Goal: Information Seeking & Learning: Find specific fact

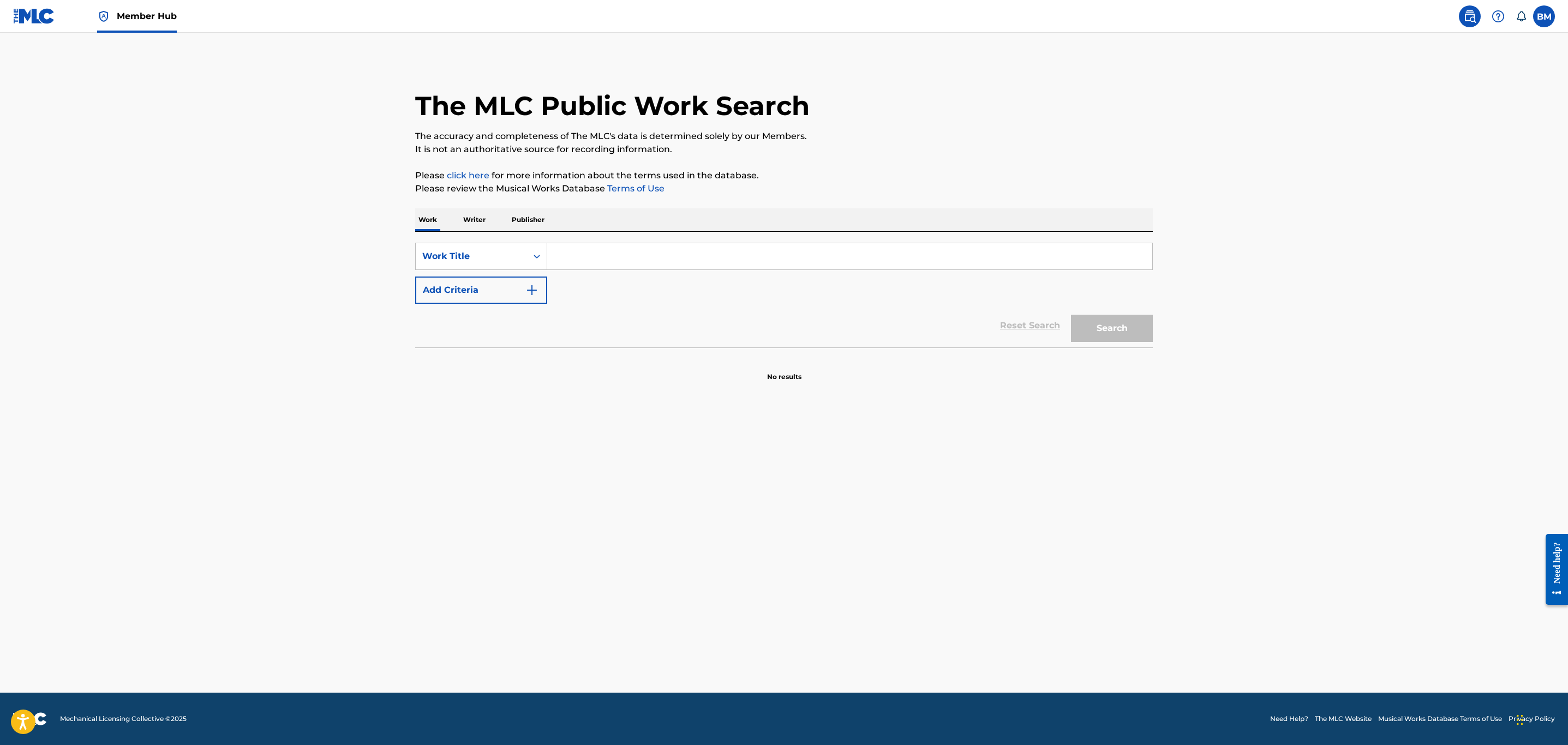
click at [1555, 26] on nav "Member Hub BM BM Ben Muller bm@reservoir-media.com Notification Preferences Pro…" at bounding box center [784, 16] width 1568 height 33
click at [1540, 21] on label at bounding box center [1544, 16] width 22 height 22
click at [1544, 16] on input "BM Ben Muller bm@reservoir-media.com Notification Preferences Profile Log out" at bounding box center [1544, 16] width 0 height 0
click at [1440, 133] on link "Profile" at bounding box center [1437, 136] width 22 height 10
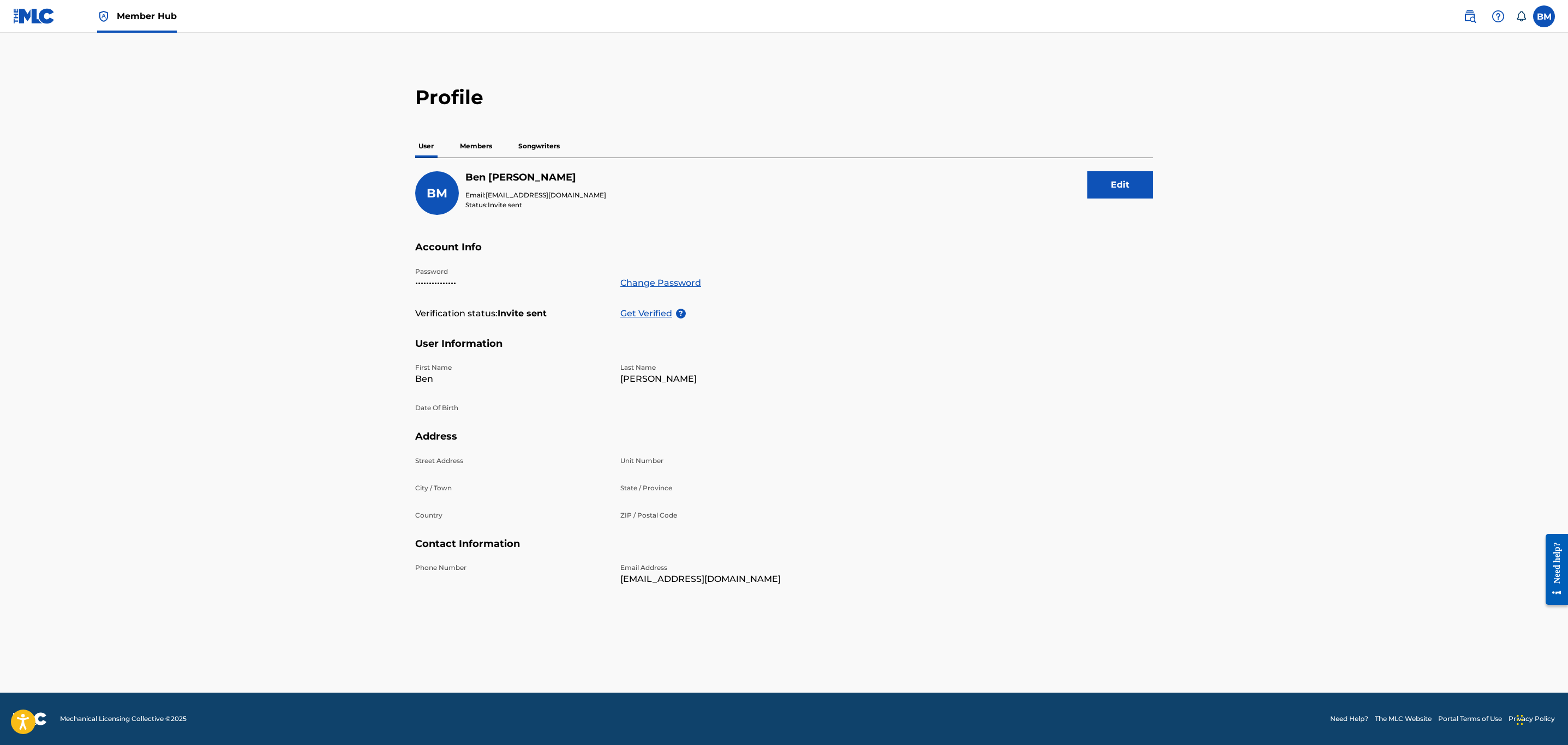
click at [17, 18] on img at bounding box center [34, 16] width 42 height 16
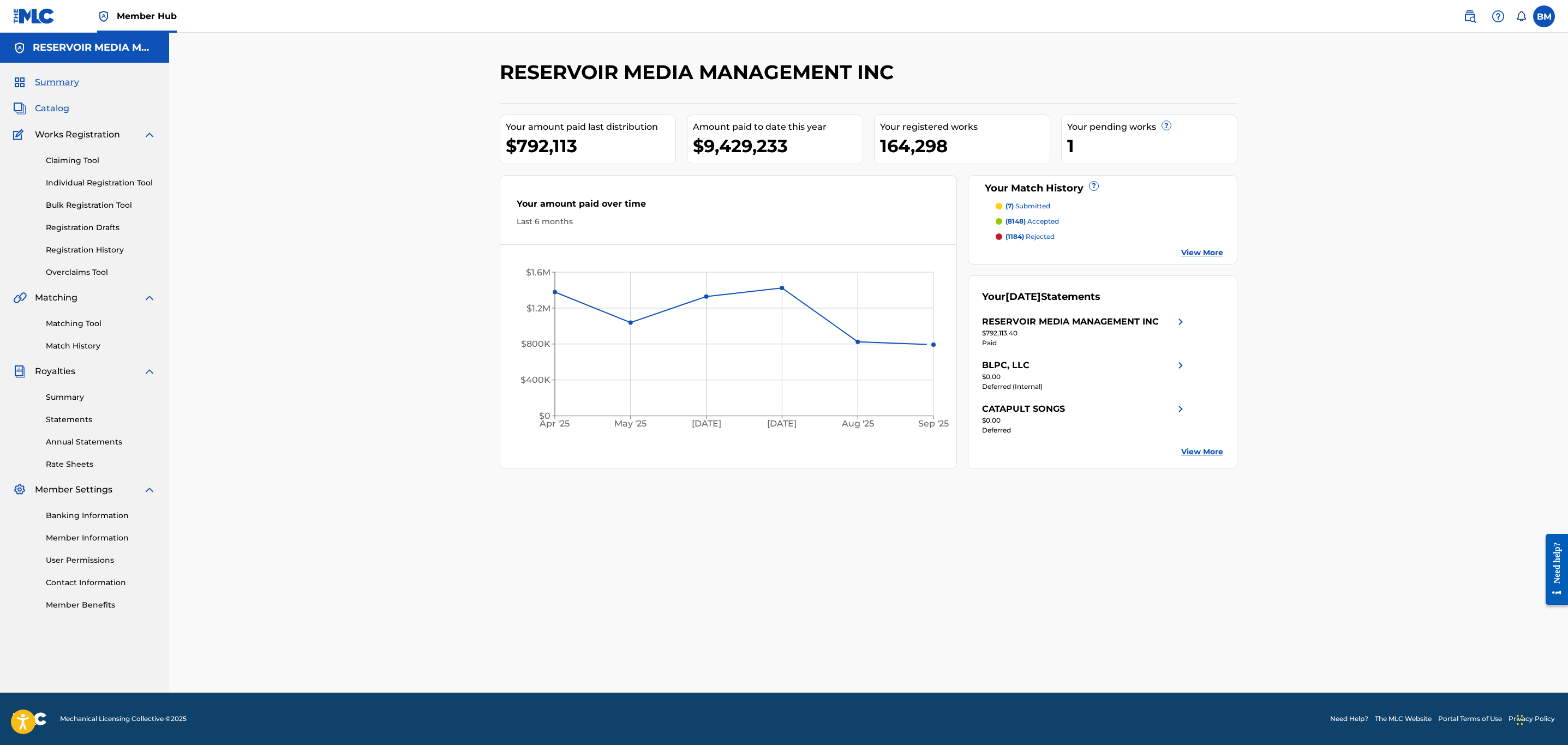
click at [53, 107] on span "Catalog" at bounding box center [52, 109] width 34 height 13
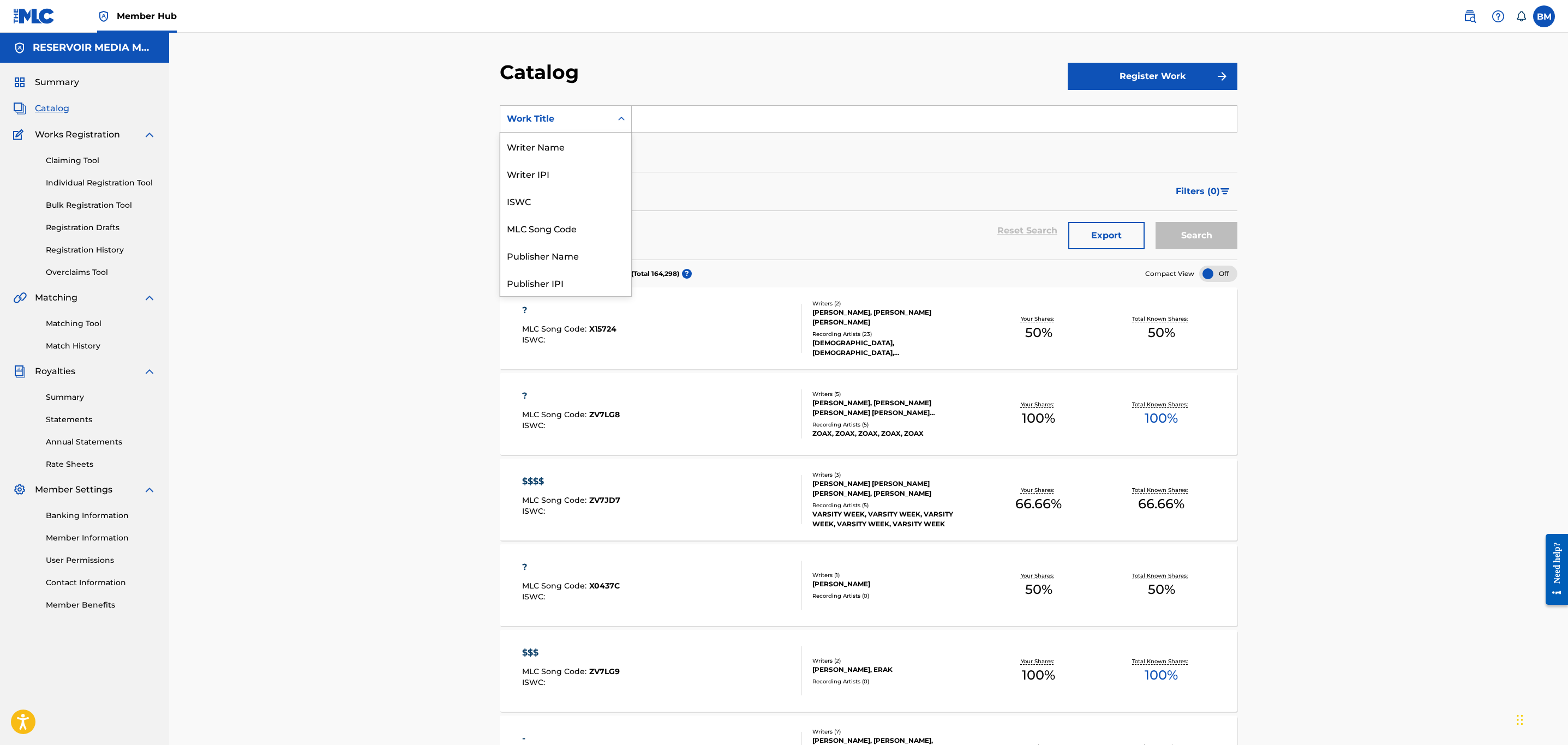
click at [617, 121] on icon "Search Form" at bounding box center [621, 119] width 11 height 11
click at [571, 151] on div "Writer Name" at bounding box center [565, 146] width 131 height 27
click at [741, 115] on input "Search Form" at bounding box center [934, 119] width 605 height 26
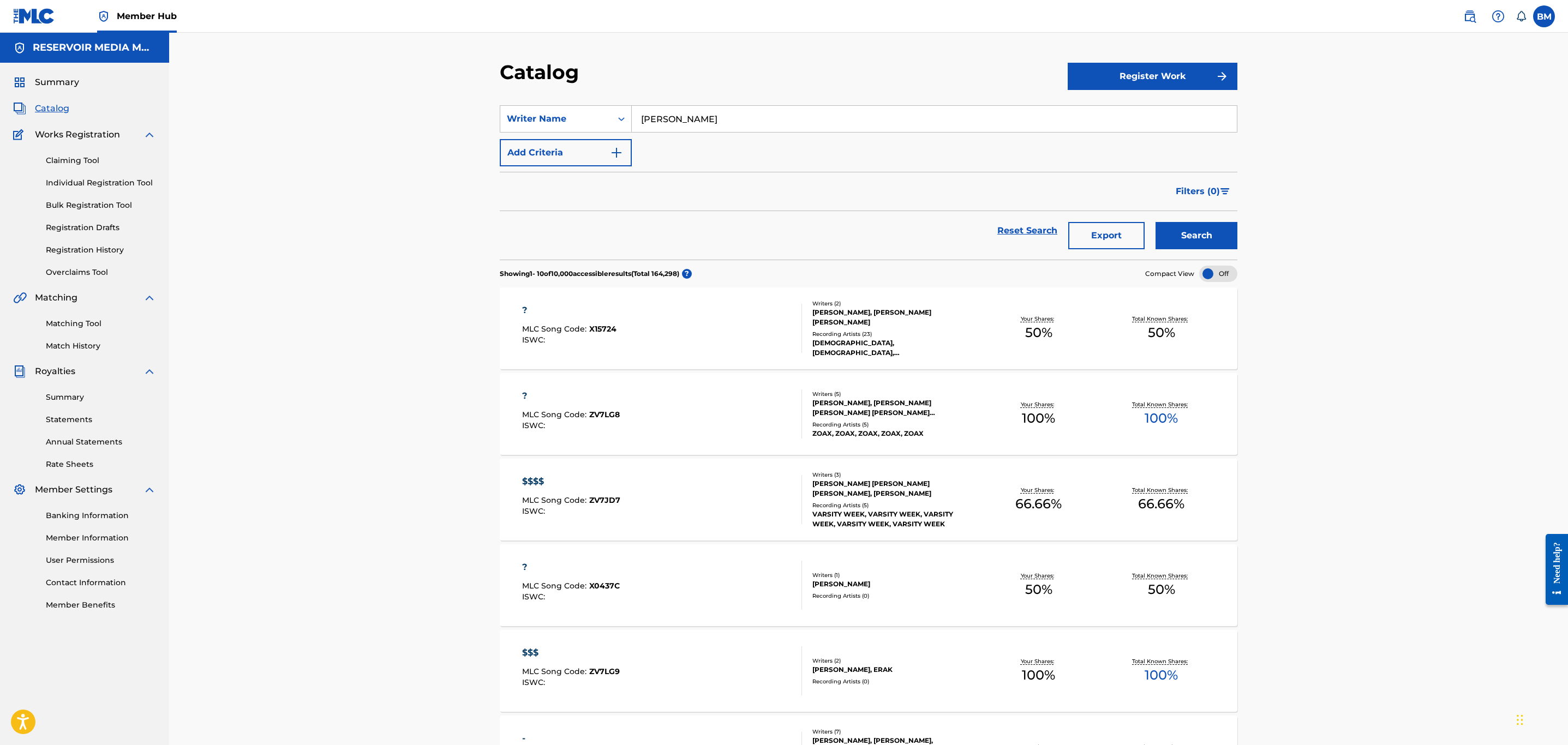
type input "eldra debarge"
click at [1155, 222] on button "Search" at bounding box center [1196, 236] width 82 height 27
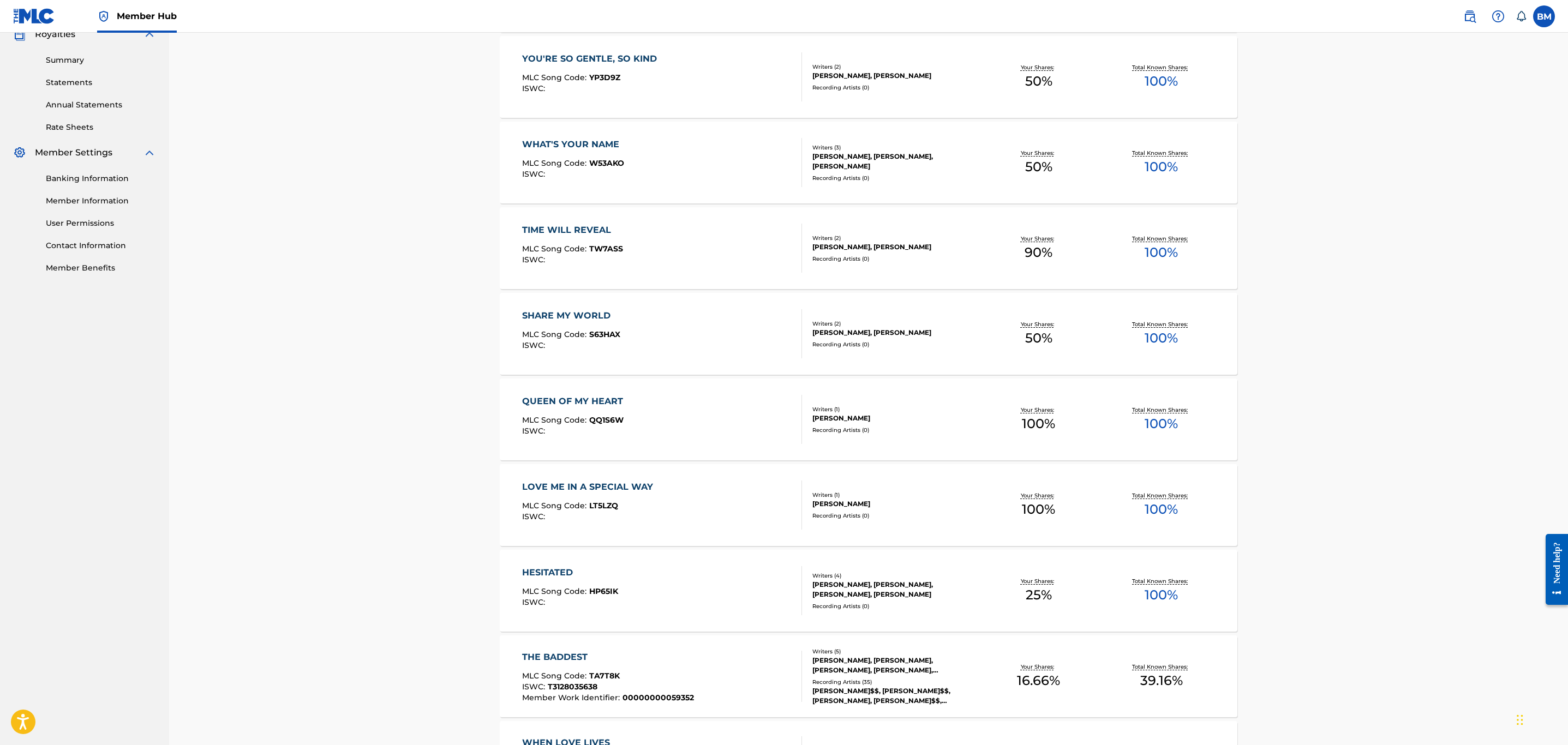
scroll to position [90, 0]
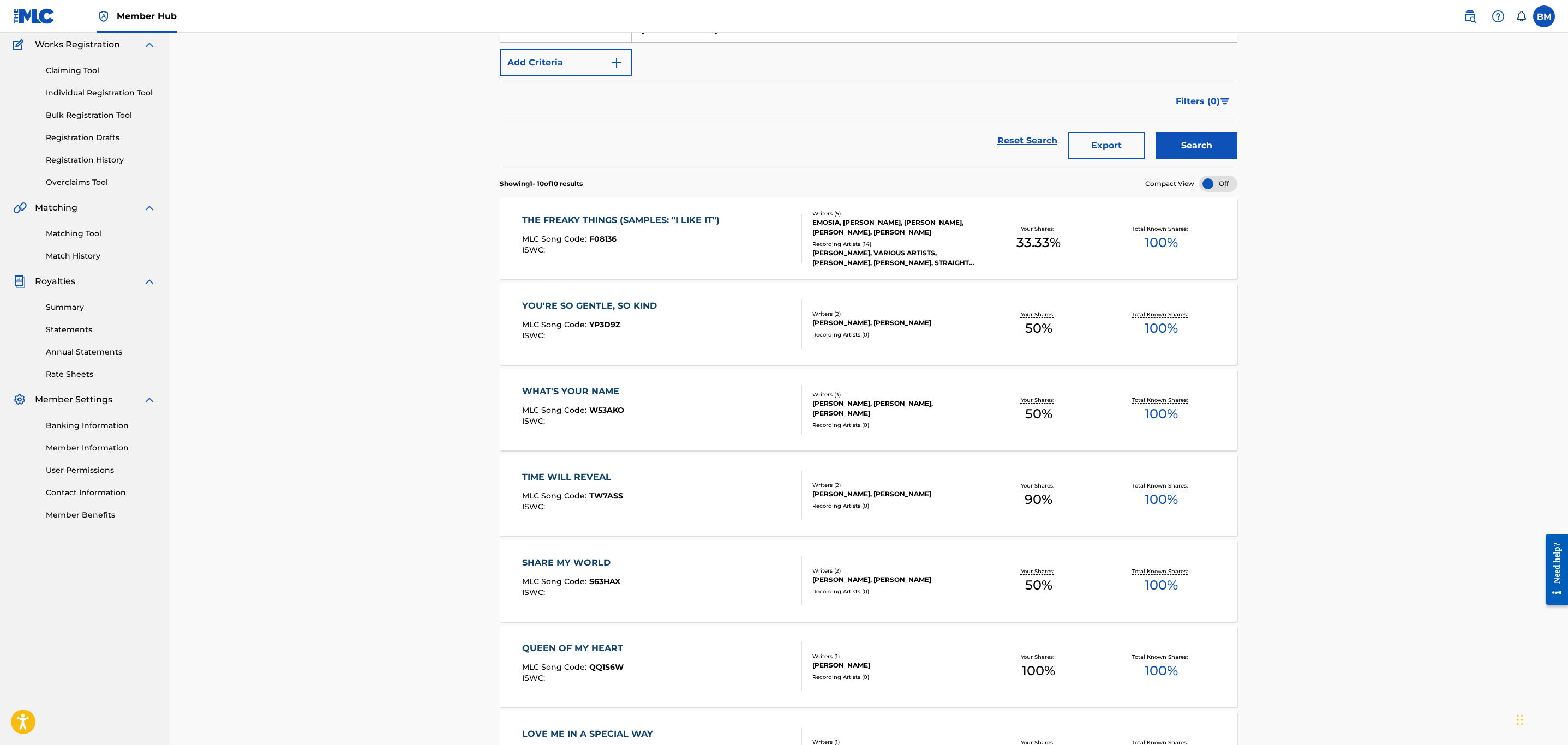
click at [709, 329] on div "YOU'RE SO GENTLE, SO KIND MLC Song Code : YP3D9Z ISWC :" at bounding box center [662, 324] width 281 height 49
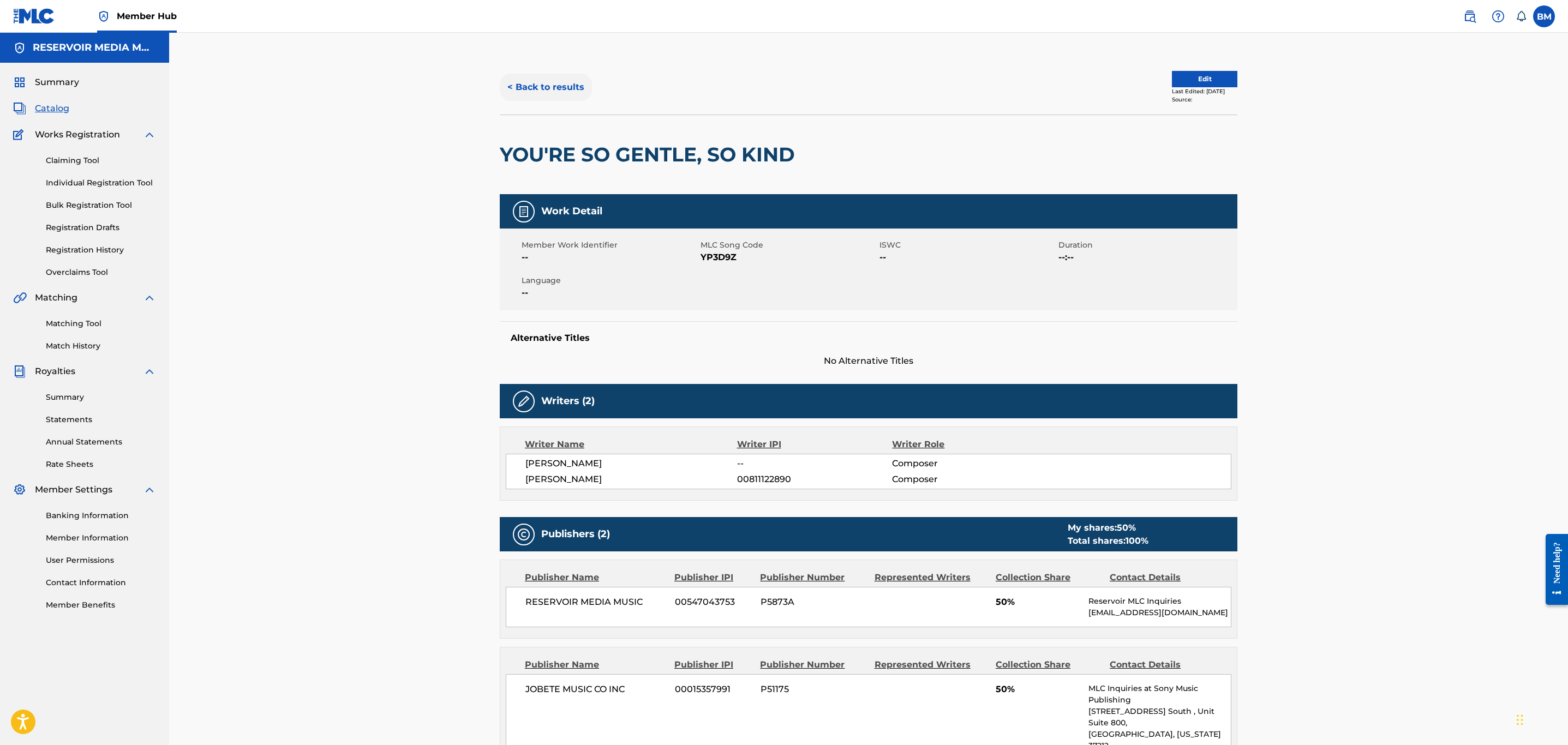
click at [560, 97] on button "< Back to results" at bounding box center [545, 87] width 92 height 27
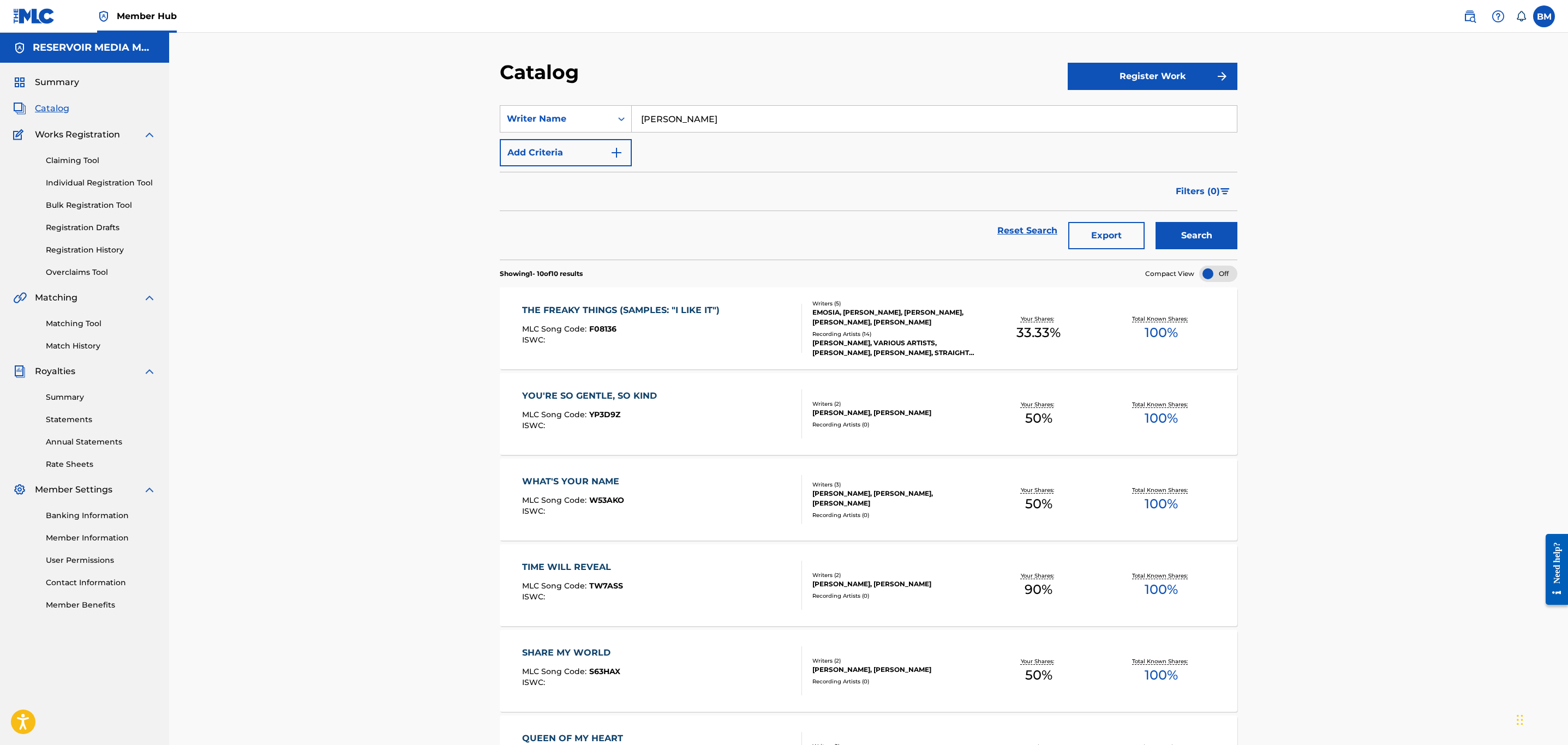
click at [740, 395] on div "YOU'RE SO GENTLE, SO KIND MLC Song Code : YP3D9Z ISWC :" at bounding box center [662, 414] width 281 height 49
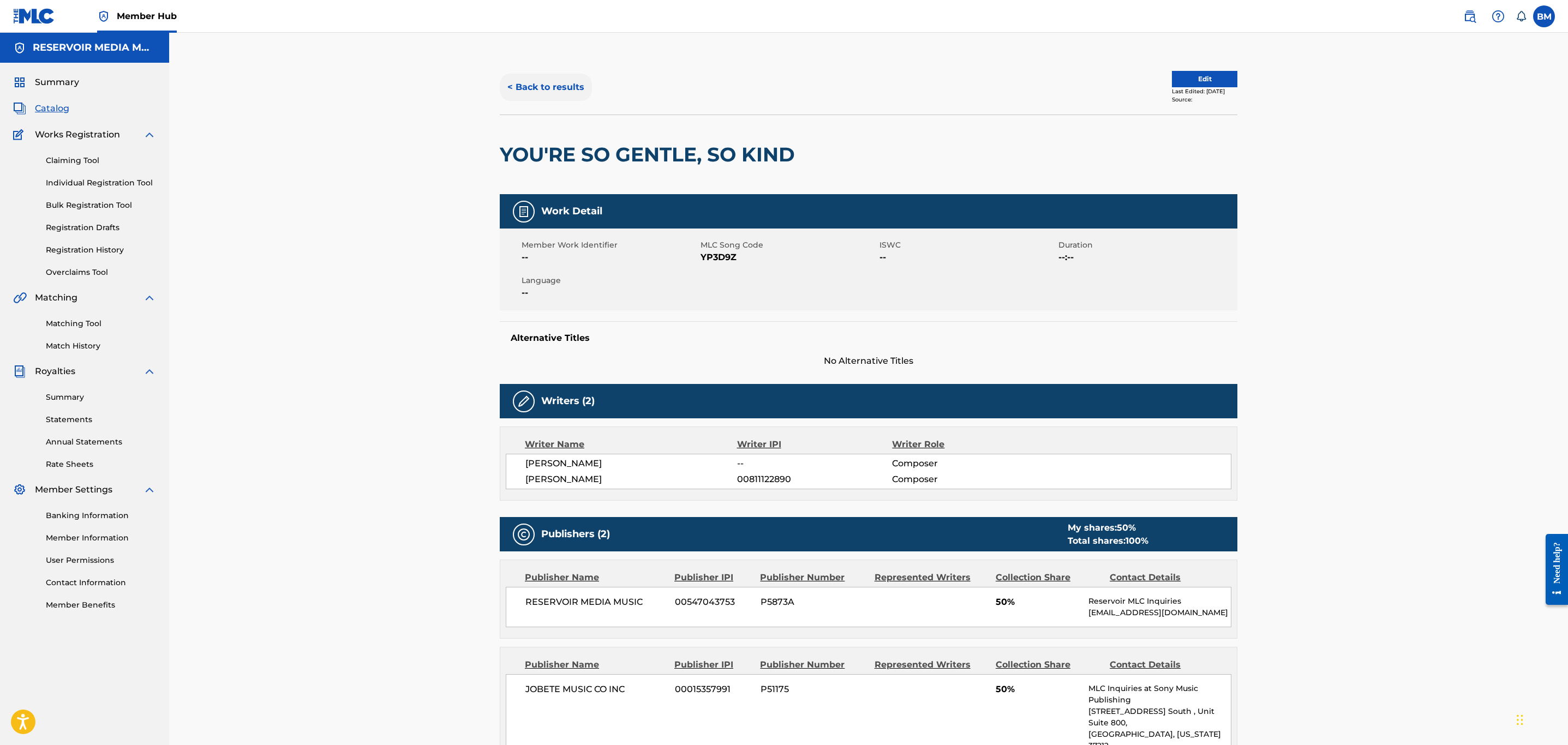
click at [576, 90] on button "< Back to results" at bounding box center [545, 87] width 92 height 27
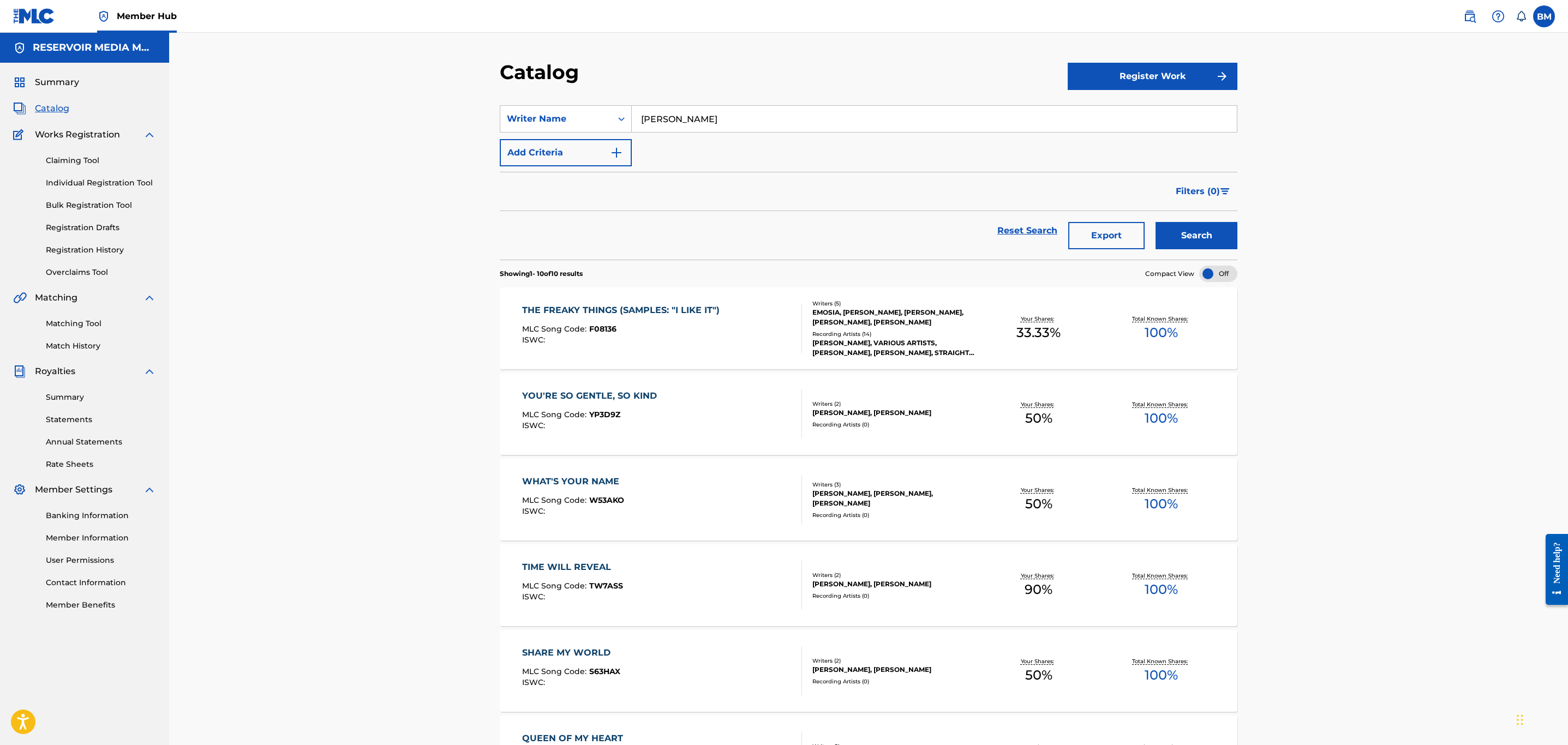
click at [705, 483] on div "WHAT'S YOUR NAME MLC Song Code : W53AKO ISWC :" at bounding box center [662, 500] width 281 height 49
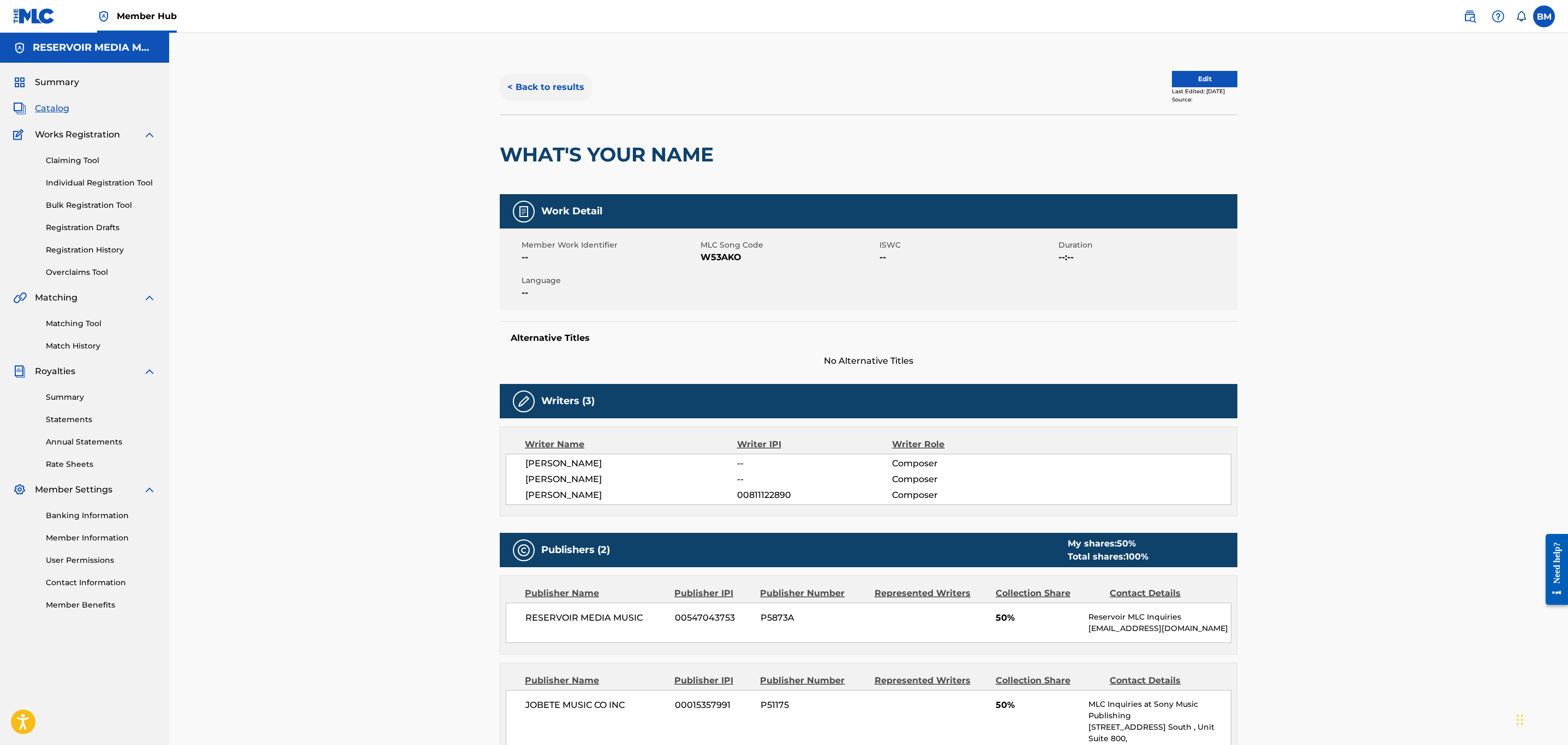
click at [552, 82] on button "< Back to results" at bounding box center [545, 87] width 92 height 27
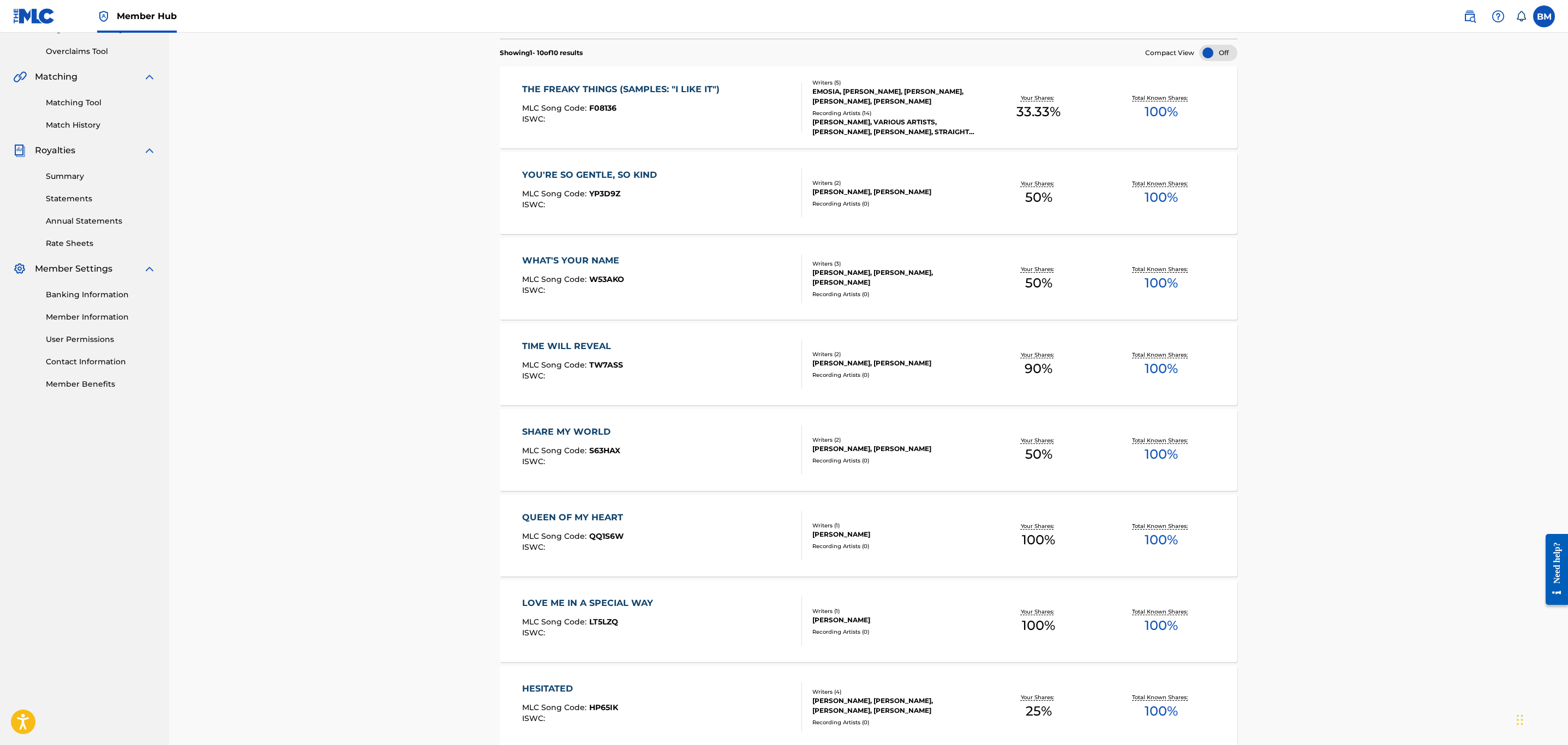
scroll to position [327, 0]
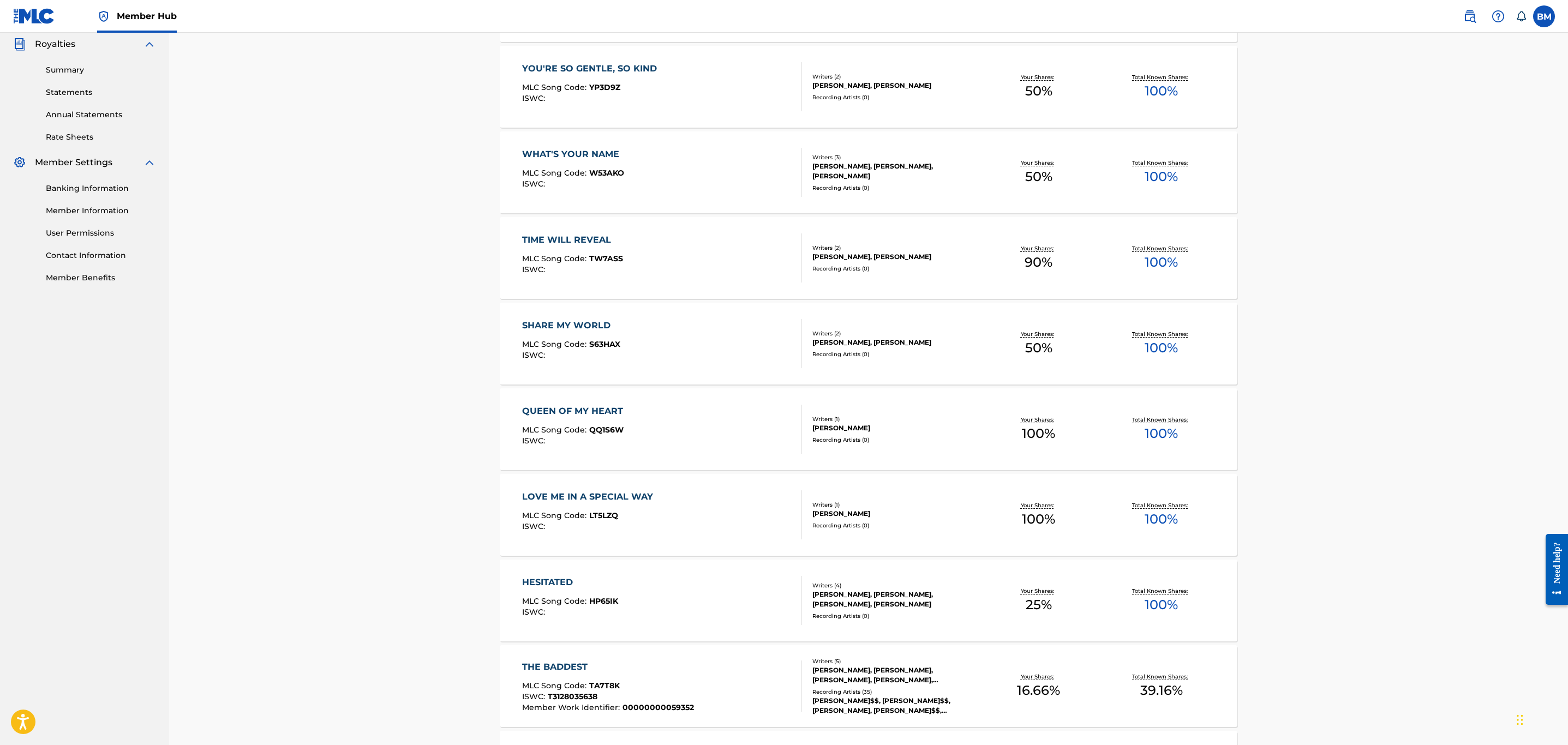
click at [688, 238] on div "TIME WILL REVEAL MLC Song Code : TW7ASS ISWC :" at bounding box center [662, 258] width 281 height 49
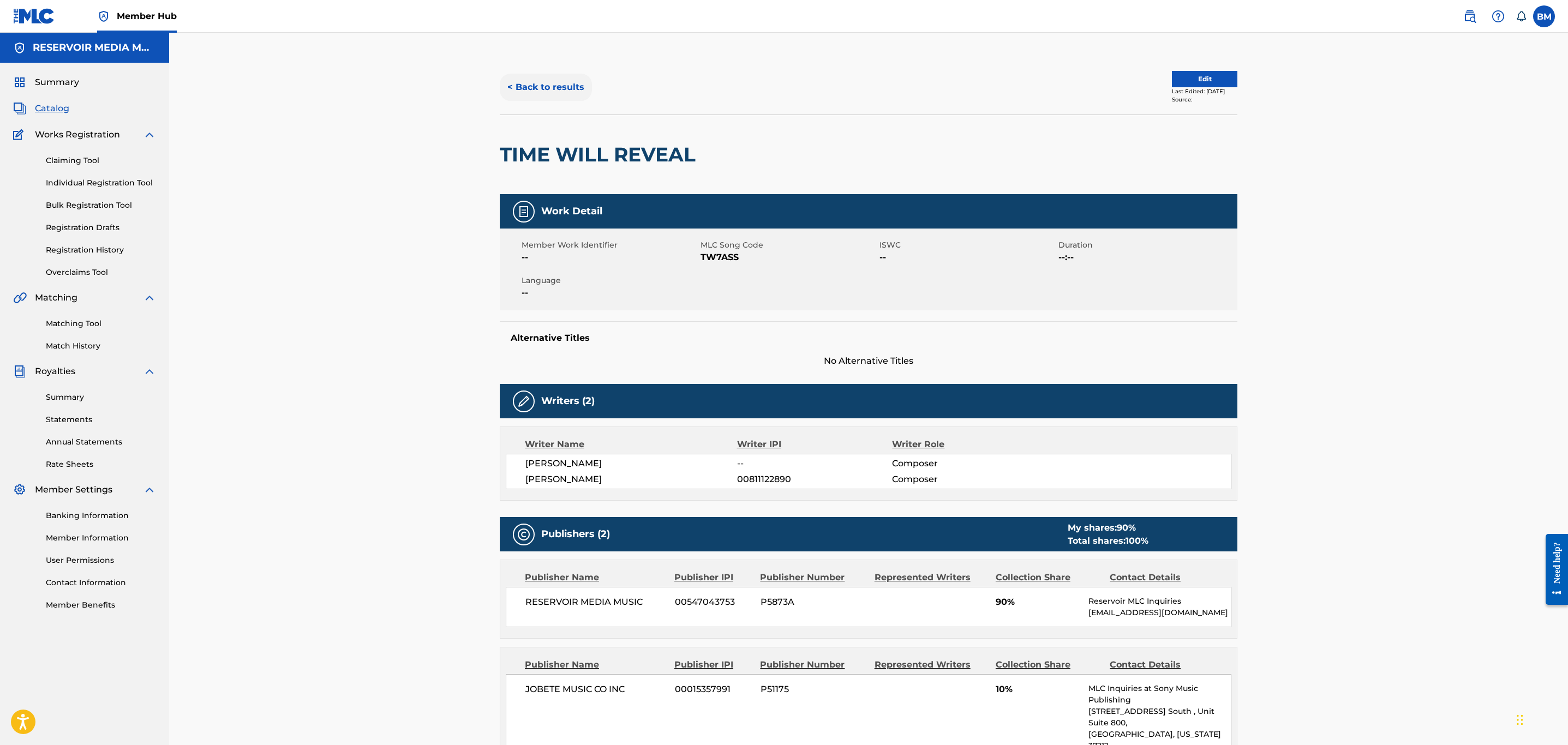
click at [559, 88] on button "< Back to results" at bounding box center [545, 87] width 92 height 27
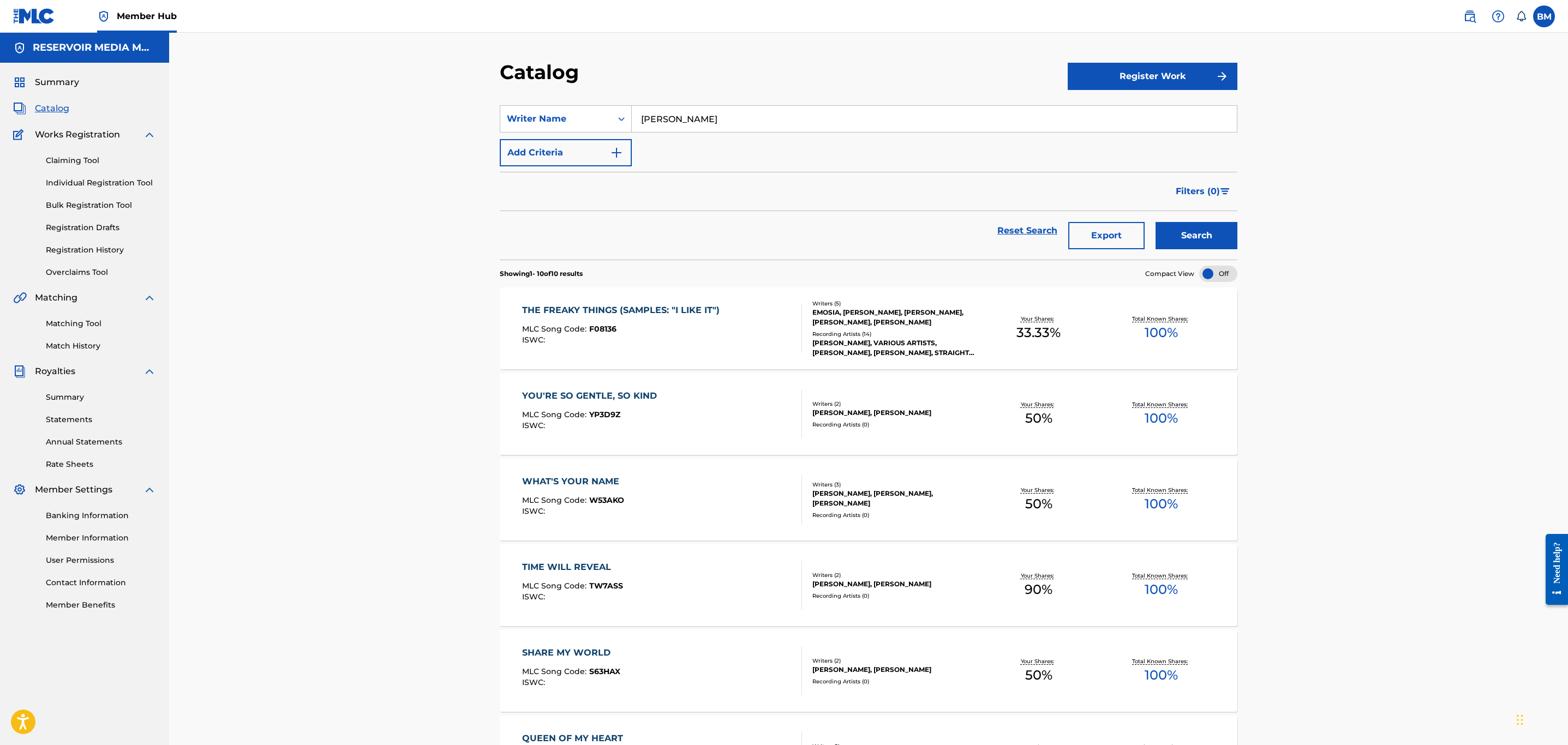
drag, startPoint x: 734, startPoint y: 117, endPoint x: 394, endPoint y: 129, distance: 340.2
click at [394, 129] on div "Catalog Register Work SearchWithCriteria04ce8aab-86d1-4282-abe1-ccdce7be6de4 Wr…" at bounding box center [869, 612] width 1399 height 1159
click at [433, 366] on div "Catalog Register Work SearchWithCriteria04ce8aab-86d1-4282-abe1-ccdce7be6de4 Wr…" at bounding box center [869, 612] width 1399 height 1159
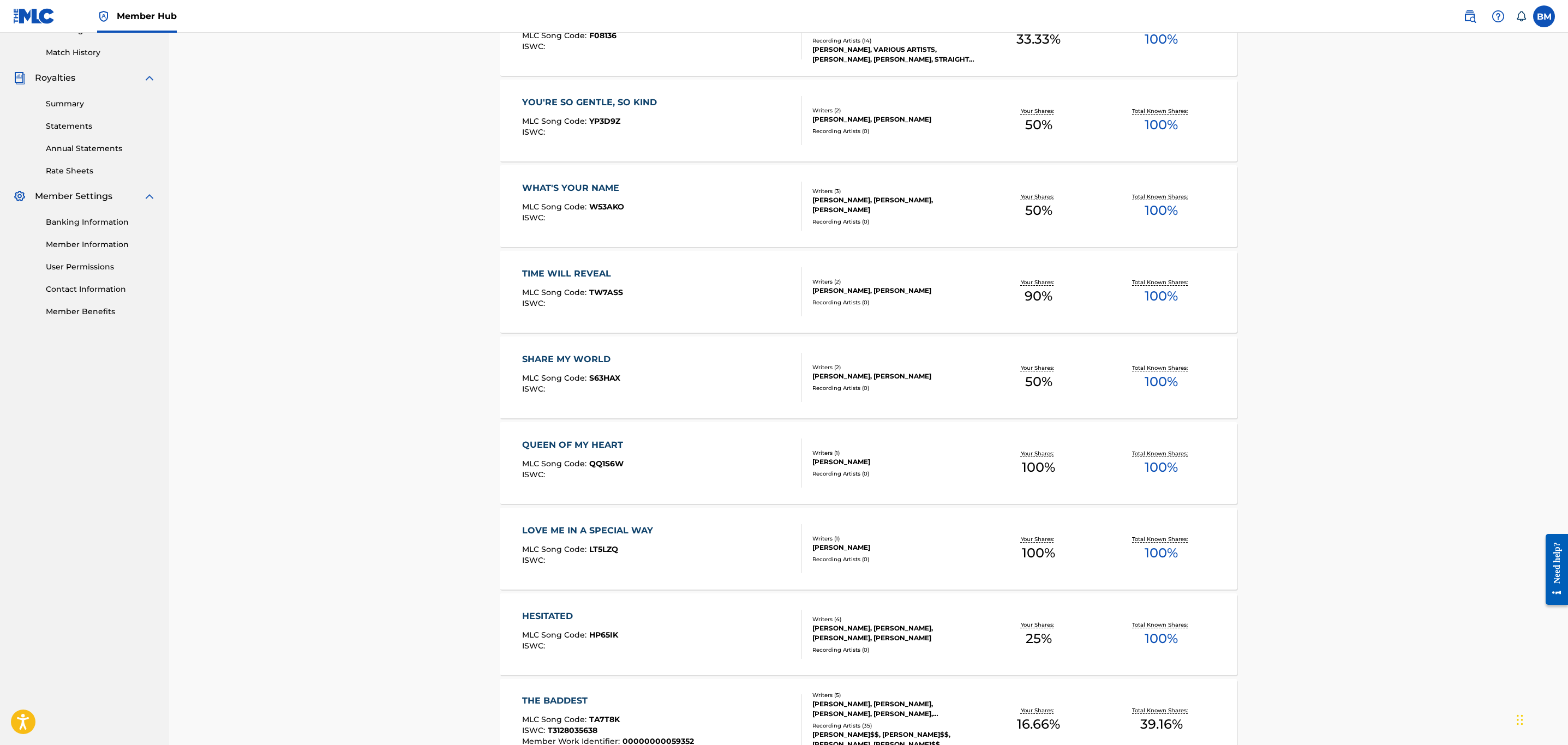
scroll to position [327, 0]
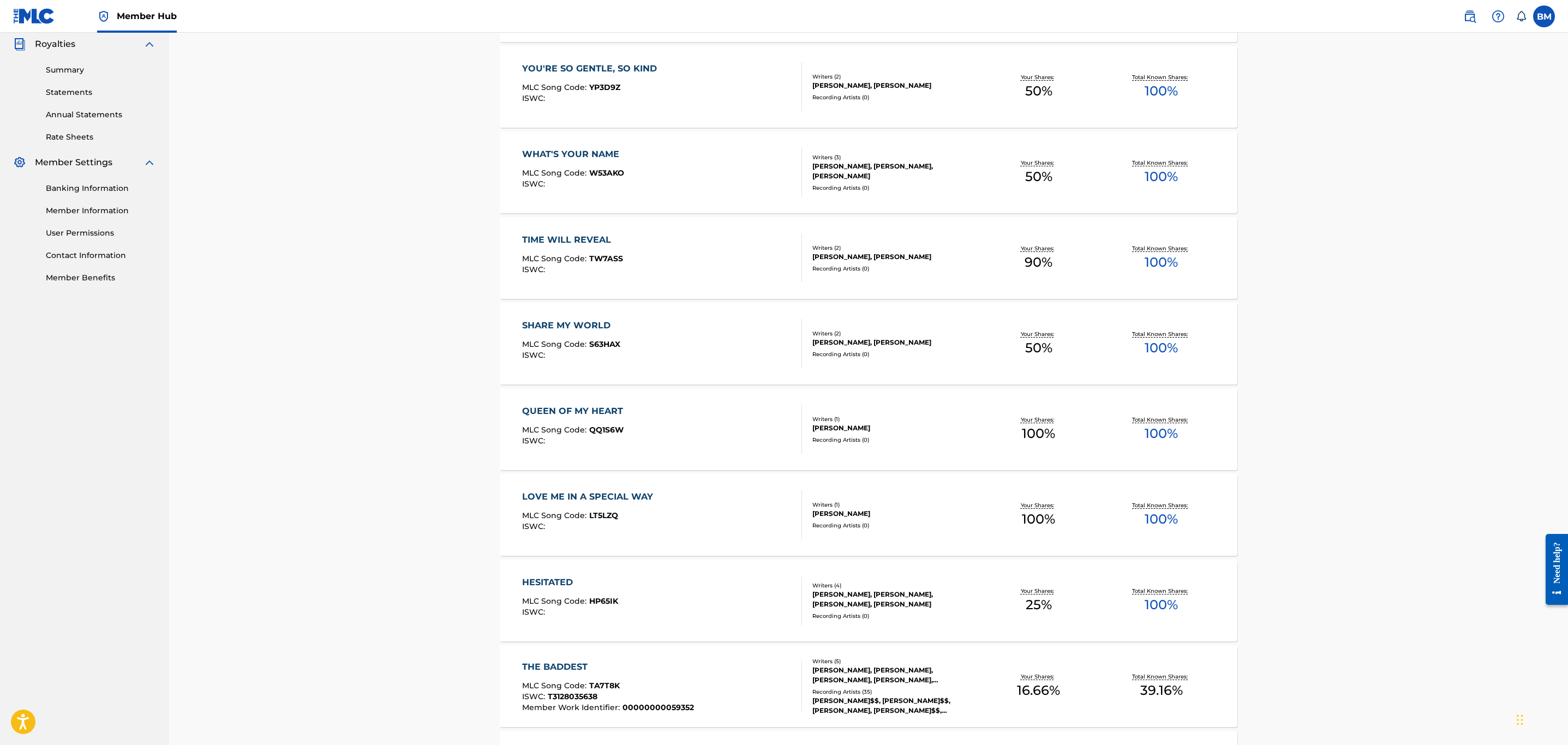
click at [689, 339] on div "SHARE MY WORLD MLC Song Code : S63HAX ISWC :" at bounding box center [662, 343] width 281 height 49
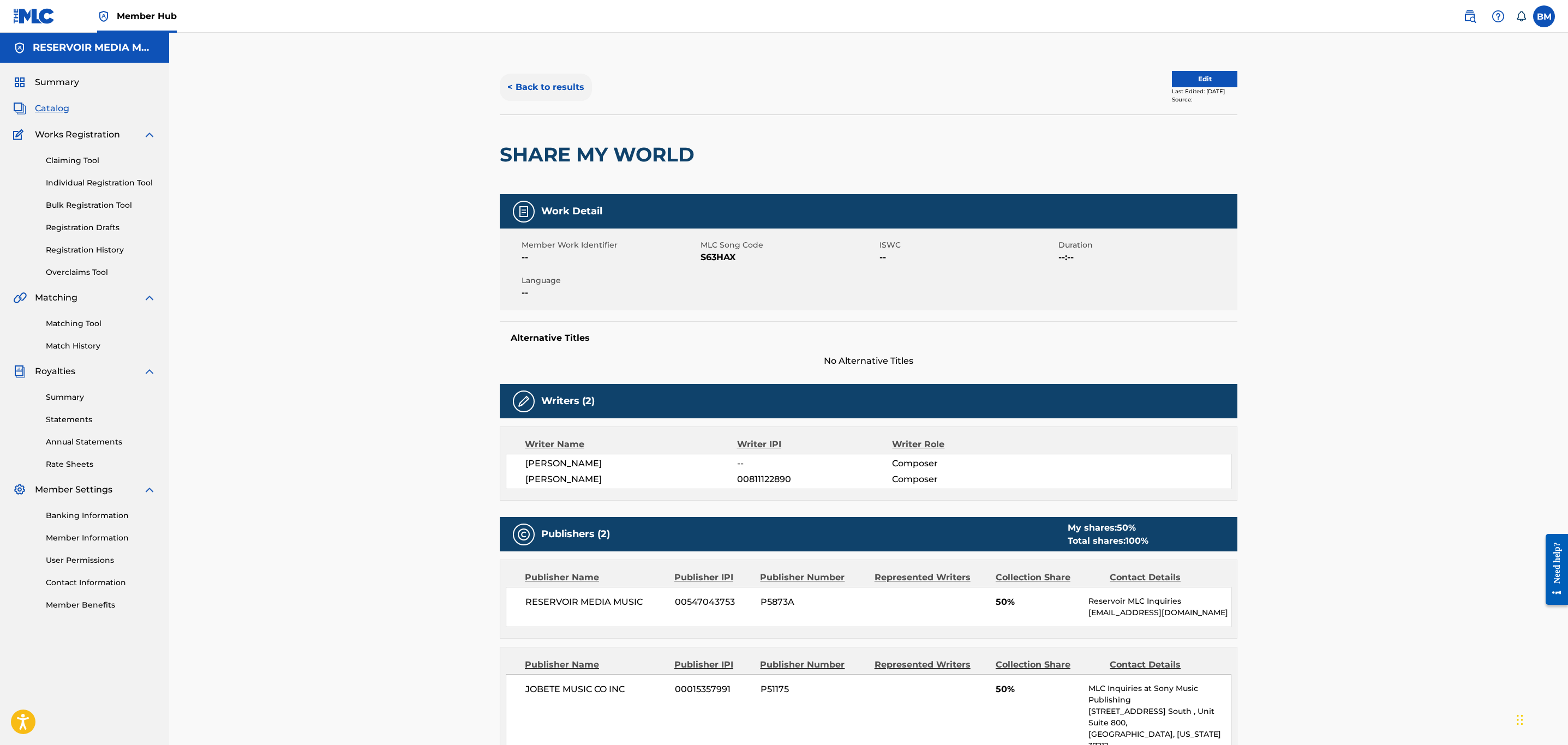
click at [570, 90] on button "< Back to results" at bounding box center [545, 87] width 92 height 27
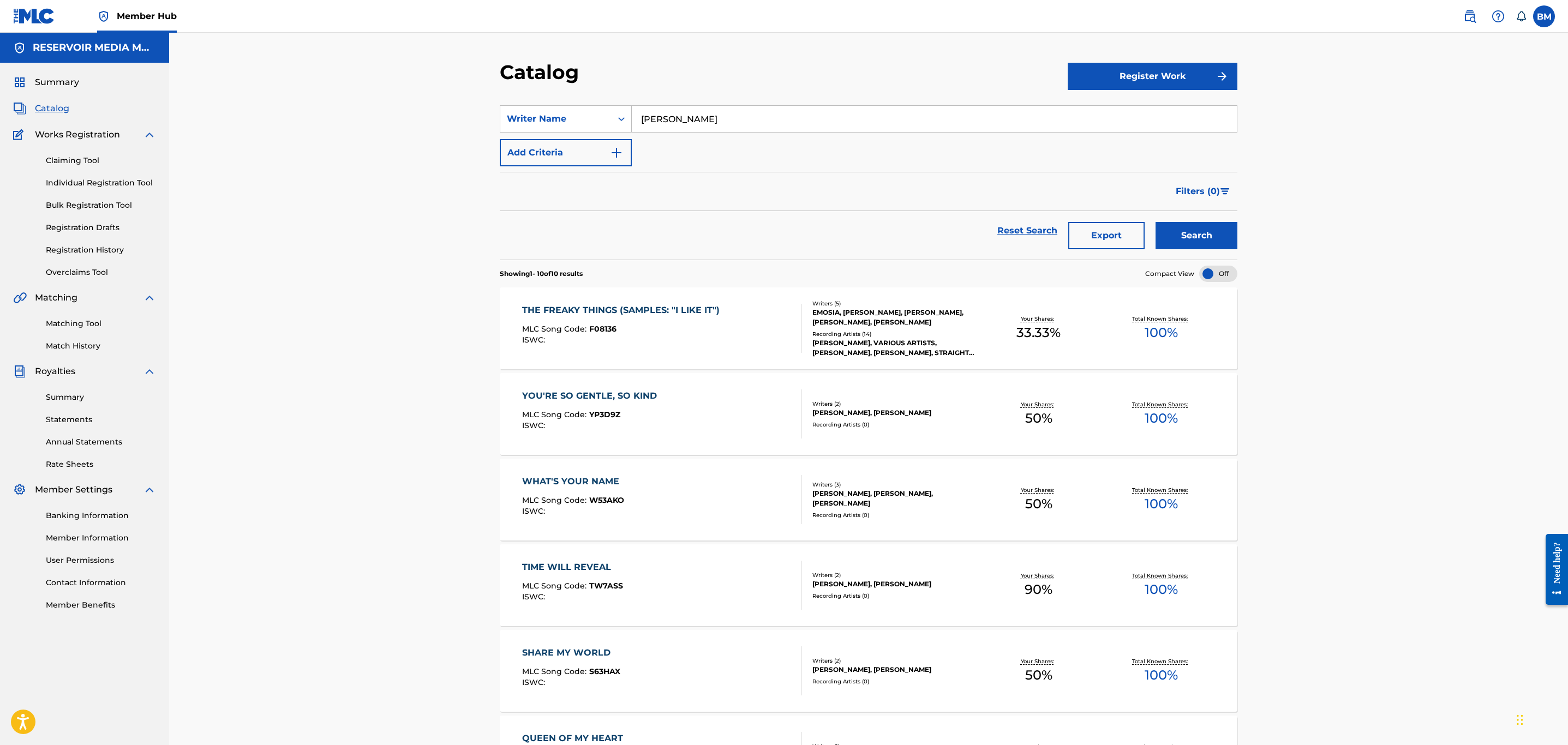
drag, startPoint x: 766, startPoint y: 114, endPoint x: 215, endPoint y: 124, distance: 551.1
click at [215, 124] on div "Catalog Register Work SearchWithCriteria04ce8aab-86d1-4282-abe1-ccdce7be6de4 Wr…" at bounding box center [869, 612] width 1399 height 1159
drag, startPoint x: 391, startPoint y: 553, endPoint x: 385, endPoint y: 535, distance: 19.0
click at [385, 551] on div "Catalog Register Work SearchWithCriteria04ce8aab-86d1-4282-abe1-ccdce7be6de4 Wr…" at bounding box center [869, 612] width 1399 height 1159
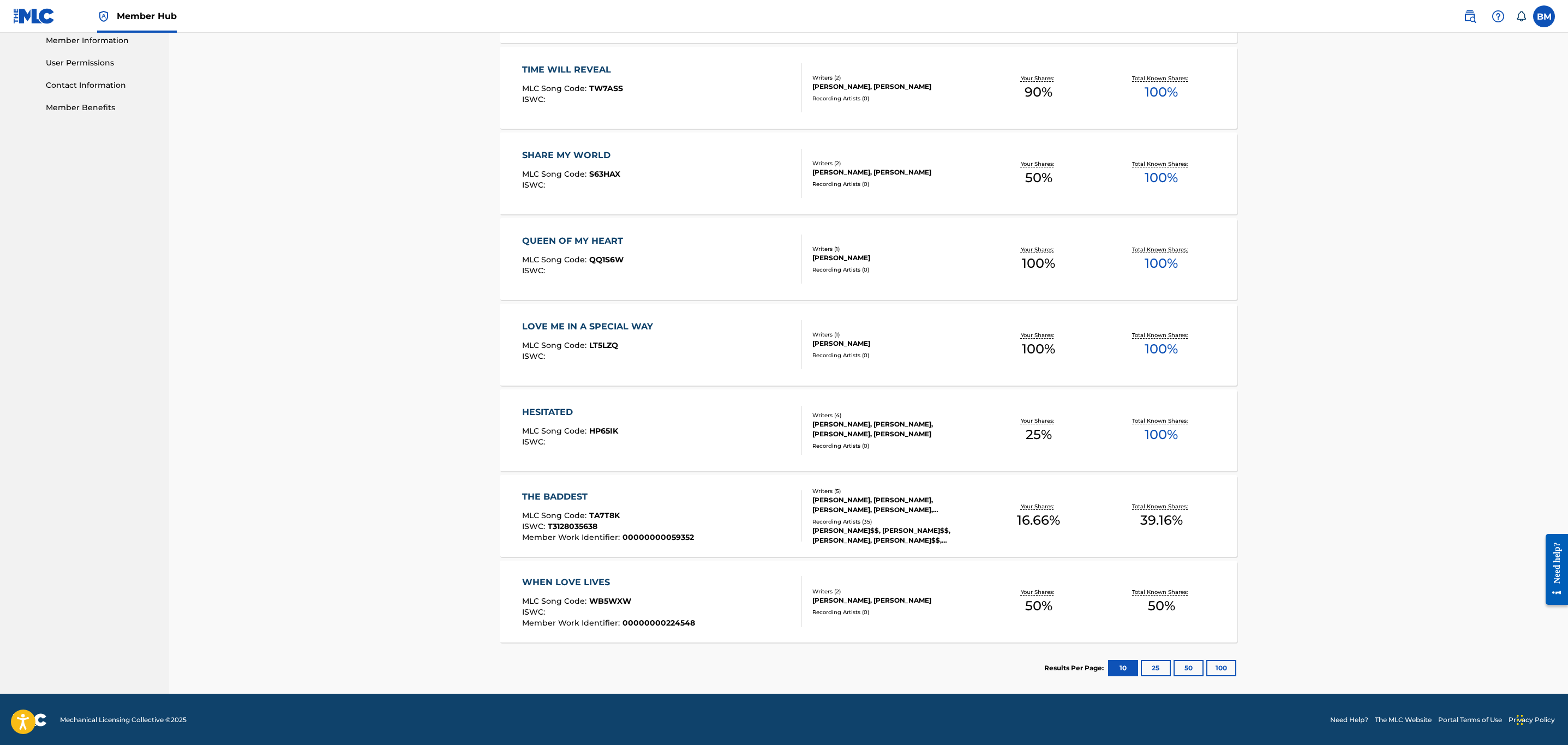
scroll to position [499, 0]
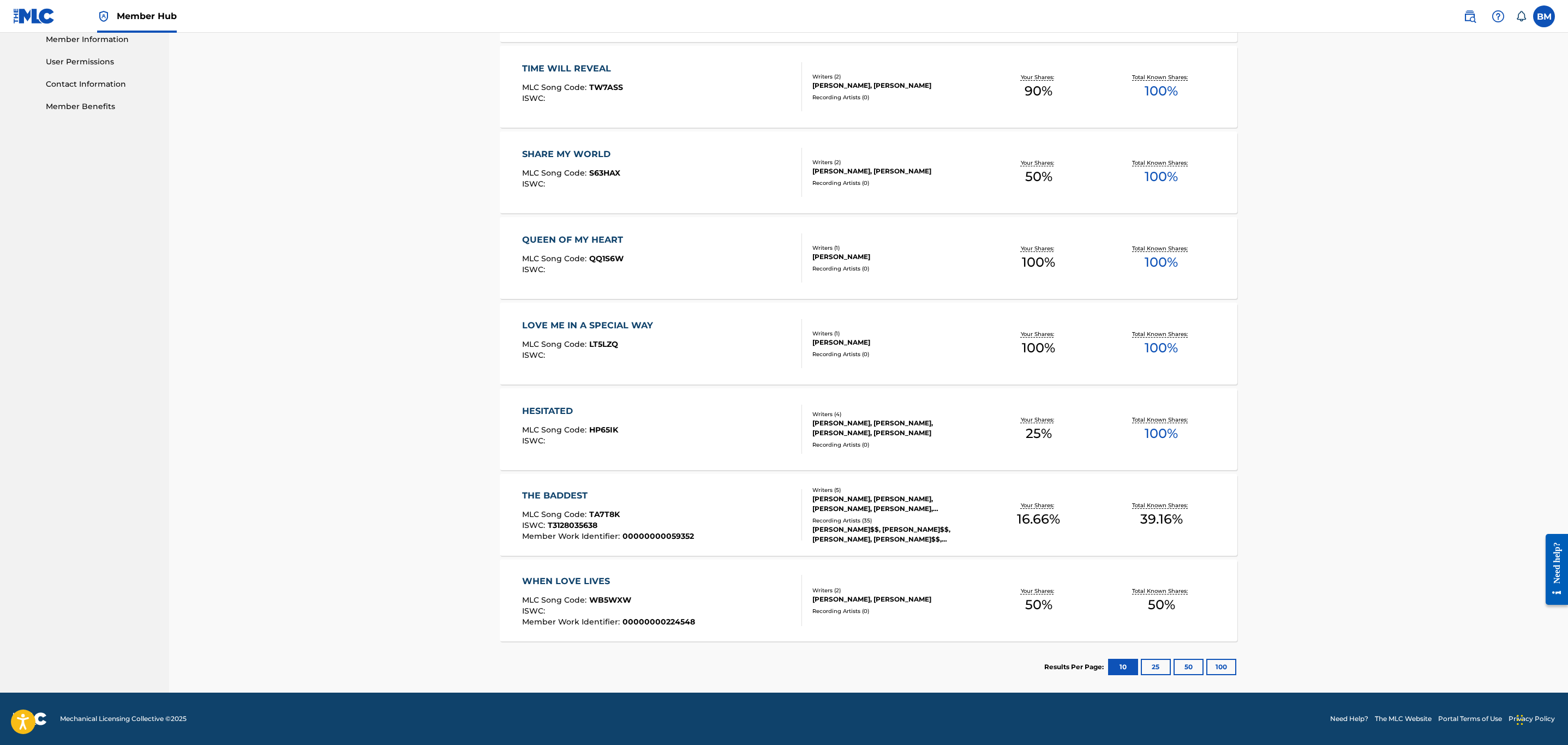
click at [387, 269] on div "Catalog Register Work SearchWithCriteria04ce8aab-86d1-4282-abe1-ccdce7be6de4 Wr…" at bounding box center [869, 114] width 1399 height 1159
click at [793, 265] on div at bounding box center [797, 258] width 9 height 49
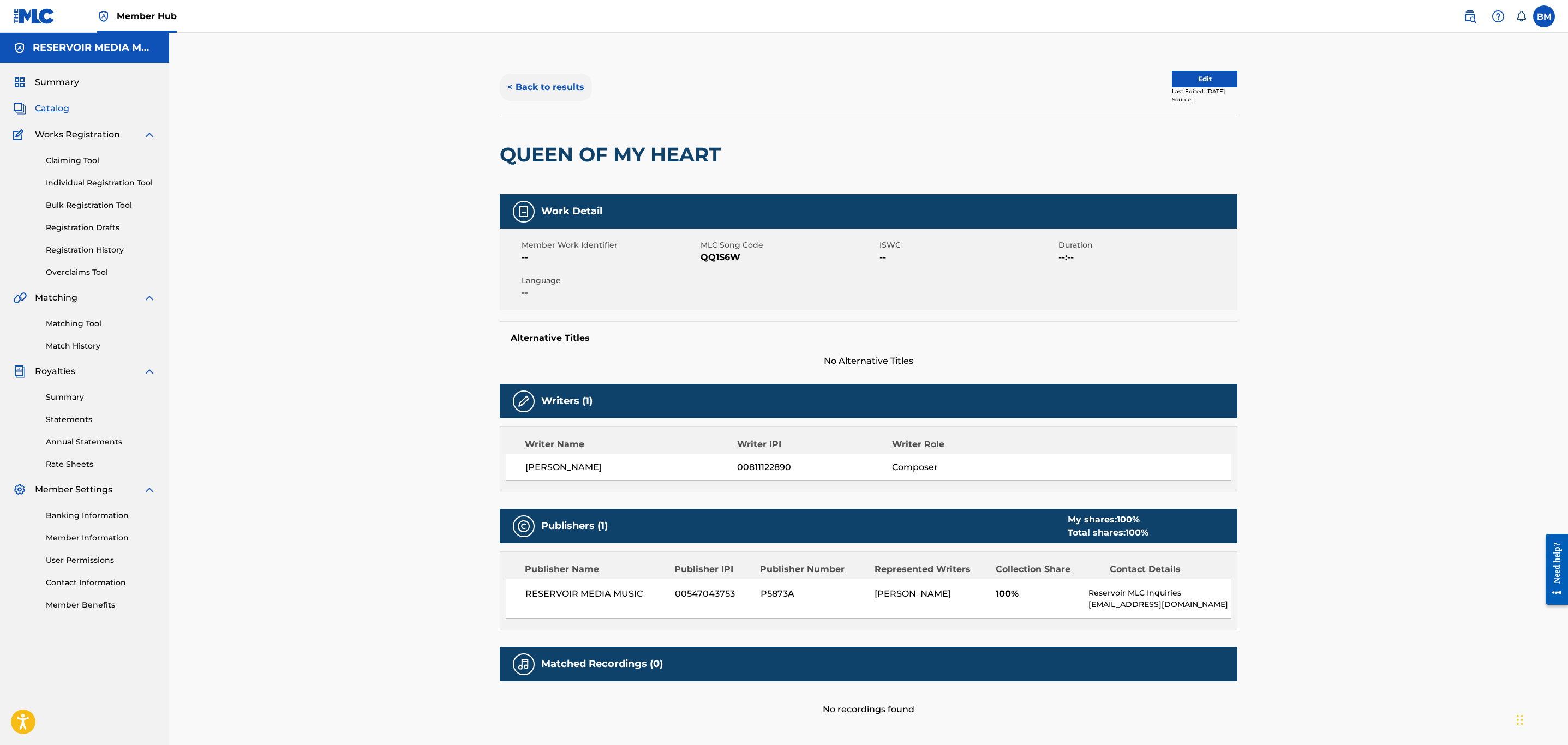
click at [564, 83] on button "< Back to results" at bounding box center [545, 87] width 92 height 27
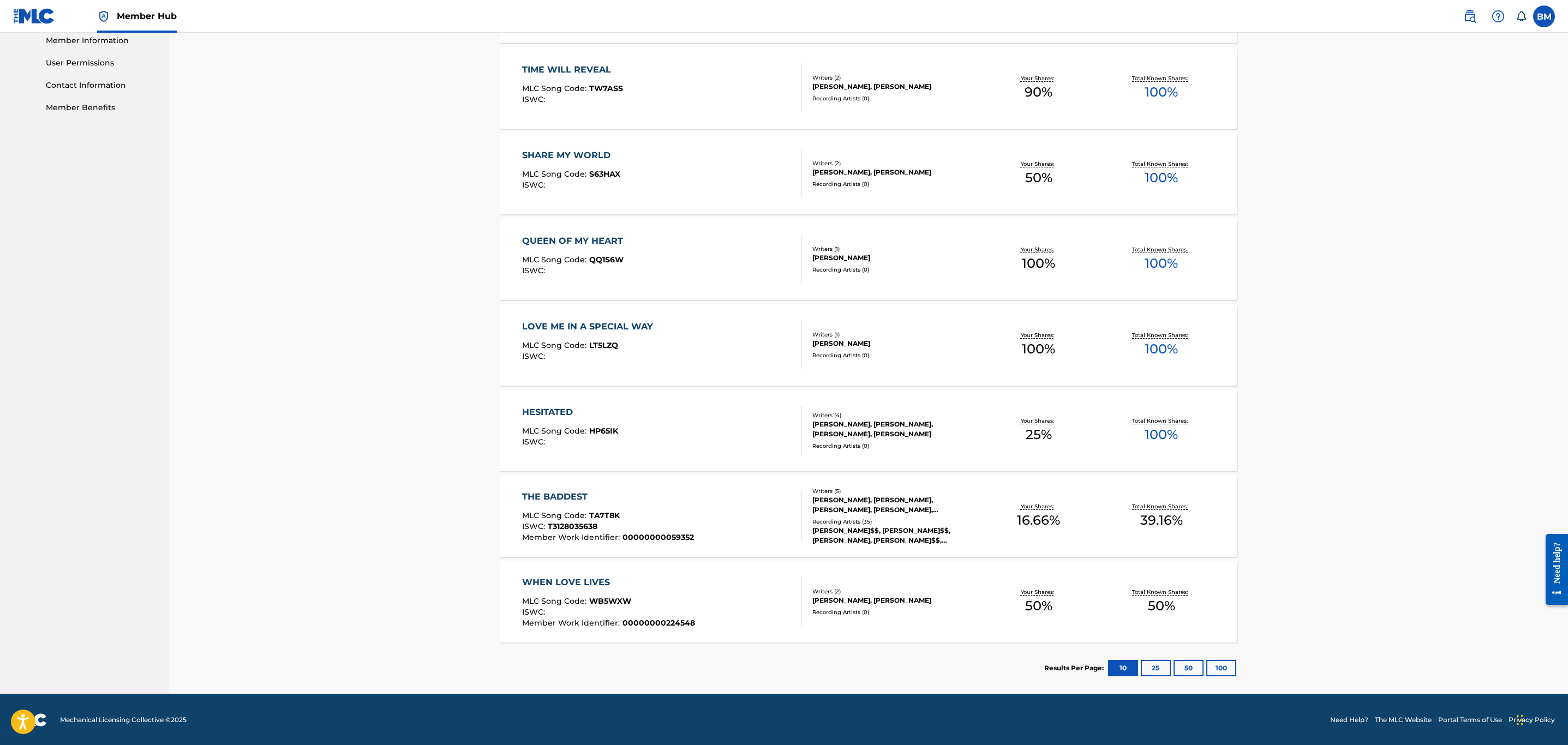
scroll to position [499, 0]
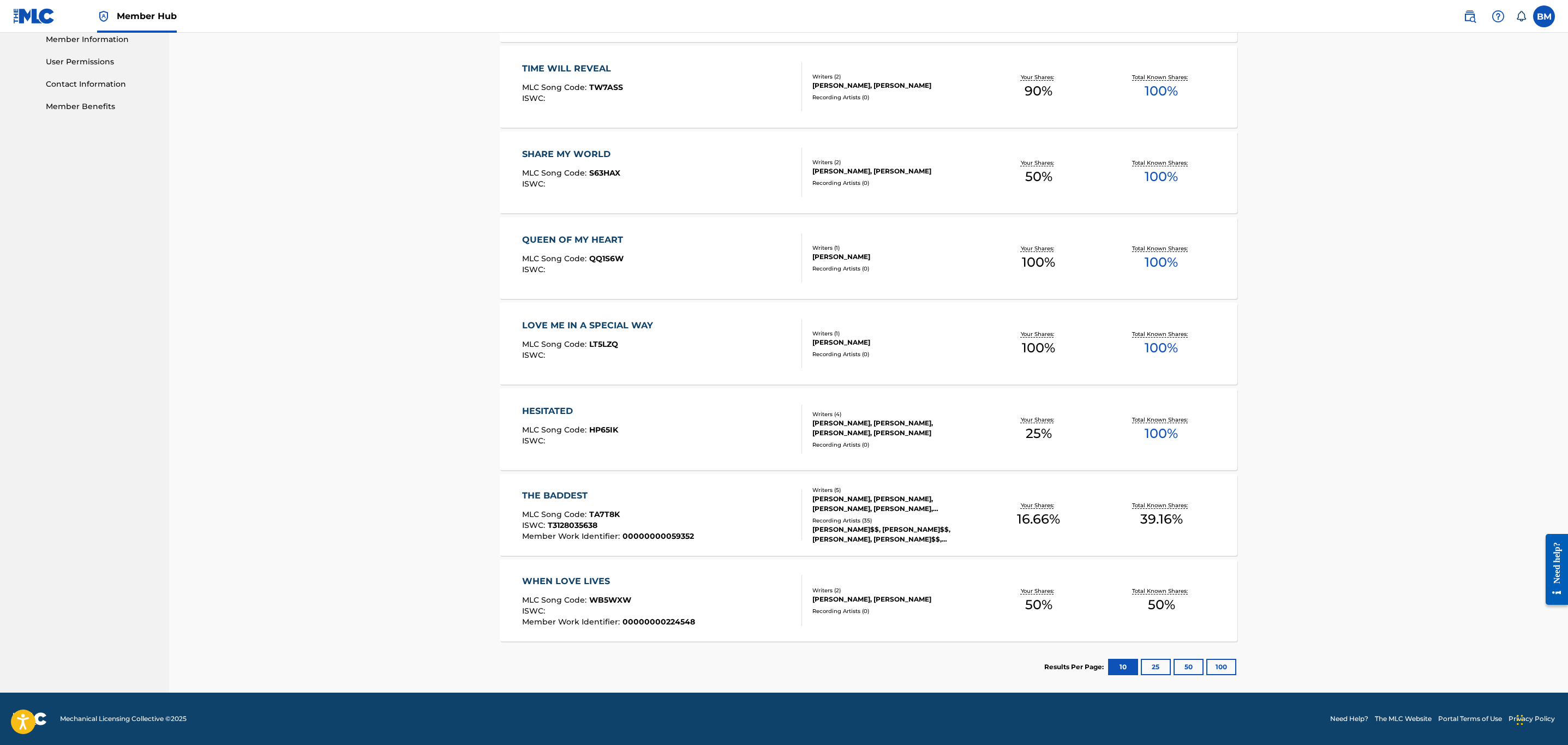
click at [673, 347] on div "LOVE ME IN A SPECIAL WAY MLC Song Code : LT5LZQ ISWC :" at bounding box center [662, 343] width 281 height 49
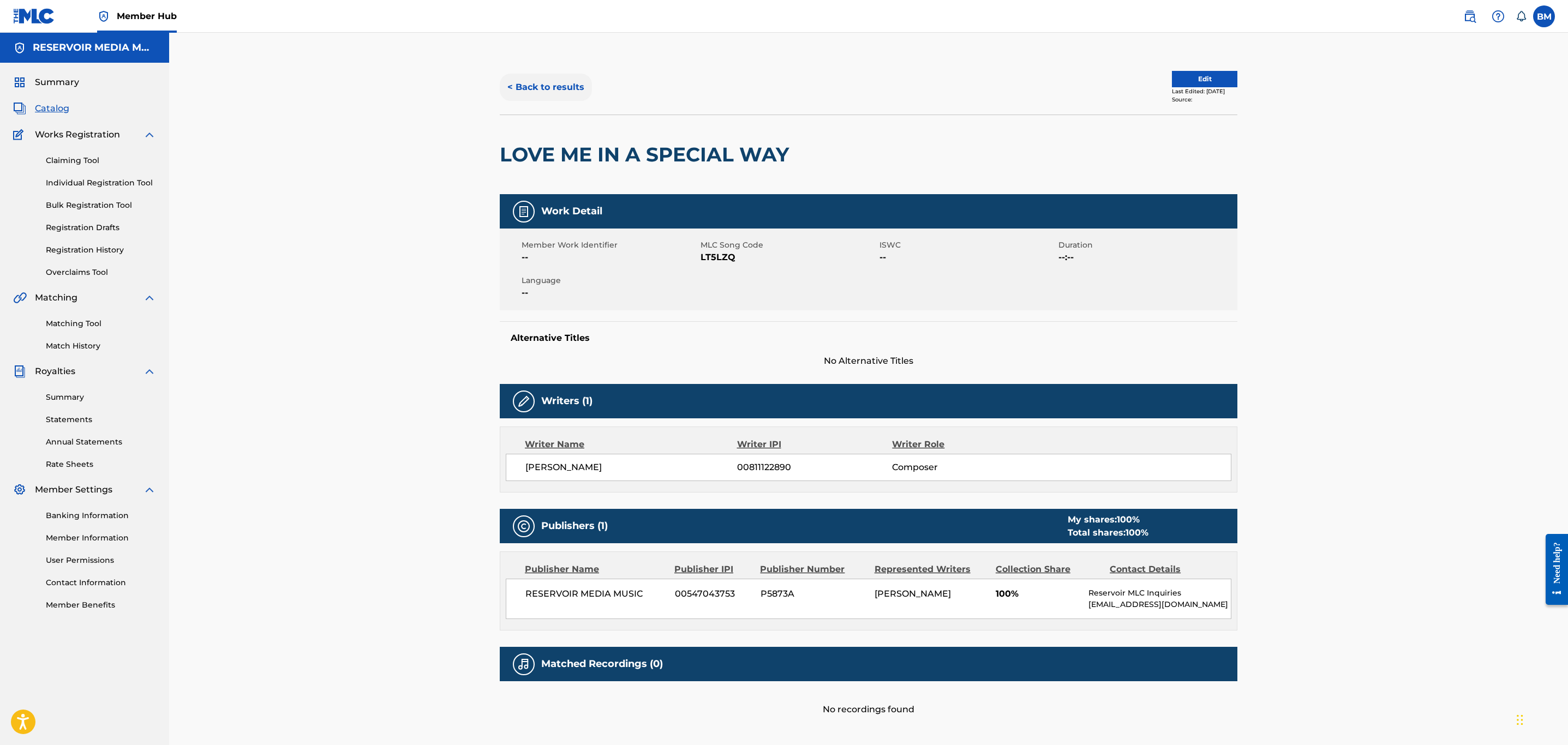
click at [529, 82] on button "< Back to results" at bounding box center [545, 87] width 92 height 27
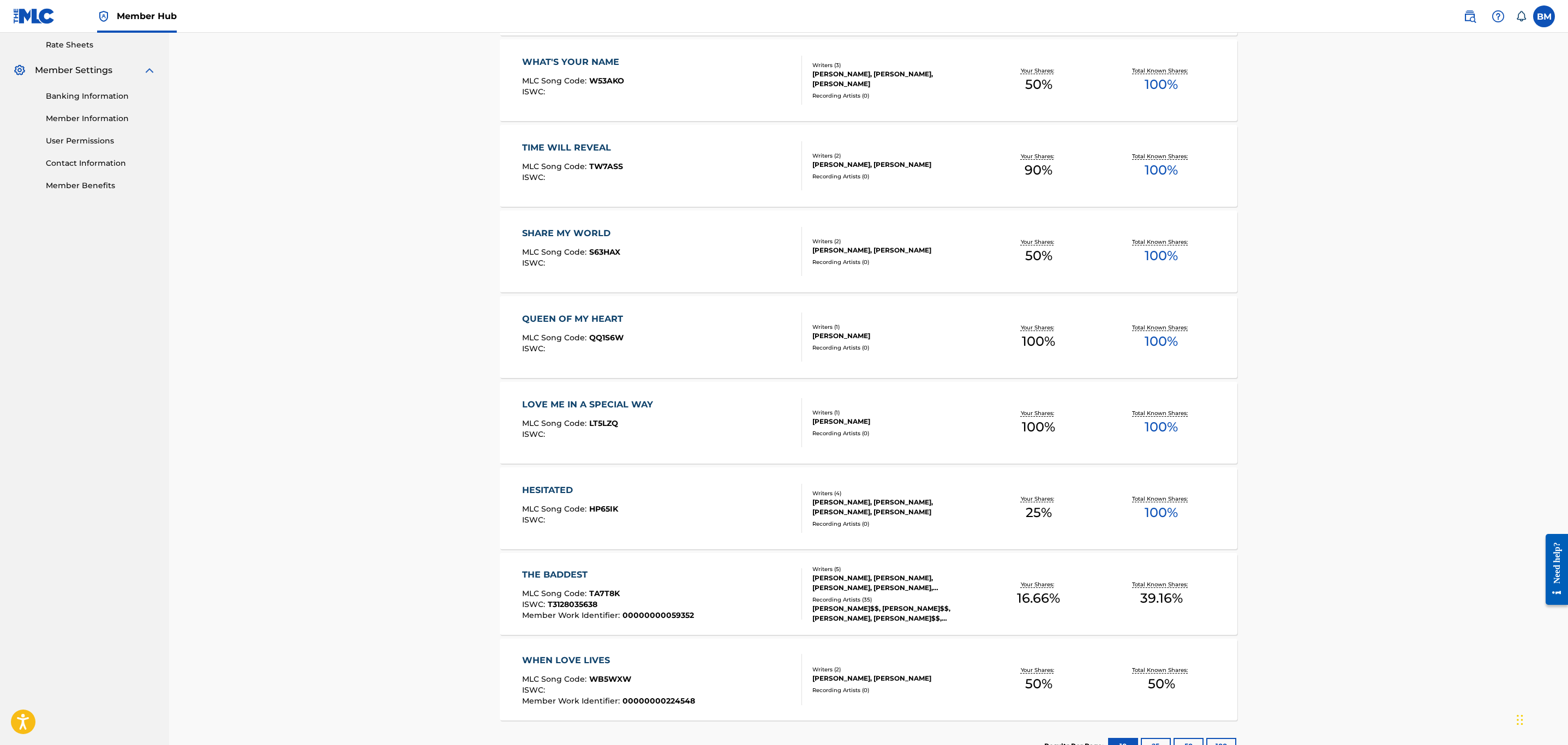
scroll to position [499, 0]
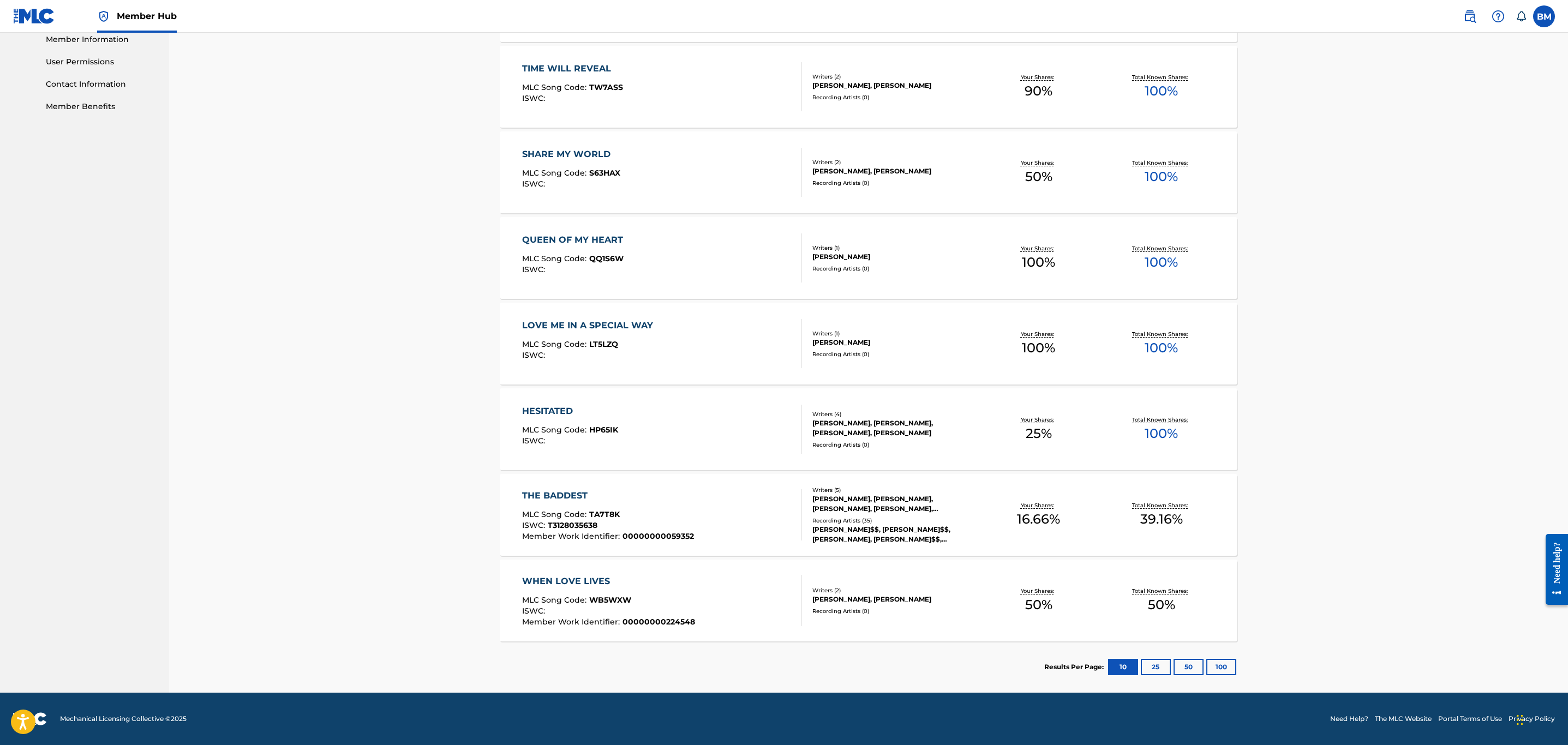
click at [745, 434] on div "HESITATED MLC Song Code : HP65IK ISWC :" at bounding box center [662, 429] width 281 height 49
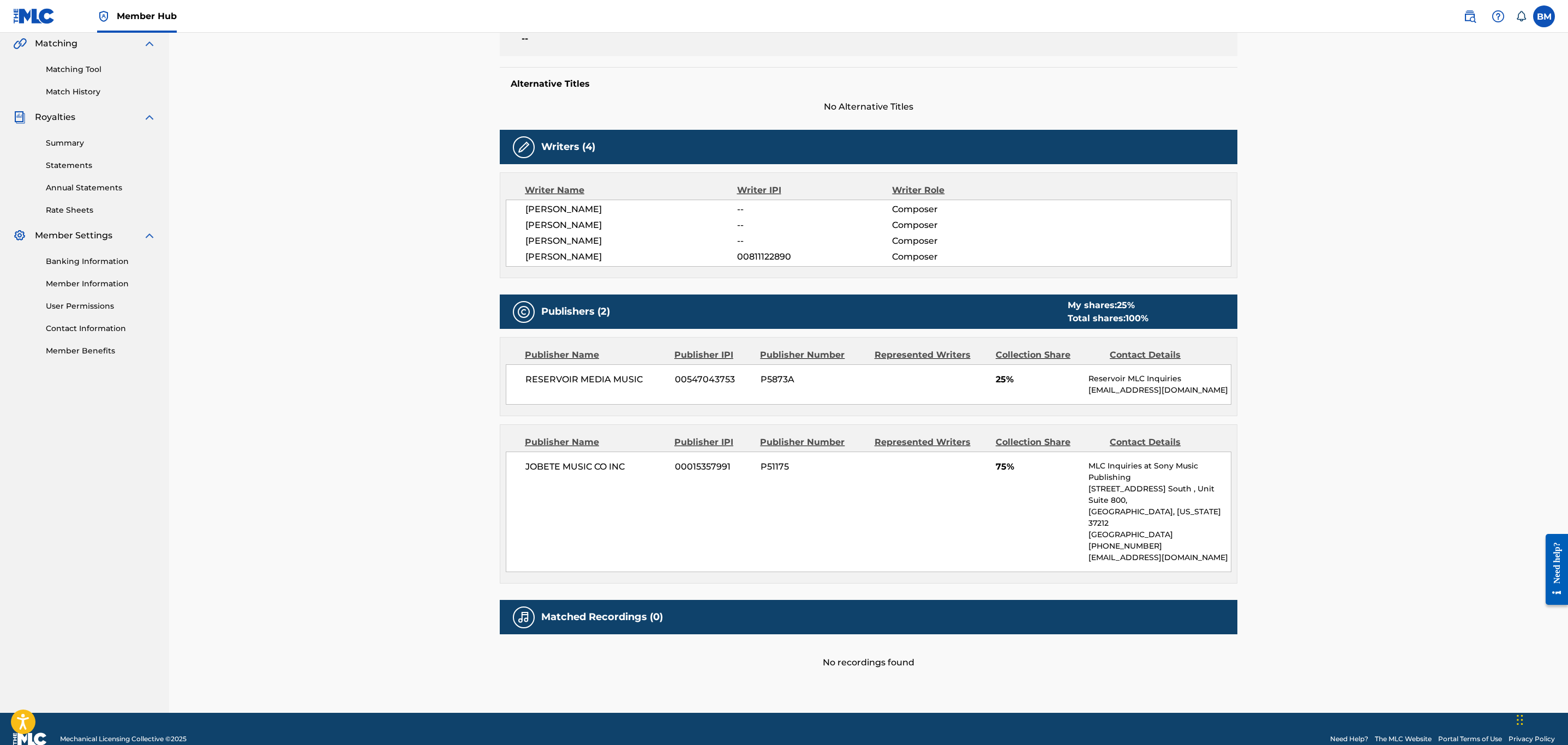
scroll to position [9, 0]
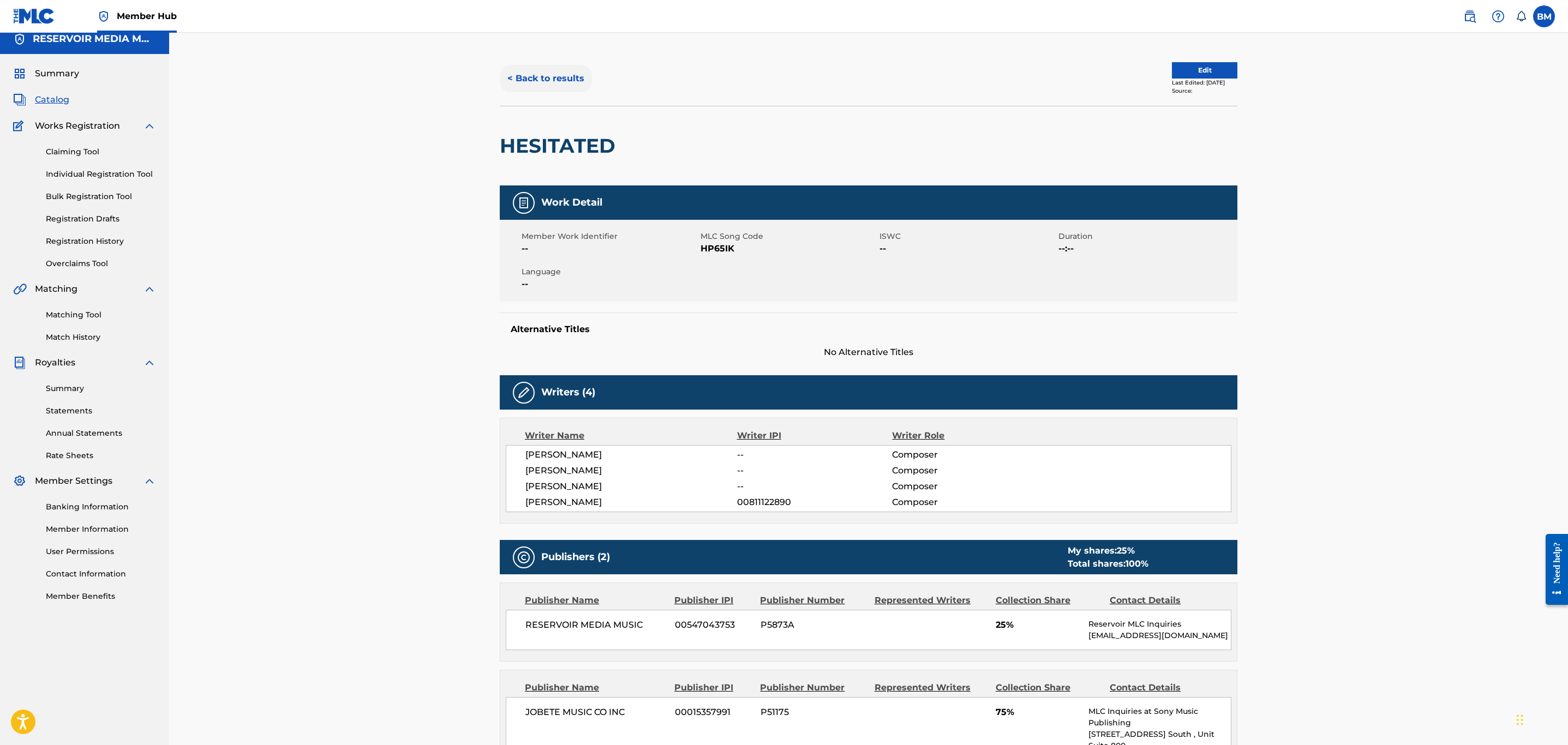
click at [566, 87] on button "< Back to results" at bounding box center [545, 79] width 92 height 27
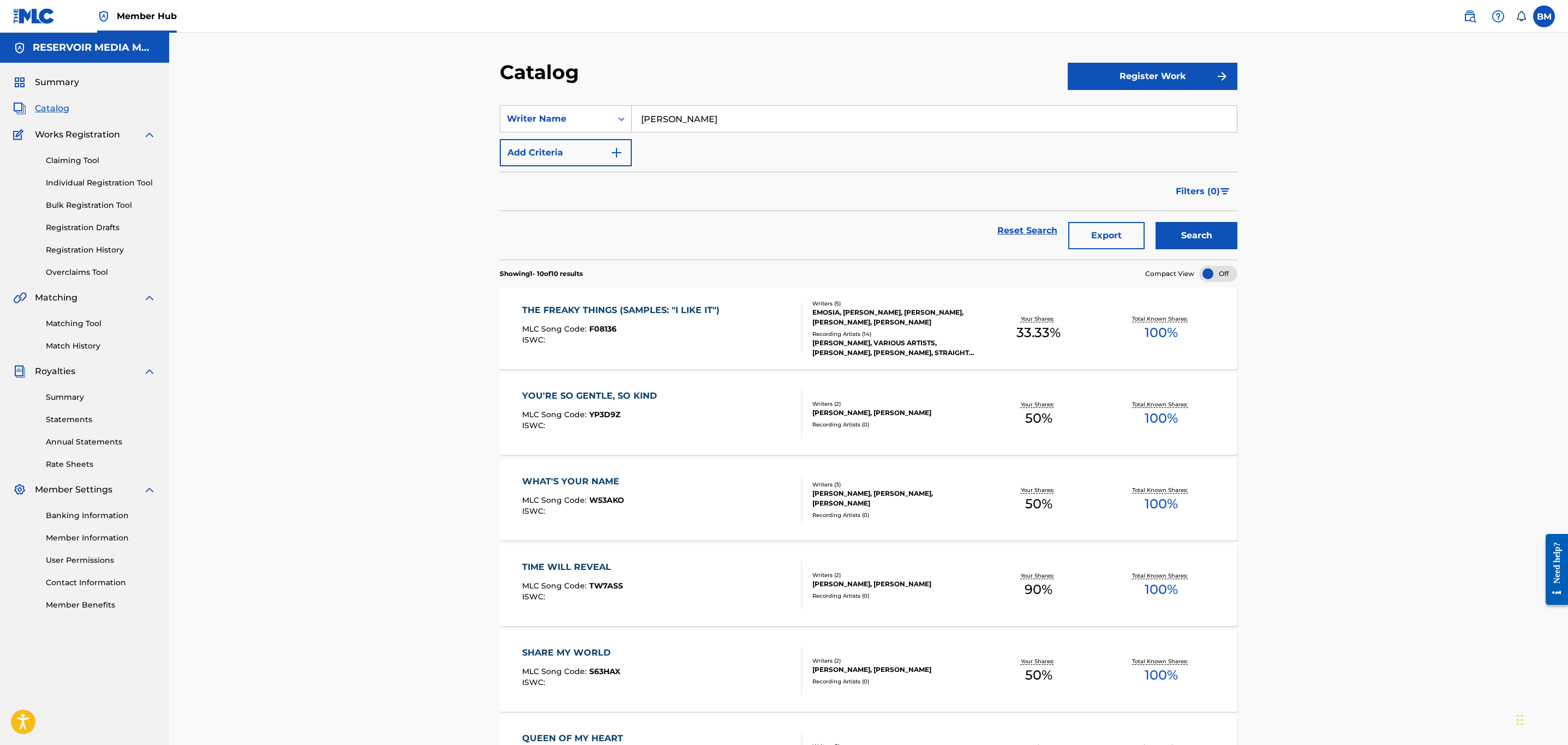
click at [455, 425] on div "Catalog Register Work SearchWithCriteria04ce8aab-86d1-4282-abe1-ccdce7be6de4 Wr…" at bounding box center [869, 612] width 1399 height 1159
click at [340, 334] on div "Catalog Register Work SearchWithCriteria04ce8aab-86d1-4282-abe1-ccdce7be6de4 Wr…" at bounding box center [869, 612] width 1399 height 1159
click at [332, 388] on div "Catalog Register Work SearchWithCriteria04ce8aab-86d1-4282-abe1-ccdce7be6de4 Wr…" at bounding box center [869, 612] width 1399 height 1159
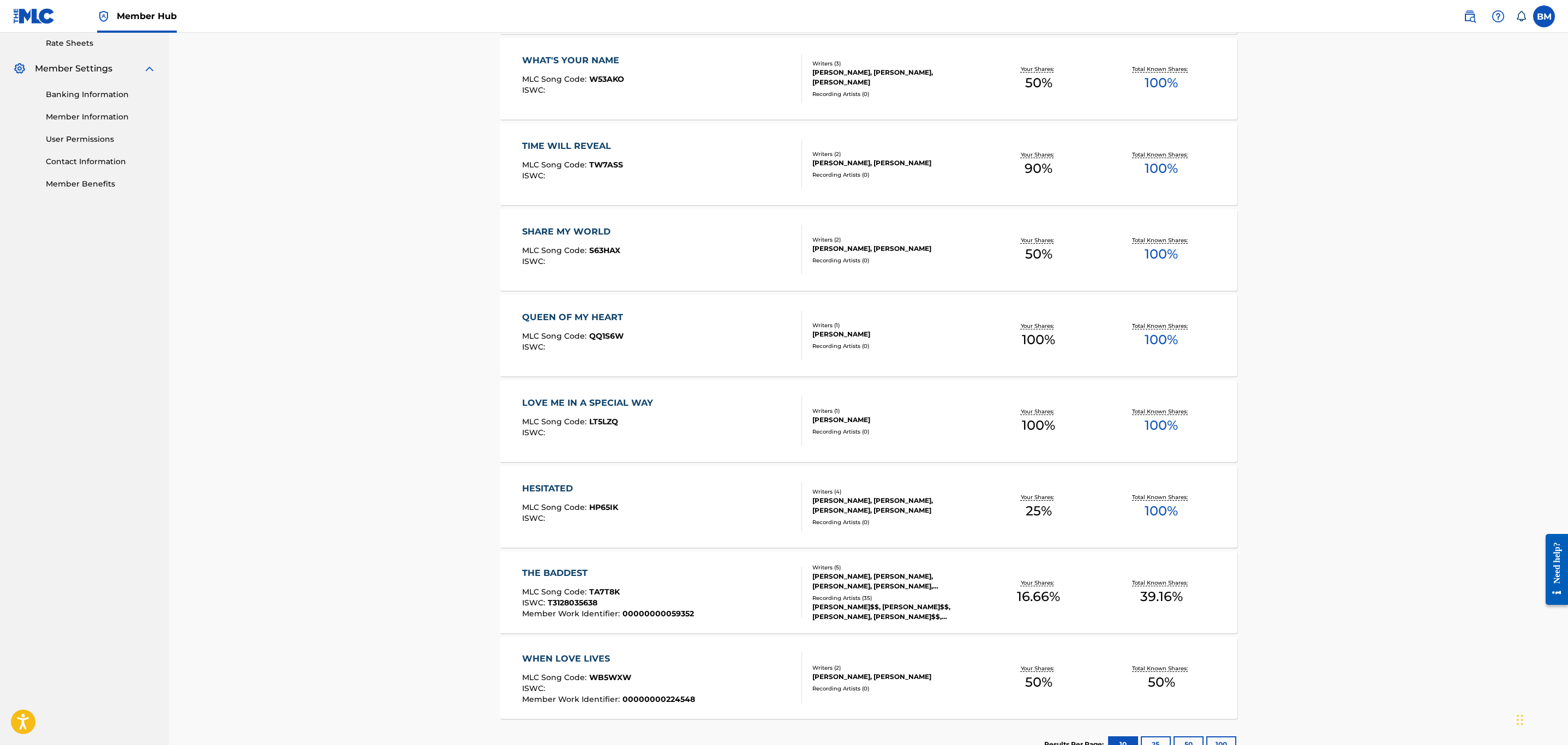
scroll to position [499, 0]
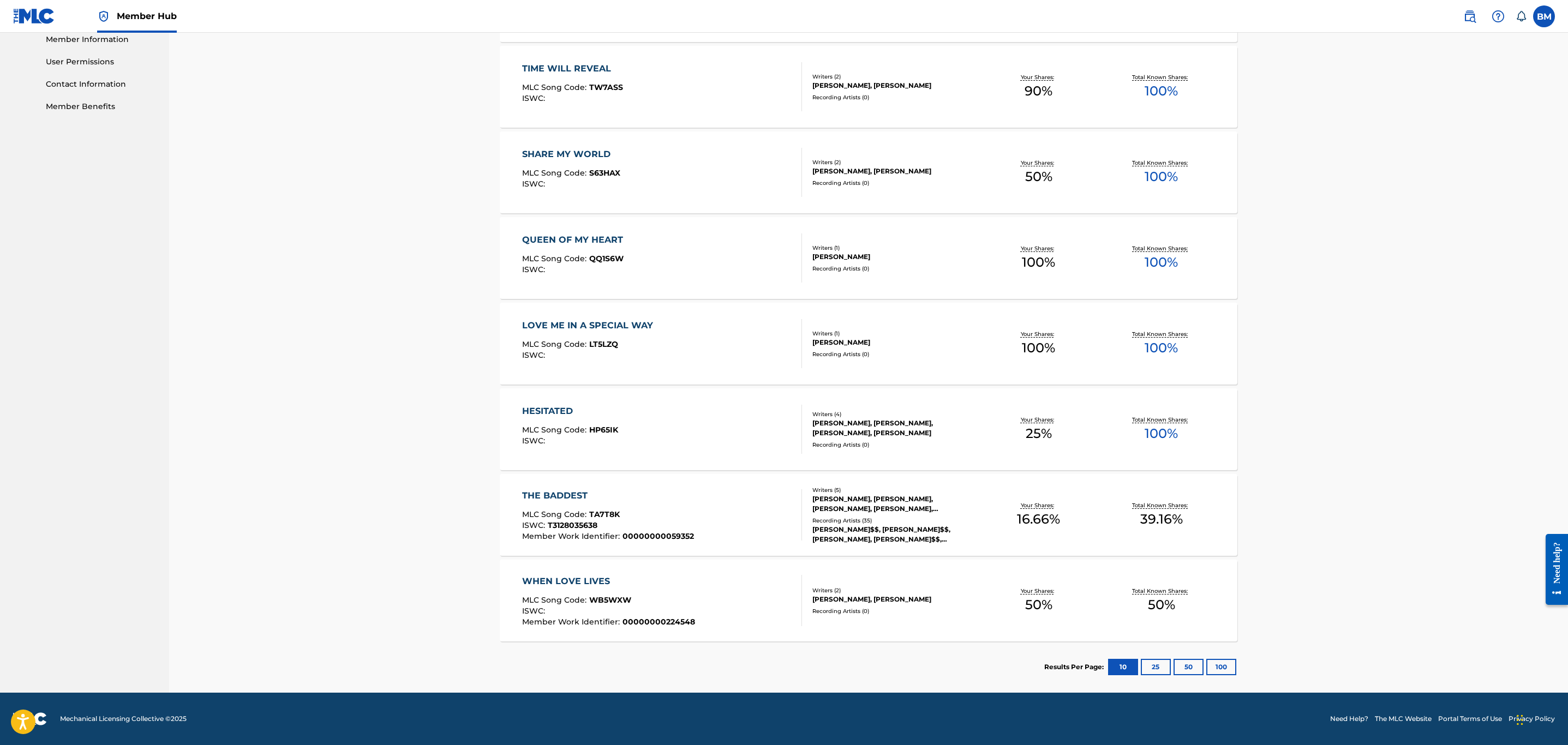
click at [483, 295] on div "Catalog Register Work SearchWithCriteria04ce8aab-86d1-4282-abe1-ccdce7be6de4 Wr…" at bounding box center [869, 114] width 1399 height 1159
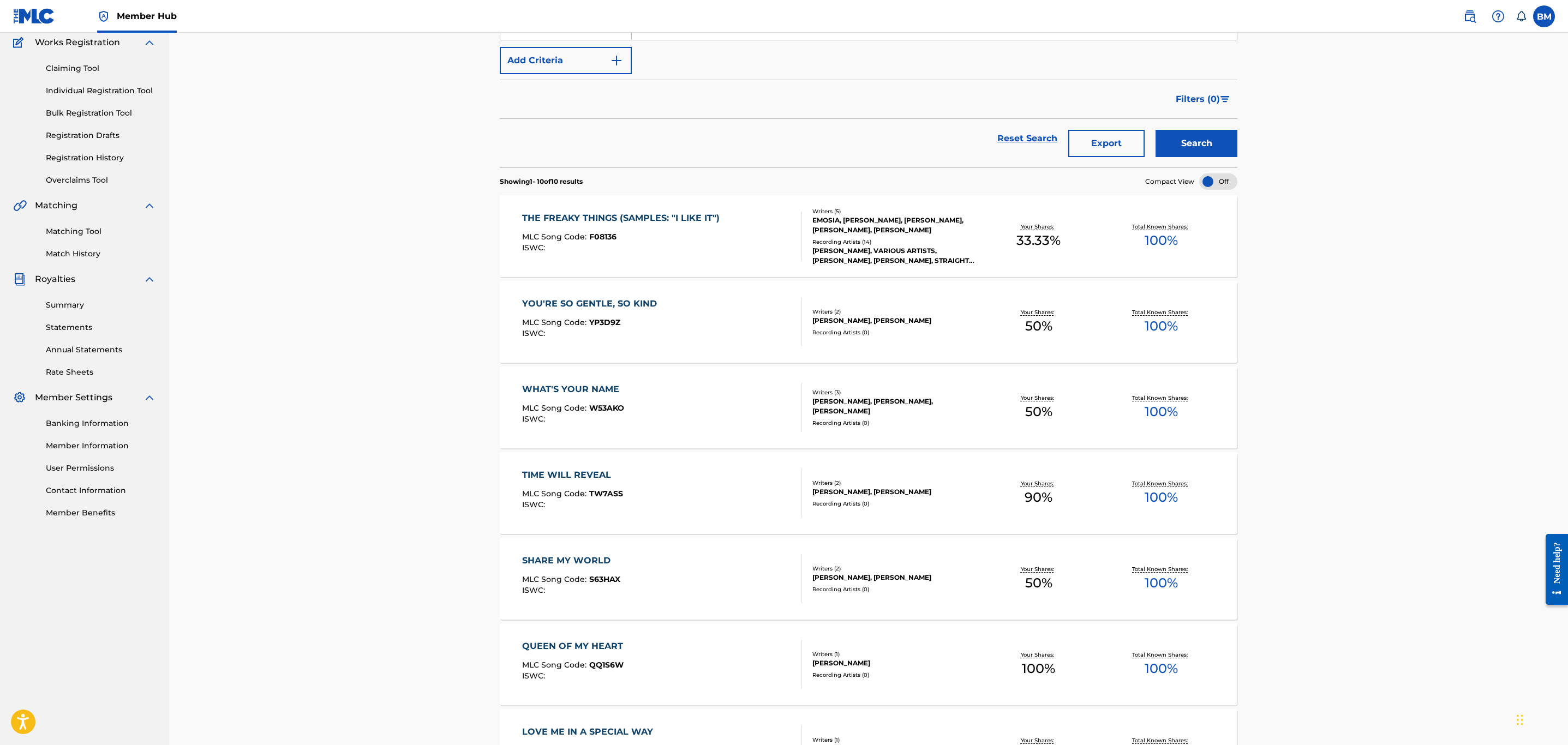
scroll to position [0, 0]
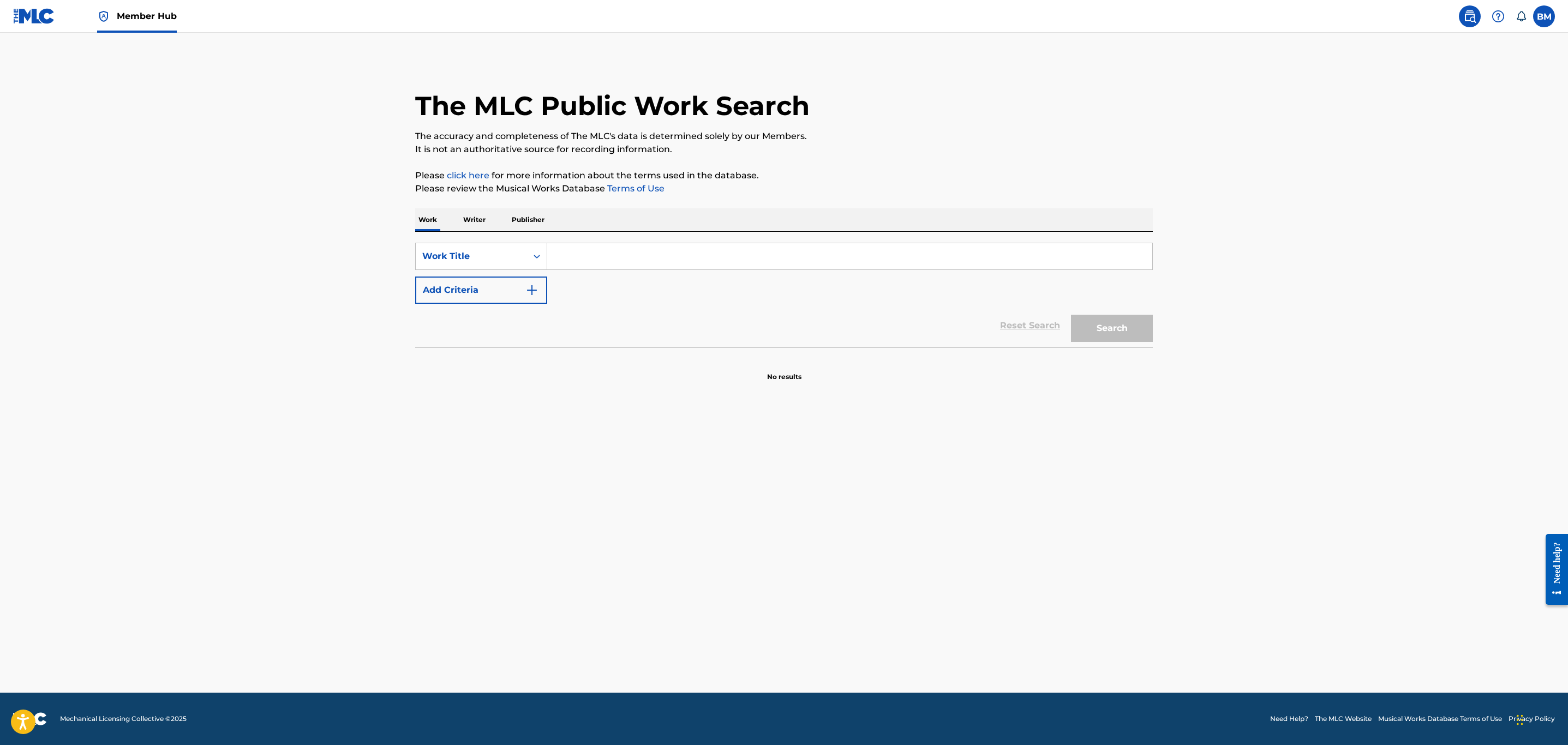
click at [702, 254] on input "Search Form" at bounding box center [850, 256] width 605 height 26
type input "love in letting go"
click at [1148, 328] on button "Search" at bounding box center [1111, 328] width 82 height 27
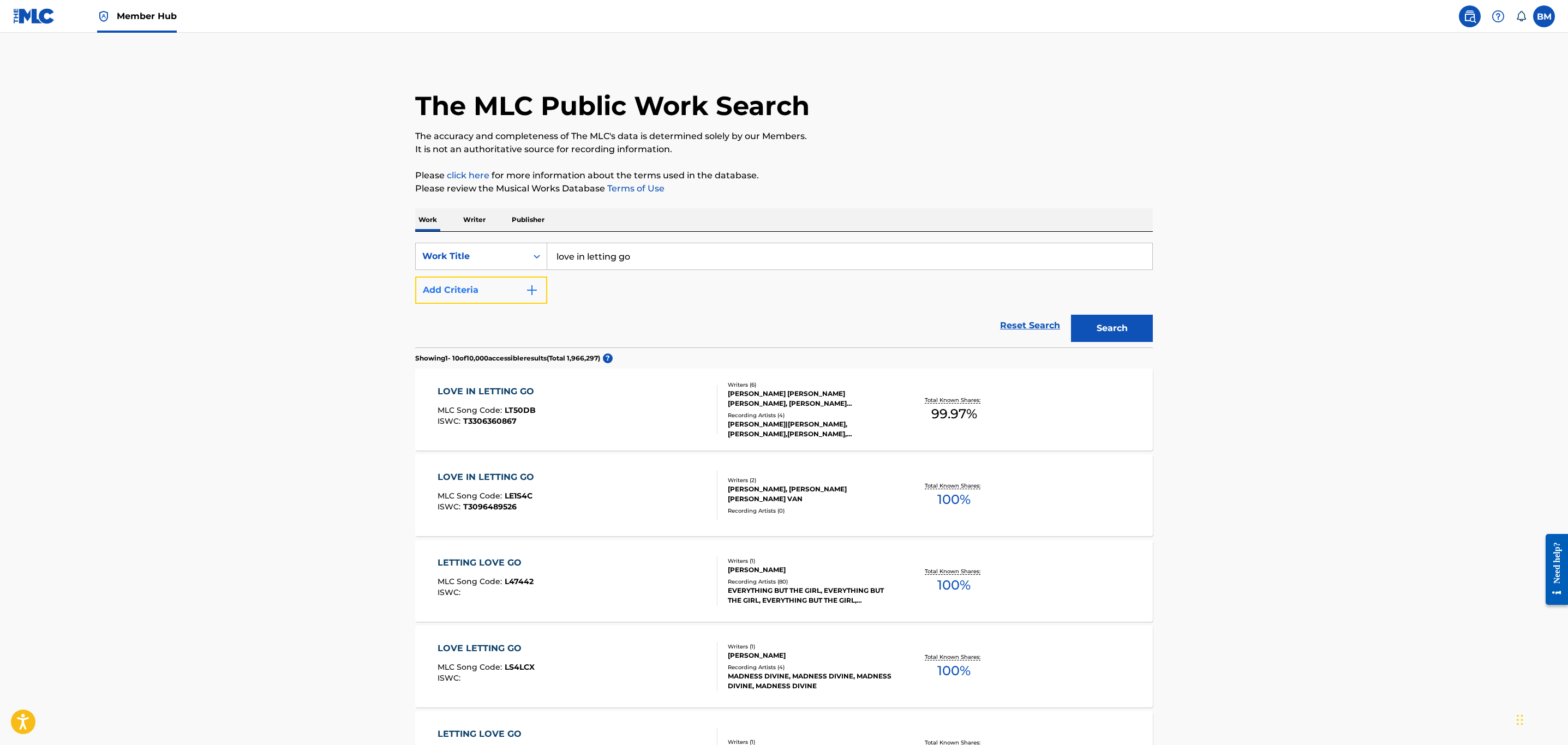
click at [527, 290] on img "Search Form" at bounding box center [532, 290] width 13 height 13
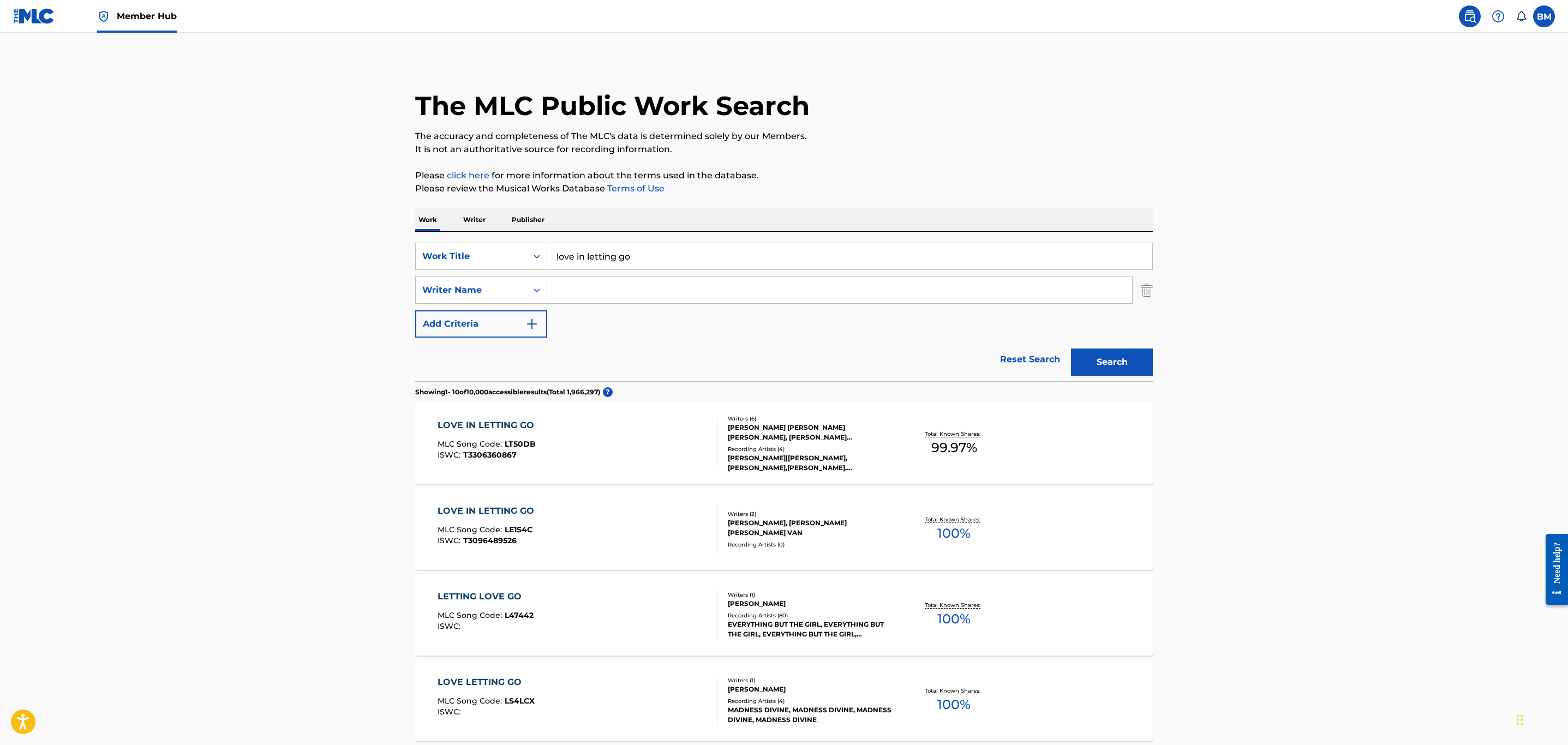
click at [622, 289] on input "Search Form" at bounding box center [839, 290] width 585 height 26
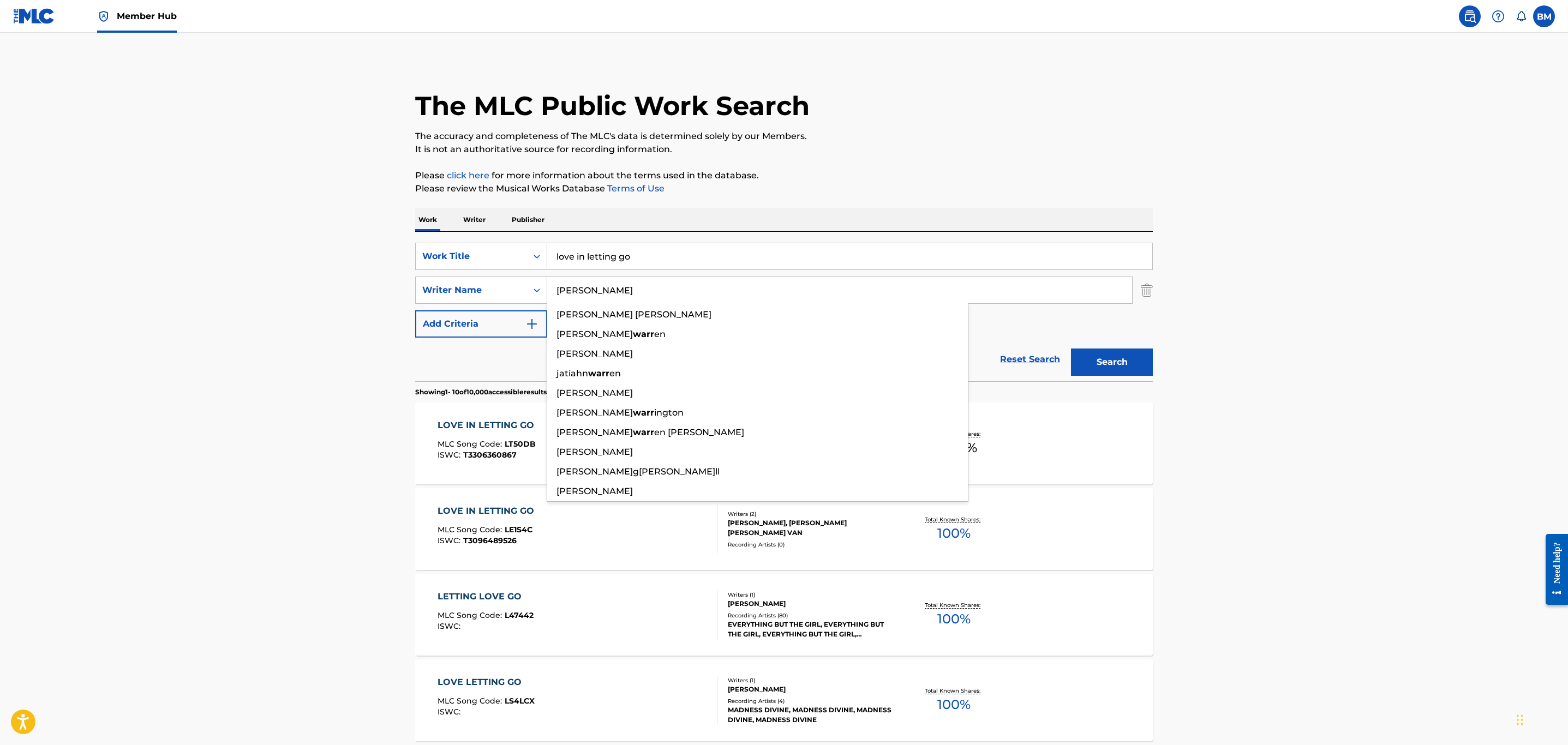
type input "warren"
click at [1071, 349] on button "Search" at bounding box center [1111, 362] width 82 height 27
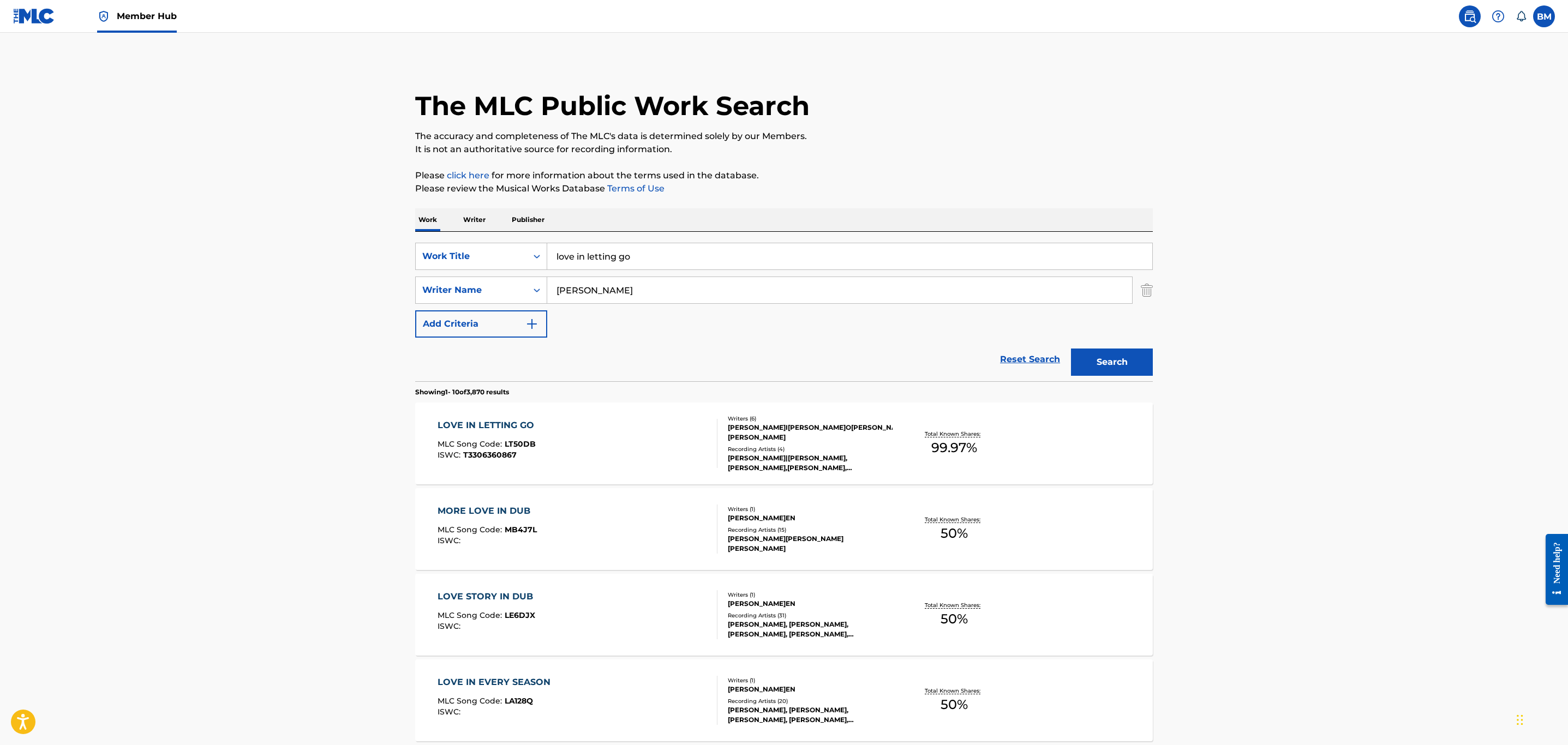
click at [677, 449] on div "LOVE IN LETTING GO MLC Song Code : LT50DB ISWC : T3306360867" at bounding box center [578, 443] width 281 height 49
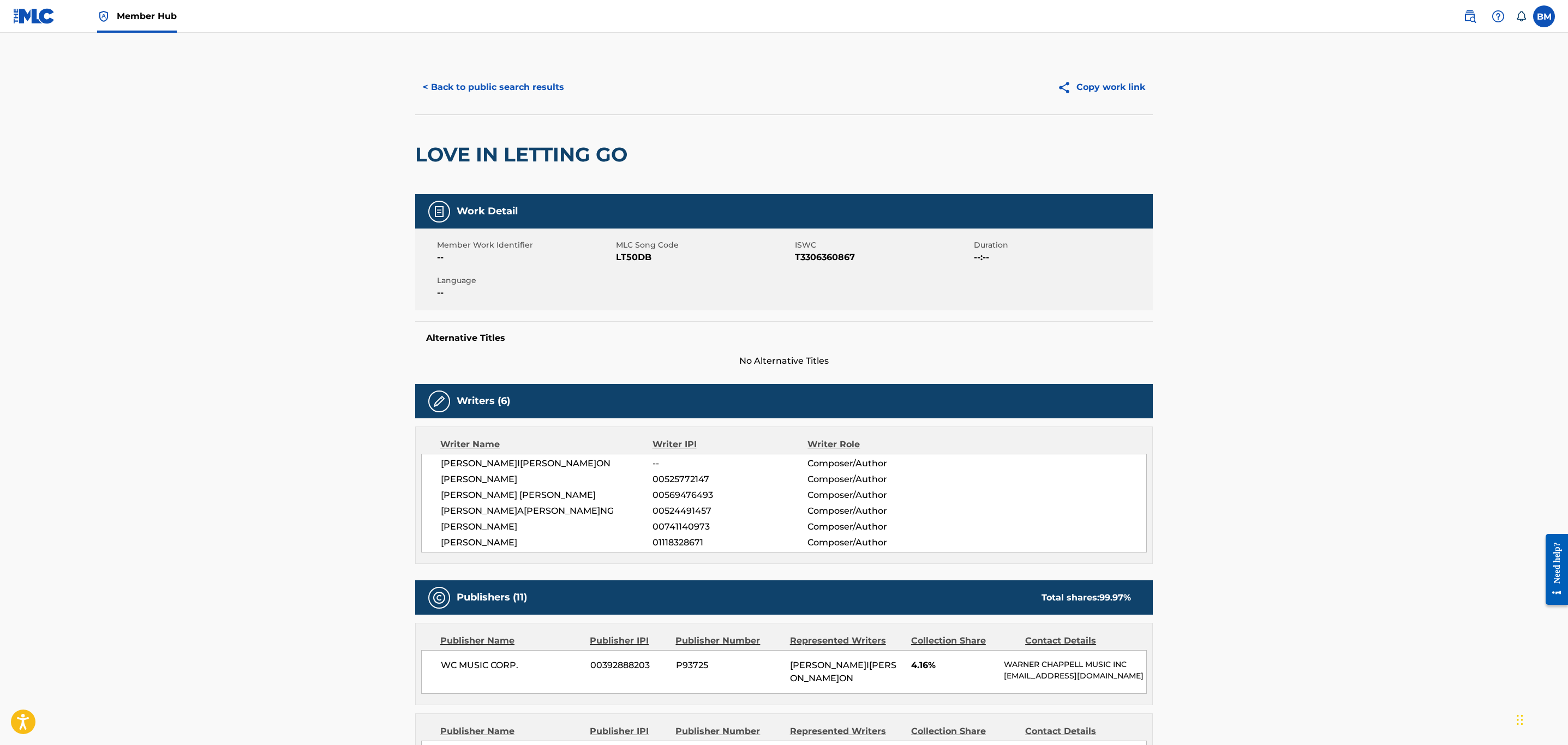
click at [635, 257] on span "LT50DB" at bounding box center [704, 257] width 177 height 13
copy span "LT50DB"
click at [554, 87] on button "< Back to public search results" at bounding box center [493, 87] width 156 height 27
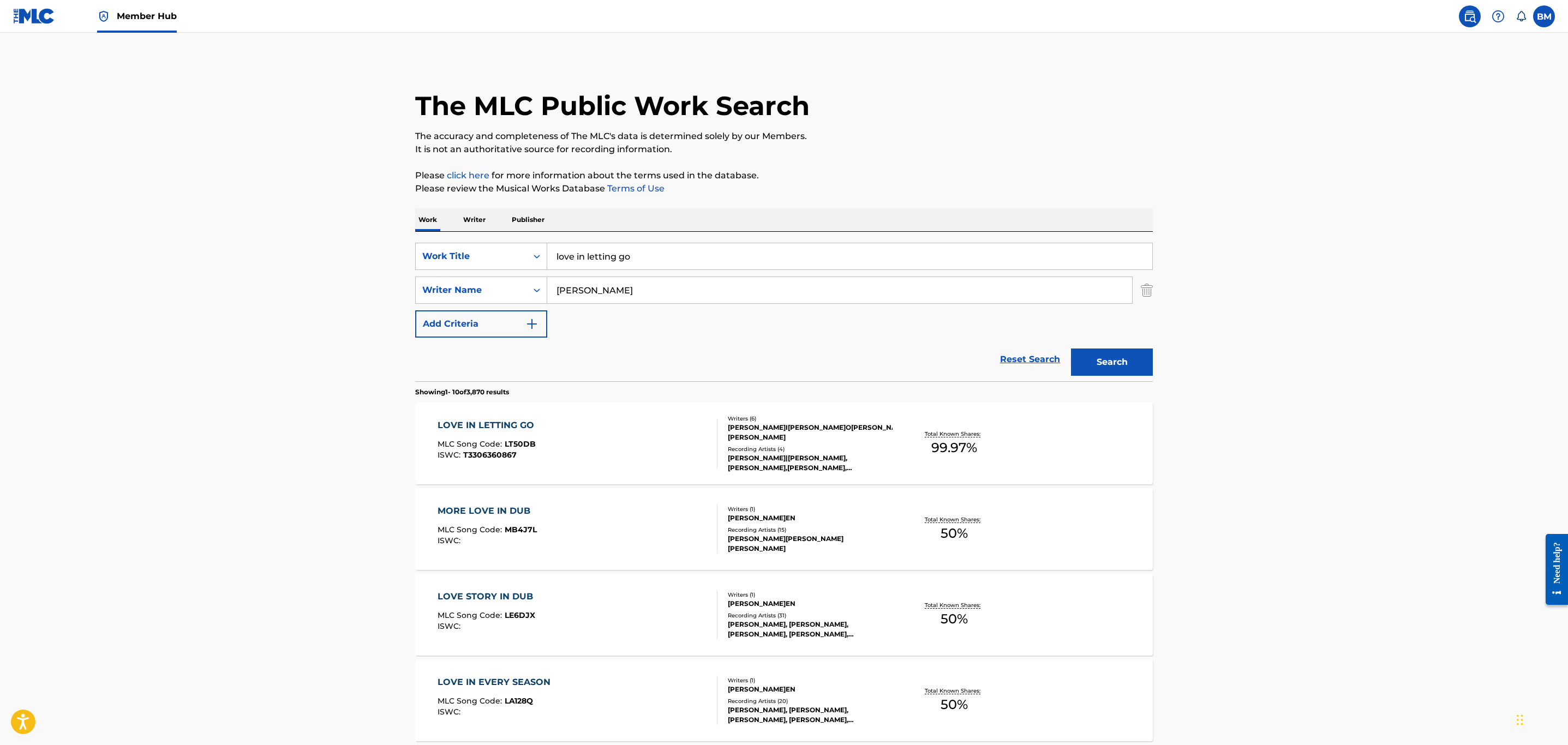
click at [497, 217] on div "Work Writer Publisher" at bounding box center [784, 220] width 738 height 23
click at [475, 194] on p "Please review the Musical Works Database Terms of Use" at bounding box center [784, 189] width 738 height 13
click at [474, 213] on p "Writer" at bounding box center [475, 220] width 29 height 23
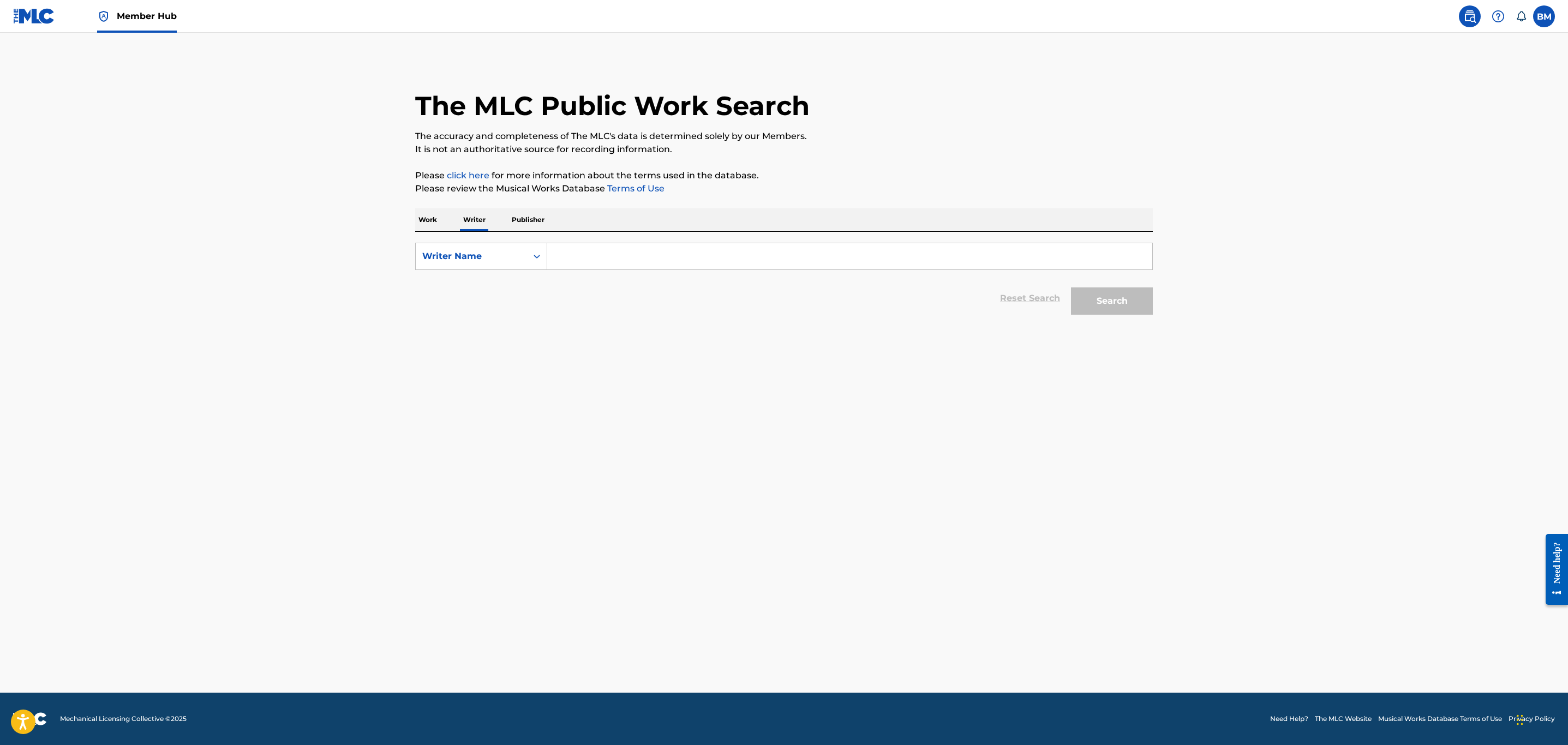
click at [609, 257] on input "Search Form" at bounding box center [850, 256] width 605 height 26
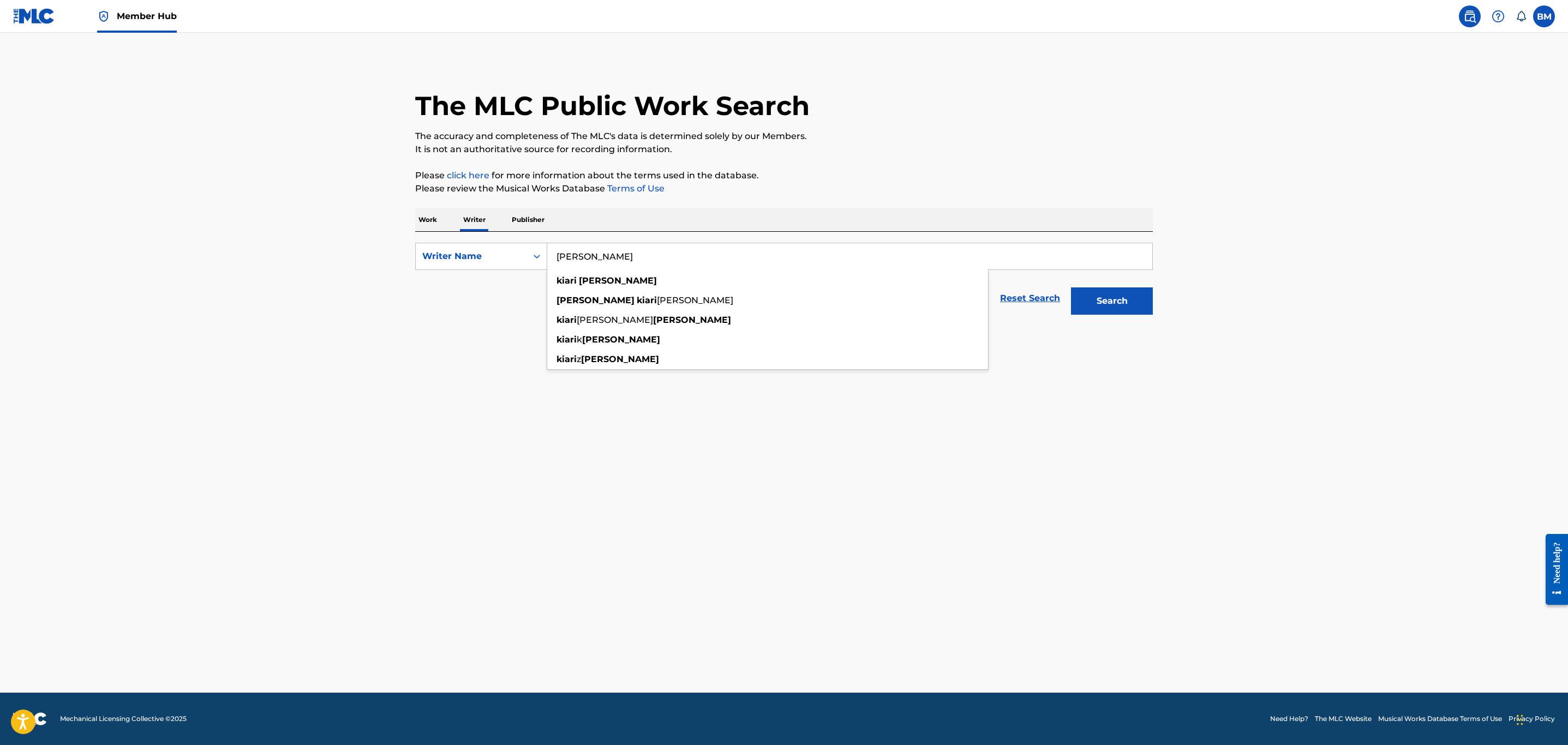
type input "kiari cephus"
click at [1071, 287] on button "Search" at bounding box center [1111, 301] width 82 height 27
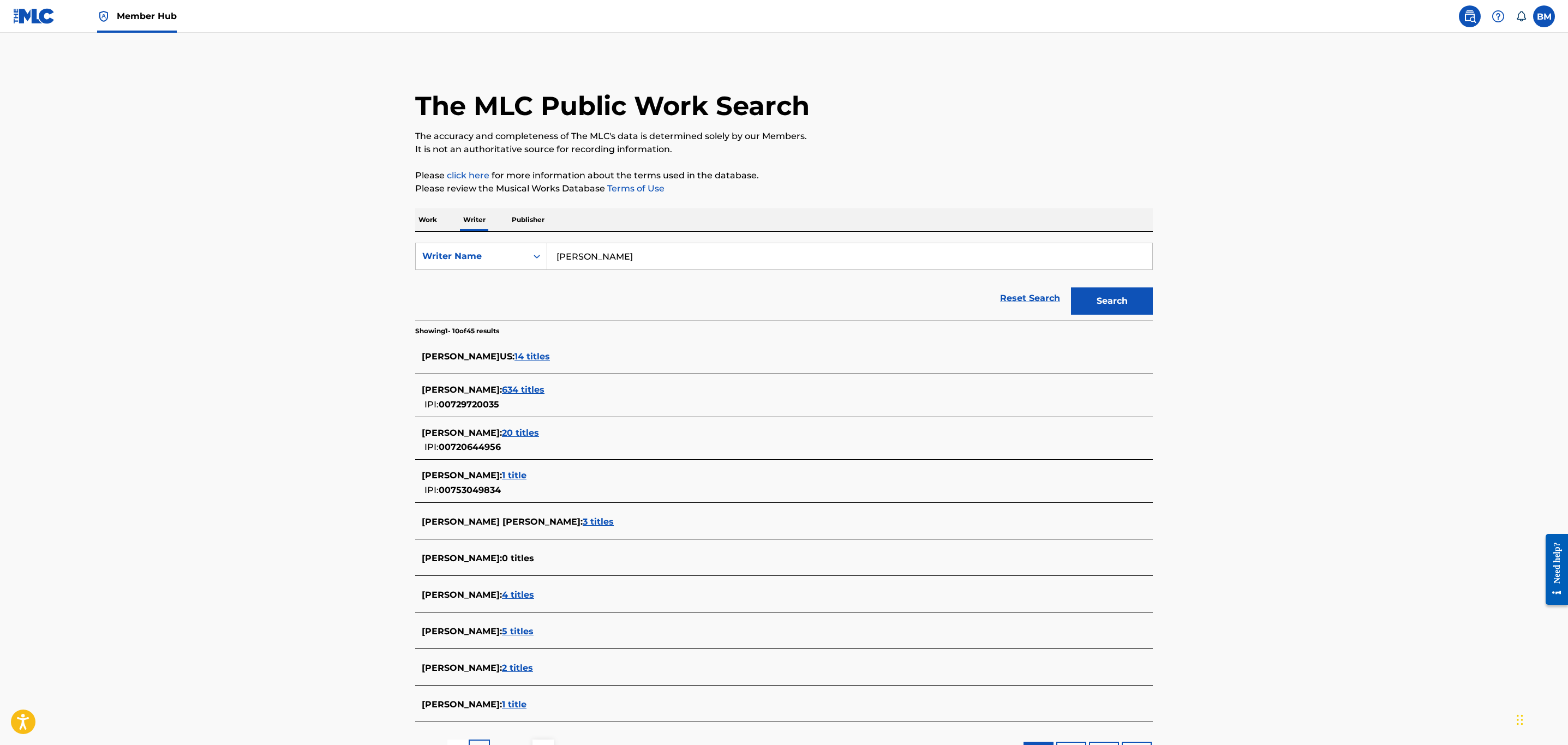
click at [545, 386] on span "634 titles" at bounding box center [523, 390] width 43 height 10
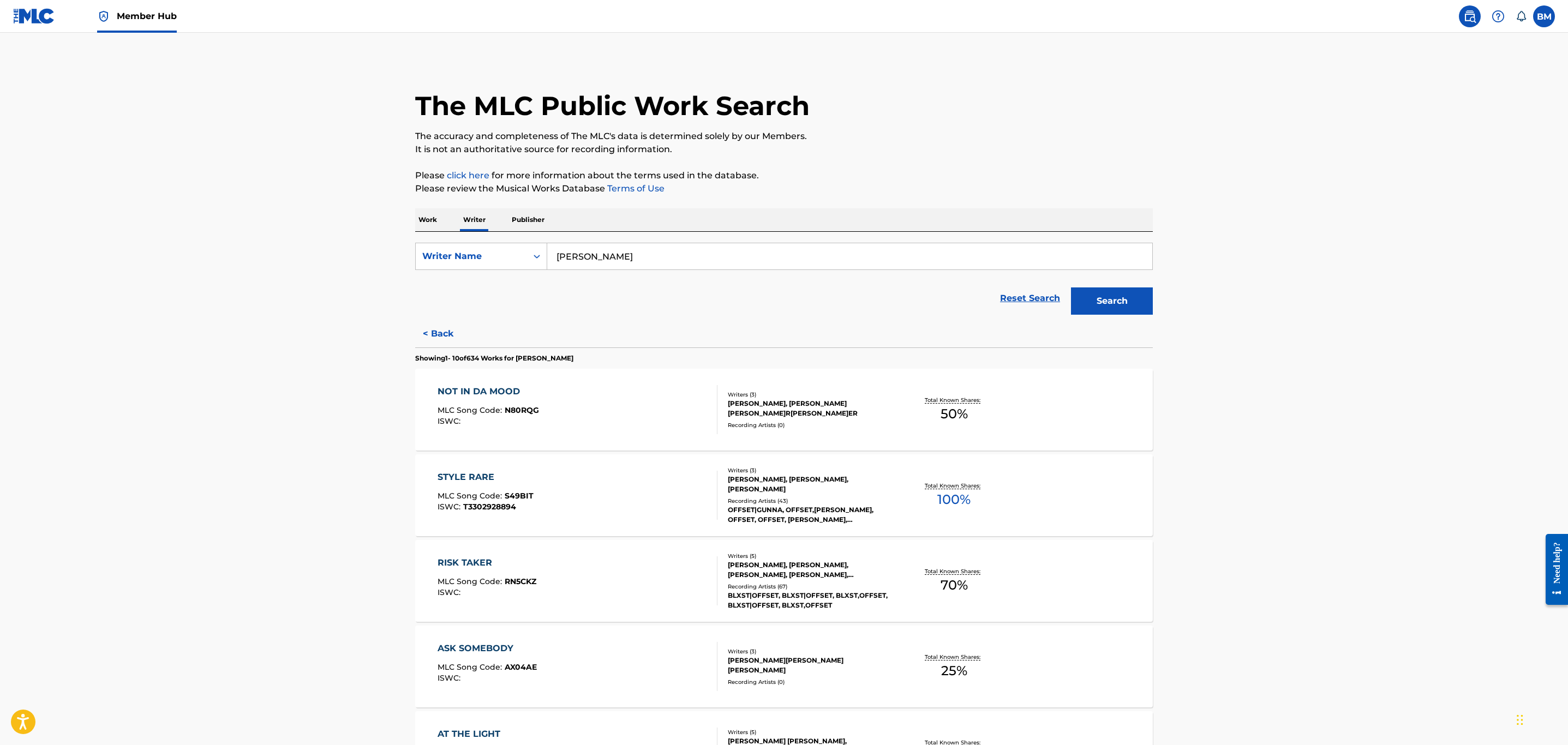
click at [430, 221] on p "Work" at bounding box center [427, 220] width 25 height 23
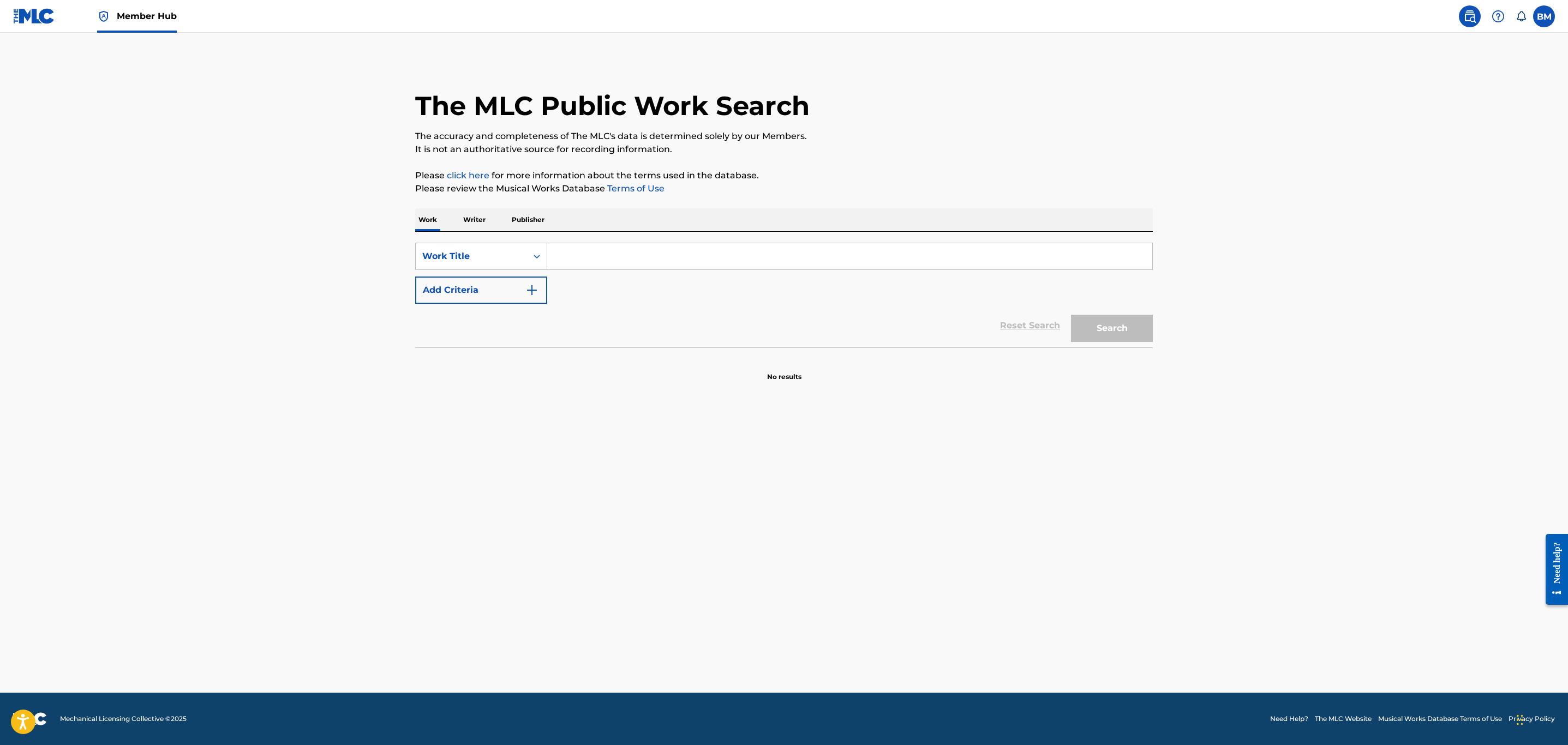
click at [581, 251] on input "Search Form" at bounding box center [850, 256] width 605 height 26
type input "4"
drag, startPoint x: 544, startPoint y: 280, endPoint x: 534, endPoint y: 280, distance: 10.0
click at [534, 280] on button "Add Criteria" at bounding box center [481, 290] width 132 height 27
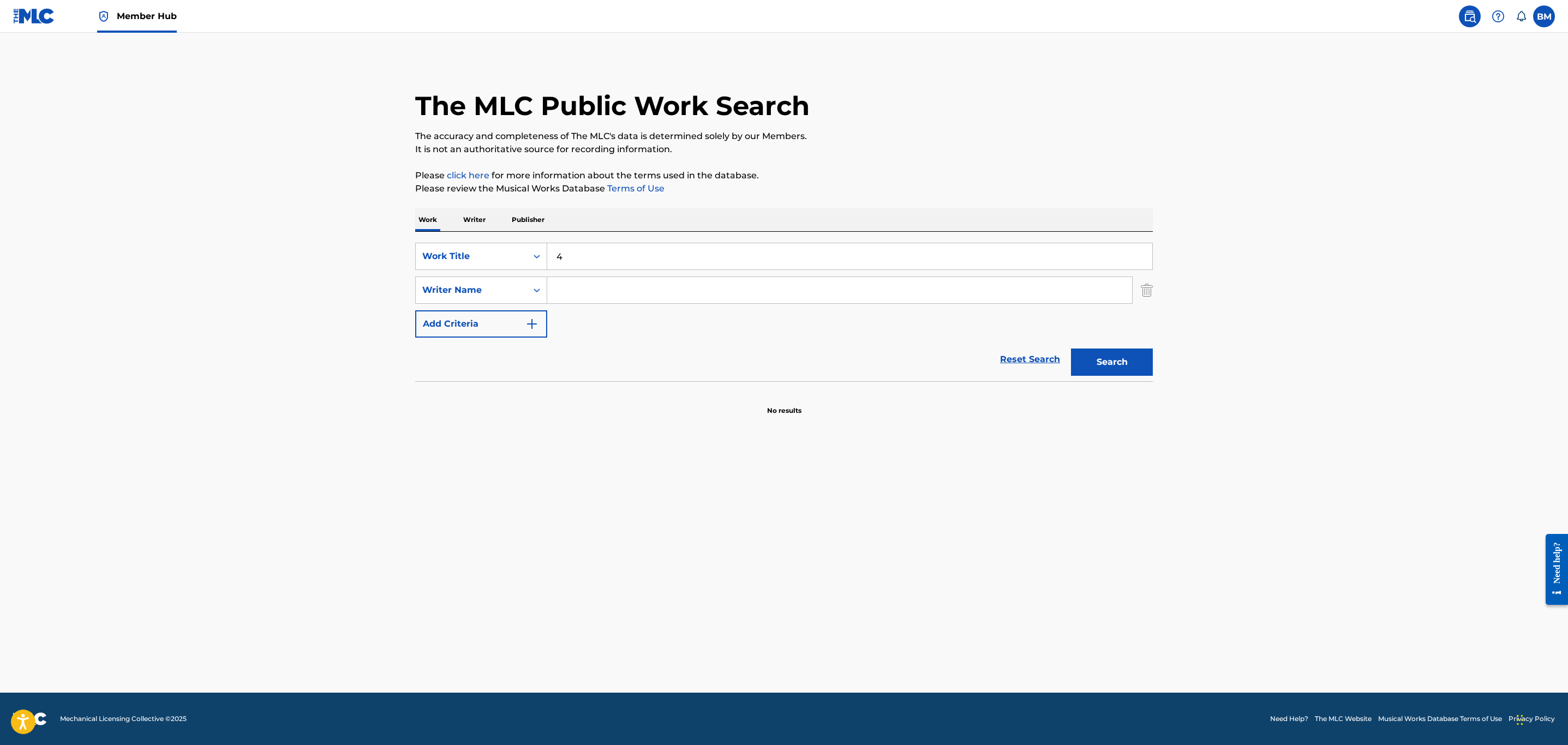
click at [560, 299] on input "Search Form" at bounding box center [839, 290] width 585 height 26
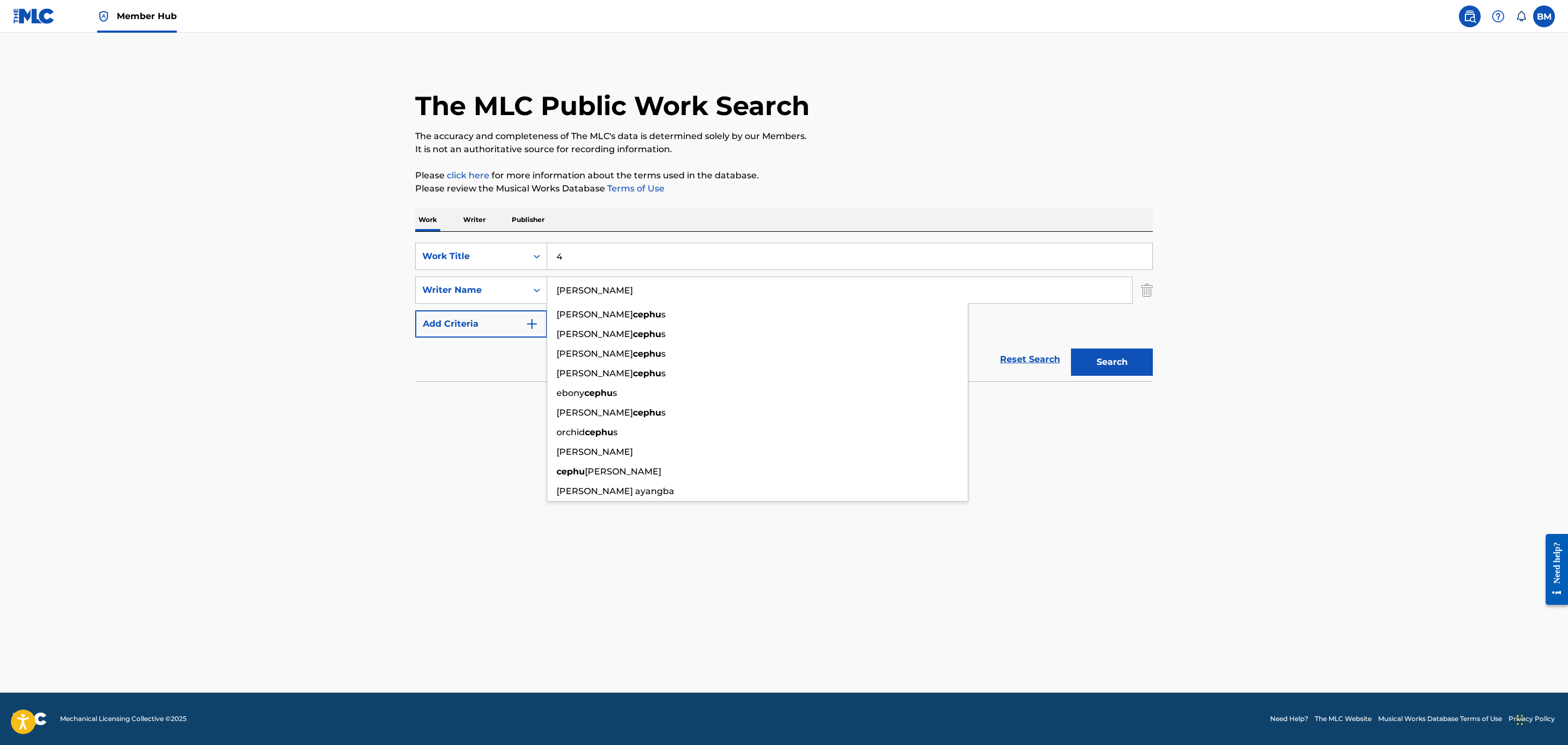
type input "cephus"
click at [1071, 349] on button "Search" at bounding box center [1111, 362] width 82 height 27
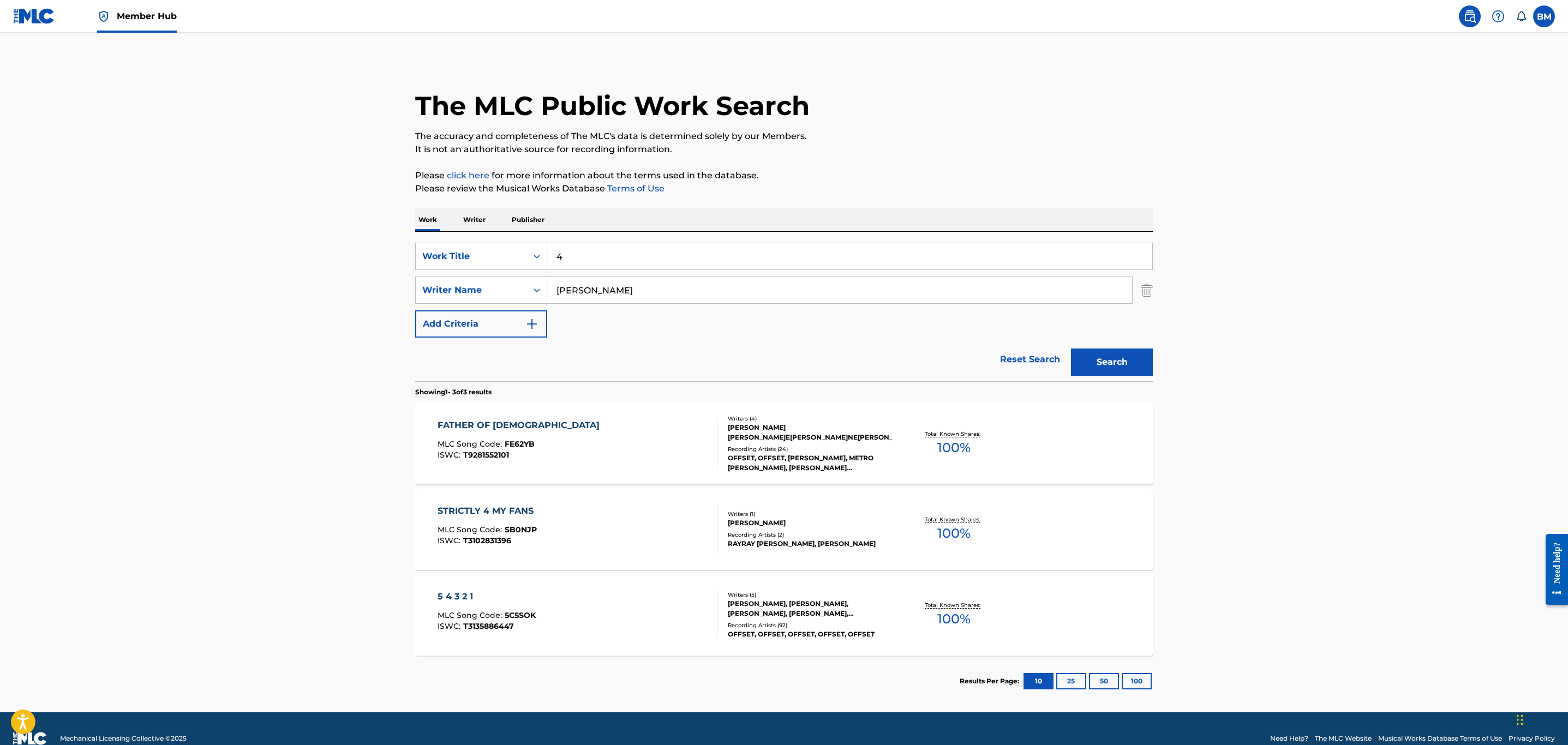
click at [583, 254] on input "4" at bounding box center [850, 256] width 605 height 26
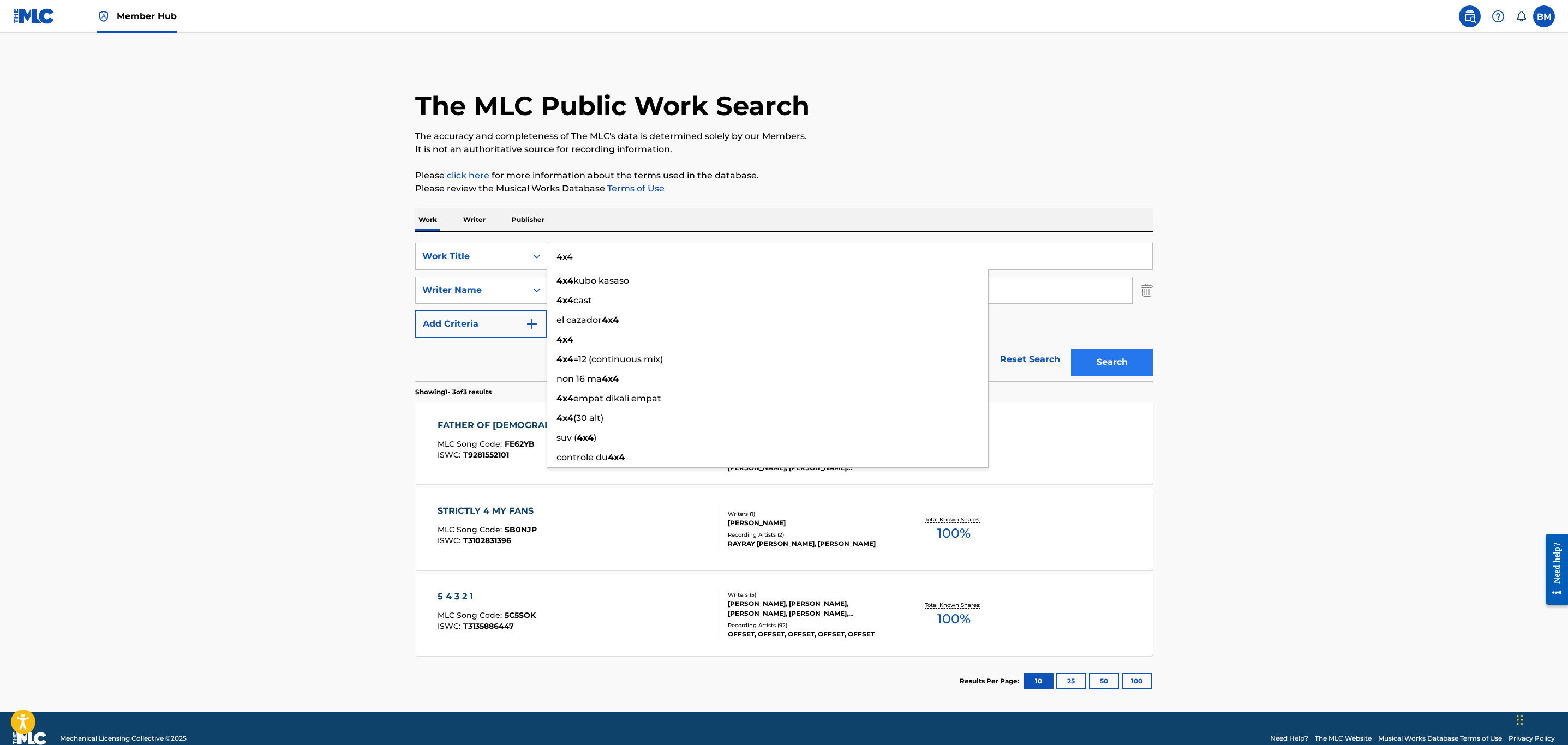
type input "4x4"
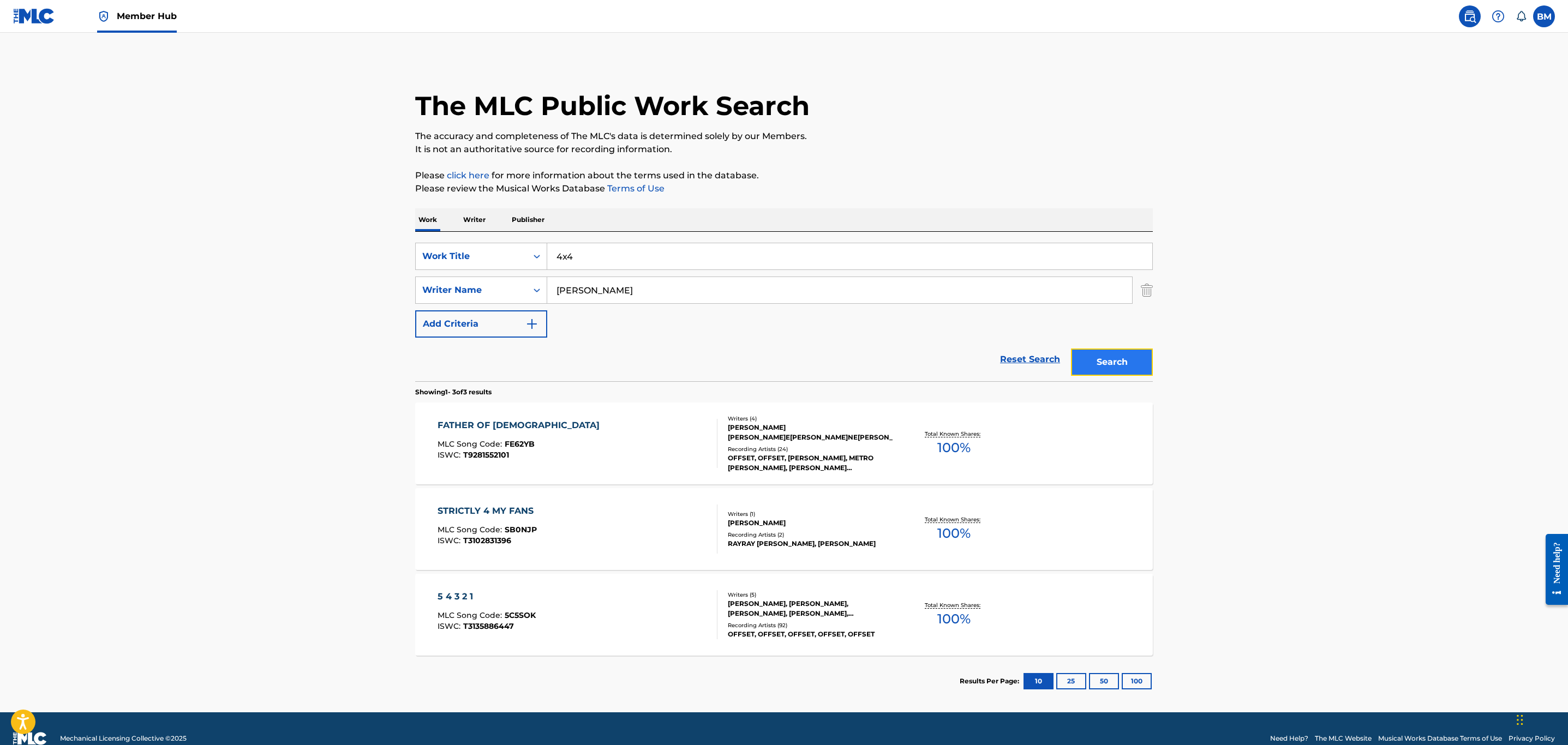
click at [1110, 354] on button "Search" at bounding box center [1111, 362] width 82 height 27
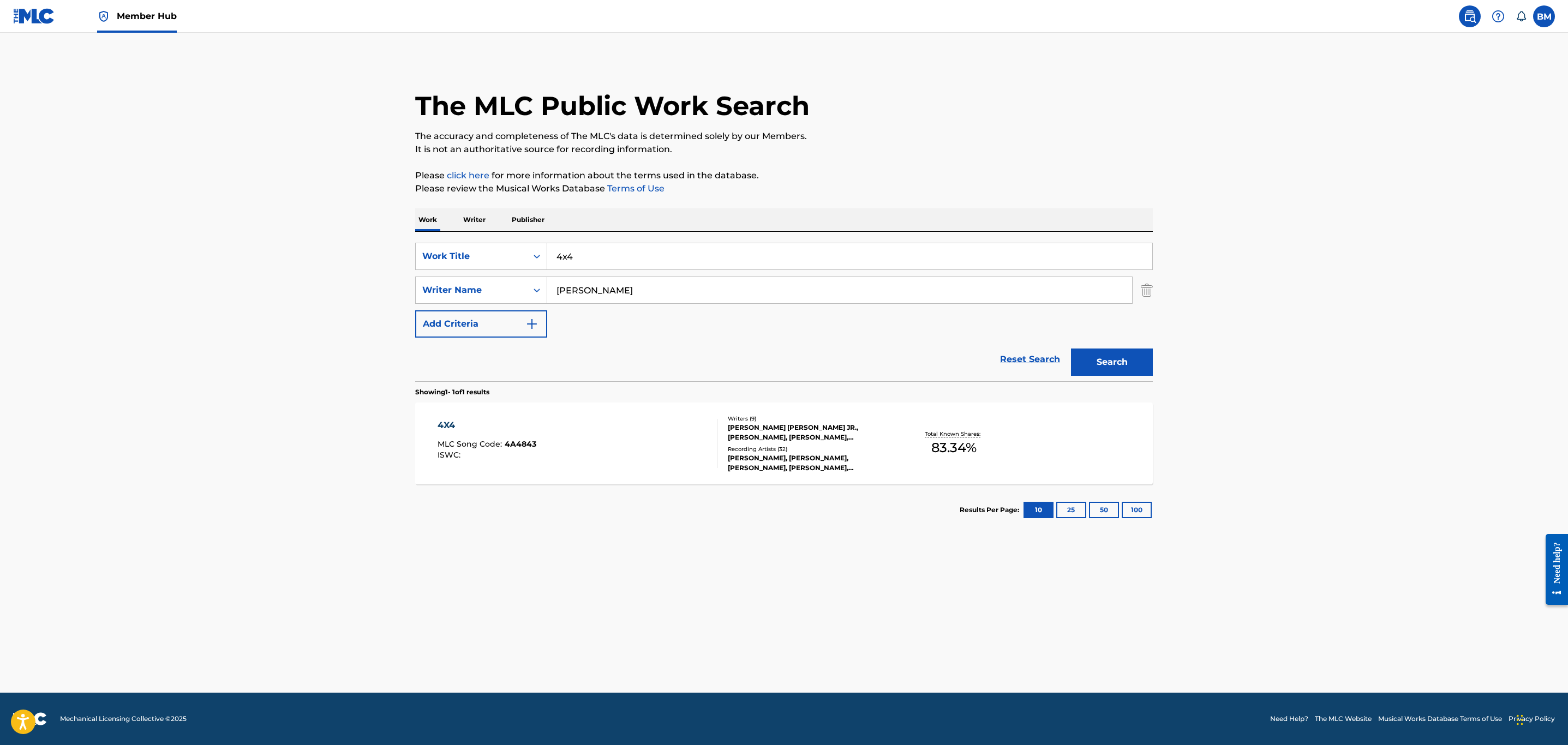
click at [663, 454] on div "4X4 MLC Song Code : 4A4843 ISWC :" at bounding box center [578, 443] width 281 height 49
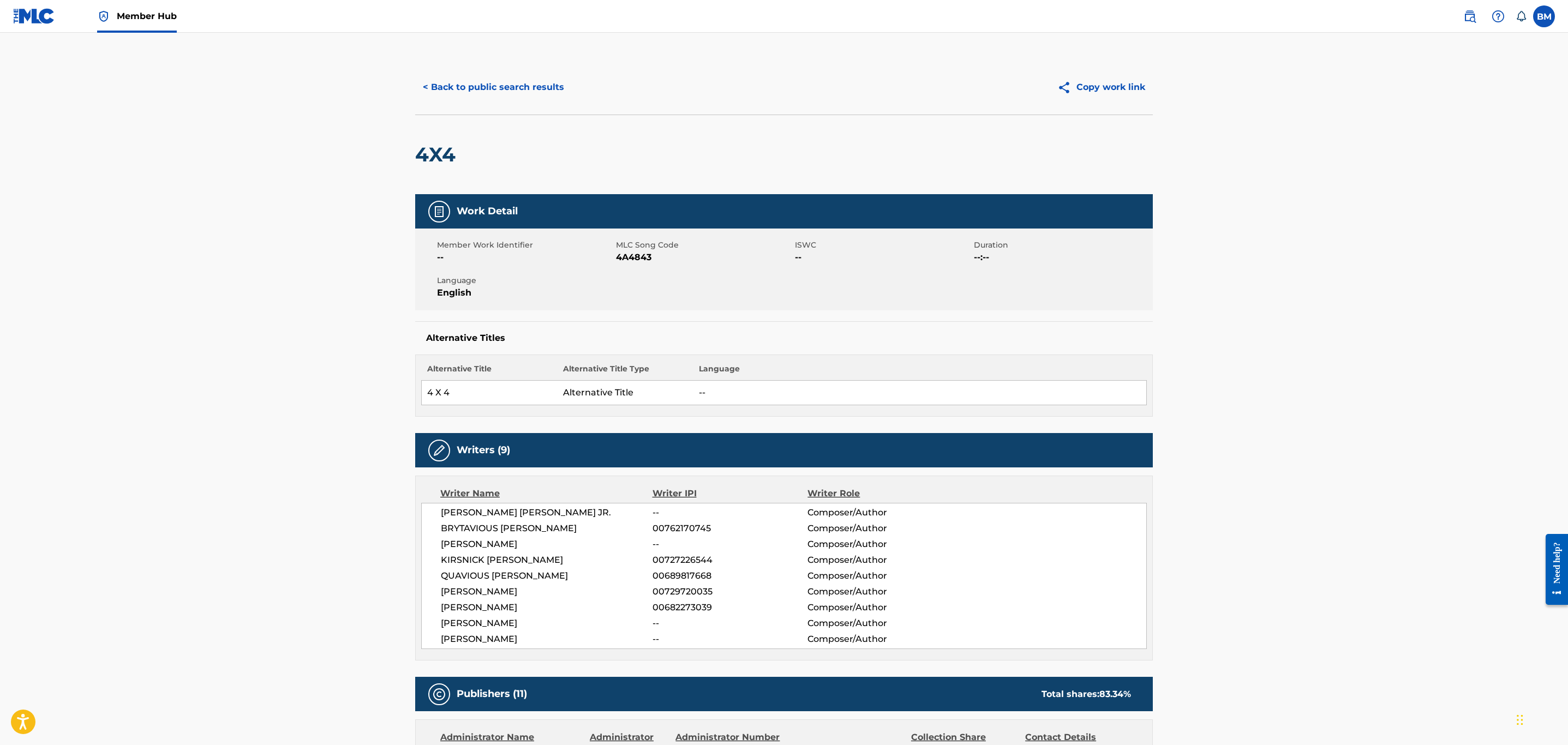
click at [634, 262] on span "4A4843" at bounding box center [704, 257] width 177 height 13
copy span "4A4843"
click at [460, 97] on button "< Back to public search results" at bounding box center [493, 87] width 156 height 27
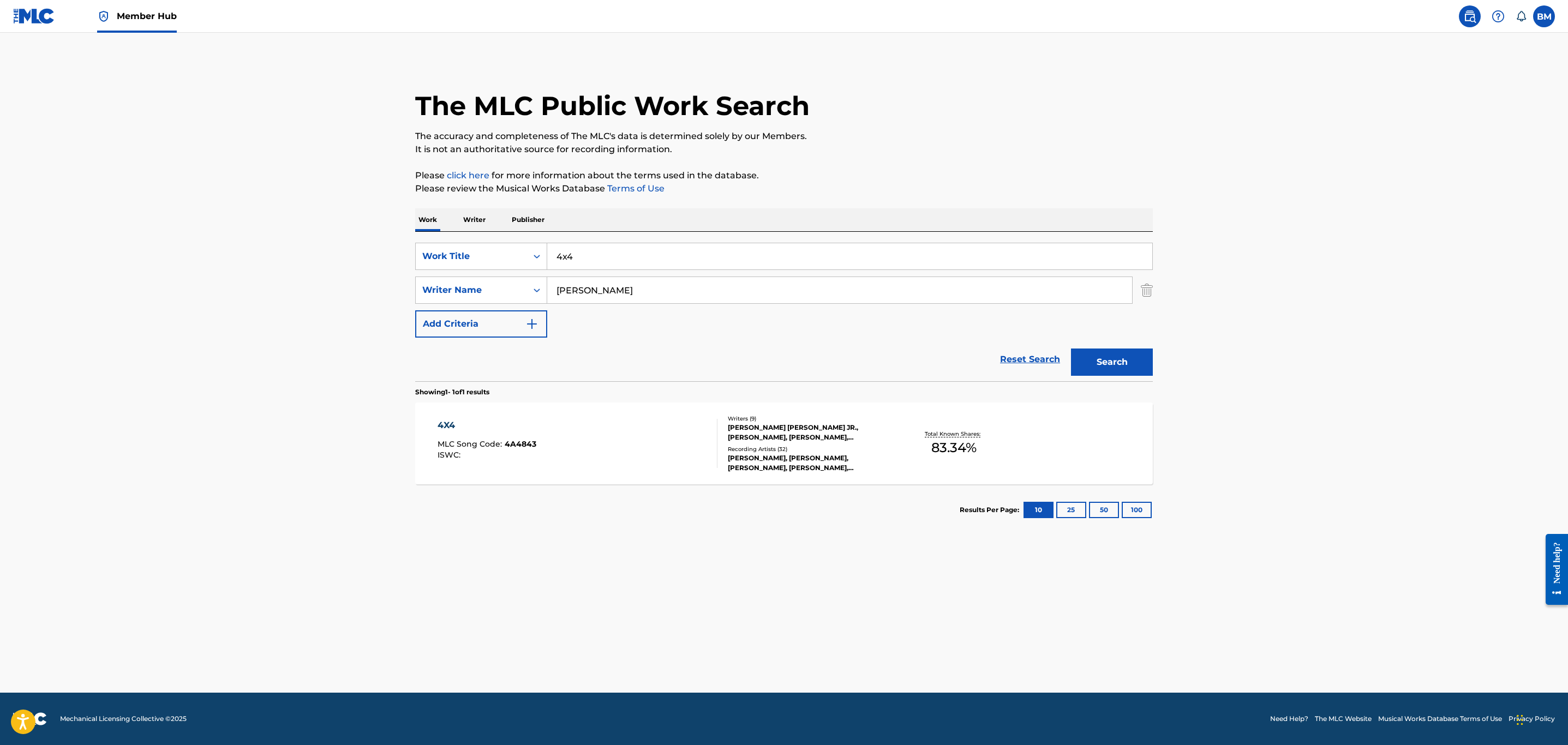
drag, startPoint x: 603, startPoint y: 259, endPoint x: 288, endPoint y: 259, distance: 315.0
click at [288, 259] on main "The MLC Public Work Search The accuracy and completeness of The MLC's data is d…" at bounding box center [784, 363] width 1568 height 660
type input "actor's remorse"
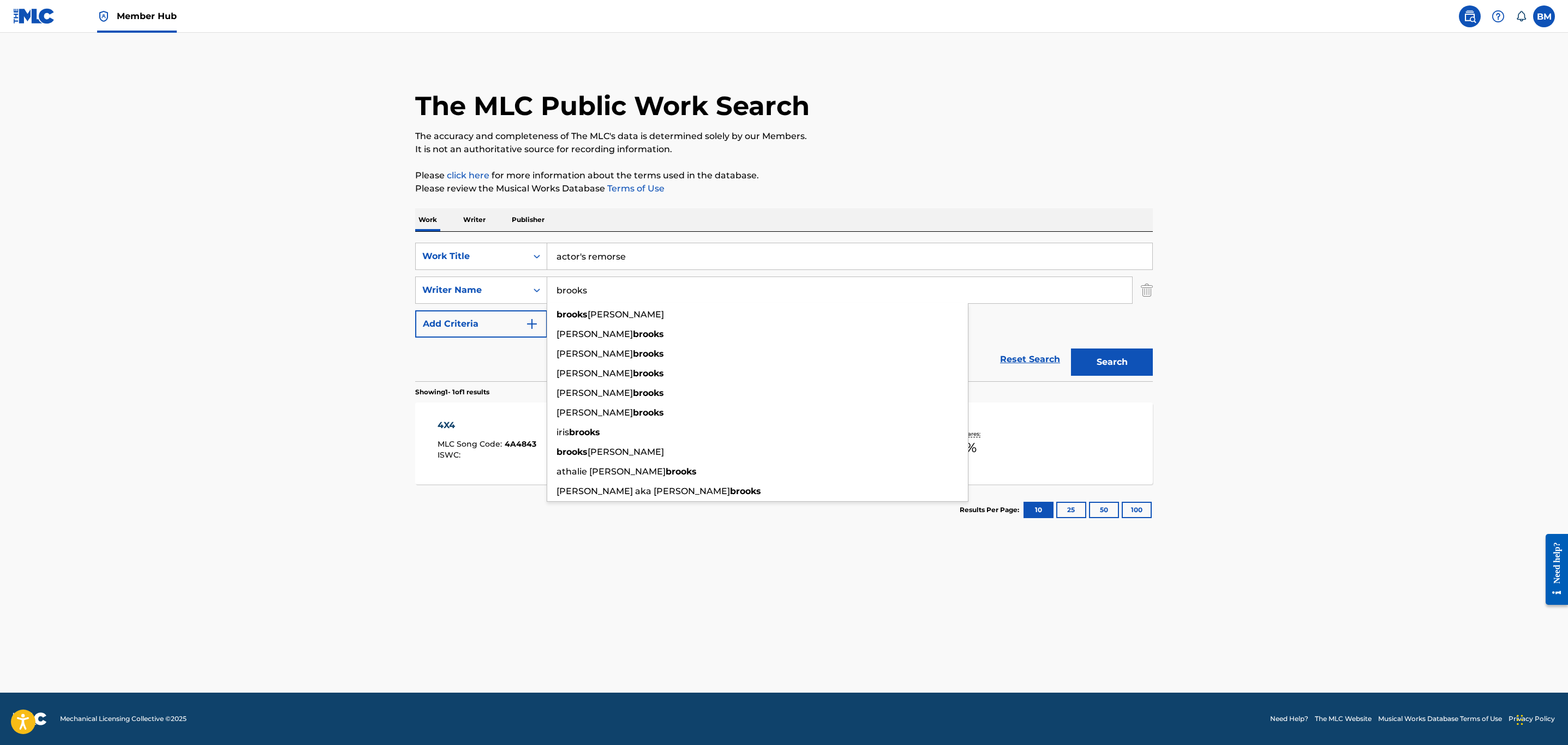
type input "brooks"
click at [1071, 349] on button "Search" at bounding box center [1111, 362] width 82 height 27
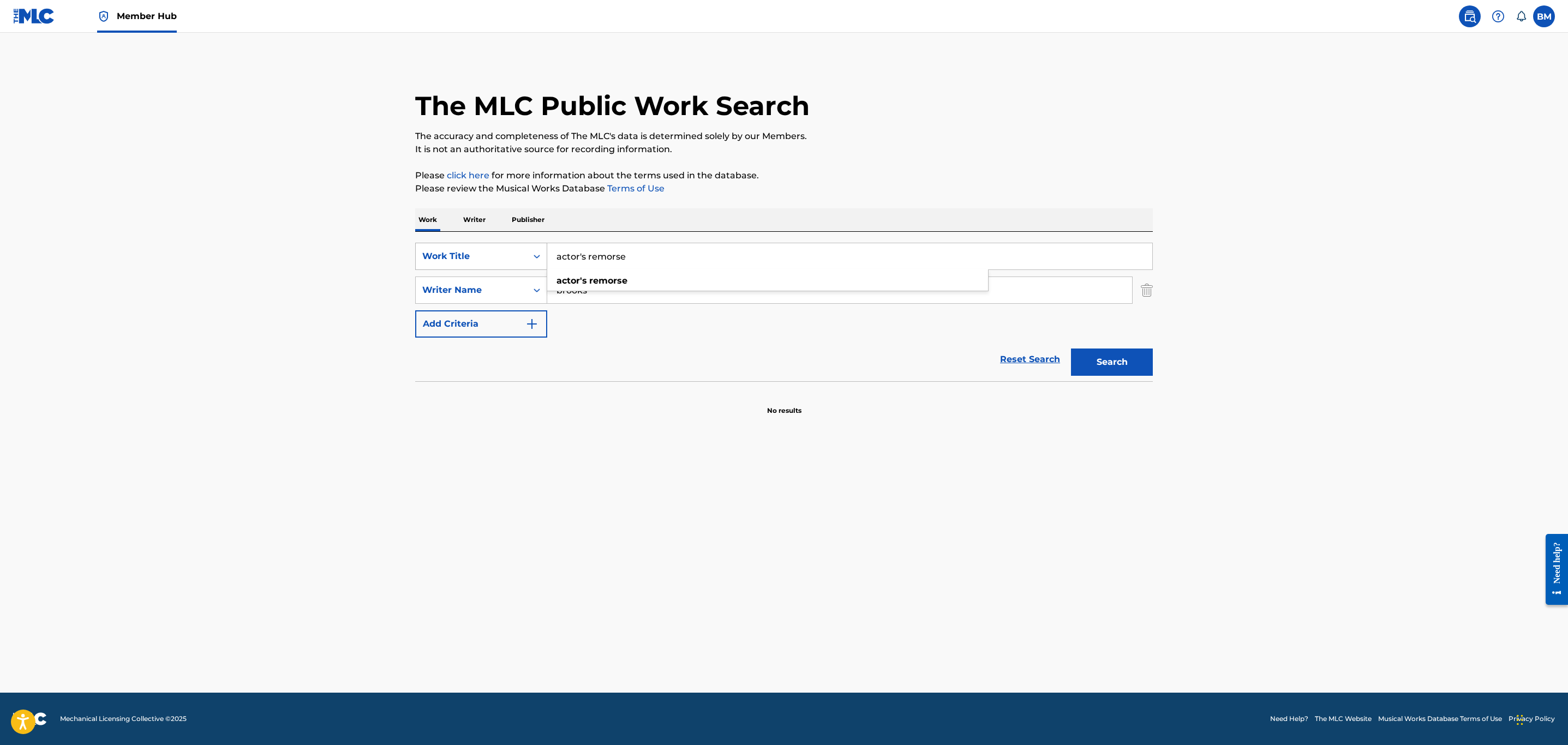
drag, startPoint x: 686, startPoint y: 267, endPoint x: 440, endPoint y: 267, distance: 246.0
click at [440, 267] on div "SearchWithCriteria33b38815-4671-4368-96ed-660ec5e9f571 Work Title actor's remor…" at bounding box center [784, 256] width 738 height 27
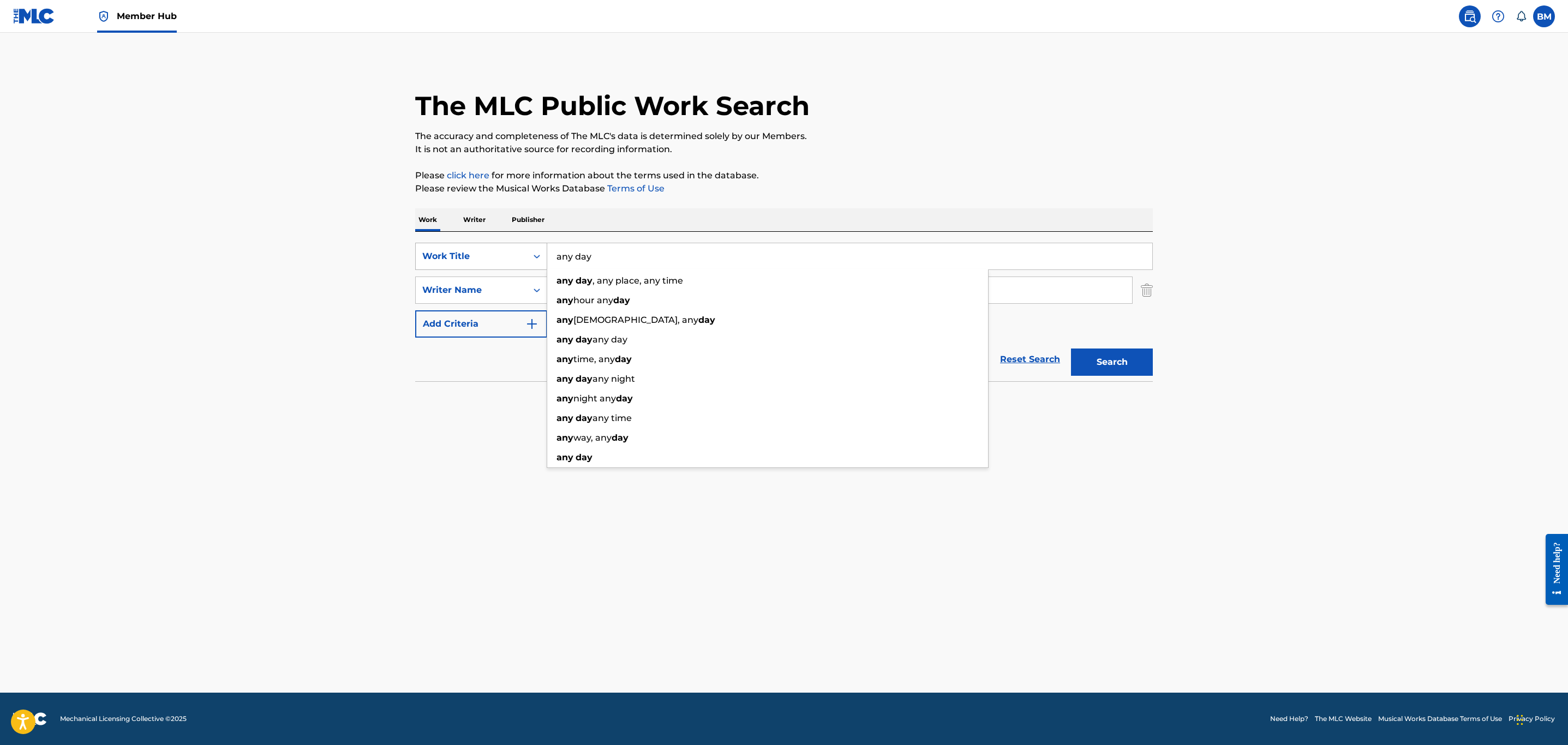
type input "any day"
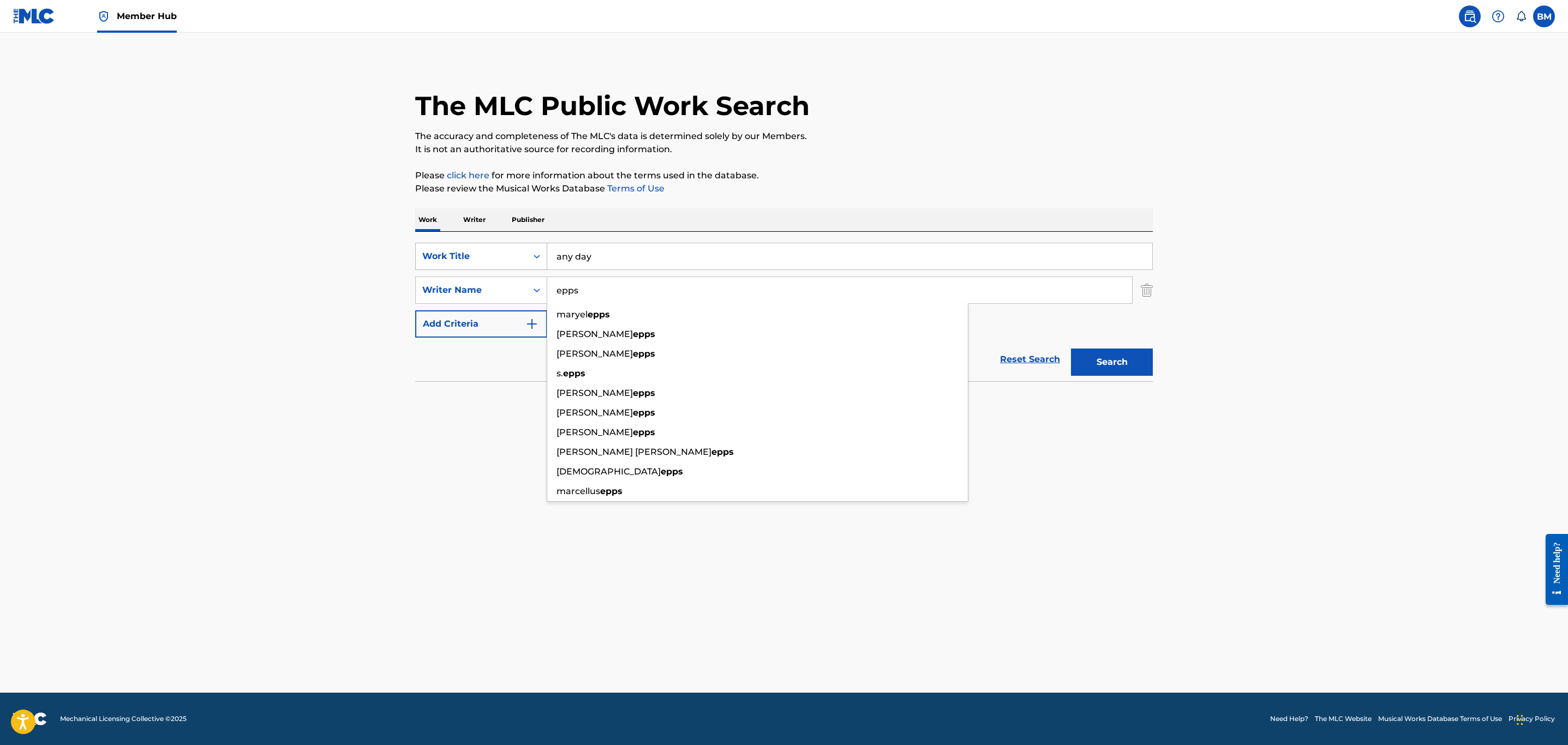
type input "epps"
click at [1071, 349] on button "Search" at bounding box center [1111, 362] width 82 height 27
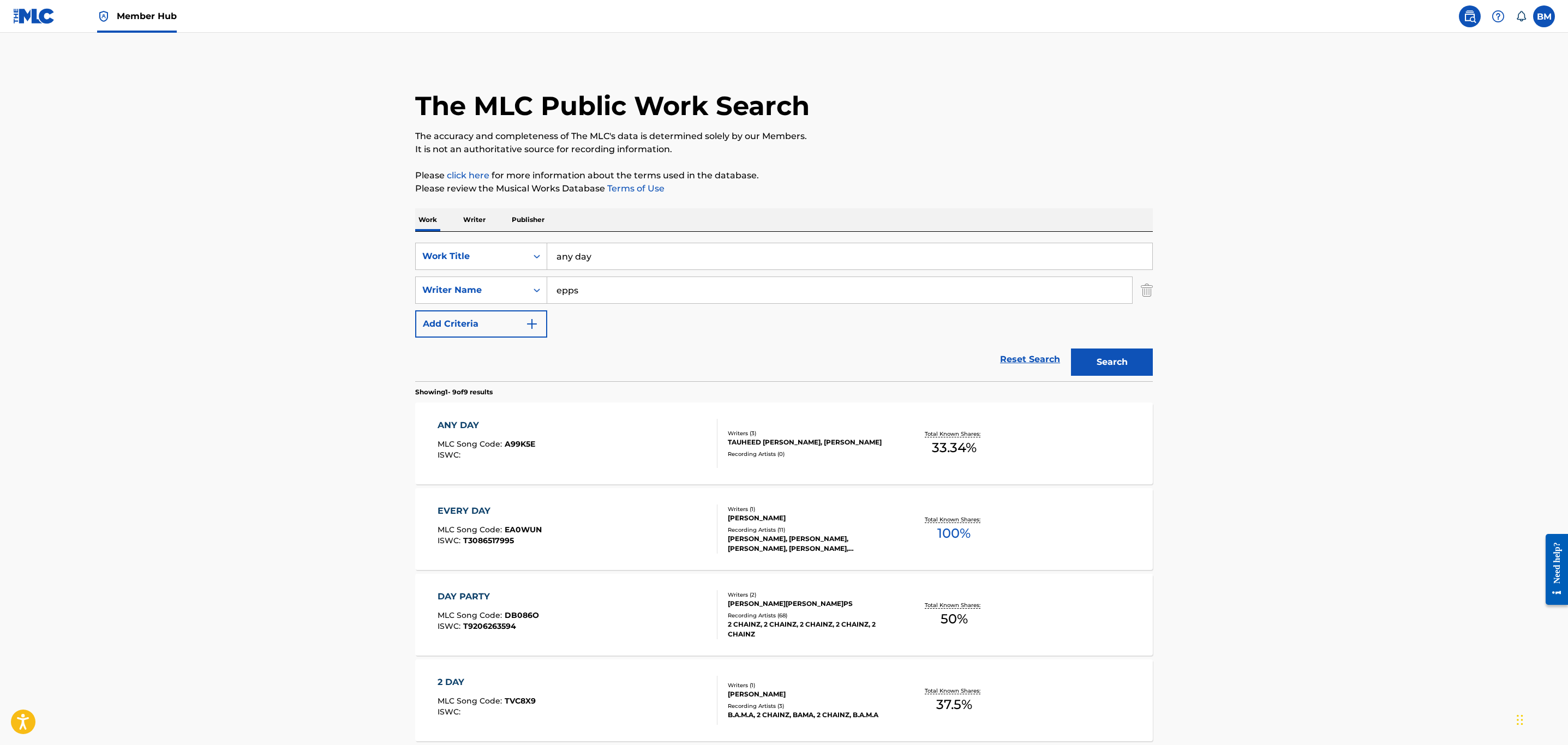
click at [637, 450] on div "ANY DAY MLC Song Code : A99K5E ISWC :" at bounding box center [578, 443] width 281 height 49
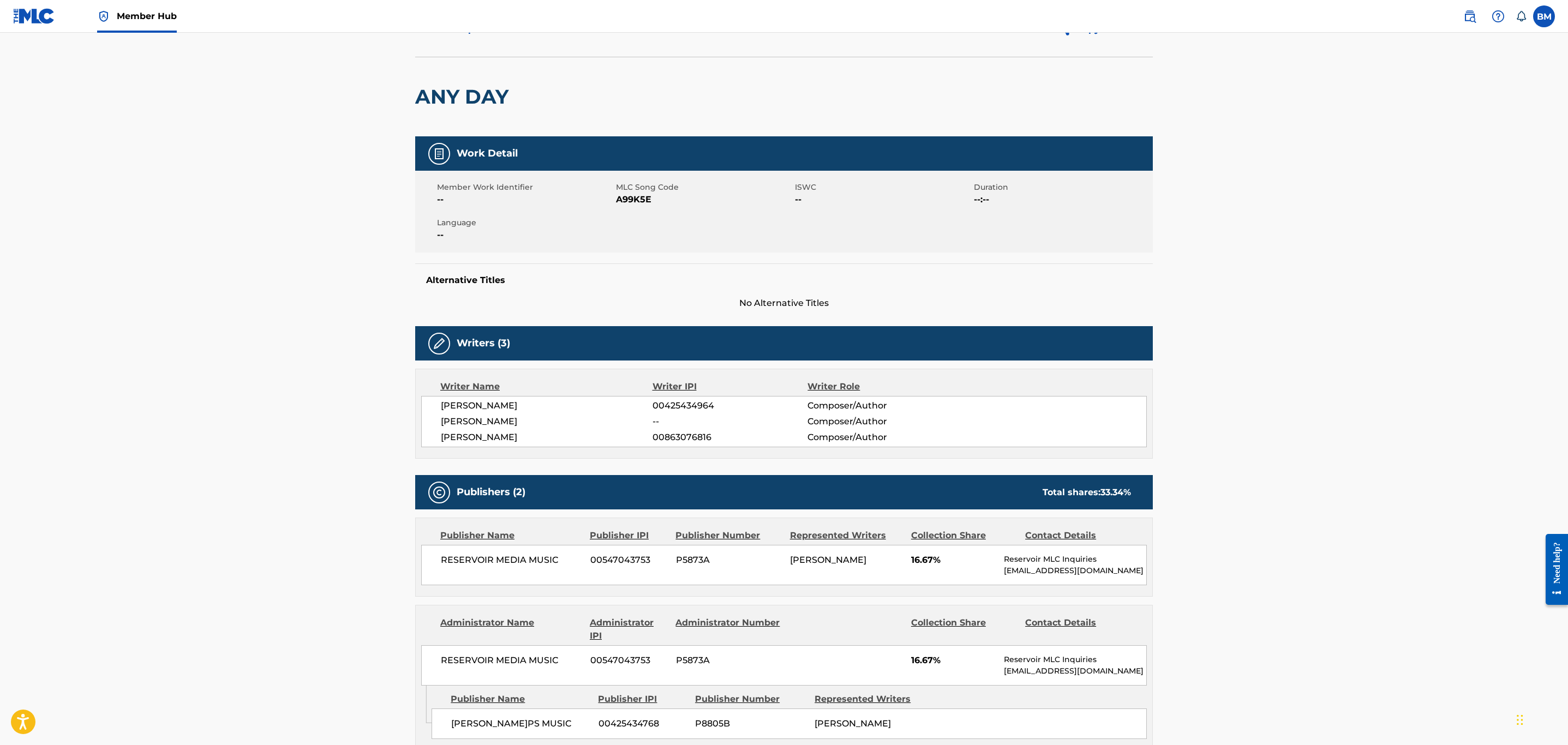
scroll to position [53, 0]
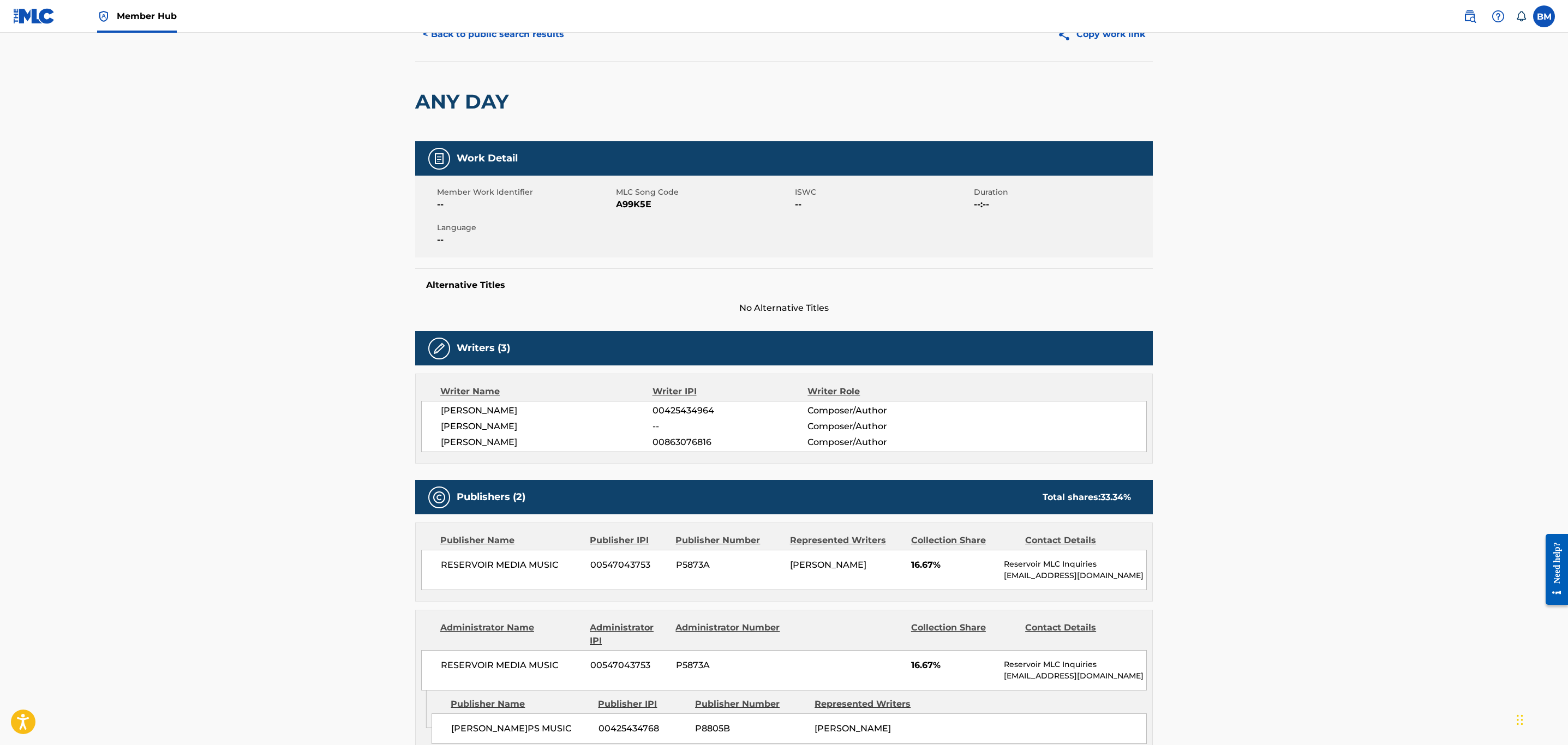
click at [642, 200] on span "A99K5E" at bounding box center [704, 205] width 177 height 13
copy span "A99K5E"
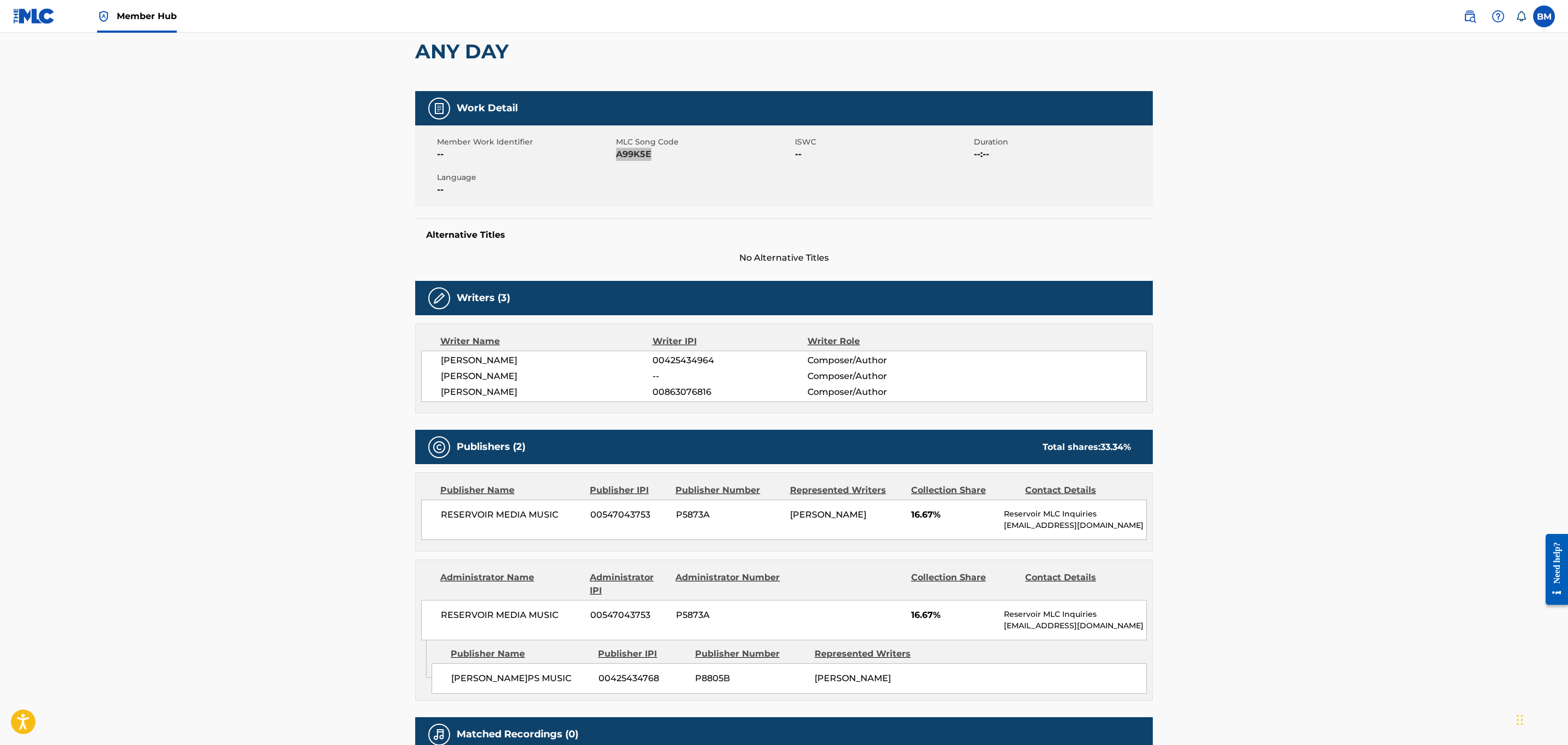
scroll to position [0, 0]
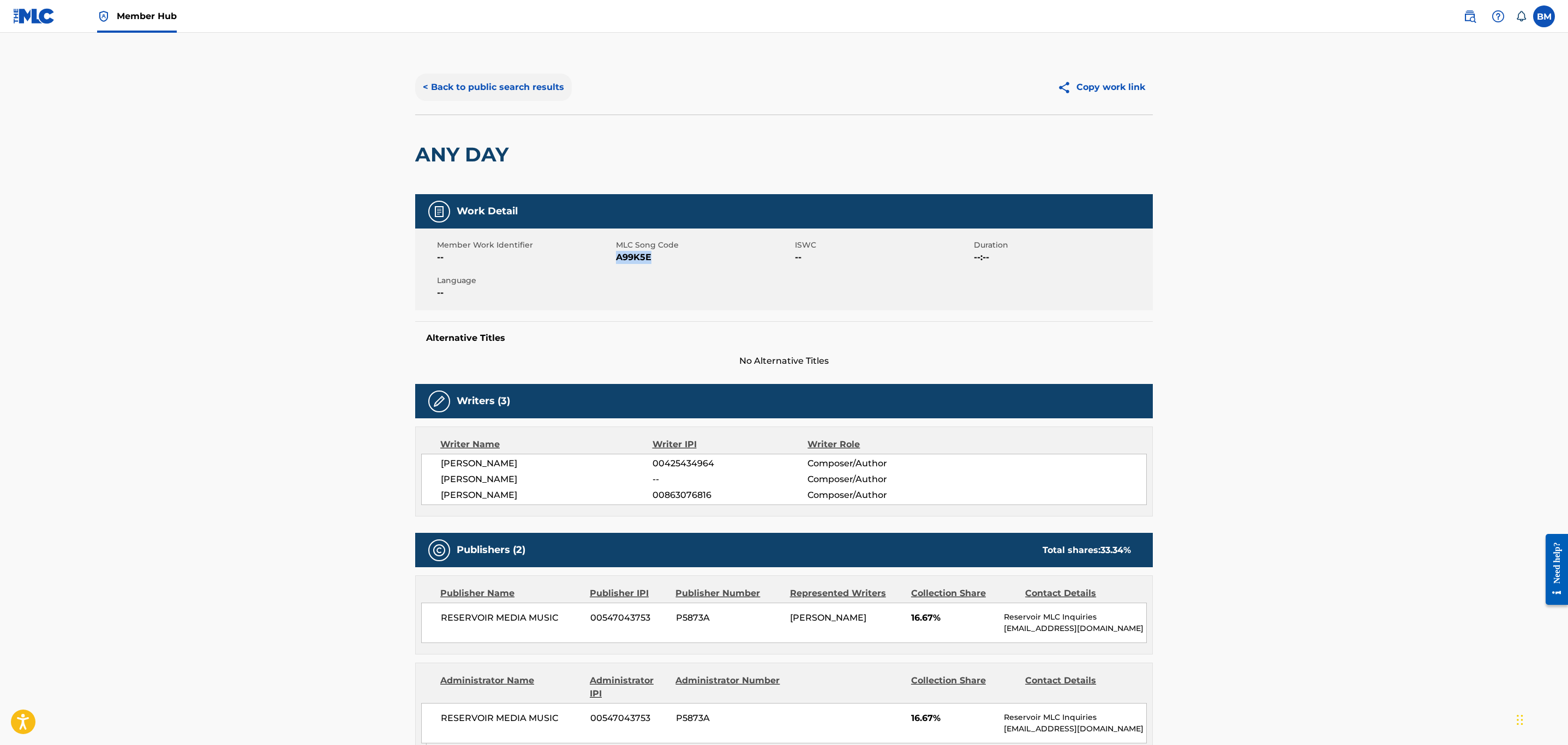
click at [439, 84] on button "< Back to public search results" at bounding box center [493, 87] width 156 height 27
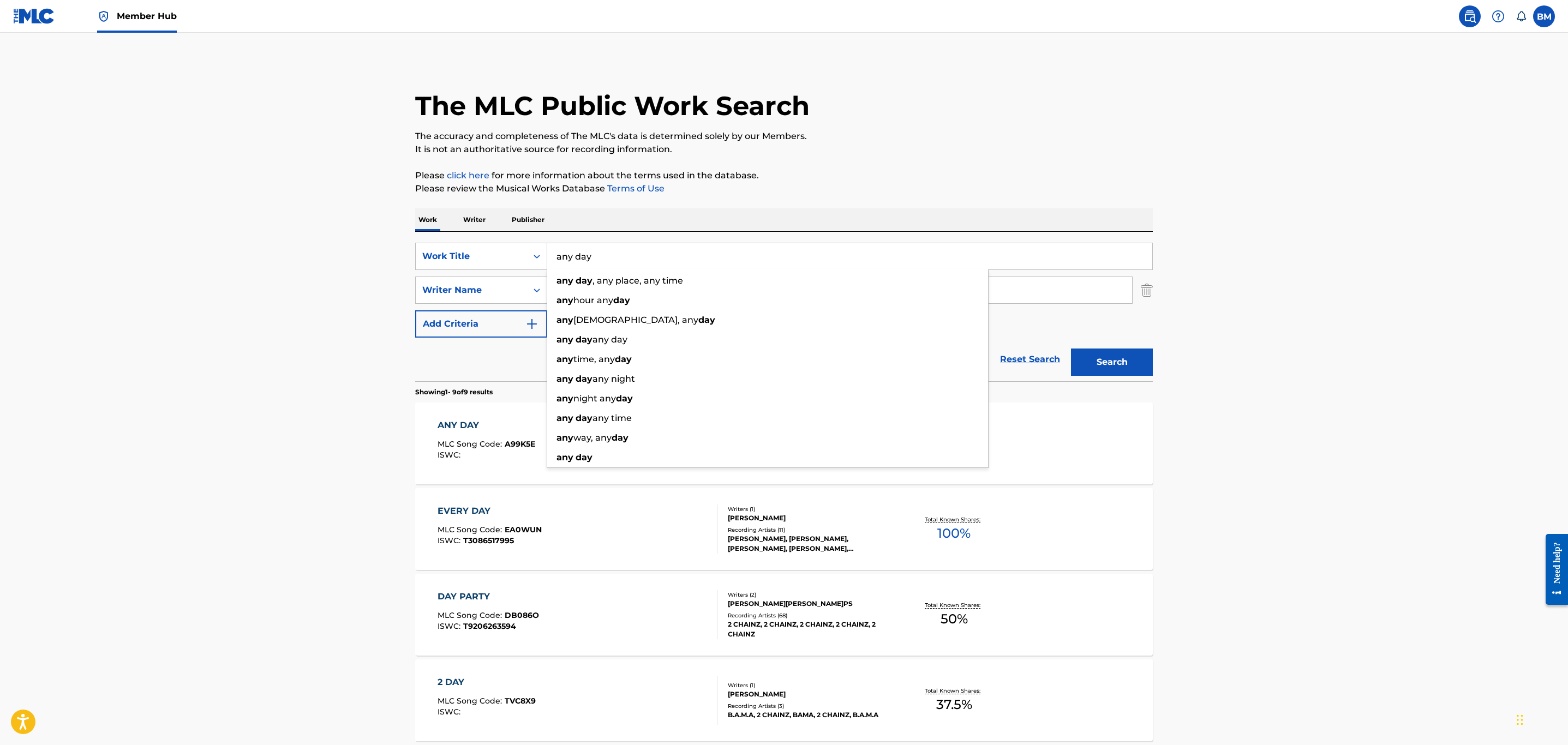
drag, startPoint x: 320, startPoint y: 264, endPoint x: 246, endPoint y: 264, distance: 74.0
click at [246, 264] on main "The MLC Public Work Search The accuracy and completeness of The MLC's data is d…" at bounding box center [784, 629] width 1568 height 1194
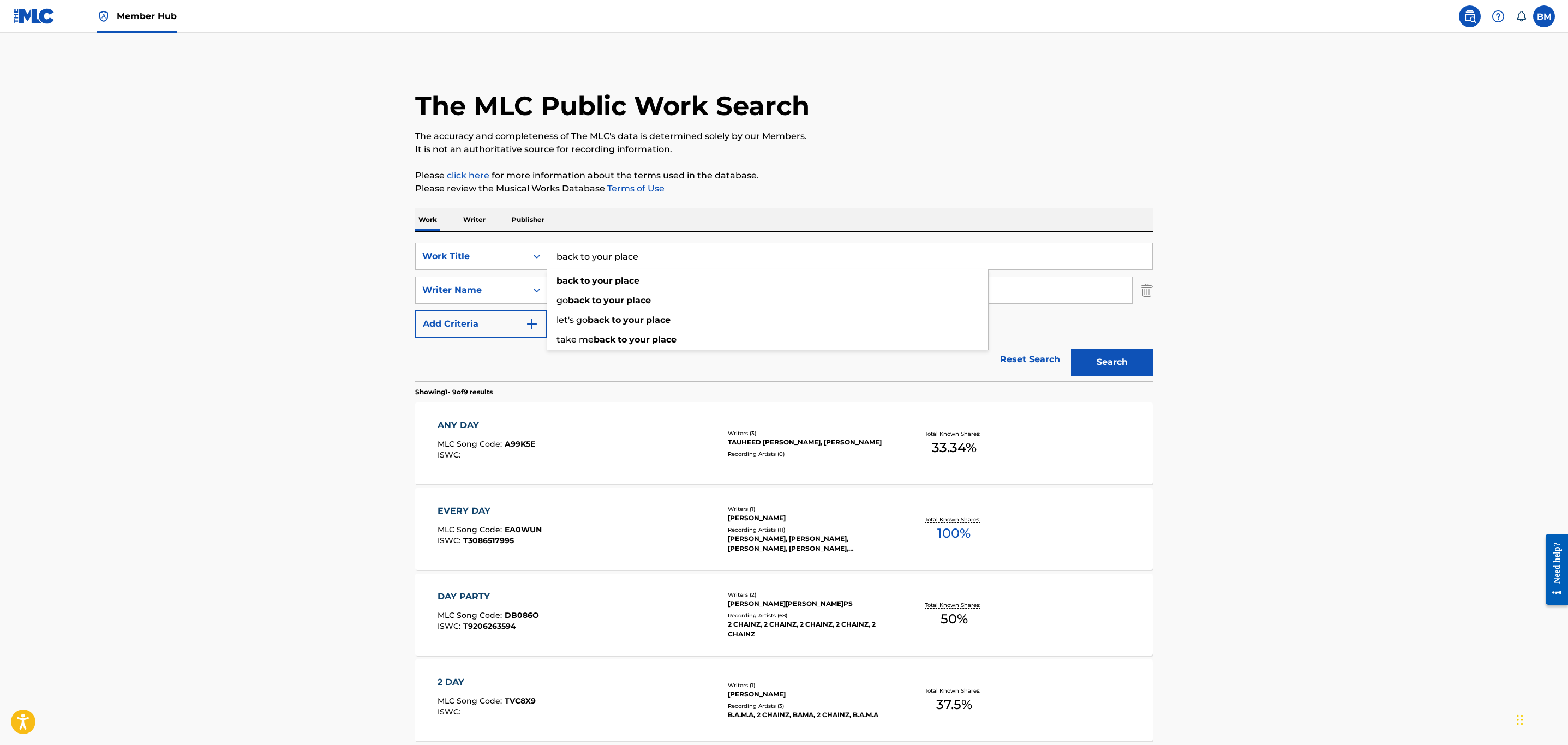
type input "back to your place"
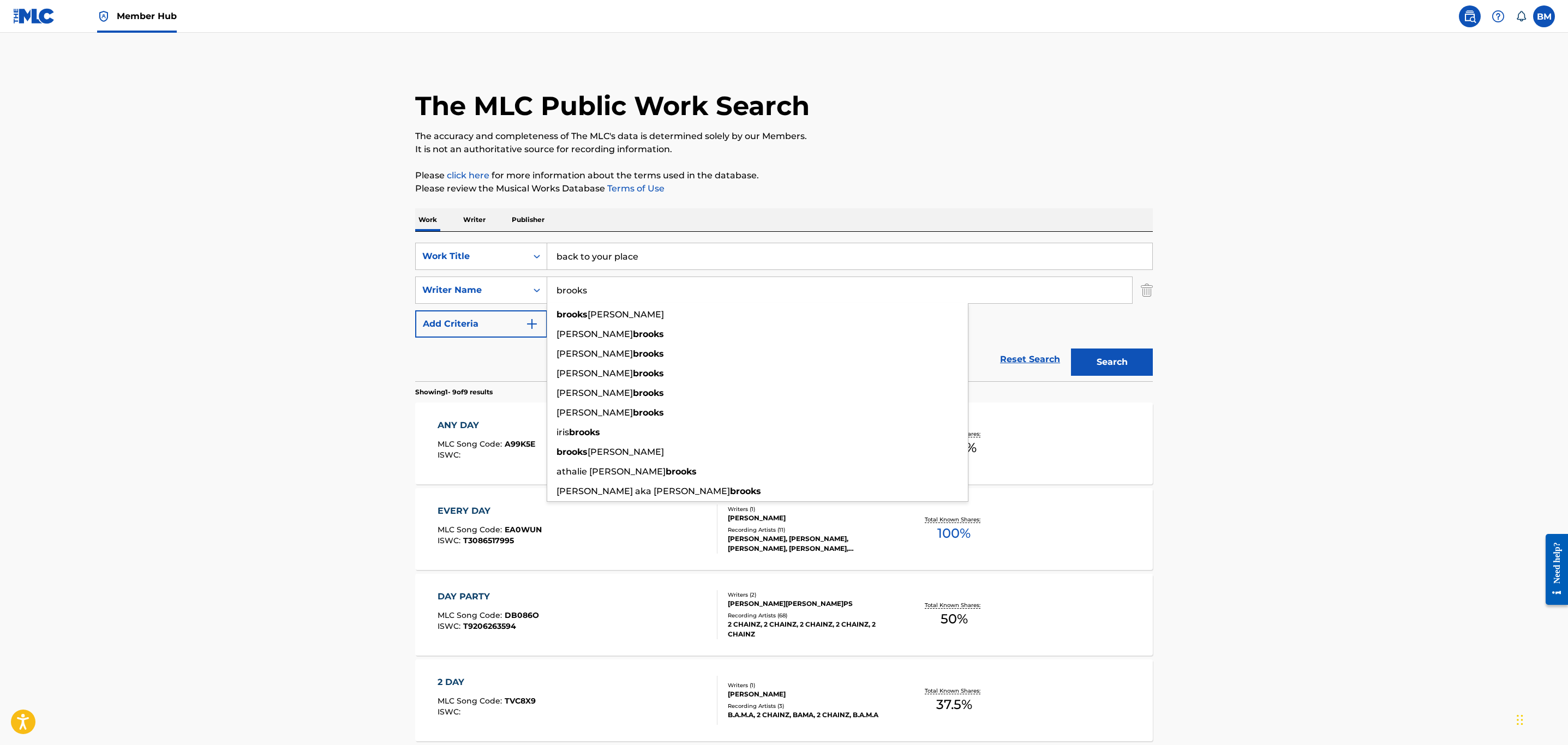
type input "brooks"
click at [1071, 349] on button "Search" at bounding box center [1111, 362] width 82 height 27
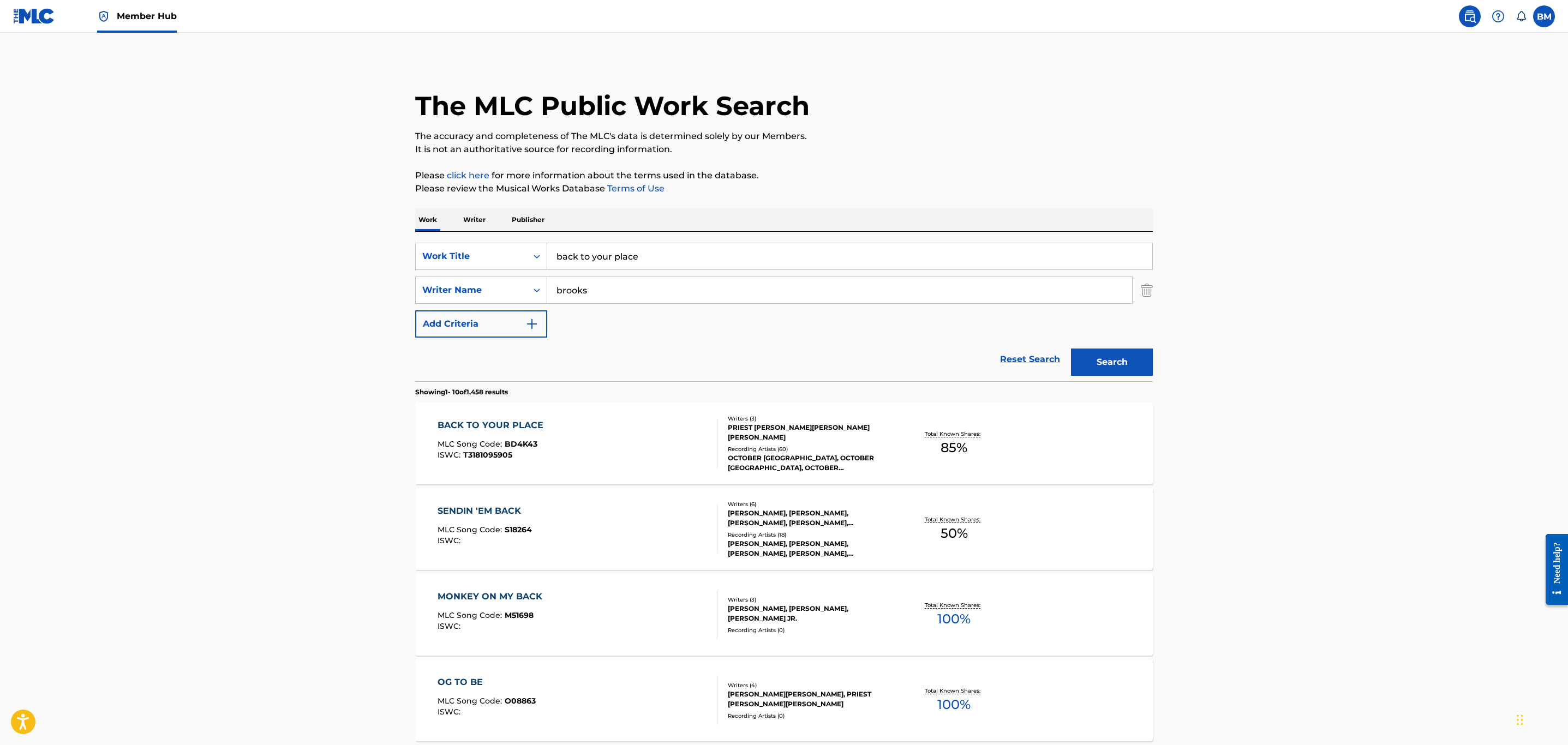
click at [692, 447] on div "BACK TO YOUR PLACE MLC Song Code : BD4K43 ISWC : T3181095905" at bounding box center [578, 443] width 281 height 49
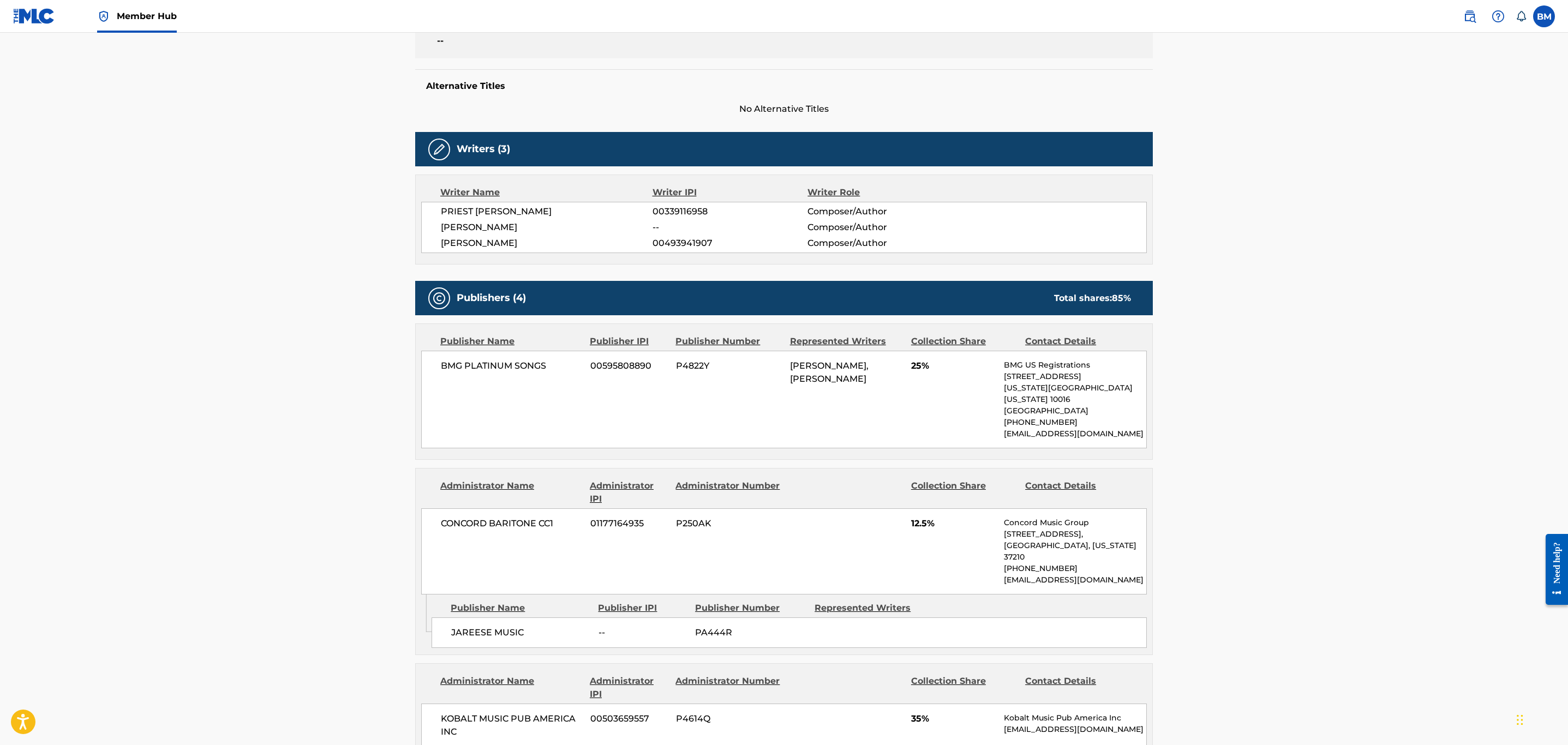
scroll to position [164, 0]
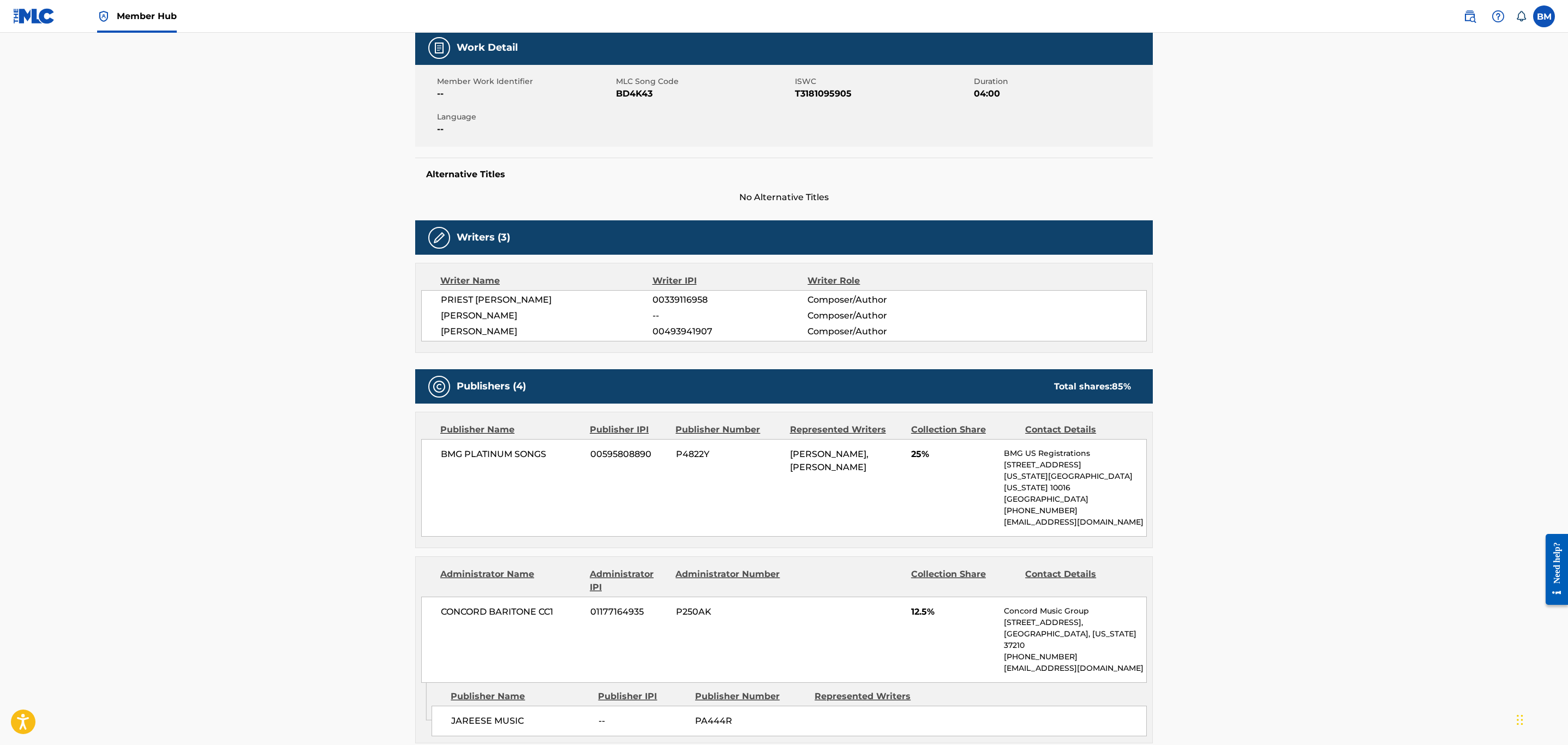
drag, startPoint x: 659, startPoint y: 94, endPoint x: 640, endPoint y: 89, distance: 19.6
click at [651, 92] on span "BD4K43" at bounding box center [704, 94] width 177 height 13
click at [640, 89] on span "BD4K43" at bounding box center [704, 94] width 177 height 13
copy span "BD4K43"
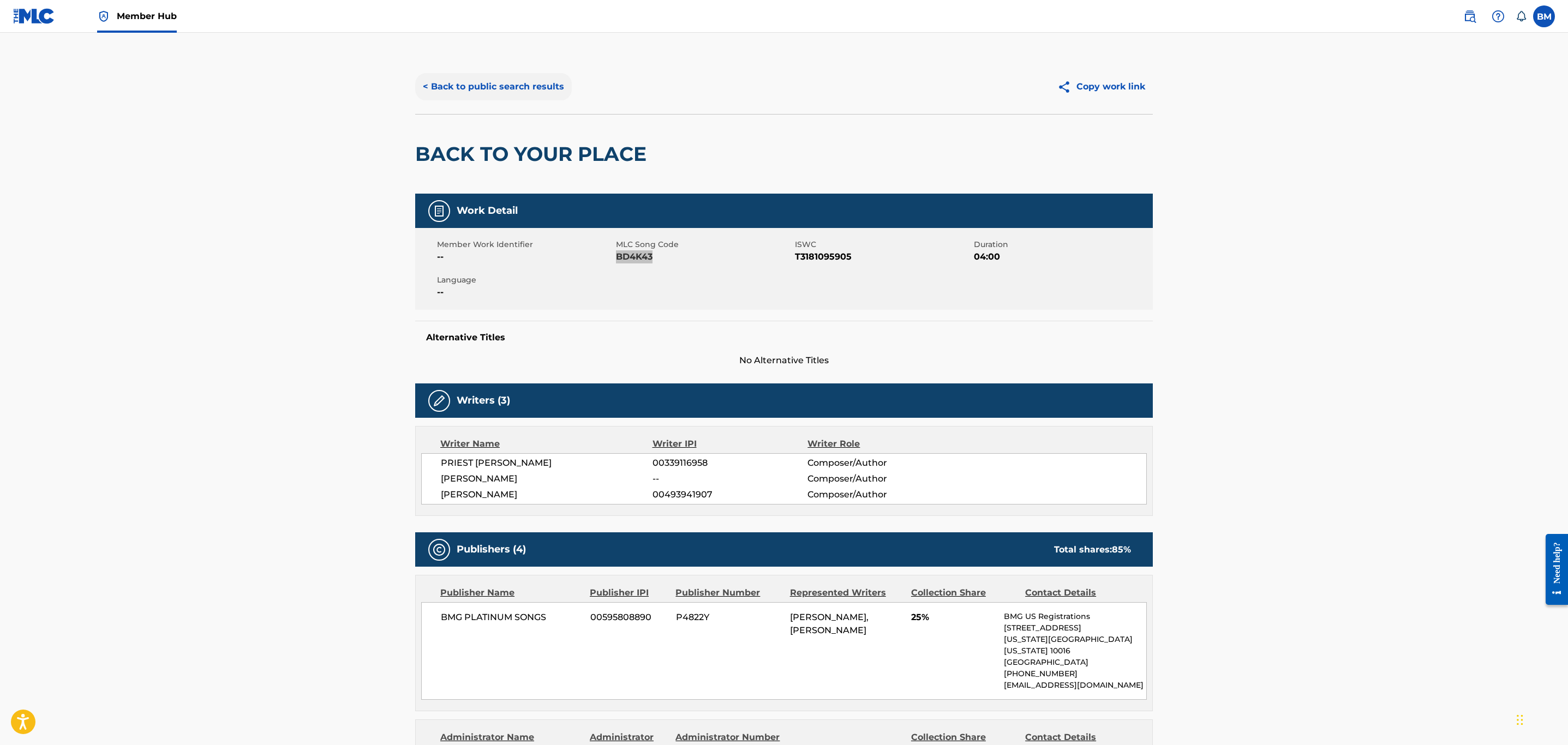
scroll to position [0, 0]
click at [478, 74] on button "< Back to public search results" at bounding box center [493, 87] width 156 height 27
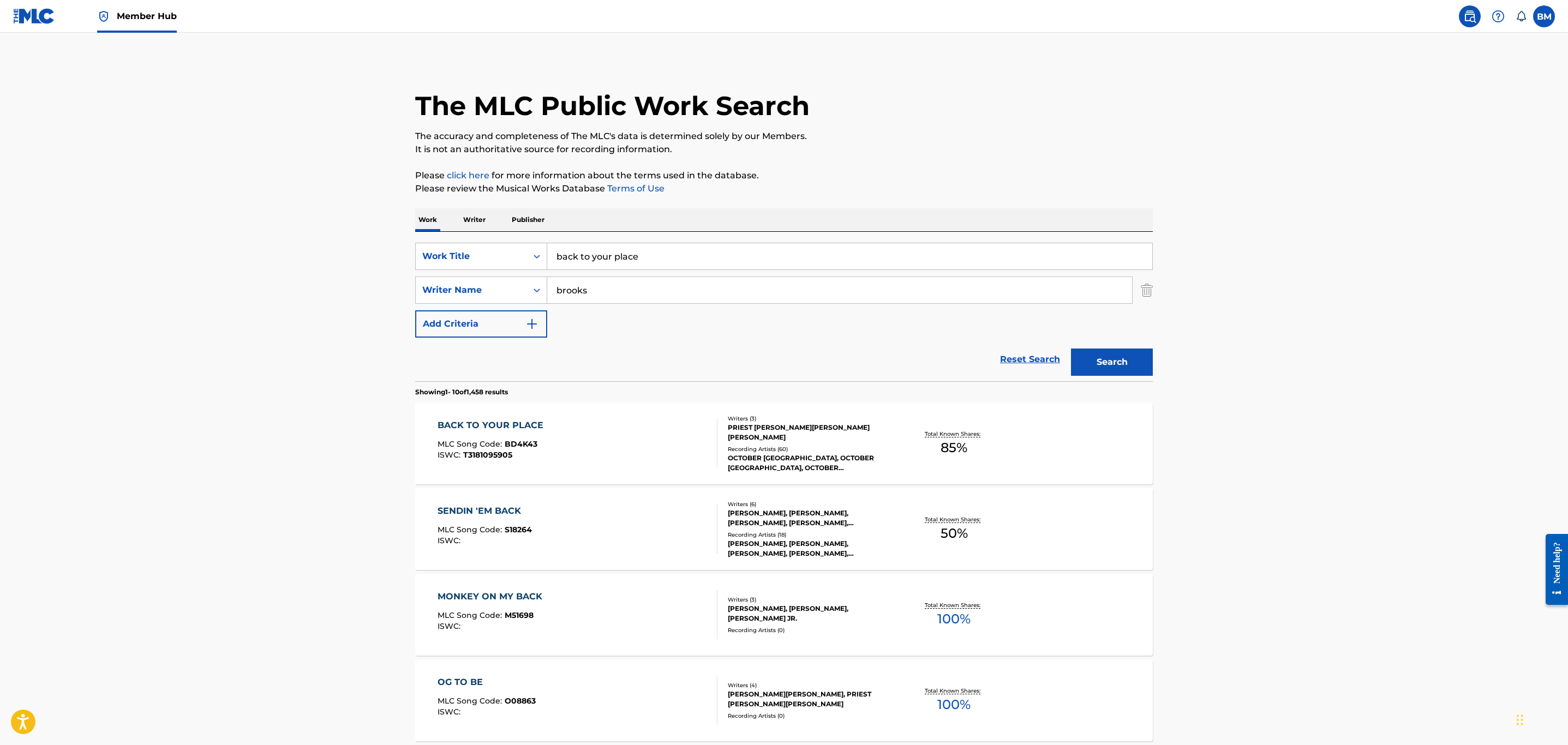
drag, startPoint x: 532, startPoint y: 253, endPoint x: 262, endPoint y: 253, distance: 270.0
click at [267, 253] on main "The MLC Public Work Search The accuracy and completeness of The MLC's data is d…" at bounding box center [784, 675] width 1568 height 1284
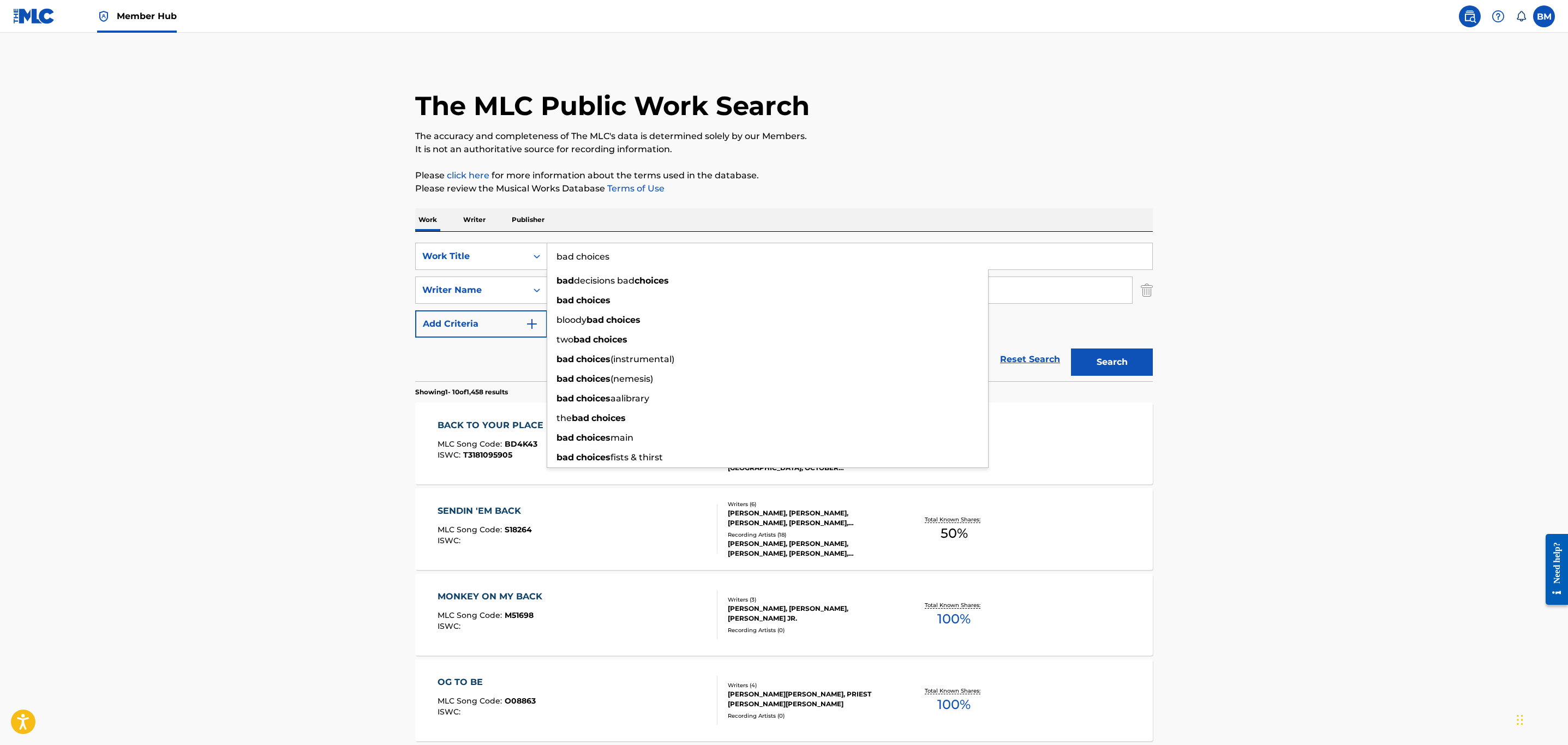
type input "bad choices"
type input "epps"
click at [1071, 349] on button "Search" at bounding box center [1111, 362] width 82 height 27
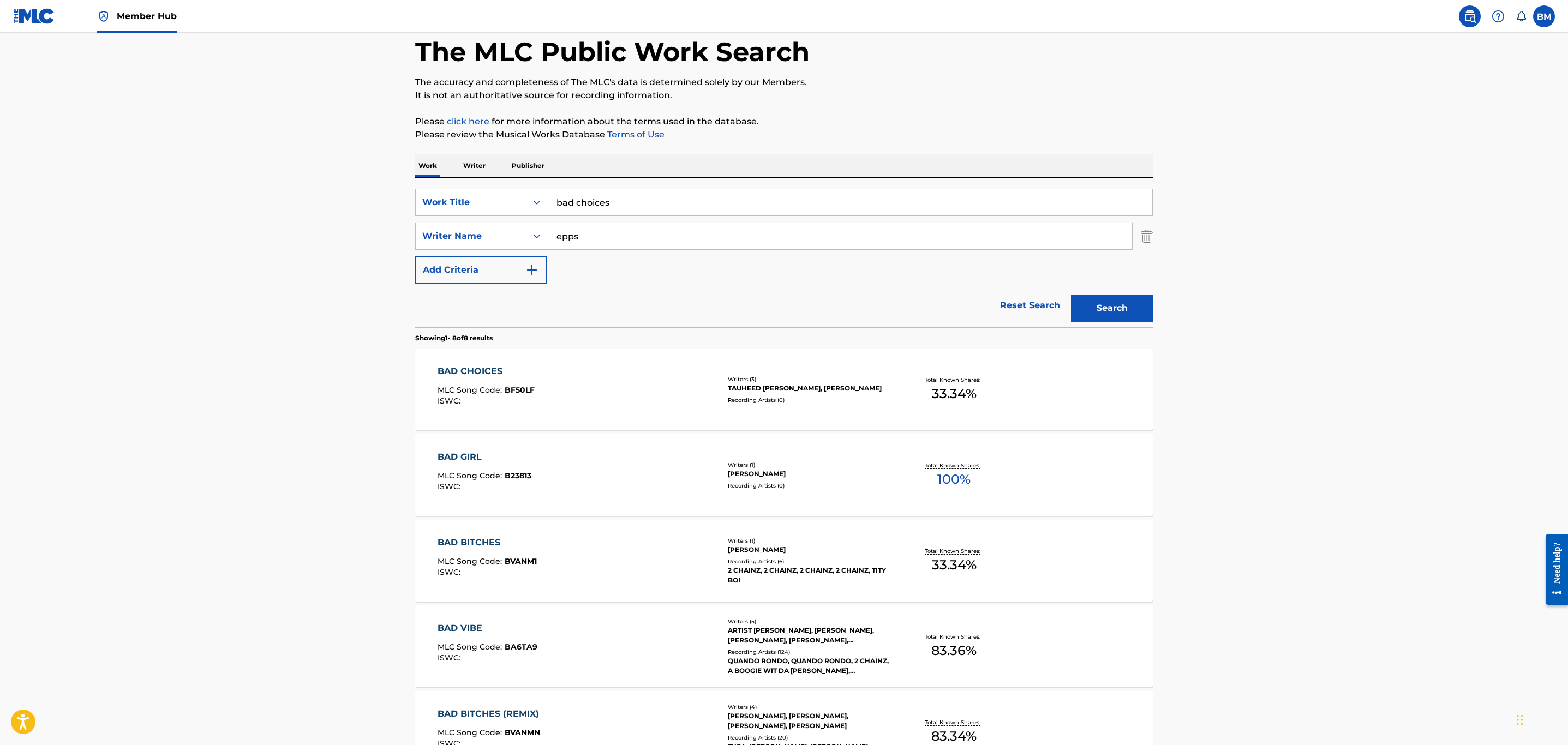
scroll to position [82, 0]
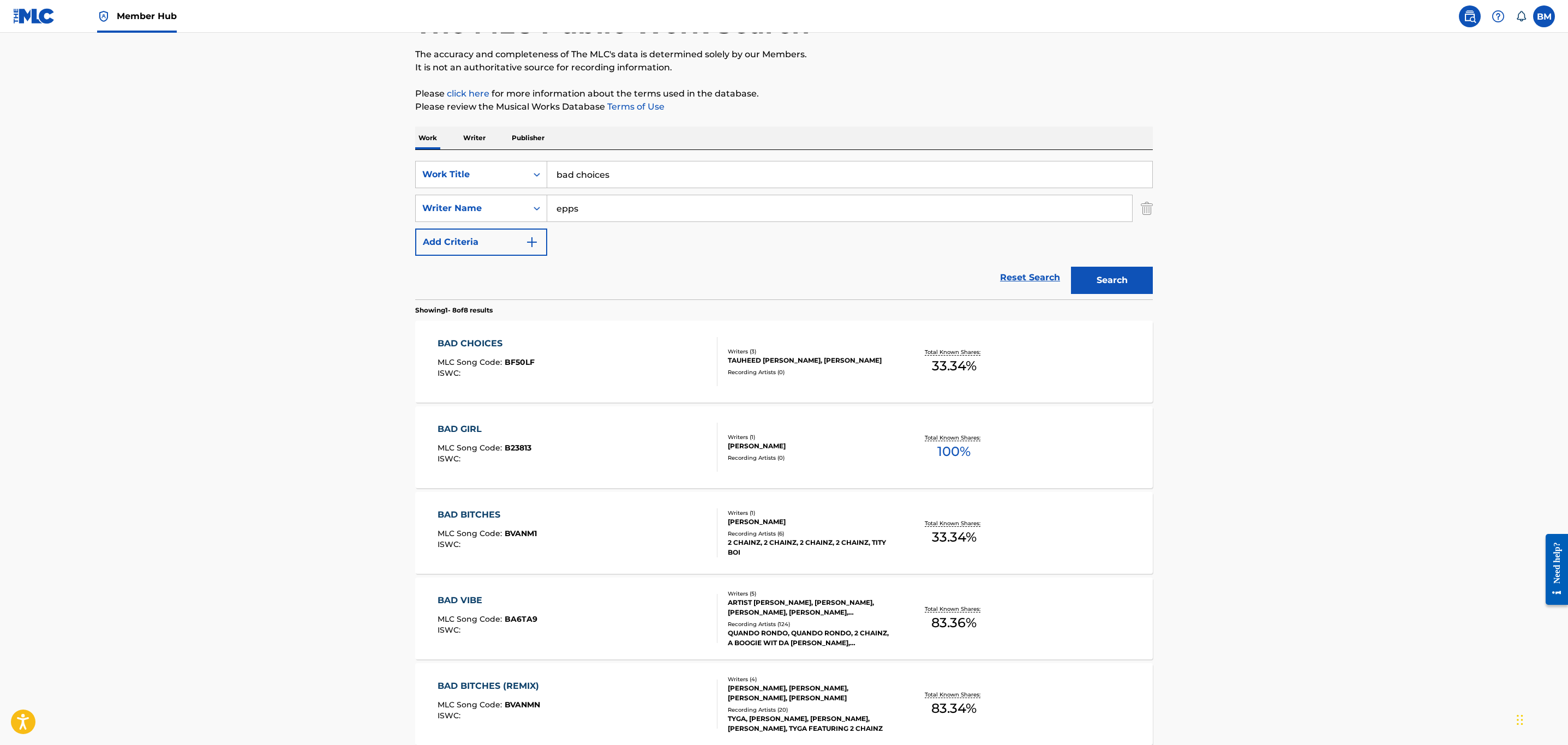
click at [592, 364] on div "BAD CHOICES MLC Song Code : BF50LF ISWC :" at bounding box center [578, 362] width 281 height 49
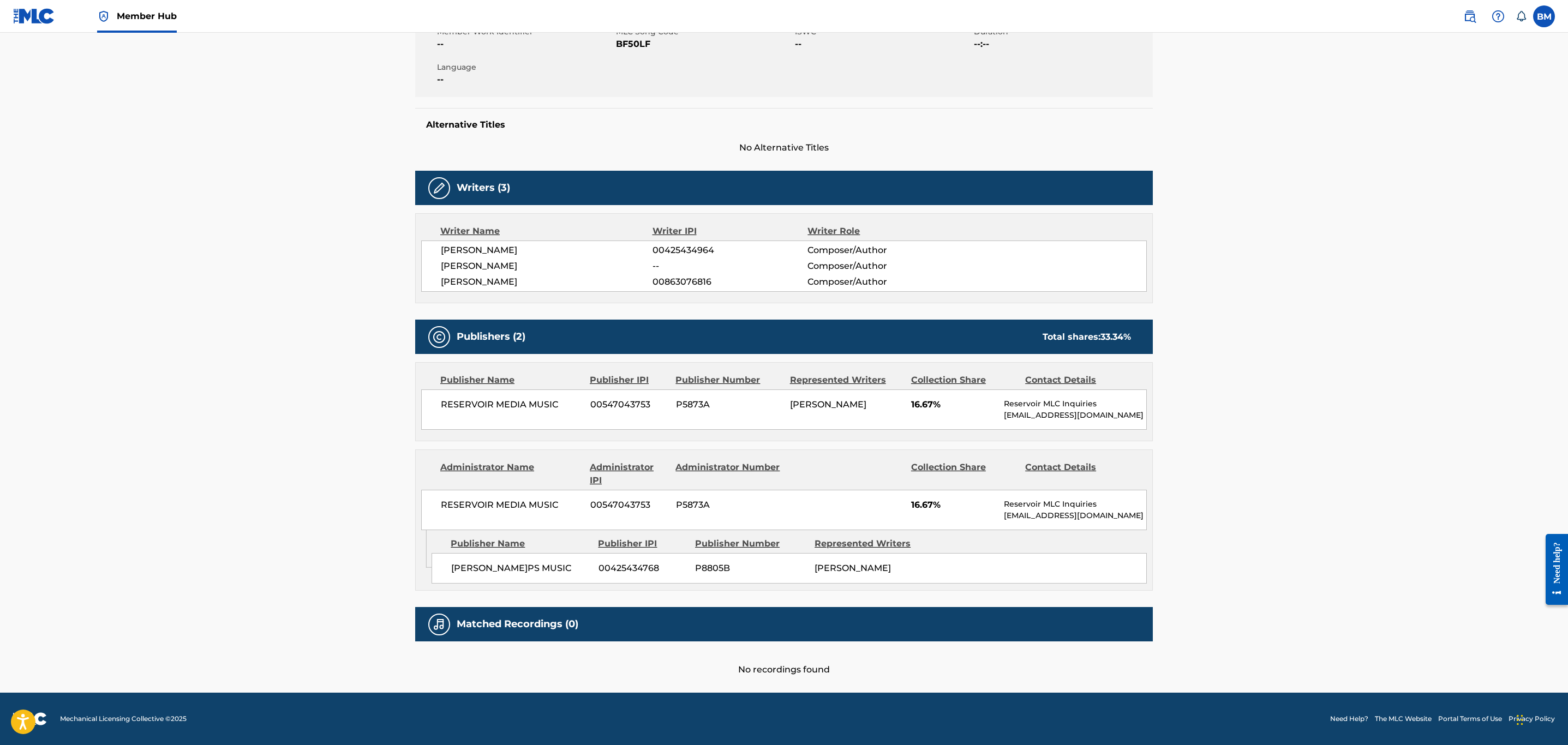
scroll to position [135, 0]
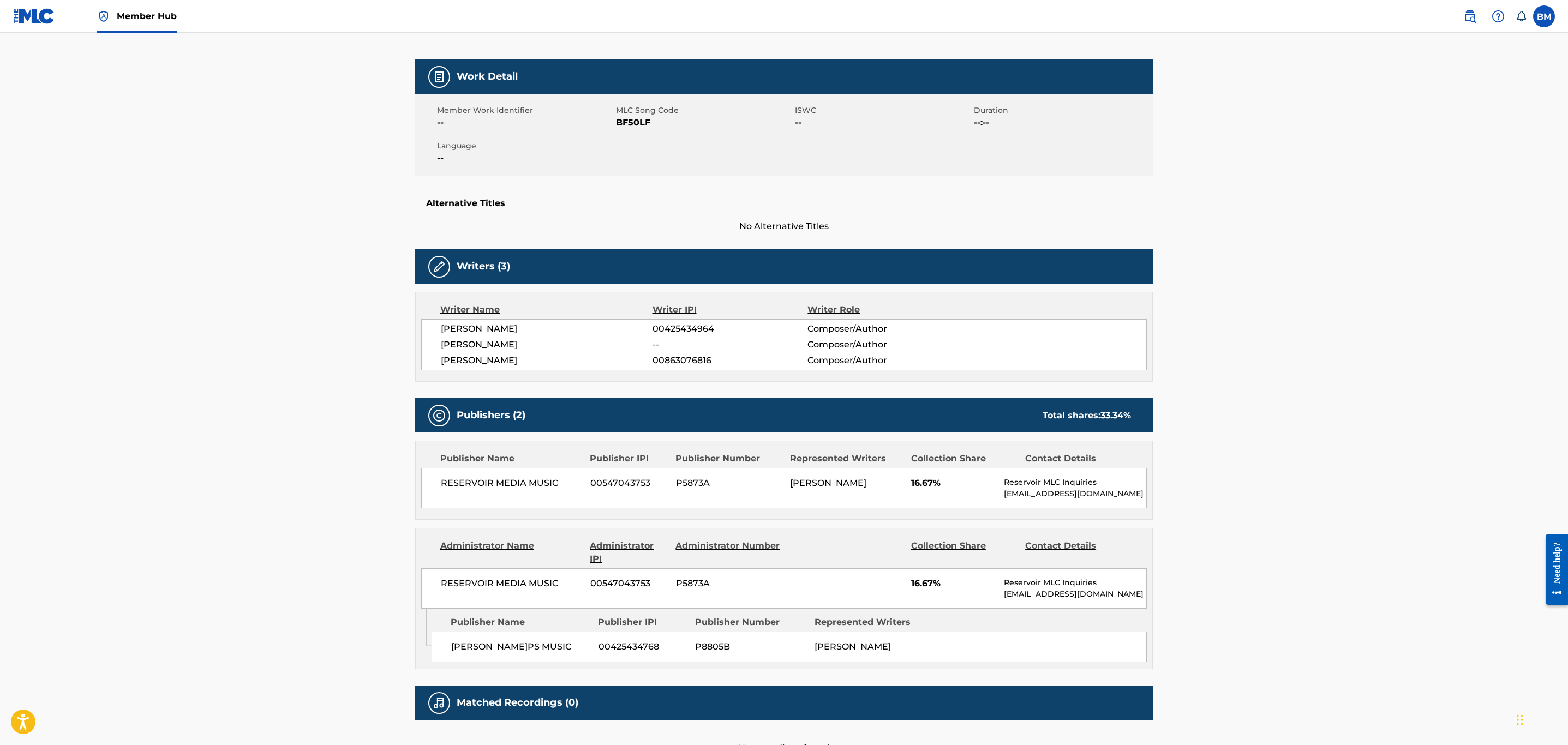
click at [624, 124] on span "BF50LF" at bounding box center [704, 123] width 177 height 13
copy span "BF50LF"
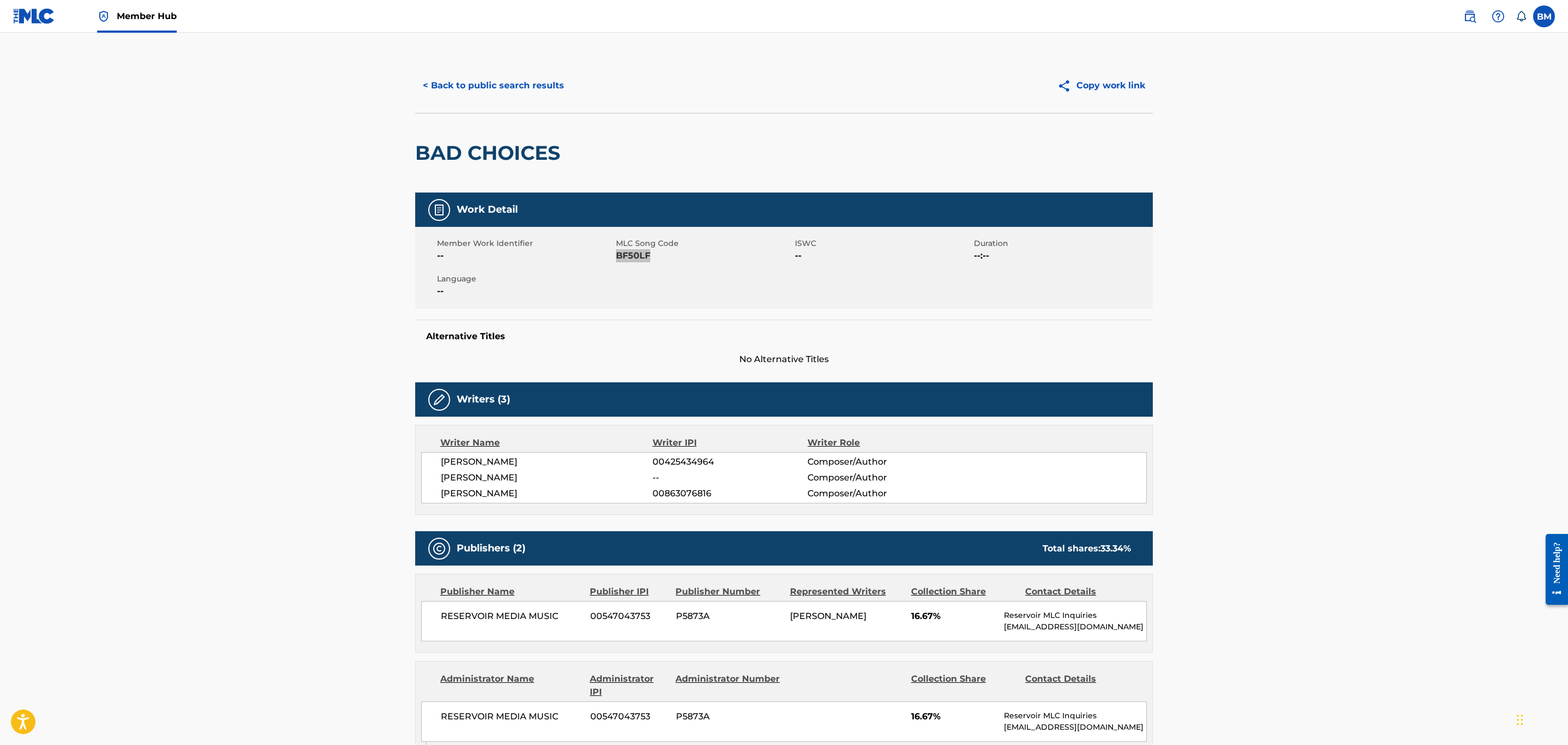
scroll to position [0, 0]
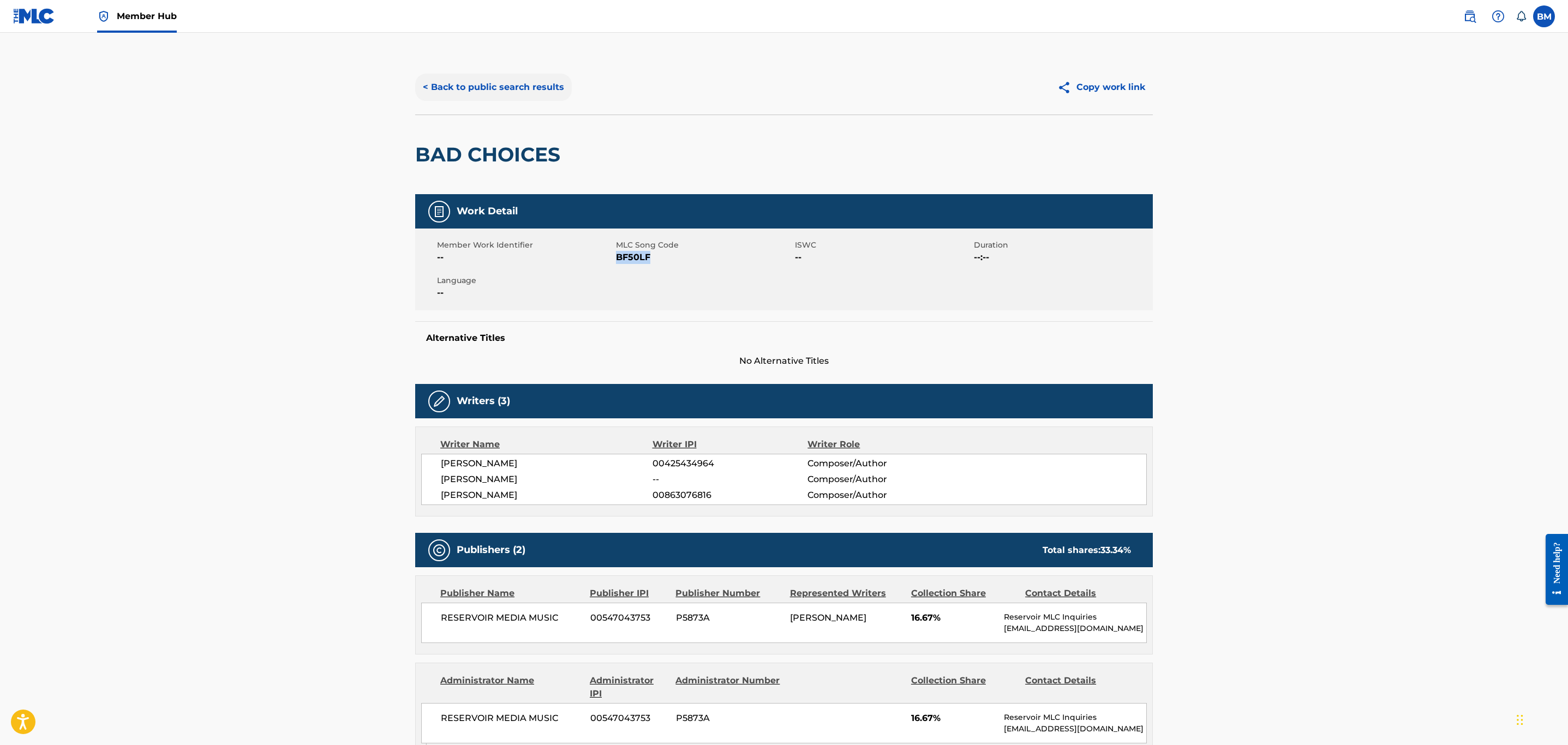
click at [488, 79] on button "< Back to public search results" at bounding box center [493, 87] width 156 height 27
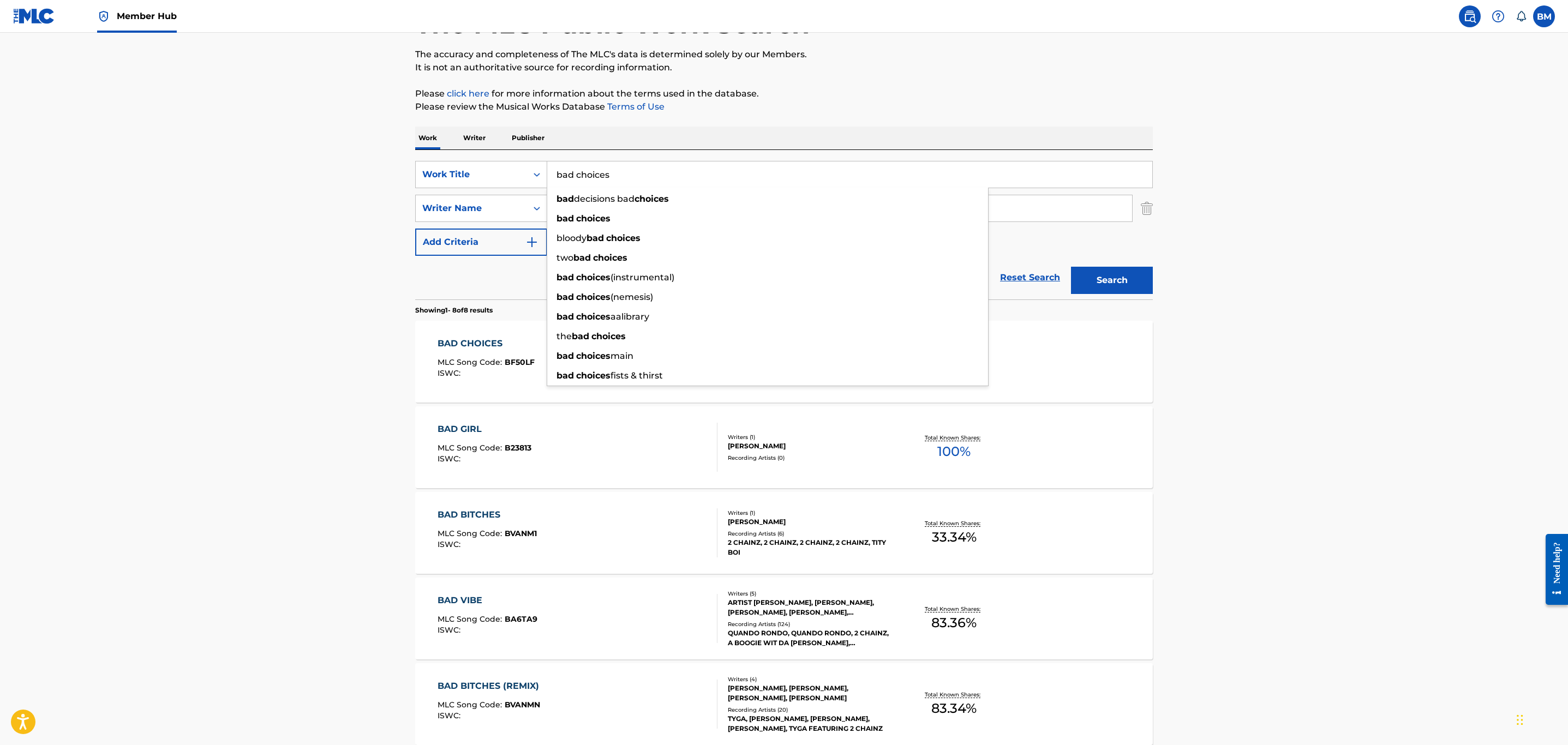
click at [640, 177] on input "bad choices" at bounding box center [850, 174] width 605 height 26
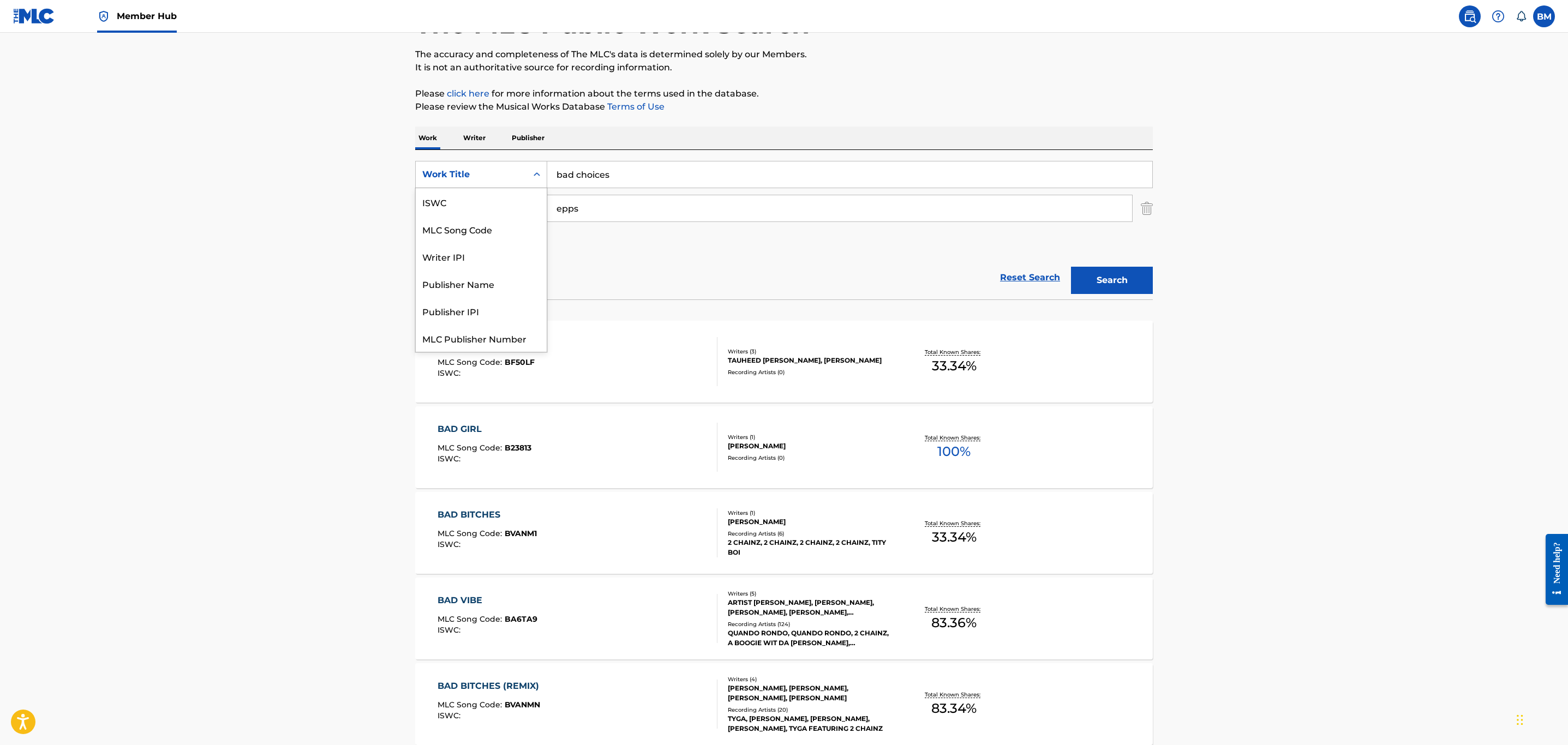
click at [421, 174] on div "Work Title" at bounding box center [471, 175] width 111 height 21
click at [491, 208] on div "MLC Song Code" at bounding box center [481, 202] width 131 height 27
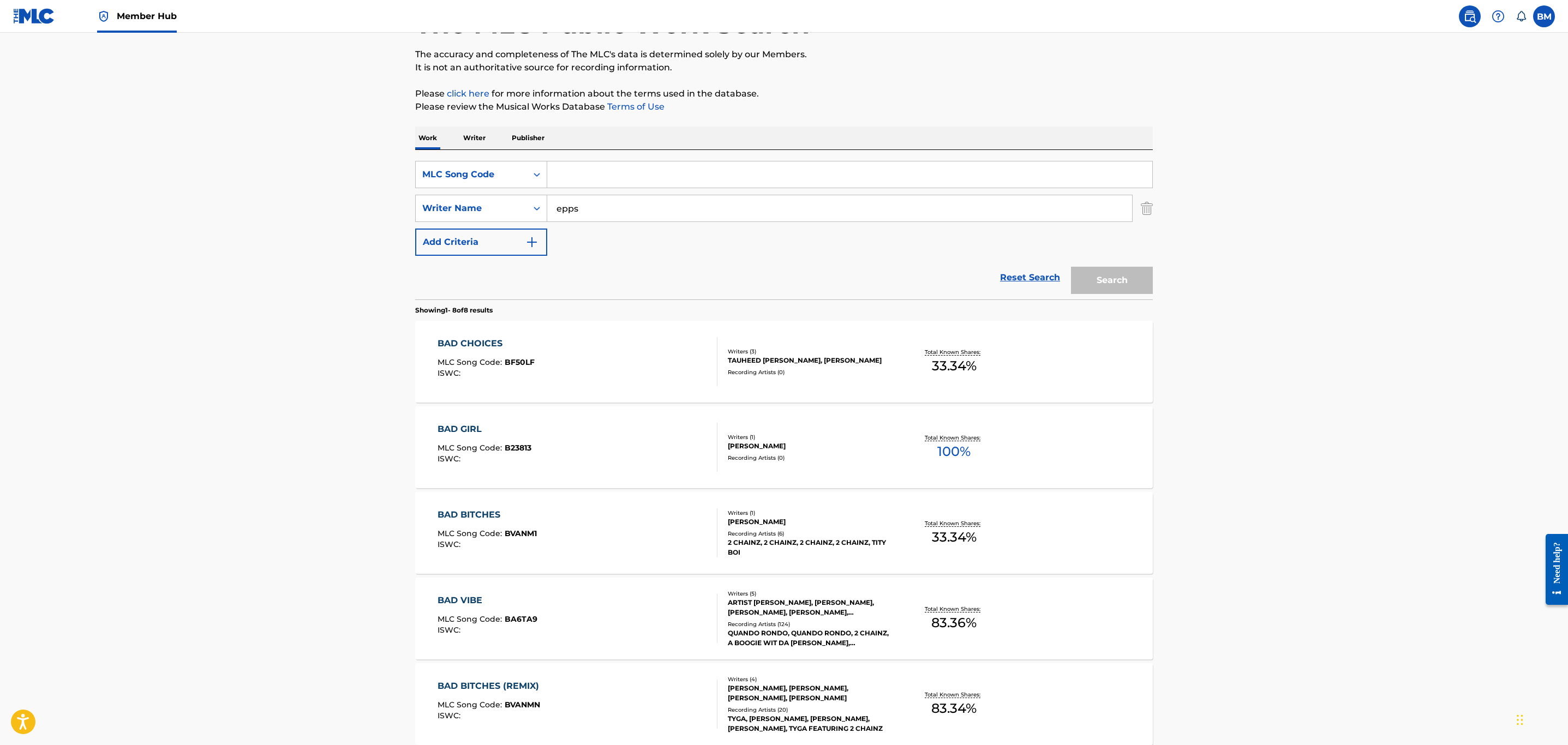
drag, startPoint x: 568, startPoint y: 191, endPoint x: 550, endPoint y: 179, distance: 21.6
click at [550, 179] on input "Search Form" at bounding box center [850, 174] width 605 height 26
paste input "BD4K43"
type input "BD4K43"
drag, startPoint x: 607, startPoint y: 212, endPoint x: 308, endPoint y: 203, distance: 299.1
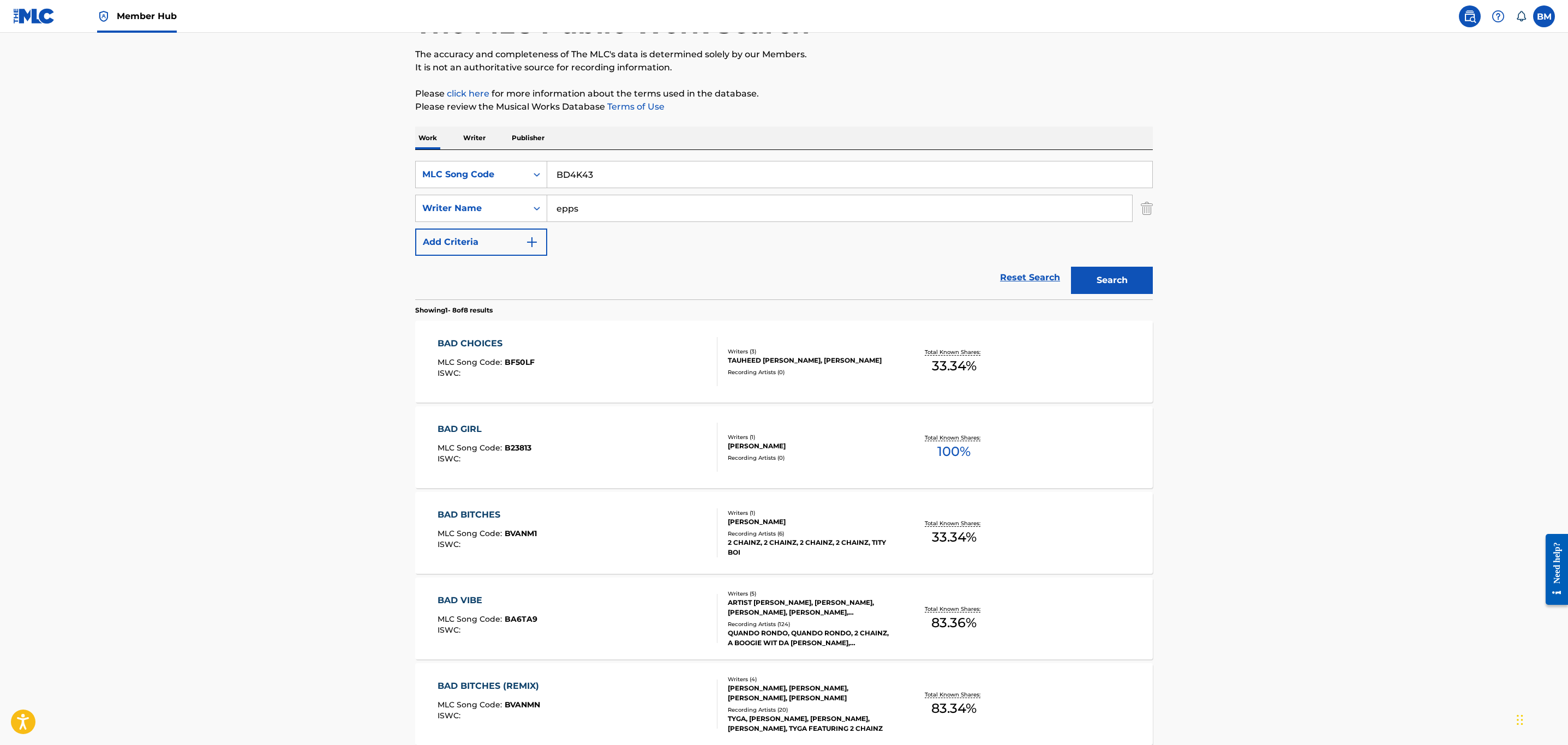
click at [340, 198] on main "The MLC Public Work Search The accuracy and completeness of The MLC's data is d…" at bounding box center [784, 505] width 1568 height 1108
click at [1071, 267] on button "Search" at bounding box center [1111, 280] width 82 height 27
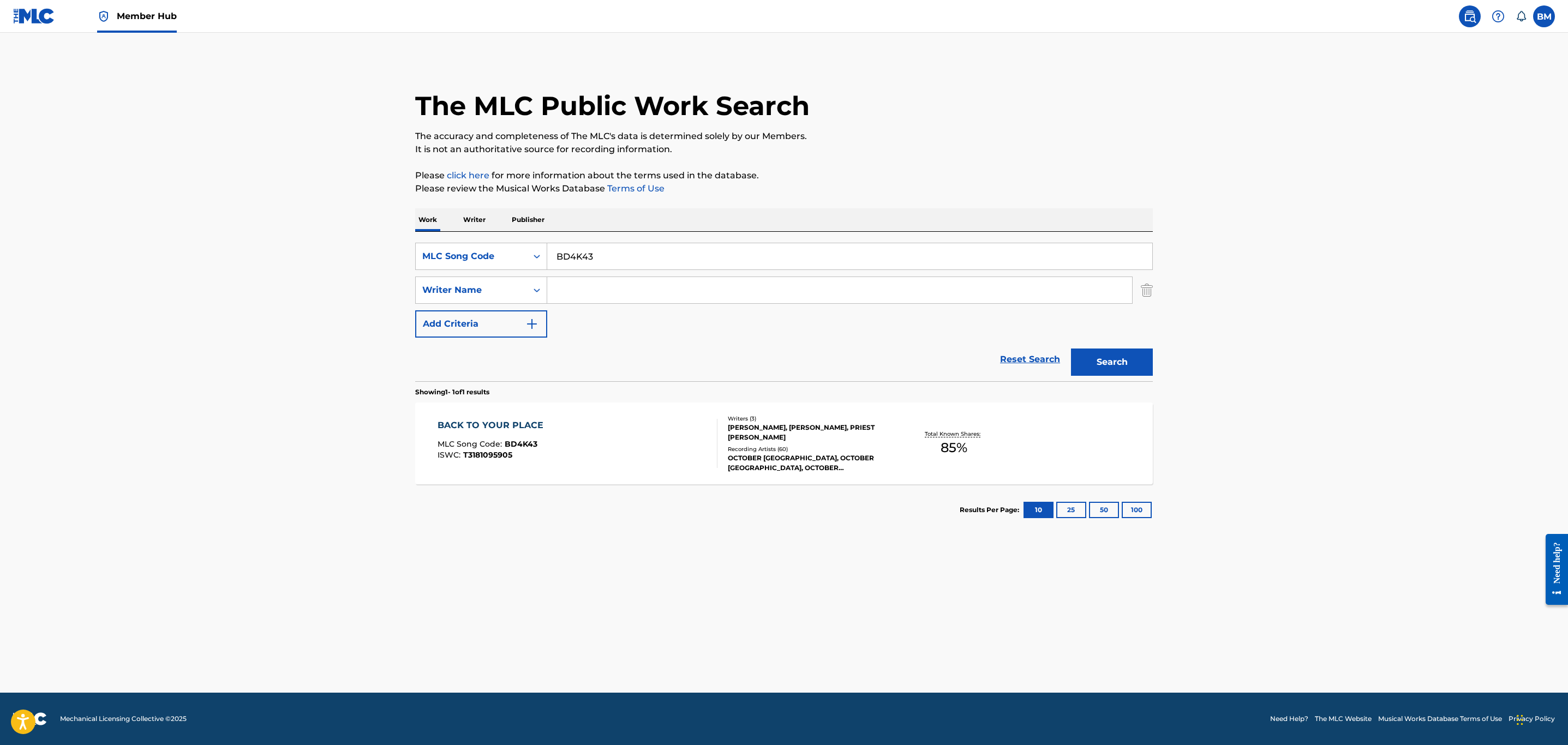
click at [699, 454] on div "BACK TO YOUR PLACE MLC Song Code : BD4K43 ISWC : T3181095905" at bounding box center [578, 443] width 281 height 49
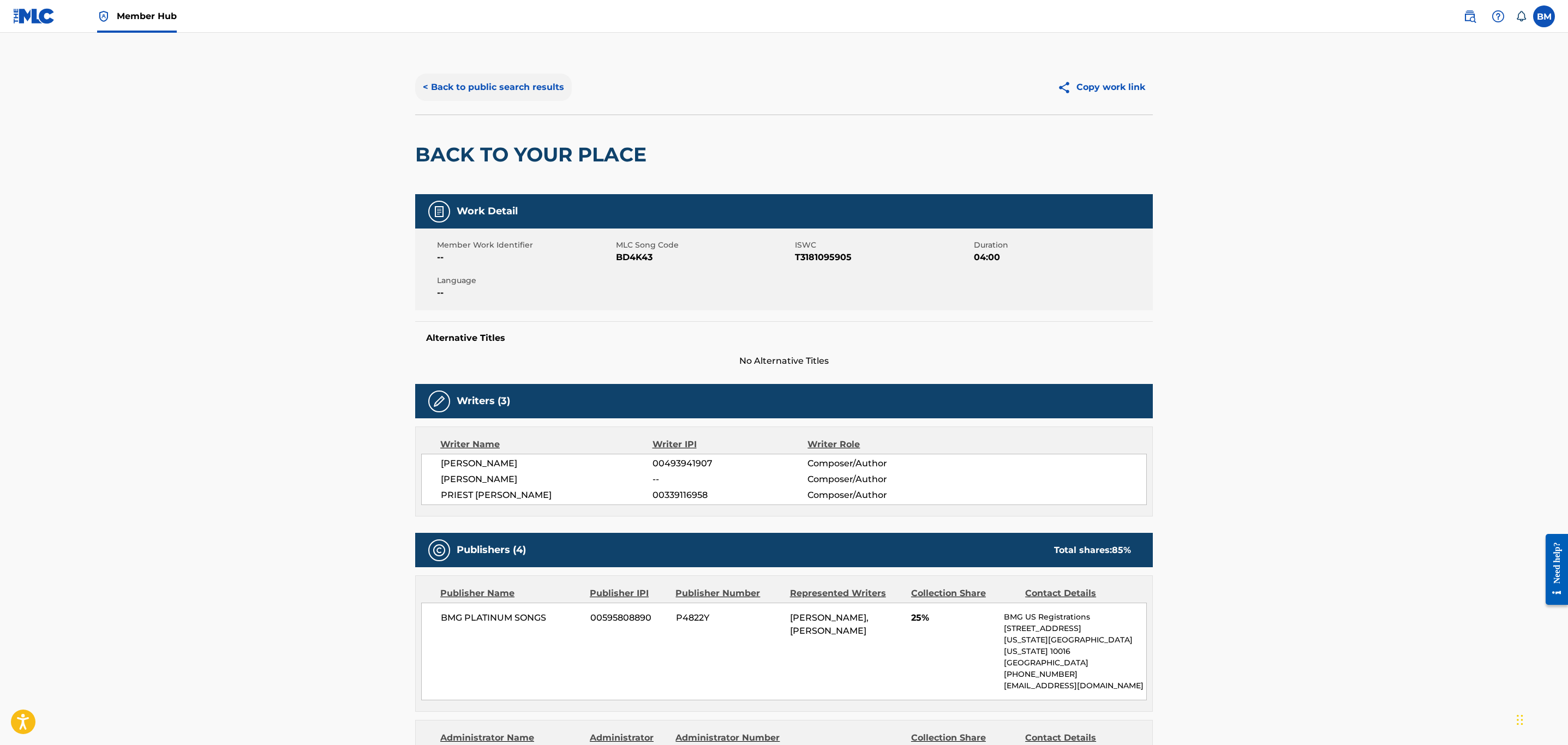
click at [460, 95] on button "< Back to public search results" at bounding box center [493, 87] width 156 height 27
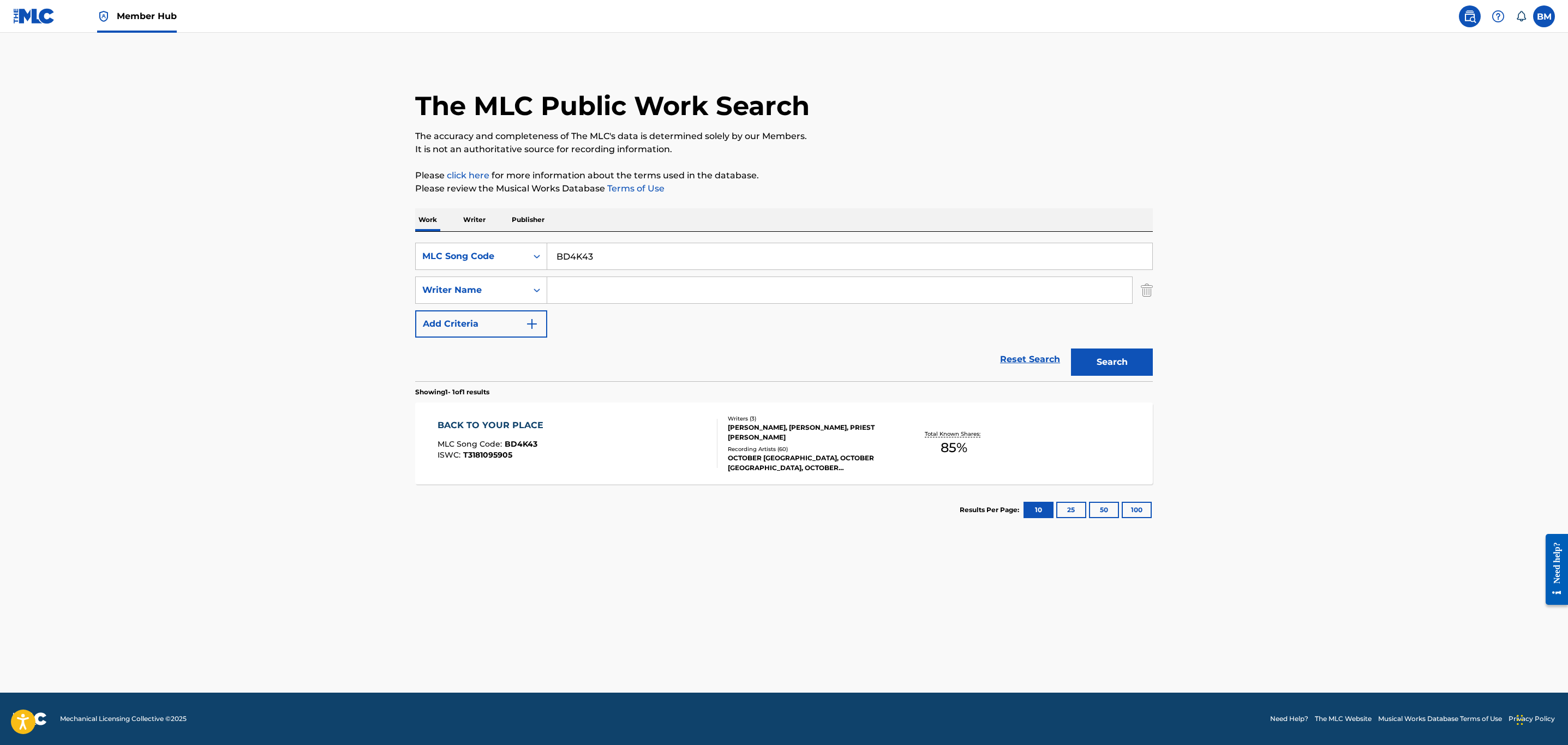
drag, startPoint x: 635, startPoint y: 250, endPoint x: 343, endPoint y: 257, distance: 292.1
click at [344, 259] on main "The MLC Public Work Search The accuracy and completeness of The MLC's data is d…" at bounding box center [784, 363] width 1568 height 660
paste input "A99K5E"
type input "A99K5E"
click at [1071, 349] on button "Search" at bounding box center [1111, 362] width 82 height 27
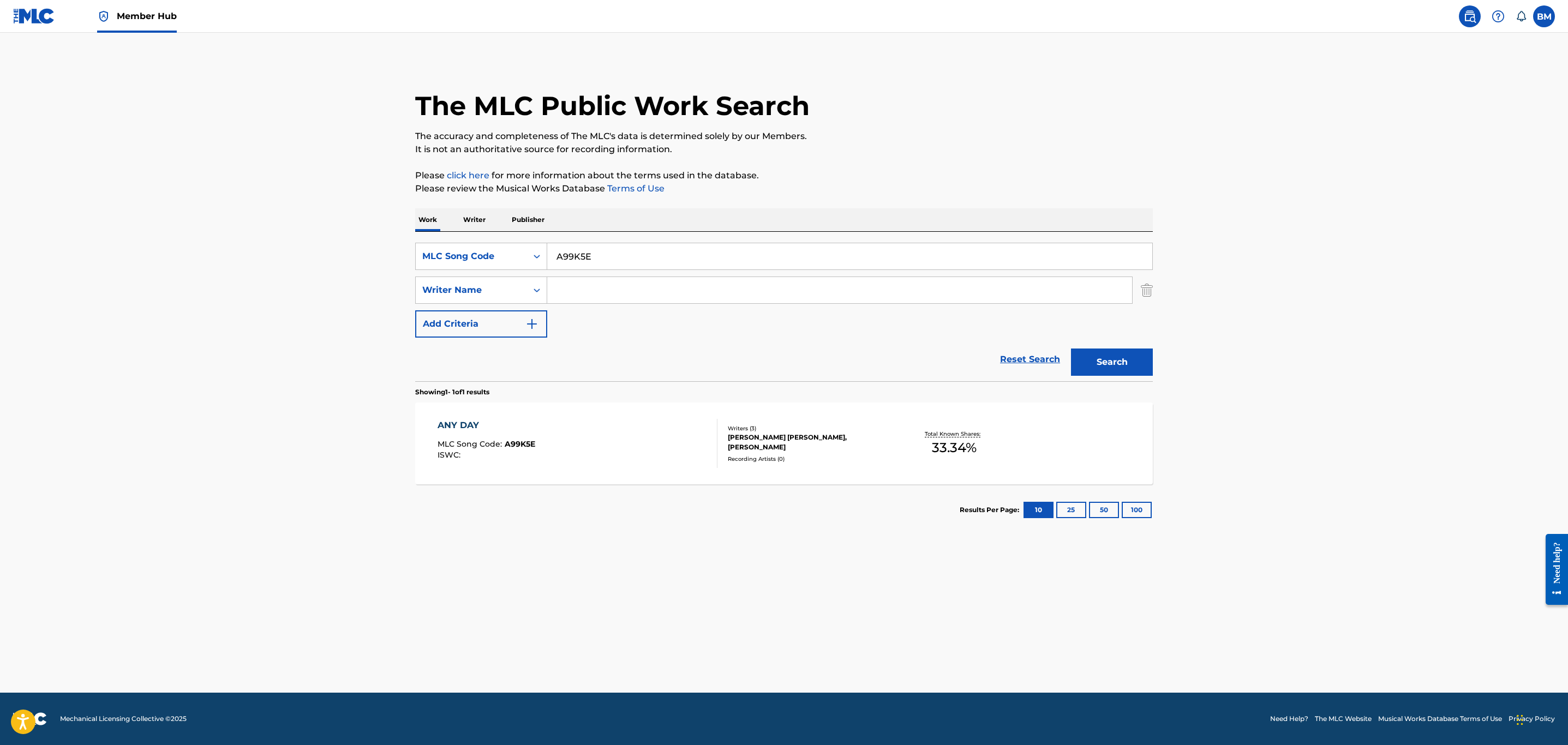
click at [649, 465] on div "ANY DAY MLC Song Code : A99K5E ISWC :" at bounding box center [578, 443] width 281 height 49
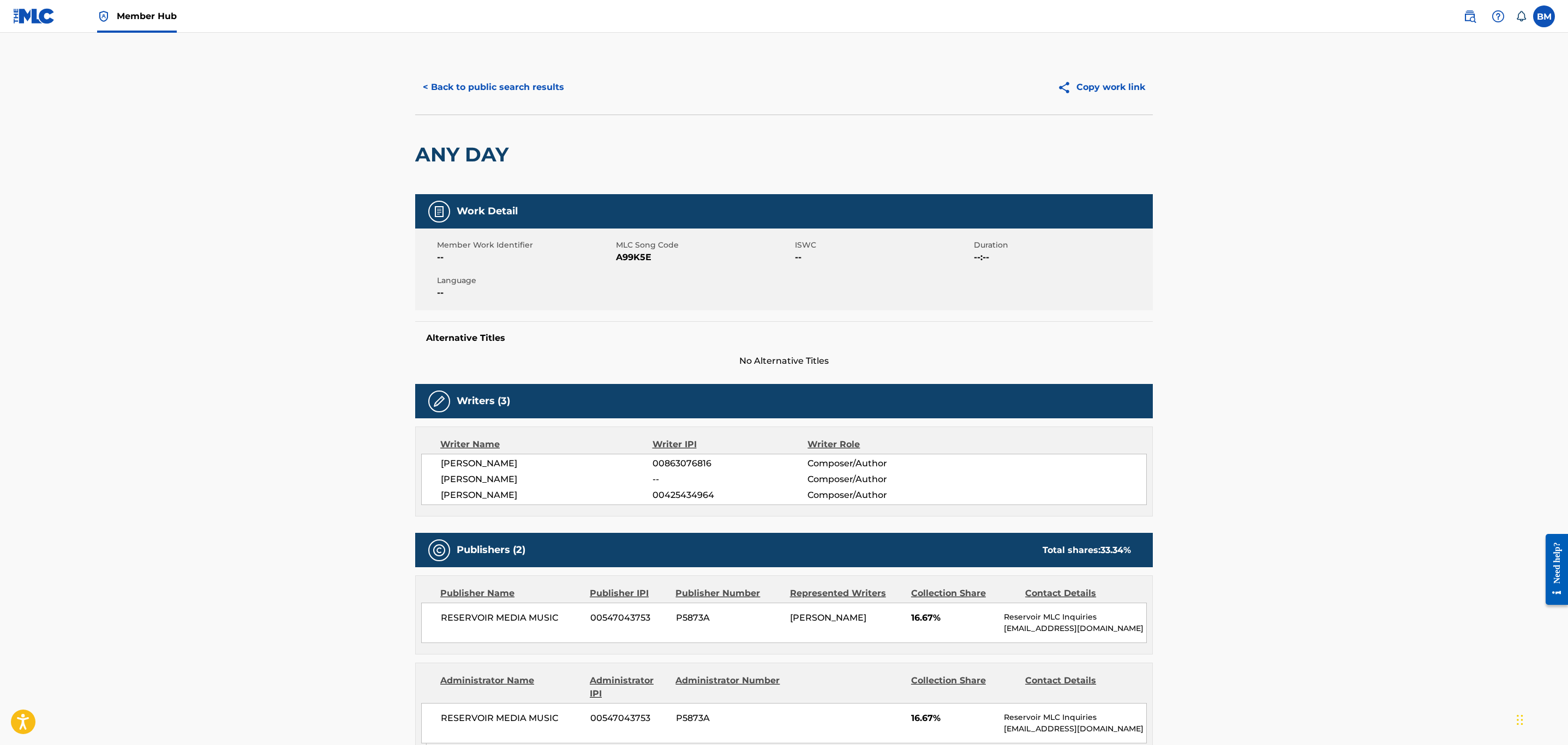
drag, startPoint x: 488, startPoint y: 69, endPoint x: 488, endPoint y: 80, distance: 11.0
click at [488, 69] on div "< Back to public search results Copy work link" at bounding box center [784, 88] width 738 height 55
click at [488, 82] on button "< Back to public search results" at bounding box center [493, 87] width 156 height 27
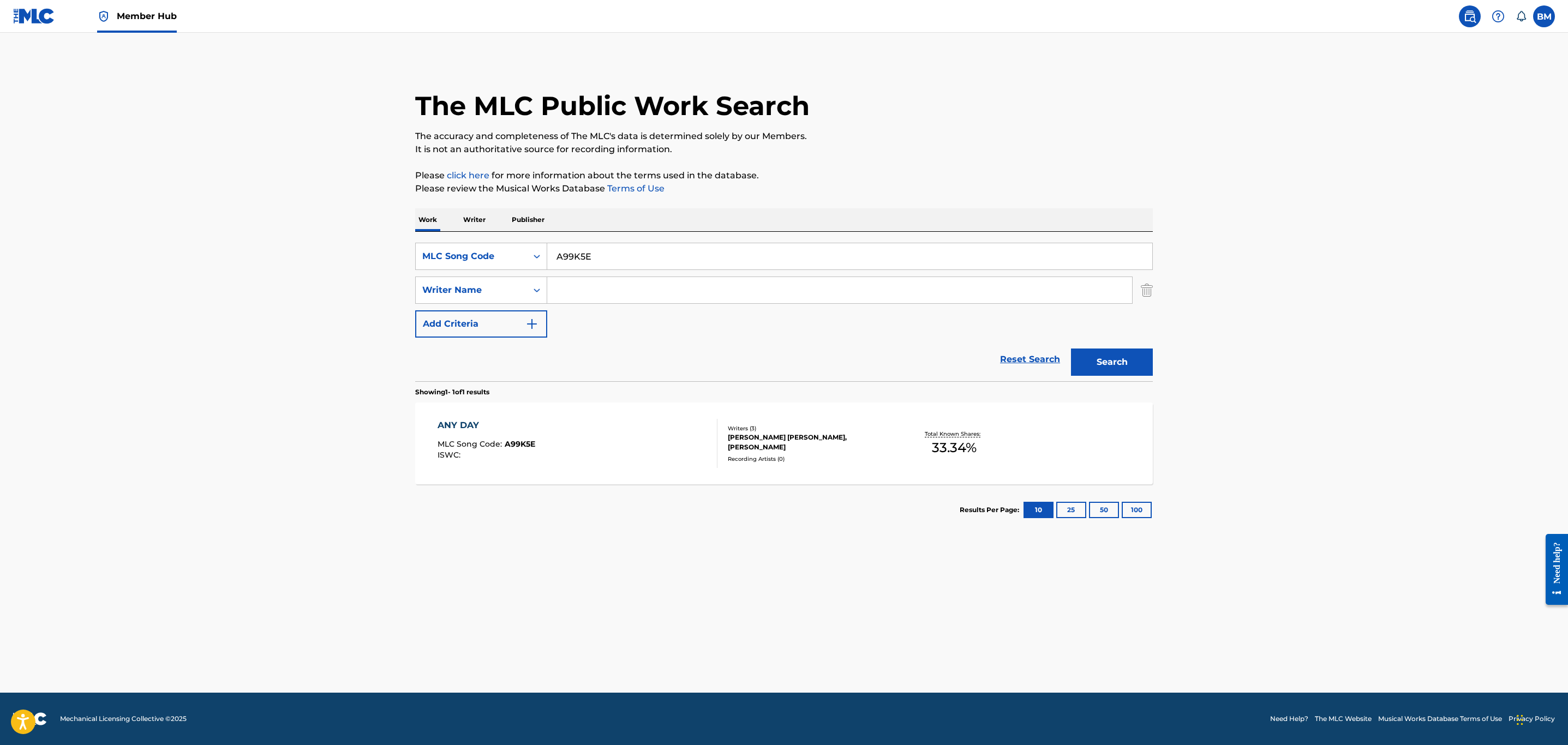
drag, startPoint x: 624, startPoint y: 261, endPoint x: 343, endPoint y: 242, distance: 281.6
click at [343, 242] on main "The MLC Public Work Search The accuracy and completeness of The MLC's data is d…" at bounding box center [784, 363] width 1568 height 660
paste input "4A4843"
type input "4A4843"
click at [1071, 349] on button "Search" at bounding box center [1111, 362] width 82 height 27
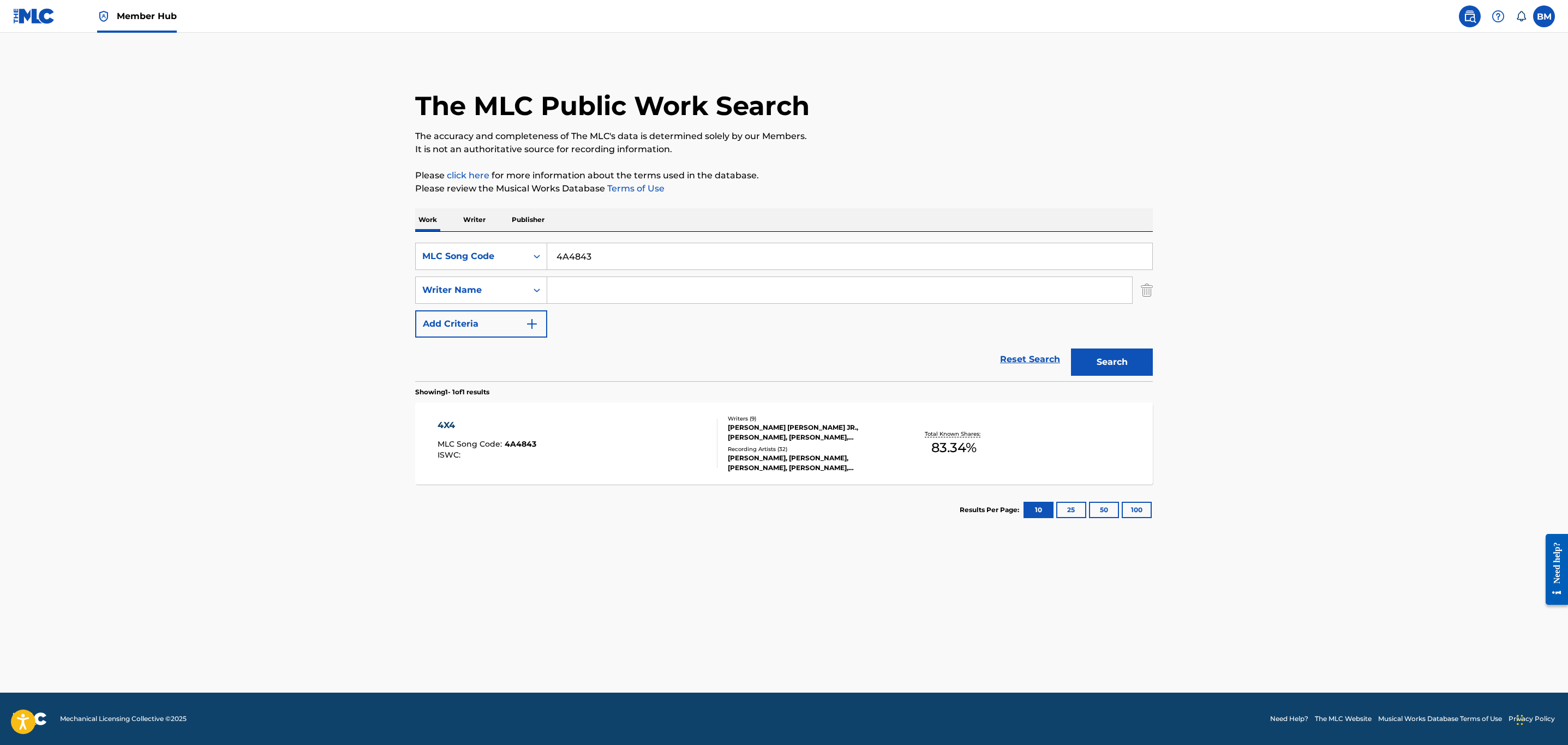
click at [676, 454] on div "4X4 MLC Song Code : 4A4843 ISWC :" at bounding box center [578, 443] width 281 height 49
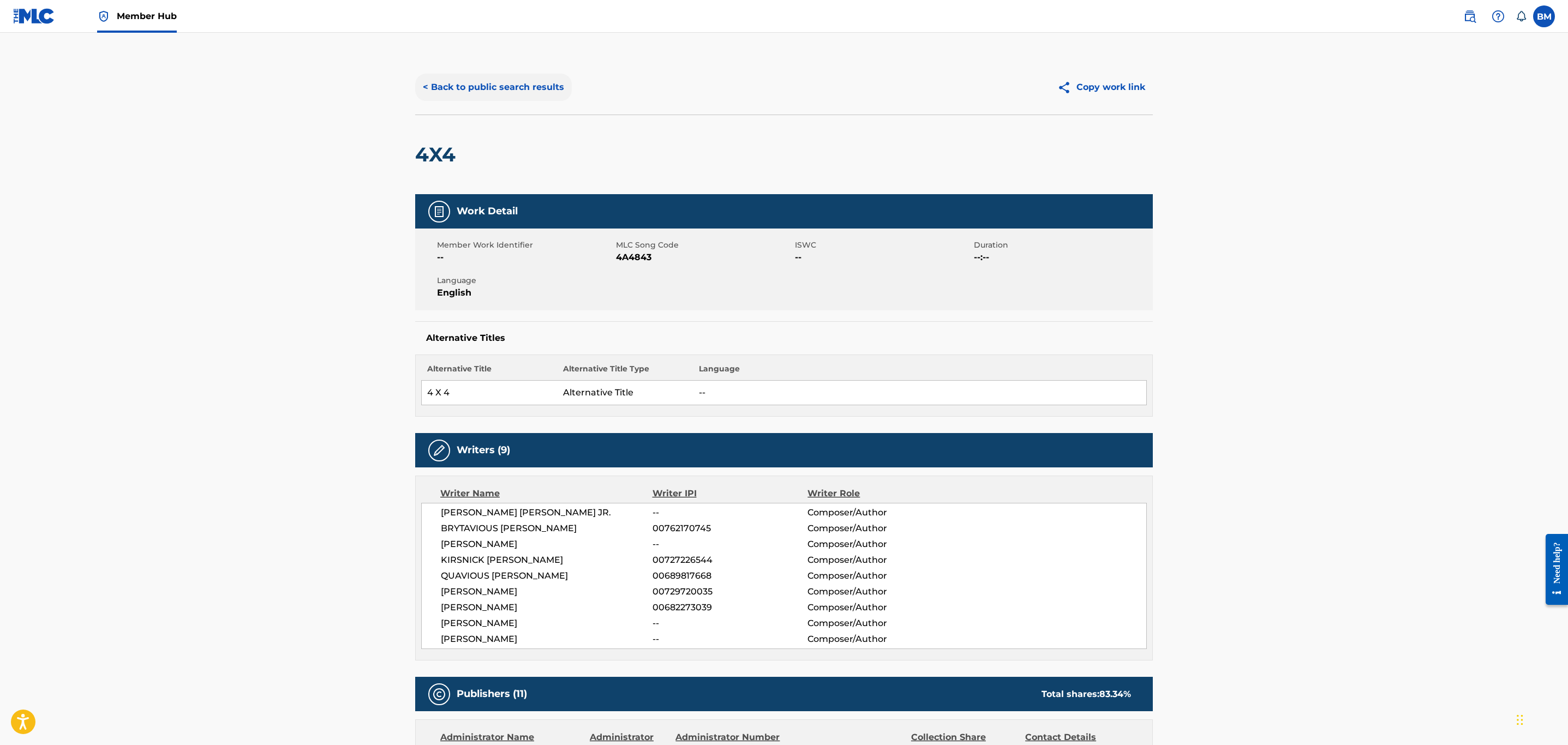
click at [463, 85] on button "< Back to public search results" at bounding box center [493, 87] width 156 height 27
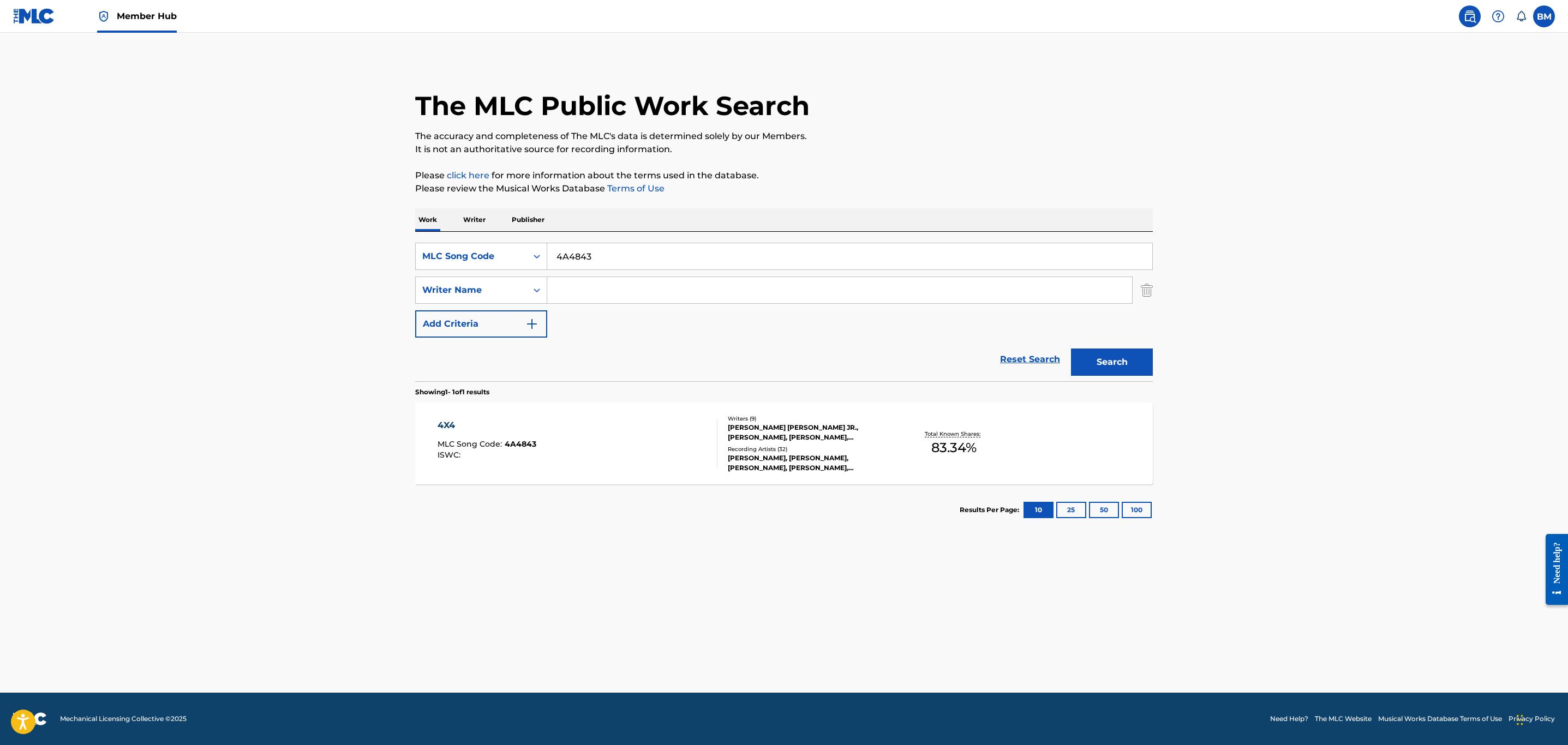
drag, startPoint x: 590, startPoint y: 254, endPoint x: 410, endPoint y: 261, distance: 180.1
click at [410, 261] on div "The MLC Public Work Search The accuracy and completeness of The MLC's data is d…" at bounding box center [784, 298] width 764 height 476
click at [440, 246] on div "MLC Song Code" at bounding box center [471, 256] width 111 height 21
click at [452, 290] on div "Work Title" at bounding box center [481, 284] width 131 height 27
drag, startPoint x: 576, startPoint y: 273, endPoint x: 584, endPoint y: 262, distance: 13.6
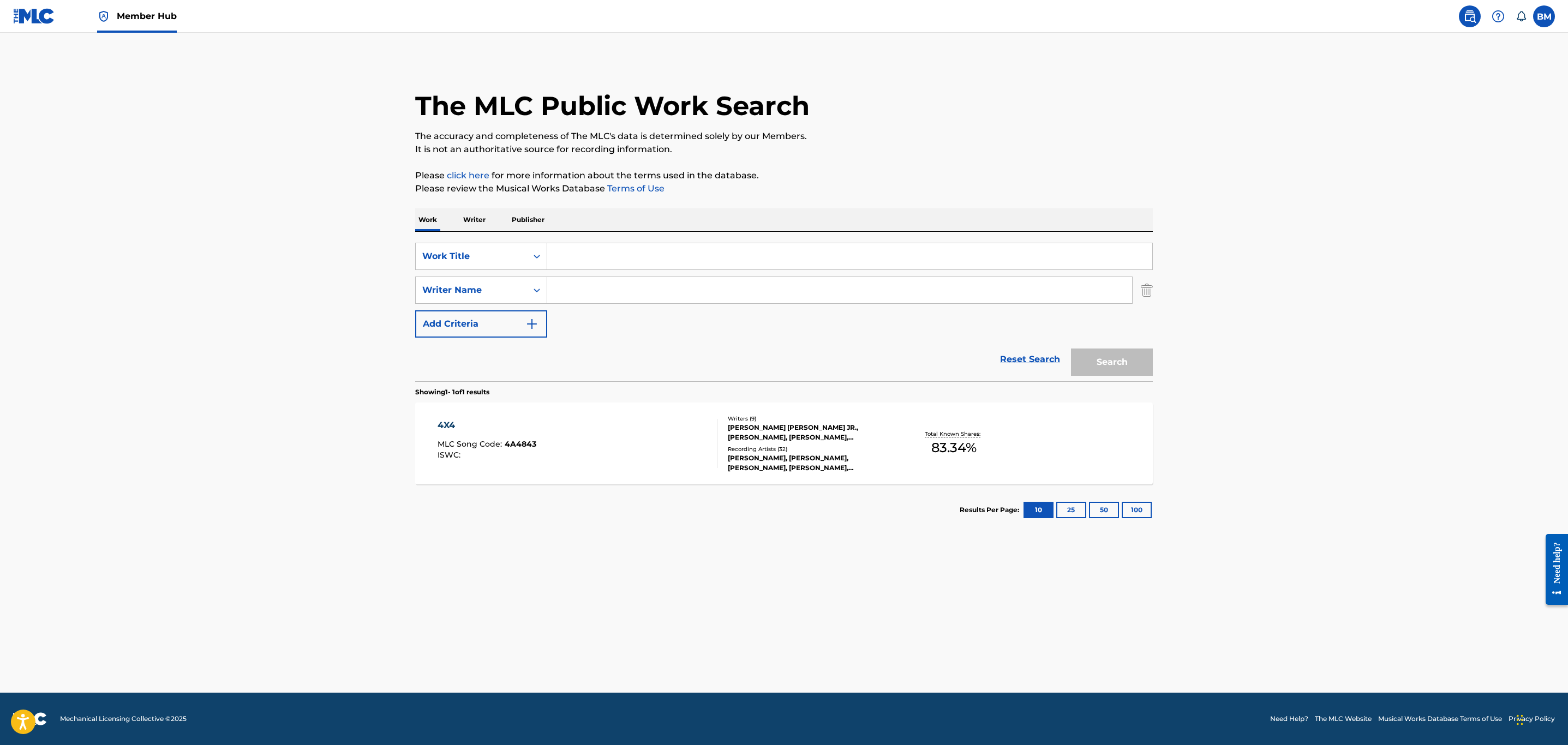
click at [576, 273] on div "SearchWithCriteria585c34f3-c8a6-4e79-b559-73a589aca42b Work Title SearchWithCri…" at bounding box center [784, 290] width 738 height 95
click at [587, 262] on input "Search Form" at bounding box center [850, 256] width 605 height 26
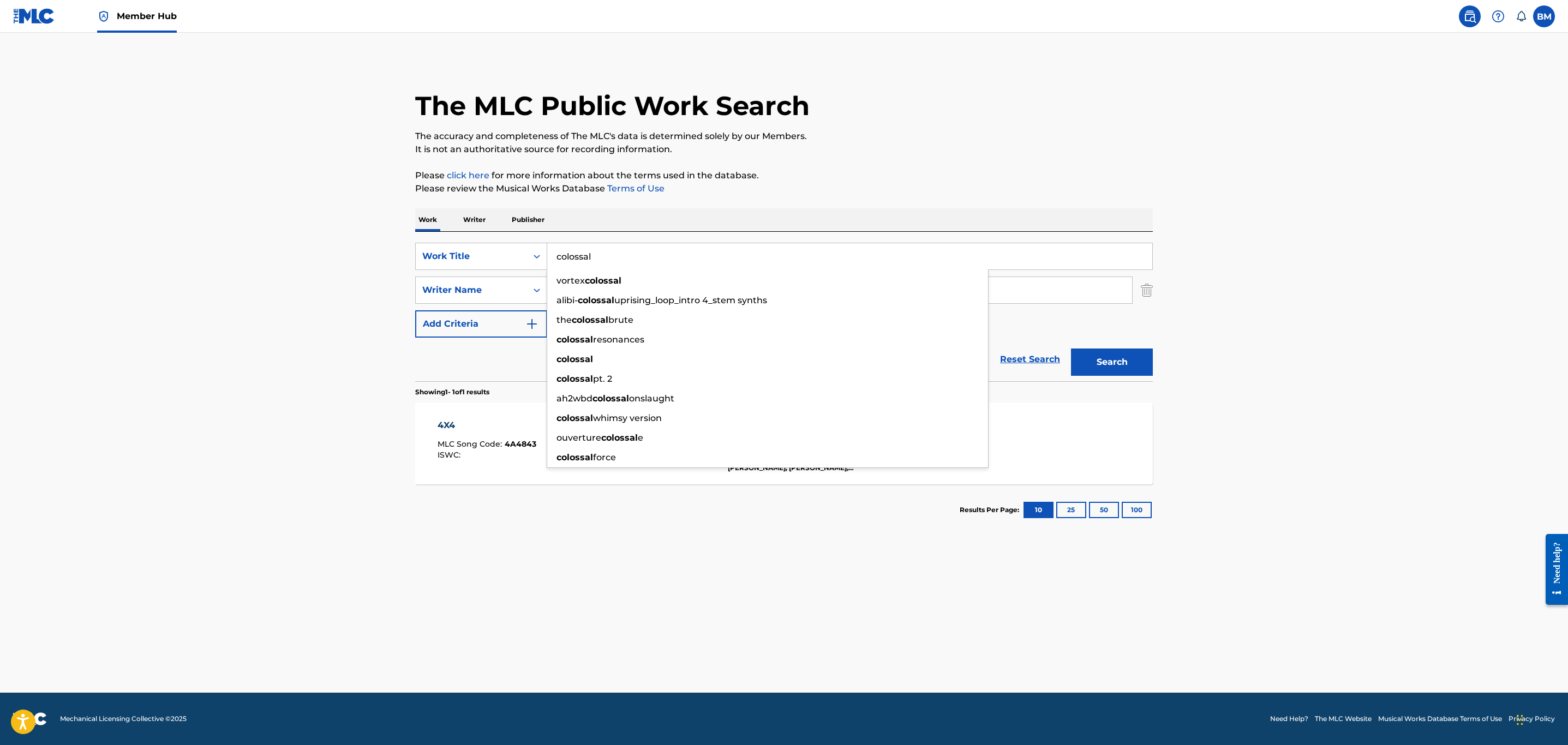
type input "colossal"
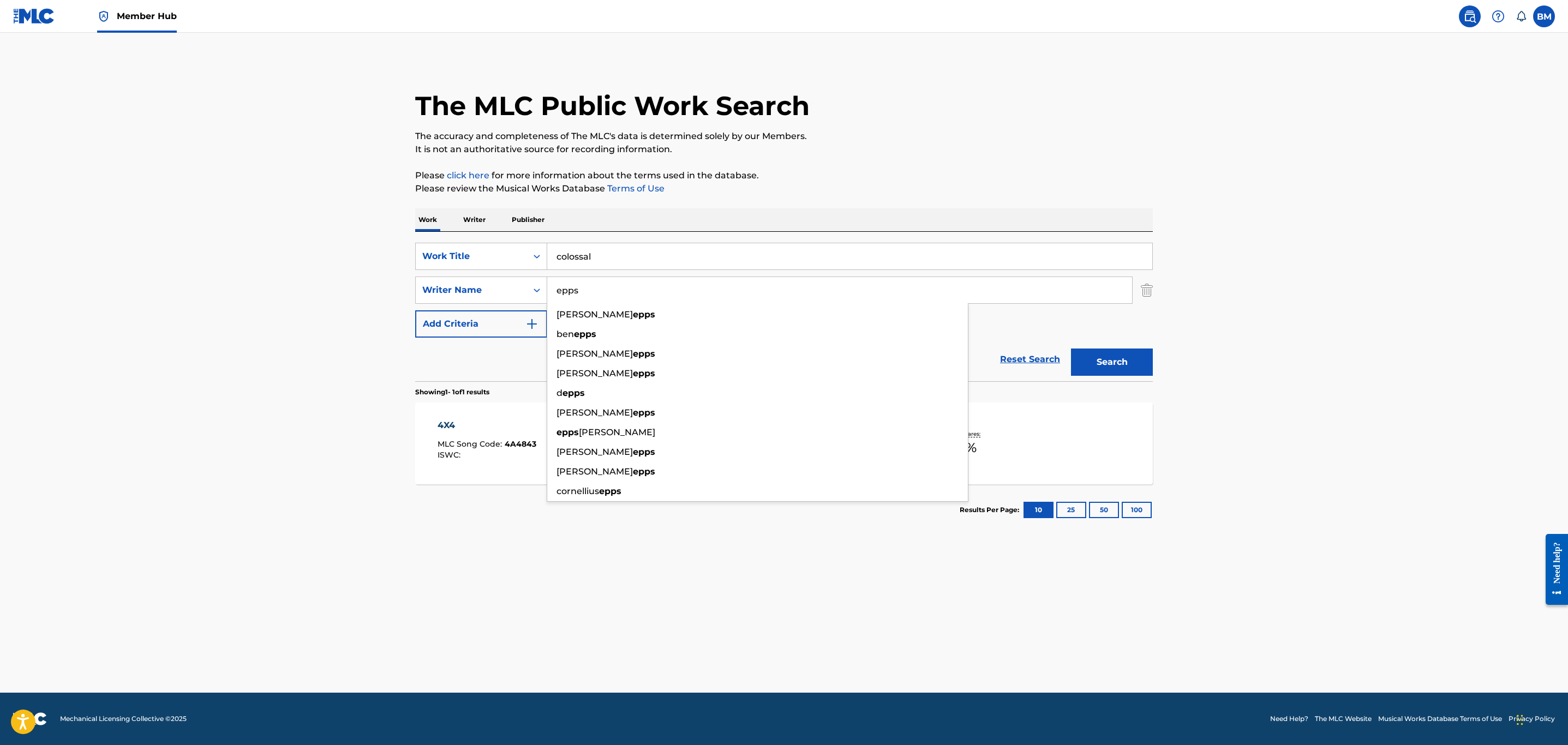
type input "epps"
click at [1071, 349] on button "Search" at bounding box center [1111, 362] width 82 height 27
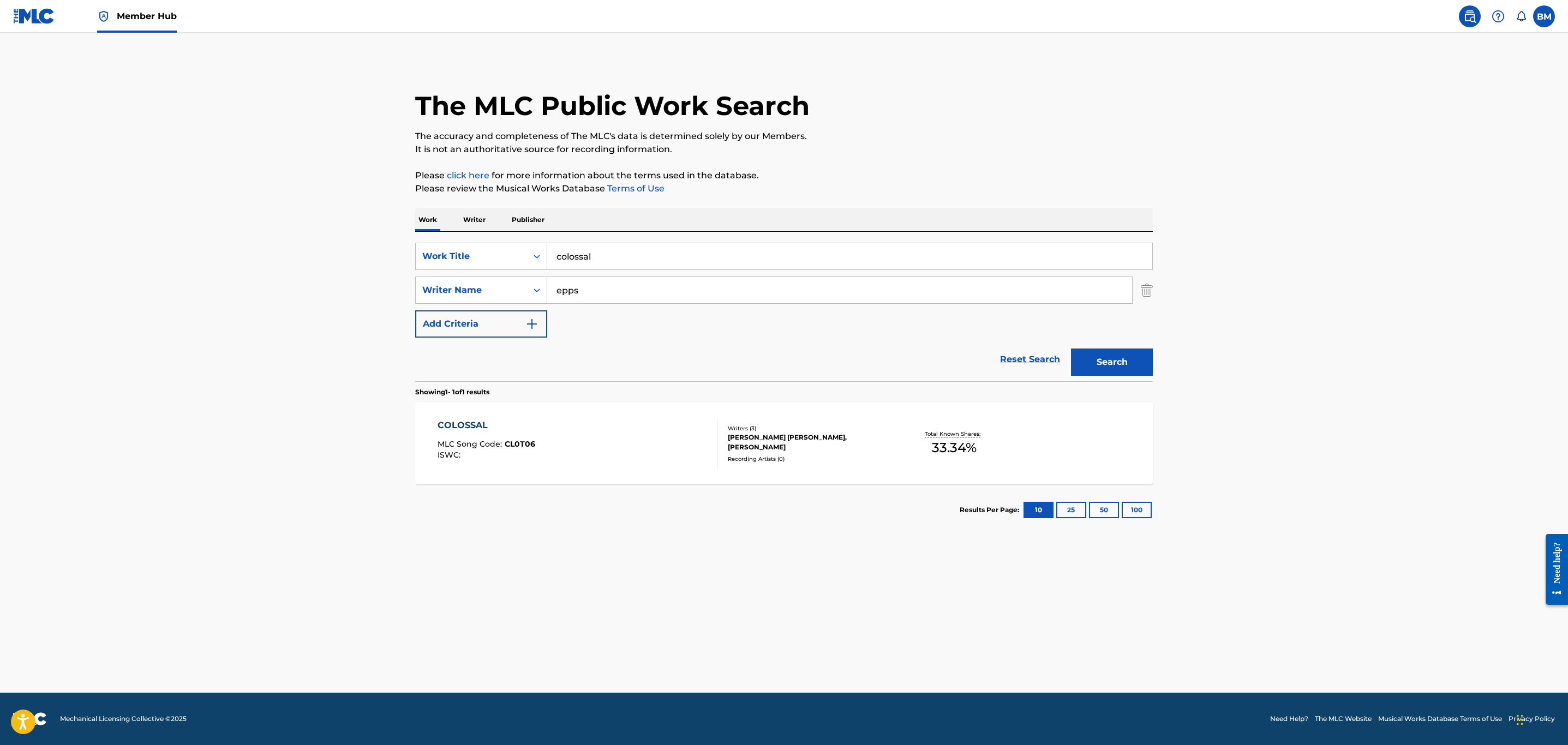
click at [598, 437] on div "COLOSSAL MLC Song Code : CL0T06 ISWC :" at bounding box center [578, 443] width 281 height 49
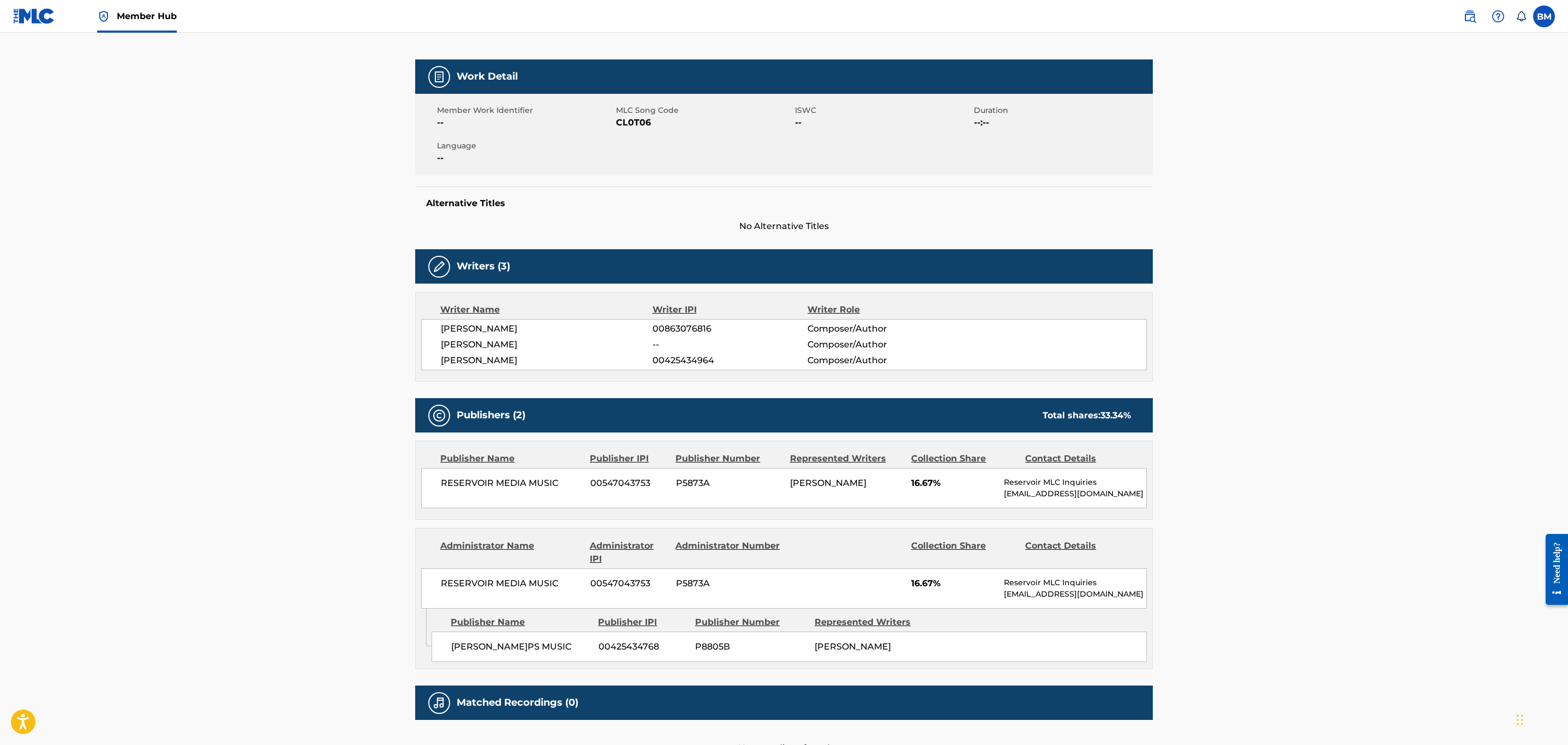
scroll to position [53, 0]
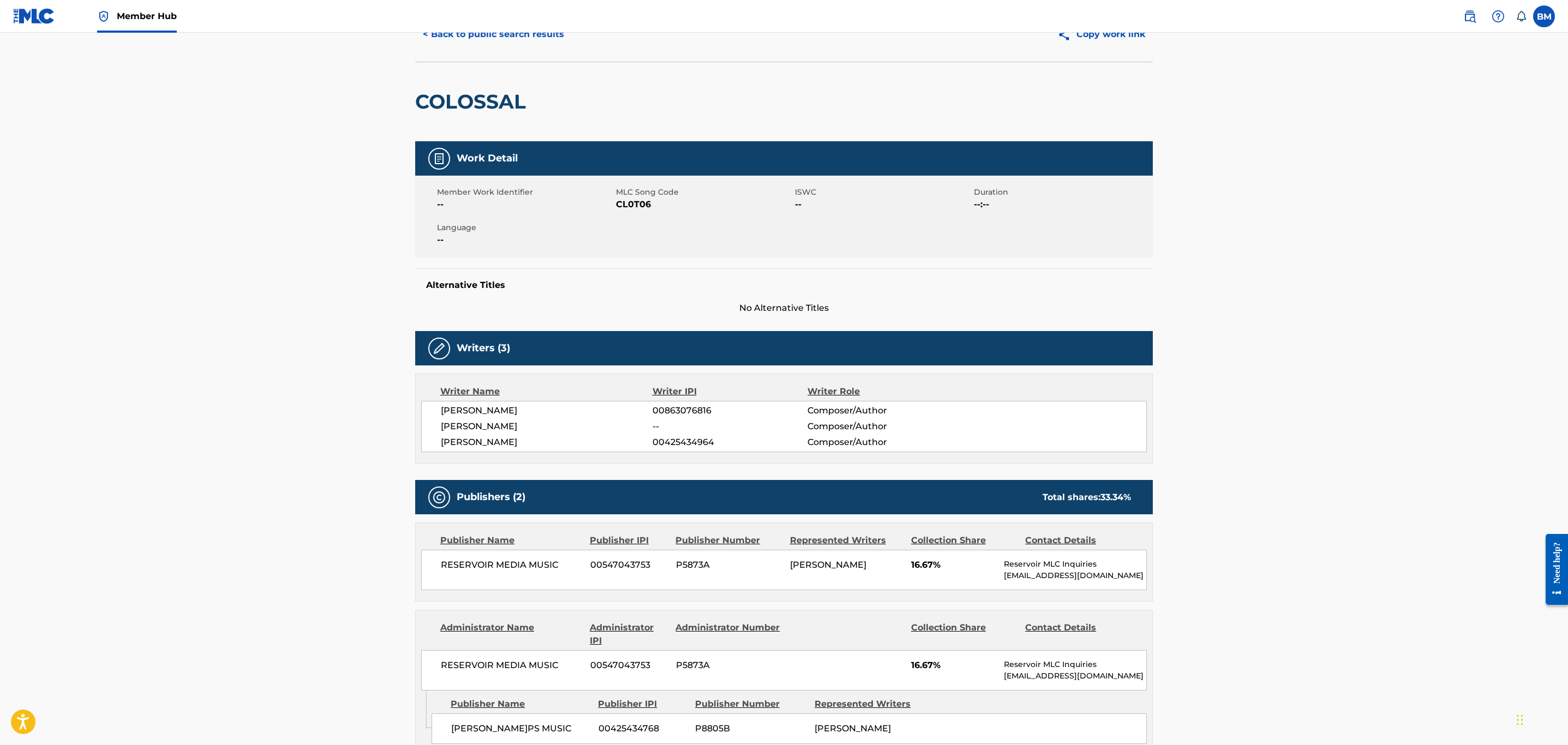
click at [625, 205] on span "CL0T06" at bounding box center [704, 205] width 177 height 13
copy span "CL0T06"
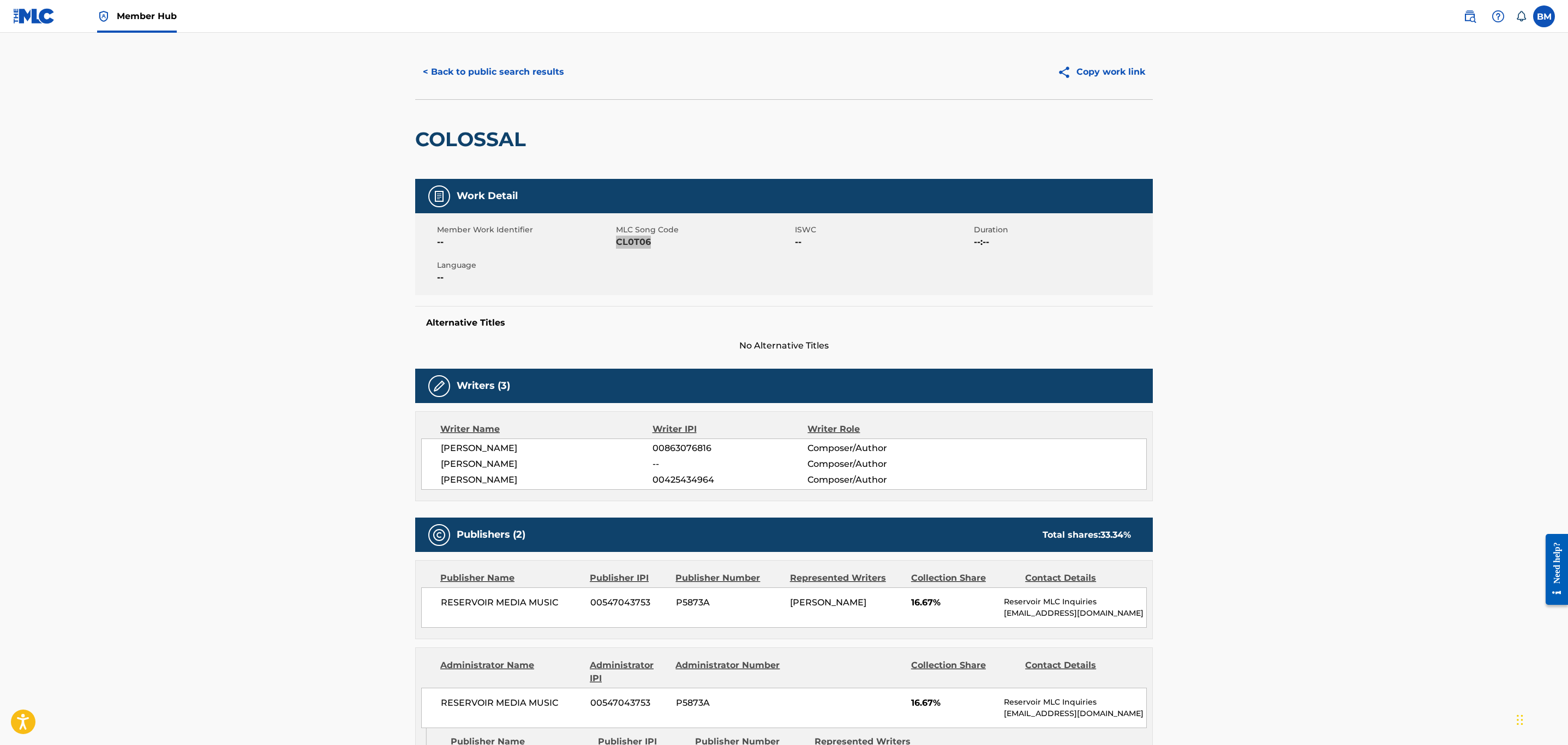
scroll to position [0, 0]
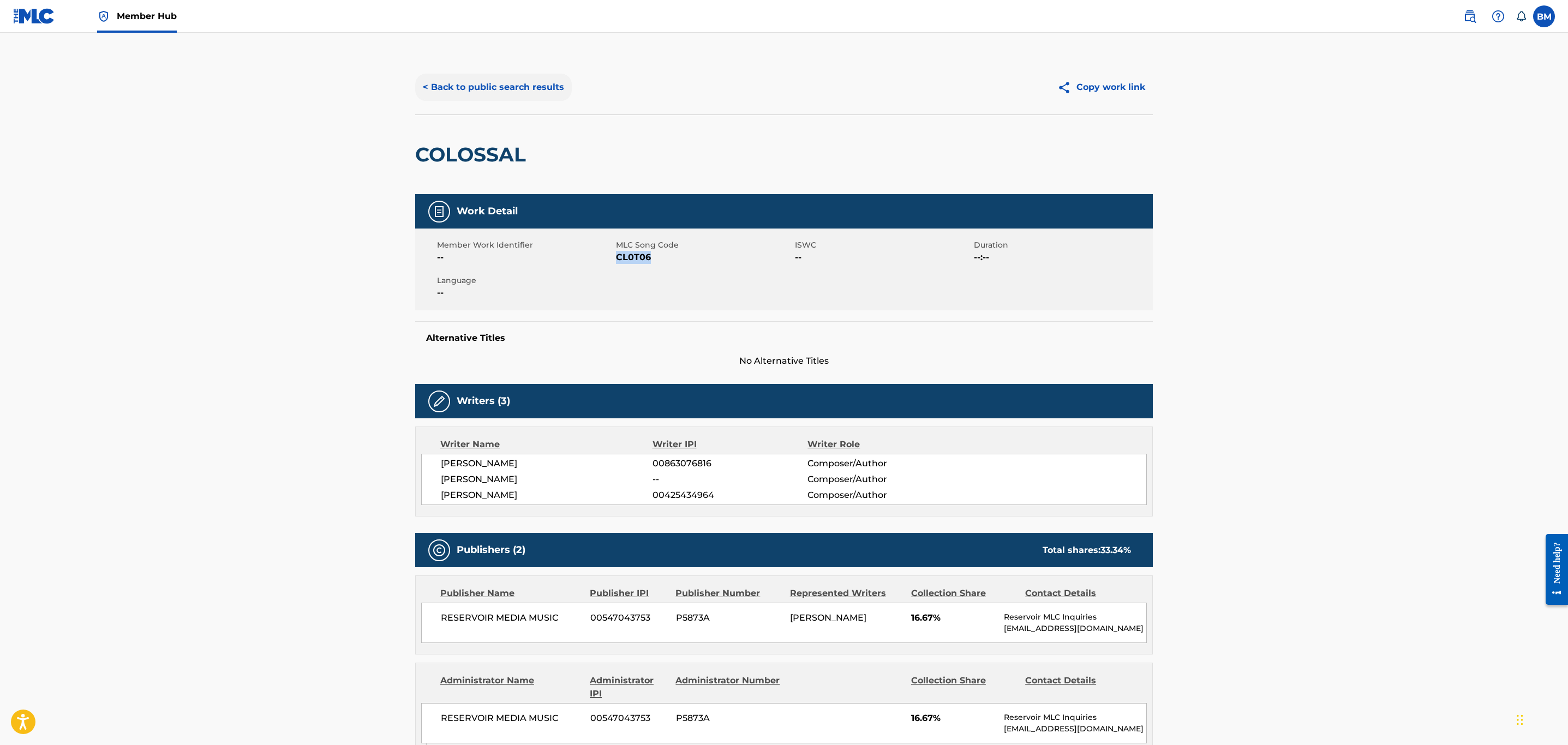
click at [489, 102] on div "< Back to public search results Copy work link" at bounding box center [784, 88] width 738 height 55
click at [490, 98] on button "< Back to public search results" at bounding box center [493, 87] width 156 height 27
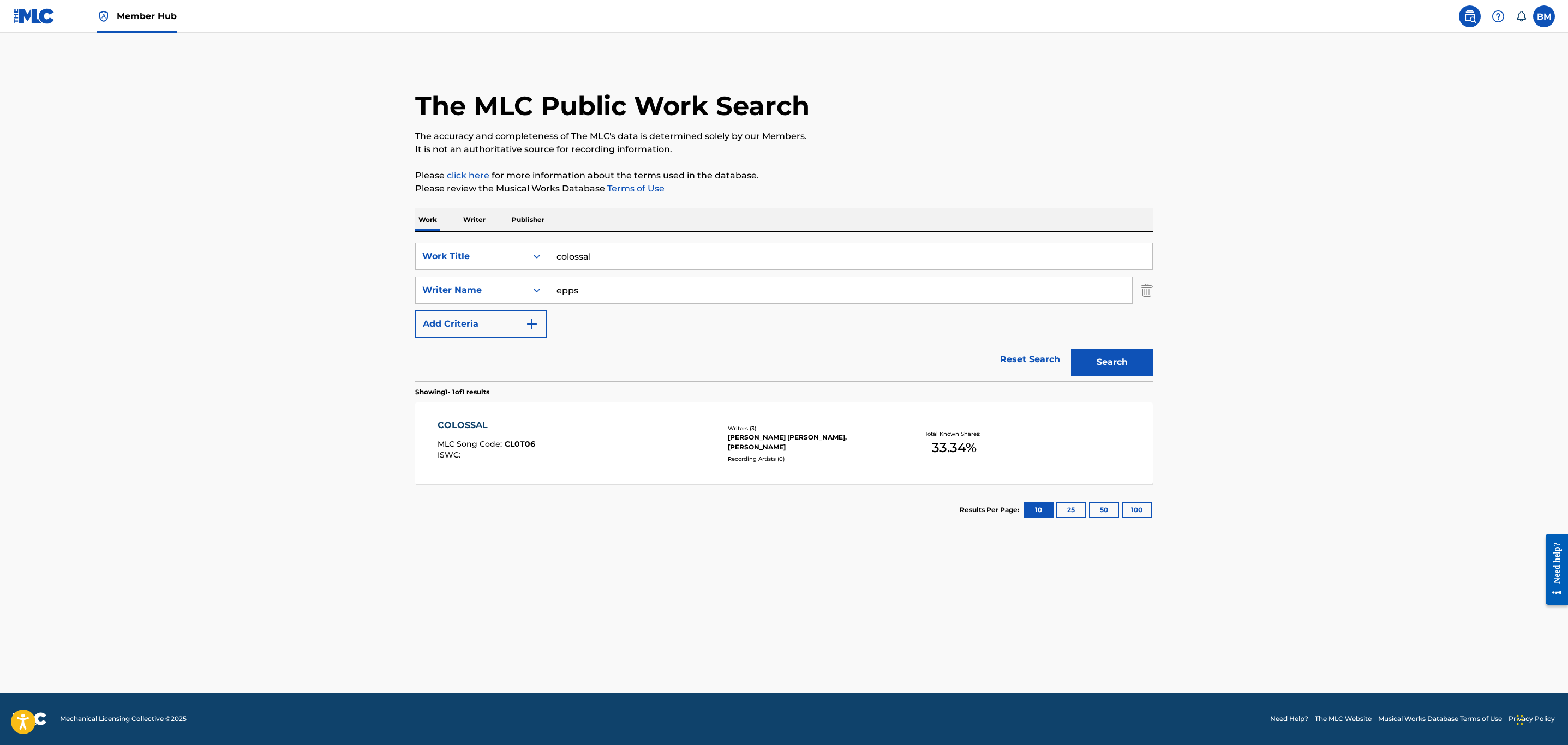
click at [673, 244] on input "colossal" at bounding box center [850, 256] width 605 height 26
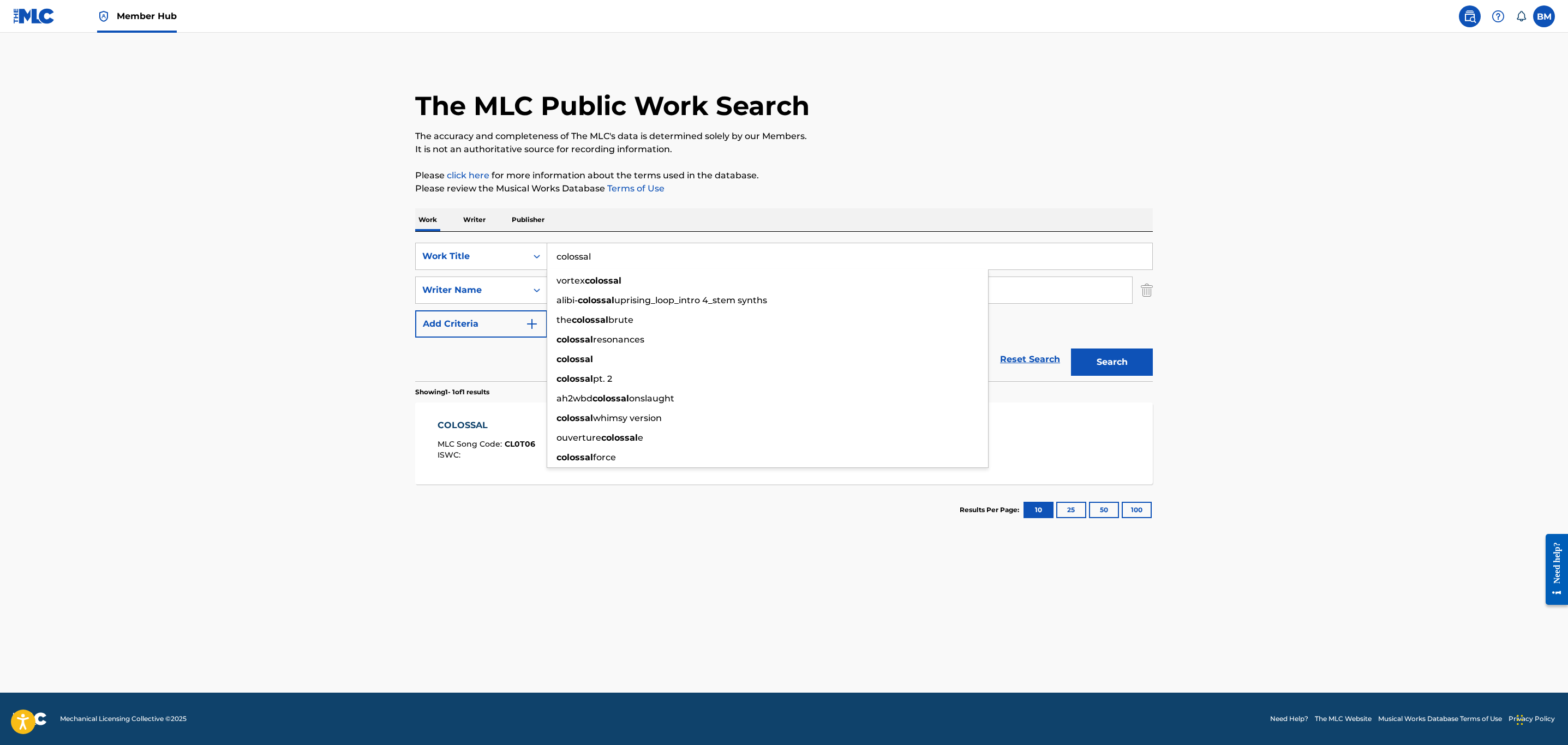
drag, startPoint x: 667, startPoint y: 248, endPoint x: 314, endPoint y: 250, distance: 353.0
click at [314, 250] on main "The MLC Public Work Search The accuracy and completeness of The MLC's data is d…" at bounding box center [784, 363] width 1568 height 660
type input "epiphany"
click at [1071, 349] on button "Search" at bounding box center [1111, 362] width 82 height 27
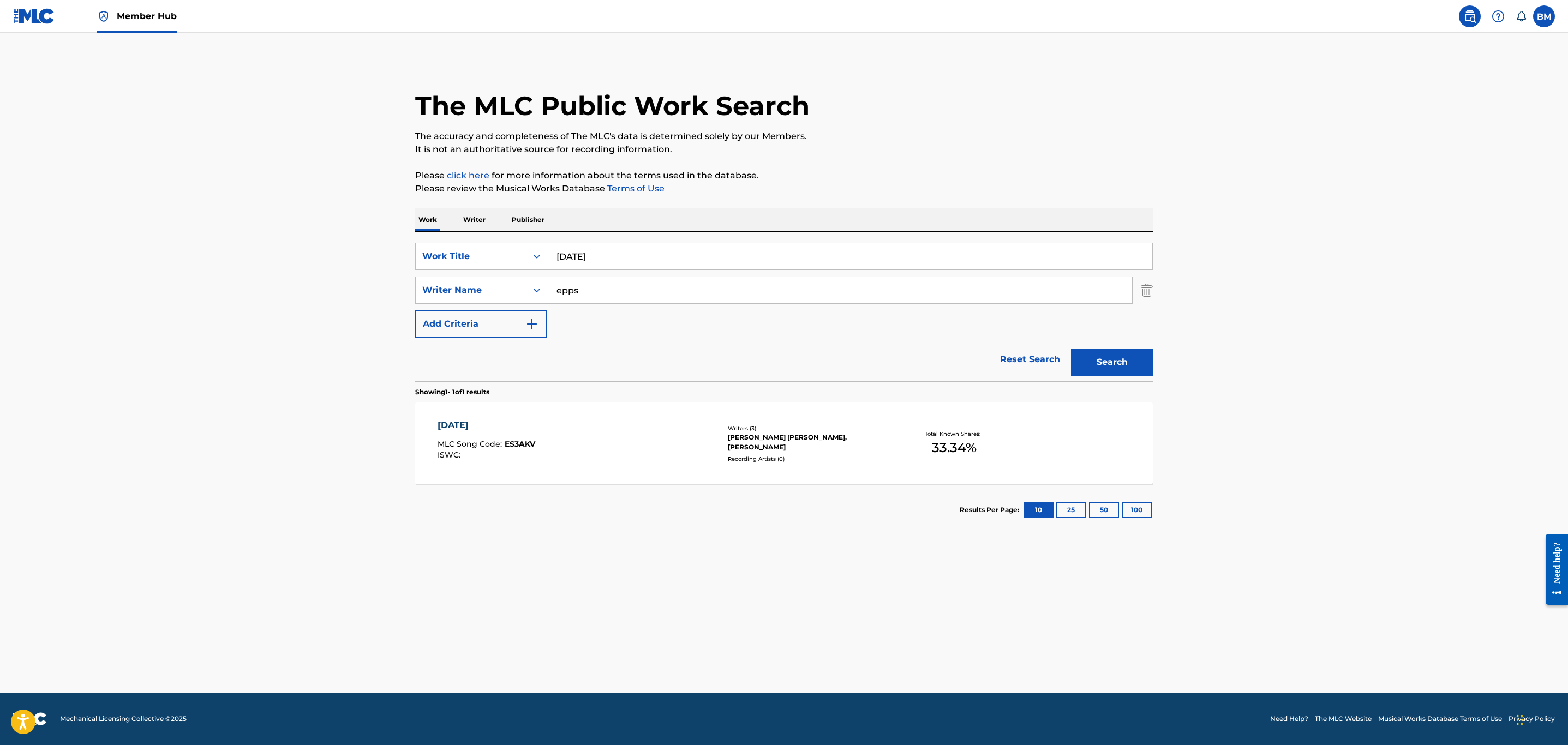
click at [675, 446] on div "EPIPHANY MLC Song Code : ES3AKV ISWC :" at bounding box center [578, 443] width 281 height 49
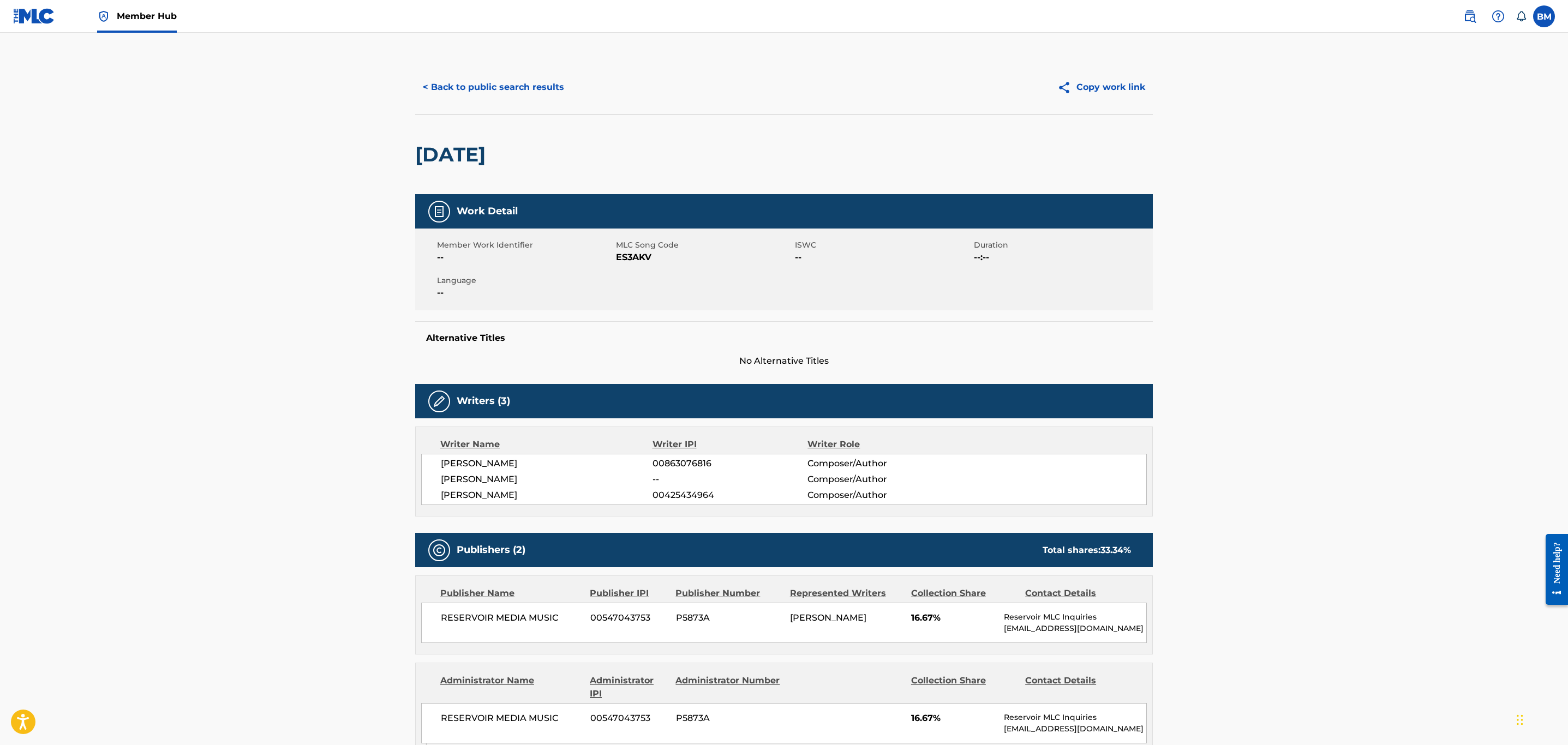
click at [627, 262] on span "ES3AKV" at bounding box center [704, 257] width 177 height 13
copy span "ES3AKV"
drag, startPoint x: 493, startPoint y: 66, endPoint x: 494, endPoint y: 72, distance: 6.1
click at [493, 66] on div "< Back to public search results Copy work link" at bounding box center [784, 88] width 738 height 55
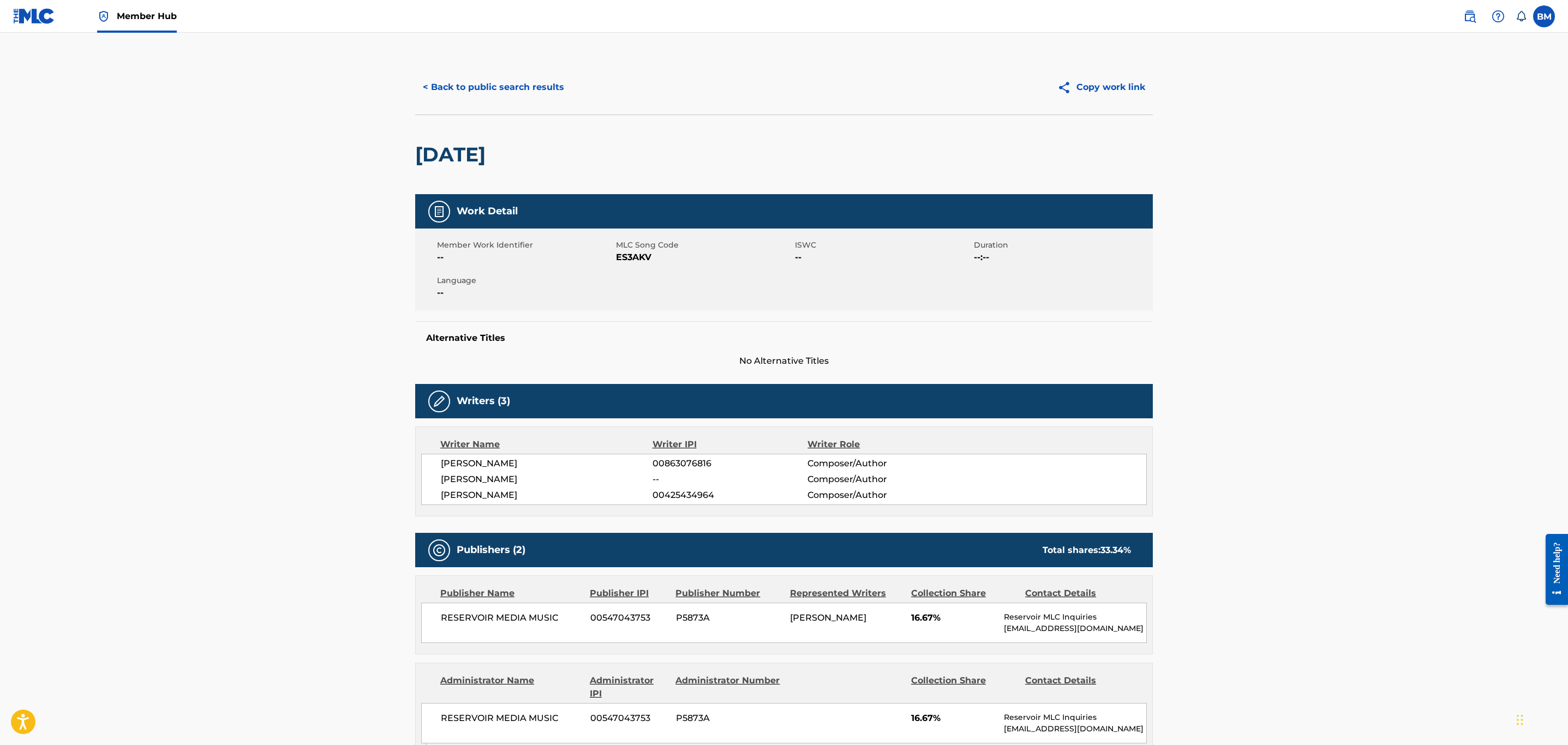
click at [494, 72] on div "< Back to public search results Copy work link" at bounding box center [784, 88] width 738 height 55
click at [509, 94] on button "< Back to public search results" at bounding box center [493, 87] width 156 height 27
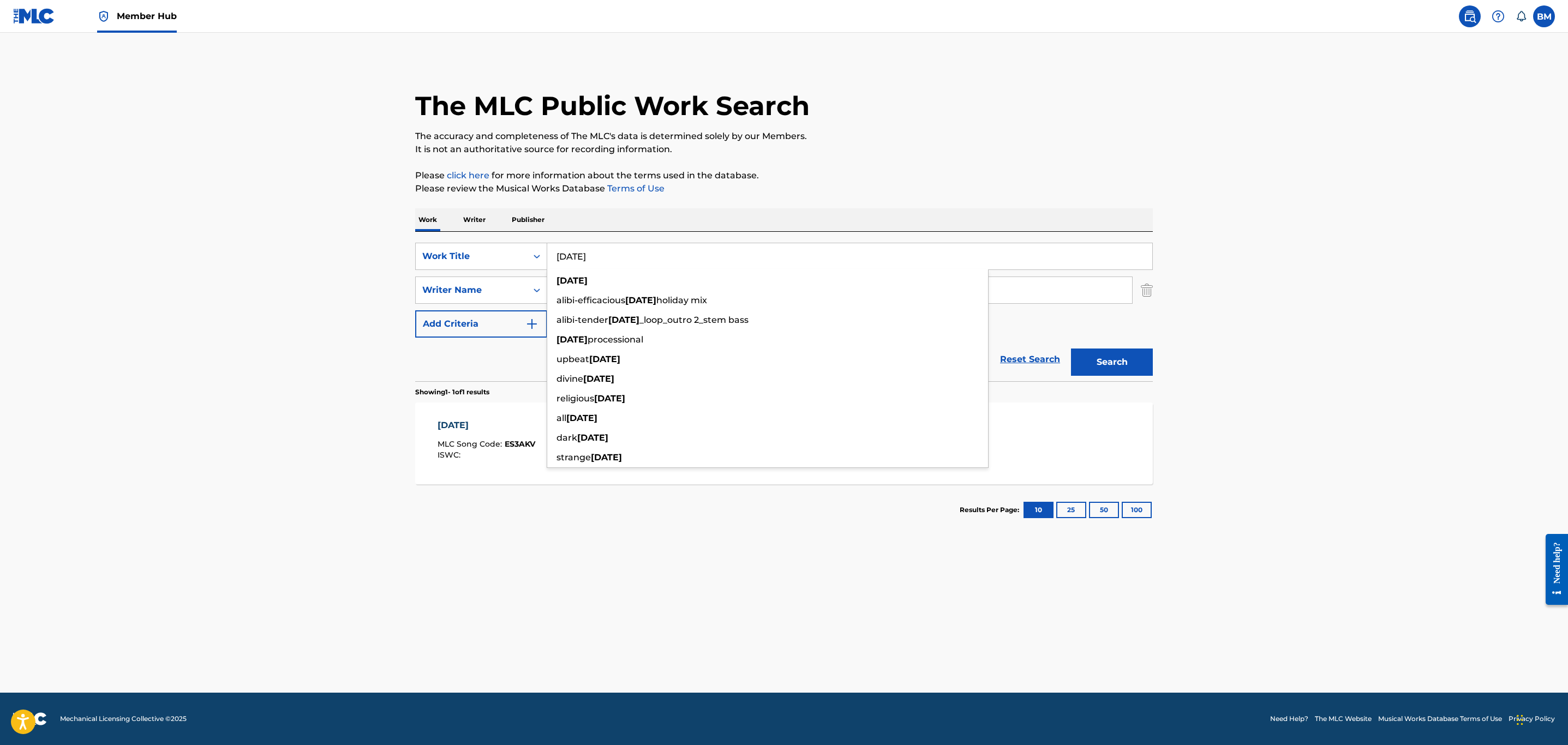
click at [652, 243] on input "epiphany" at bounding box center [850, 256] width 605 height 26
drag, startPoint x: 650, startPoint y: 255, endPoint x: 461, endPoint y: 264, distance: 189.2
click at [461, 264] on div "SearchWithCriteria585c34f3-c8a6-4e79-b559-73a589aca42b Work Title epiphany epip…" at bounding box center [784, 256] width 738 height 27
type input "generation"
click at [1071, 349] on button "Search" at bounding box center [1111, 362] width 82 height 27
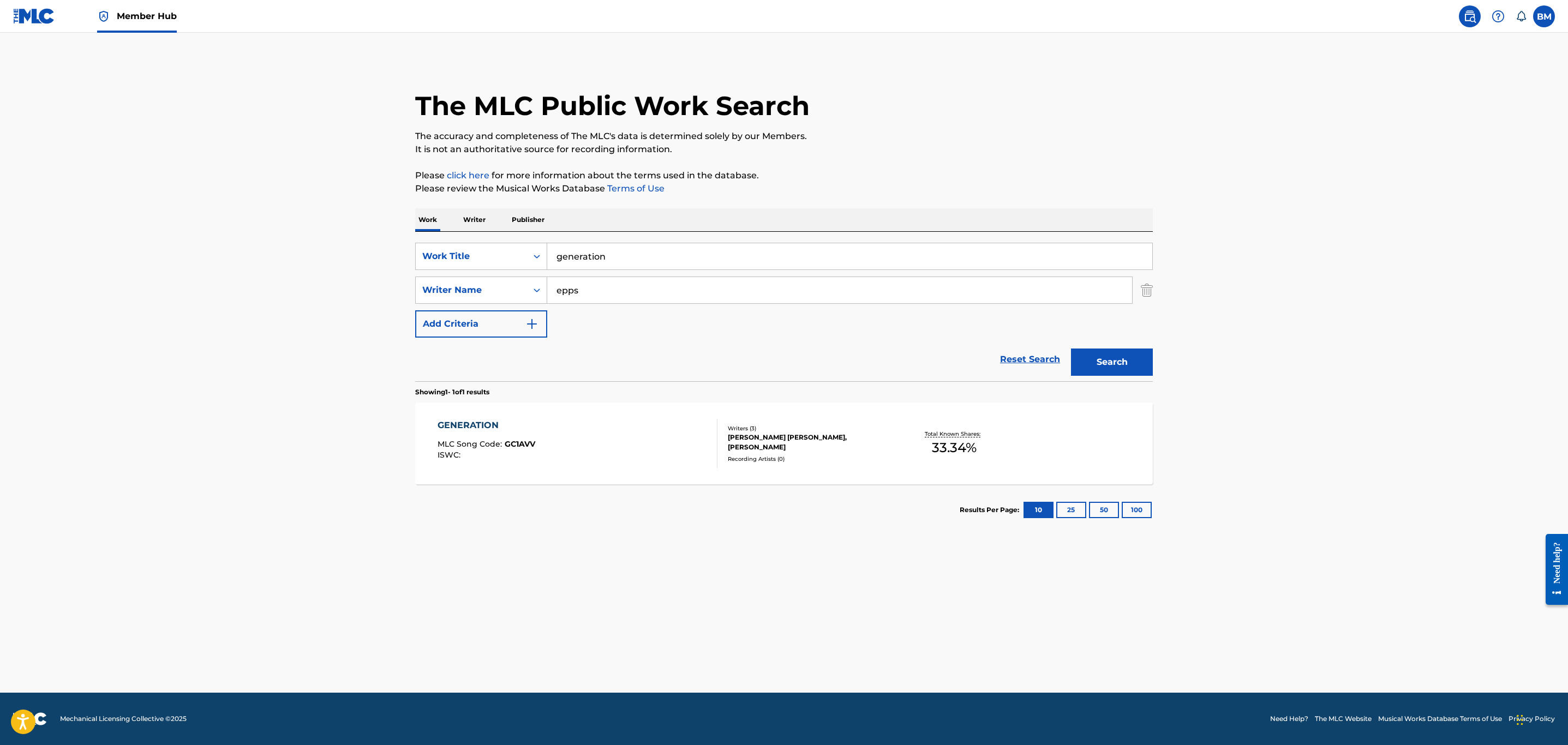
click at [597, 449] on div "GENERATION MLC Song Code : GC1AVV ISWC :" at bounding box center [578, 443] width 281 height 49
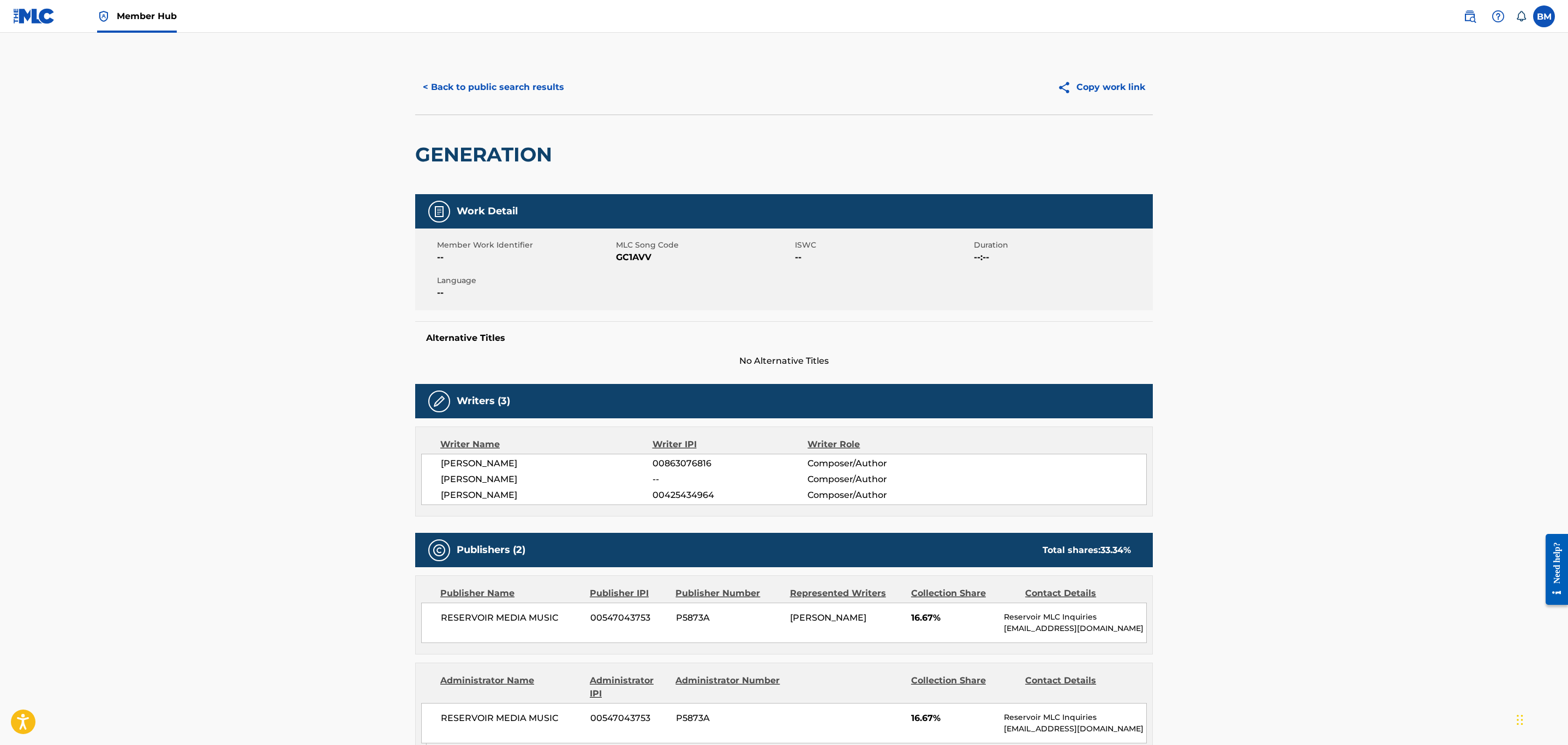
click at [634, 262] on span "GC1AVV" at bounding box center [704, 257] width 177 height 13
click at [642, 261] on span "GC1AVV" at bounding box center [704, 257] width 177 height 13
copy span "GC1AVV"
click at [509, 93] on button "< Back to public search results" at bounding box center [493, 87] width 156 height 27
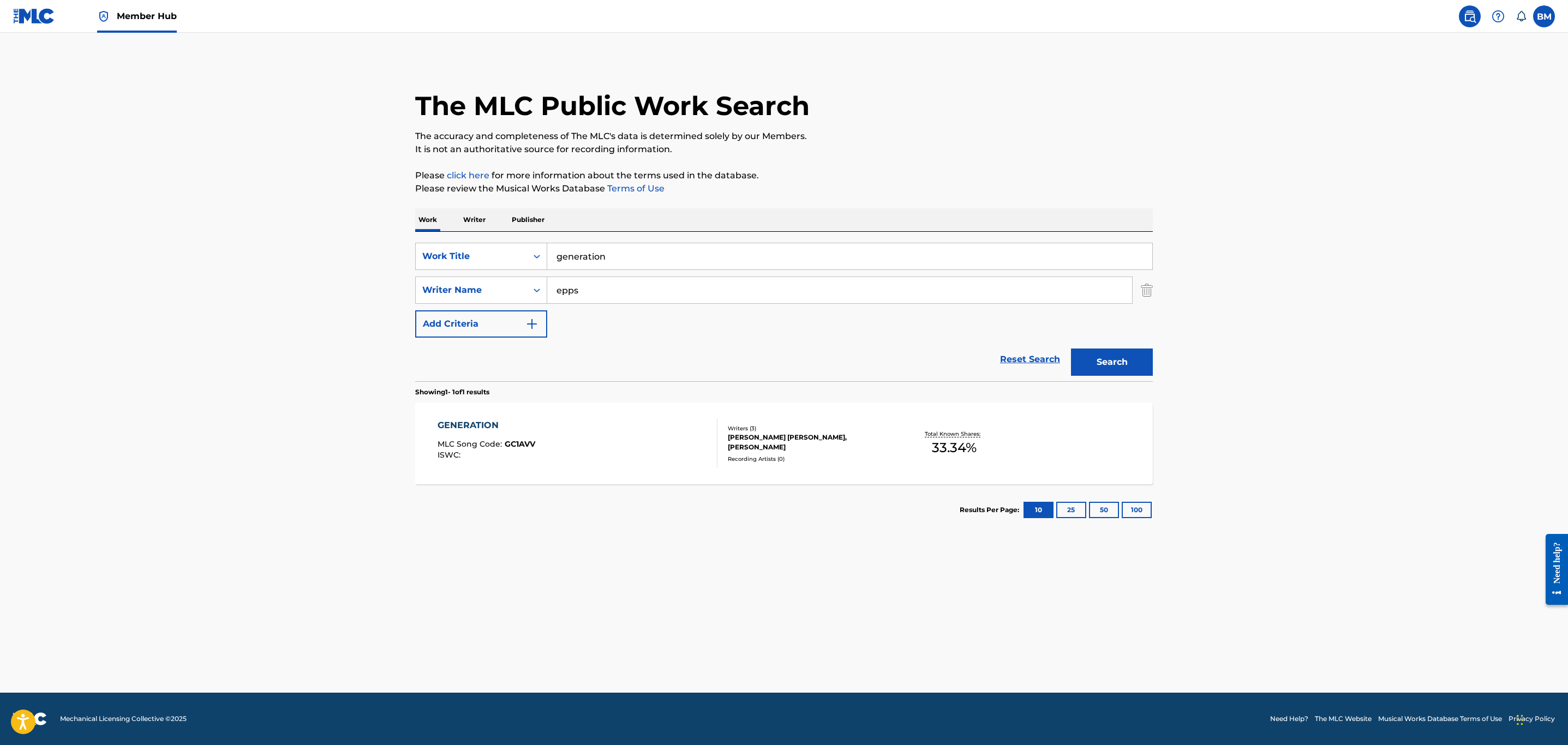
drag, startPoint x: 656, startPoint y: 257, endPoint x: 236, endPoint y: 261, distance: 420.0
click at [236, 261] on main "The MLC Public Work Search The accuracy and completeness of The MLC's data is d…" at bounding box center [784, 363] width 1568 height 660
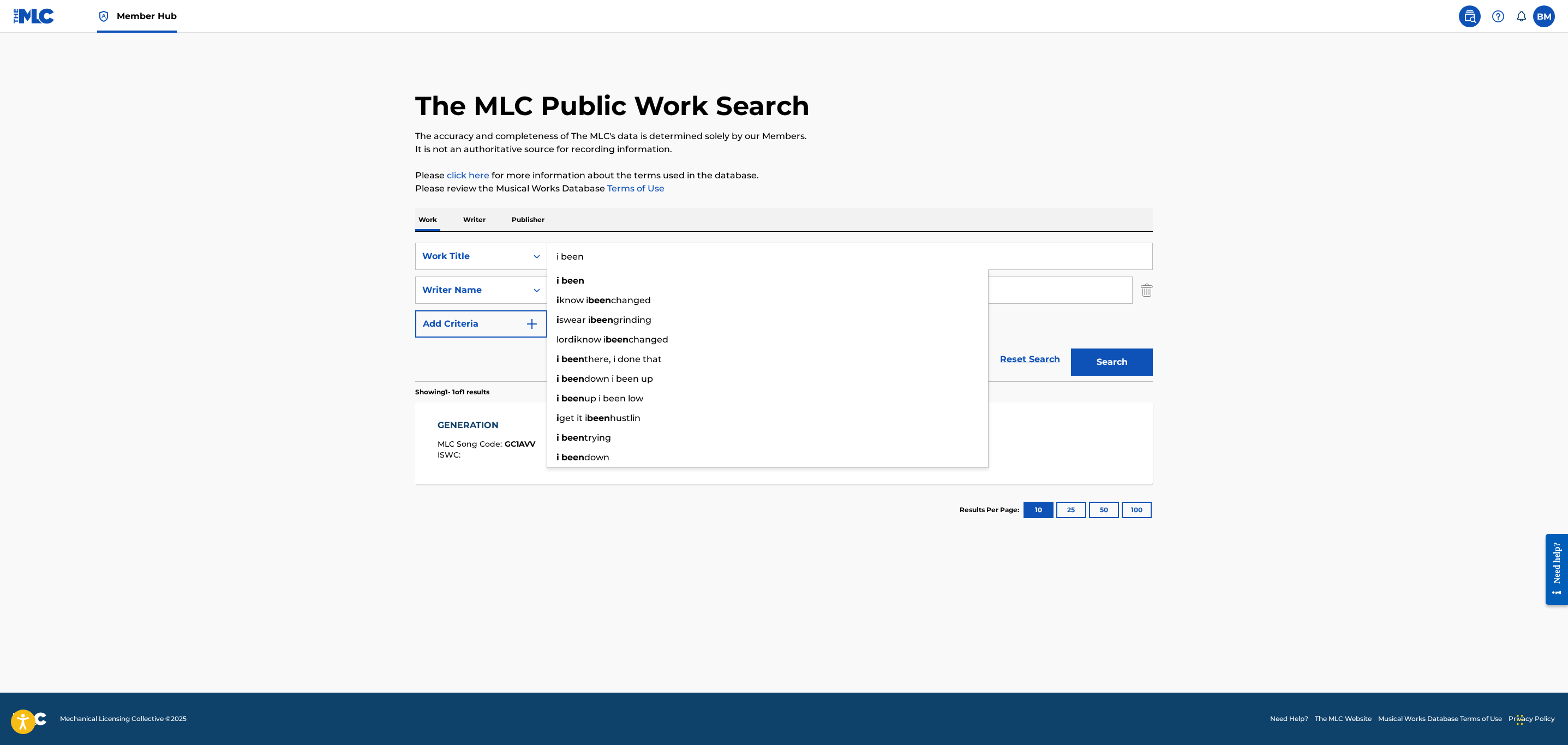
type input "i been"
click at [1071, 349] on button "Search" at bounding box center [1111, 362] width 82 height 27
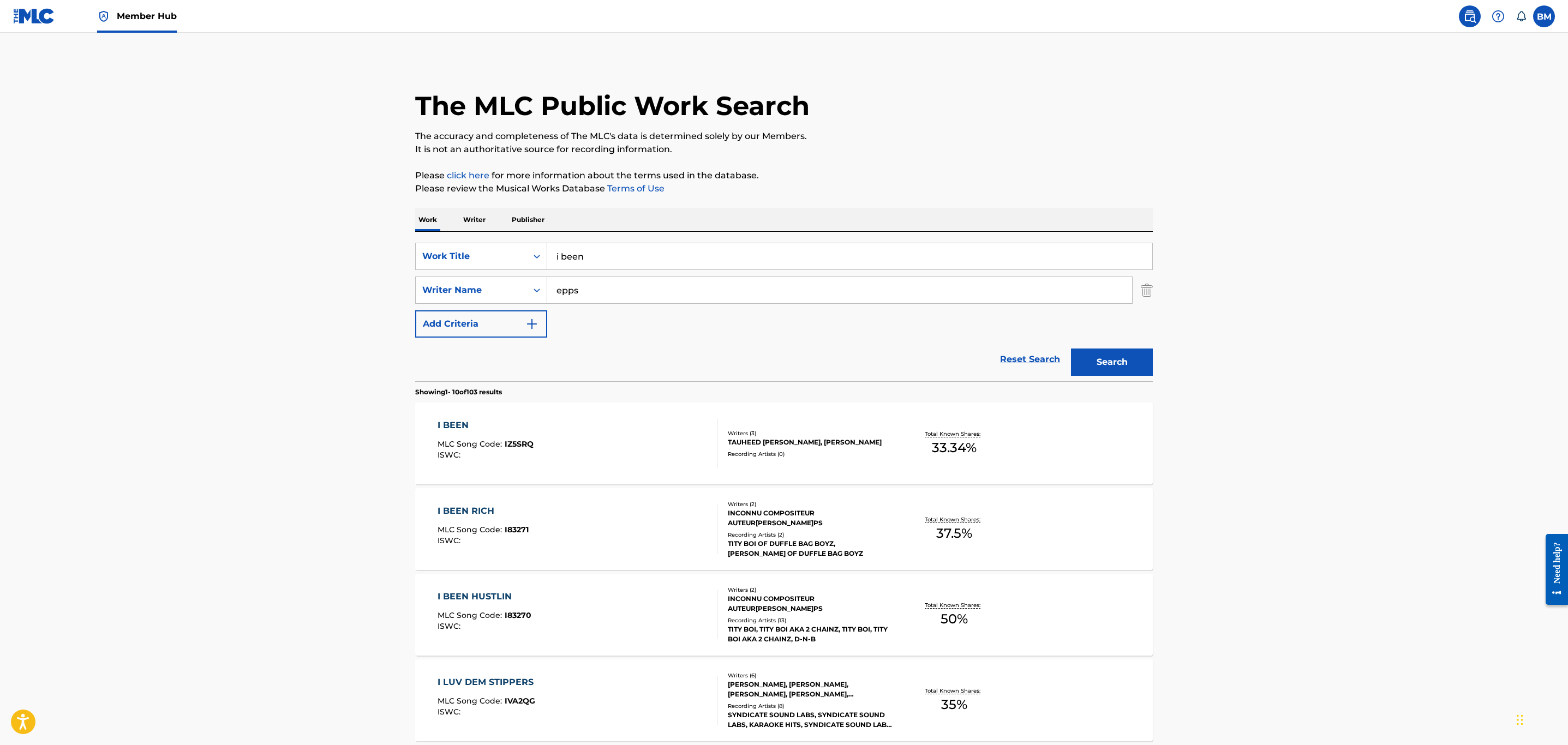
click at [623, 453] on div "I BEEN MLC Song Code : IZ5SRQ ISWC :" at bounding box center [578, 443] width 281 height 49
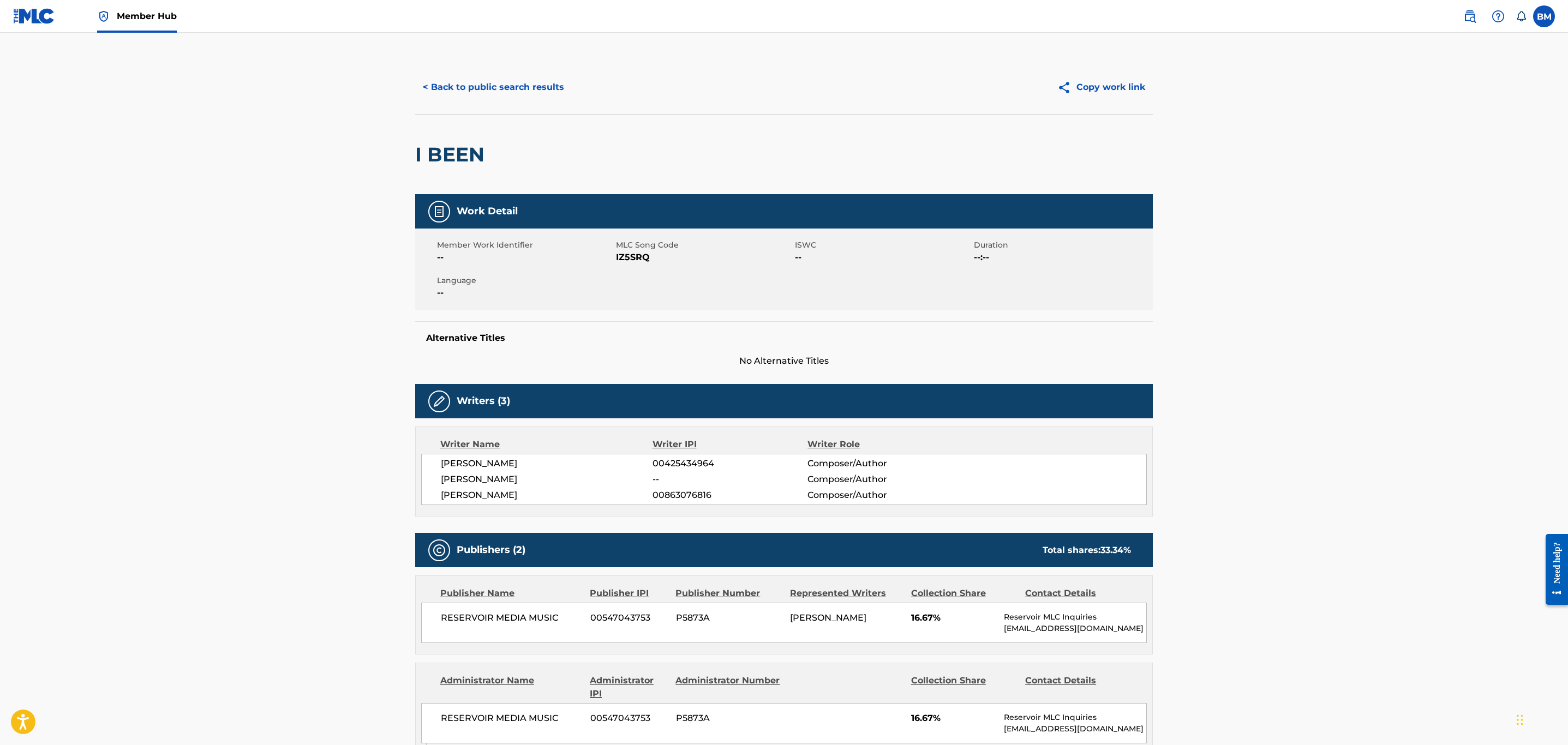
click at [630, 262] on span "IZ5SRQ" at bounding box center [704, 257] width 177 height 13
copy span "IZ5SRQ"
click at [514, 94] on button "< Back to public search results" at bounding box center [493, 87] width 156 height 27
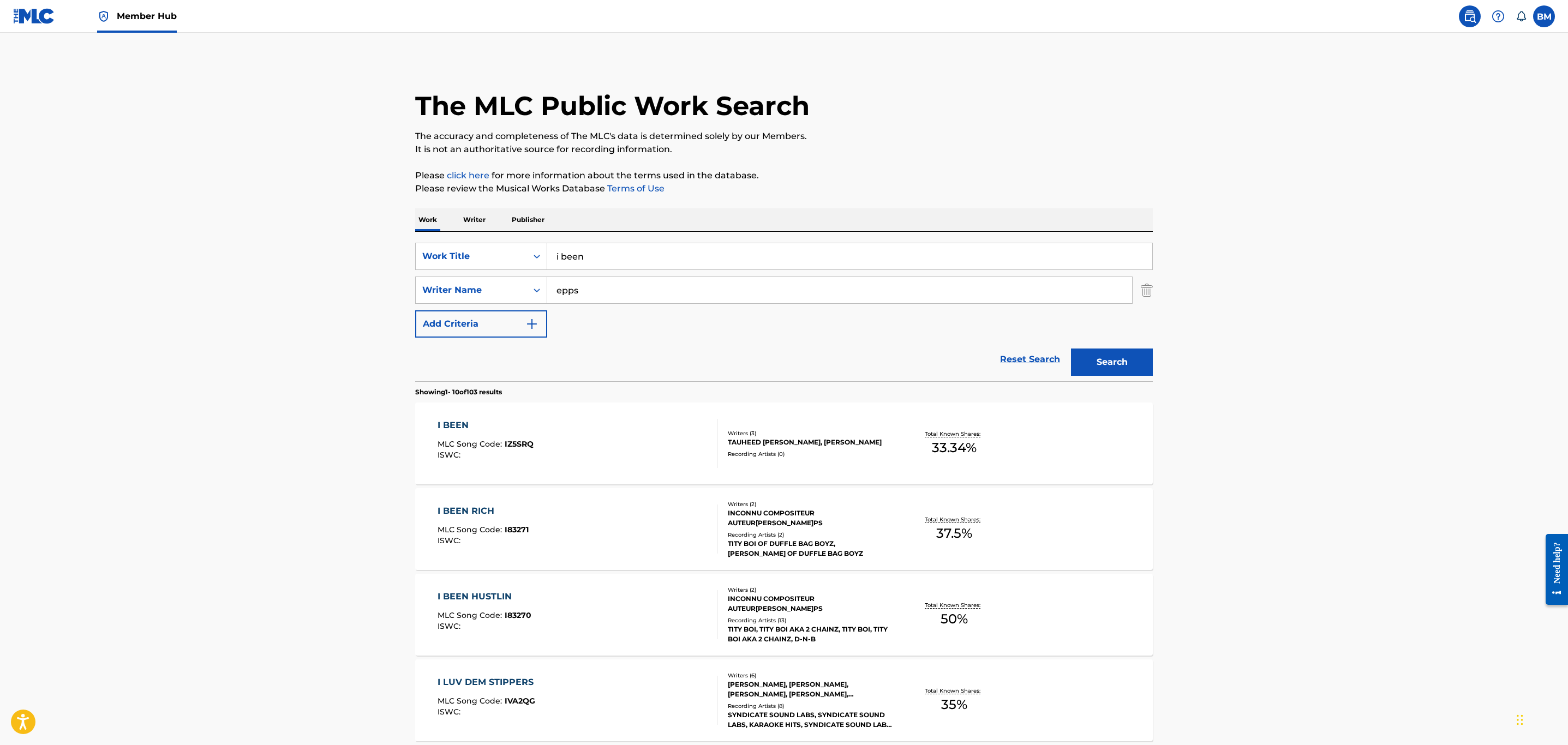
drag, startPoint x: 634, startPoint y: 252, endPoint x: 296, endPoint y: 254, distance: 338.0
click at [296, 254] on main "The MLC Public Work Search The accuracy and completeness of The MLC's data is d…" at bounding box center [784, 675] width 1568 height 1284
type input "jean prouve"
click at [1071, 349] on button "Search" at bounding box center [1111, 362] width 82 height 27
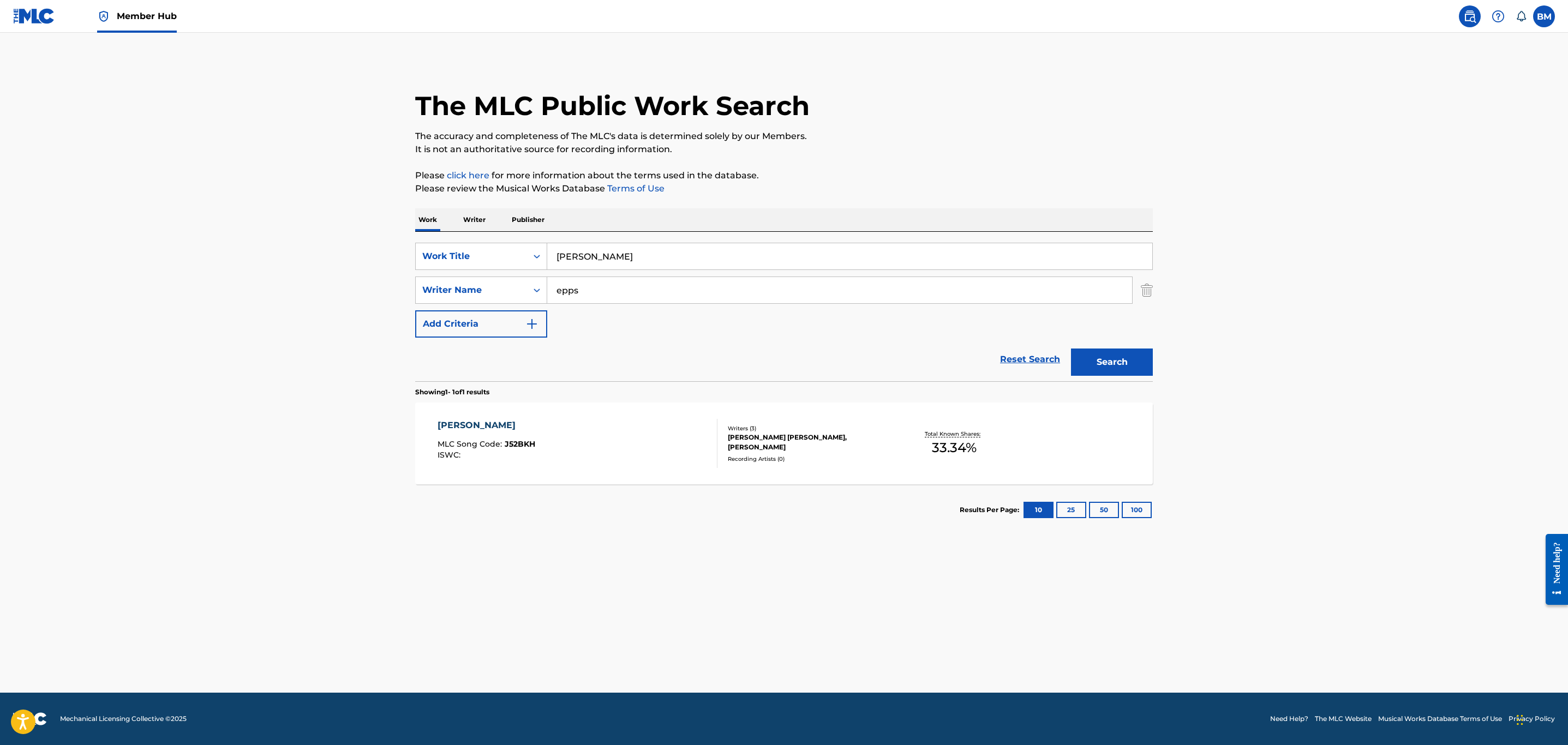
click at [617, 440] on div "JEAN PROUVE MLC Song Code : J52BKH ISWC :" at bounding box center [578, 443] width 281 height 49
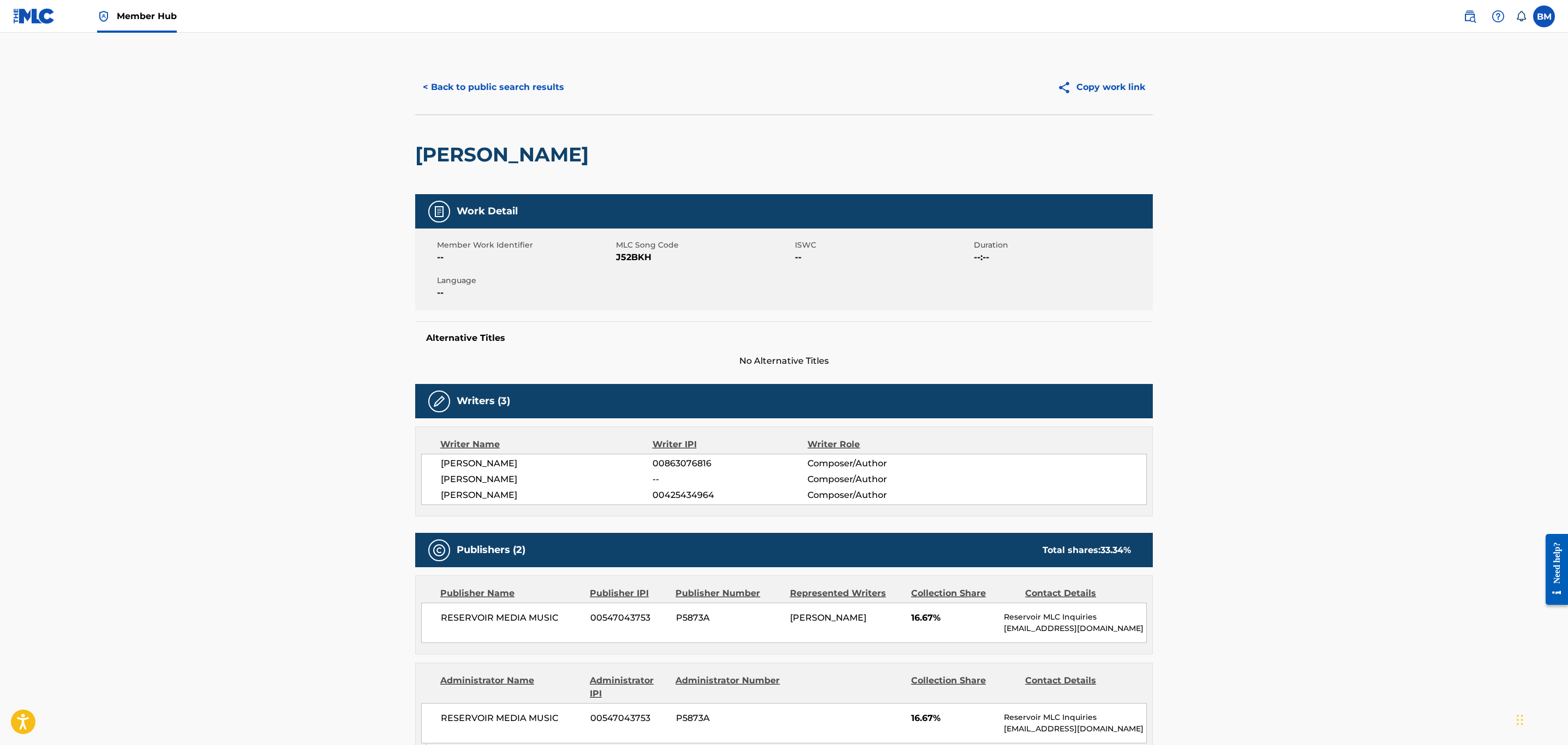
click at [622, 259] on span "J52BKH" at bounding box center [704, 257] width 177 height 13
copy span "J52BKH"
click at [513, 74] on button "< Back to public search results" at bounding box center [493, 87] width 156 height 27
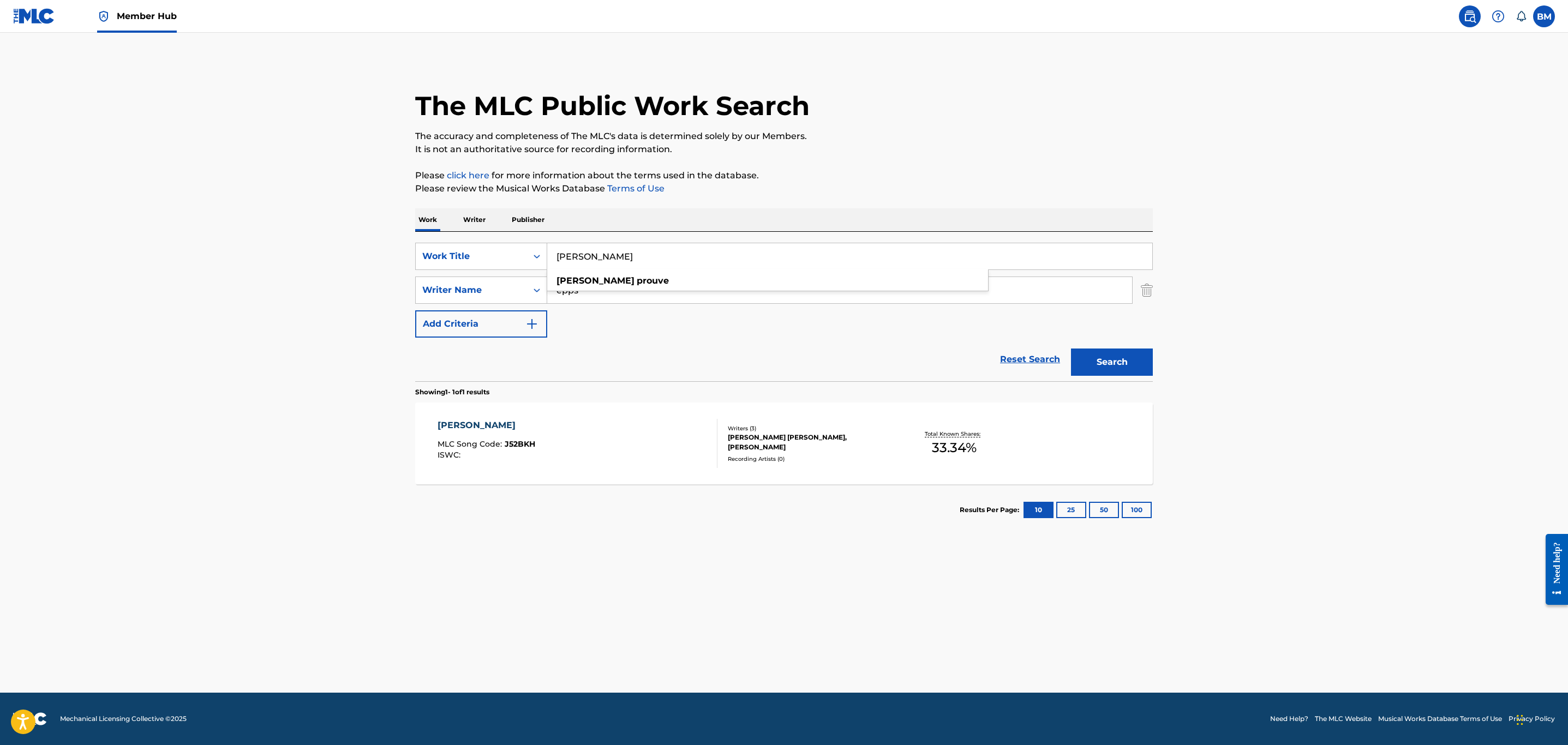
drag, startPoint x: 618, startPoint y: 265, endPoint x: 293, endPoint y: 277, distance: 325.2
click at [293, 277] on main "The MLC Public Work Search The accuracy and completeness of The MLC's data is d…" at bounding box center [784, 363] width 1568 height 660
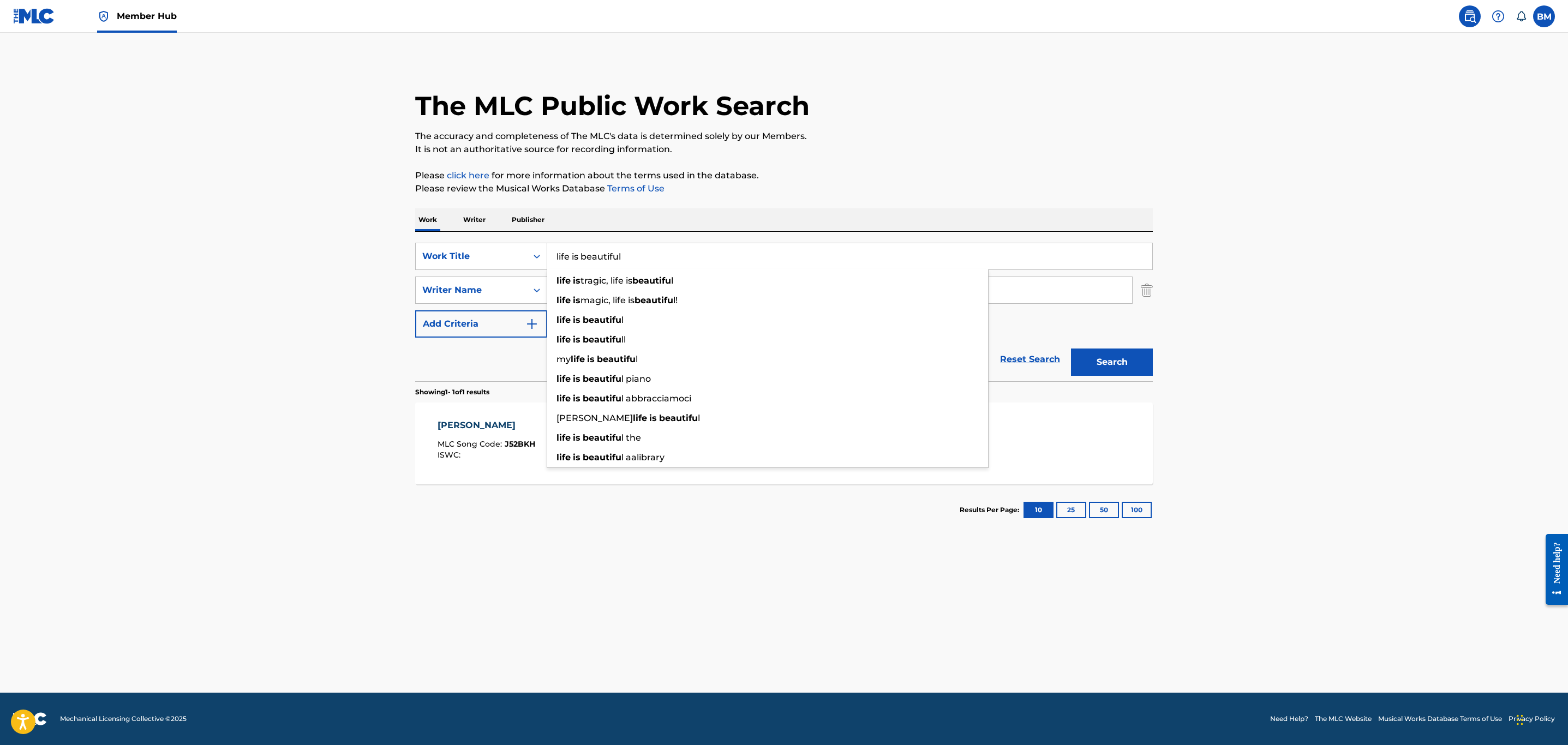
type input "life is beautiful"
click at [1071, 349] on button "Search" at bounding box center [1111, 362] width 82 height 27
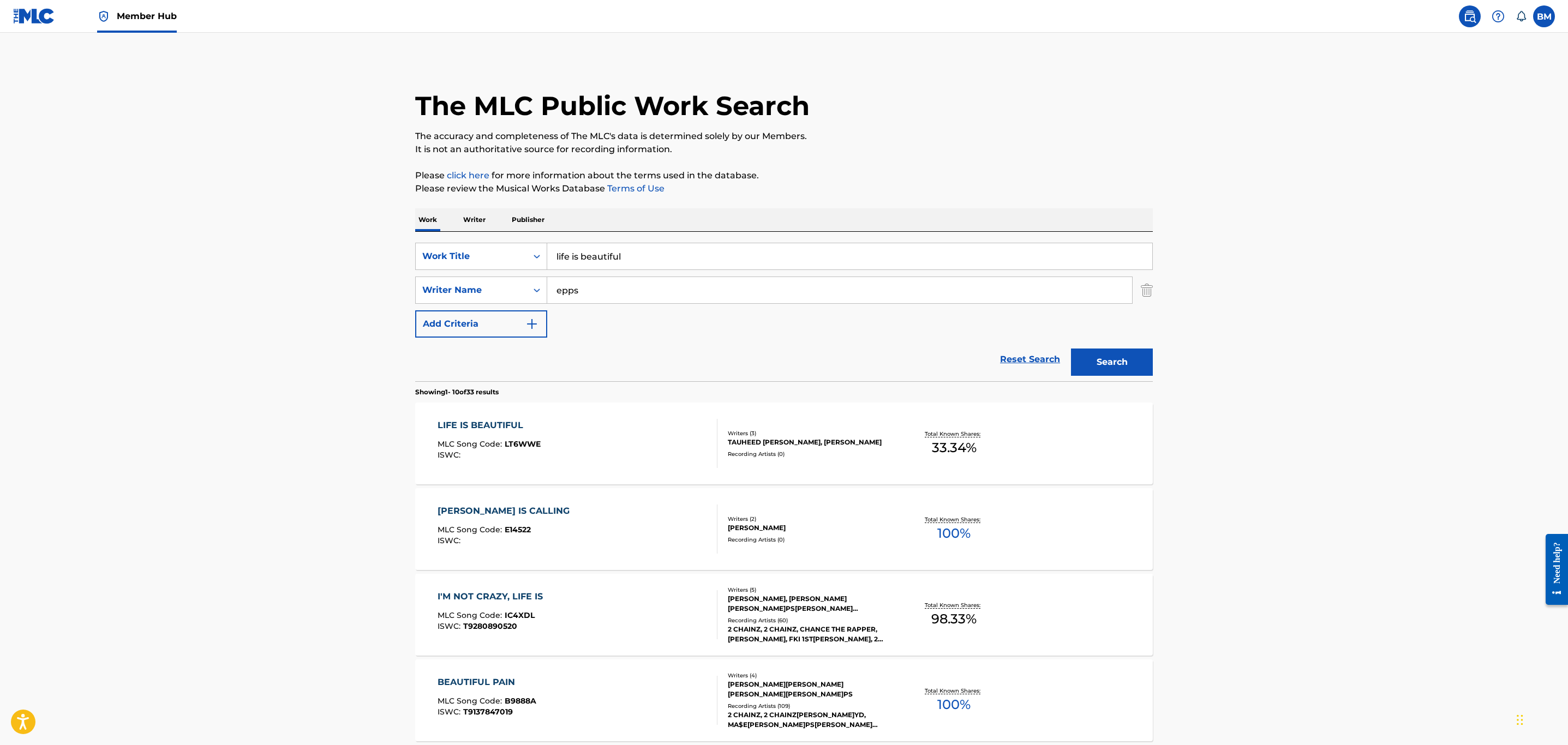
click at [632, 455] on div "LIFE IS BEAUTIFUL MLC Song Code : LT6WWE ISWC :" at bounding box center [578, 443] width 281 height 49
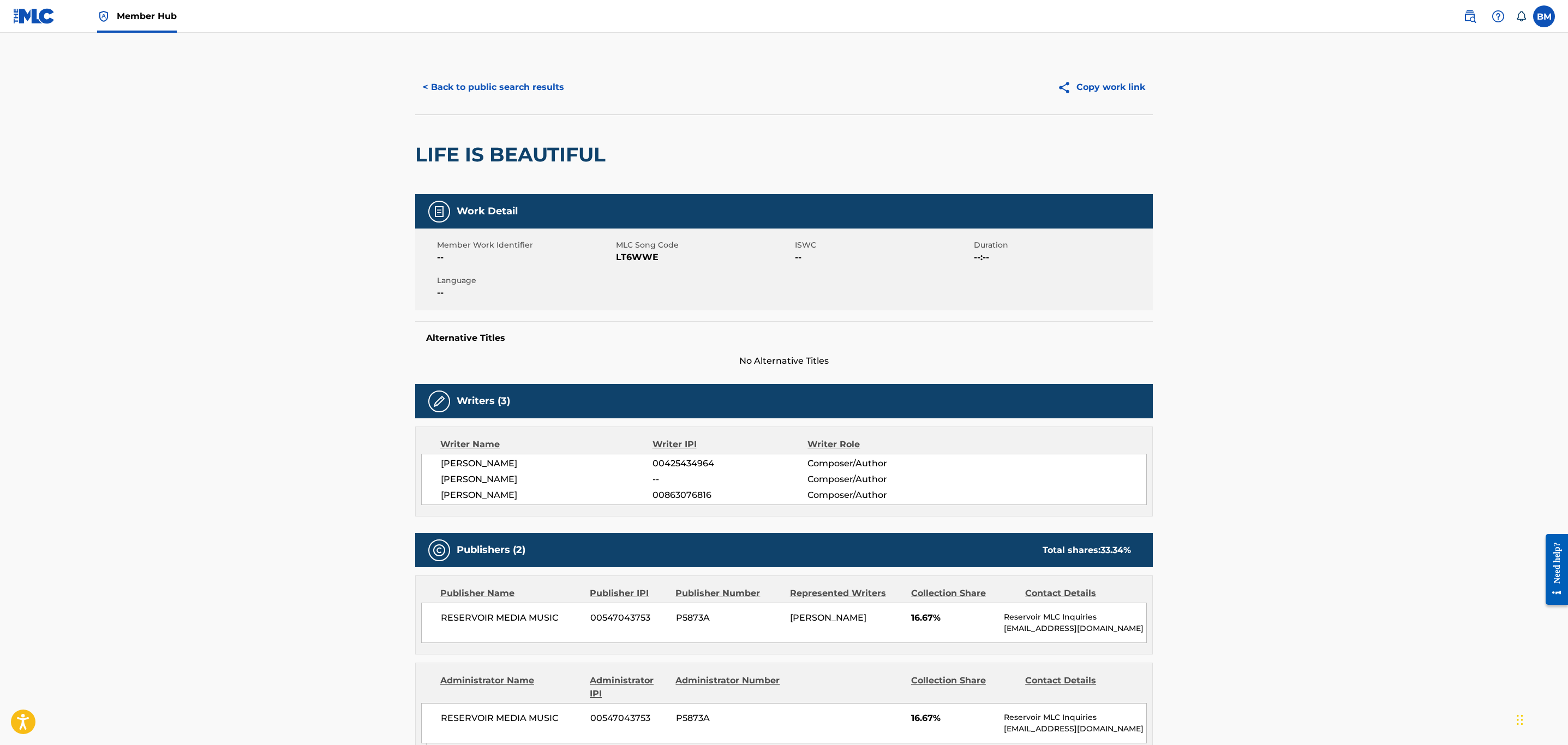
click at [632, 264] on span "LT6WWE" at bounding box center [704, 257] width 177 height 13
click at [632, 253] on span "LT6WWE" at bounding box center [704, 257] width 177 height 13
click at [488, 89] on button "< Back to public search results" at bounding box center [493, 87] width 156 height 27
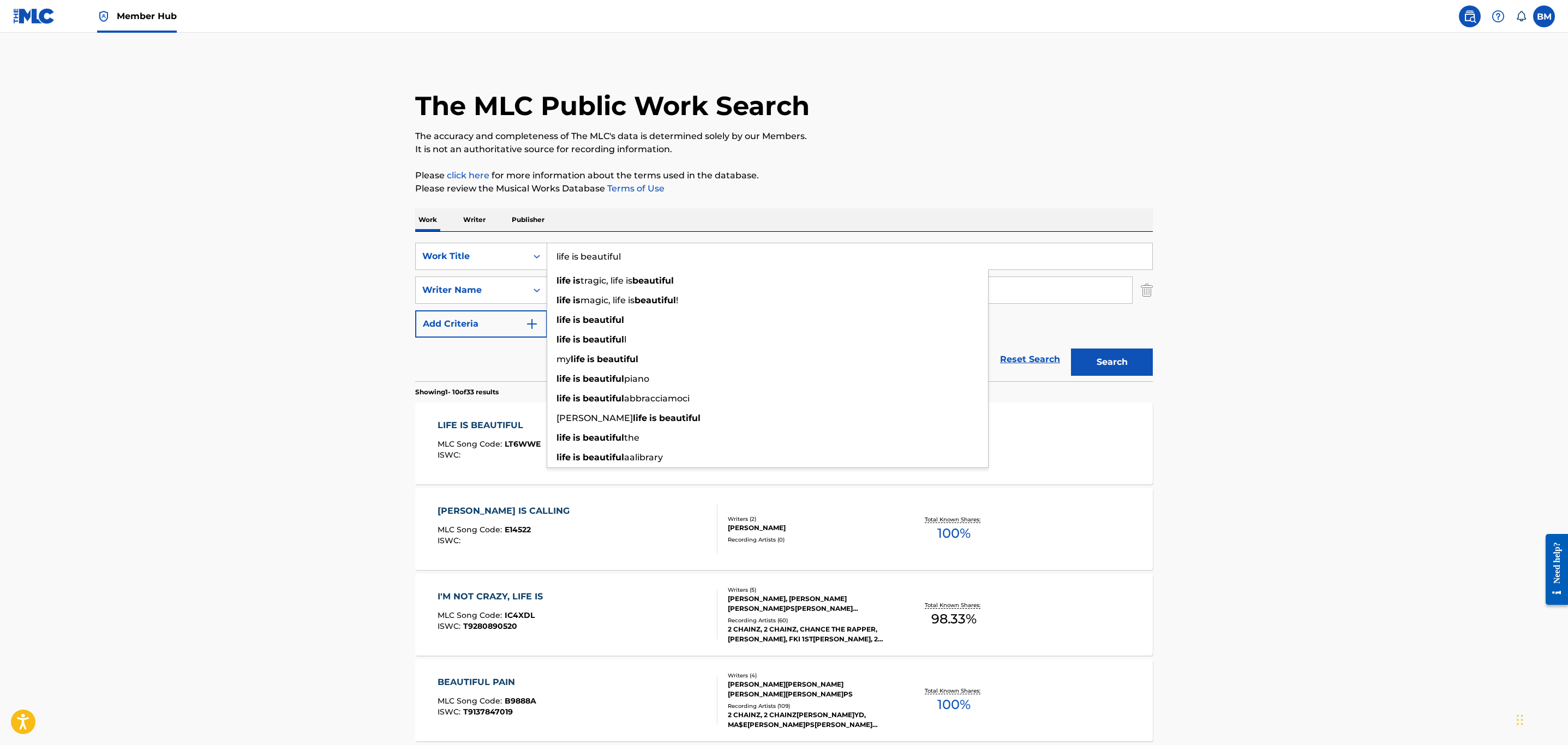
drag, startPoint x: 640, startPoint y: 245, endPoint x: 378, endPoint y: 247, distance: 262.0
click at [378, 247] on main "The MLC Public Work Search The accuracy and completeness of The MLC's data is d…" at bounding box center [784, 675] width 1568 height 1284
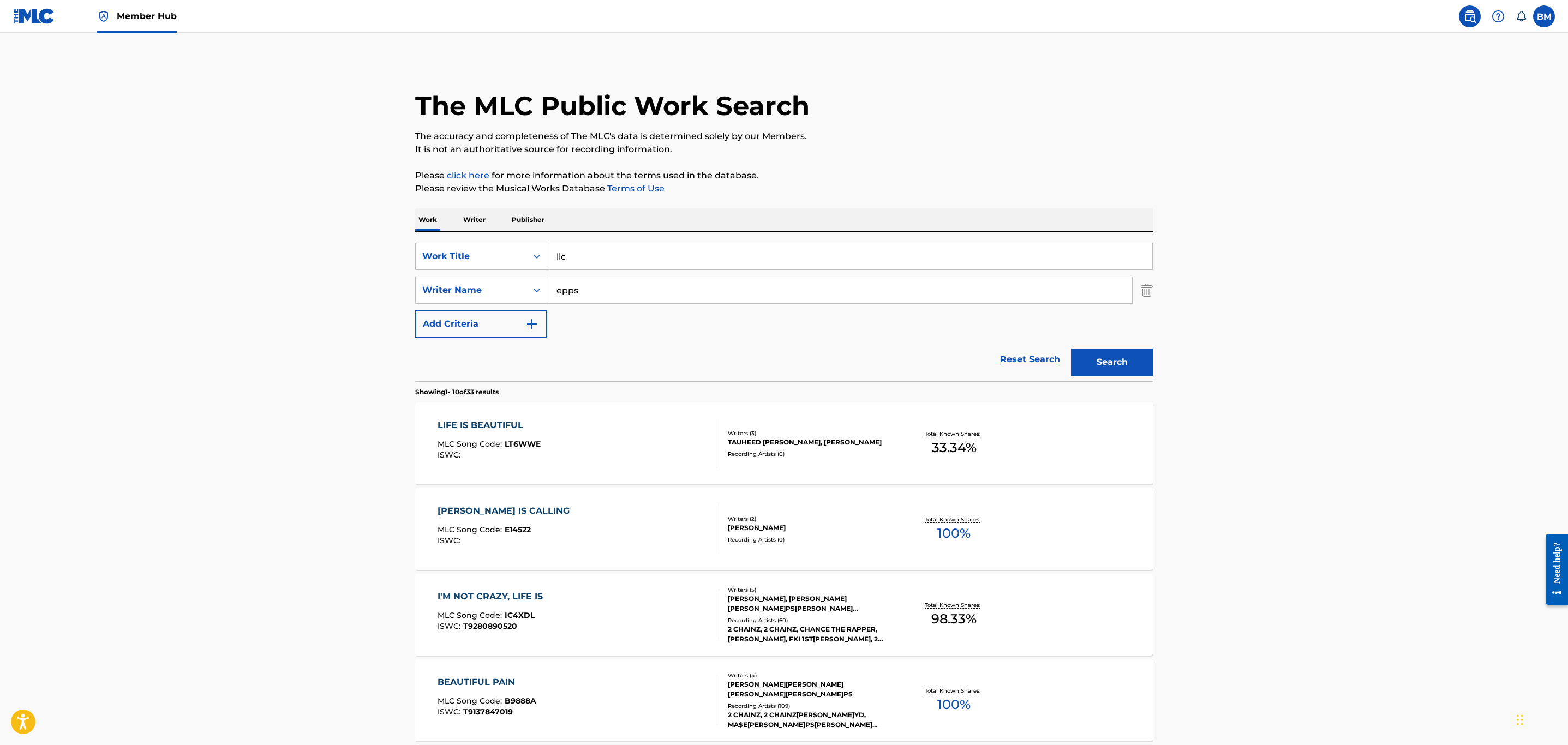
type input "llc"
click at [1071, 349] on button "Search" at bounding box center [1111, 362] width 82 height 27
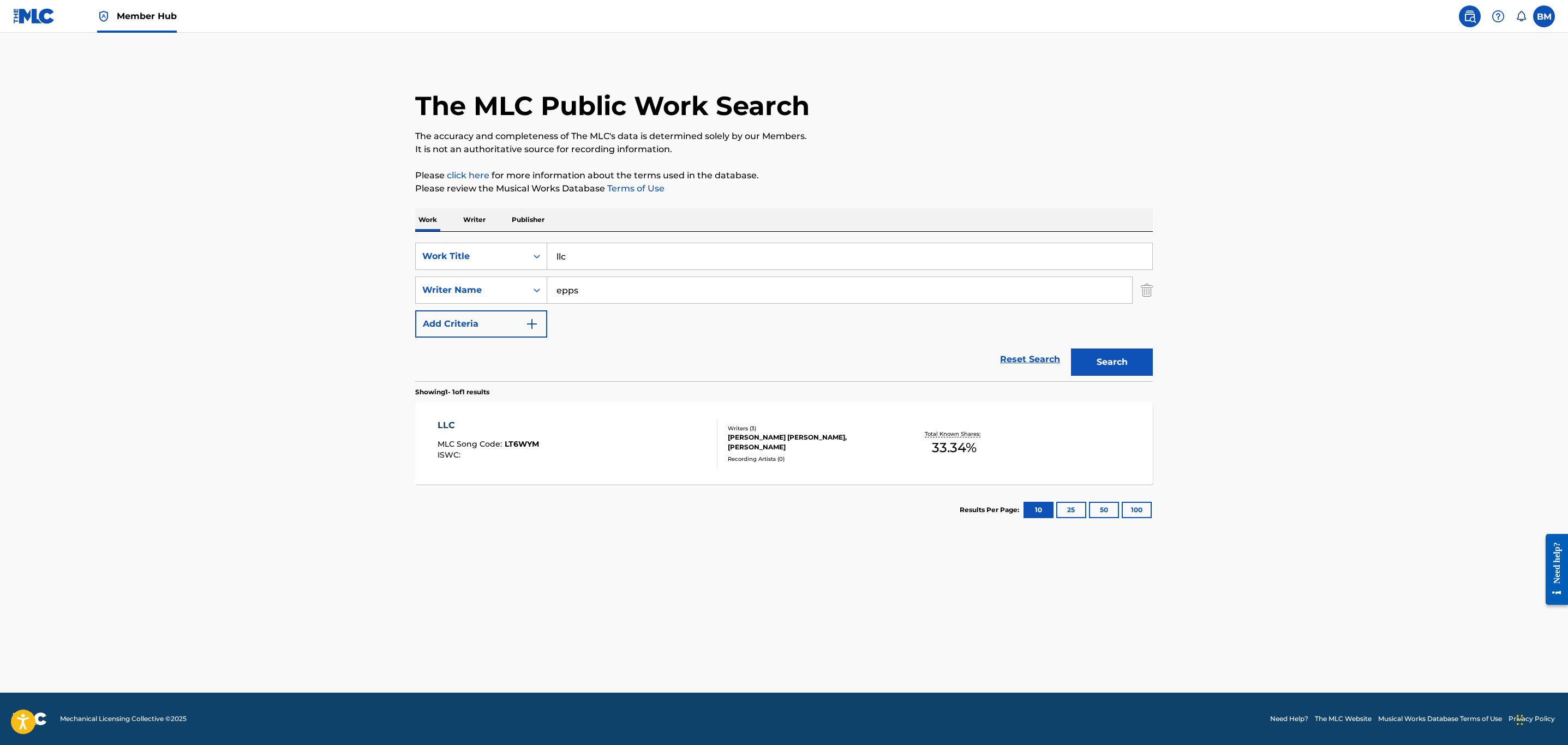
click at [637, 442] on div "LLC MLC Song Code : LT6WYM ISWC :" at bounding box center [578, 443] width 281 height 49
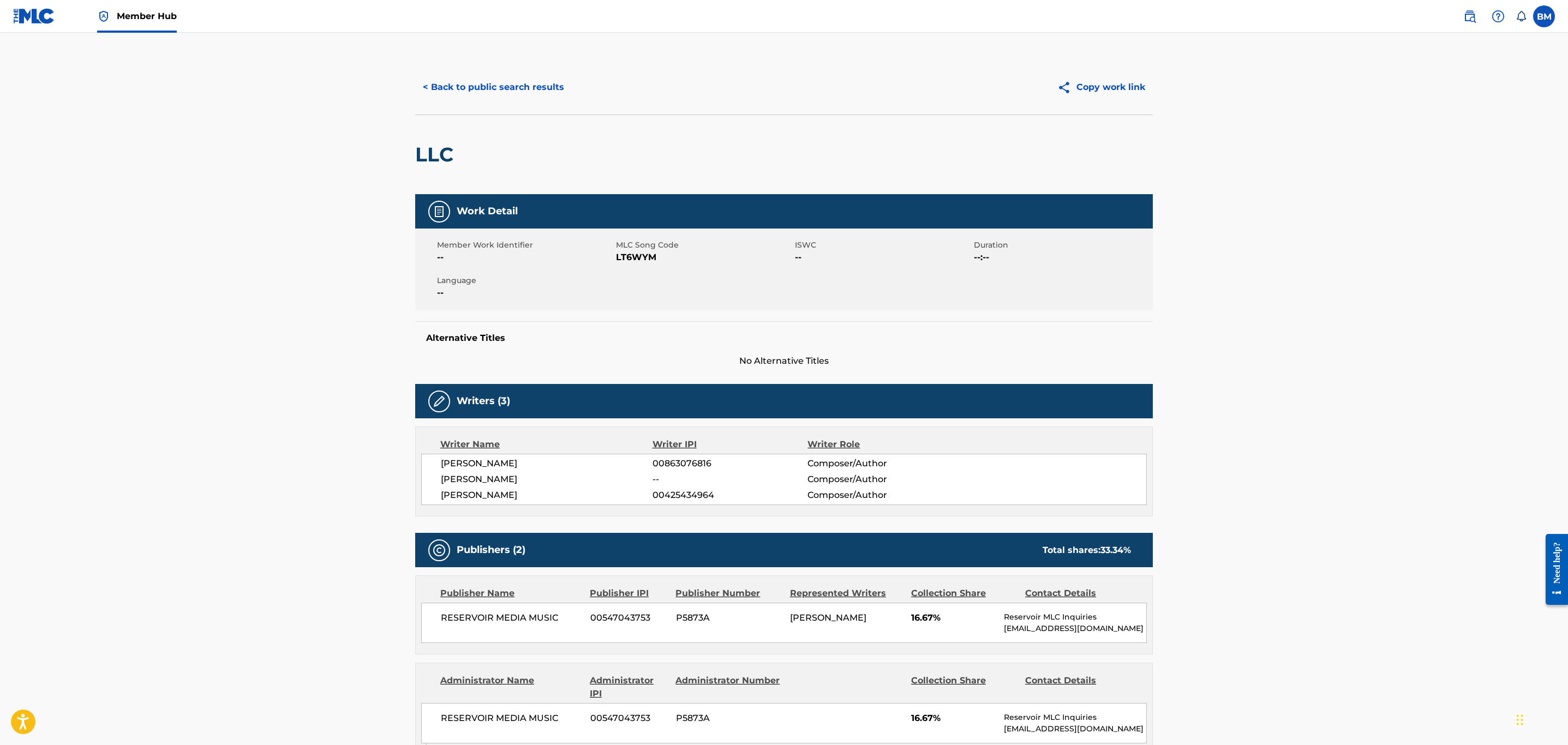
click at [634, 259] on span "LT6WYM" at bounding box center [704, 257] width 177 height 13
click at [506, 95] on button "< Back to public search results" at bounding box center [493, 87] width 156 height 27
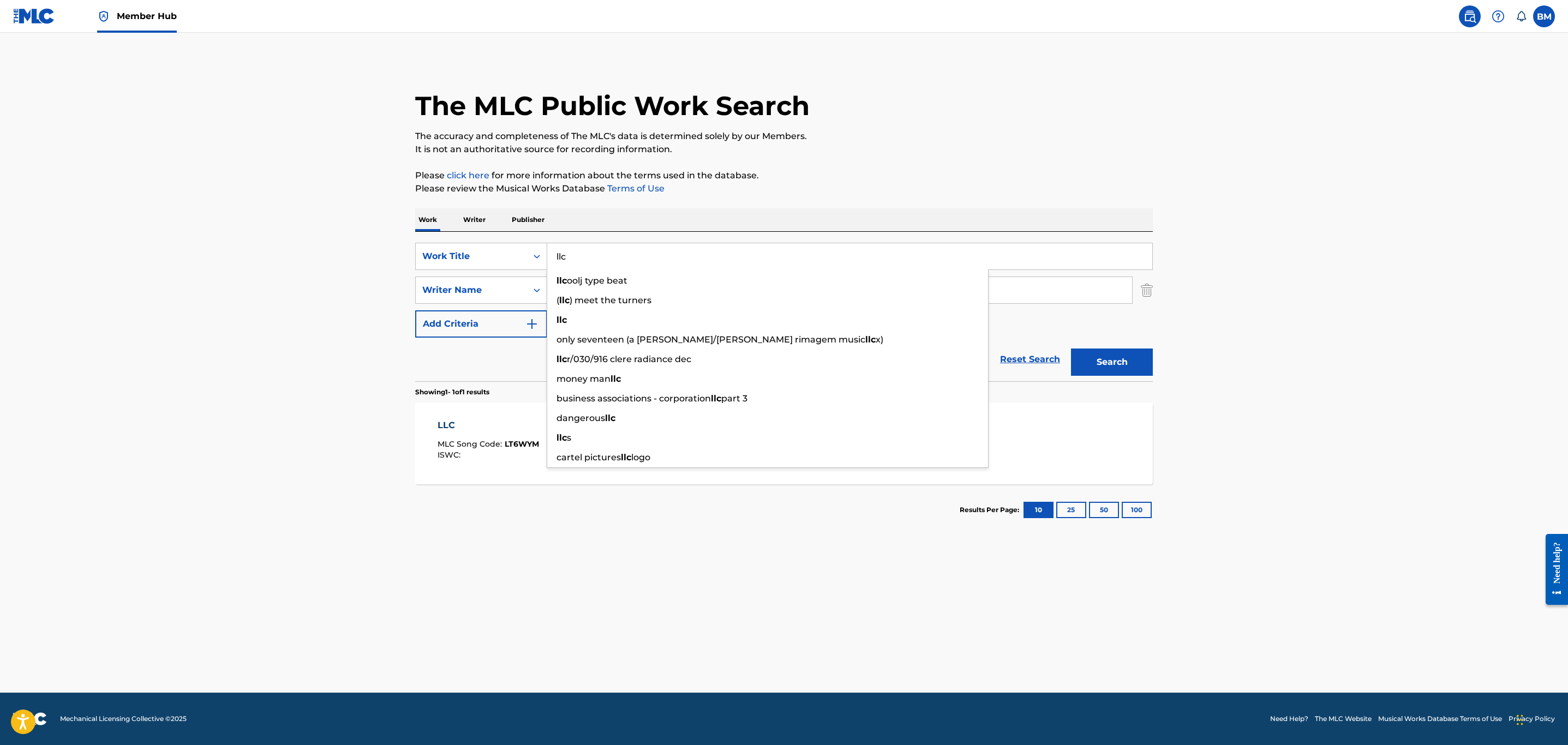
drag, startPoint x: 694, startPoint y: 259, endPoint x: 365, endPoint y: 255, distance: 329.0
click at [365, 255] on main "The MLC Public Work Search The accuracy and completeness of The MLC's data is d…" at bounding box center [784, 363] width 1568 height 660
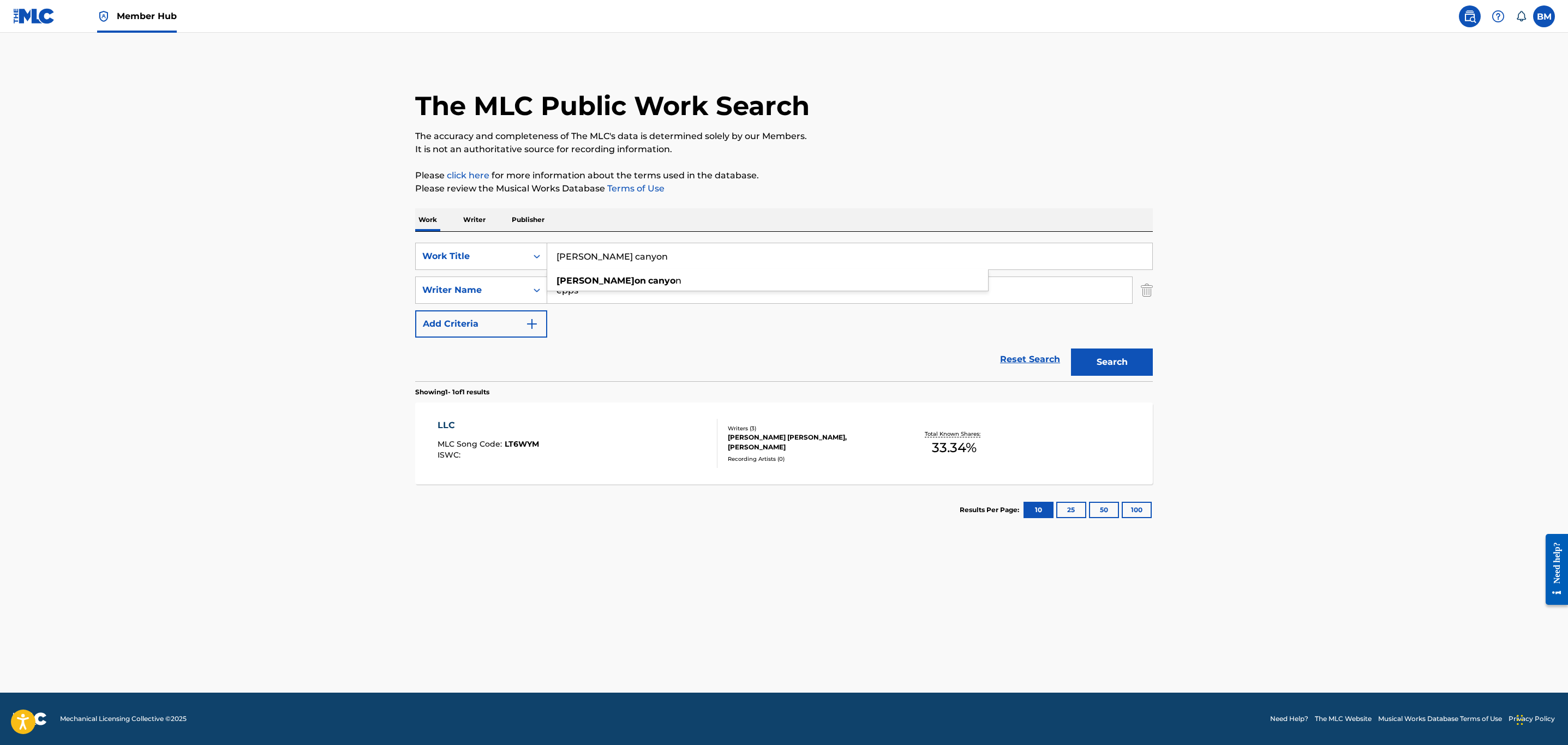
type input "munyon canyon"
click at [1071, 349] on button "Search" at bounding box center [1111, 362] width 82 height 27
click at [632, 455] on div "MUNYON CANYON MLC Song Code : MN51LO ISWC :" at bounding box center [578, 443] width 281 height 49
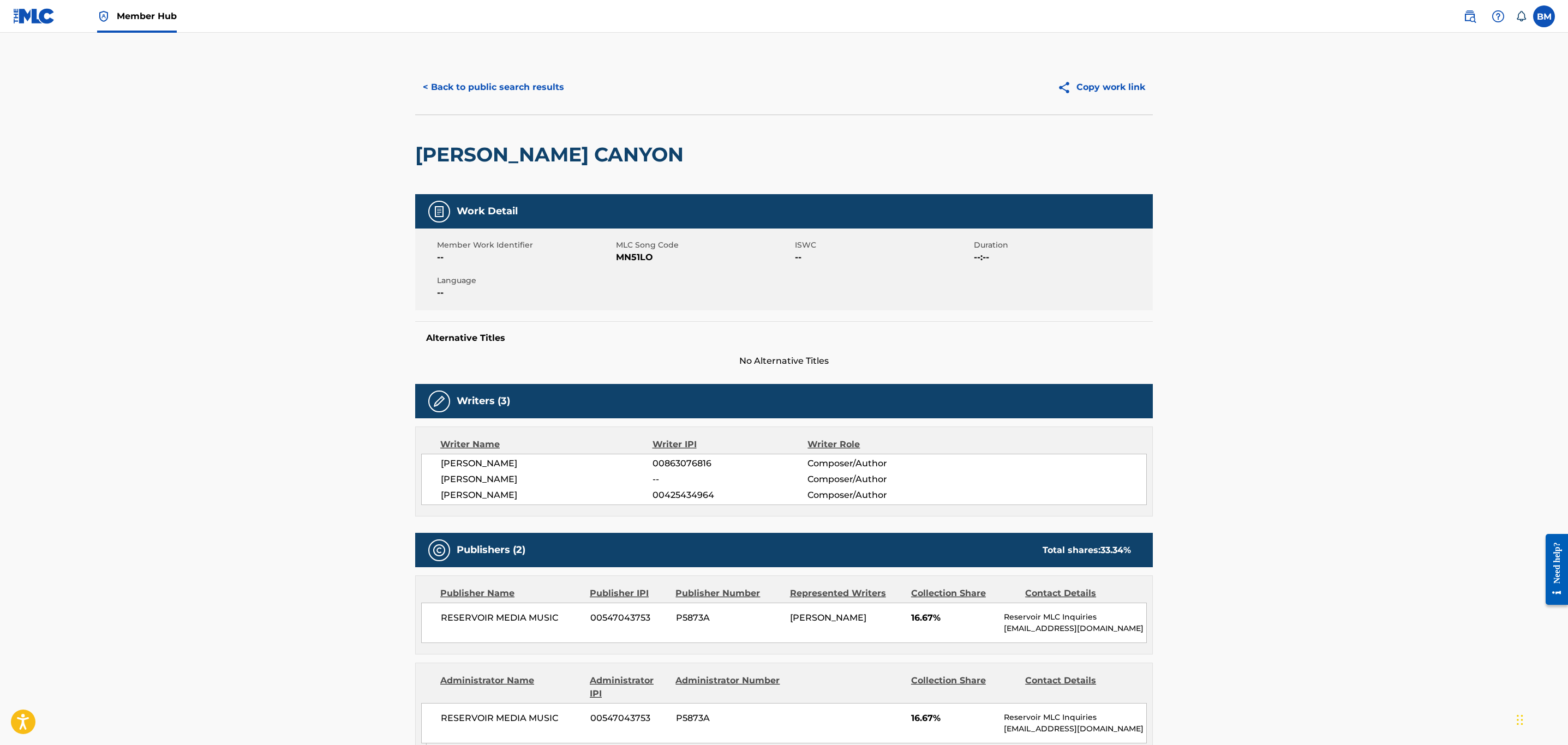
click at [632, 256] on span "MN51LO" at bounding box center [704, 257] width 177 height 13
click at [509, 88] on button "< Back to public search results" at bounding box center [493, 87] width 156 height 27
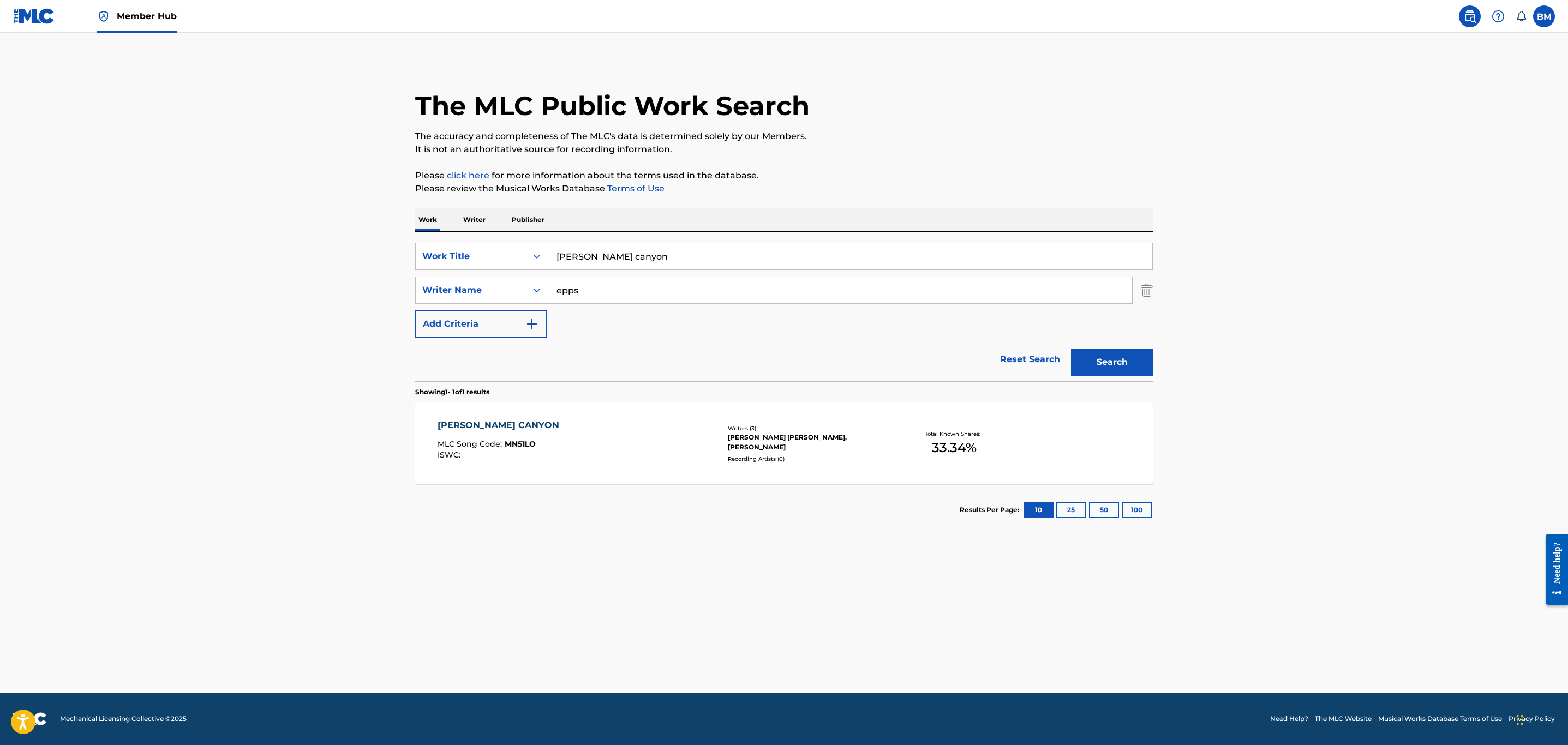
drag, startPoint x: 695, startPoint y: 255, endPoint x: 323, endPoint y: 261, distance: 372.0
click at [323, 261] on main "The MLC Public Work Search The accuracy and completeness of The MLC's data is d…" at bounding box center [784, 363] width 1568 height 660
type input "the atl experience"
click at [1071, 349] on button "Search" at bounding box center [1111, 362] width 82 height 27
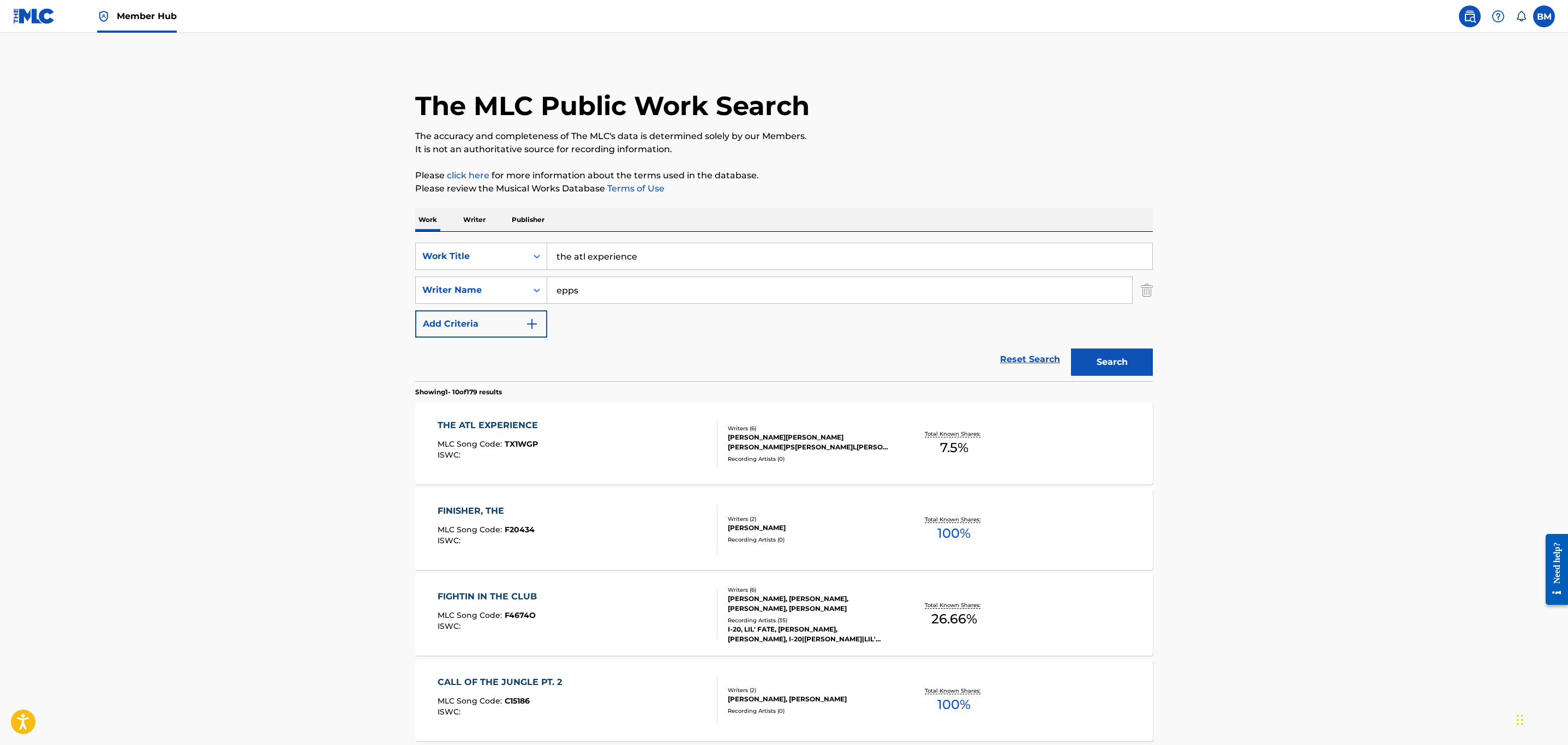
click at [615, 424] on div "THE ATL EXPERIENCE MLC Song Code : TX1WGP ISWC :" at bounding box center [578, 443] width 281 height 49
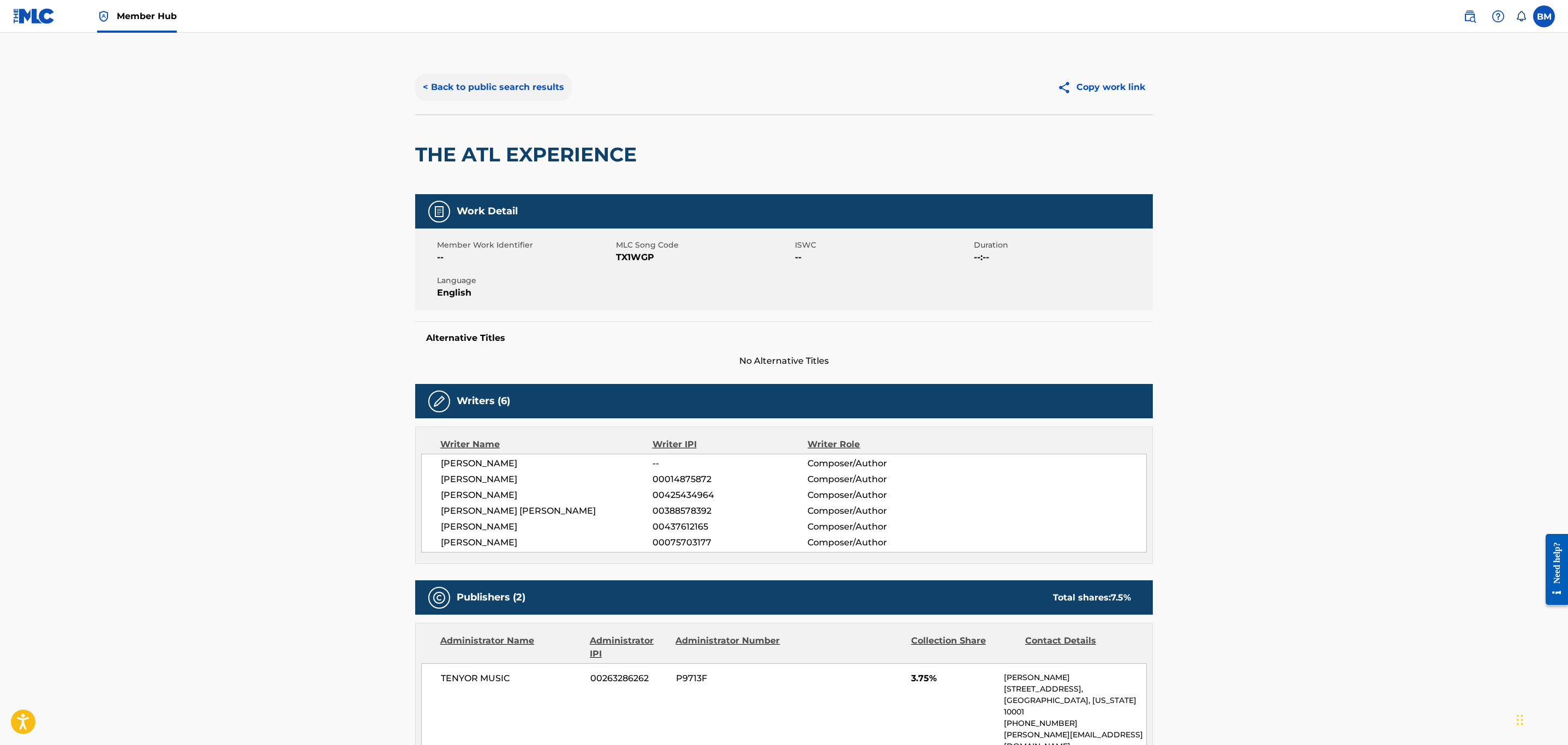
click at [516, 96] on button "< Back to public search results" at bounding box center [493, 87] width 156 height 27
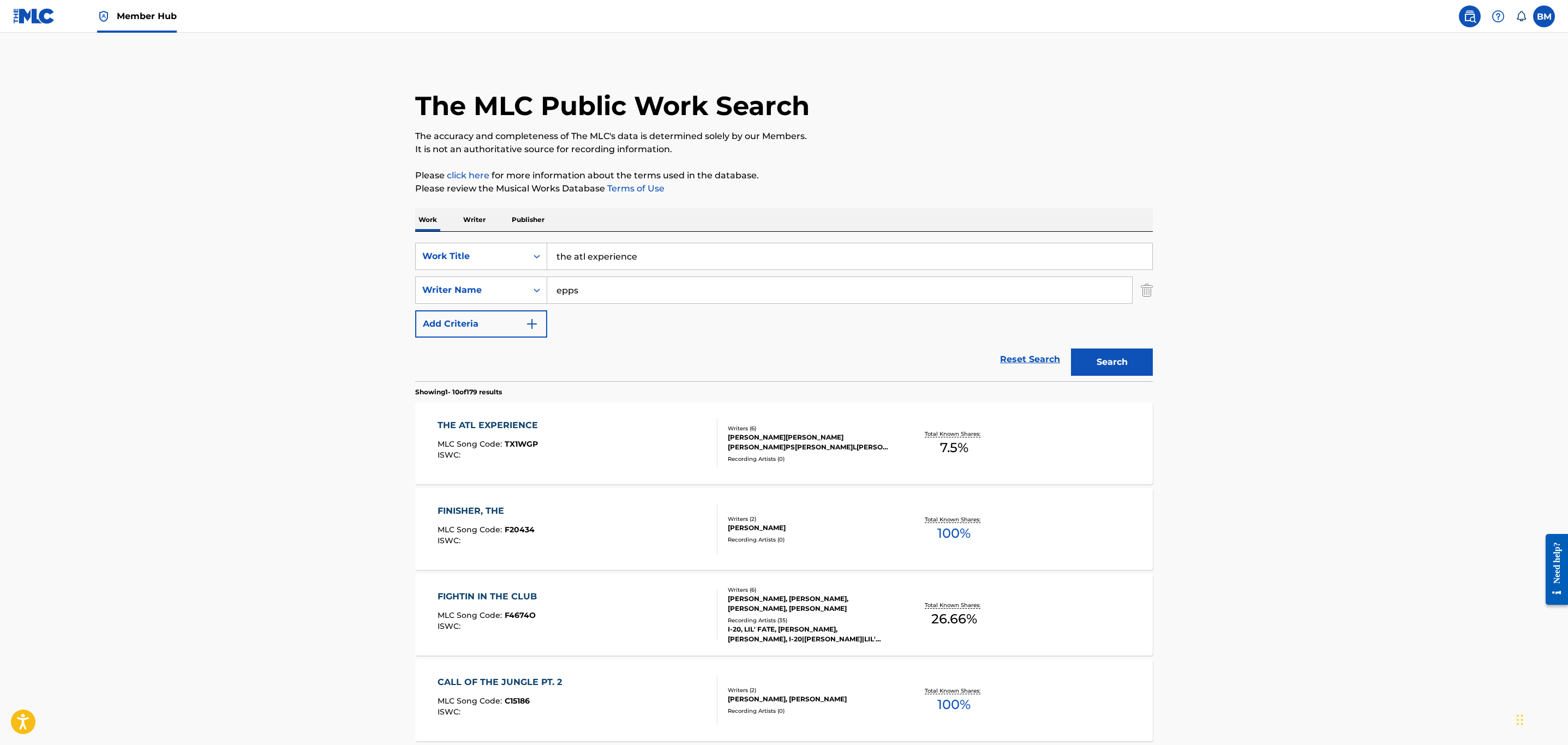
click at [575, 422] on div "THE ATL EXPERIENCE MLC Song Code : TX1WGP ISWC :" at bounding box center [578, 443] width 281 height 49
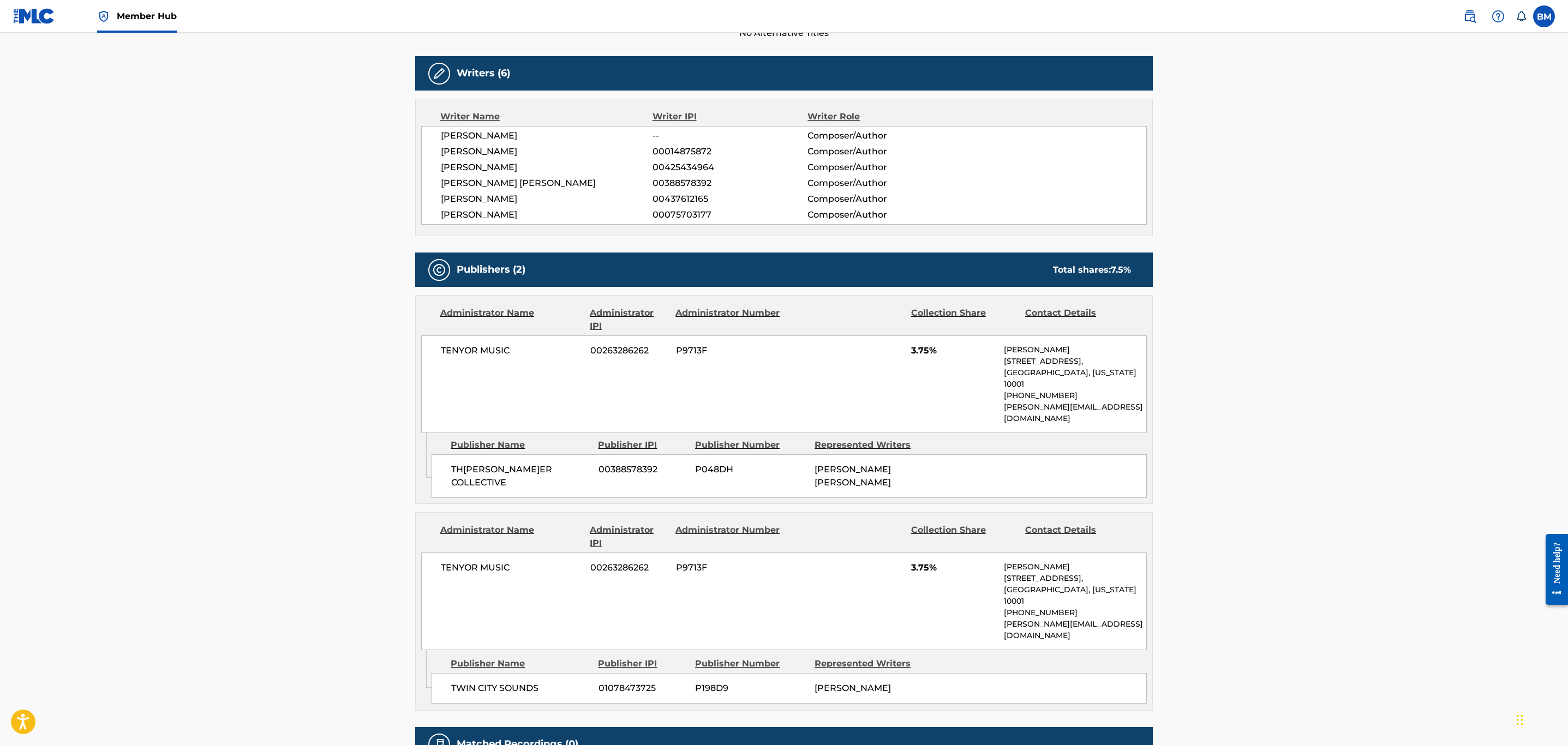
scroll to position [7, 0]
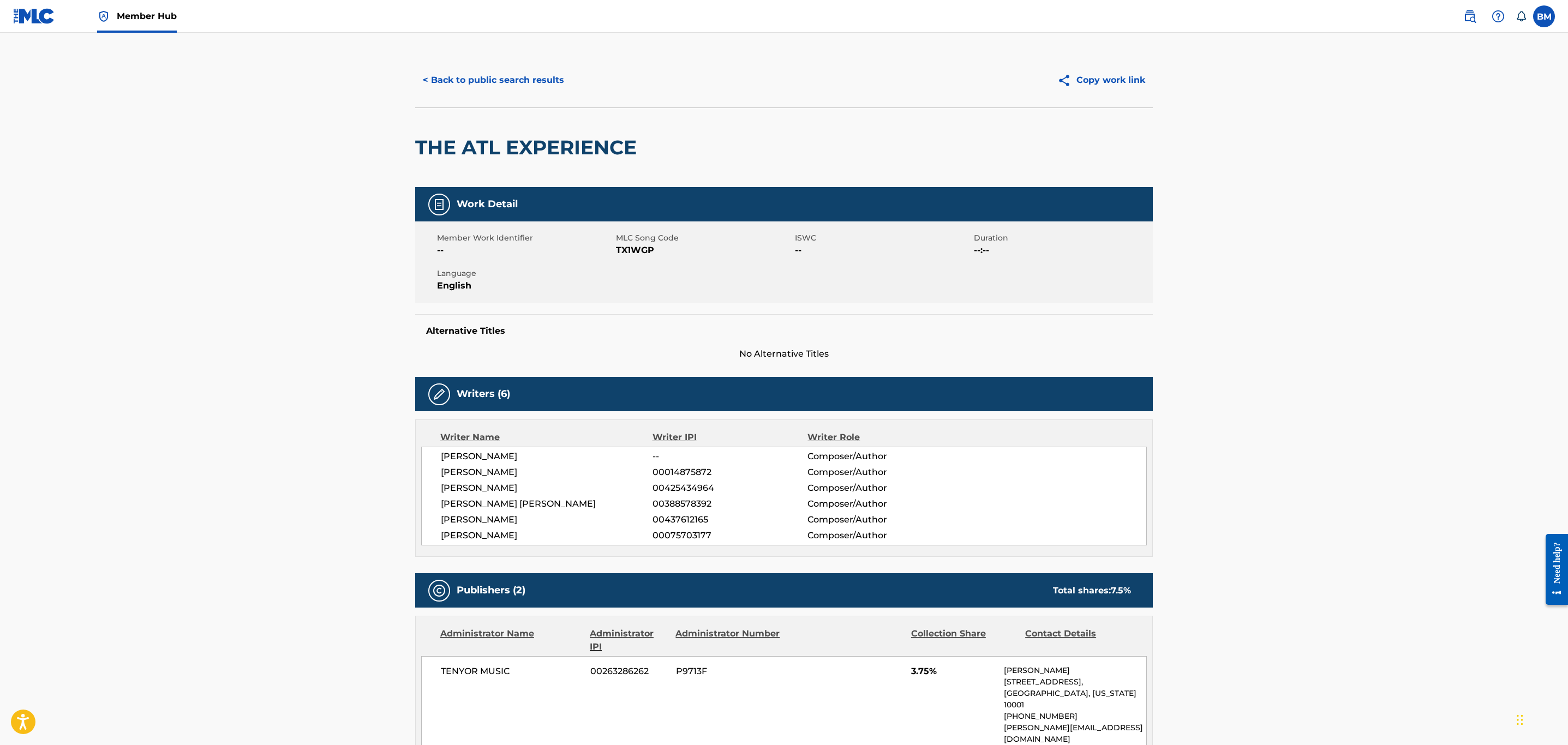
click at [632, 244] on span "TX1WGP" at bounding box center [704, 251] width 177 height 13
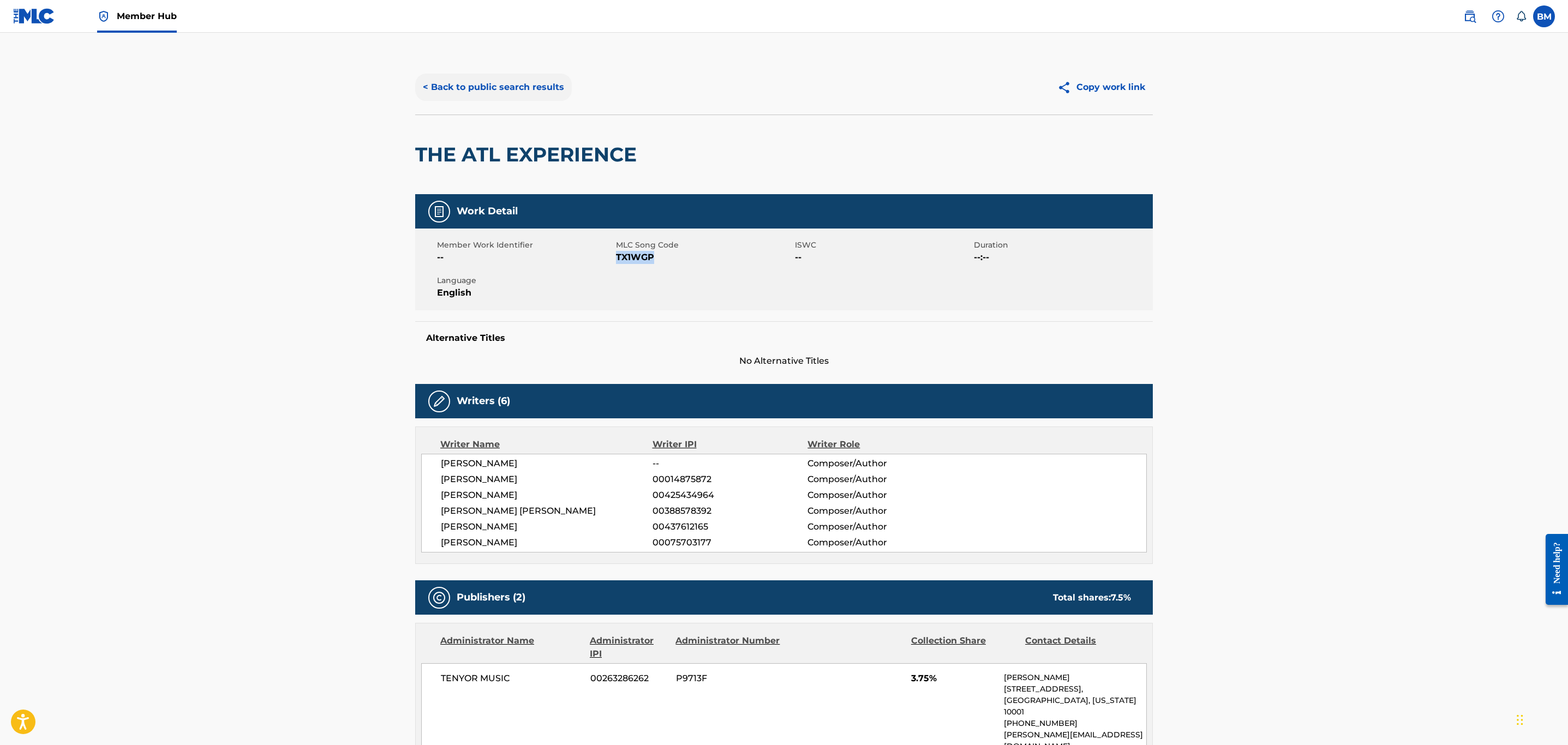
click at [511, 80] on button "< Back to public search results" at bounding box center [493, 87] width 156 height 27
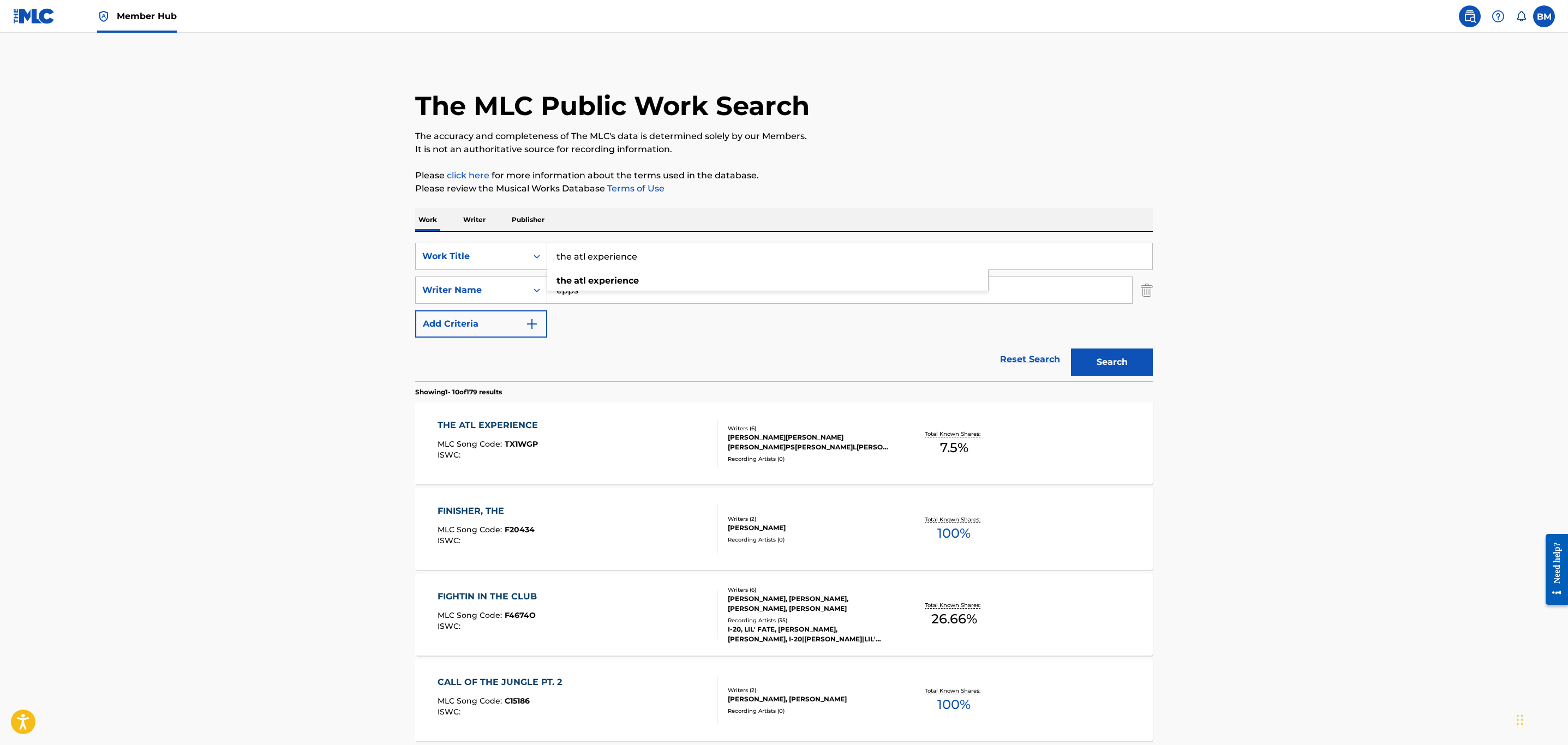
drag, startPoint x: 666, startPoint y: 255, endPoint x: 149, endPoint y: 284, distance: 517.8
click at [149, 284] on main "The MLC Public Work Search The accuracy and completeness of The MLC's data is d…" at bounding box center [784, 675] width 1568 height 1284
type input "tru organics"
click at [1071, 349] on button "Search" at bounding box center [1111, 362] width 82 height 27
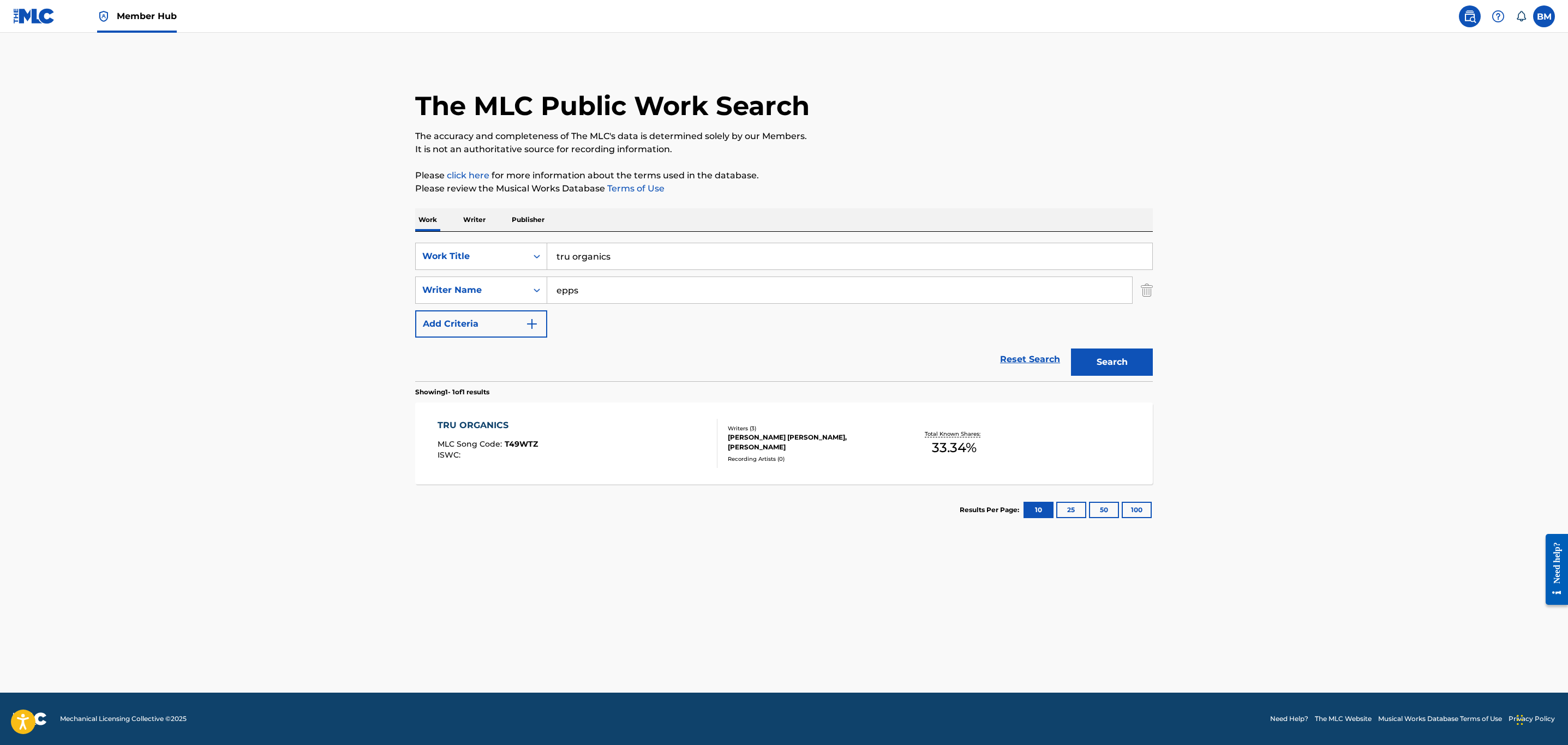
click at [655, 434] on div "TRU ORGANICS MLC Song Code : T49WTZ ISWC :" at bounding box center [578, 443] width 281 height 49
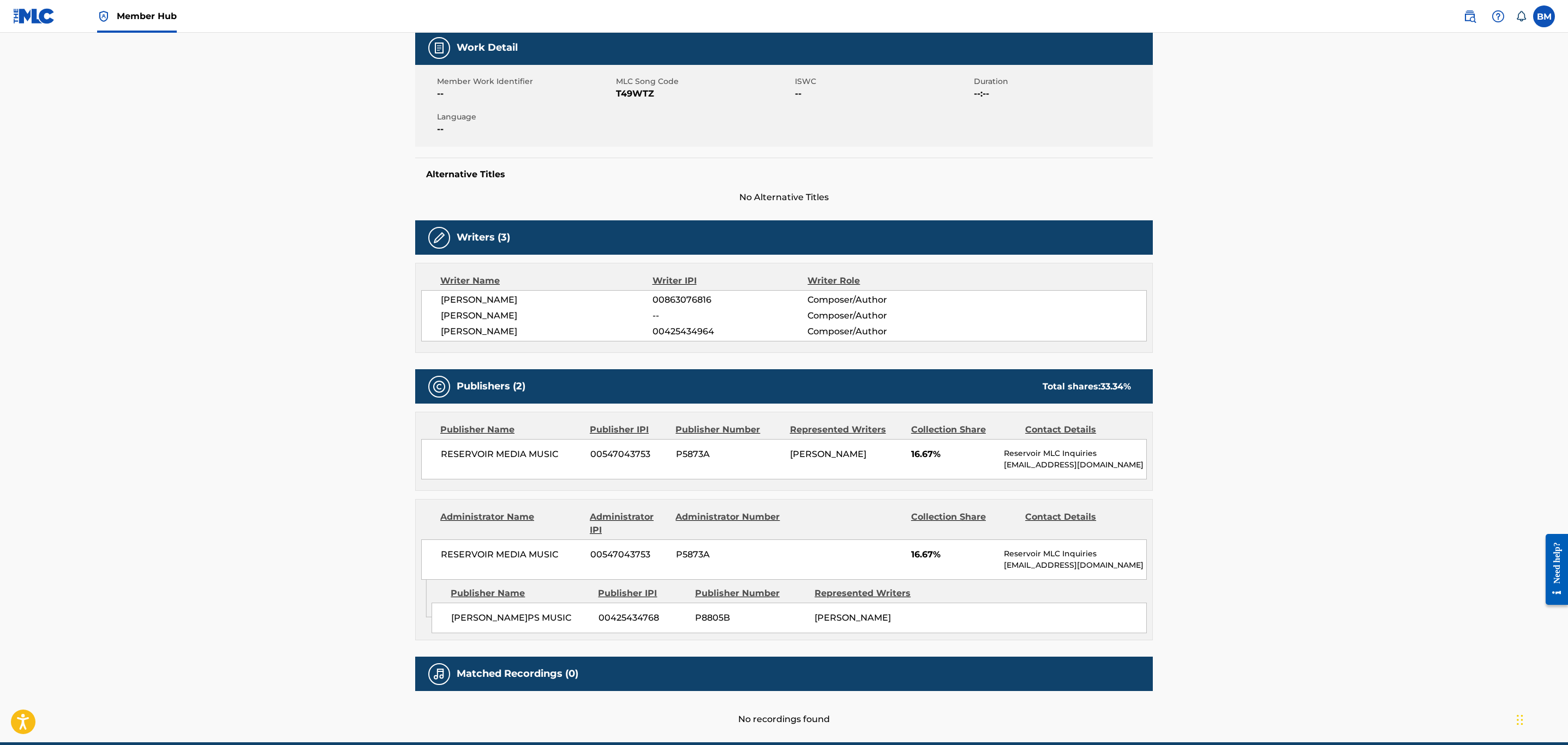
scroll to position [135, 0]
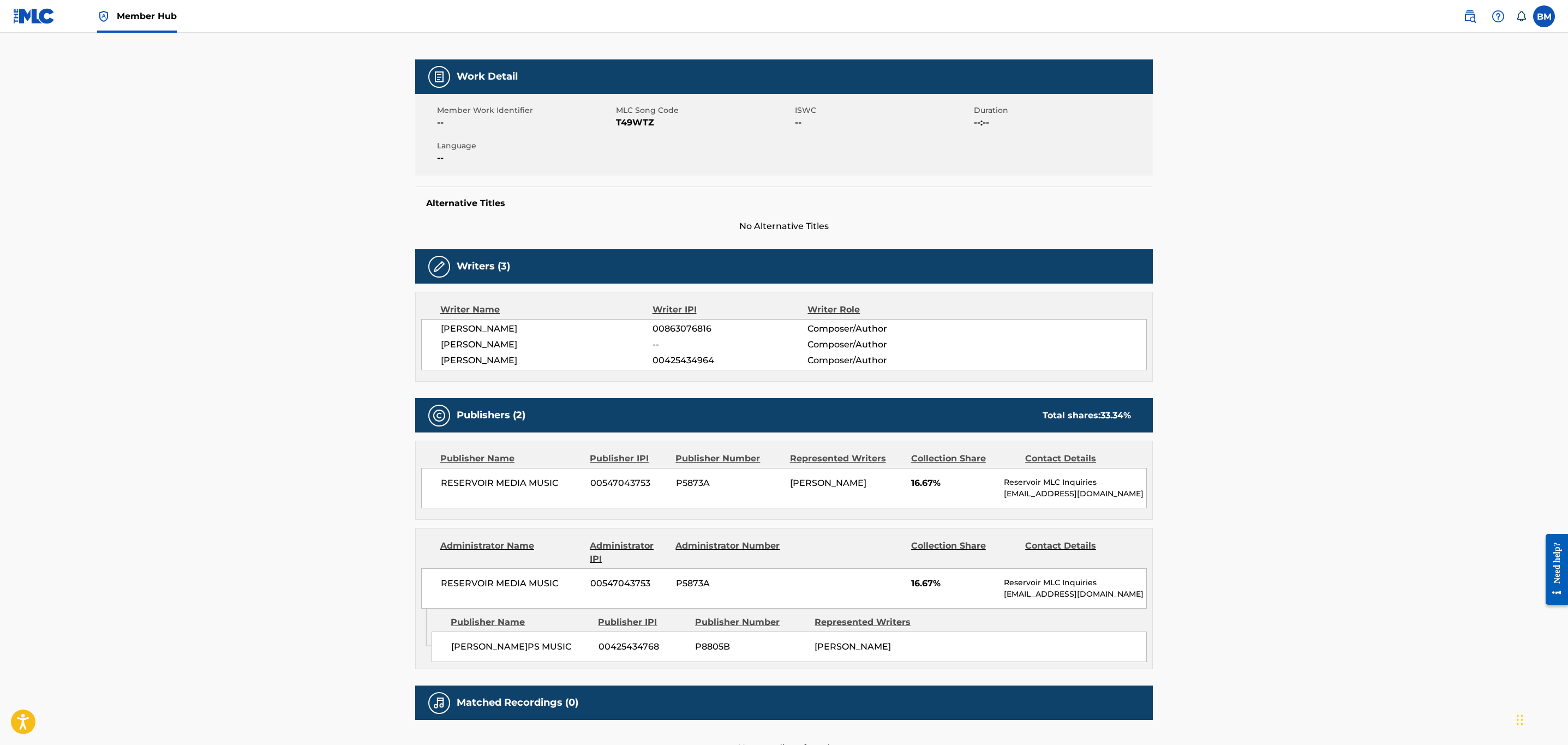
click at [626, 128] on span "T49WTZ" at bounding box center [704, 123] width 177 height 13
click at [627, 126] on span "T49WTZ" at bounding box center [704, 123] width 177 height 13
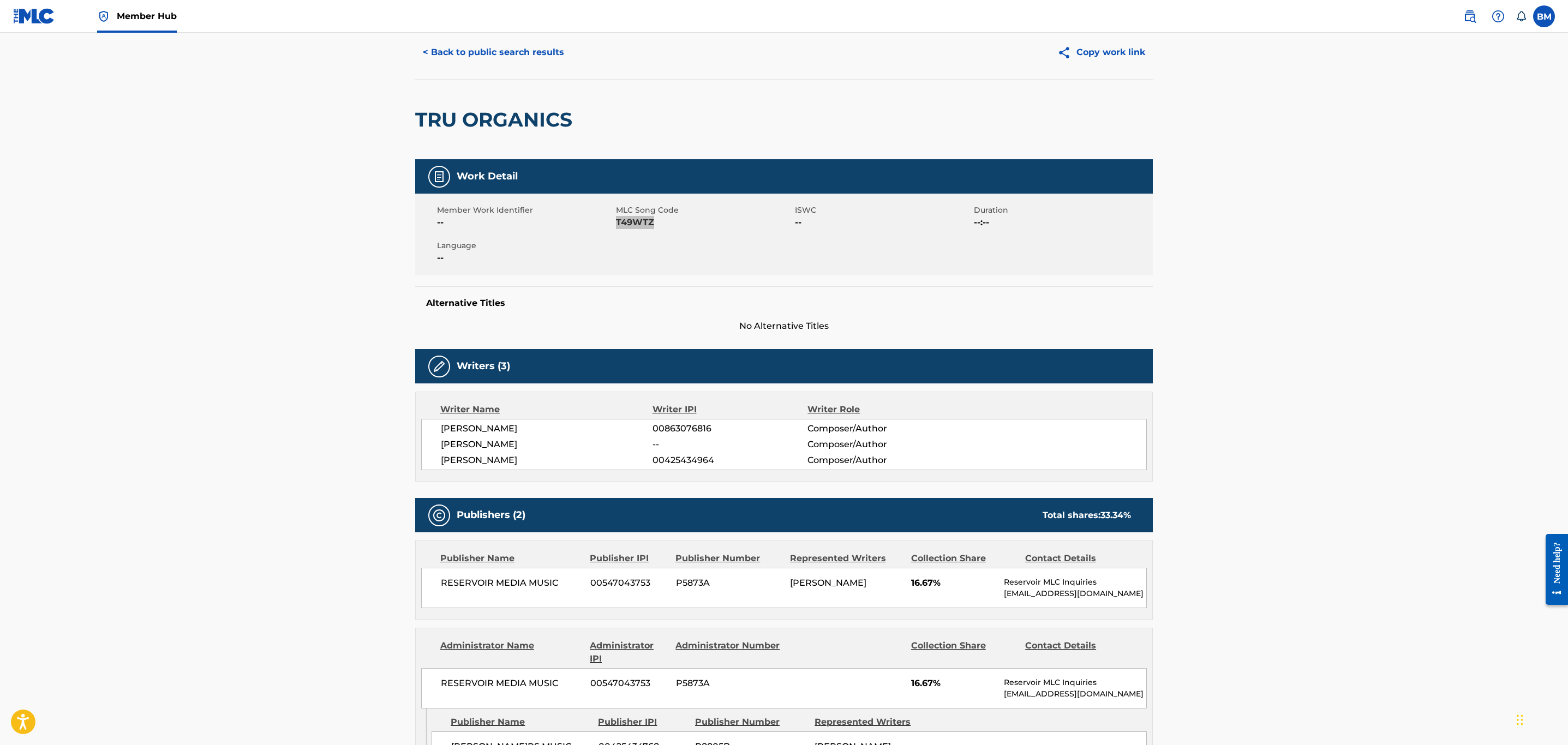
scroll to position [0, 0]
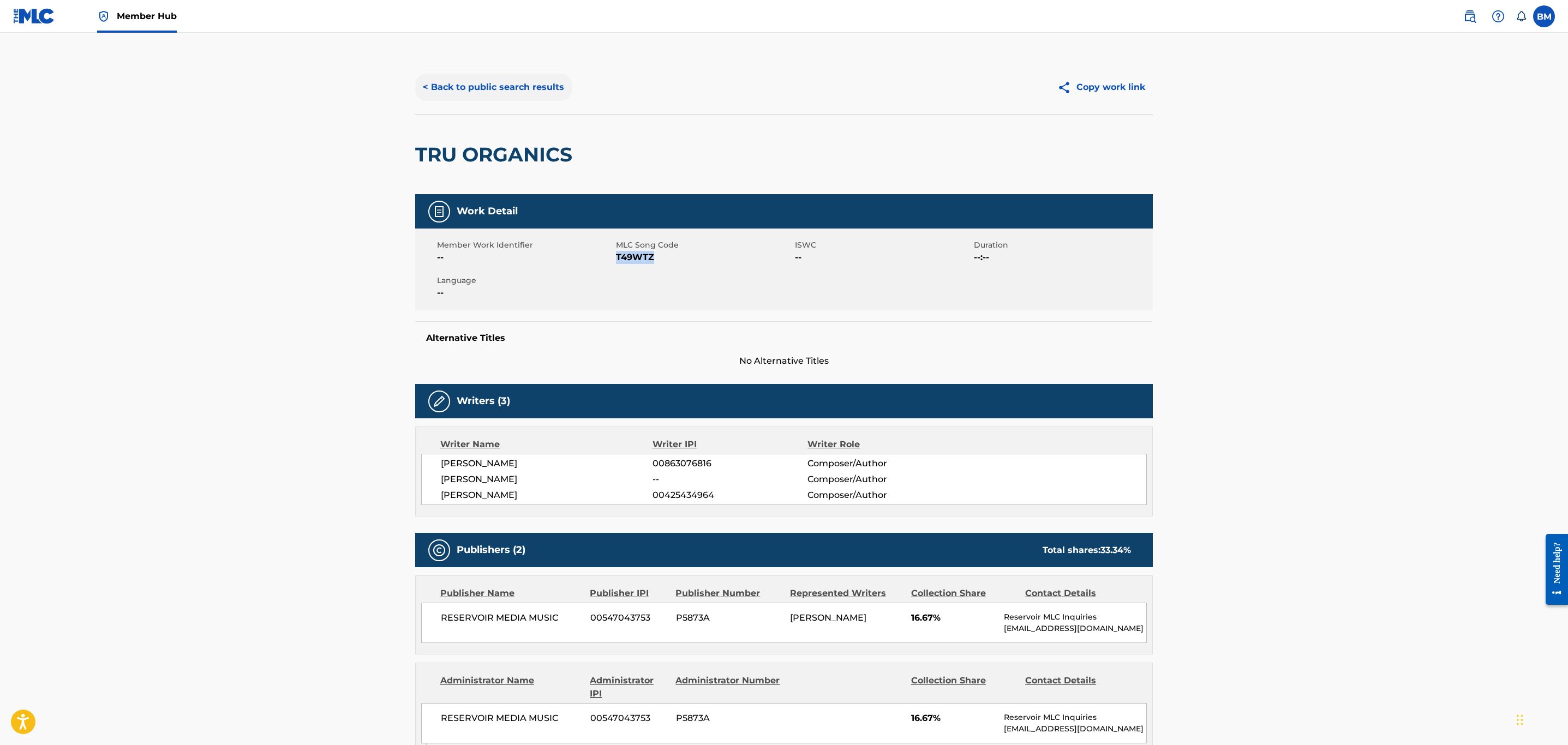
click at [519, 93] on button "< Back to public search results" at bounding box center [493, 87] width 156 height 27
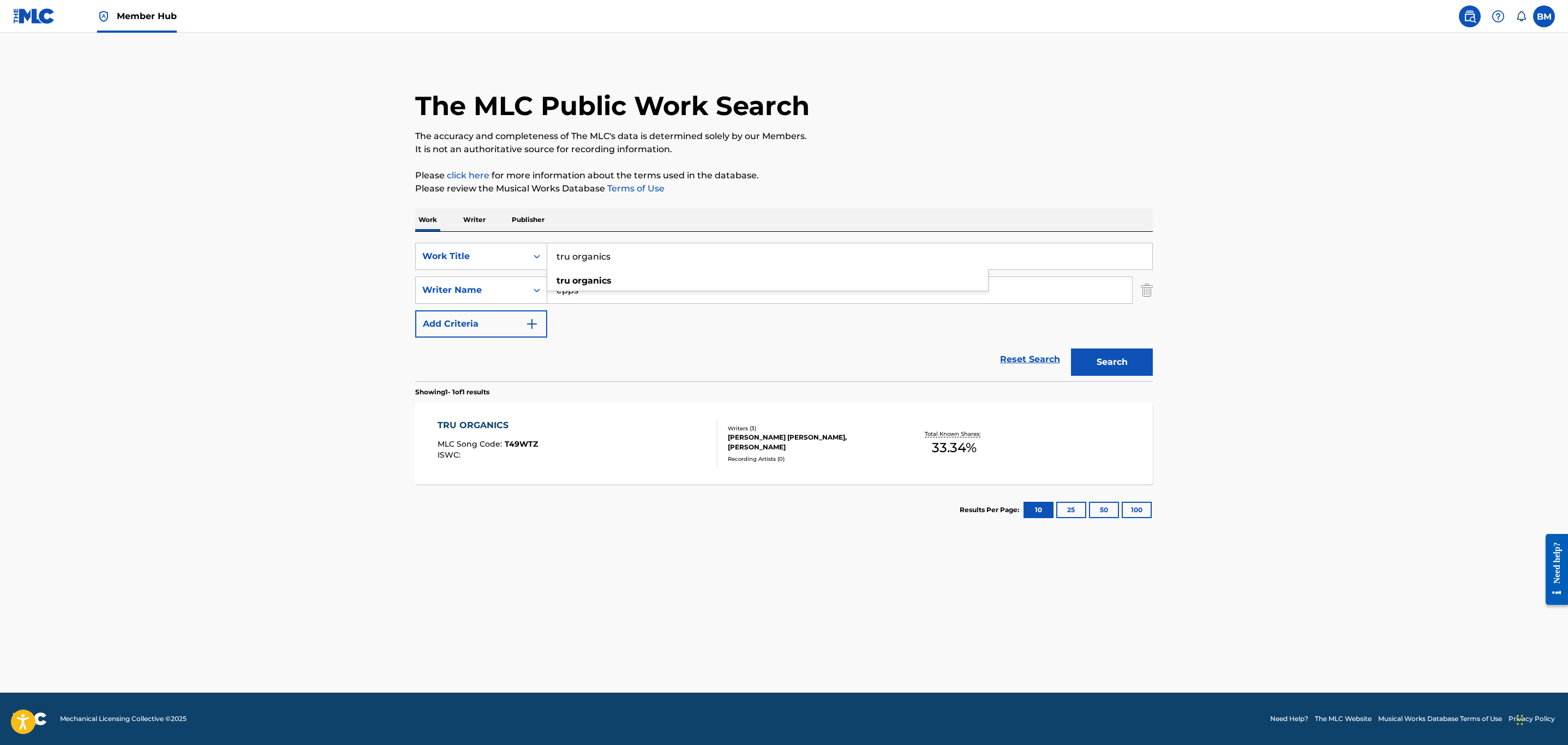
drag, startPoint x: 627, startPoint y: 250, endPoint x: 290, endPoint y: 276, distance: 338.0
click at [290, 276] on main "The MLC Public Work Search The accuracy and completeness of The MLC's data is d…" at bounding box center [784, 363] width 1568 height 660
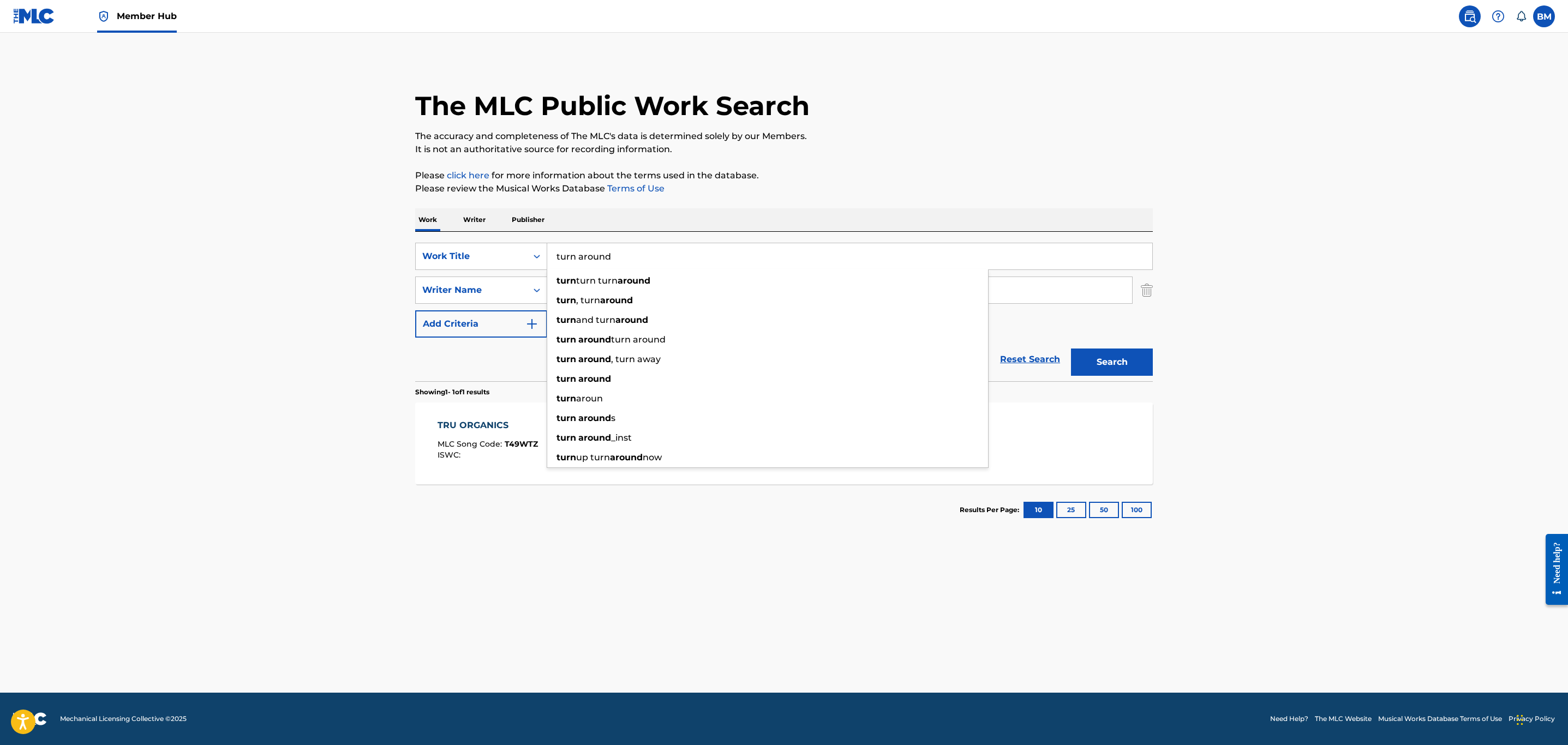
click at [1071, 349] on button "Search" at bounding box center [1111, 362] width 82 height 27
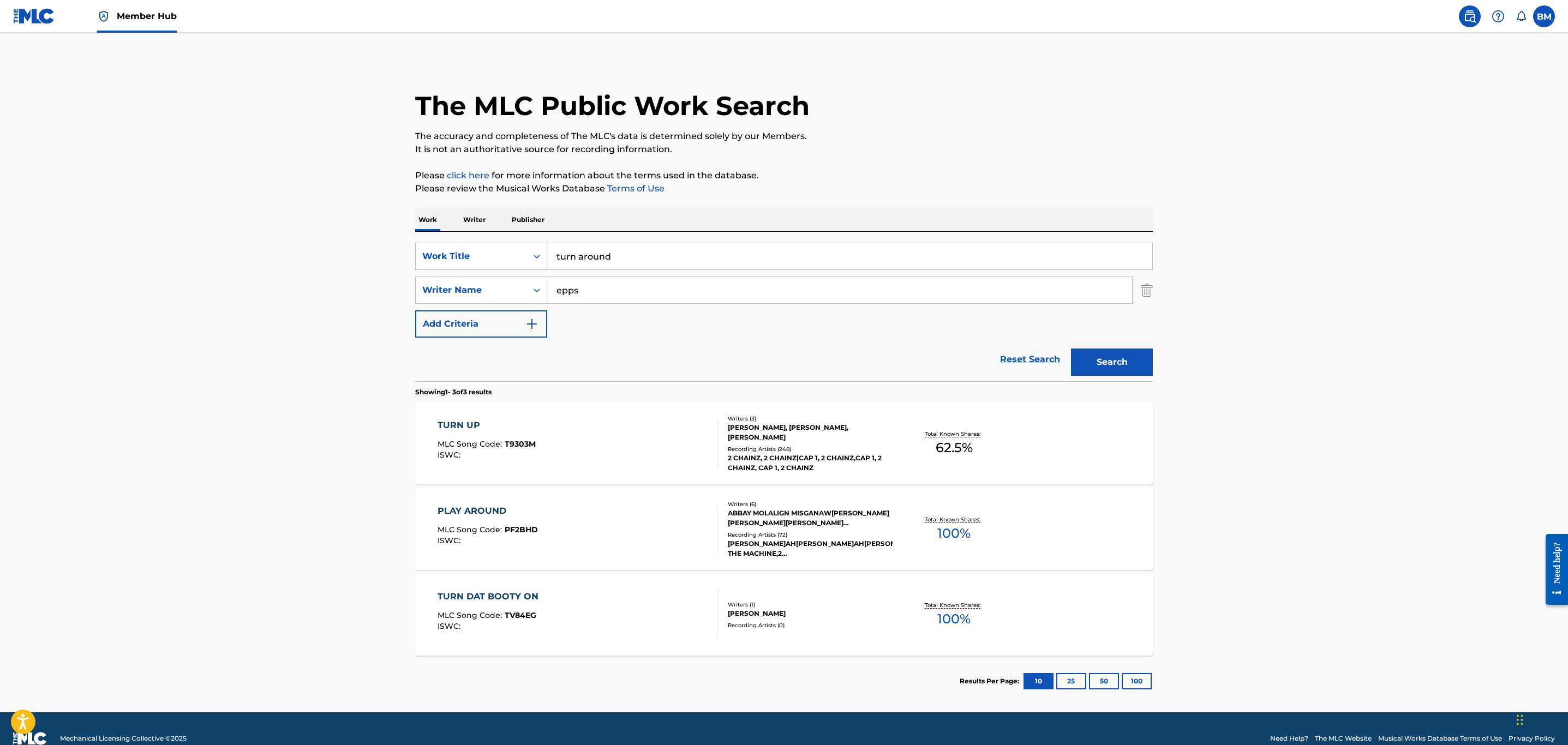
drag, startPoint x: 655, startPoint y: 254, endPoint x: 301, endPoint y: 245, distance: 354.1
click at [301, 245] on main "The MLC Public Work Search The accuracy and completeness of The MLC's data is d…" at bounding box center [784, 372] width 1568 height 680
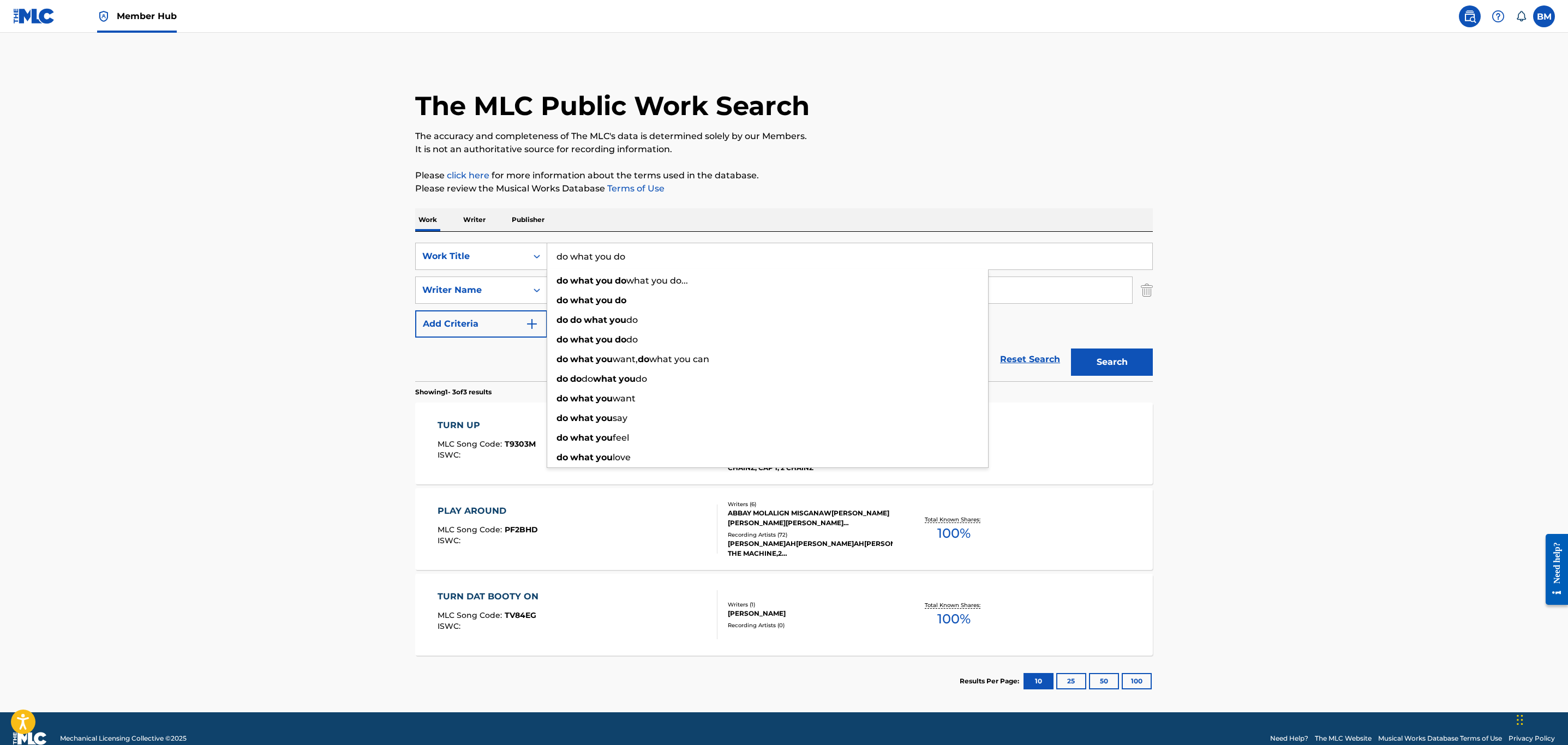
type input "do what you do"
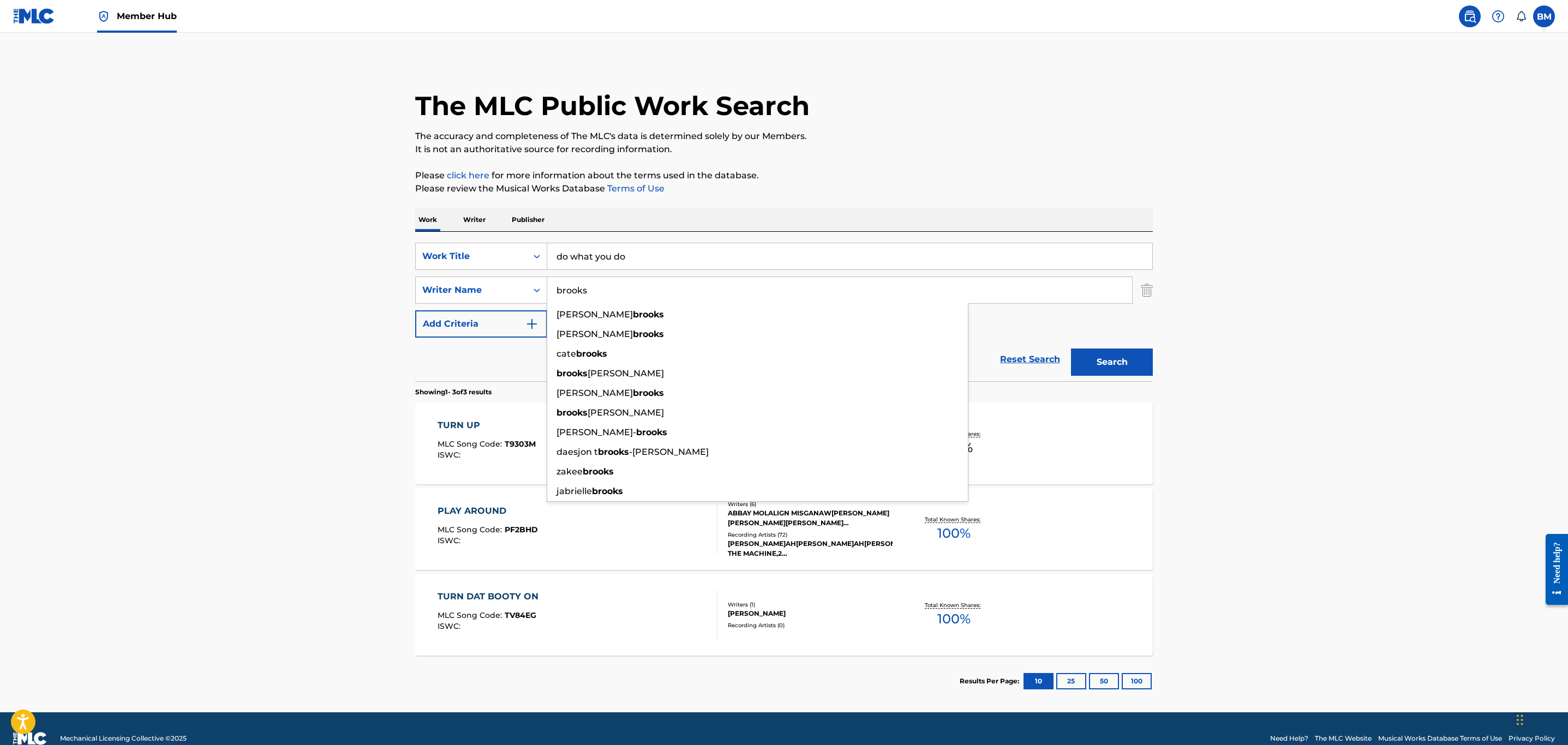
type input "brooks"
click at [1071, 349] on button "Search" at bounding box center [1111, 362] width 82 height 27
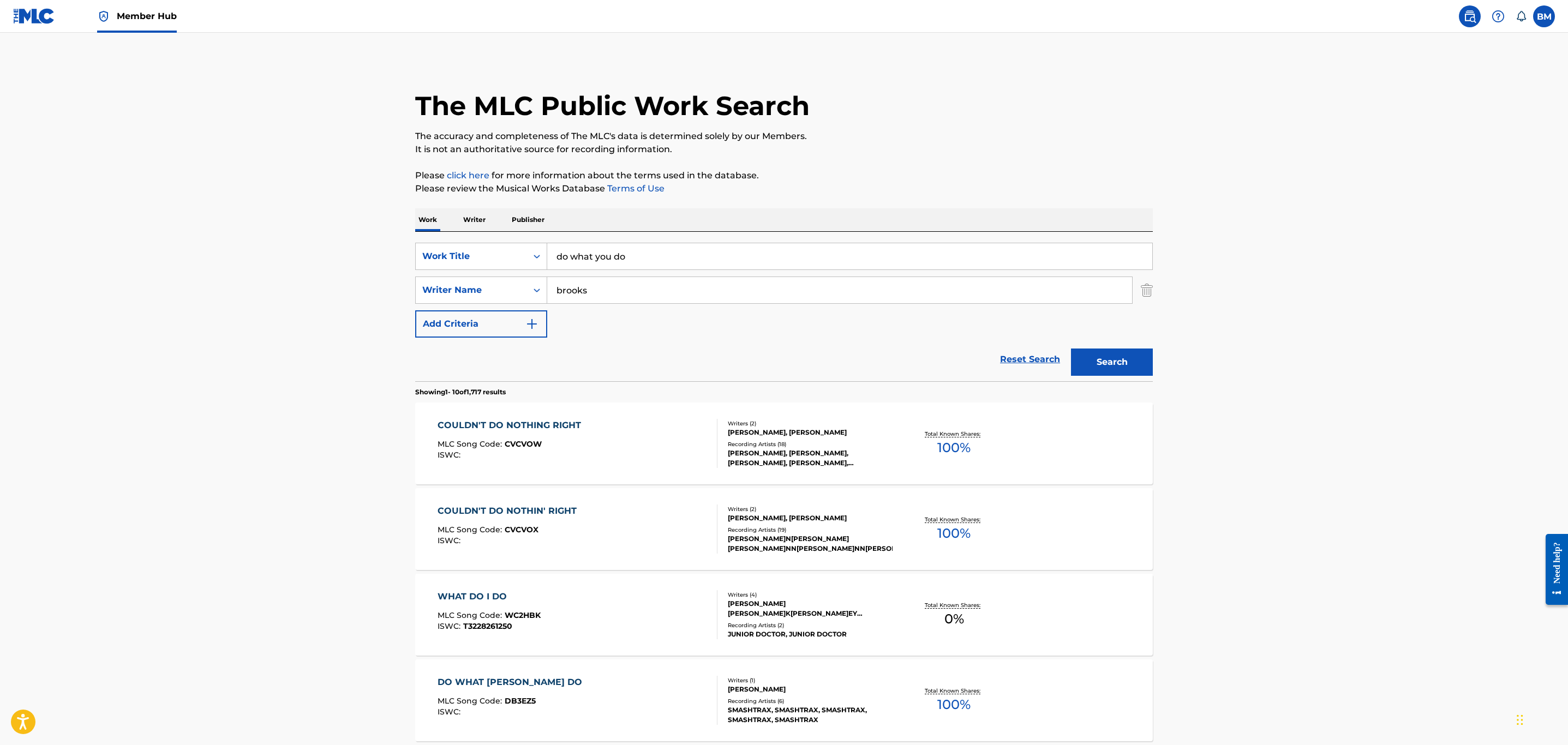
drag, startPoint x: 658, startPoint y: 261, endPoint x: 236, endPoint y: 242, distance: 422.4
click at [236, 242] on main "The MLC Public Work Search The accuracy and completeness of The MLC's data is d…" at bounding box center [784, 675] width 1568 height 1284
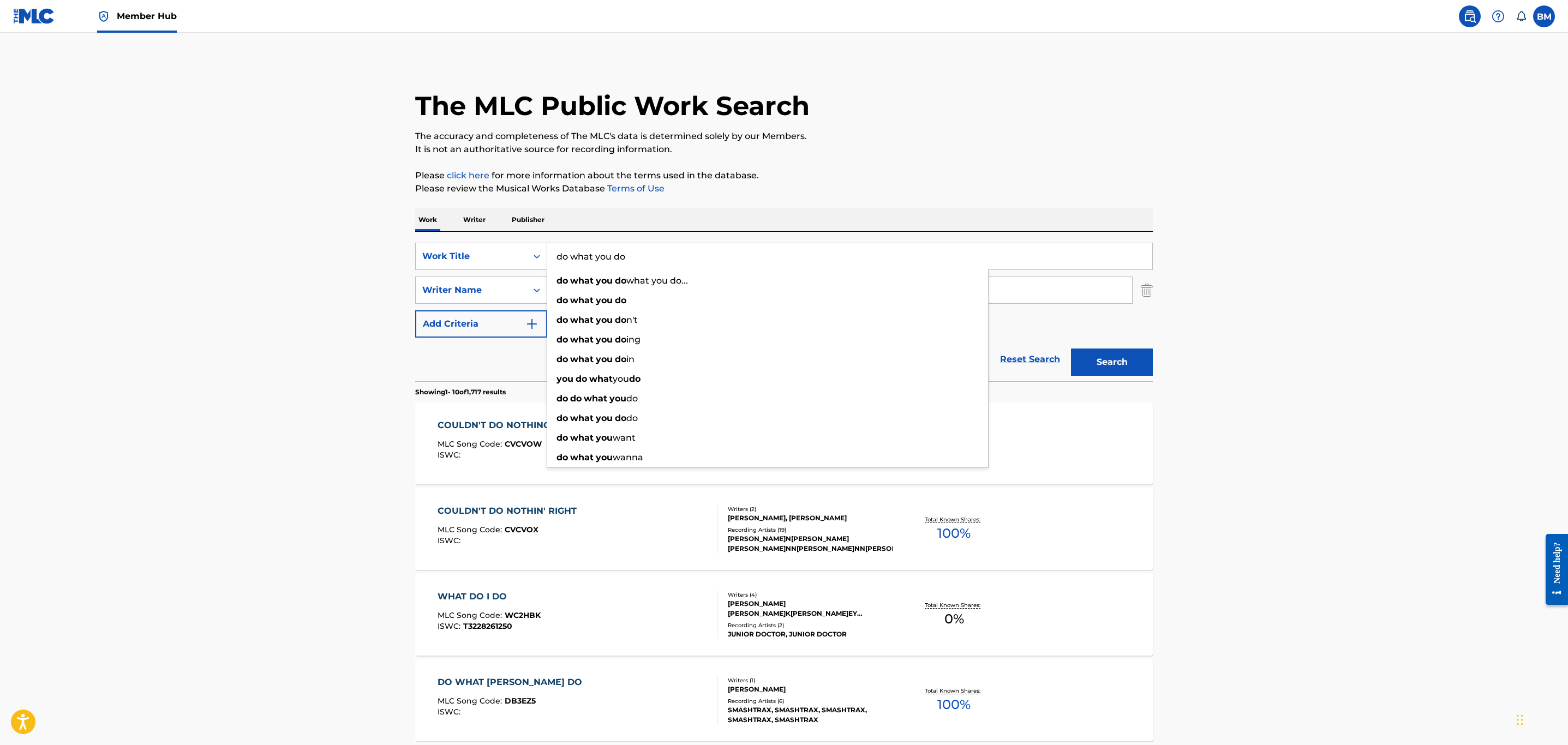
click at [478, 219] on p "Writer" at bounding box center [475, 220] width 29 height 23
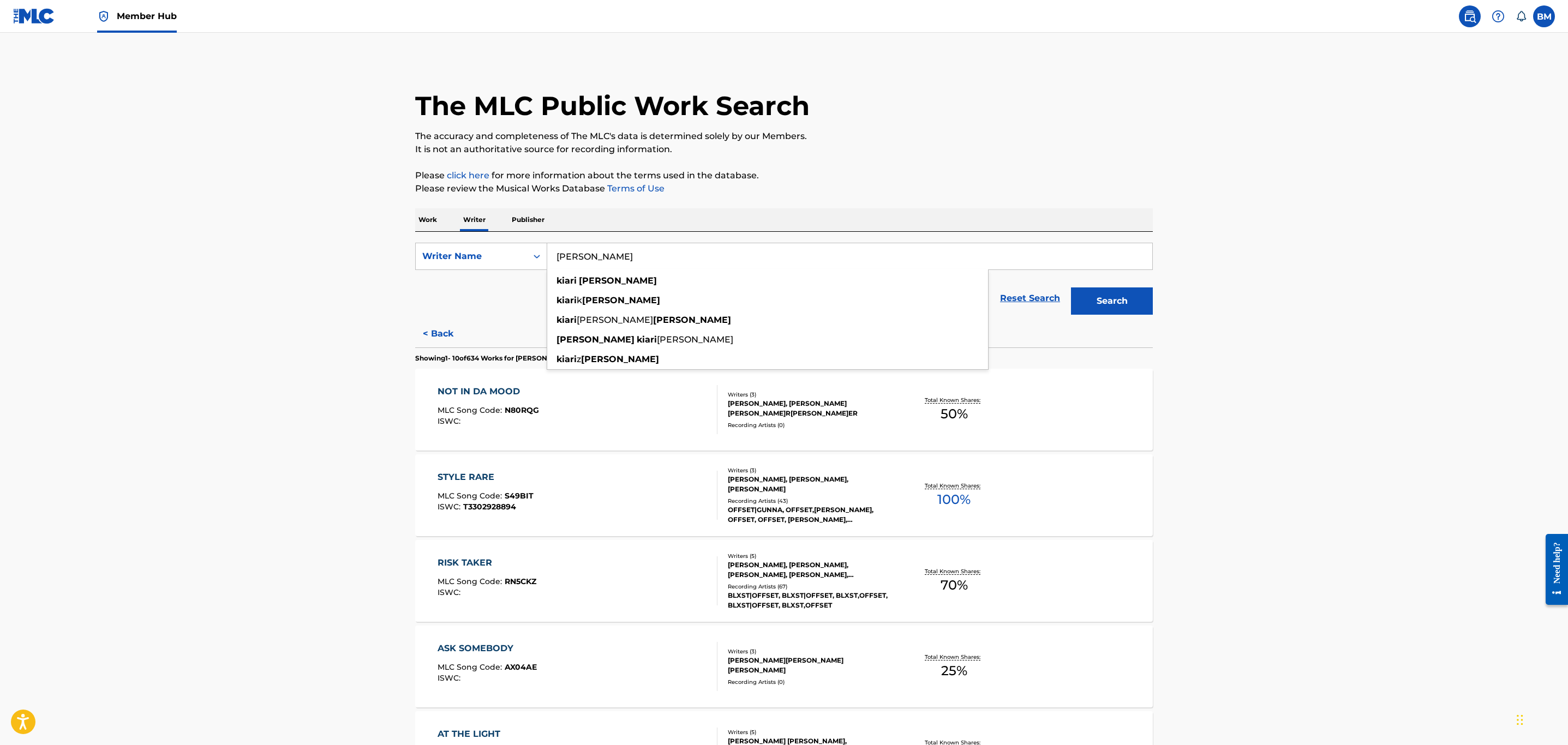
drag, startPoint x: 635, startPoint y: 257, endPoint x: 382, endPoint y: 267, distance: 253.2
click at [376, 266] on main "The MLC Public Work Search The accuracy and completeness of The MLC's data is d…" at bounding box center [784, 658] width 1568 height 1250
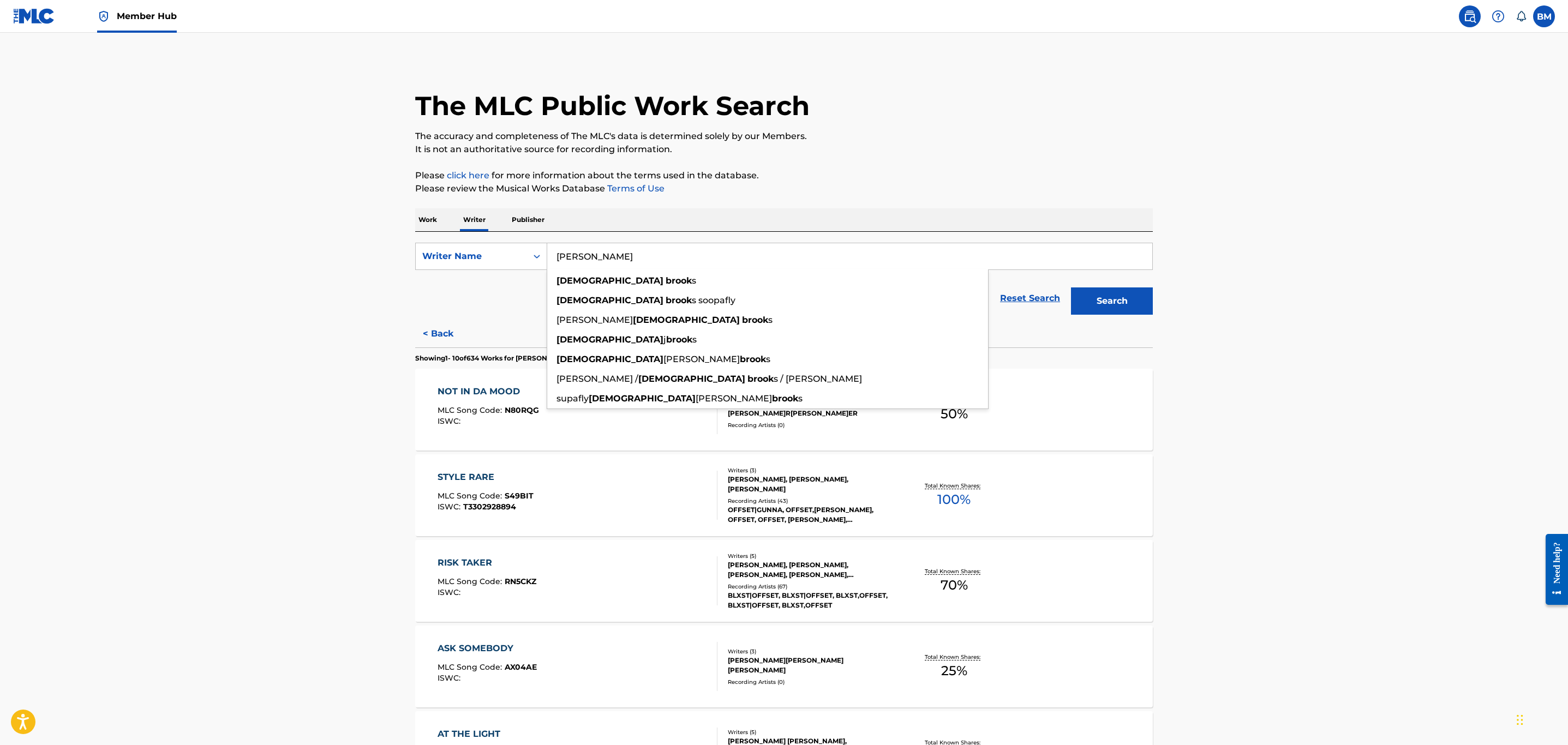
type input "priest brooks"
click at [1071, 287] on button "Search" at bounding box center [1111, 301] width 82 height 27
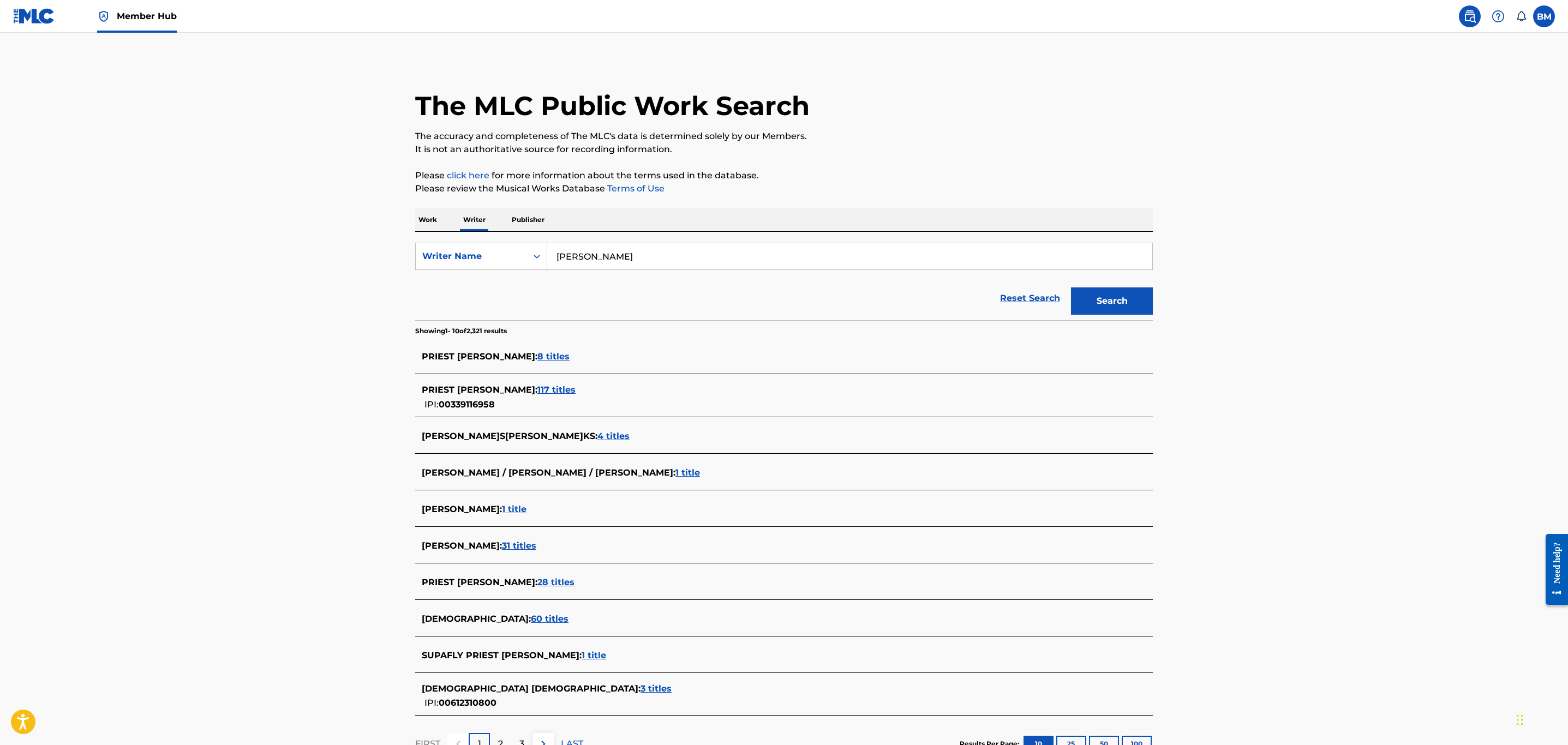
click at [537, 388] on span "117 titles" at bounding box center [556, 390] width 38 height 10
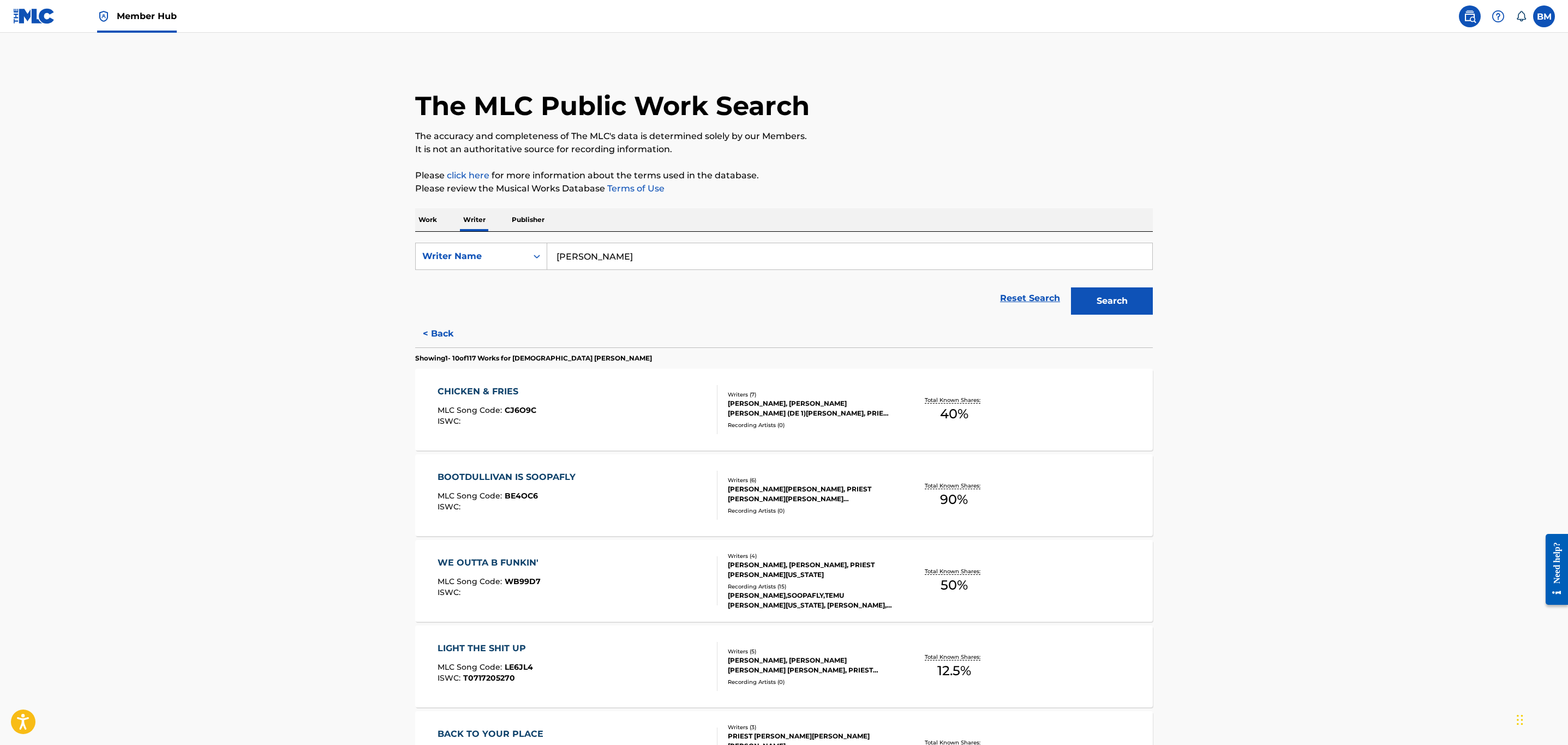
click at [439, 221] on p "Work" at bounding box center [427, 220] width 25 height 23
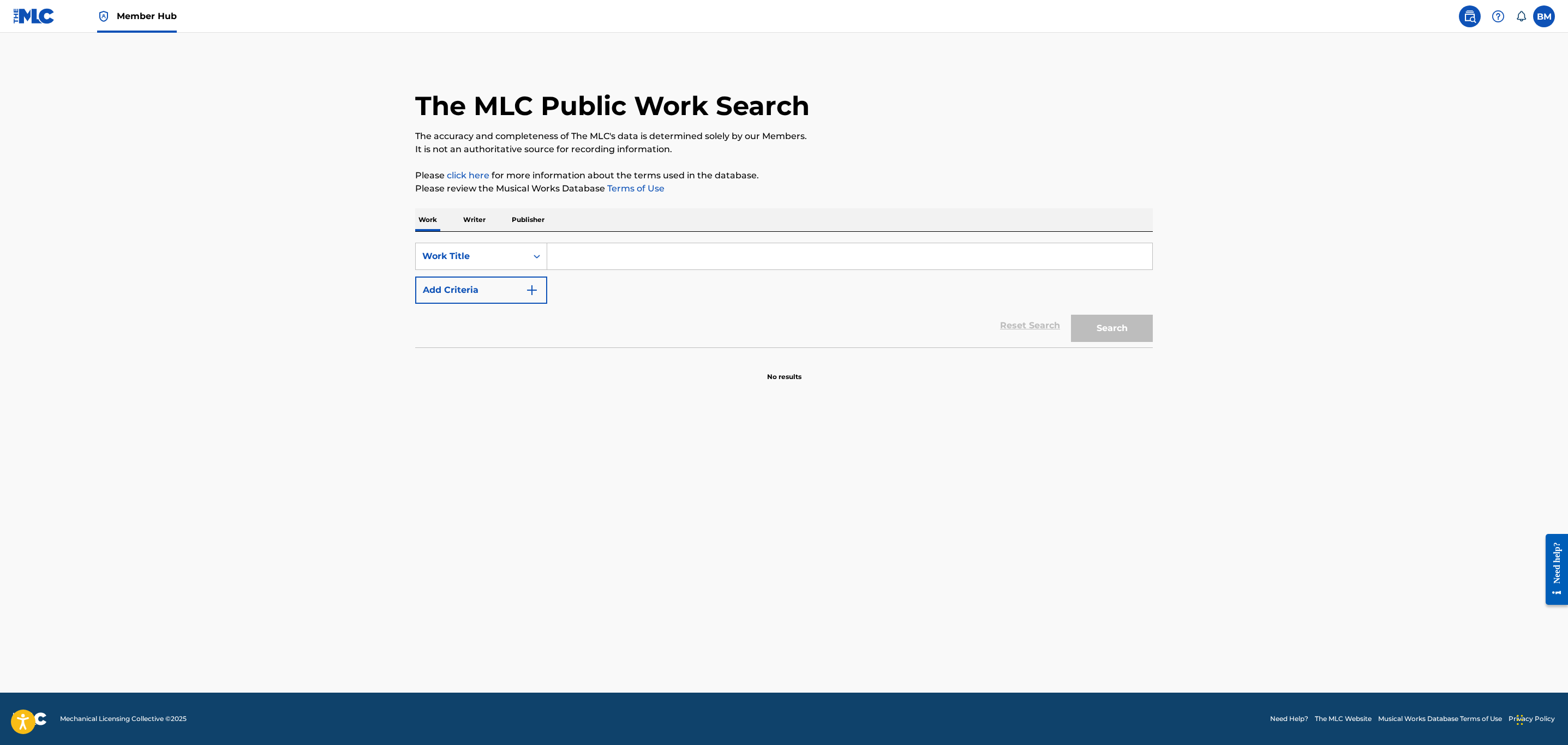
click at [618, 266] on input "Search Form" at bounding box center [850, 256] width 605 height 26
click at [585, 257] on input "Search Form" at bounding box center [850, 256] width 605 height 26
type input "gettin' gone"
click at [506, 298] on button "Add Criteria" at bounding box center [481, 290] width 132 height 27
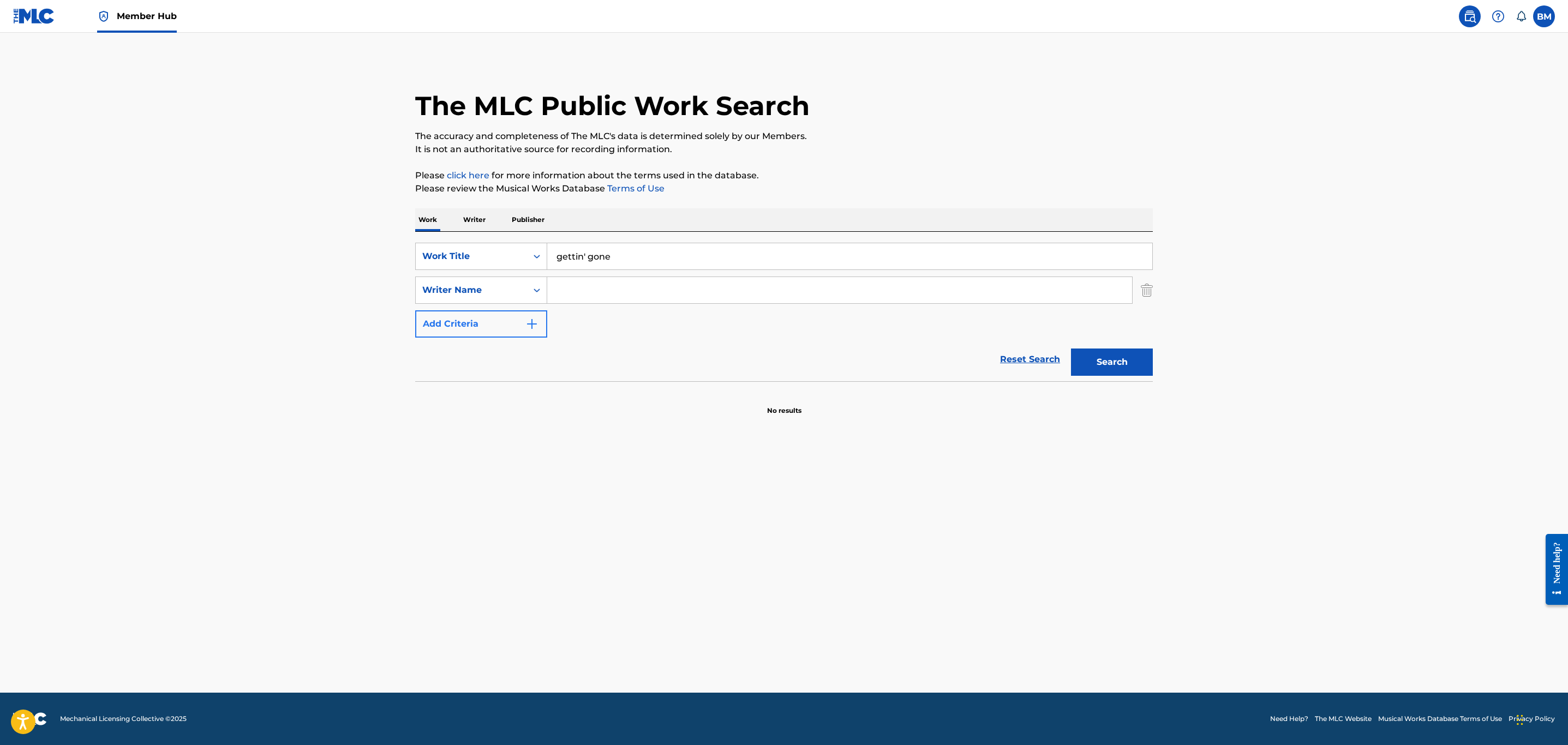
click at [601, 281] on input "Search Form" at bounding box center [839, 290] width 585 height 26
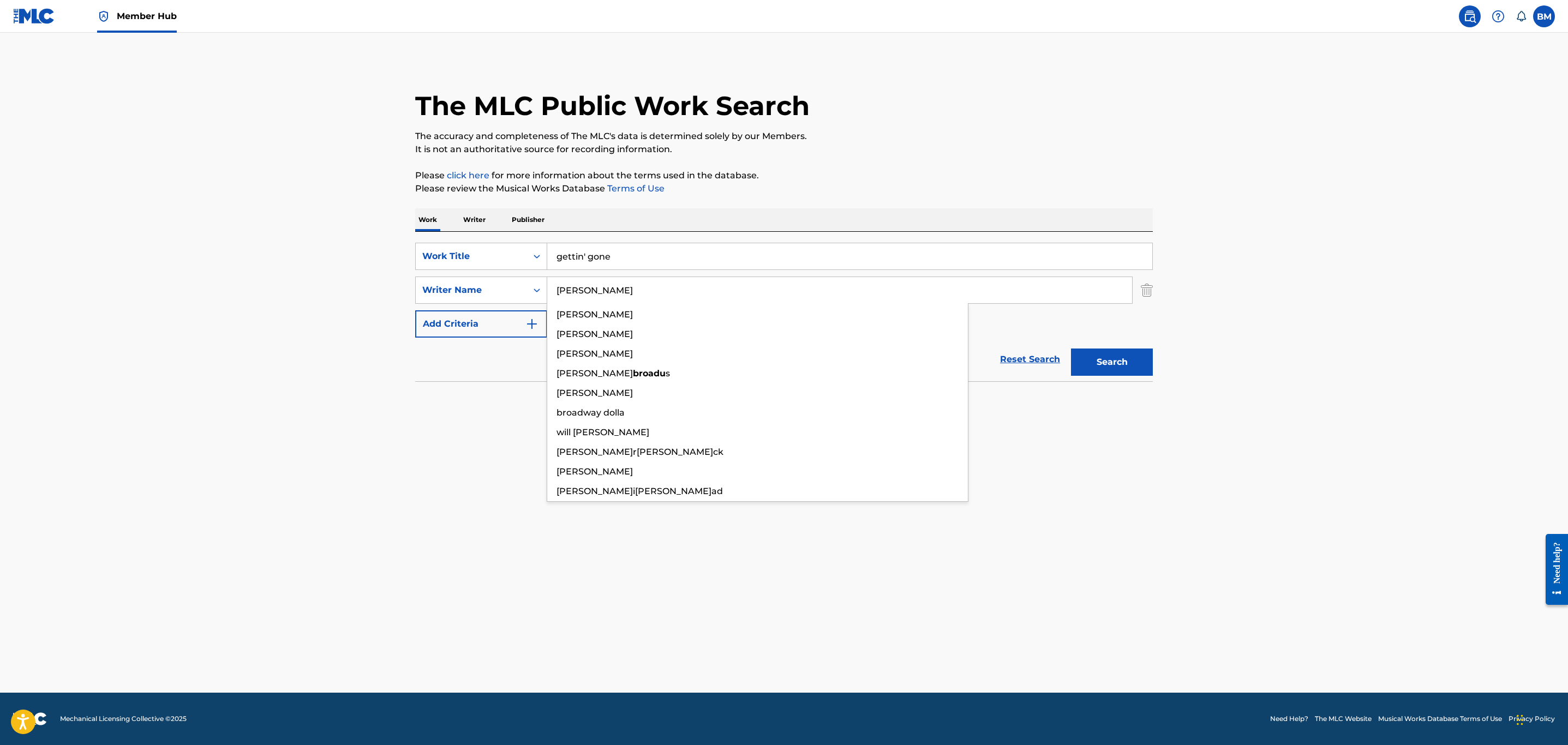
type input "[PERSON_NAME]"
click at [1071, 349] on button "Search" at bounding box center [1111, 362] width 82 height 27
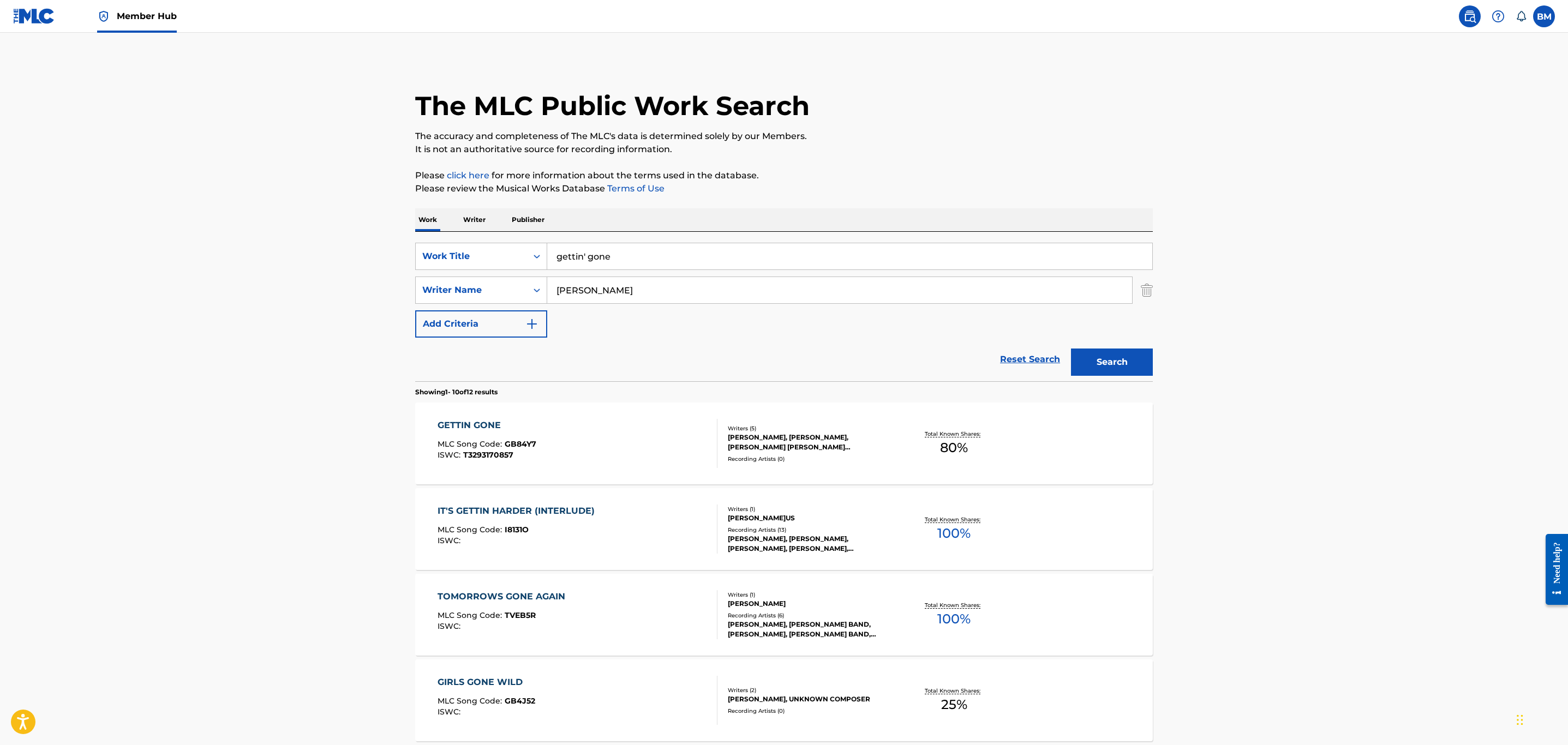
click at [665, 452] on div "GETTIN GONE MLC Song Code : GB84Y7 ISWC : T3293170857" at bounding box center [578, 443] width 281 height 49
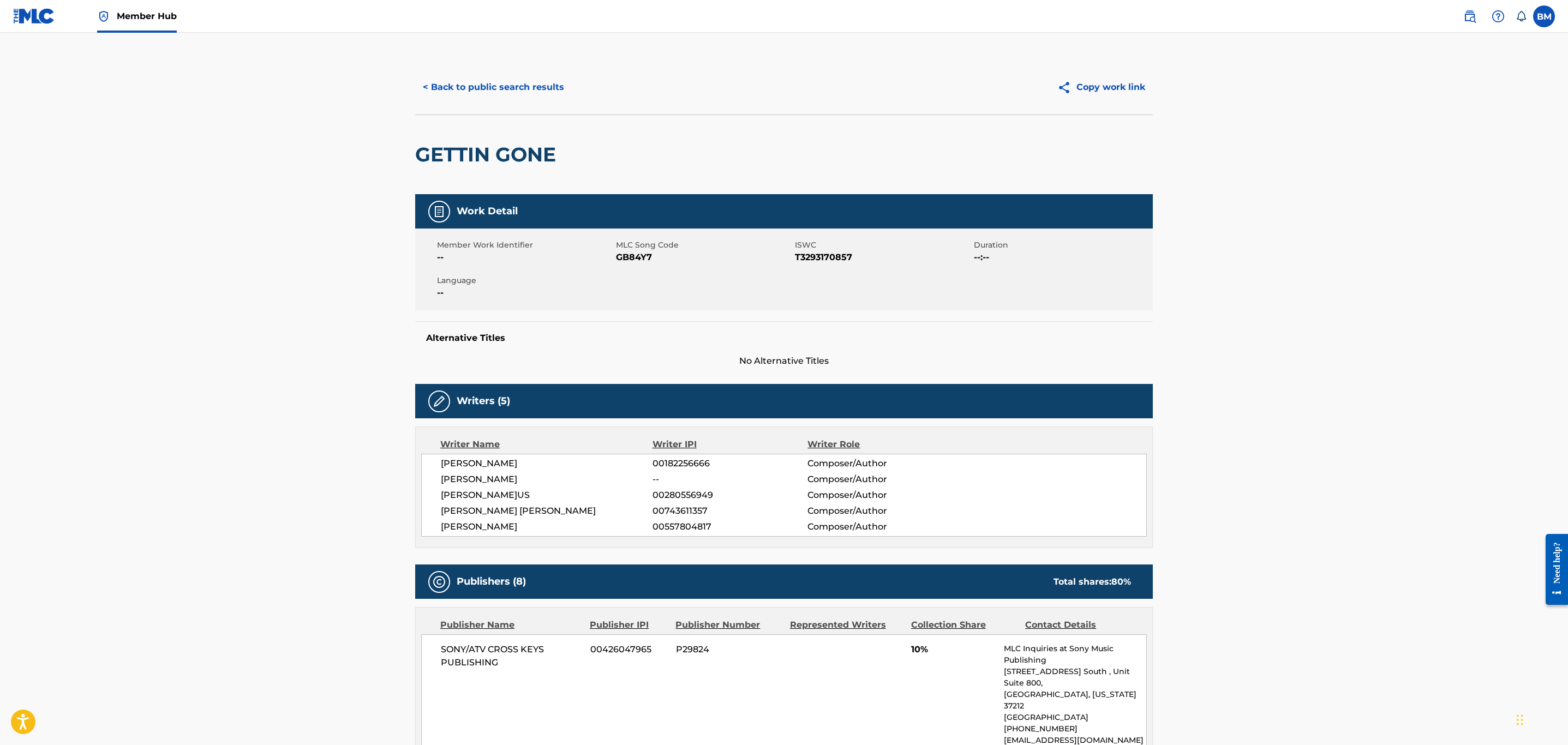
click at [629, 259] on span "GB84Y7" at bounding box center [704, 257] width 177 height 13
click at [514, 74] on button "< Back to public search results" at bounding box center [493, 87] width 156 height 27
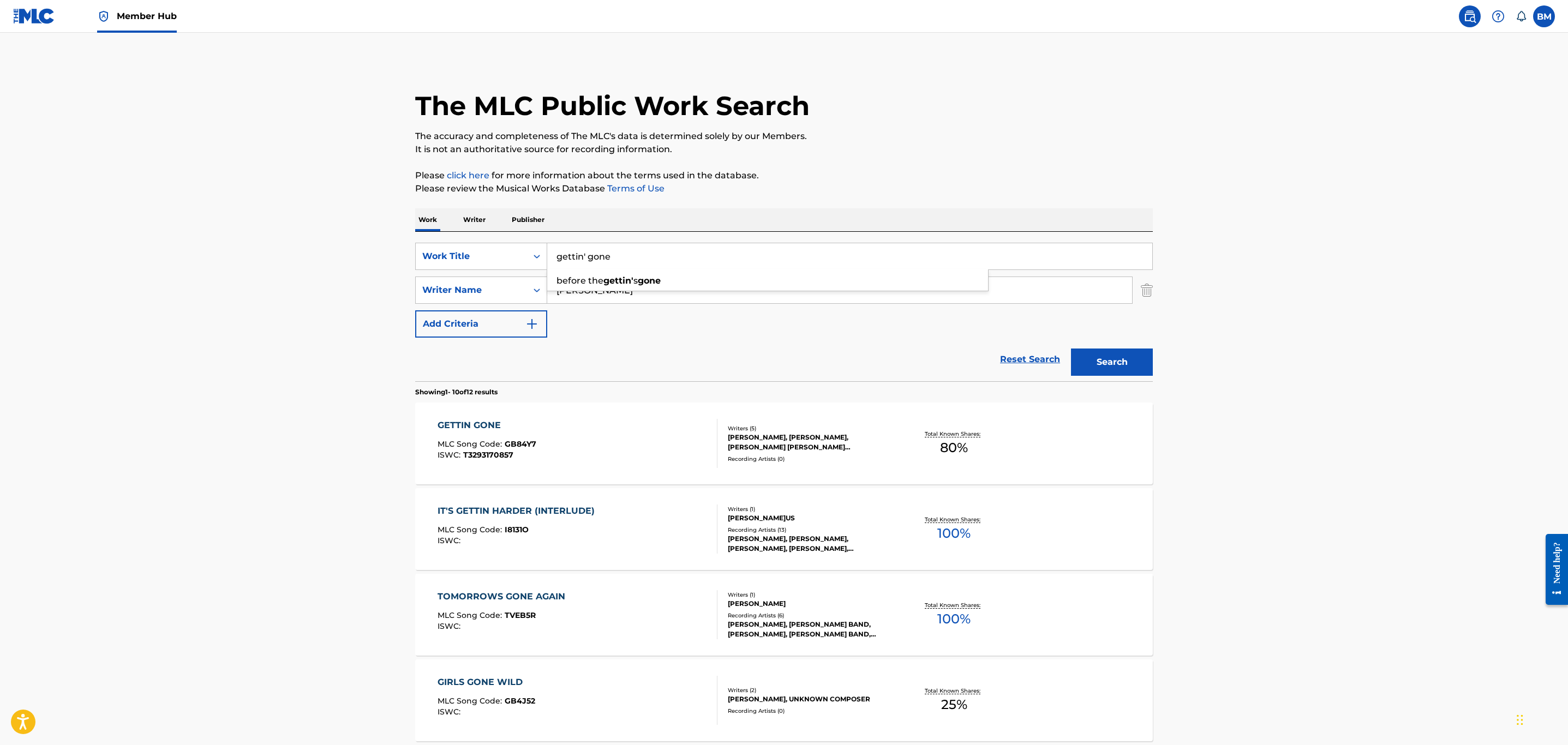
drag, startPoint x: 648, startPoint y: 247, endPoint x: 329, endPoint y: 275, distance: 320.2
click at [329, 275] on main "The MLC Public Work Search The accuracy and completeness of The MLC's data is d…" at bounding box center [784, 675] width 1568 height 1284
type input "lover's interlude"
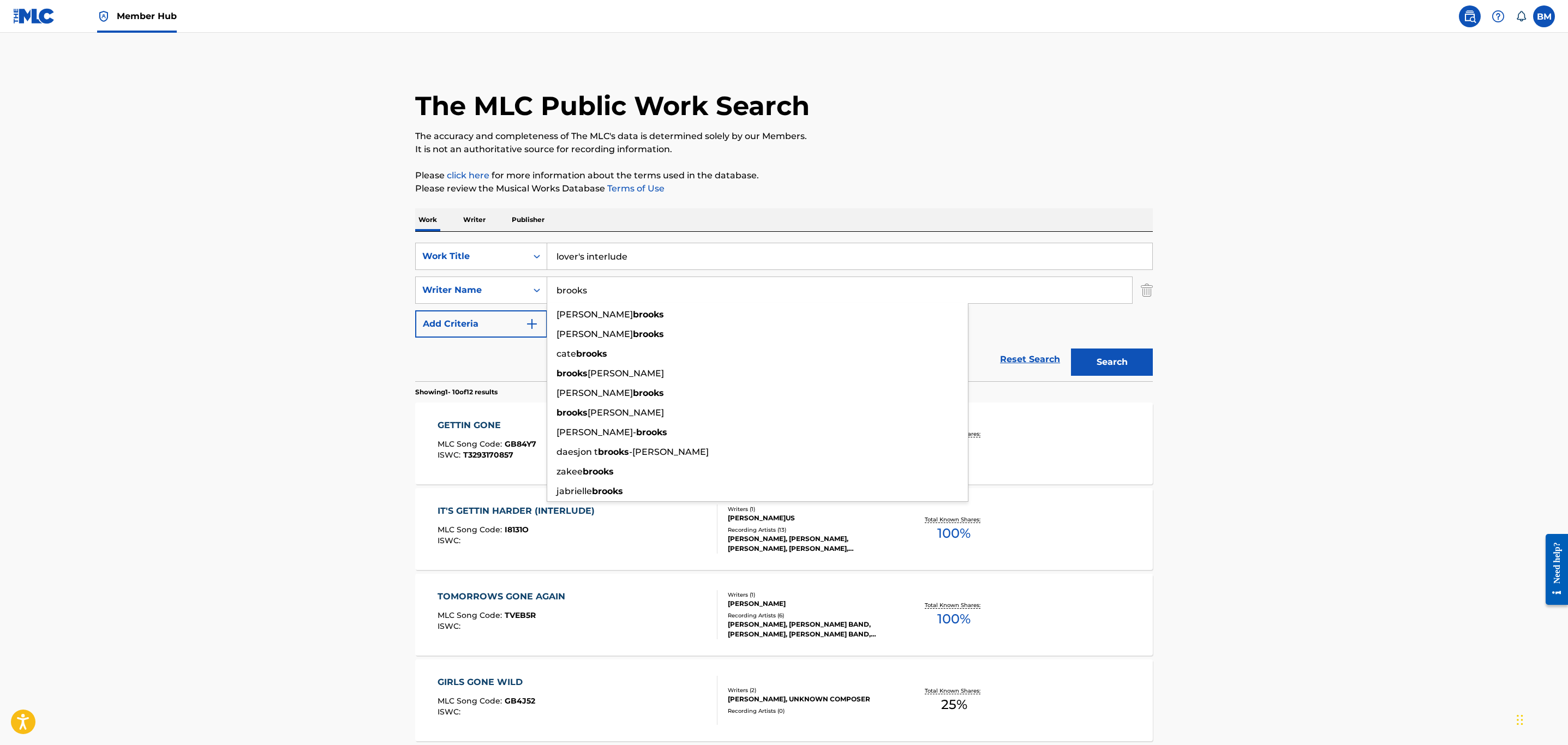
click at [1071, 349] on button "Search" at bounding box center [1111, 362] width 82 height 27
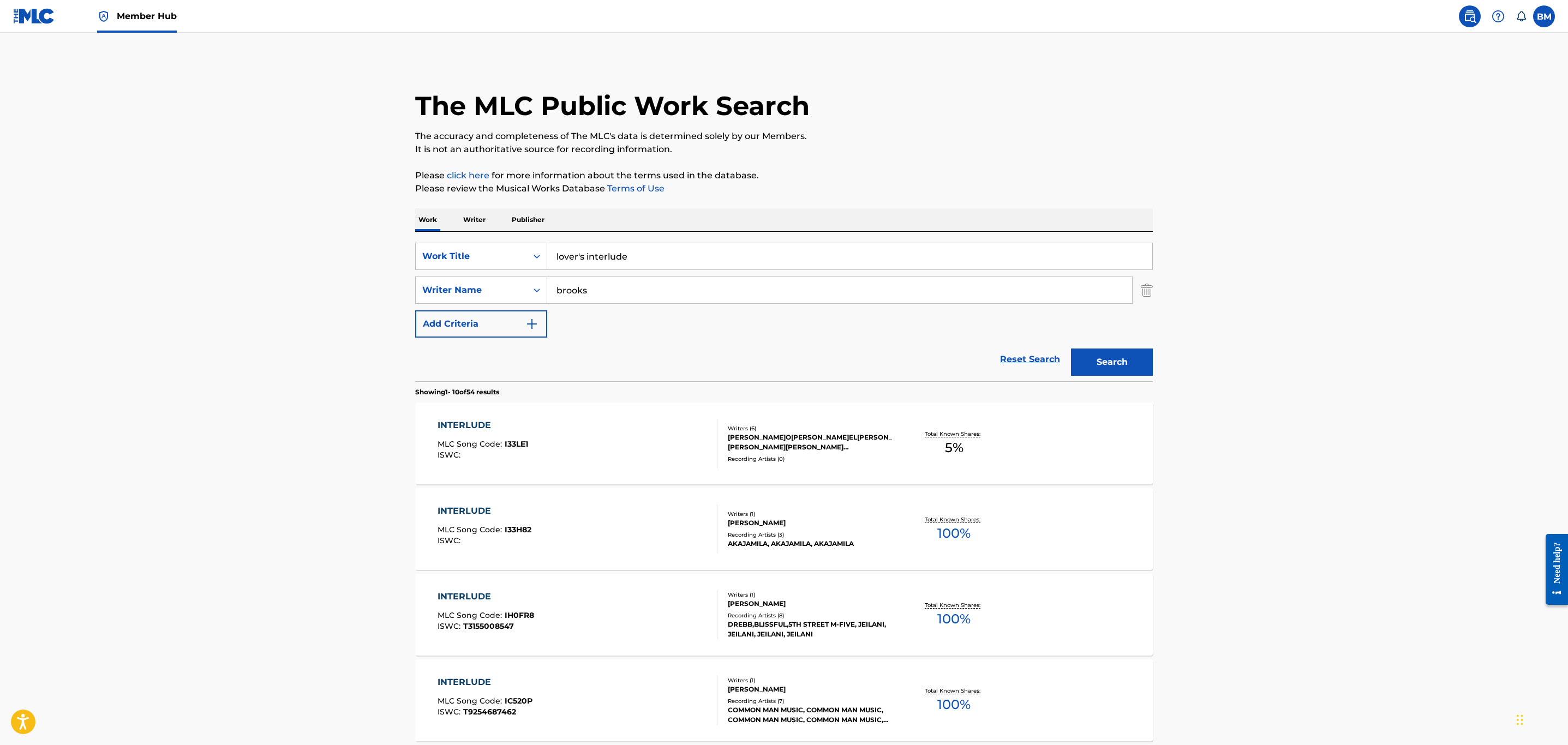
drag, startPoint x: 629, startPoint y: 293, endPoint x: 195, endPoint y: 293, distance: 434.0
click at [195, 293] on main "The MLC Public Work Search The accuracy and completeness of The MLC's data is d…" at bounding box center [784, 675] width 1568 height 1284
click at [1071, 349] on button "Search" at bounding box center [1111, 362] width 82 height 27
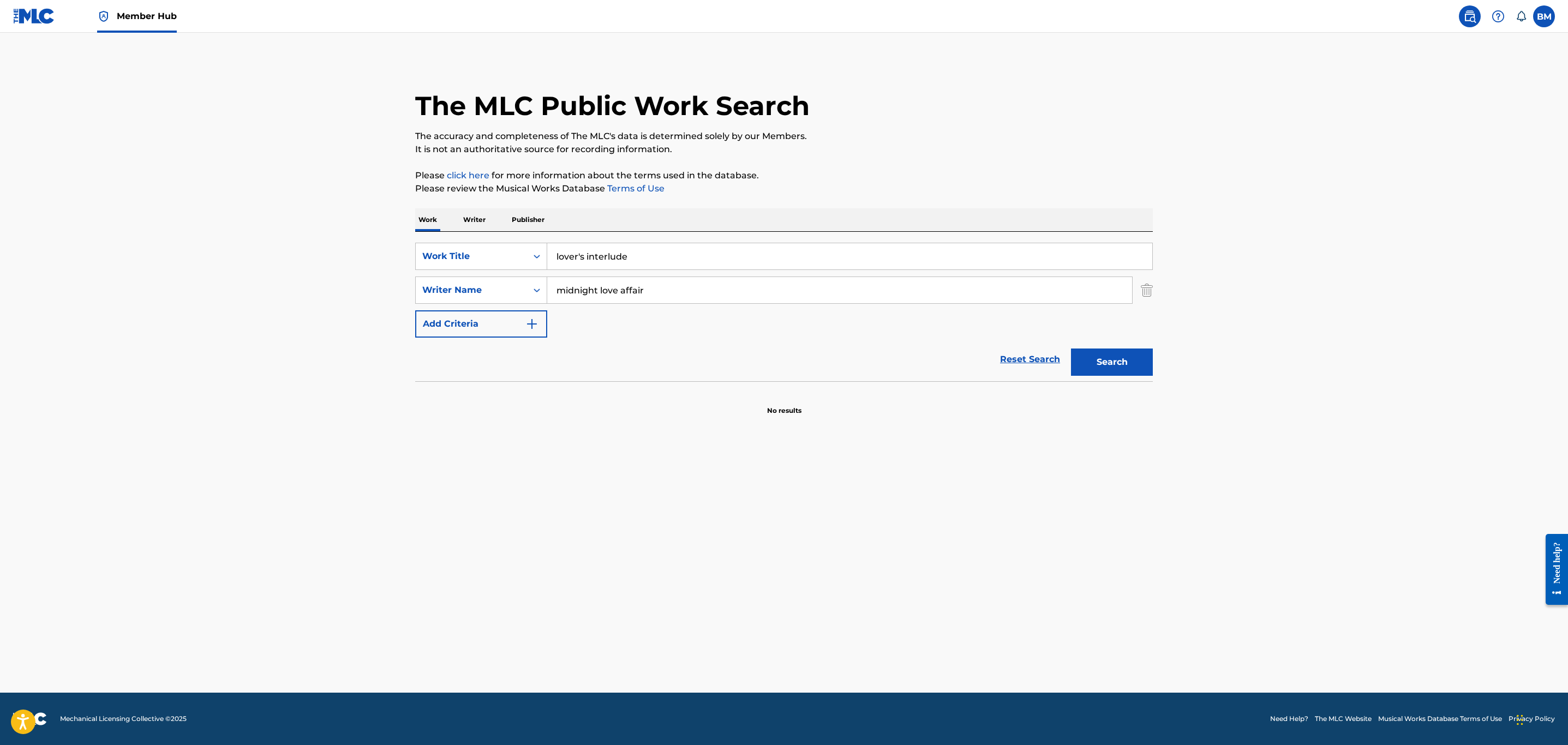
drag, startPoint x: 675, startPoint y: 295, endPoint x: 188, endPoint y: 277, distance: 487.3
click at [188, 277] on main "The MLC Public Work Search The accuracy and completeness of The MLC's data is d…" at bounding box center [784, 363] width 1568 height 660
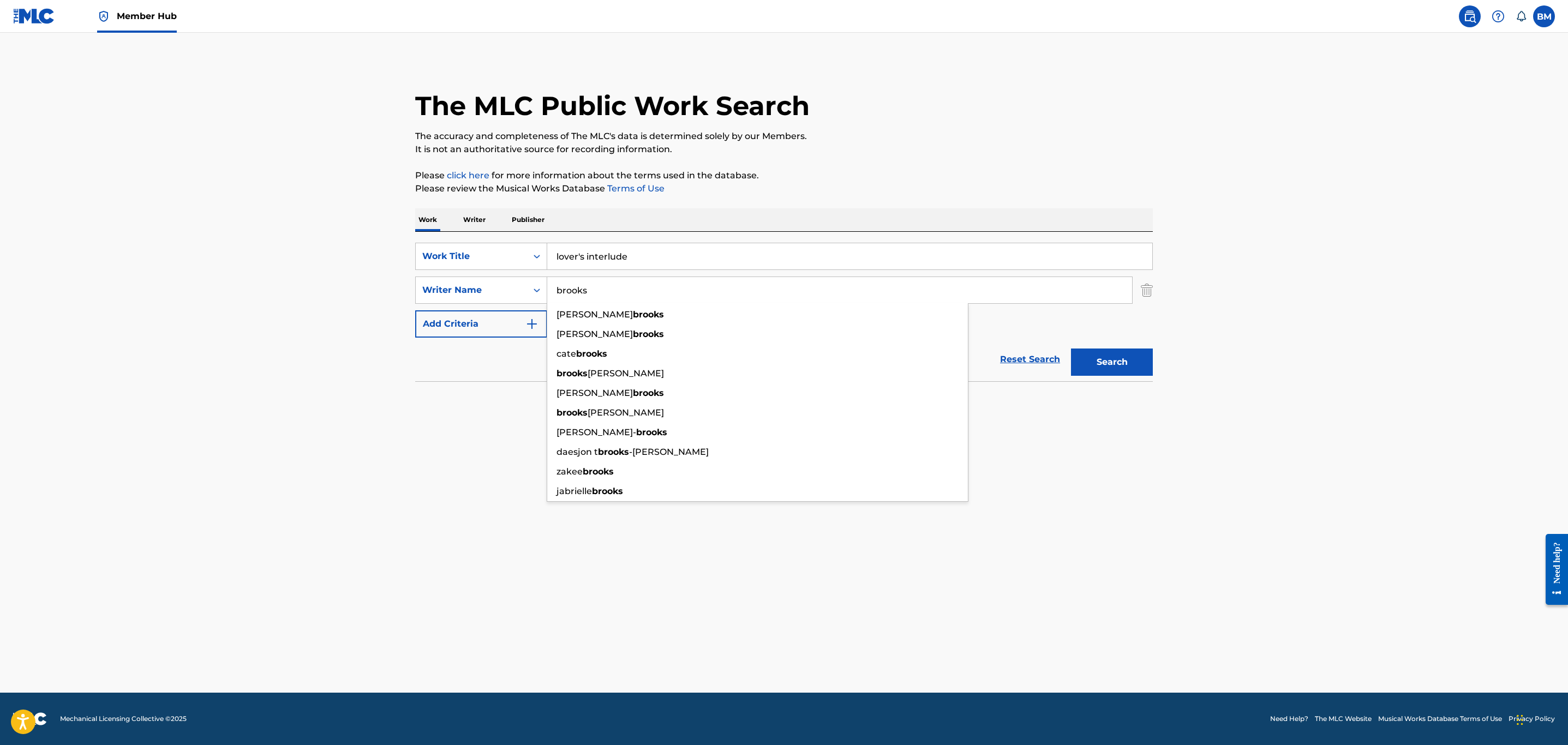
type input "brooks"
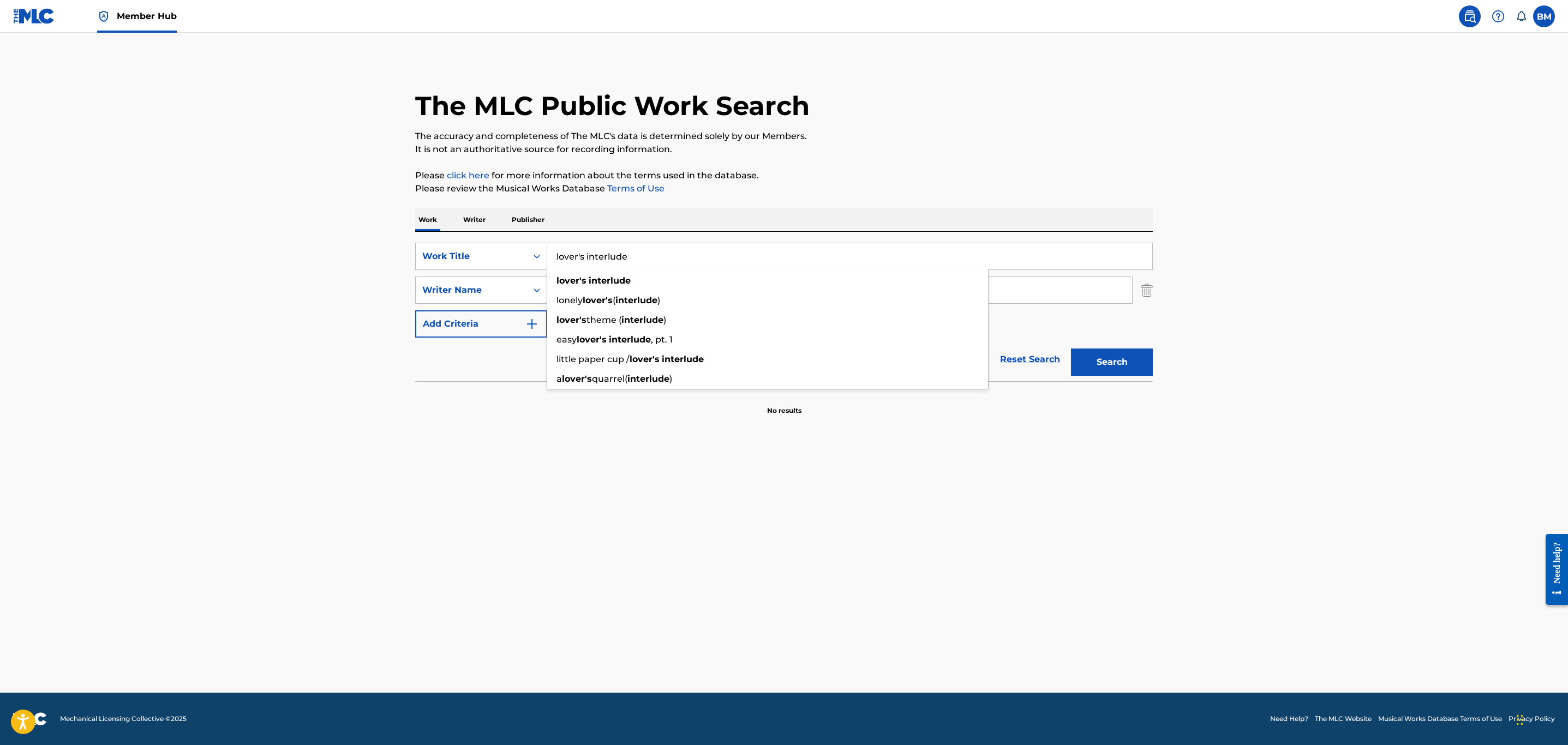
drag, startPoint x: 643, startPoint y: 259, endPoint x: 323, endPoint y: 253, distance: 320.1
click at [323, 253] on main "The MLC Public Work Search The accuracy and completeness of The MLC's data is d…" at bounding box center [784, 363] width 1568 height 660
click at [1071, 349] on button "Search" at bounding box center [1111, 362] width 82 height 27
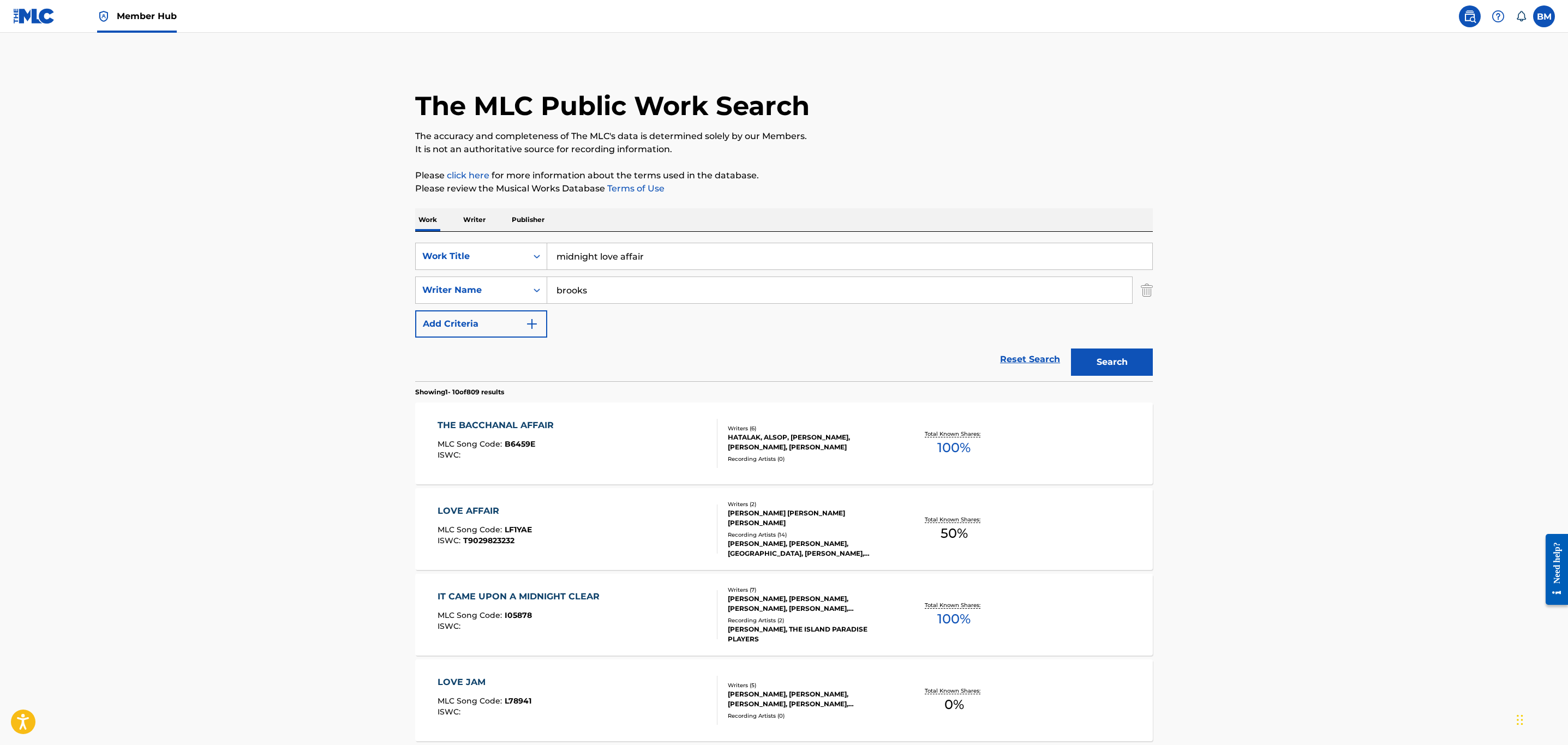
drag, startPoint x: 670, startPoint y: 255, endPoint x: 223, endPoint y: 255, distance: 447.0
click at [223, 255] on main "The MLC Public Work Search The accuracy and completeness of The MLC's data is d…" at bounding box center [784, 675] width 1568 height 1284
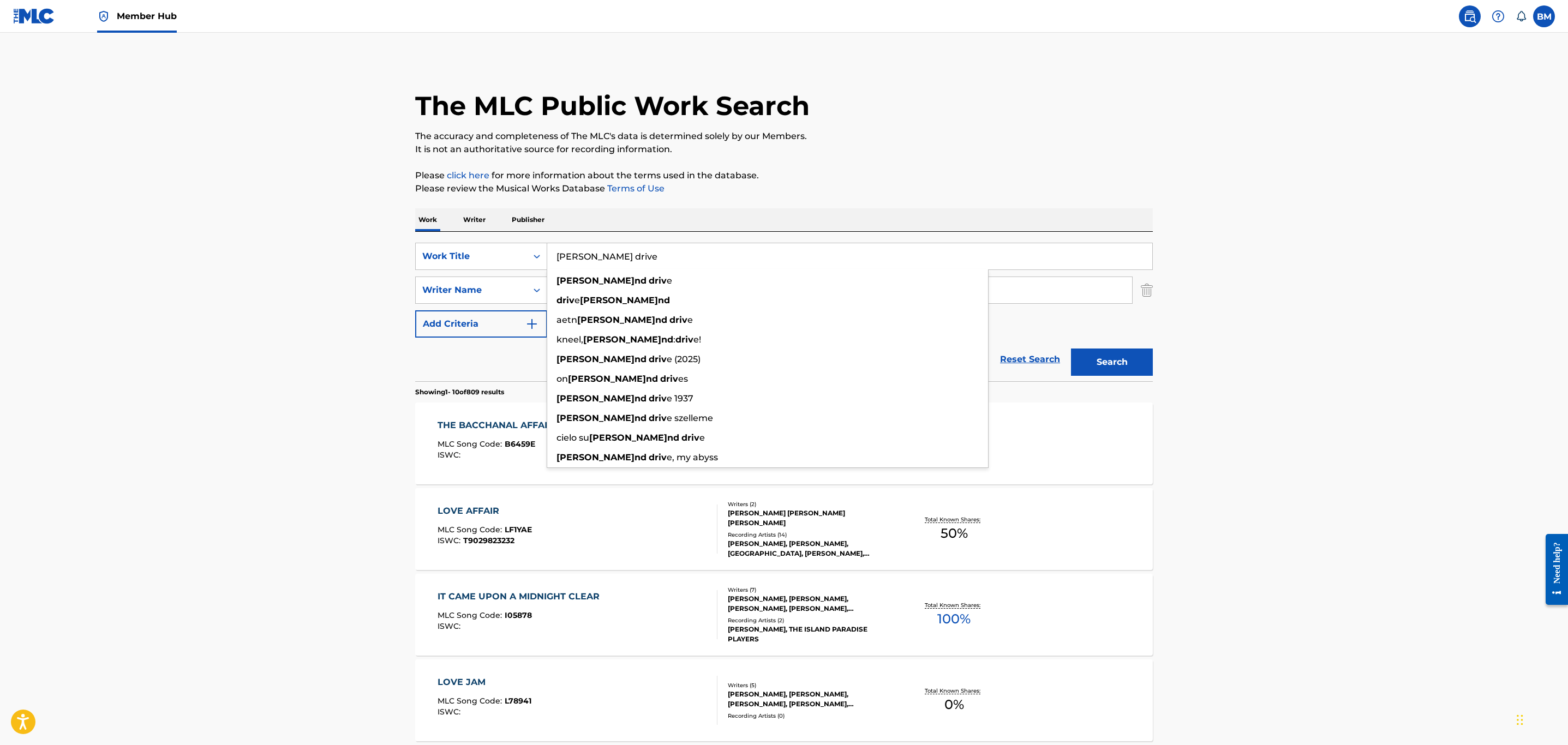
click at [1071, 349] on button "Search" at bounding box center [1111, 362] width 82 height 27
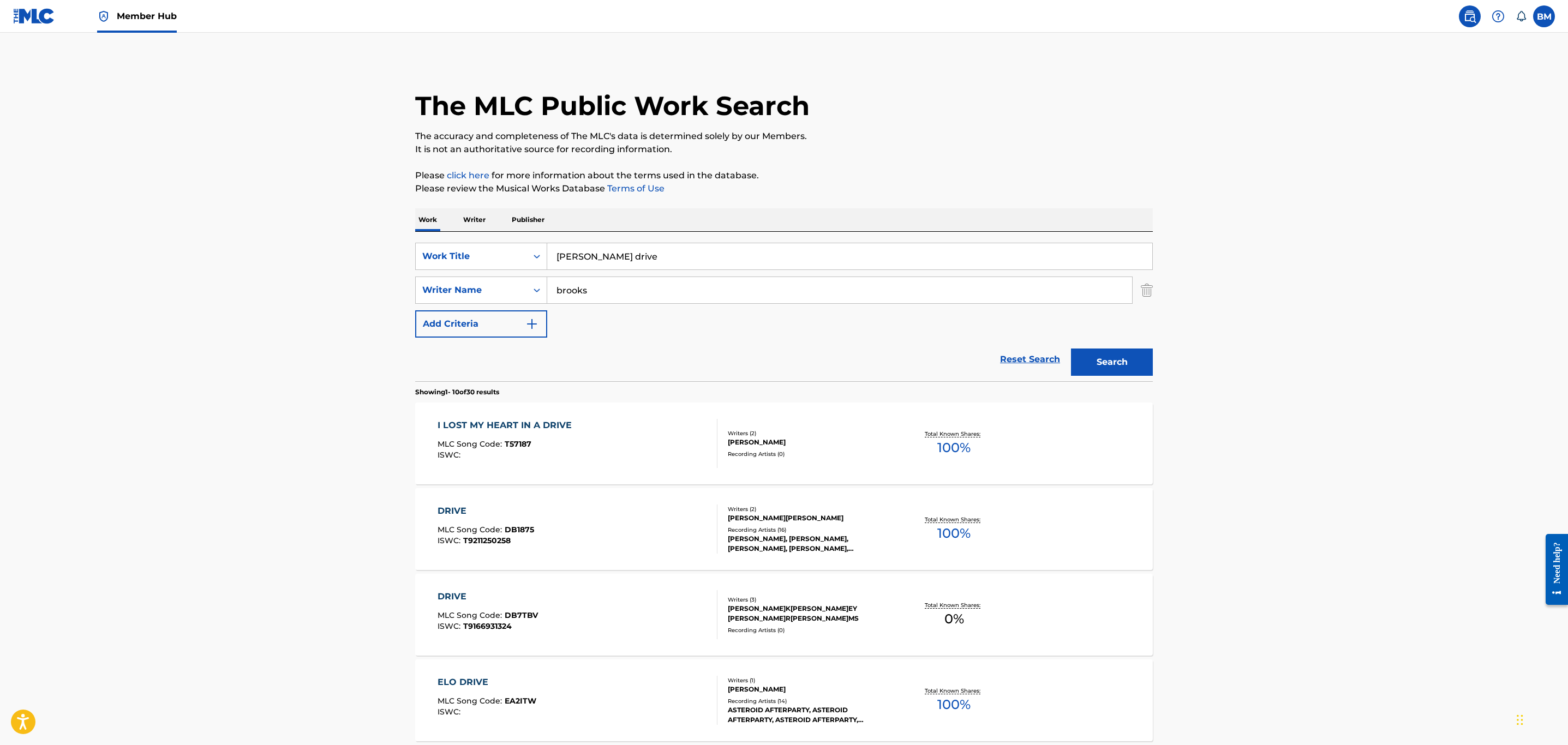
drag, startPoint x: 670, startPoint y: 250, endPoint x: 92, endPoint y: 236, distance: 578.2
click at [92, 236] on main "The MLC Public Work Search The accuracy and completeness of The MLC's data is d…" at bounding box center [784, 675] width 1568 height 1284
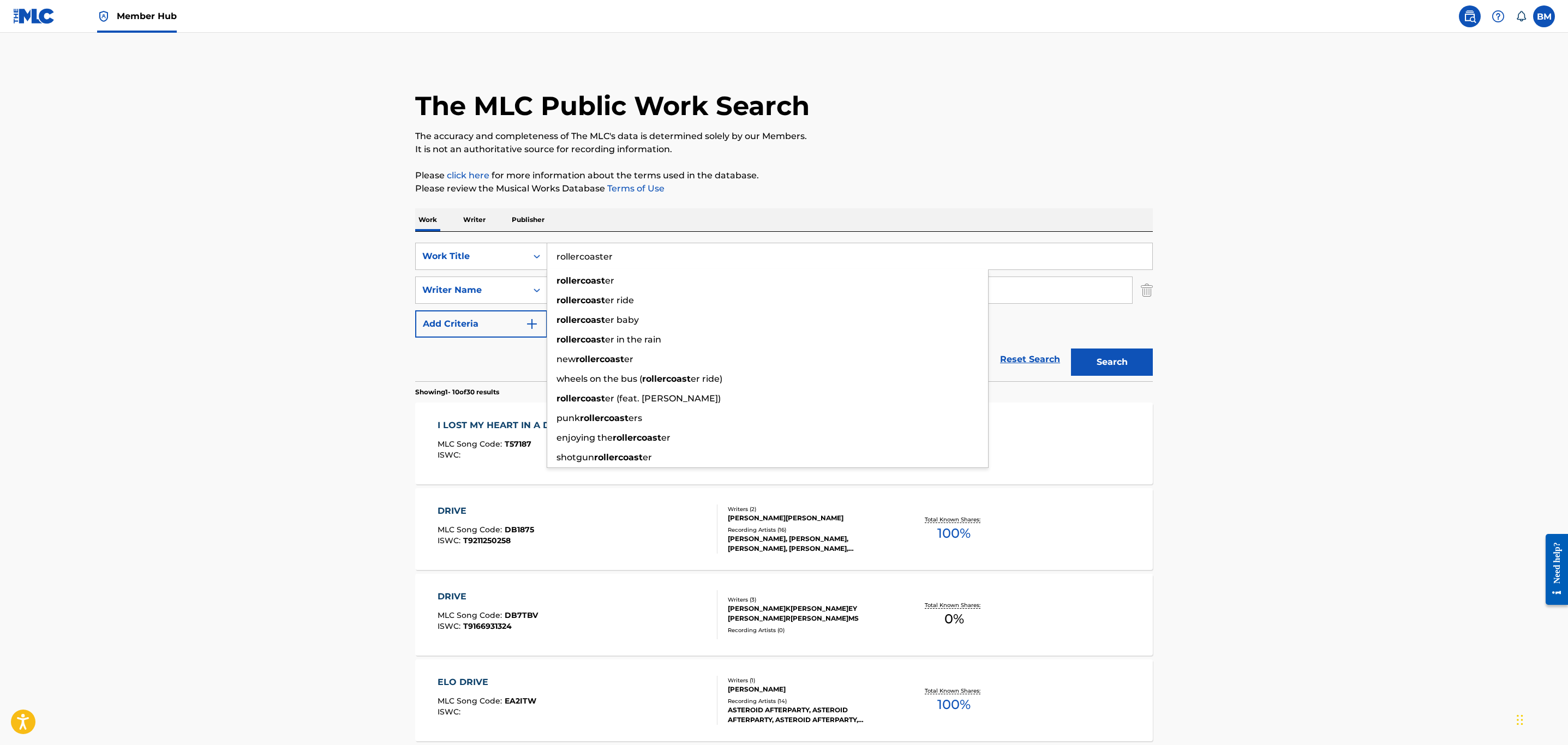
type input "rollercoaster"
click at [1071, 349] on button "Search" at bounding box center [1111, 362] width 82 height 27
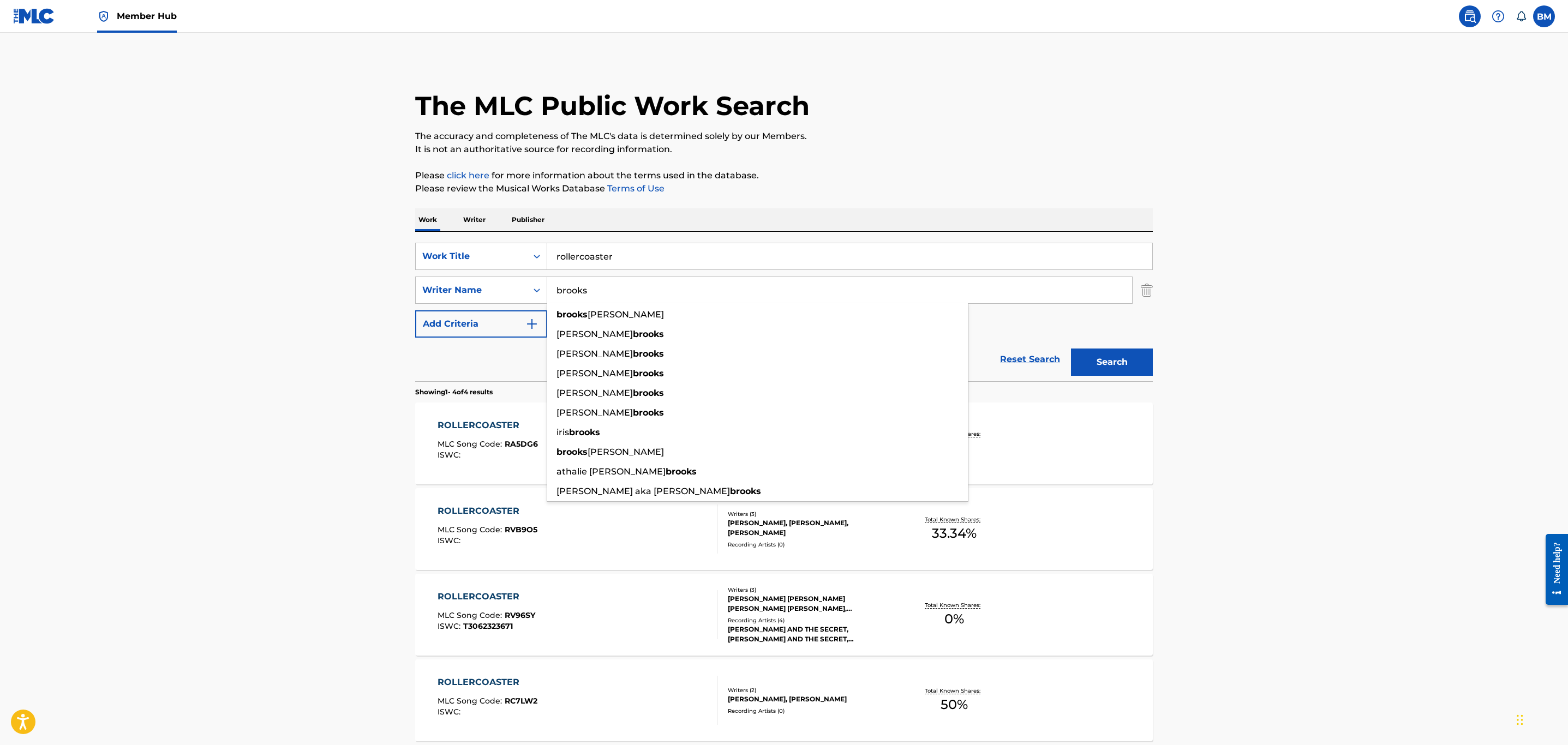
drag, startPoint x: 590, startPoint y: 292, endPoint x: 351, endPoint y: 285, distance: 239.1
click at [351, 285] on main "The MLC Public Work Search The accuracy and completeness of The MLC's data is d…" at bounding box center [784, 416] width 1568 height 766
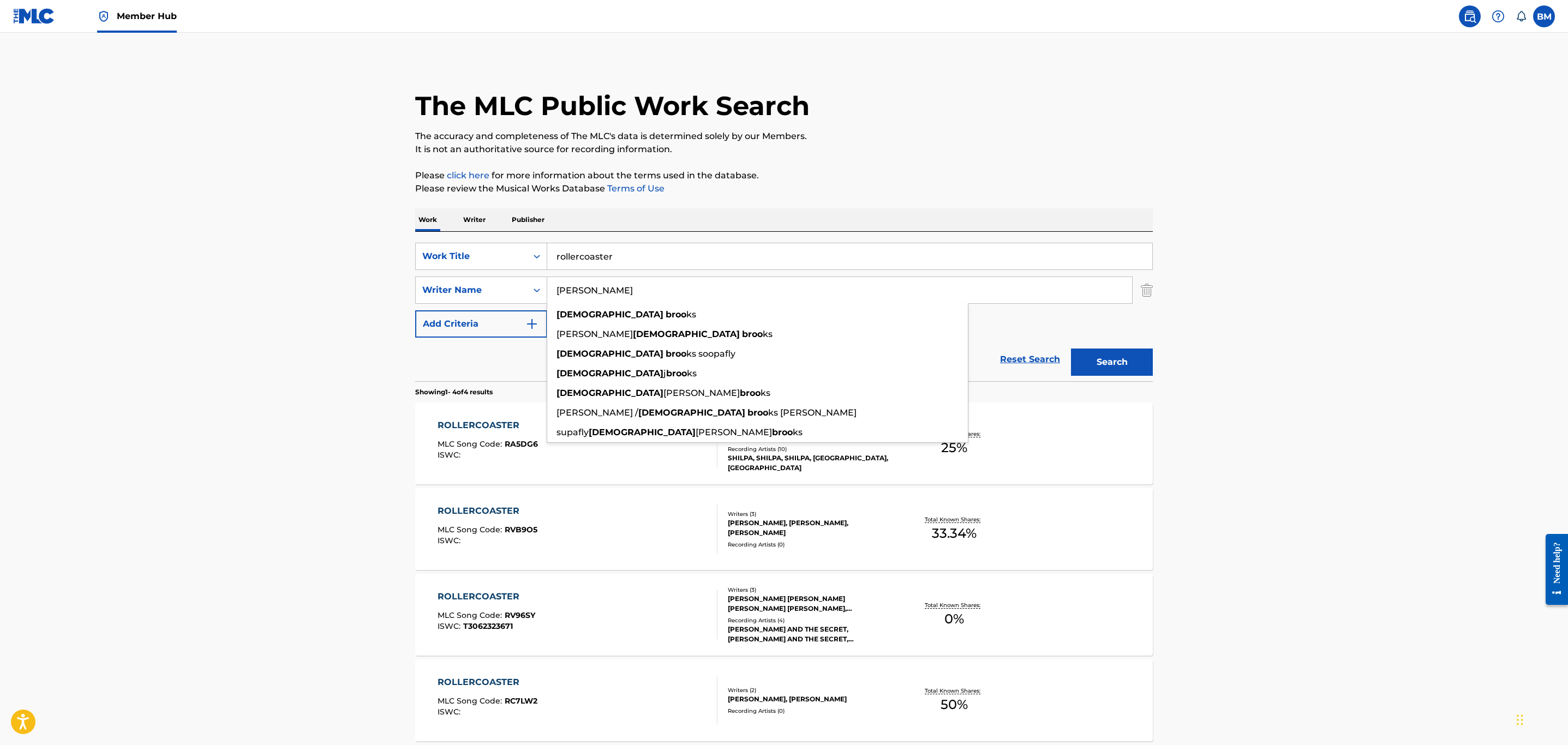
type input "priest brooks"
click at [1071, 349] on button "Search" at bounding box center [1111, 362] width 82 height 27
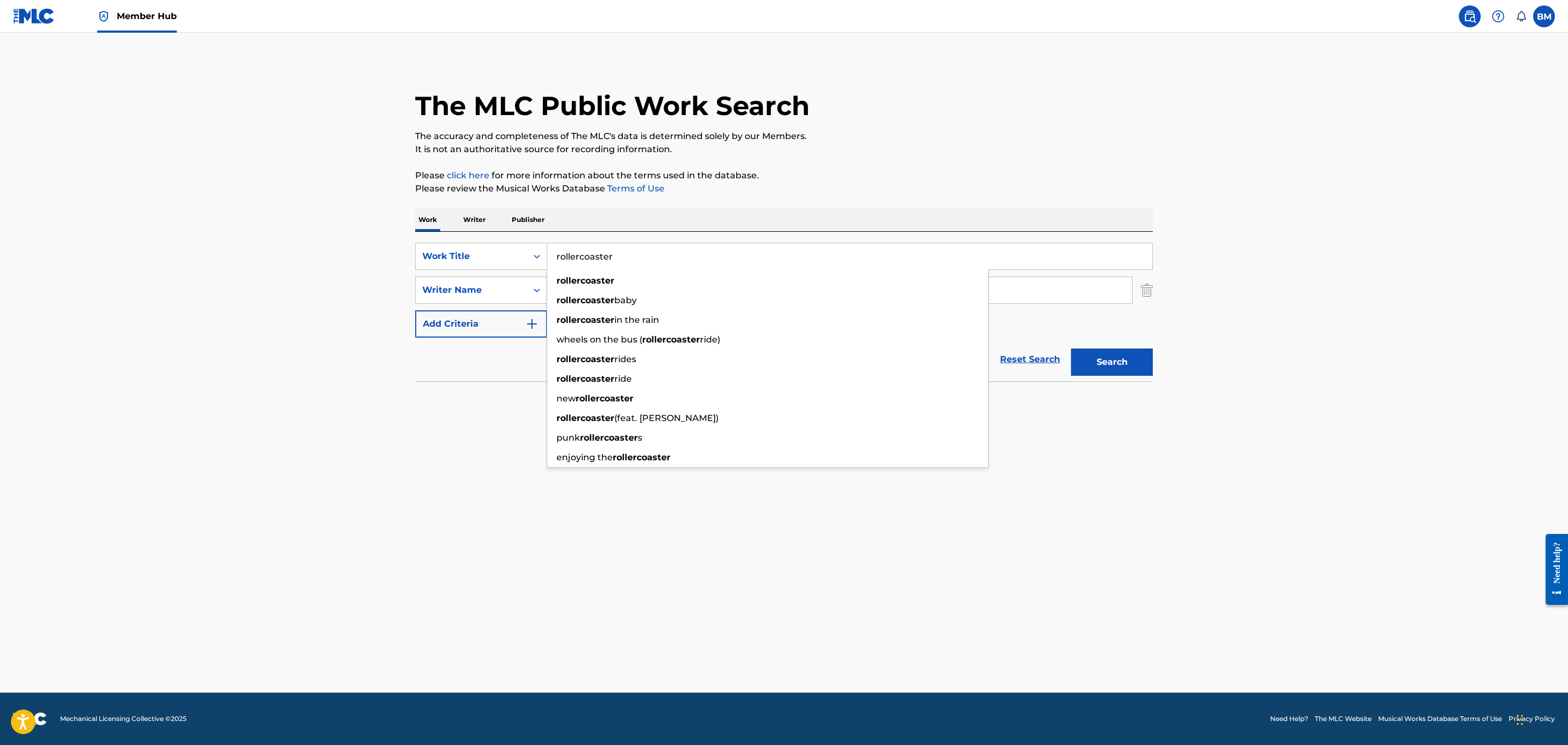
drag, startPoint x: 645, startPoint y: 262, endPoint x: 402, endPoint y: 257, distance: 243.1
click at [402, 257] on div "The MLC Public Work Search The accuracy and completeness of The MLC's data is d…" at bounding box center [784, 238] width 764 height 355
click at [1071, 349] on button "Search" at bounding box center [1111, 362] width 82 height 27
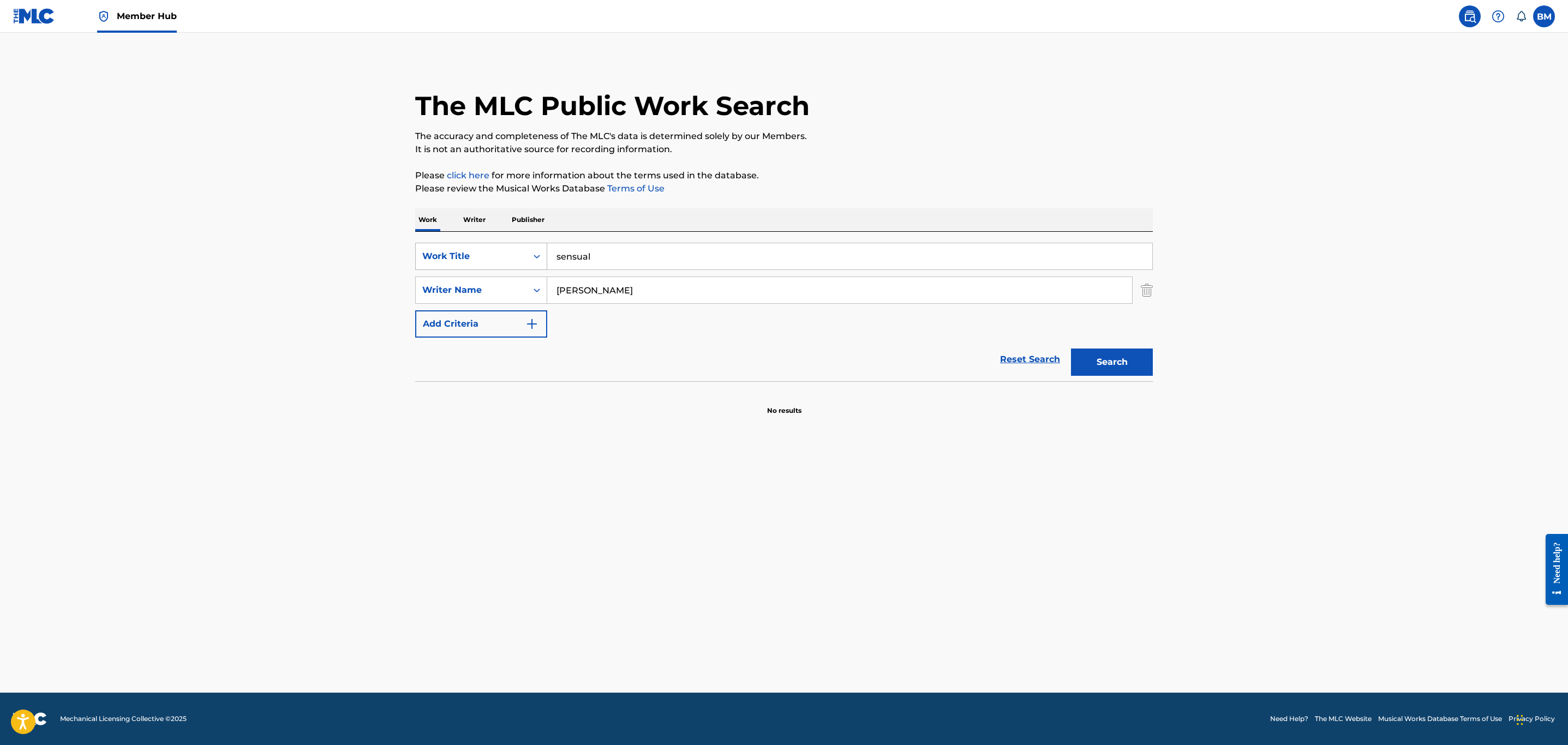
drag, startPoint x: 603, startPoint y: 265, endPoint x: 529, endPoint y: 261, distance: 74.1
click at [529, 261] on div "SearchWithCriteria33b38815-4671-4368-96ed-660ec5e9f571 Work Title sensual" at bounding box center [784, 256] width 738 height 27
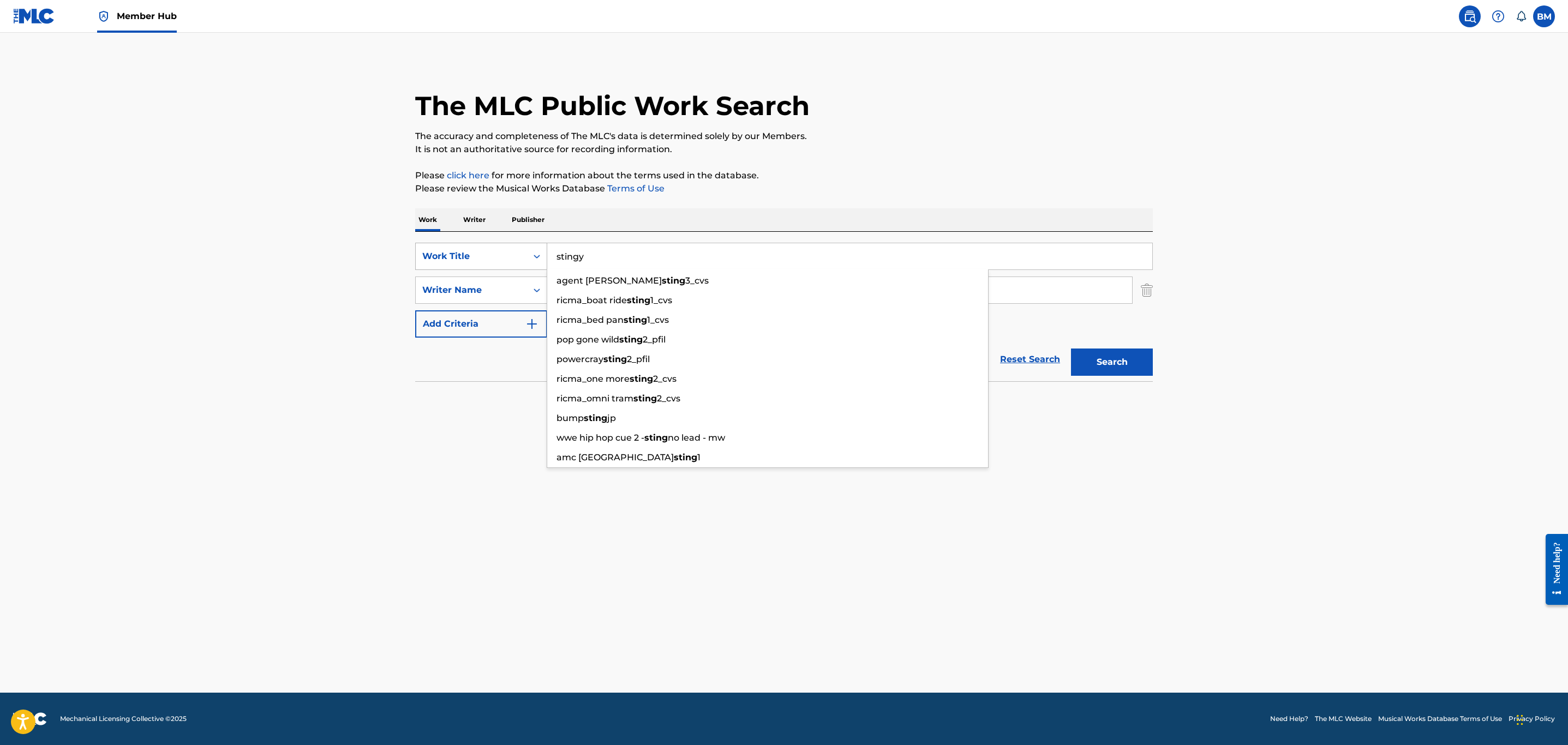
type input "stingy"
click at [1071, 349] on button "Search" at bounding box center [1111, 362] width 82 height 27
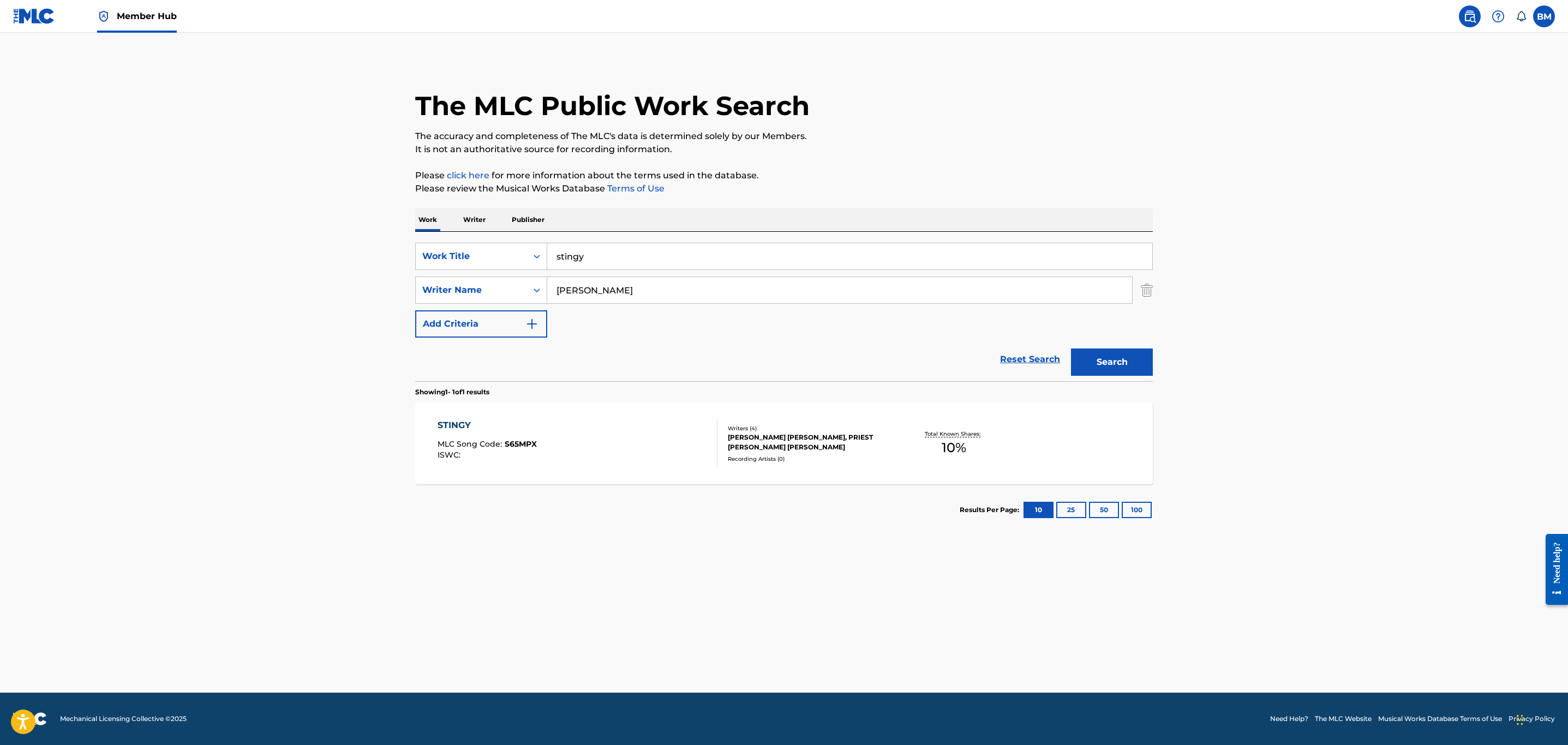
click at [658, 436] on div "STINGY MLC Song Code : S65MPX ISWC :" at bounding box center [578, 443] width 281 height 49
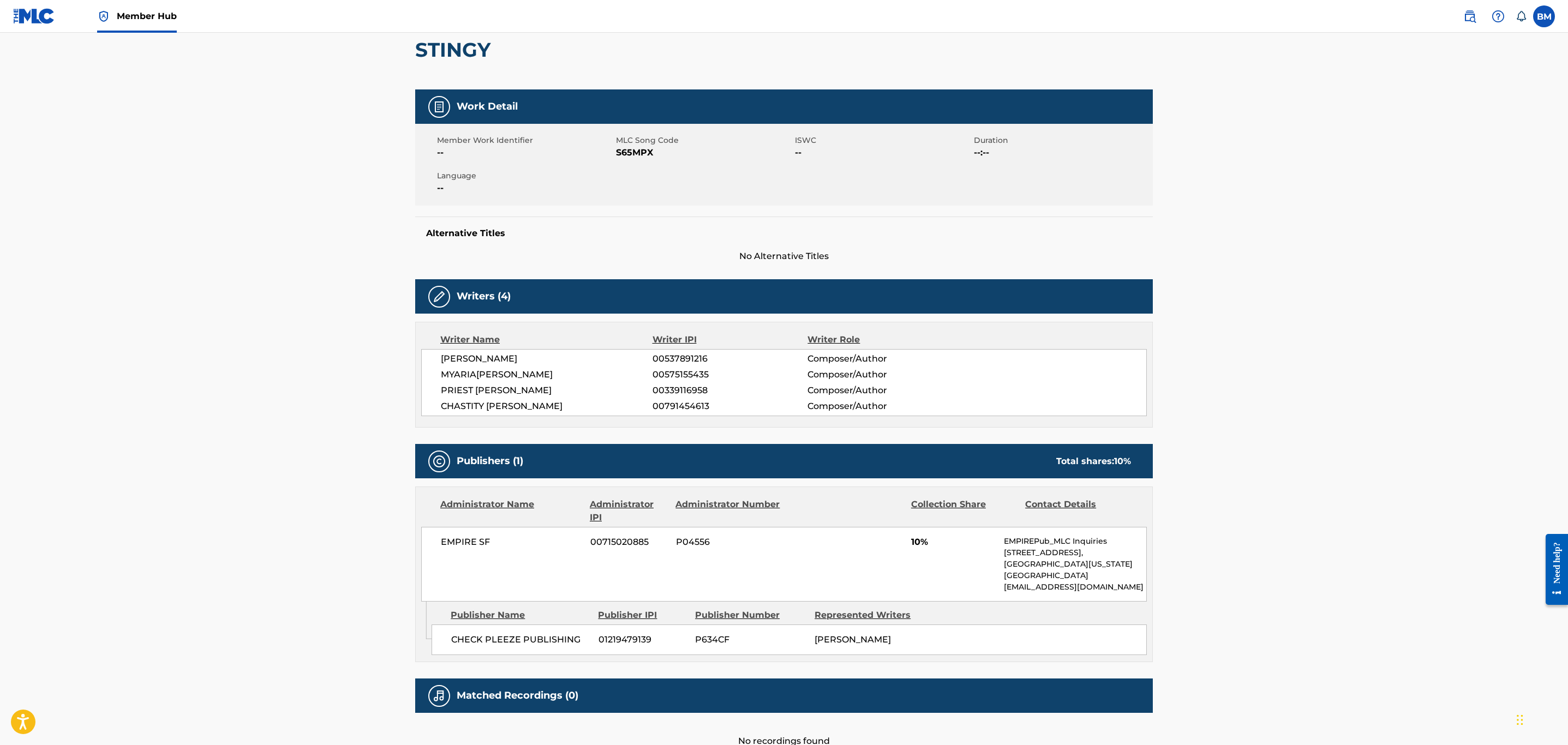
scroll to position [25, 0]
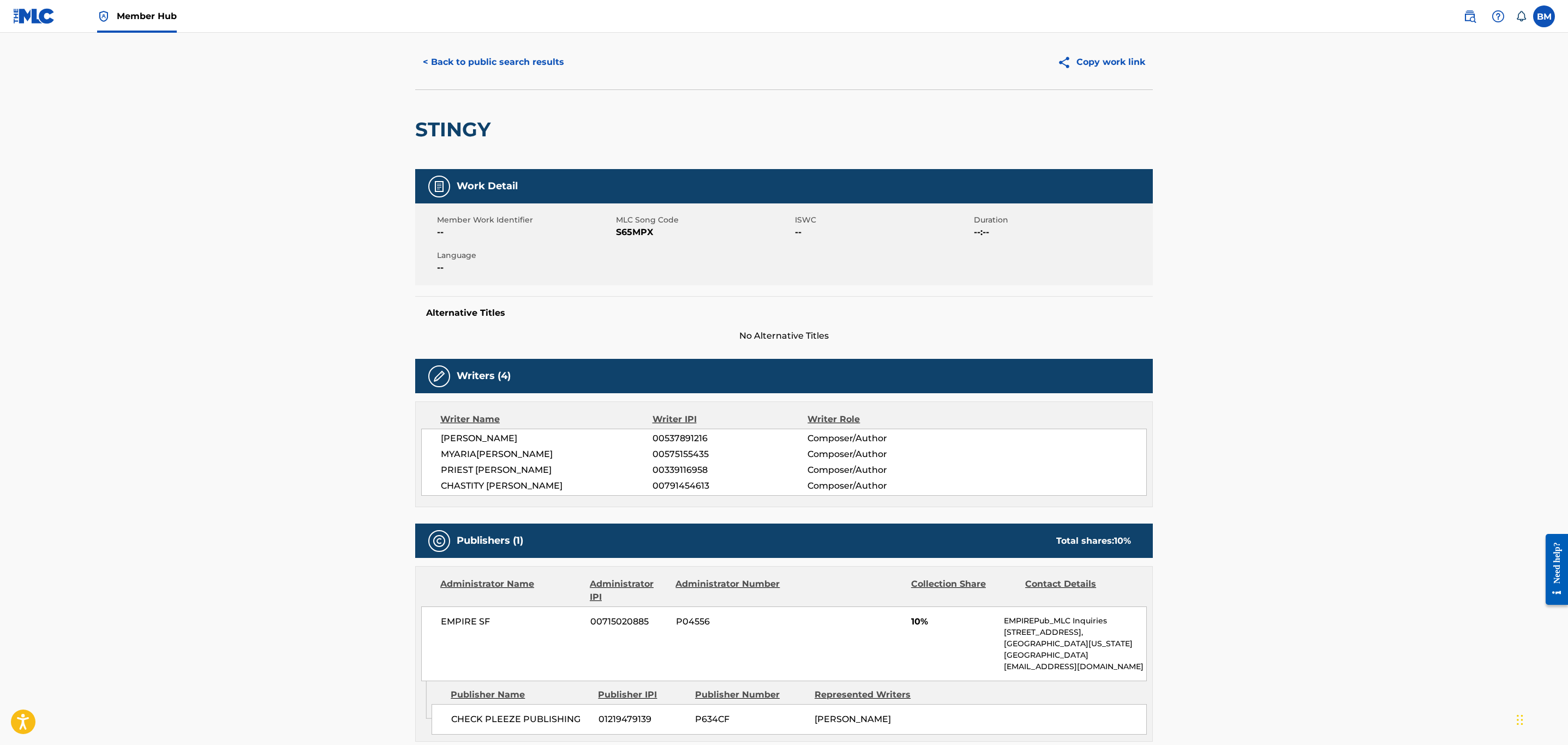
click at [631, 229] on span "S65MPX" at bounding box center [704, 233] width 177 height 13
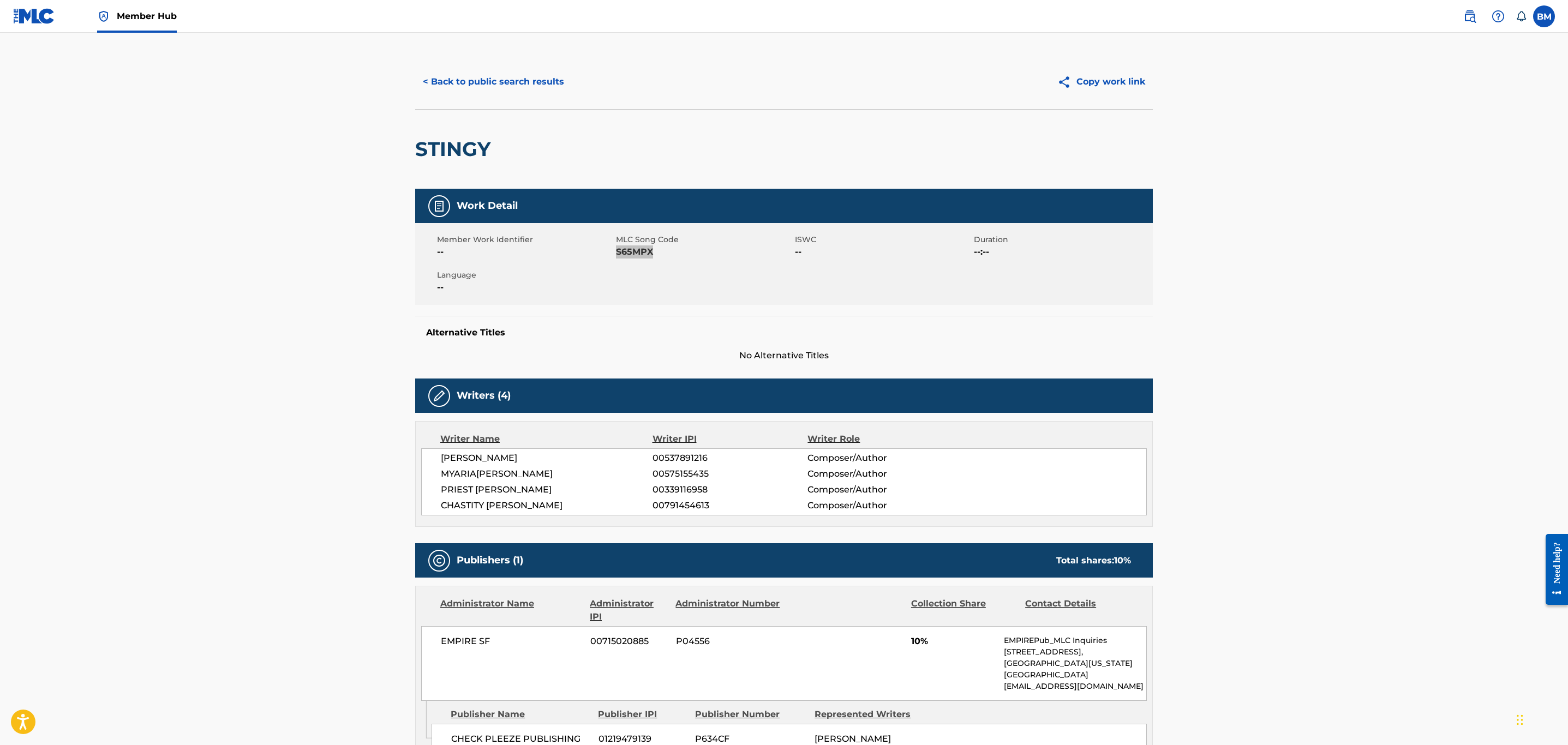
scroll to position [0, 0]
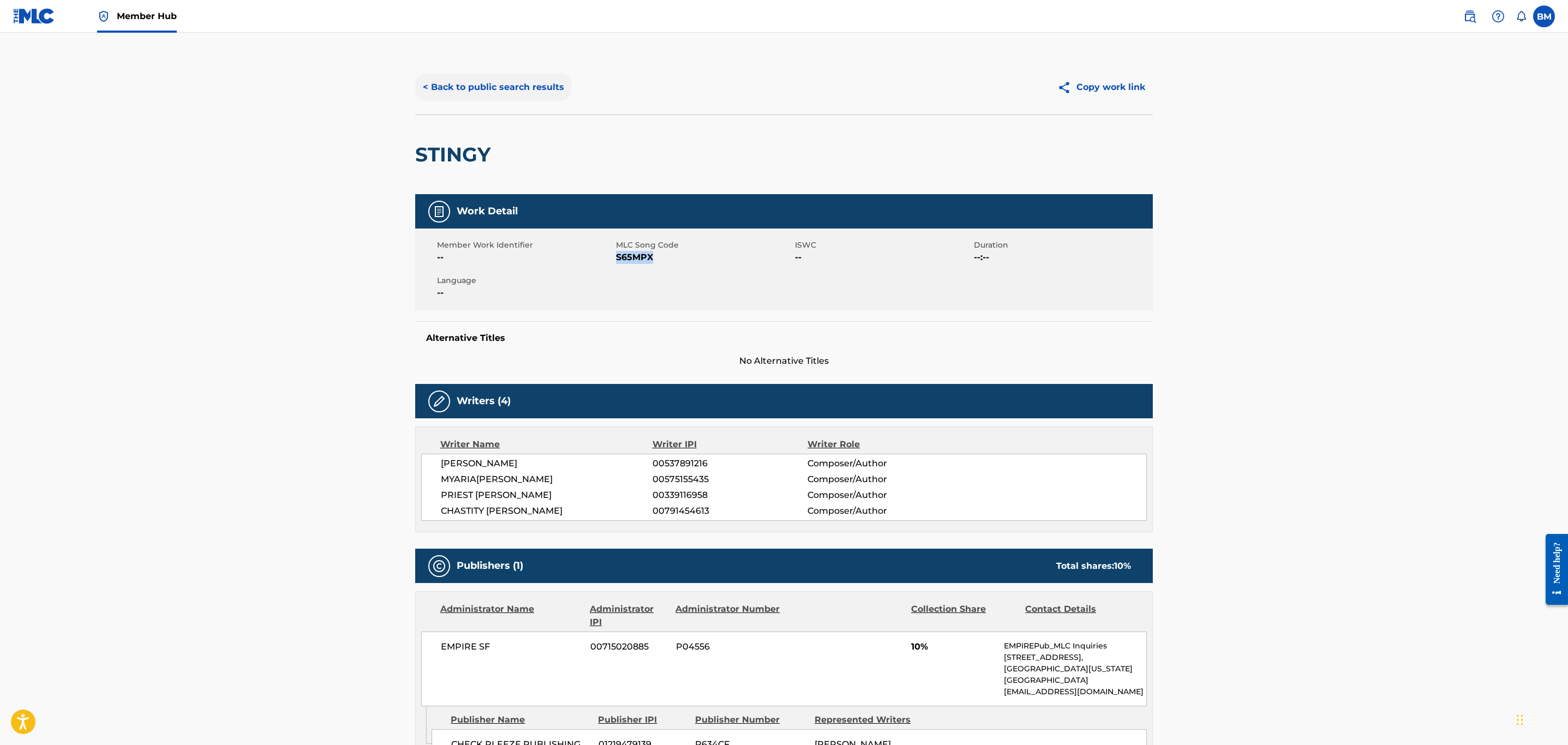
click at [522, 91] on button "< Back to public search results" at bounding box center [493, 87] width 156 height 27
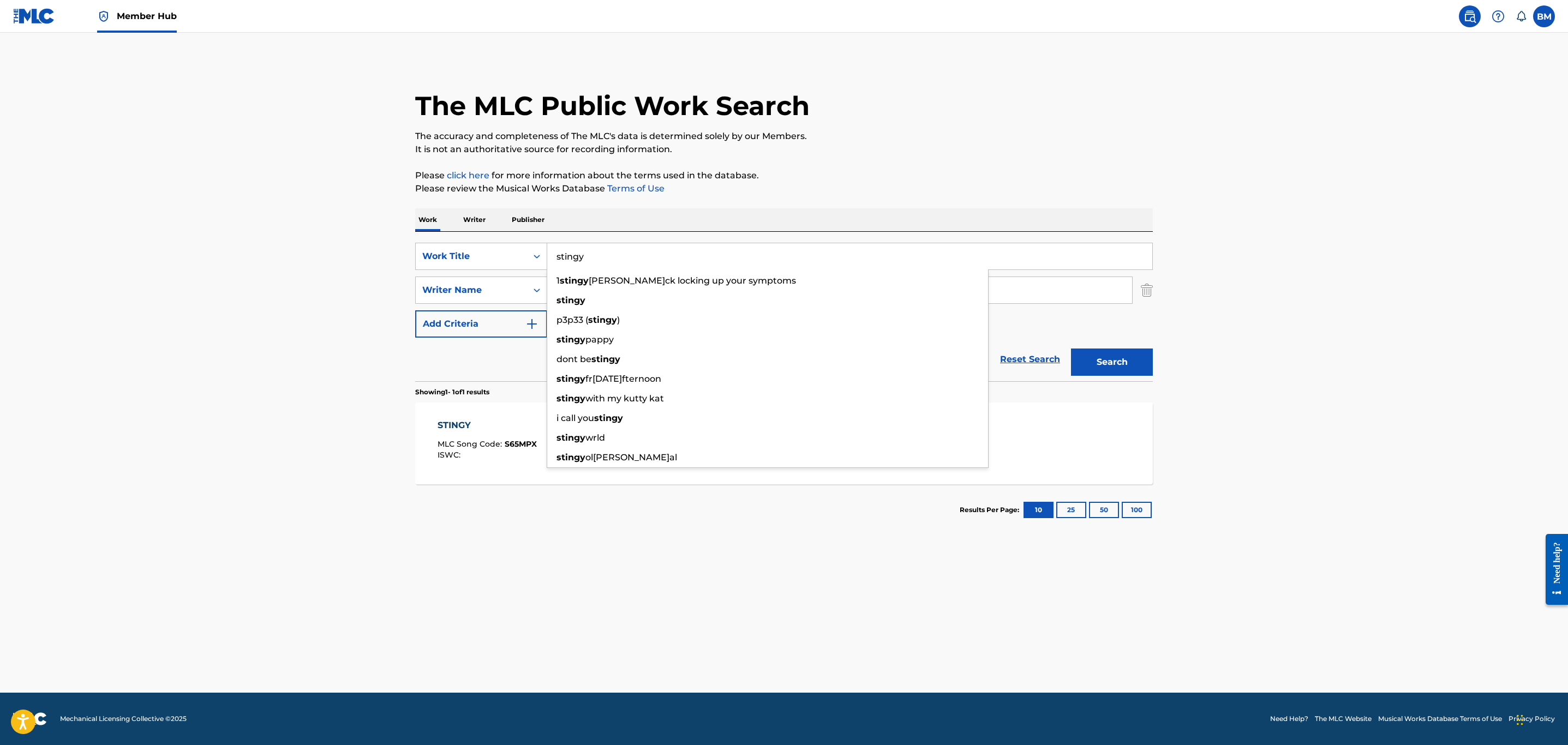
drag, startPoint x: 668, startPoint y: 256, endPoint x: 169, endPoint y: 257, distance: 499.0
click at [169, 257] on main "The MLC Public Work Search The accuracy and completeness of The MLC's data is d…" at bounding box center [784, 363] width 1568 height 660
type input "you look better"
click at [1071, 349] on button "Search" at bounding box center [1111, 362] width 82 height 27
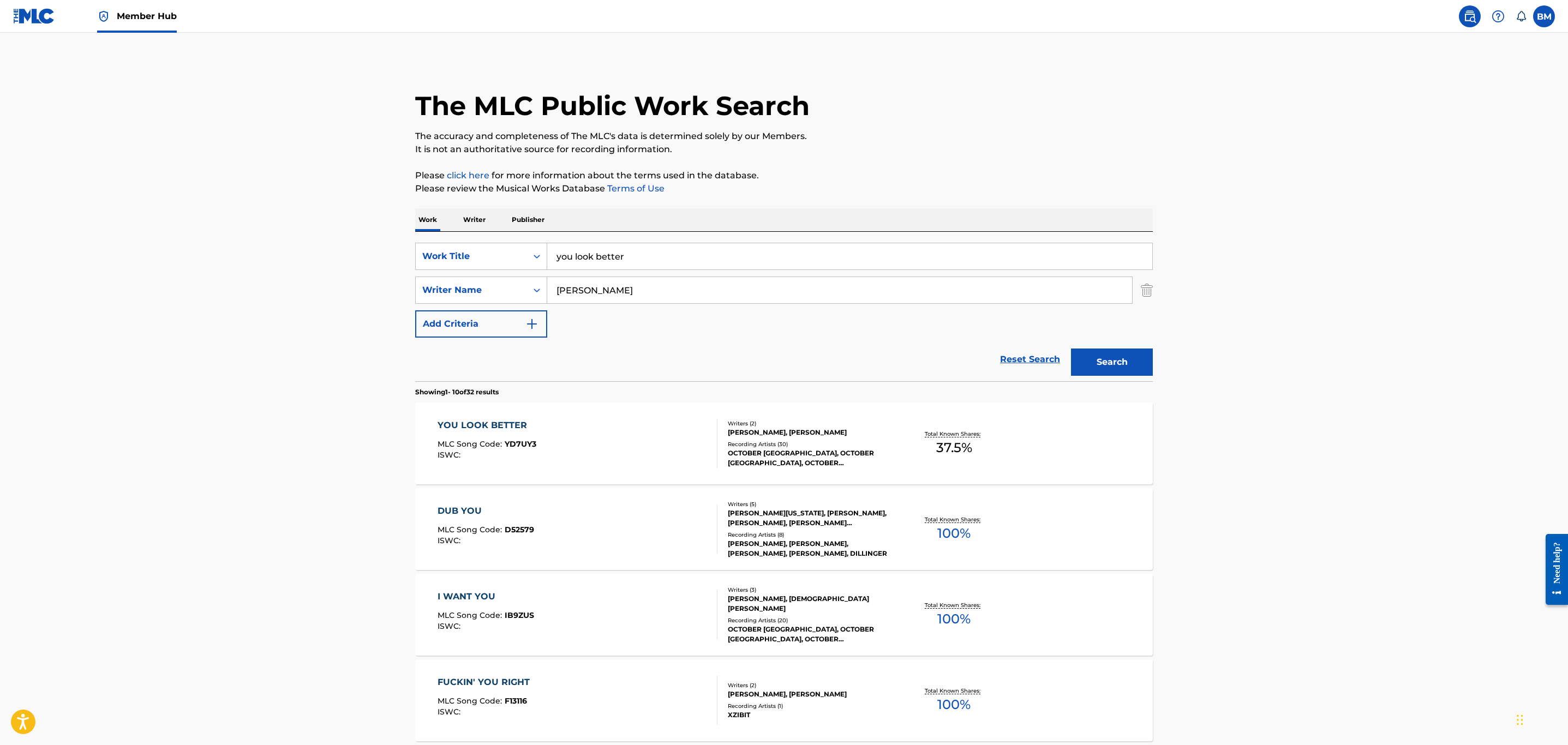
click at [623, 466] on div "YOU LOOK BETTER MLC Song Code : YD7UY3 ISWC :" at bounding box center [578, 443] width 281 height 49
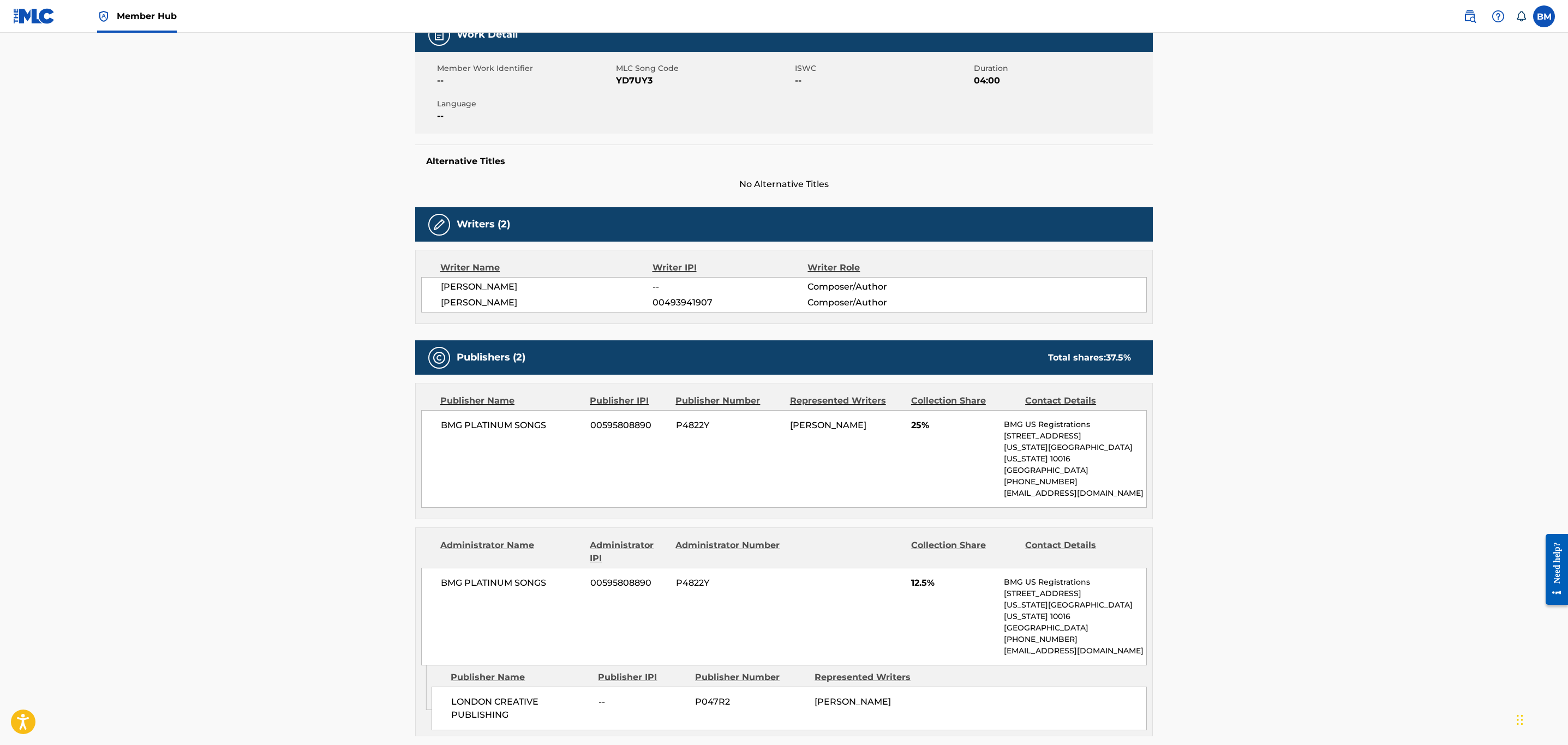
scroll to position [164, 0]
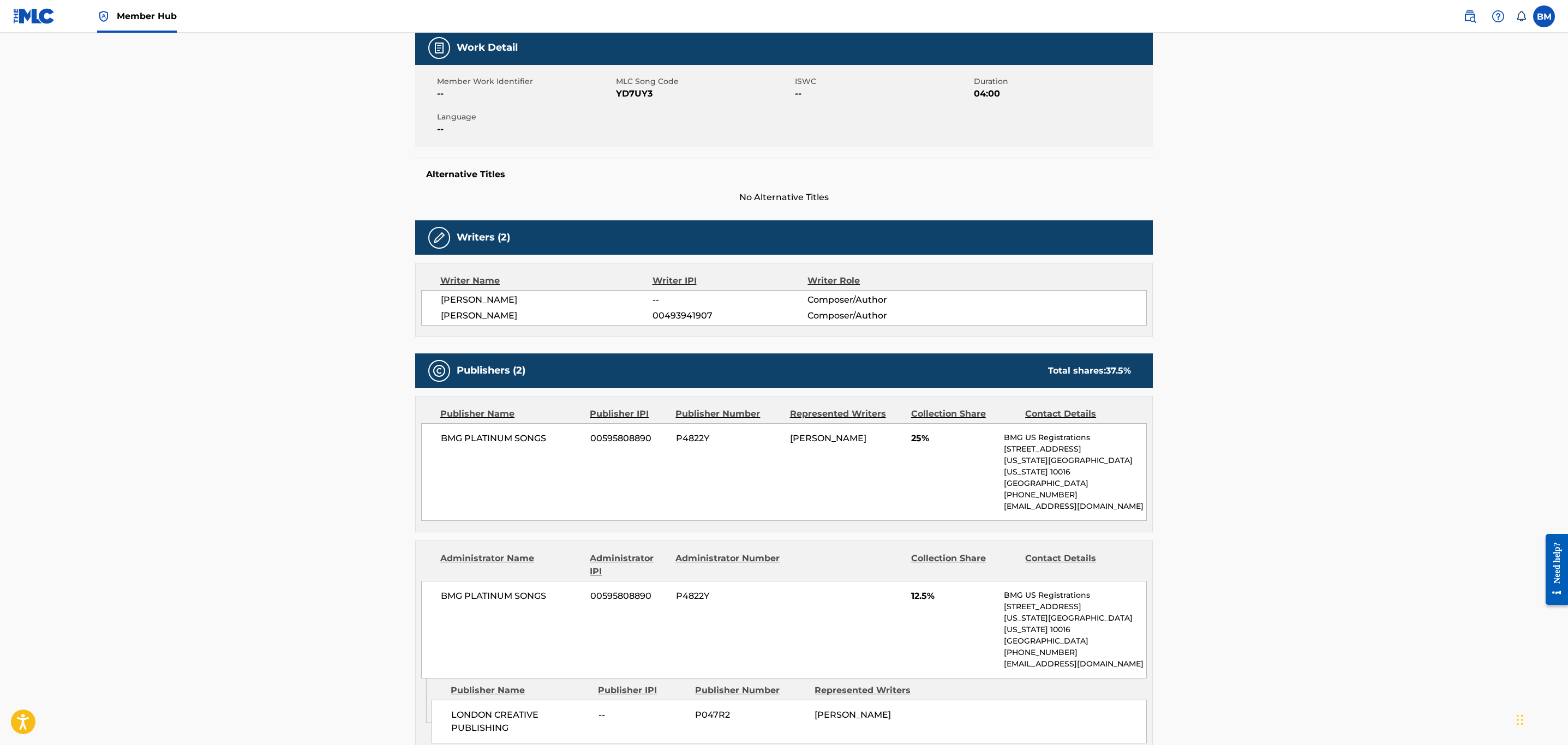
click at [635, 90] on span "YD7UY3" at bounding box center [704, 94] width 177 height 13
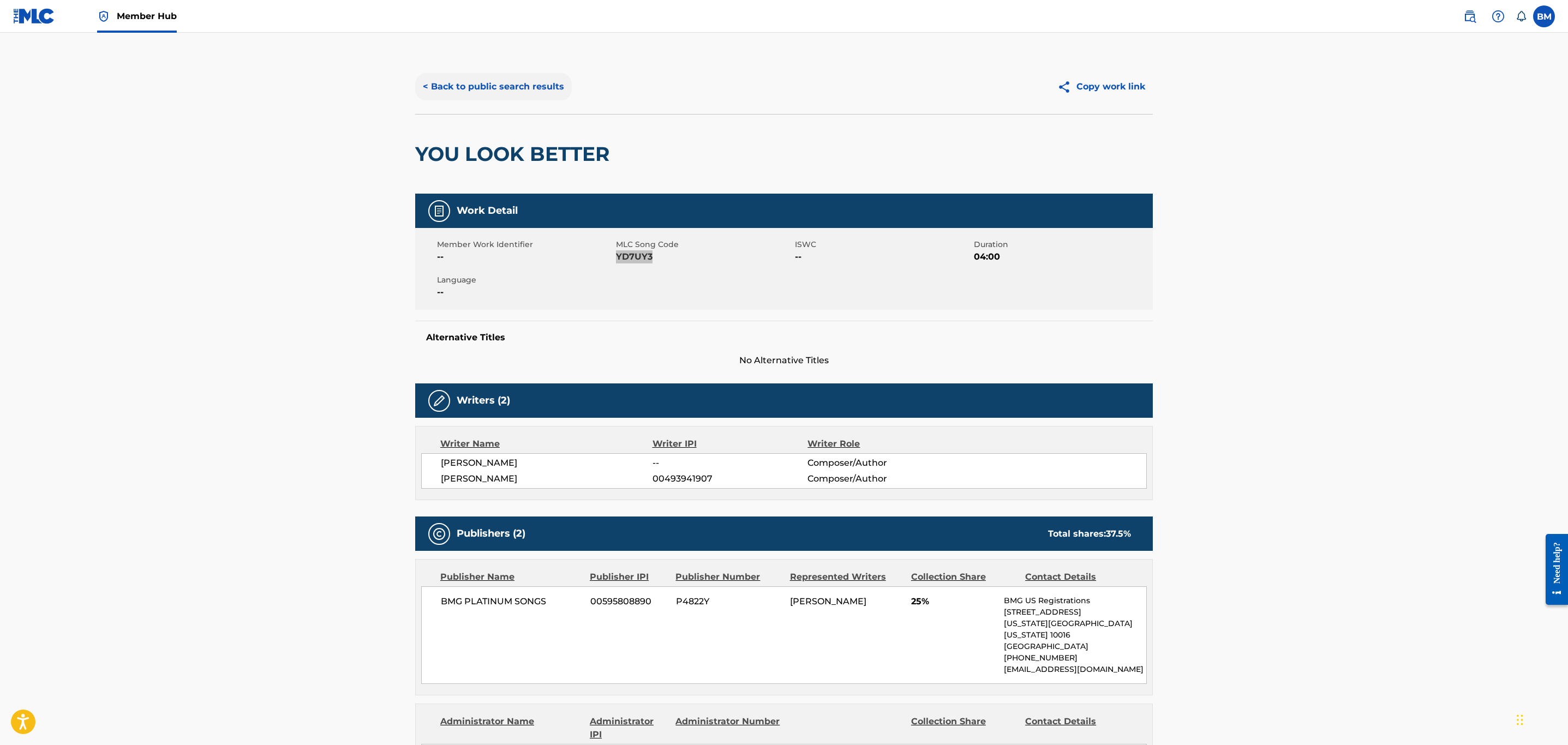
scroll to position [0, 0]
click at [514, 74] on button "< Back to public search results" at bounding box center [493, 87] width 156 height 27
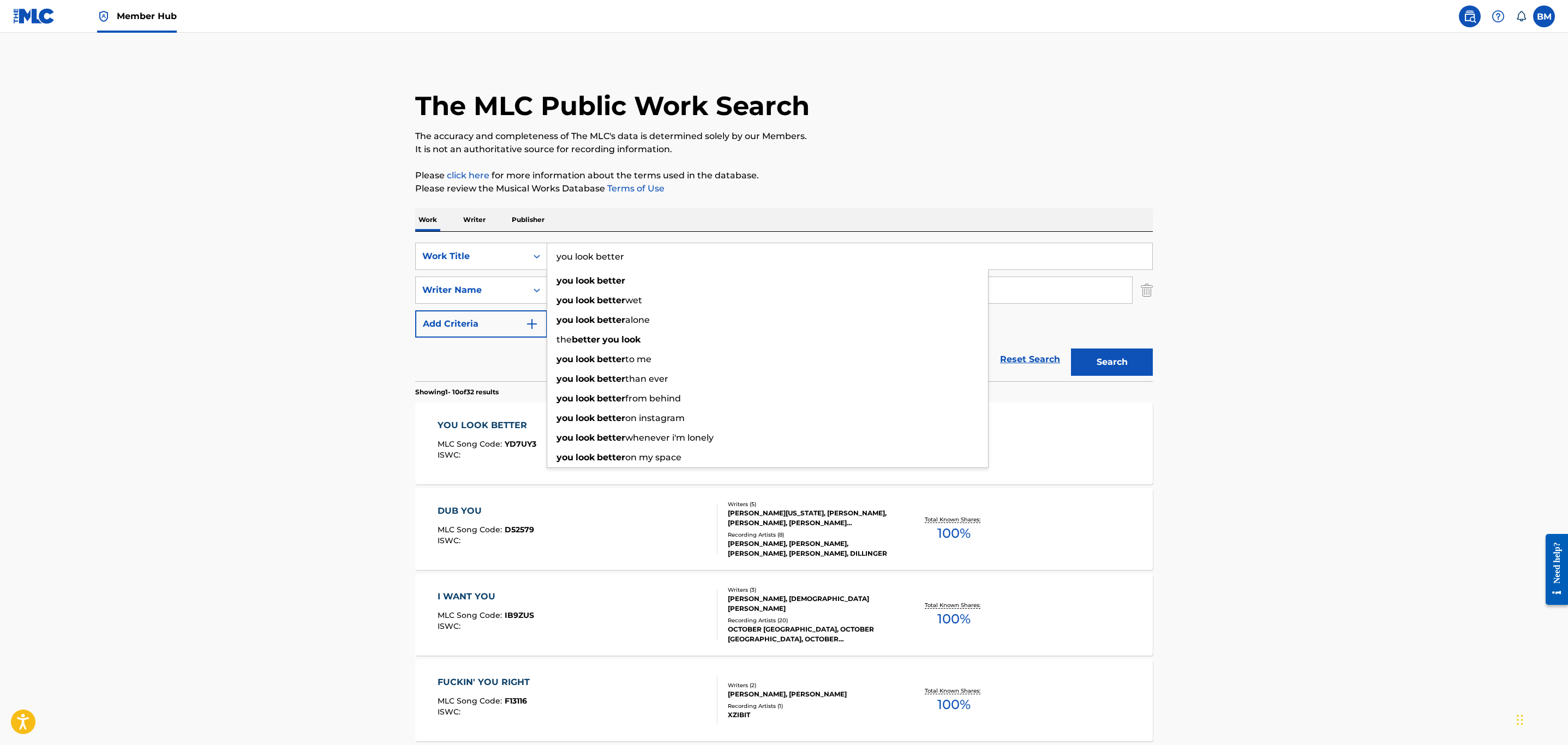
drag, startPoint x: 640, startPoint y: 253, endPoint x: 279, endPoint y: 271, distance: 361.4
click at [279, 271] on main "The MLC Public Work Search The accuracy and completeness of The MLC's data is d…" at bounding box center [784, 675] width 1568 height 1284
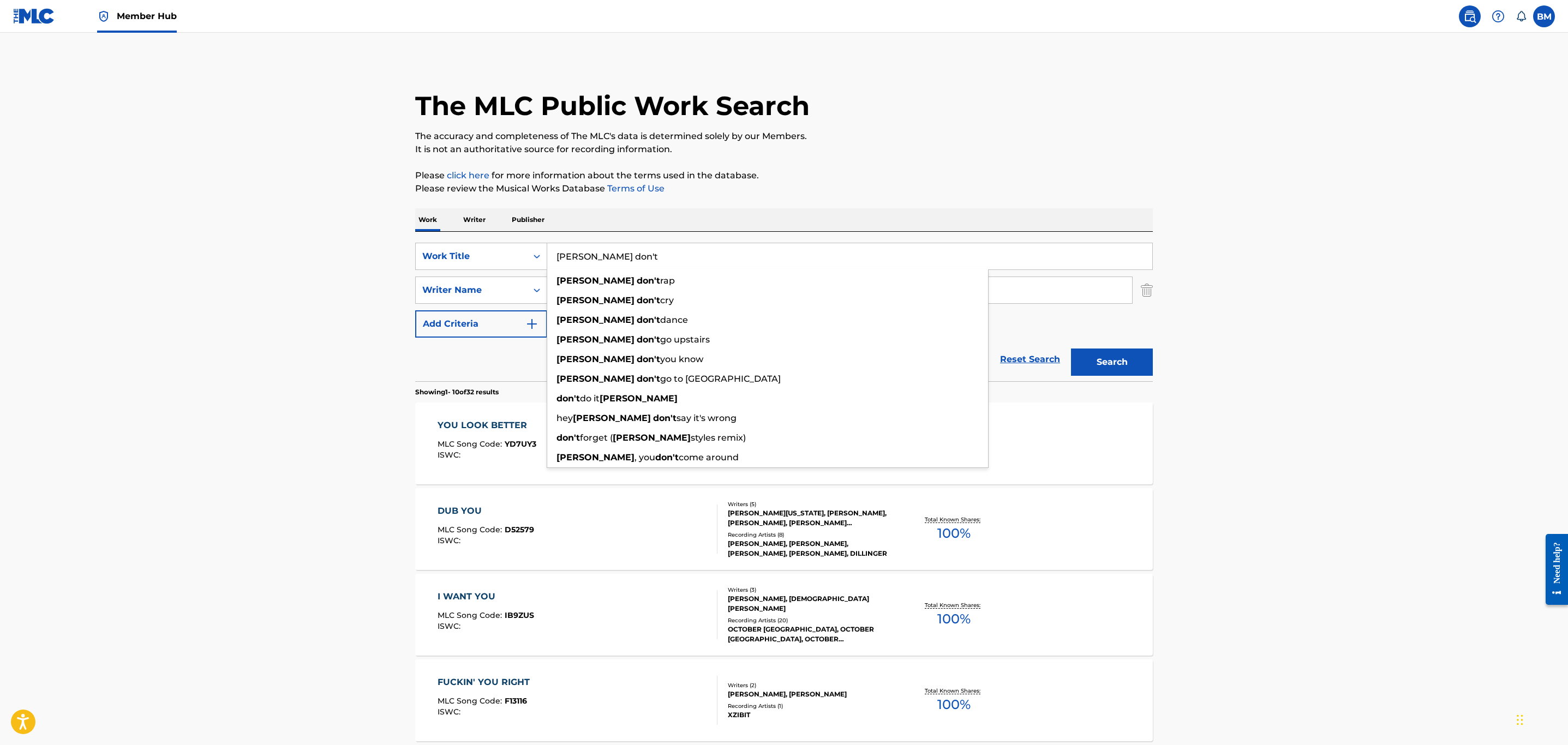
type input "danny don't"
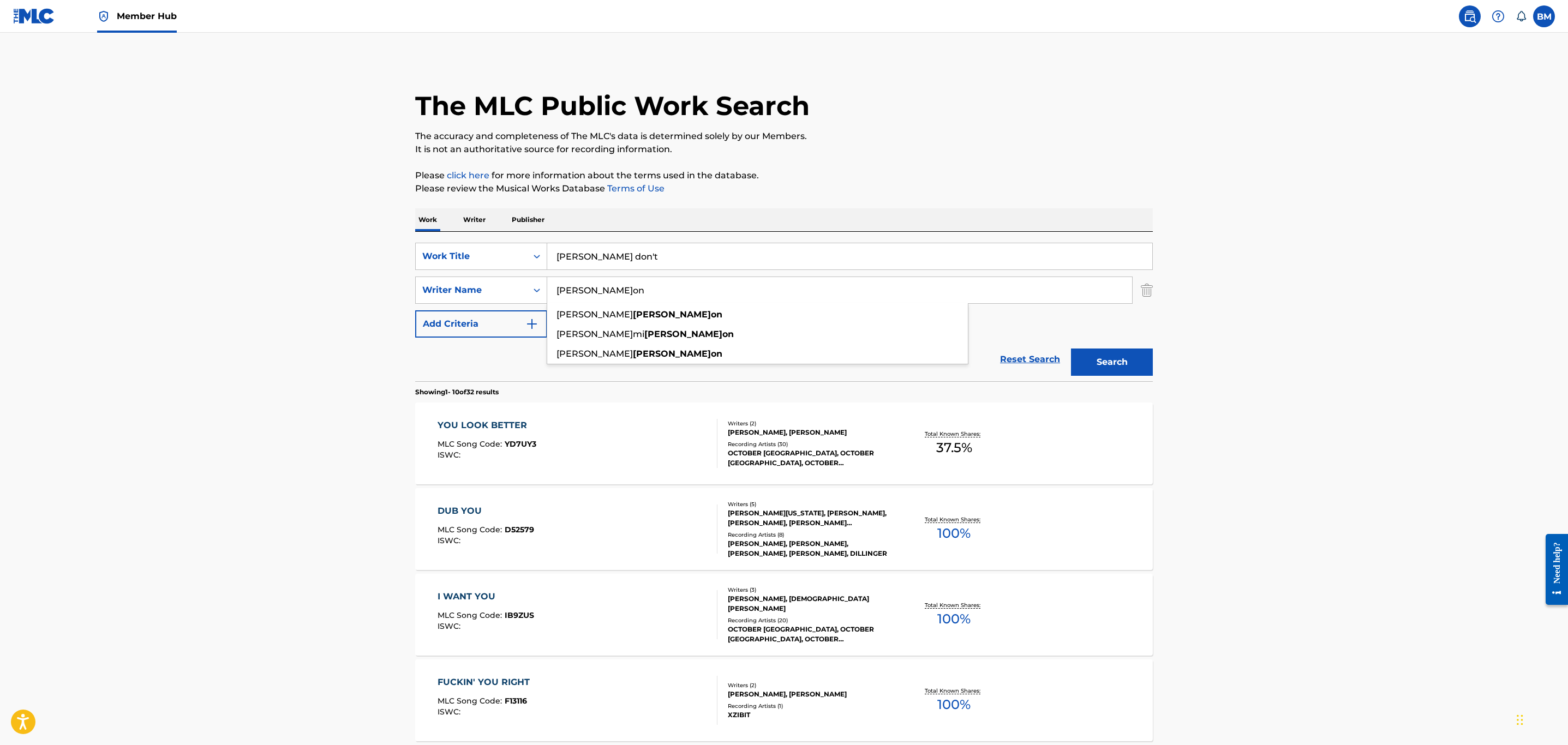
click at [1071, 349] on button "Search" at bounding box center [1111, 362] width 82 height 27
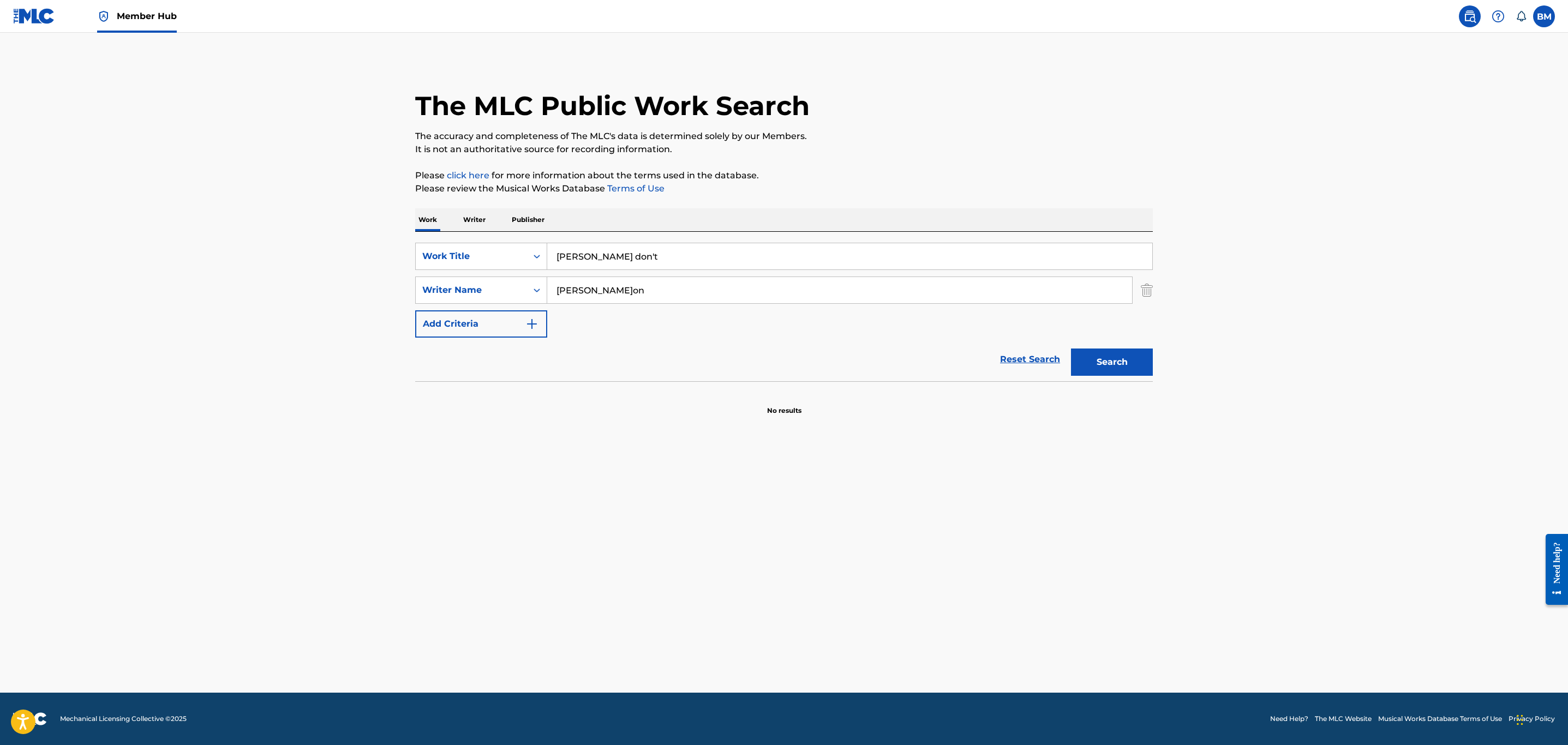
drag, startPoint x: 637, startPoint y: 287, endPoint x: 303, endPoint y: 313, distance: 335.0
click at [303, 313] on main "The MLC Public Work Search The accuracy and completeness of The MLC's data is d…" at bounding box center [784, 363] width 1568 height 660
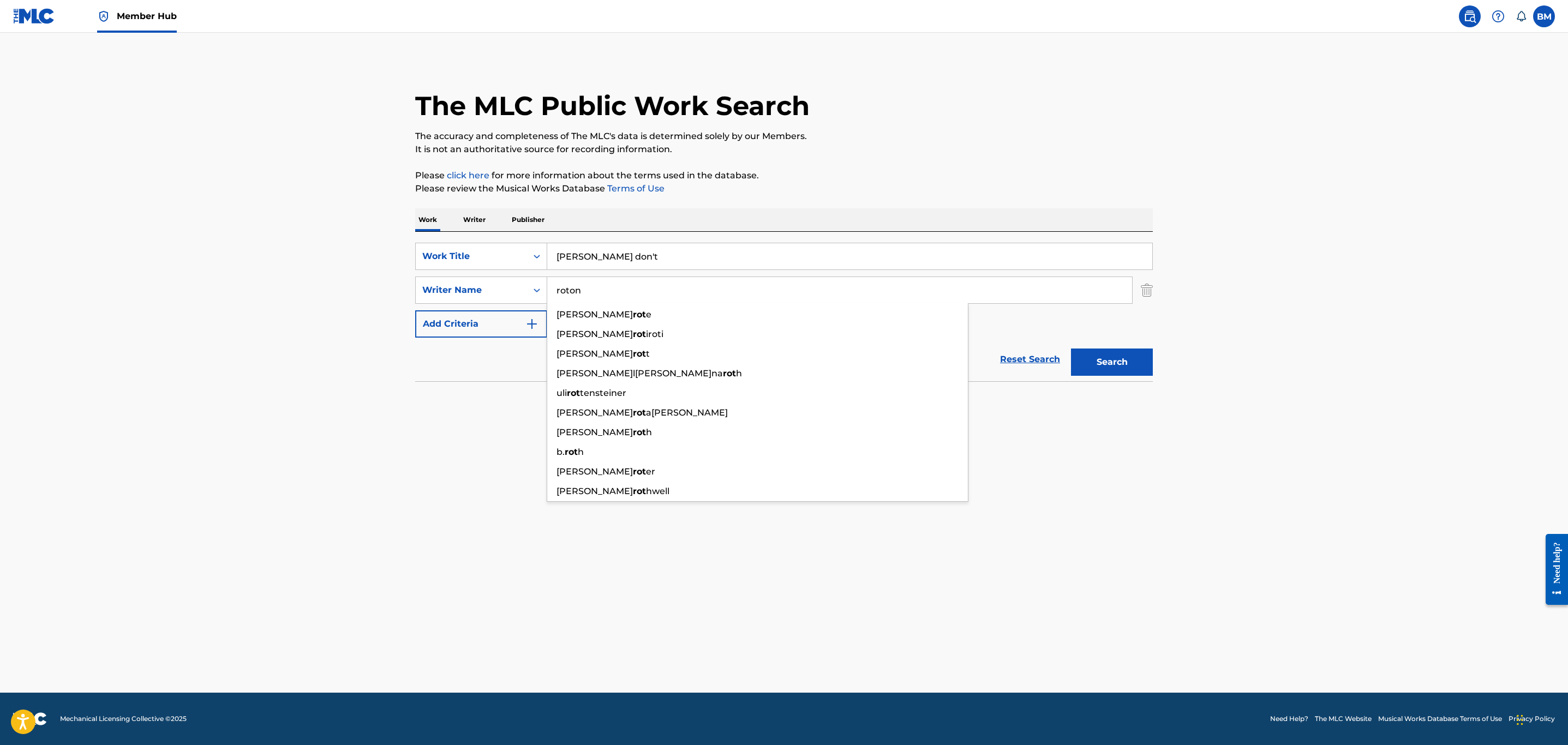
type input "roton"
click at [1071, 349] on button "Search" at bounding box center [1111, 362] width 82 height 27
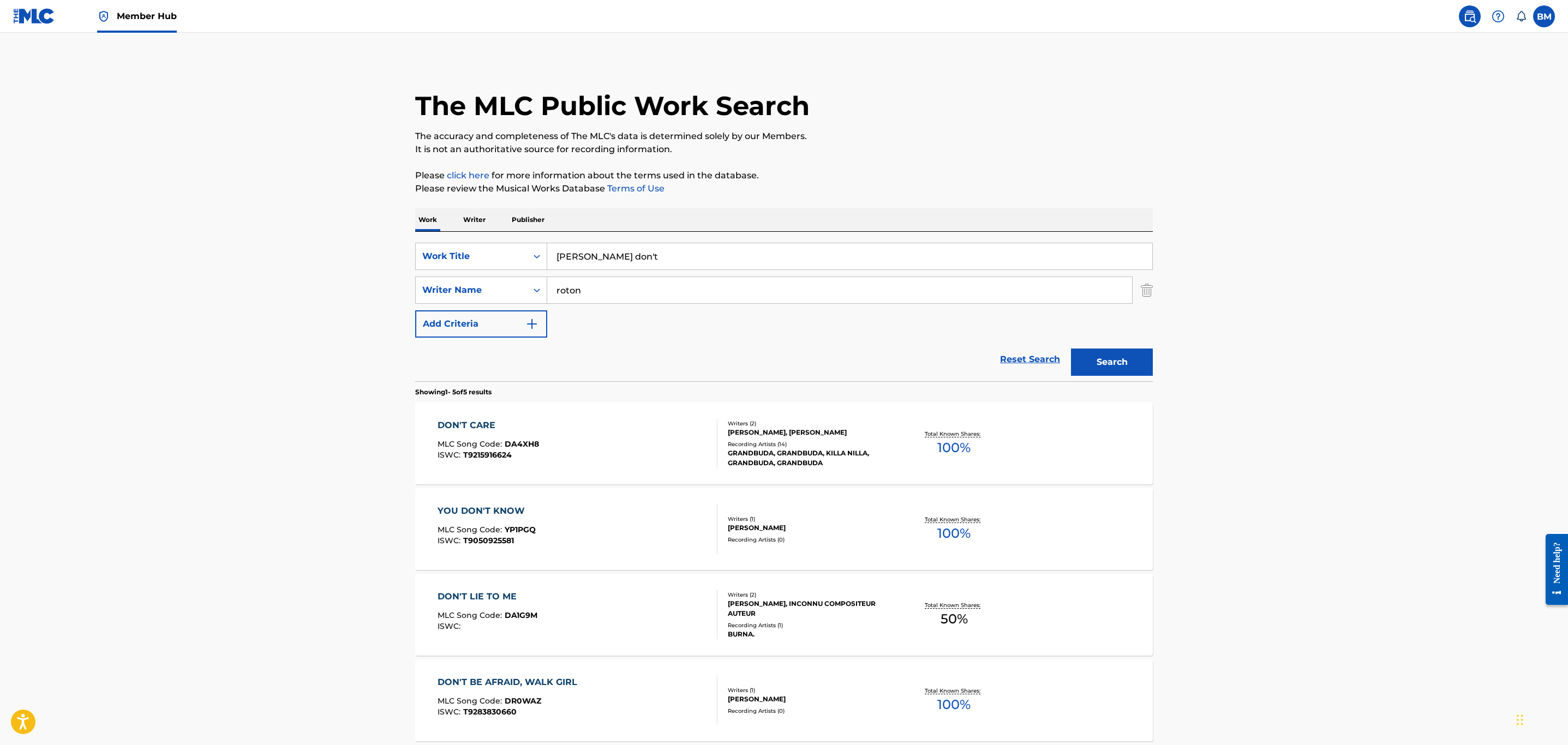
drag, startPoint x: 629, startPoint y: 254, endPoint x: 405, endPoint y: 254, distance: 224.0
click at [405, 254] on div "The MLC Public Work Search The accuracy and completeness of The MLC's data is d…" at bounding box center [784, 469] width 764 height 818
type input "dope boy phone"
type input "ball"
click at [1071, 349] on button "Search" at bounding box center [1111, 362] width 82 height 27
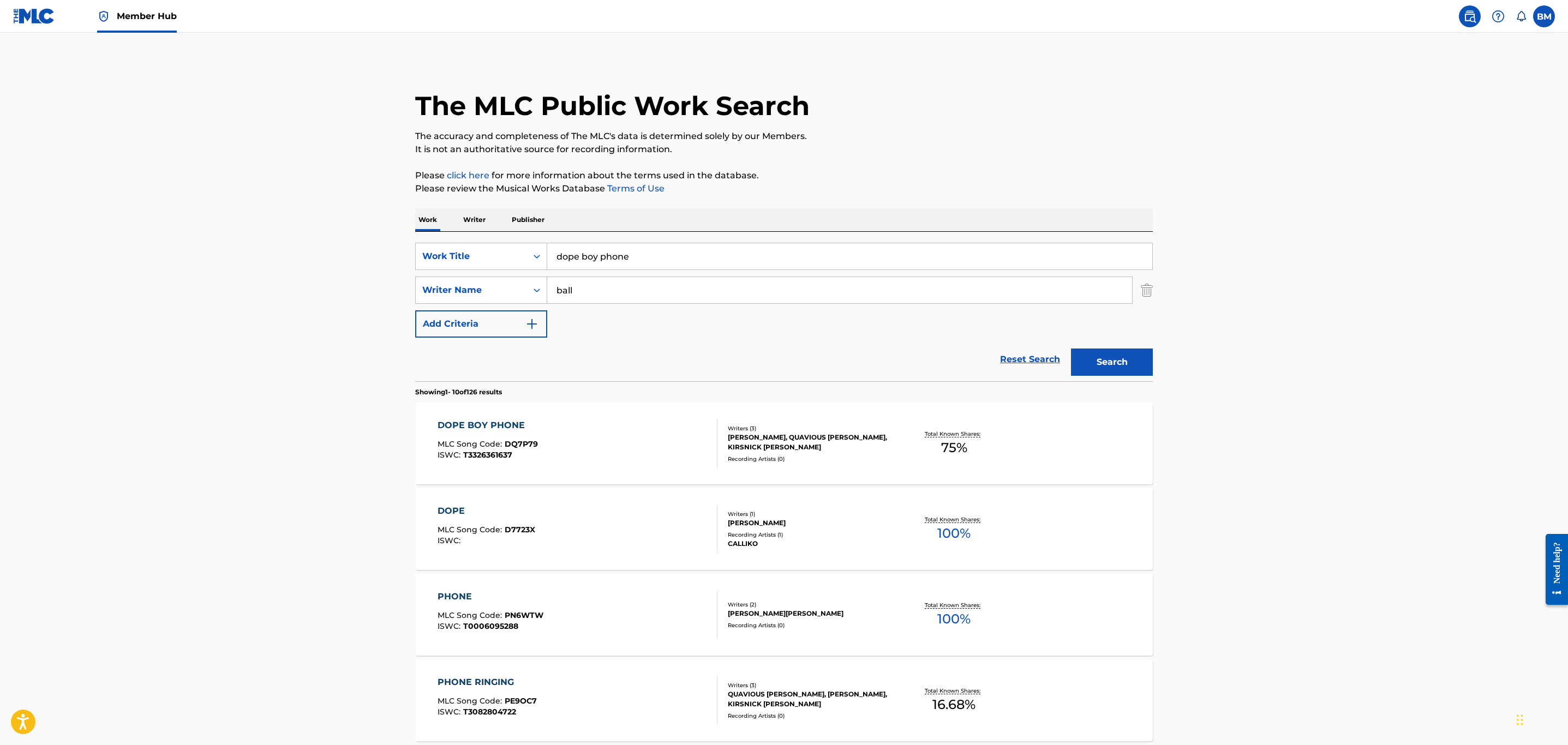
click at [665, 452] on div "DOPE BOY PHONE MLC Song Code : DQ7P79 ISWC : T3326361637" at bounding box center [578, 443] width 281 height 49
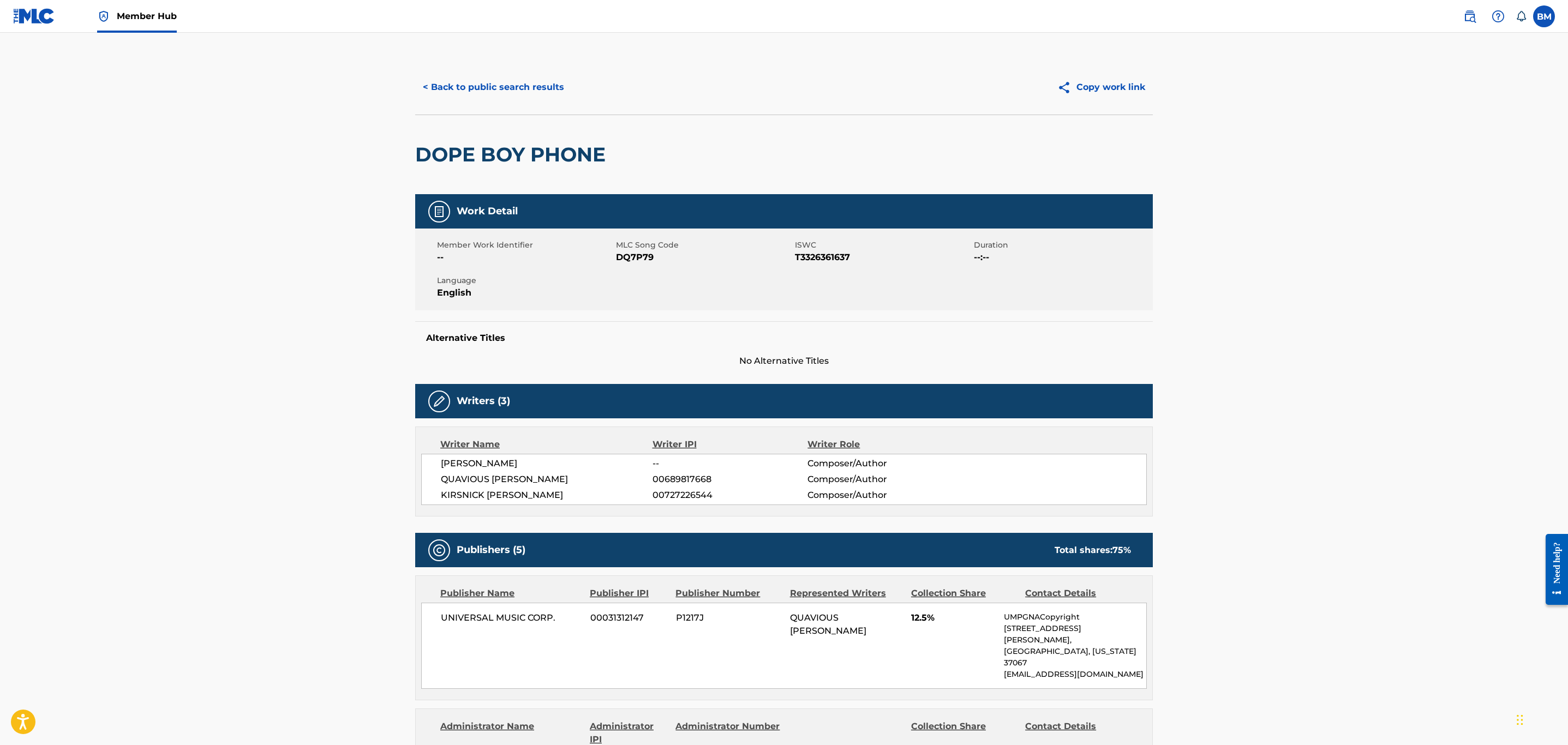
click at [634, 251] on span "DQ7P79" at bounding box center [704, 257] width 177 height 13
click at [500, 98] on button "< Back to public search results" at bounding box center [493, 87] width 156 height 27
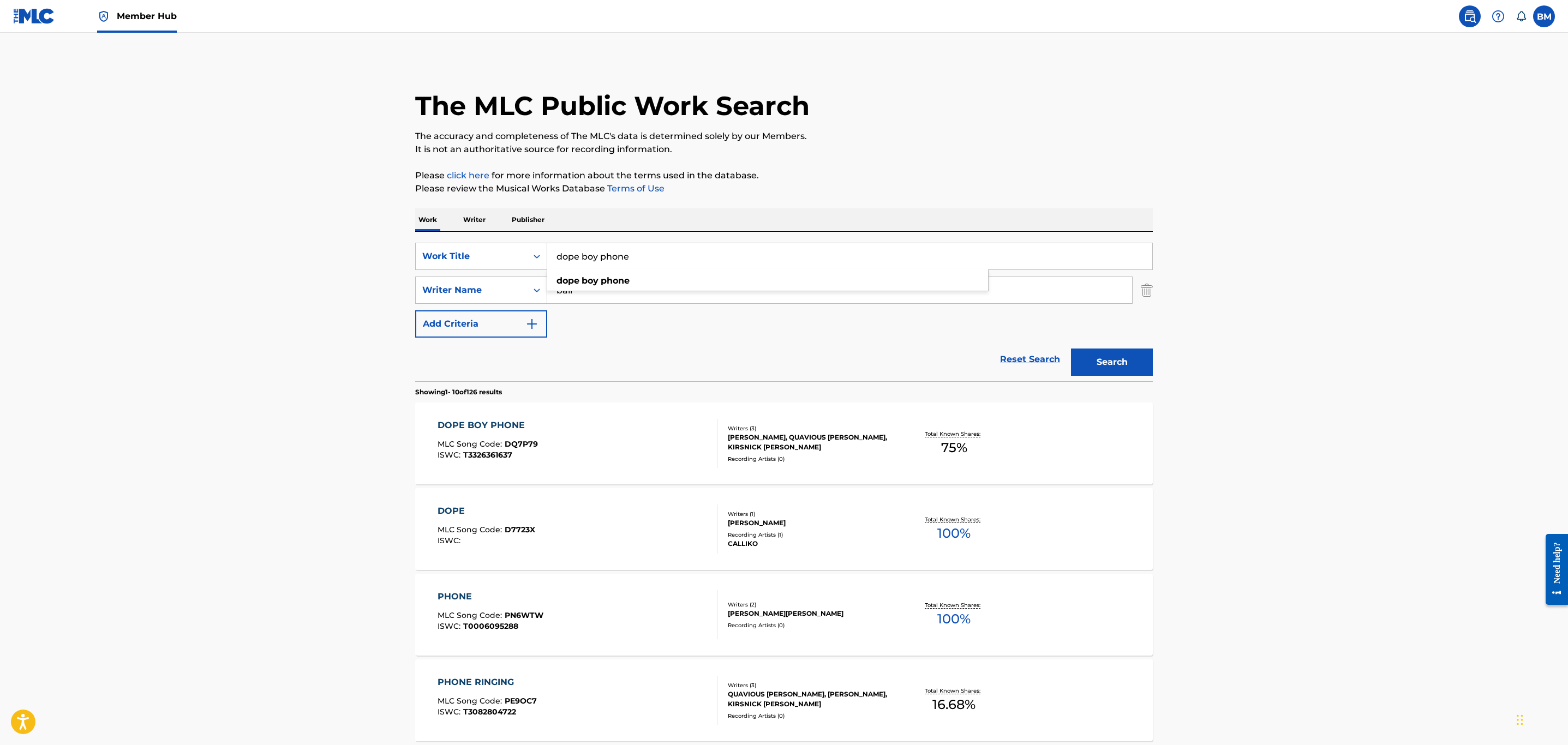
drag, startPoint x: 643, startPoint y: 259, endPoint x: 344, endPoint y: 267, distance: 299.1
click at [344, 267] on main "The MLC Public Work Search The accuracy and completeness of The MLC's data is d…" at bounding box center [784, 675] width 1568 height 1284
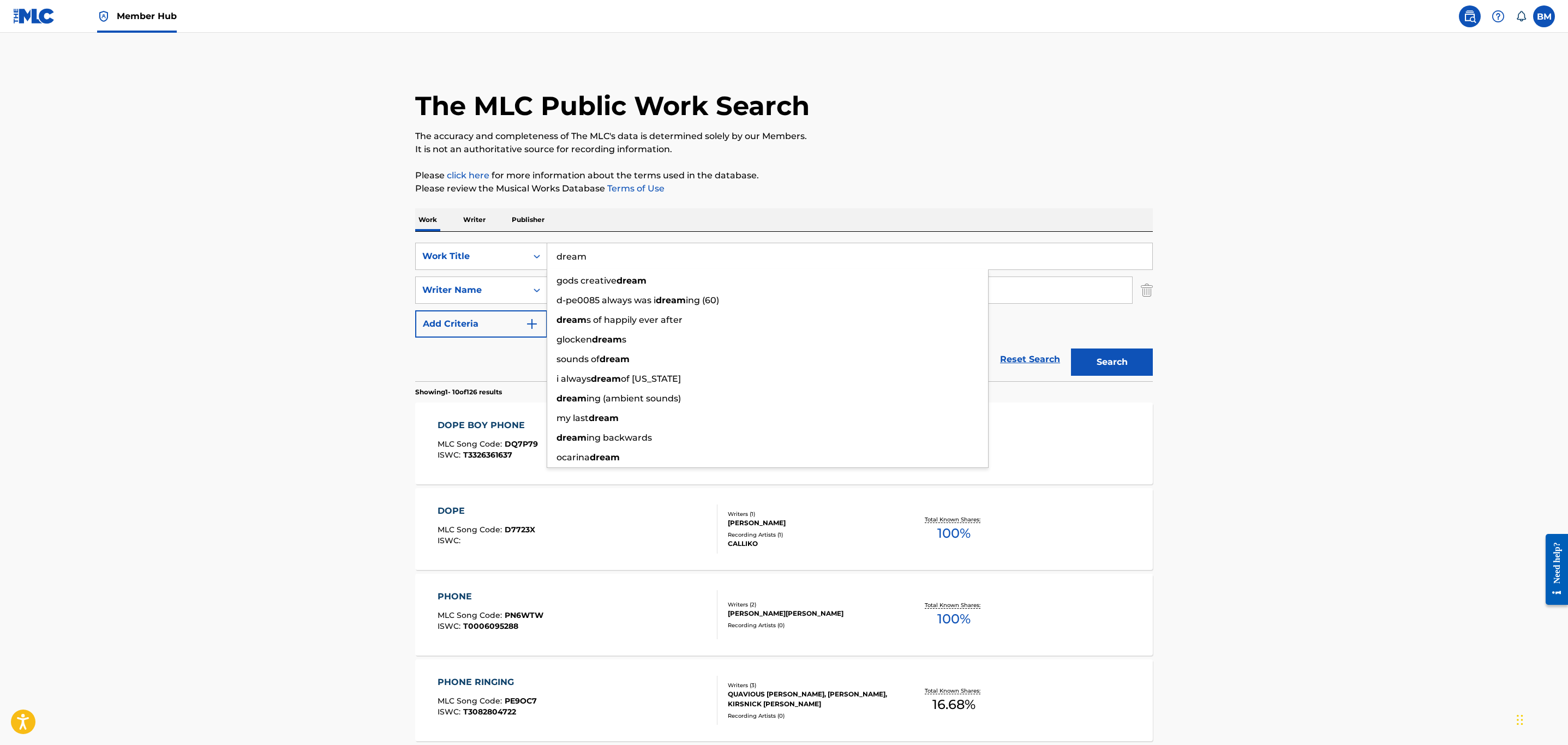
type input "dream"
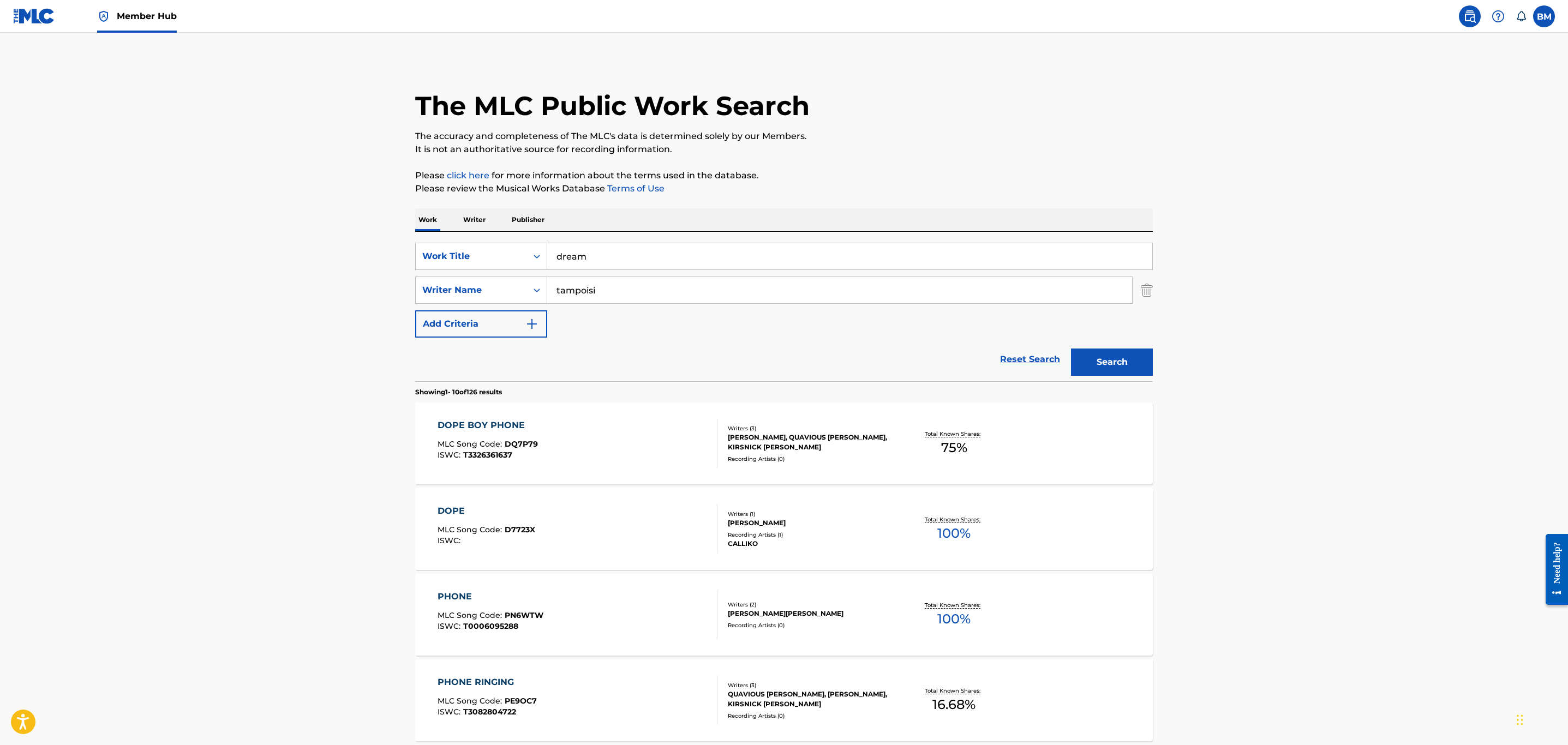
click at [1071, 349] on button "Search" at bounding box center [1111, 362] width 82 height 27
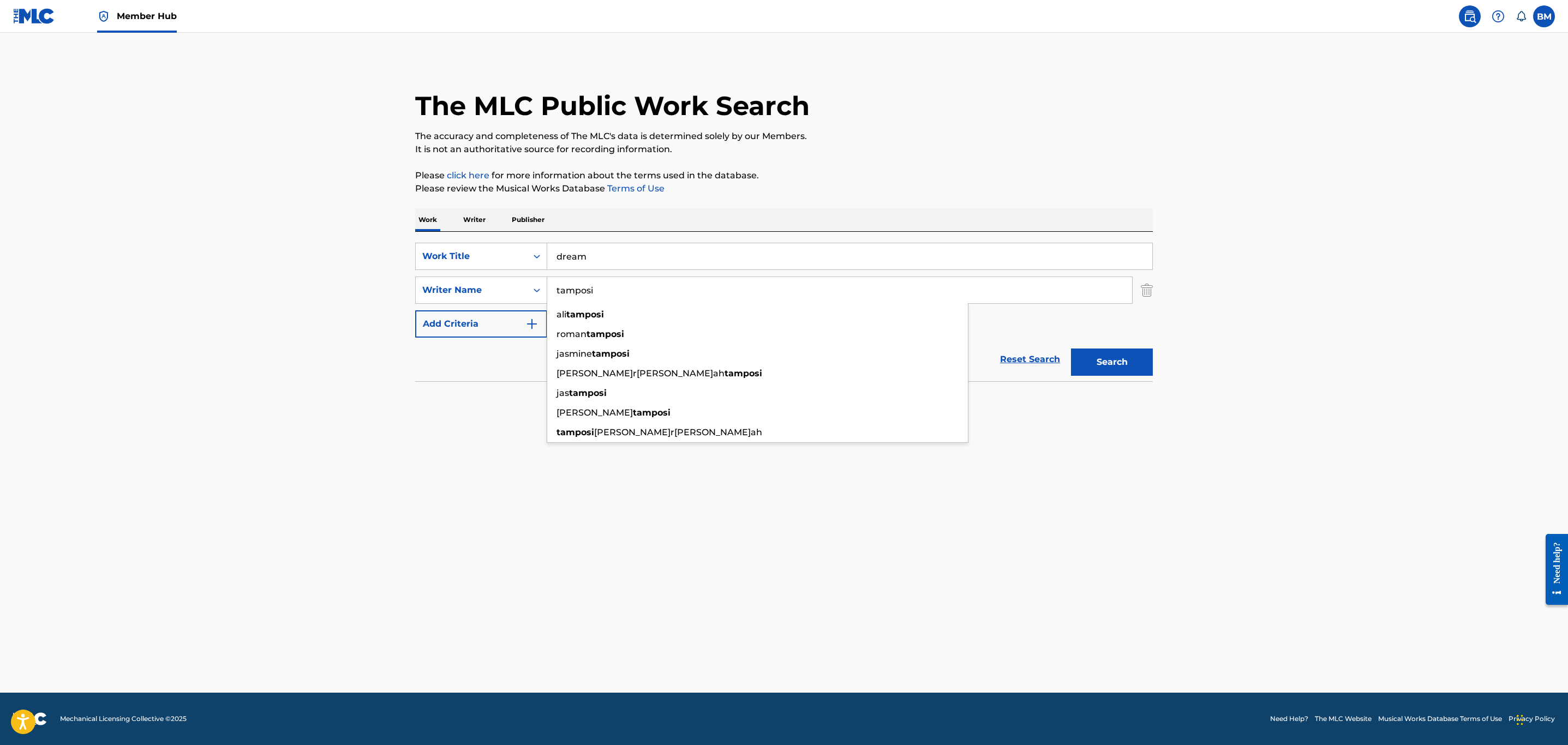
type input "tamposi"
click at [1071, 349] on button "Search" at bounding box center [1111, 362] width 82 height 27
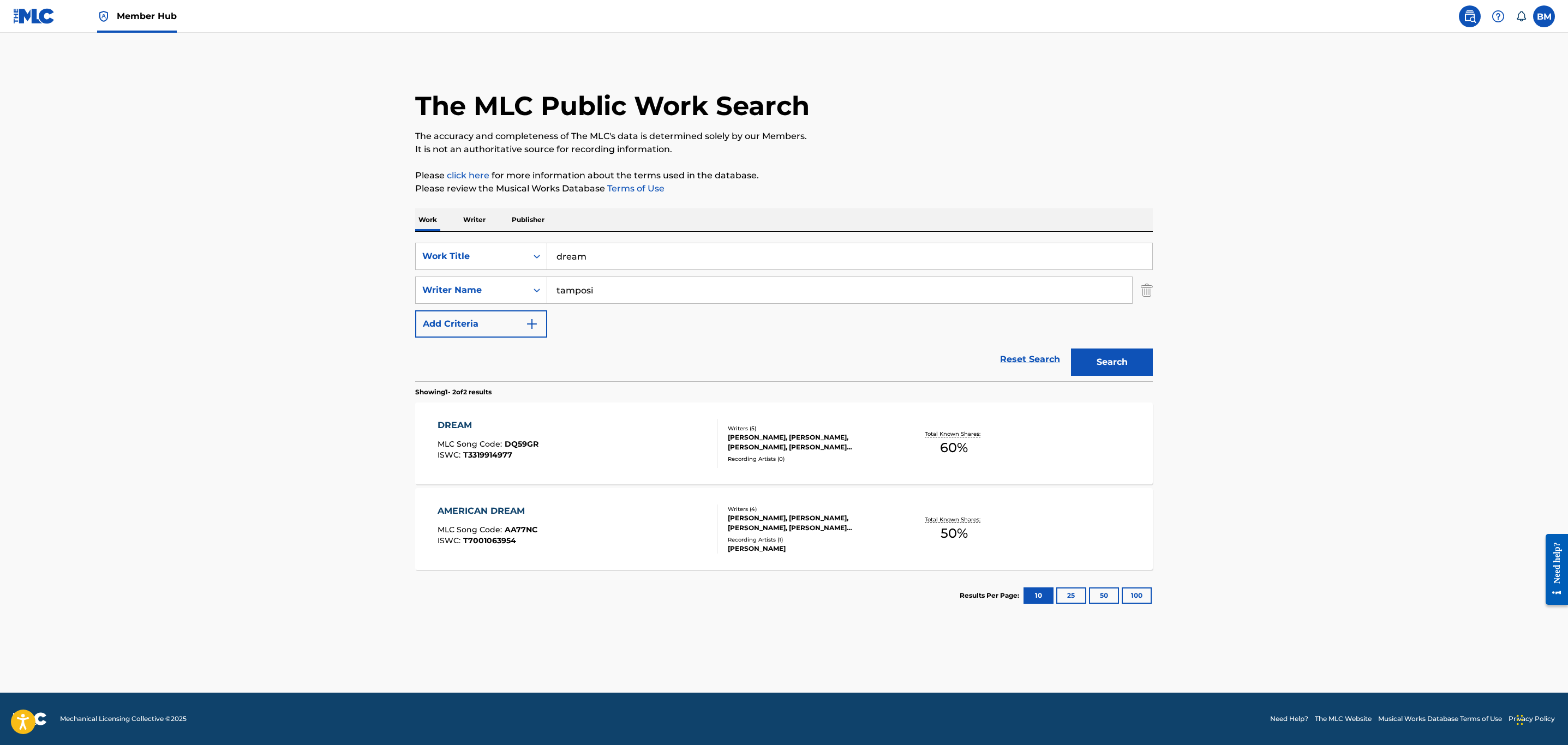
click at [614, 436] on div "DREAM MLC Song Code : DQ59GR ISWC : T3319914977" at bounding box center [578, 443] width 281 height 49
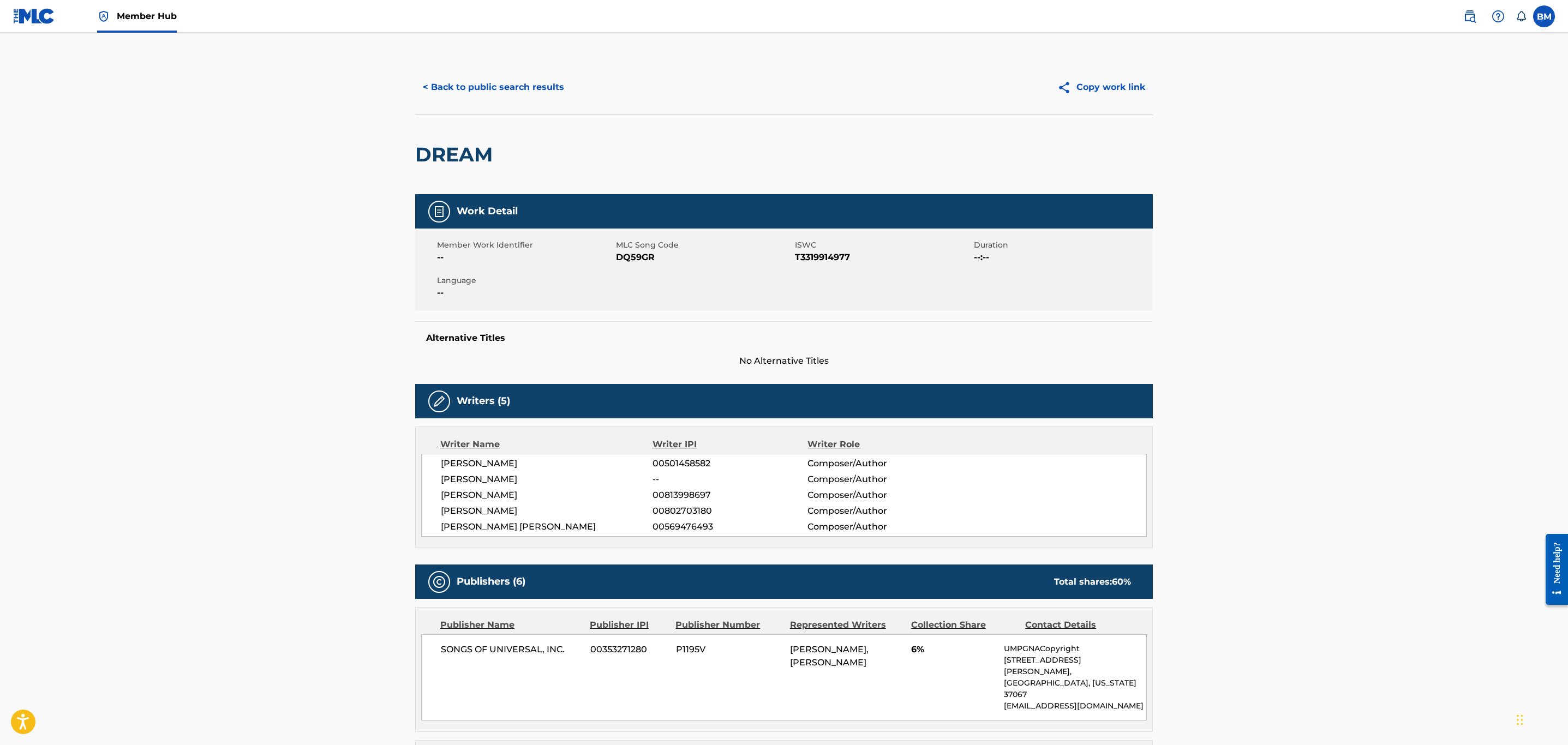
click at [640, 259] on span "DQ59GR" at bounding box center [704, 257] width 177 height 13
click at [496, 82] on button "< Back to public search results" at bounding box center [493, 87] width 156 height 27
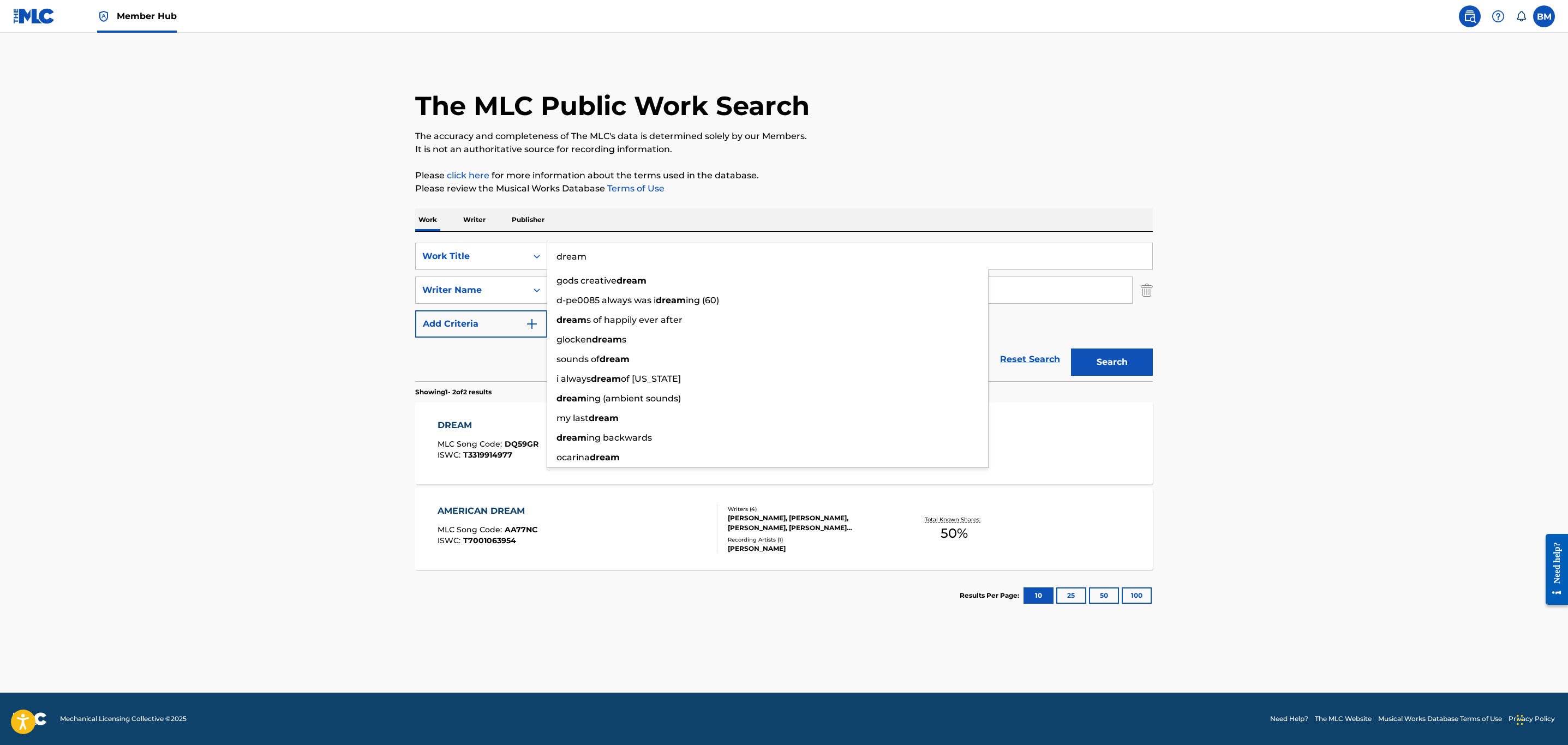
click at [295, 259] on main "The MLC Public Work Search The accuracy and completeness of The MLC's data is d…" at bounding box center [784, 363] width 1568 height 660
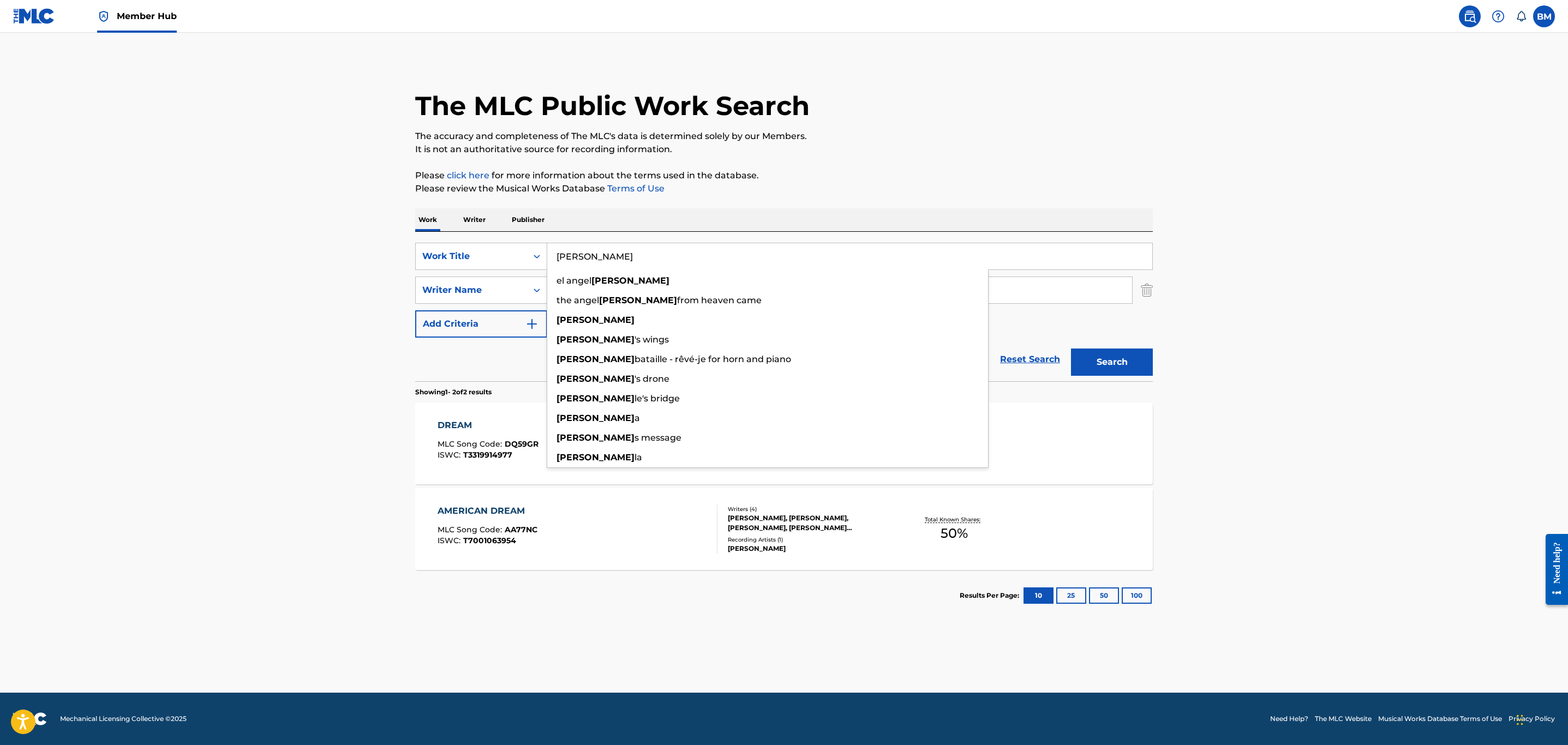
type input "[PERSON_NAME]"
click at [1071, 349] on button "Search" at bounding box center [1111, 362] width 82 height 27
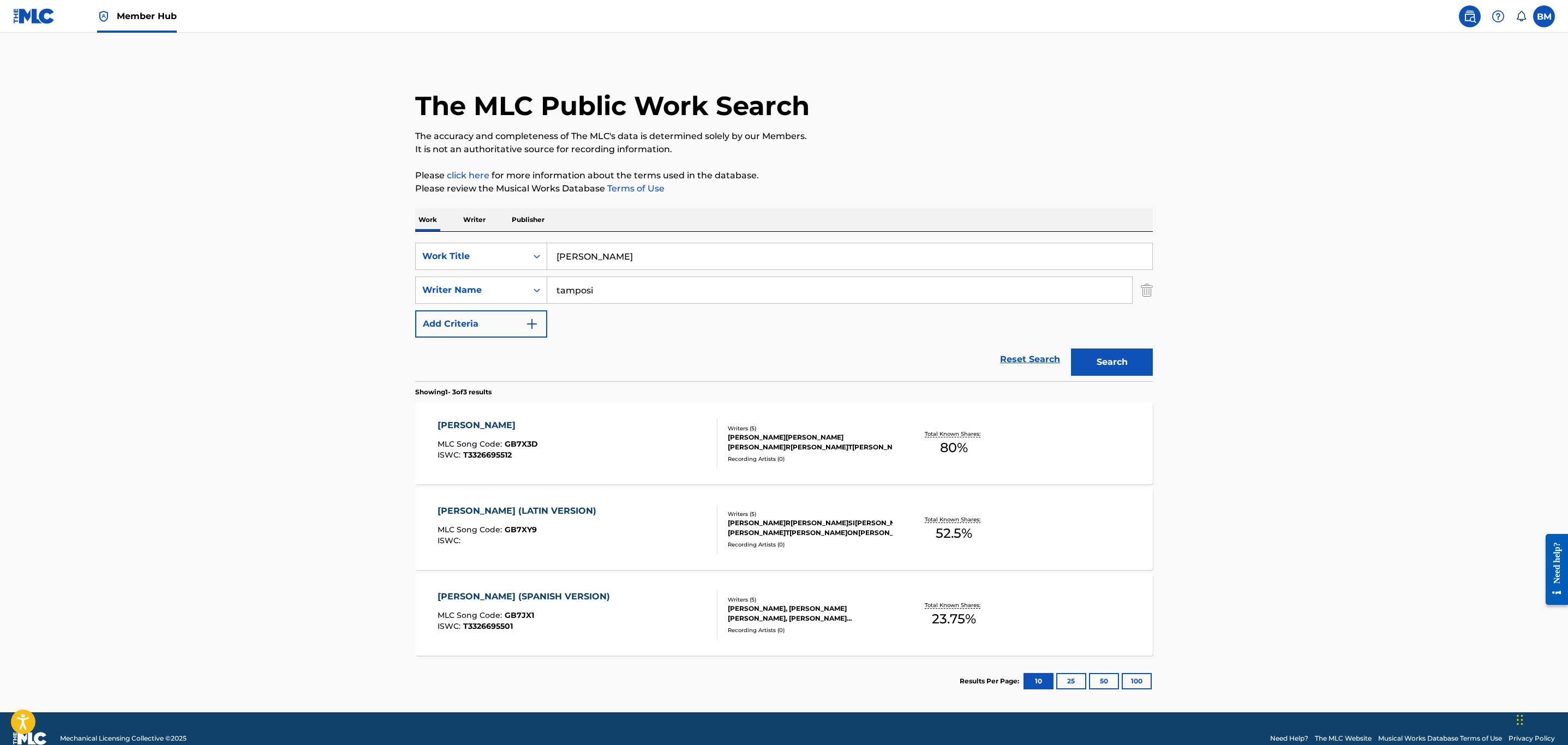
click at [631, 440] on div "[PERSON_NAME] MLC Song Code : GB7X3D ISWC : T3326695512" at bounding box center [578, 443] width 281 height 49
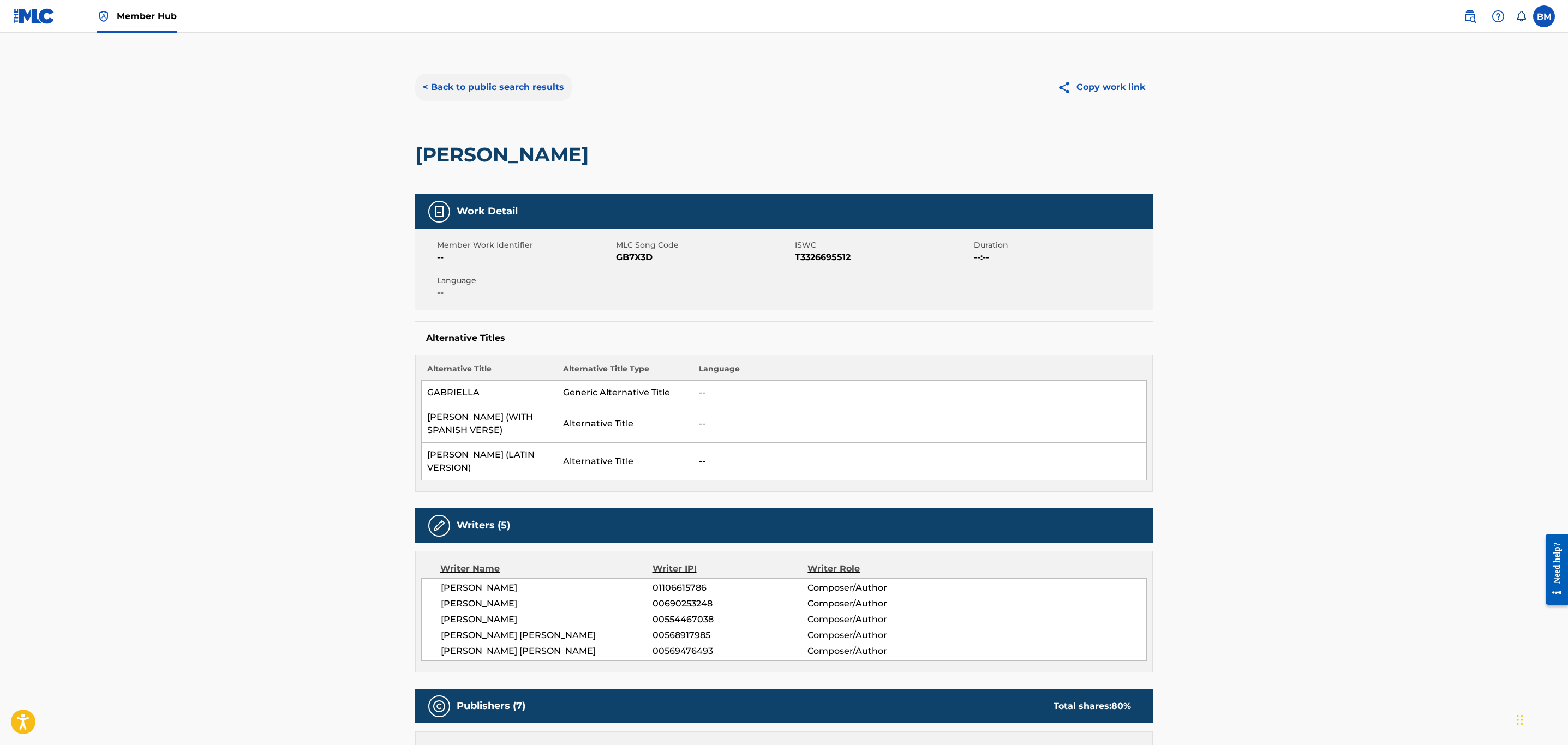
click at [498, 85] on button "< Back to public search results" at bounding box center [493, 87] width 156 height 27
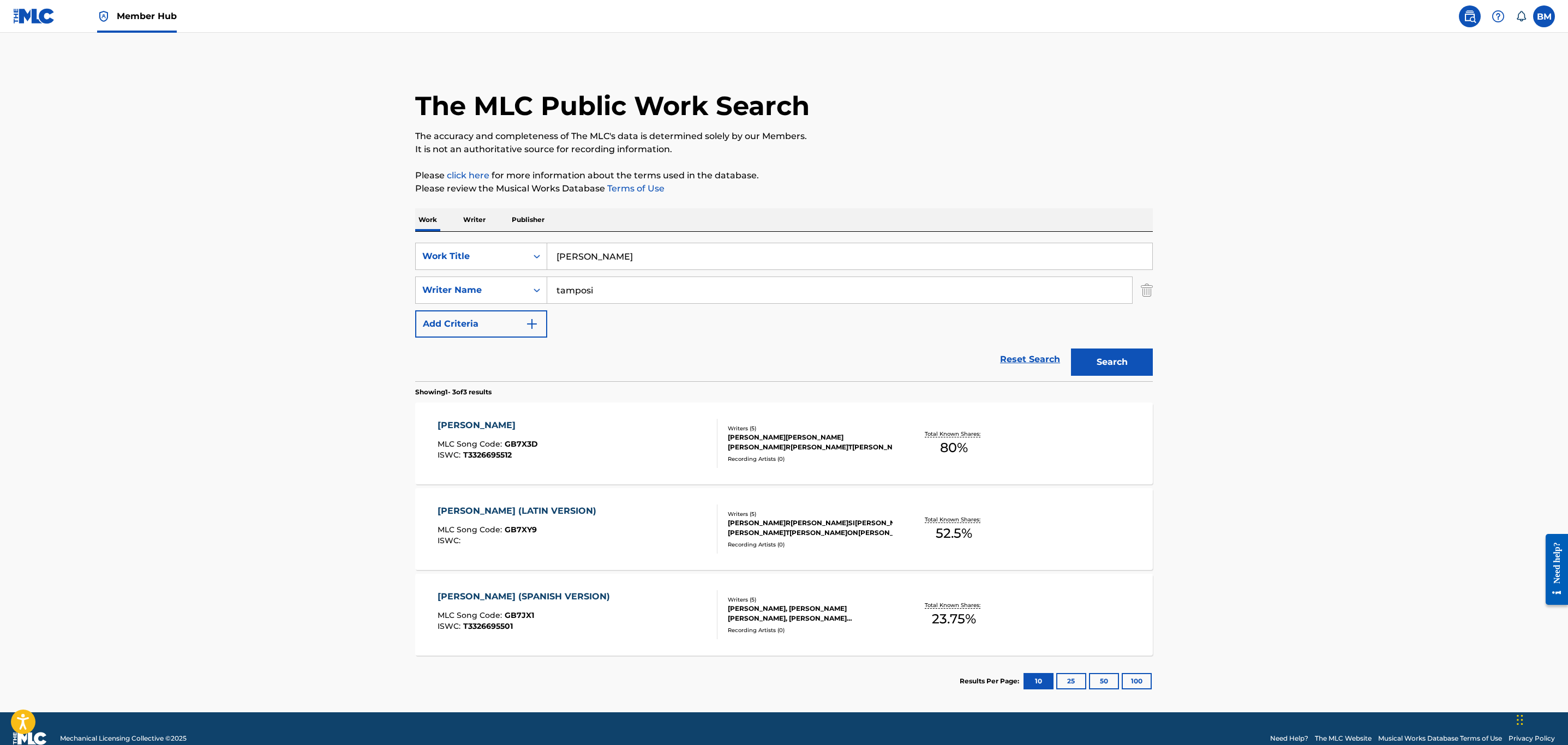
click at [613, 523] on div "[PERSON_NAME] (LATIN VERSION) MLC Song Code : GB7XY9 ISWC :" at bounding box center [578, 529] width 281 height 49
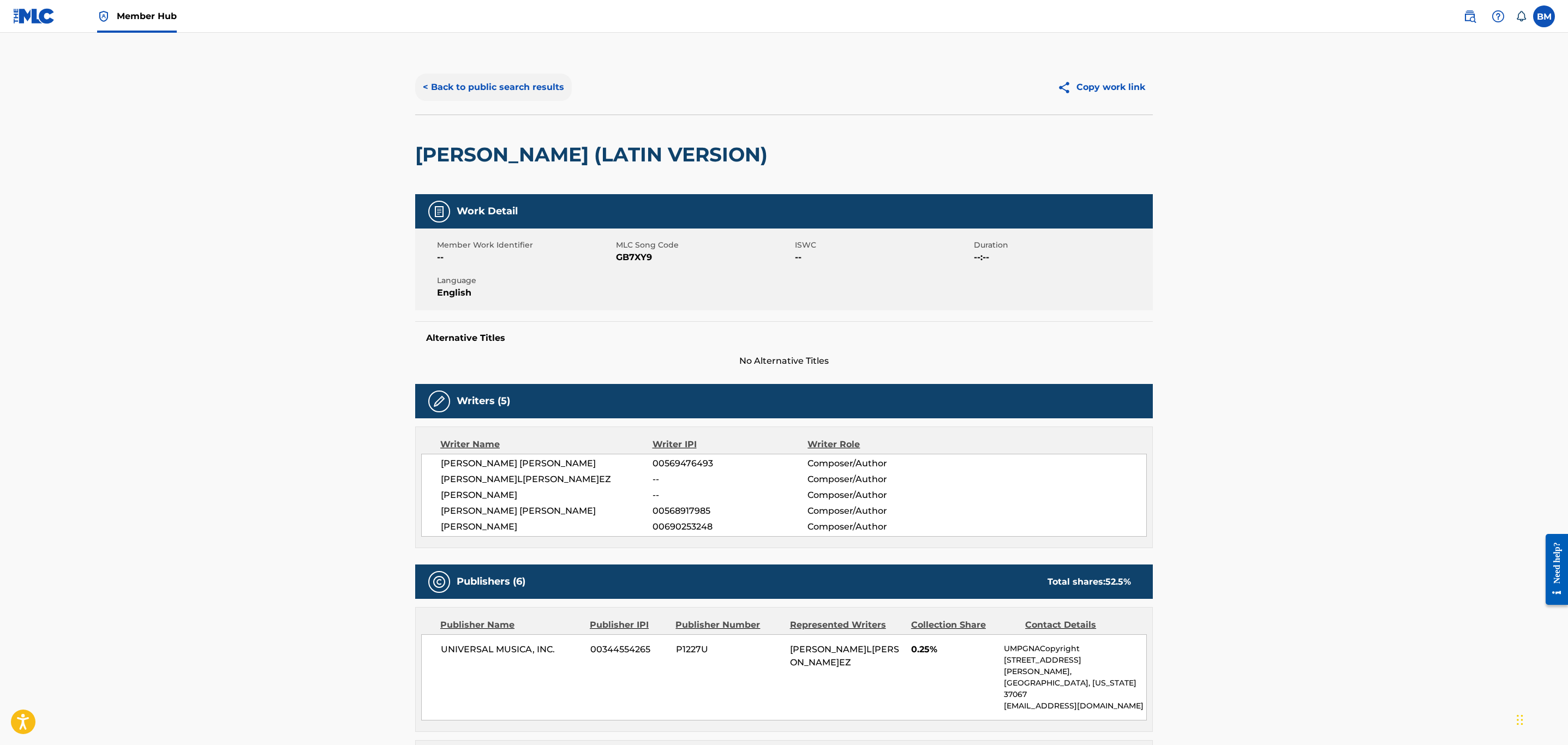
click at [504, 87] on button "< Back to public search results" at bounding box center [493, 87] width 156 height 27
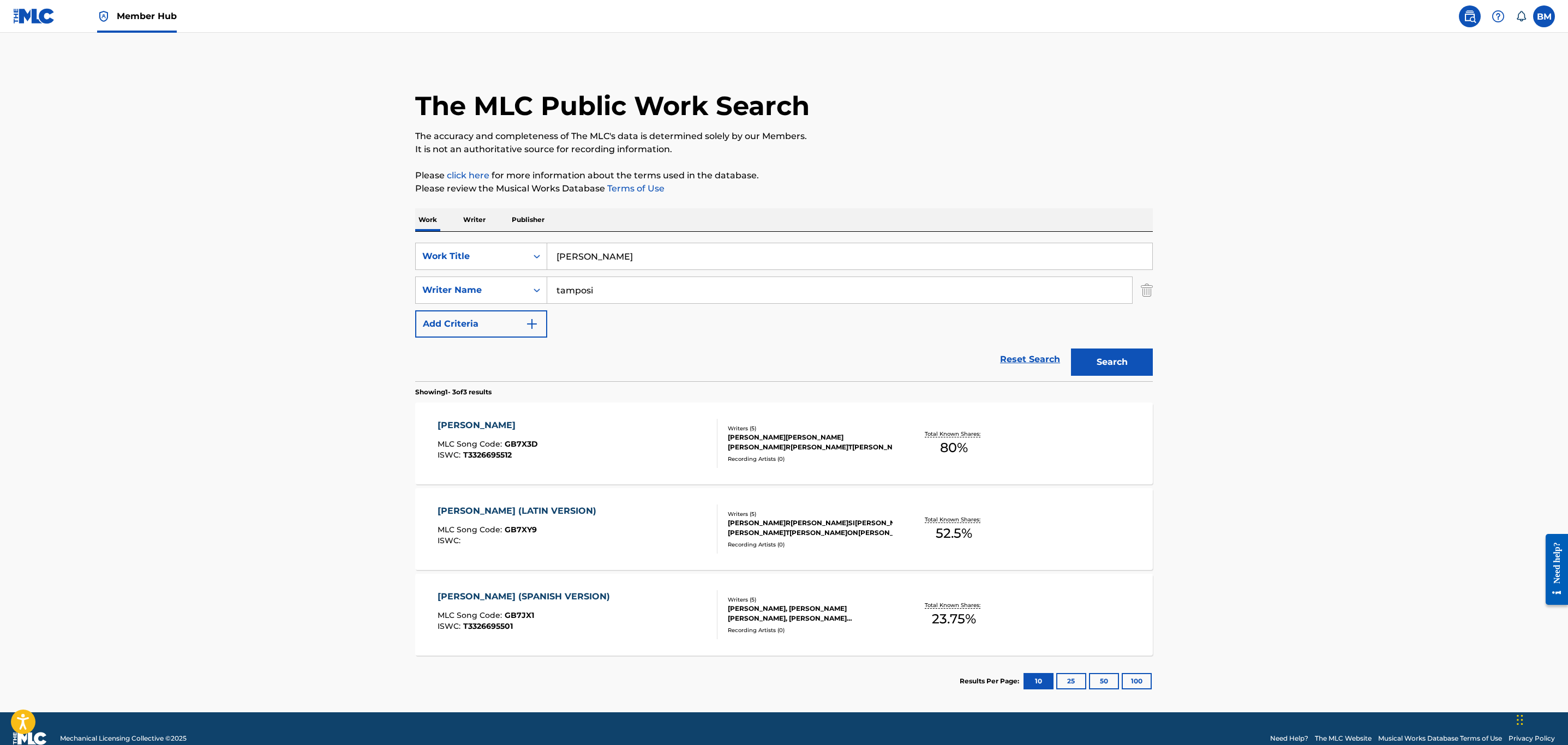
click at [38, 15] on img at bounding box center [34, 16] width 42 height 16
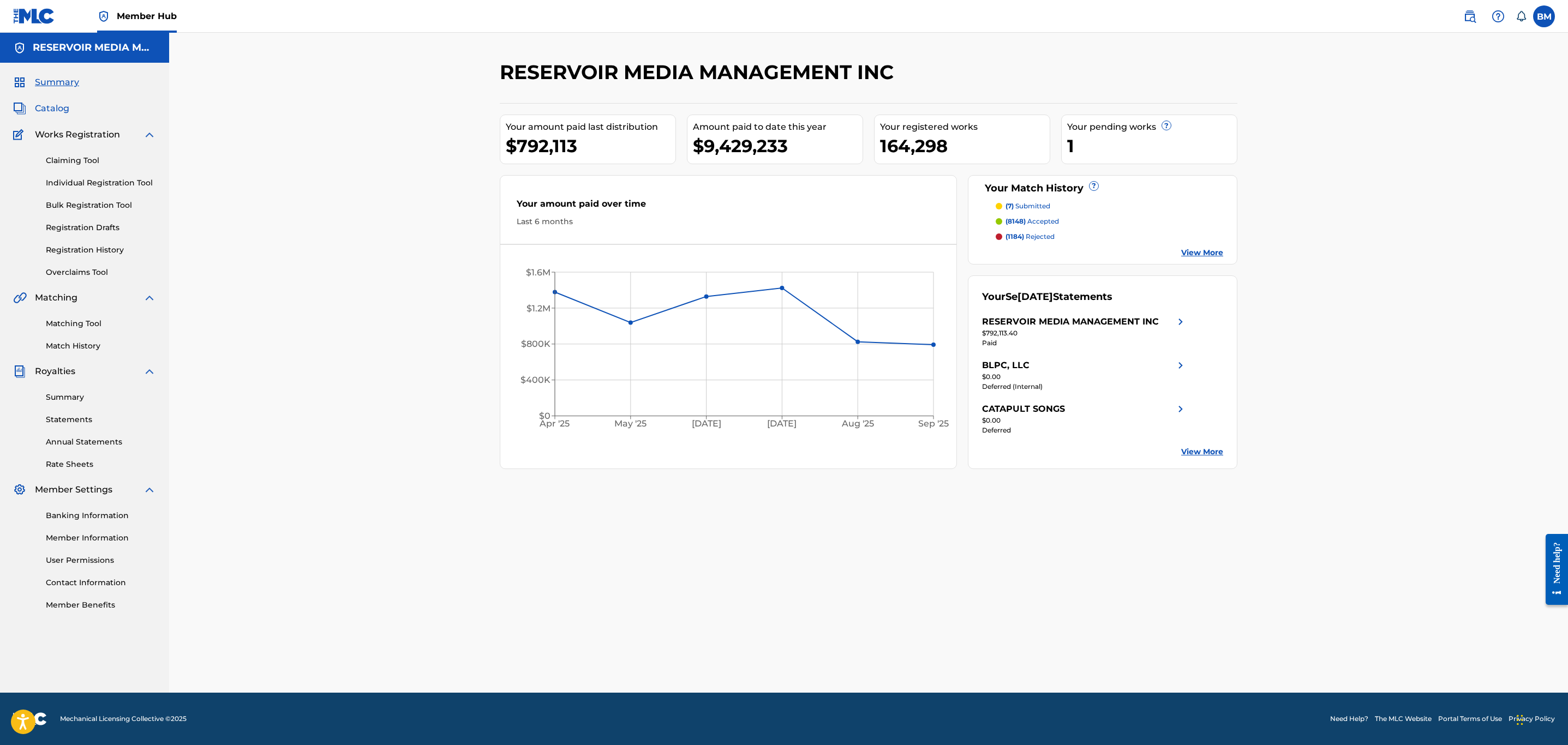
click at [55, 108] on span "Catalog" at bounding box center [52, 109] width 34 height 13
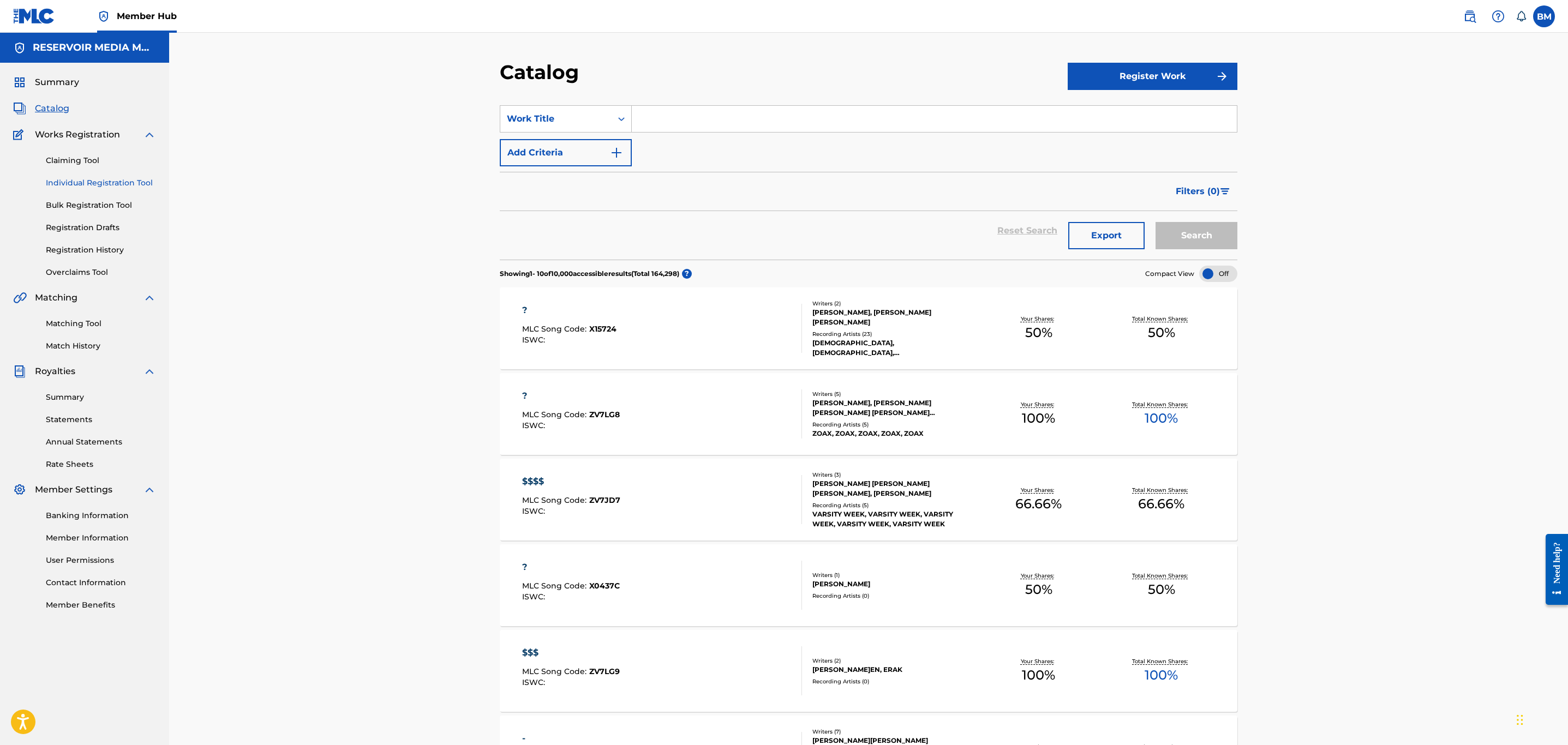
click at [110, 181] on link "Individual Registration Tool" at bounding box center [100, 183] width 110 height 12
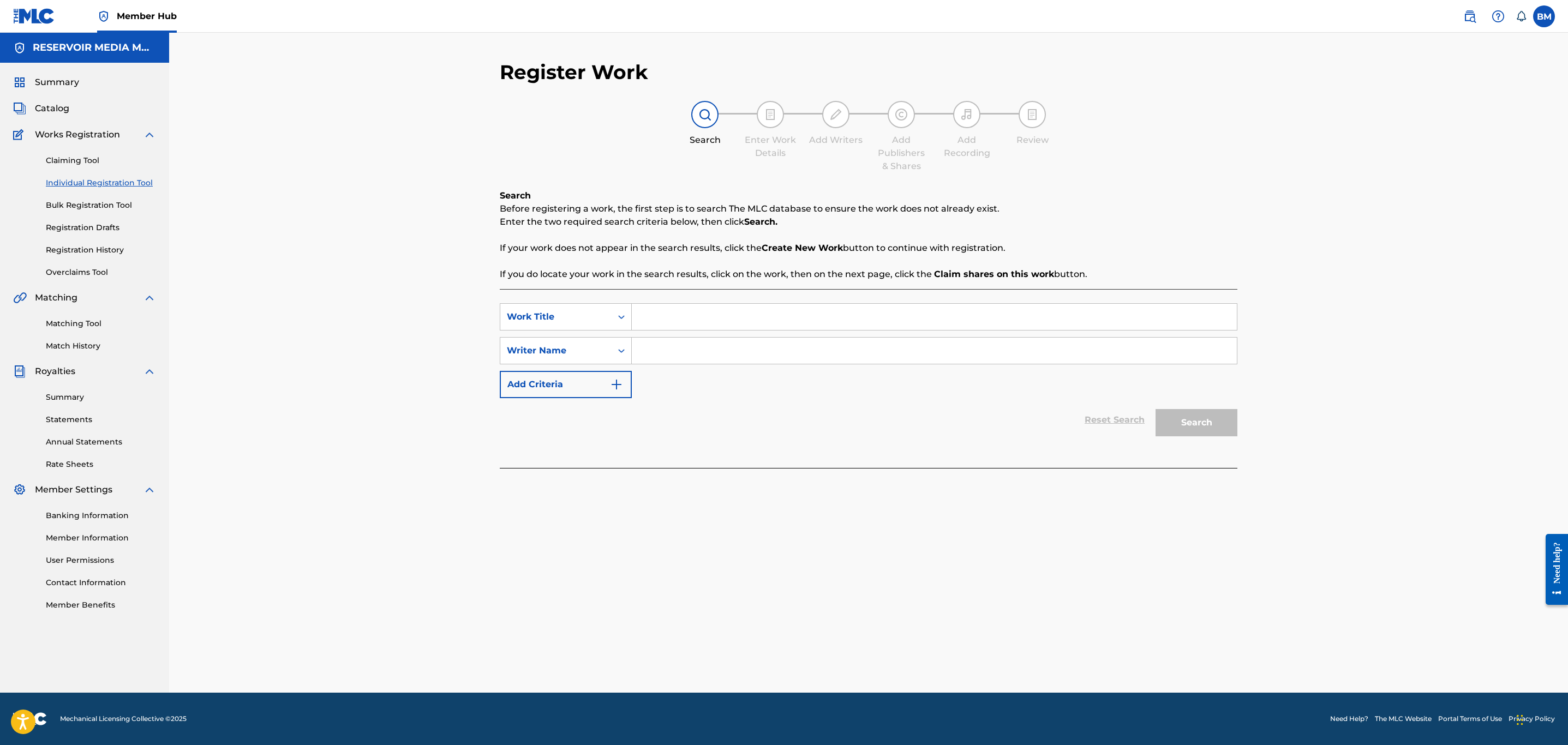
click at [769, 316] on input "Search Form" at bounding box center [934, 317] width 605 height 26
type input "g"
click at [111, 242] on div "Claiming Tool Individual Registration Tool Bulk Registration Tool Registration …" at bounding box center [85, 209] width 143 height 137
click at [110, 245] on link "Registration History" at bounding box center [100, 250] width 110 height 12
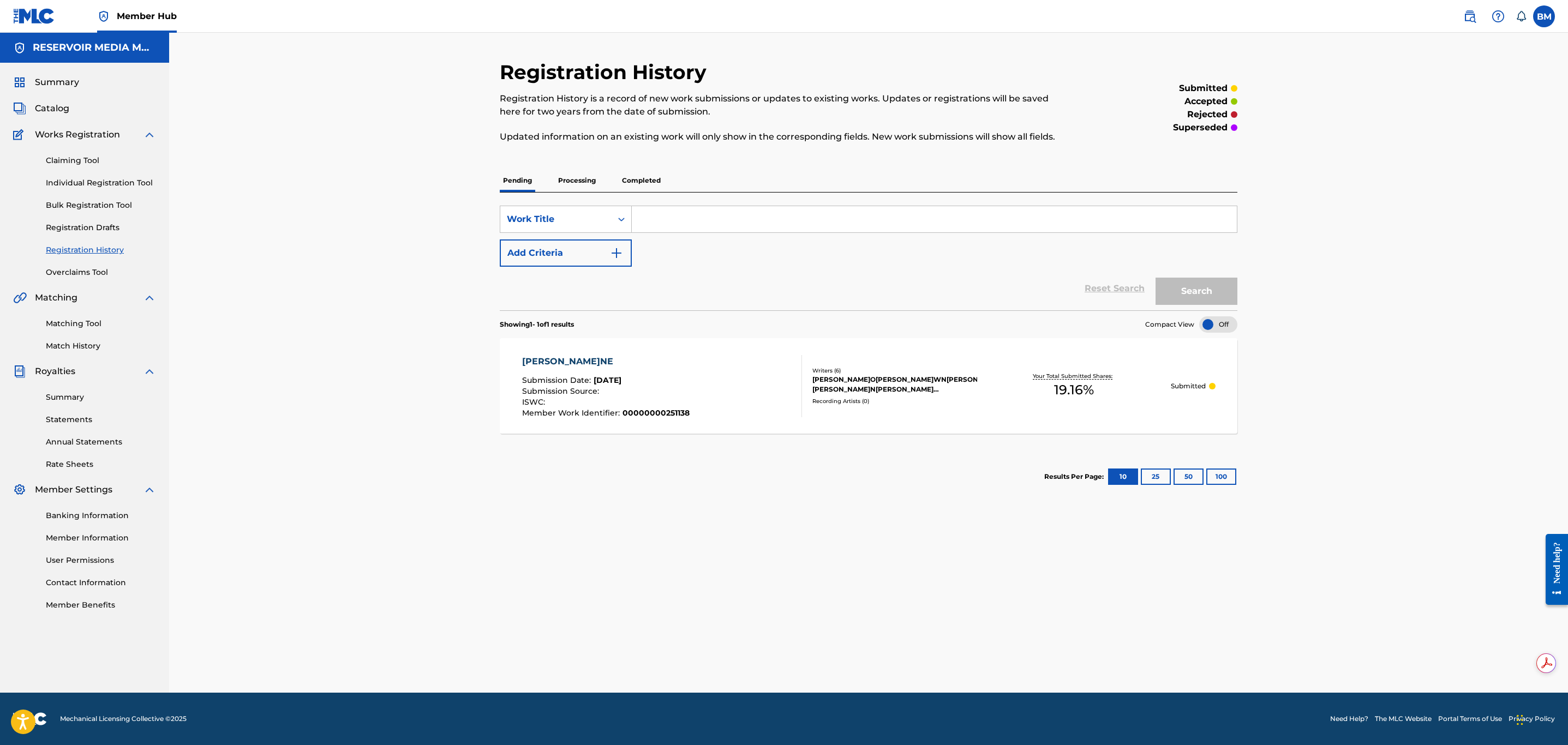
click at [584, 182] on p "Processing" at bounding box center [577, 181] width 44 height 23
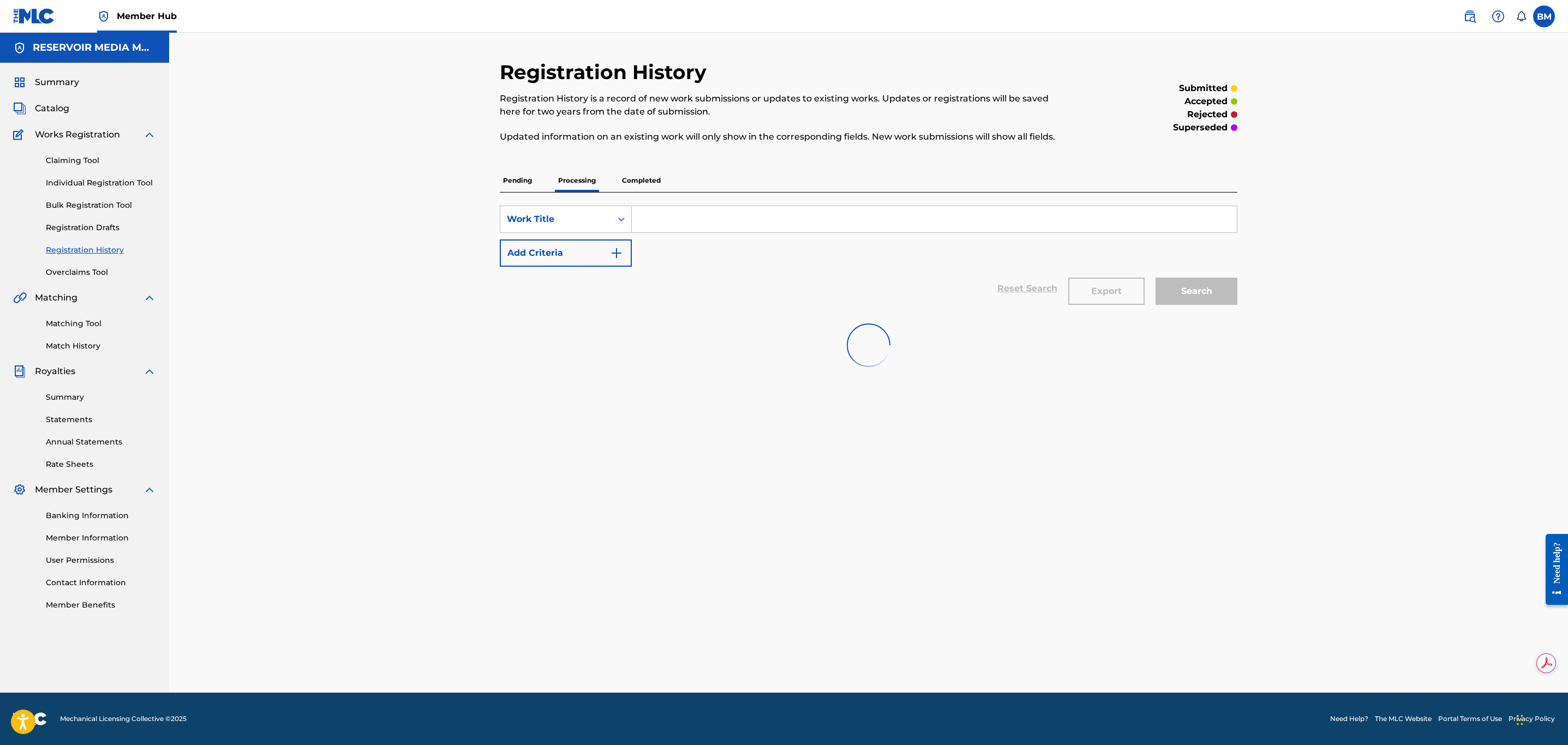
click at [661, 213] on input "Search Form" at bounding box center [934, 219] width 605 height 26
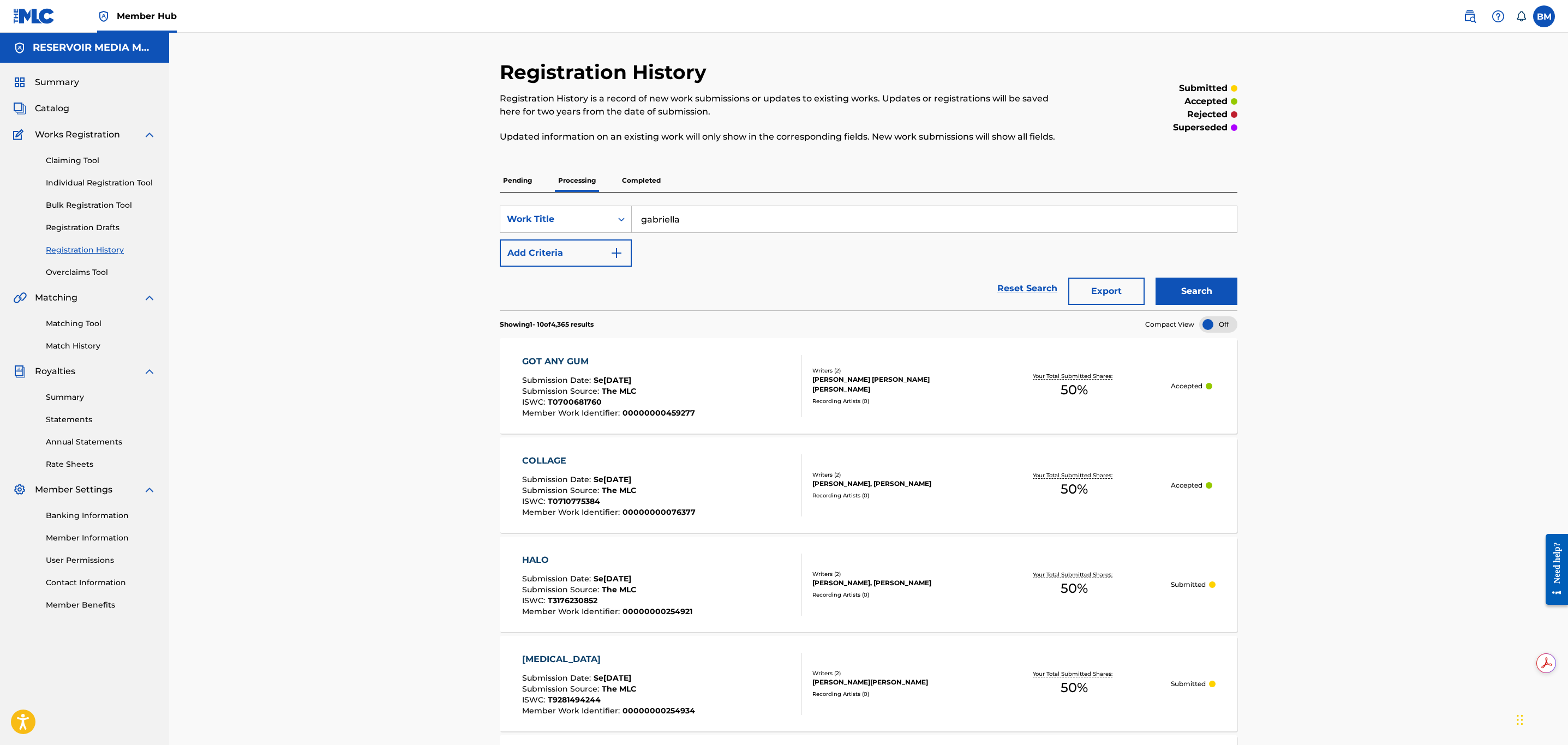
click at [1155, 278] on button "Search" at bounding box center [1196, 291] width 82 height 27
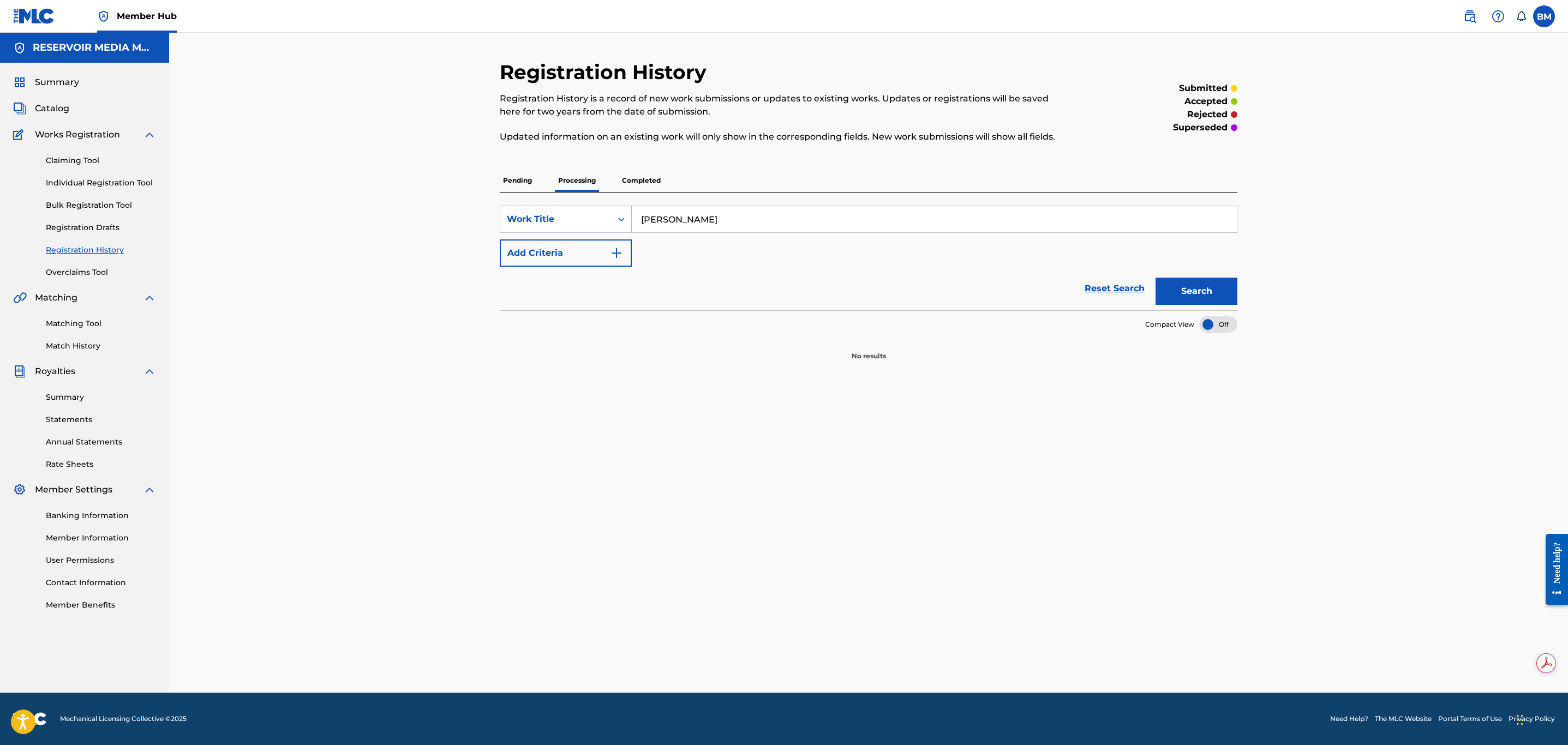
type input "[PERSON_NAME]"
click at [1155, 278] on button "Search" at bounding box center [1196, 291] width 82 height 27
click at [635, 181] on p "Completed" at bounding box center [641, 181] width 45 height 23
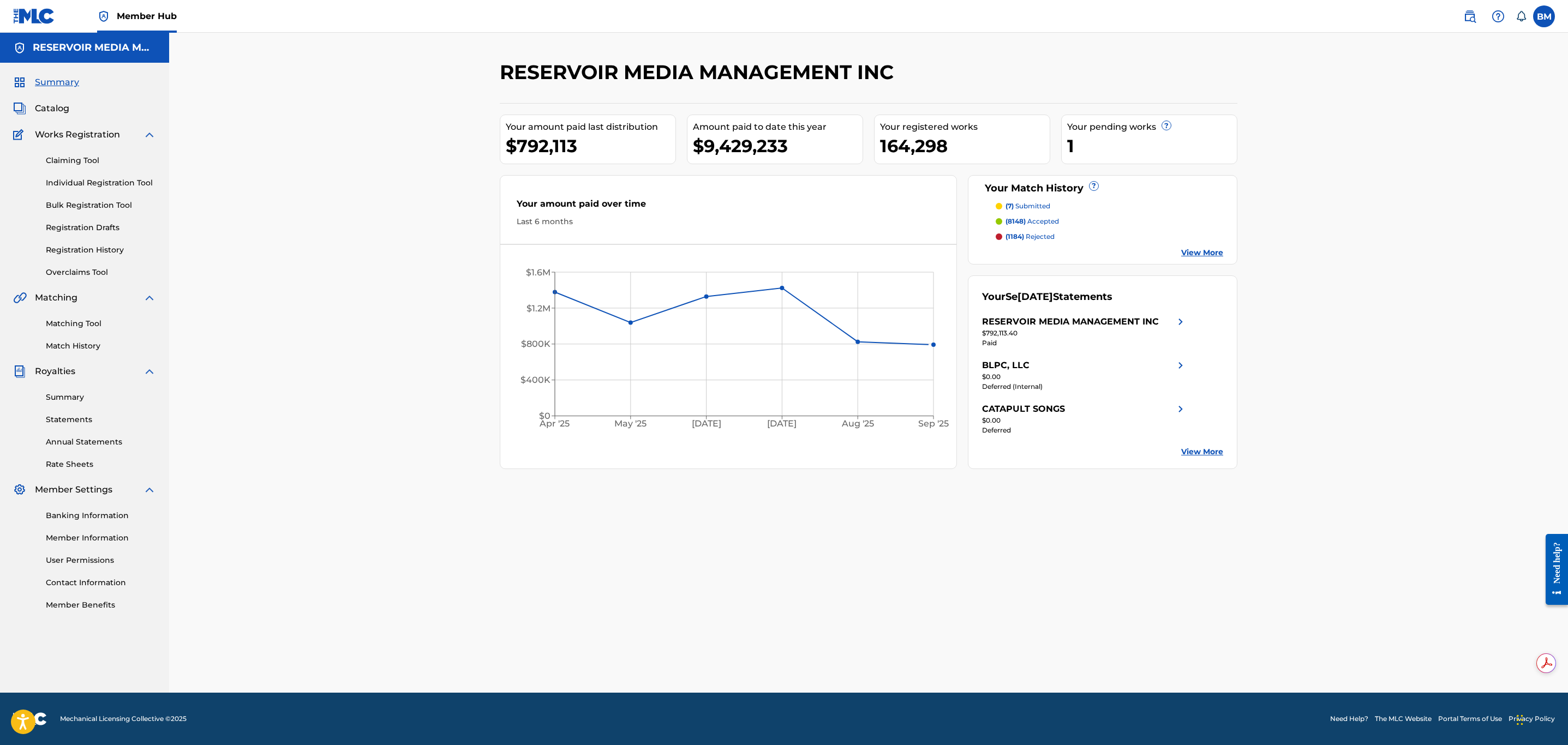
click at [52, 10] on img at bounding box center [34, 16] width 42 height 16
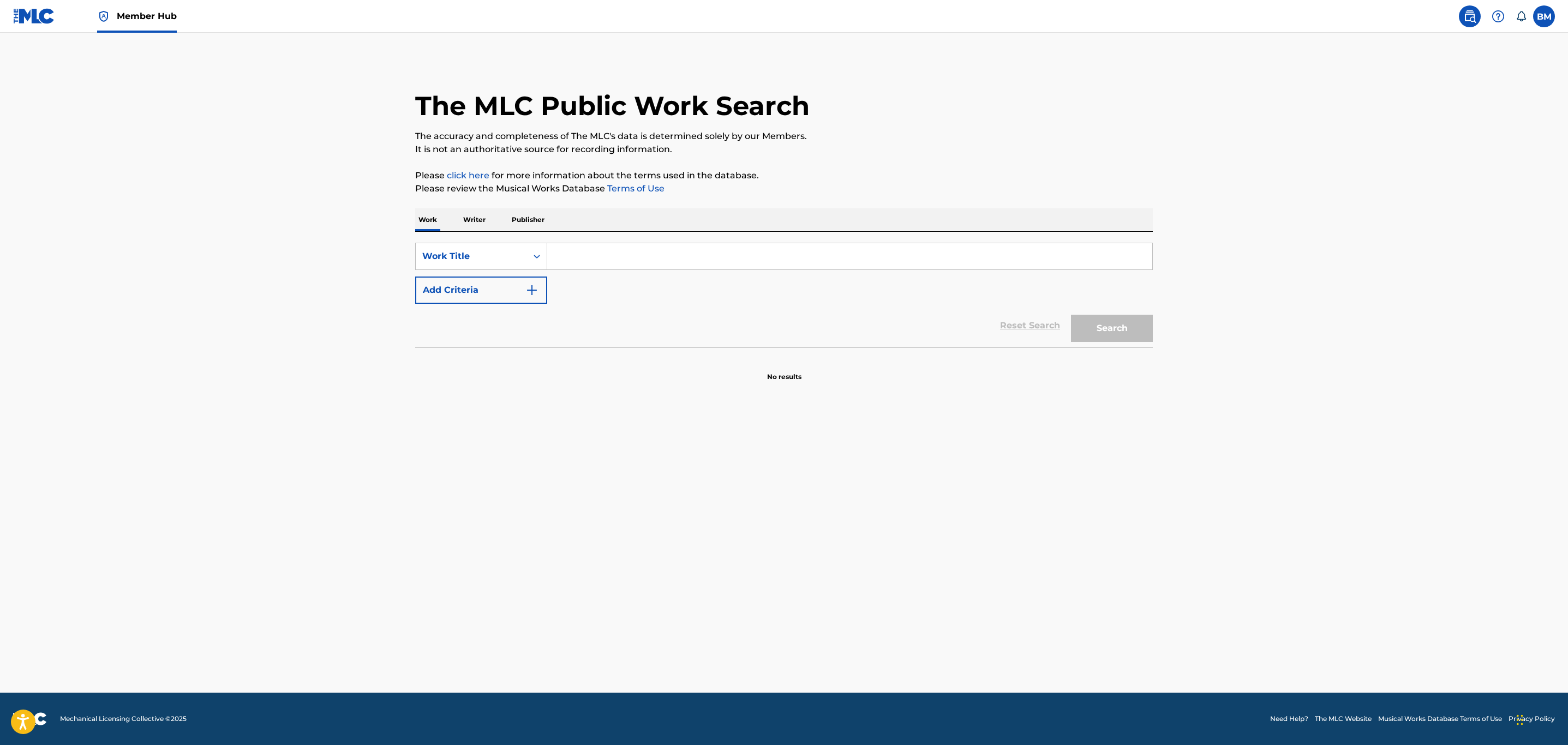
click at [601, 252] on input "Search Form" at bounding box center [850, 256] width 605 height 26
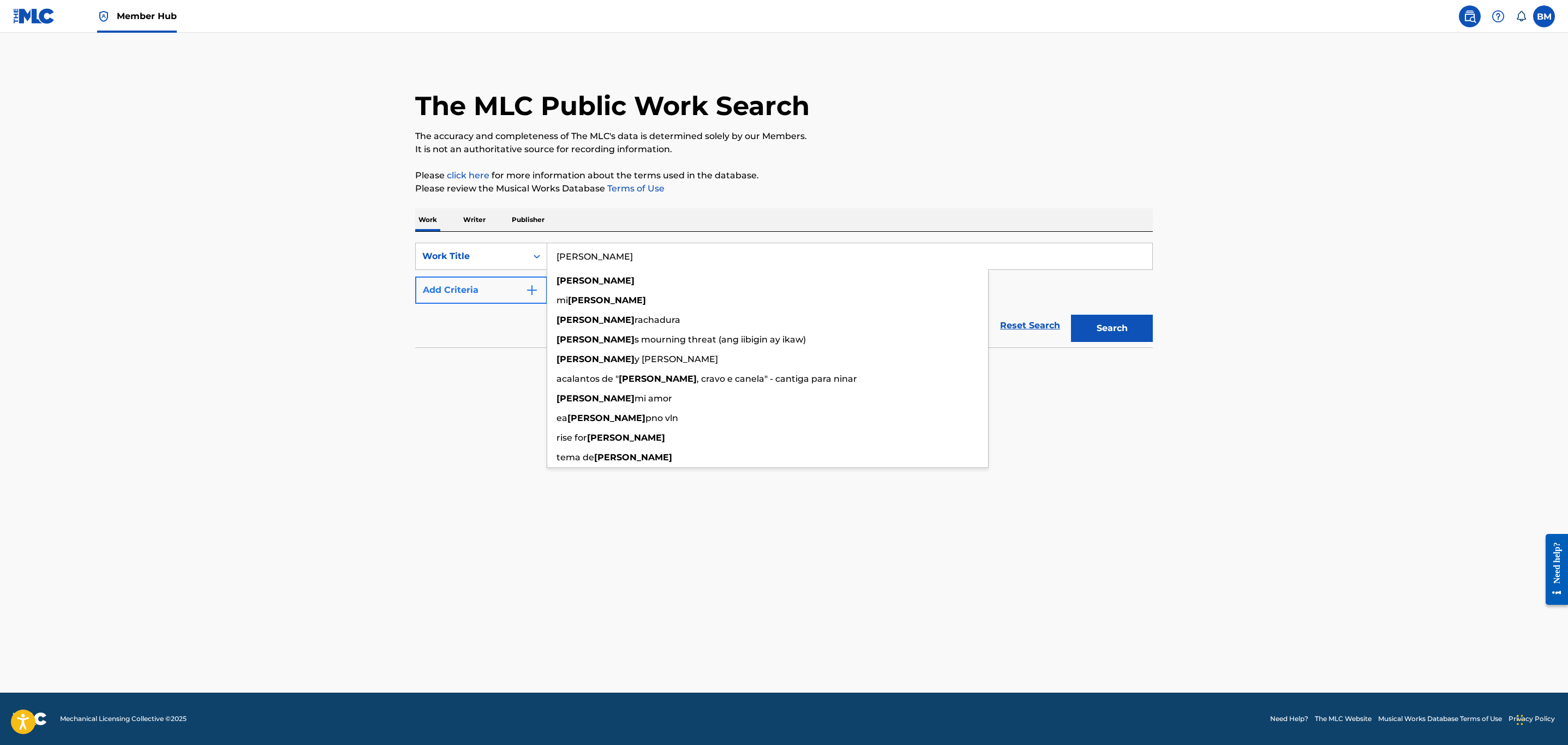
type input "[PERSON_NAME]"
click at [504, 282] on button "Add Criteria" at bounding box center [481, 290] width 132 height 27
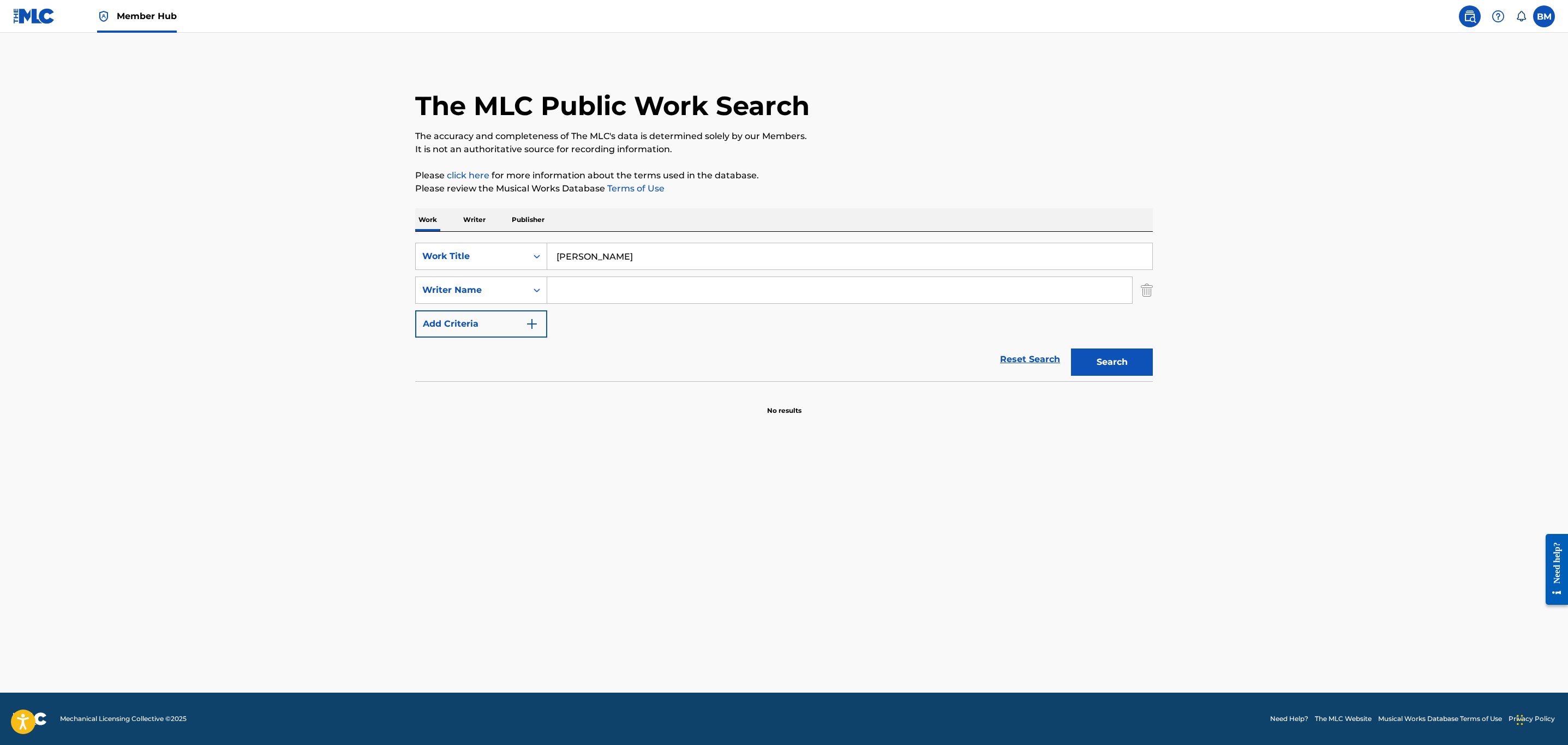
click at [583, 295] on input "Search Form" at bounding box center [839, 290] width 585 height 26
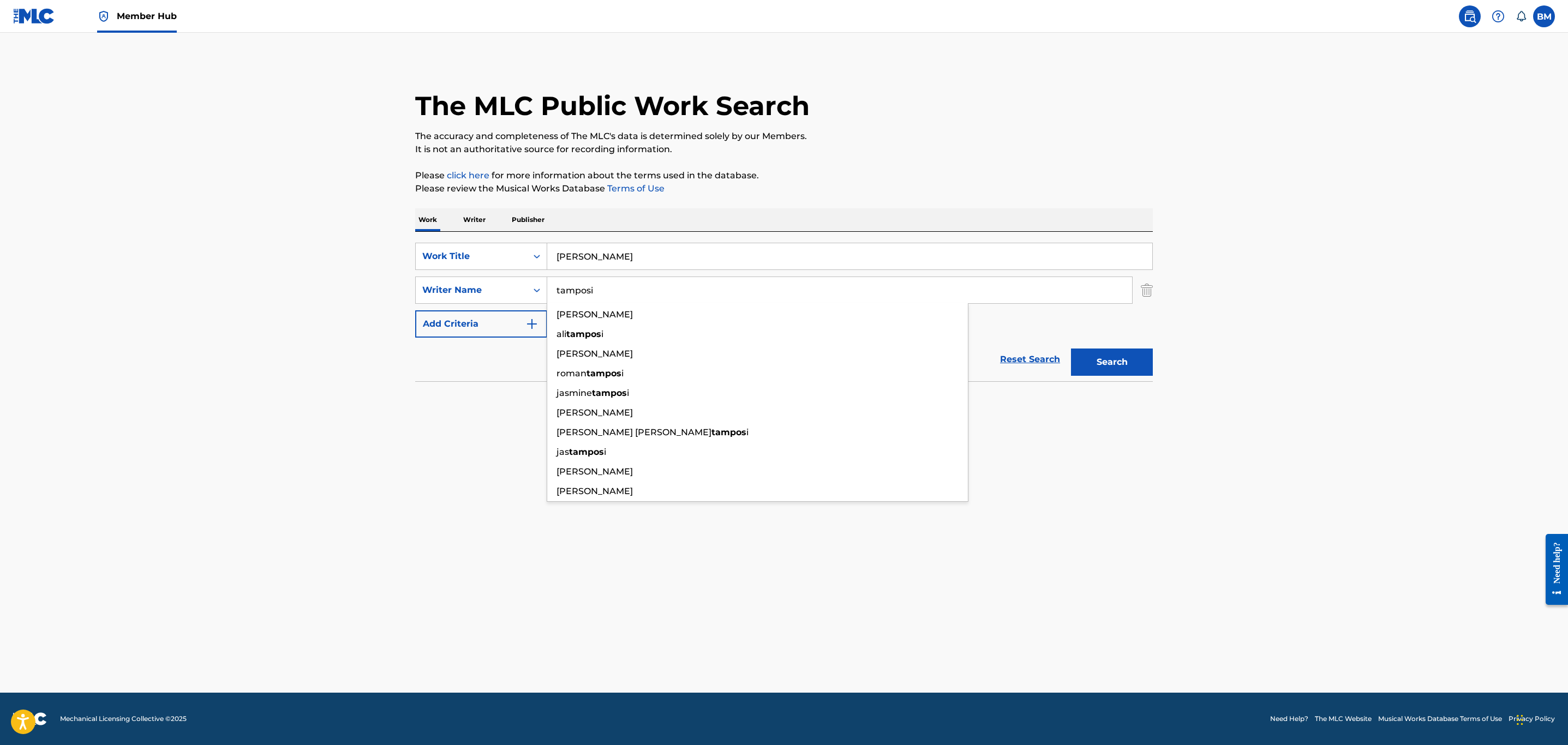
type input "tamposi"
click at [1071, 349] on button "Search" at bounding box center [1111, 362] width 82 height 27
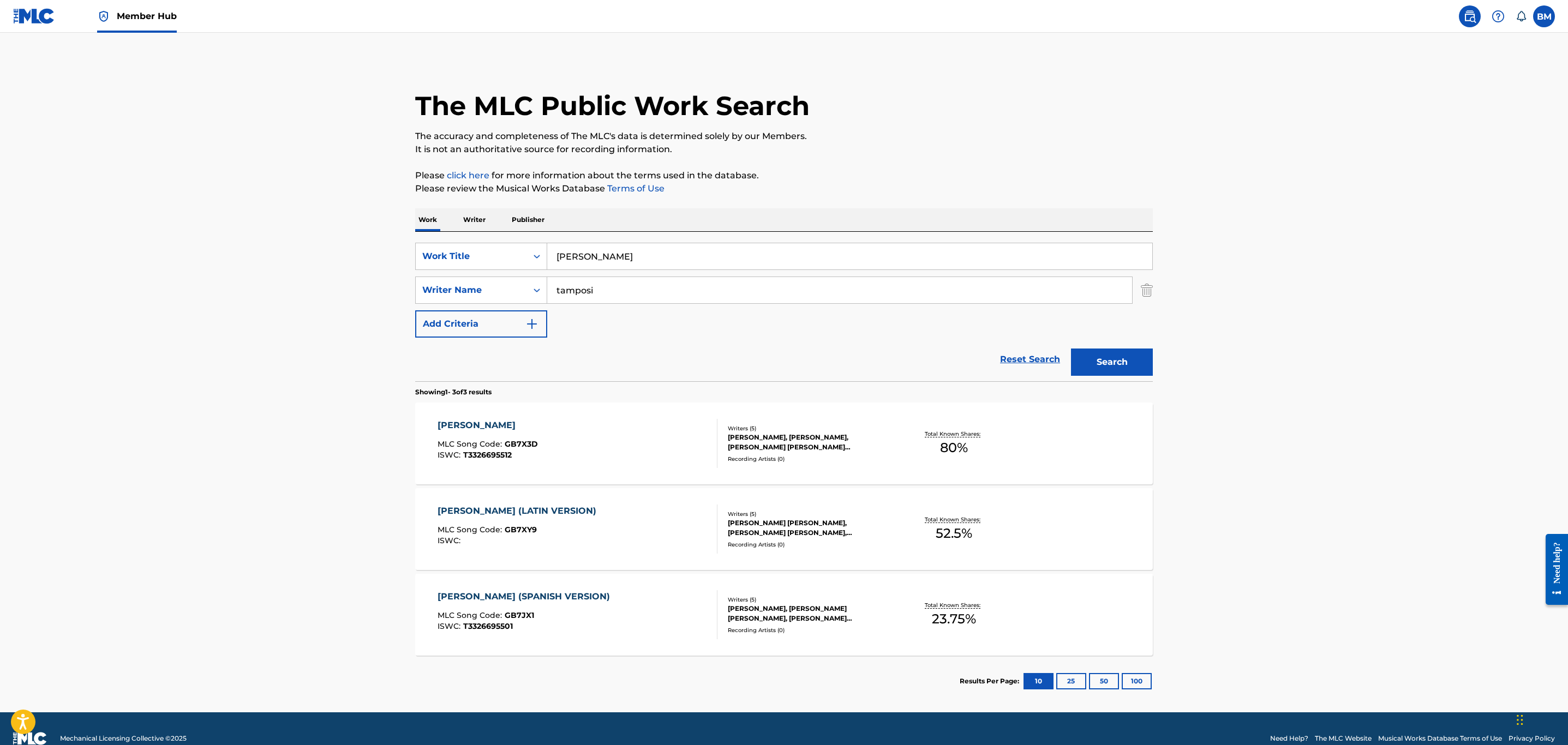
click at [597, 414] on div "[PERSON_NAME] MLC Song Code : GB7X3D ISWC : T3326695512 Writers ( 5 ) [PERSON_N…" at bounding box center [784, 443] width 738 height 82
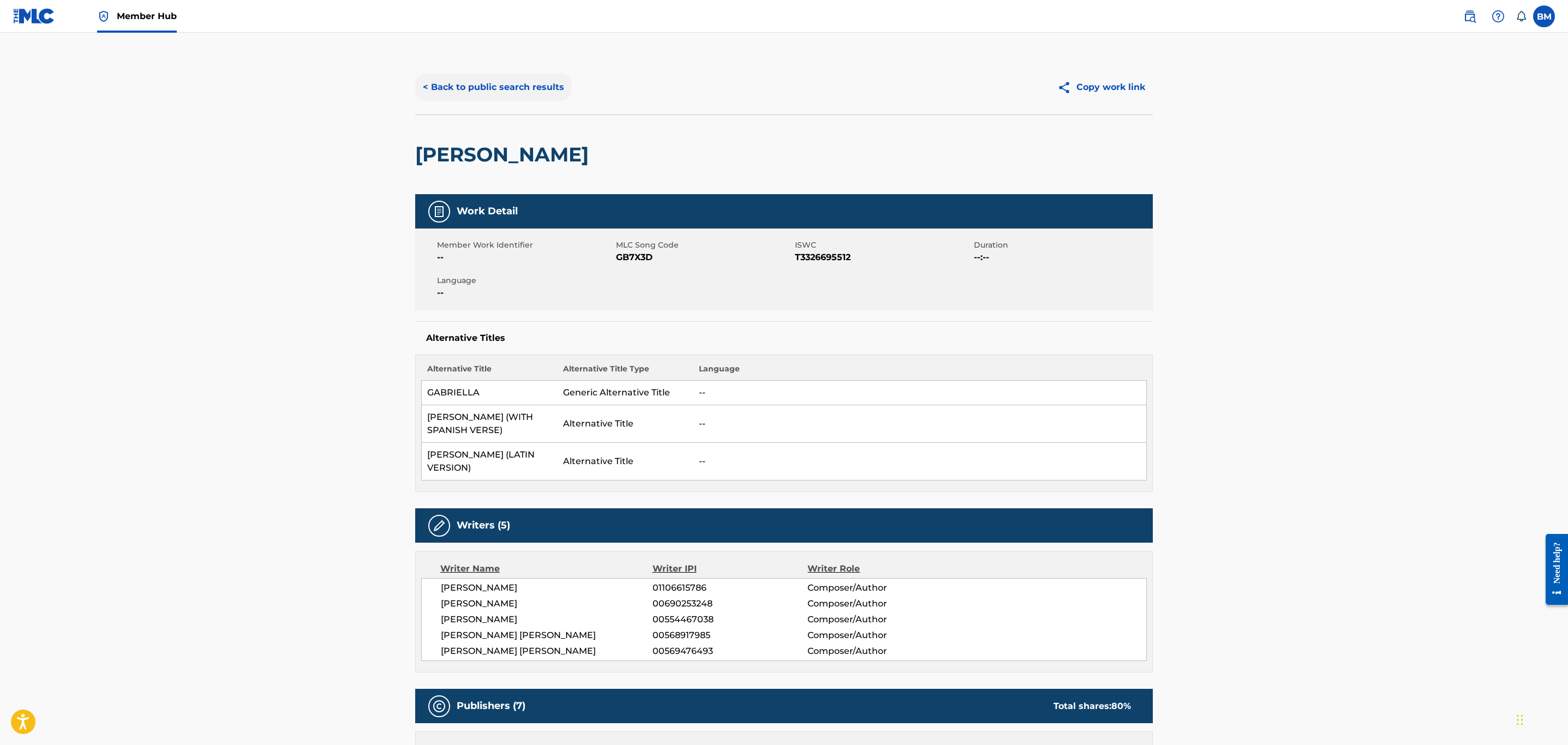
click at [490, 87] on button "< Back to public search results" at bounding box center [493, 87] width 156 height 27
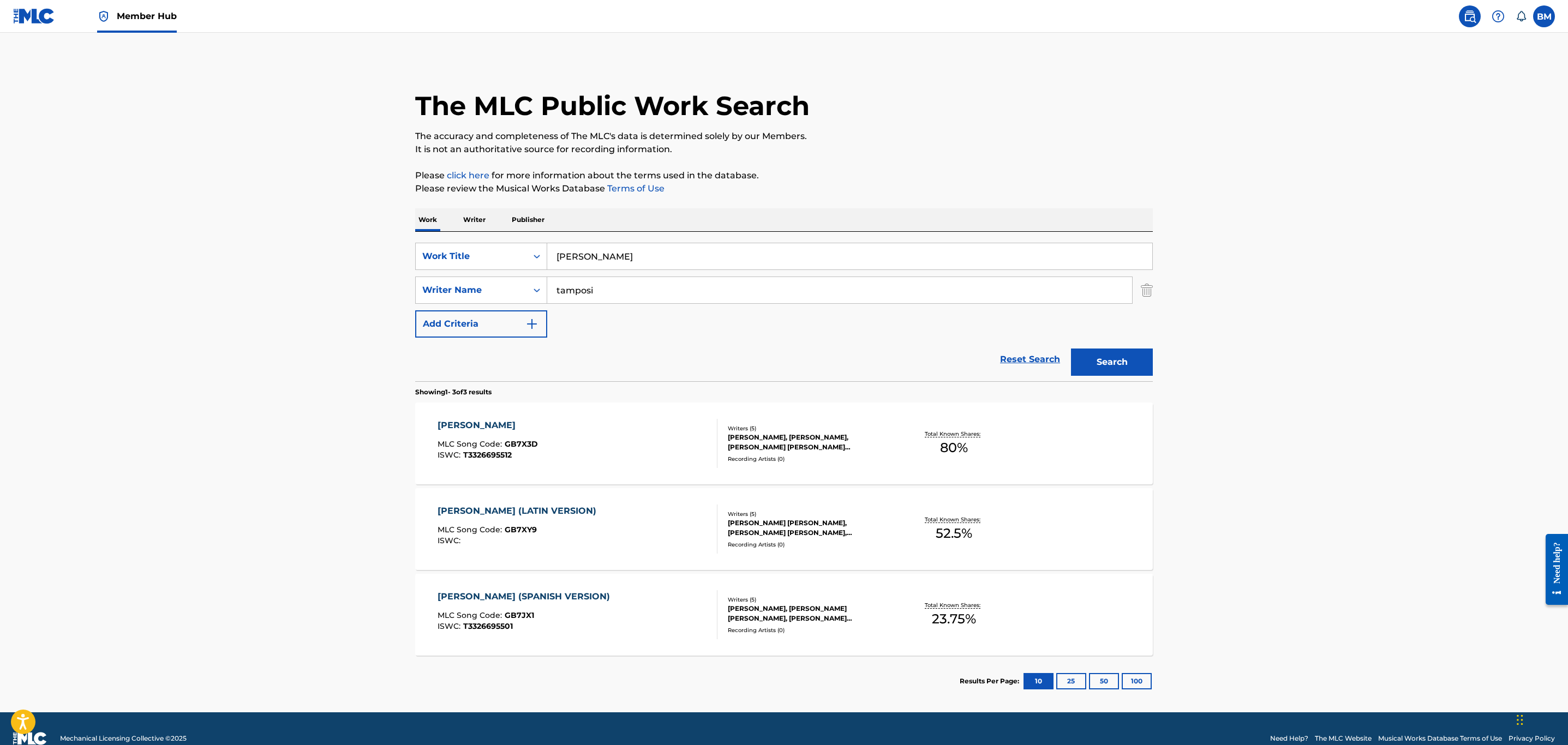
drag, startPoint x: 668, startPoint y: 268, endPoint x: 206, endPoint y: 297, distance: 462.9
click at [206, 297] on main "The MLC Public Work Search The accuracy and completeness of The MLC's data is d…" at bounding box center [784, 372] width 1568 height 680
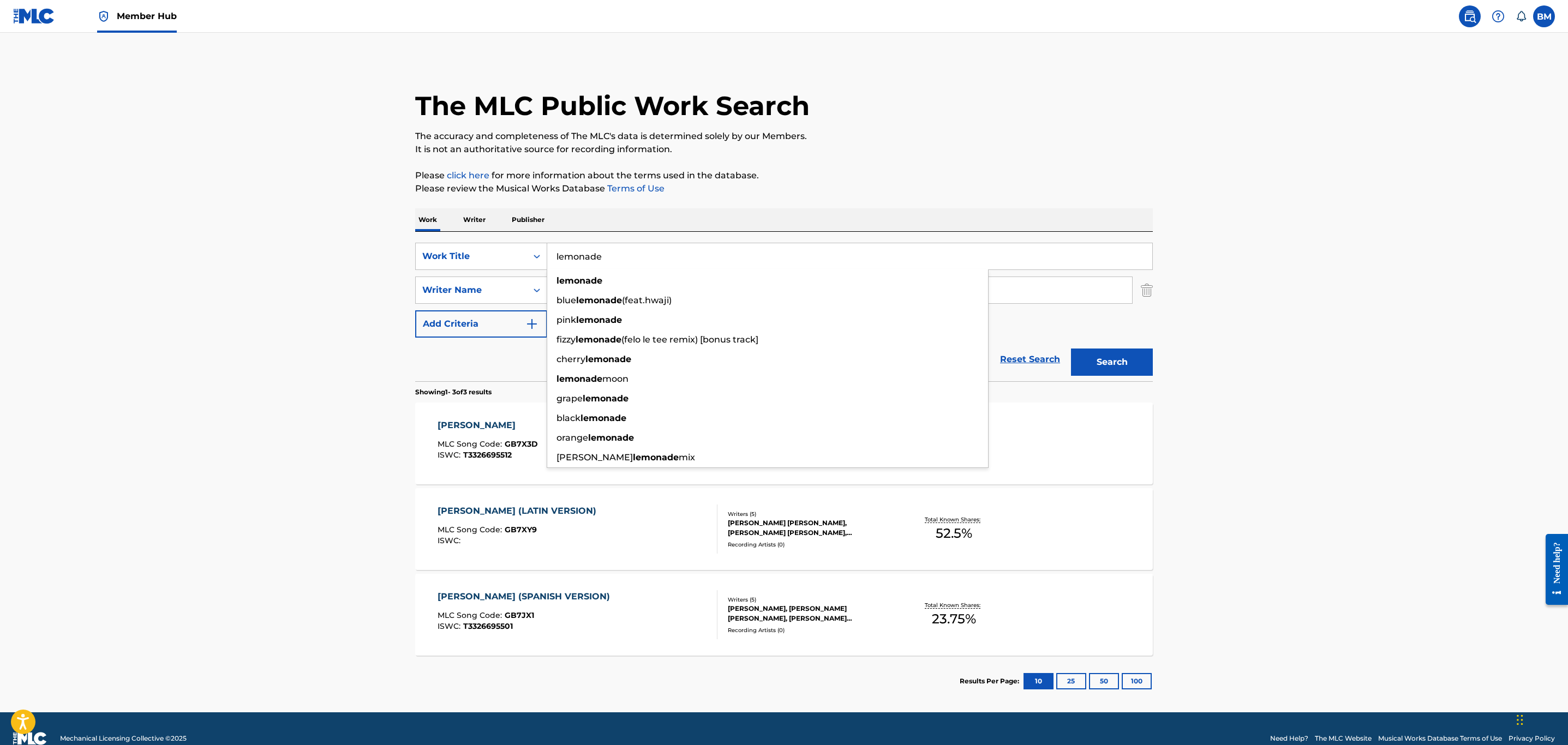
type input "lemonade"
click at [1071, 349] on button "Search" at bounding box center [1111, 362] width 82 height 27
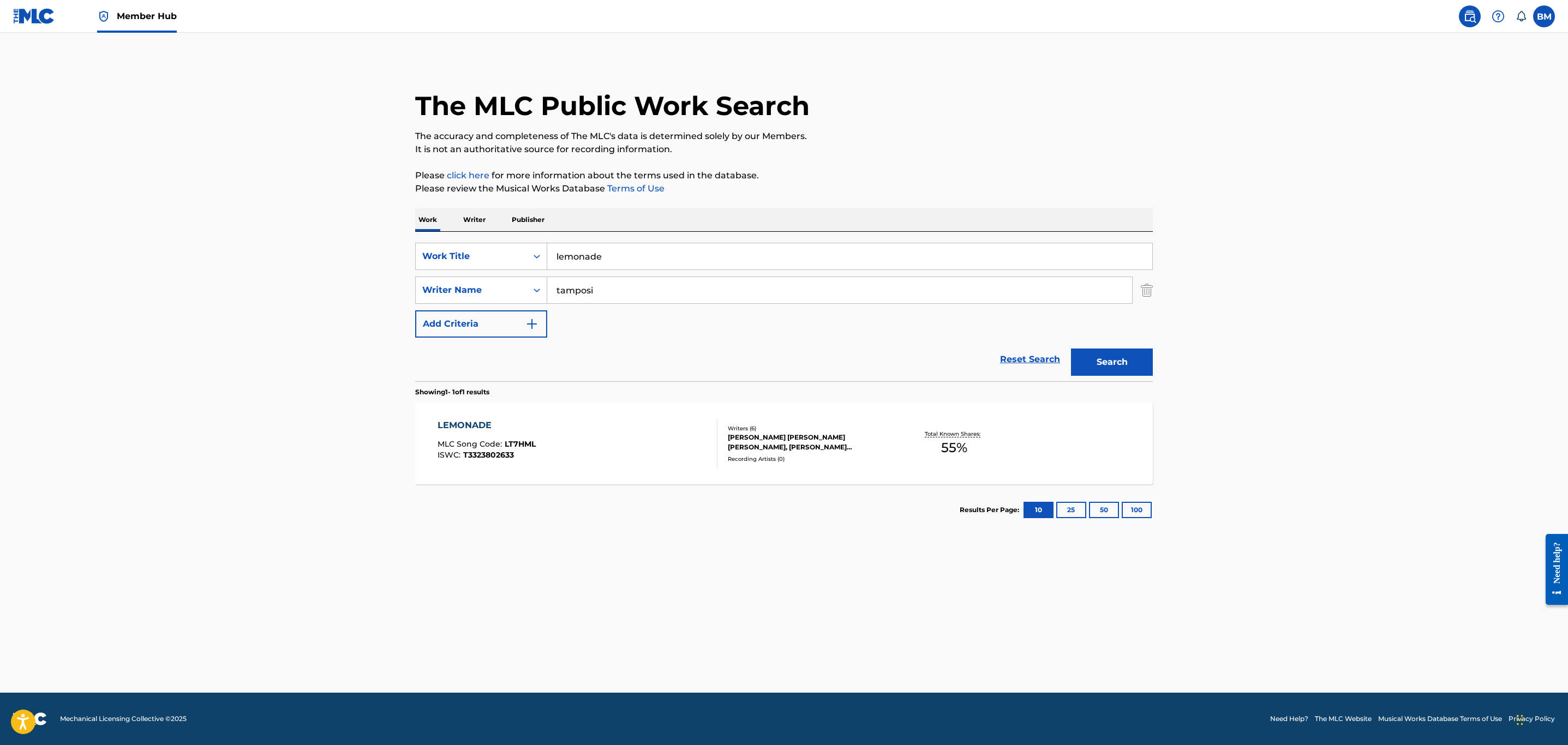
click at [556, 434] on div "LEMONADE MLC Song Code : LT7HML ISWC : T3323802633" at bounding box center [578, 443] width 281 height 49
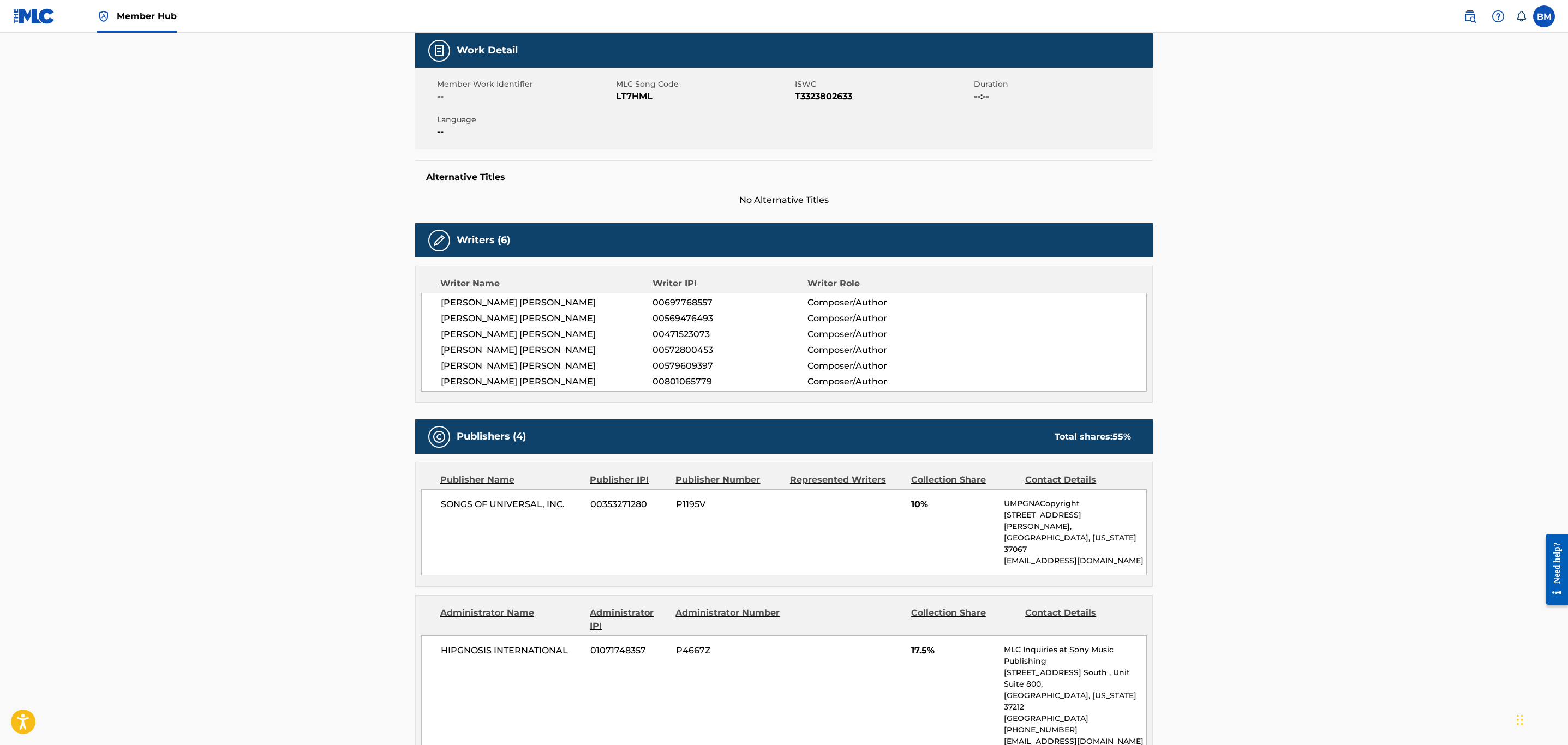
scroll to position [92, 0]
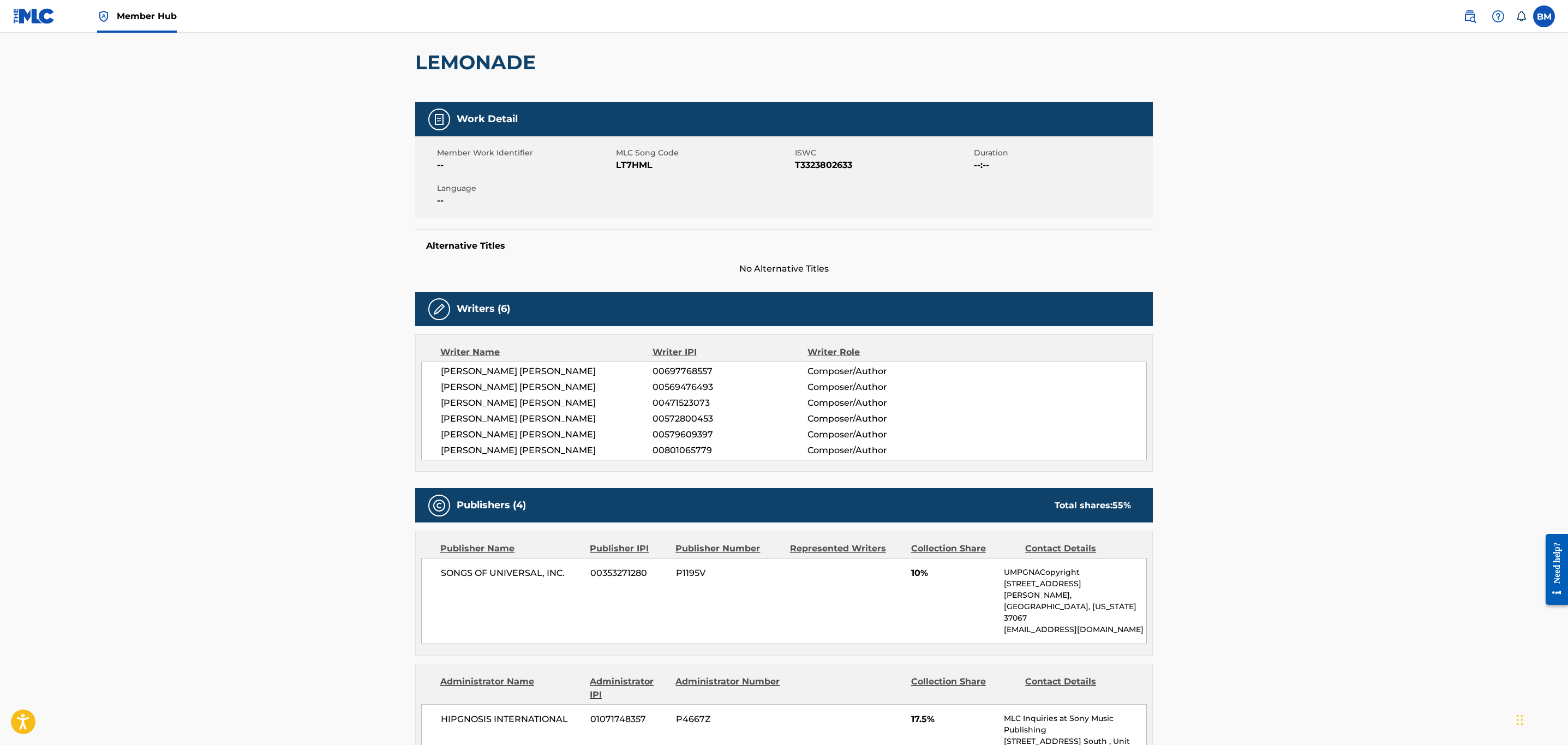
click at [632, 159] on span "LT7HML" at bounding box center [704, 166] width 177 height 13
copy span "LT7HML"
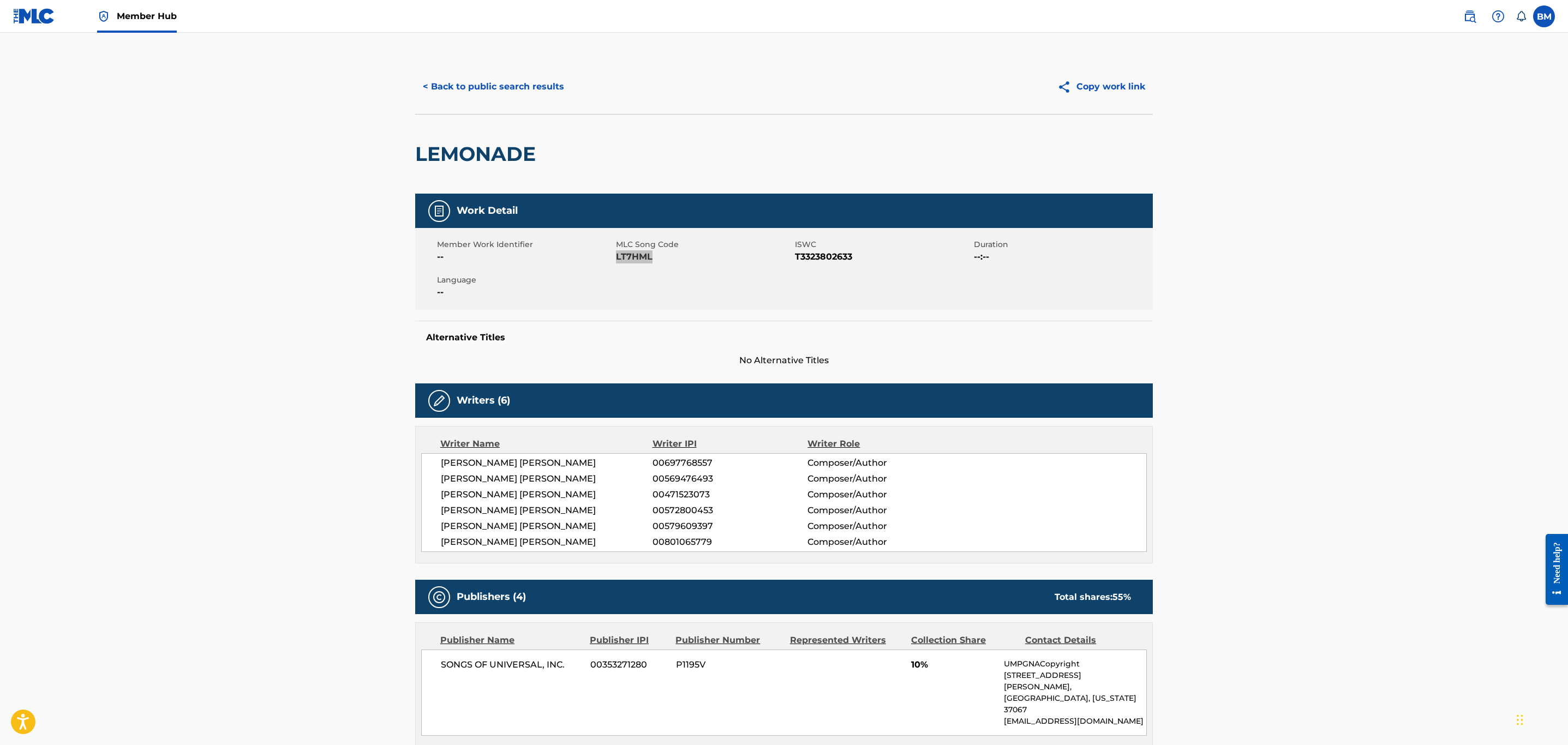
scroll to position [0, 0]
click at [478, 87] on button "< Back to public search results" at bounding box center [493, 87] width 156 height 27
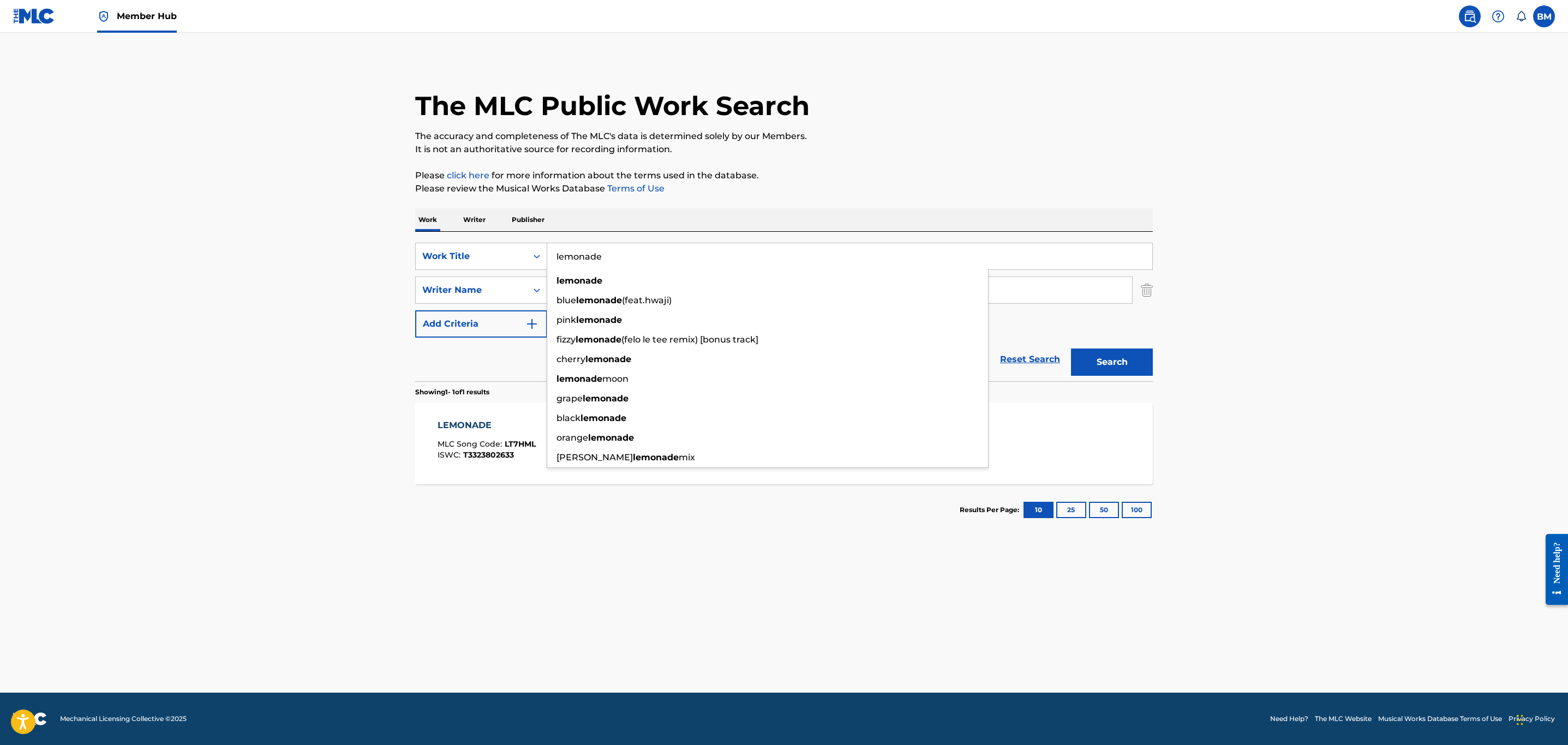
drag, startPoint x: 650, startPoint y: 268, endPoint x: 354, endPoint y: 270, distance: 296.0
click at [354, 270] on main "The MLC Public Work Search The accuracy and completeness of The MLC's data is d…" at bounding box center [784, 363] width 1568 height 660
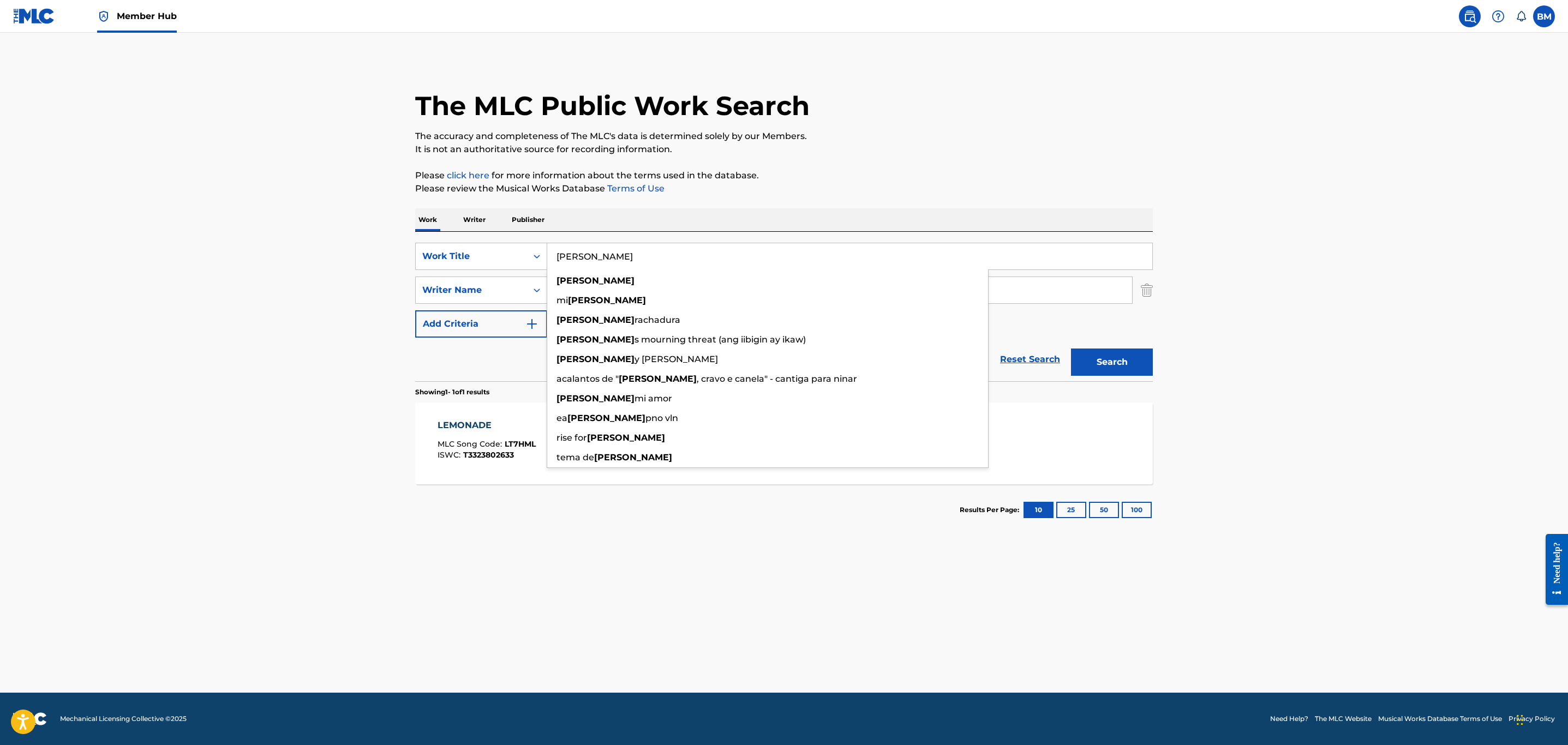
type input "[PERSON_NAME]"
click at [1071, 349] on button "Search" at bounding box center [1111, 362] width 82 height 27
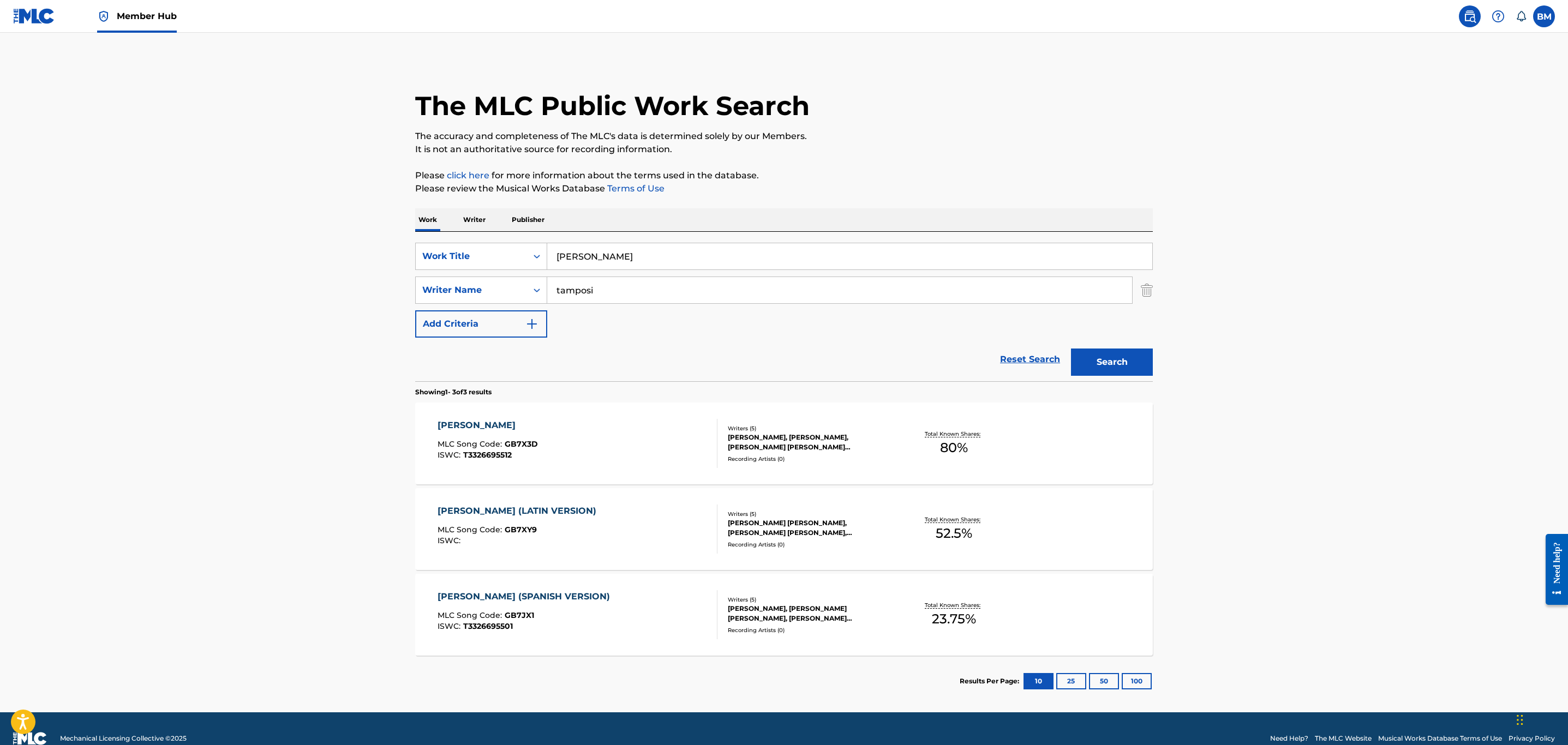
click at [623, 440] on div "[PERSON_NAME] MLC Song Code : GB7X3D ISWC : T3326695512" at bounding box center [578, 443] width 281 height 49
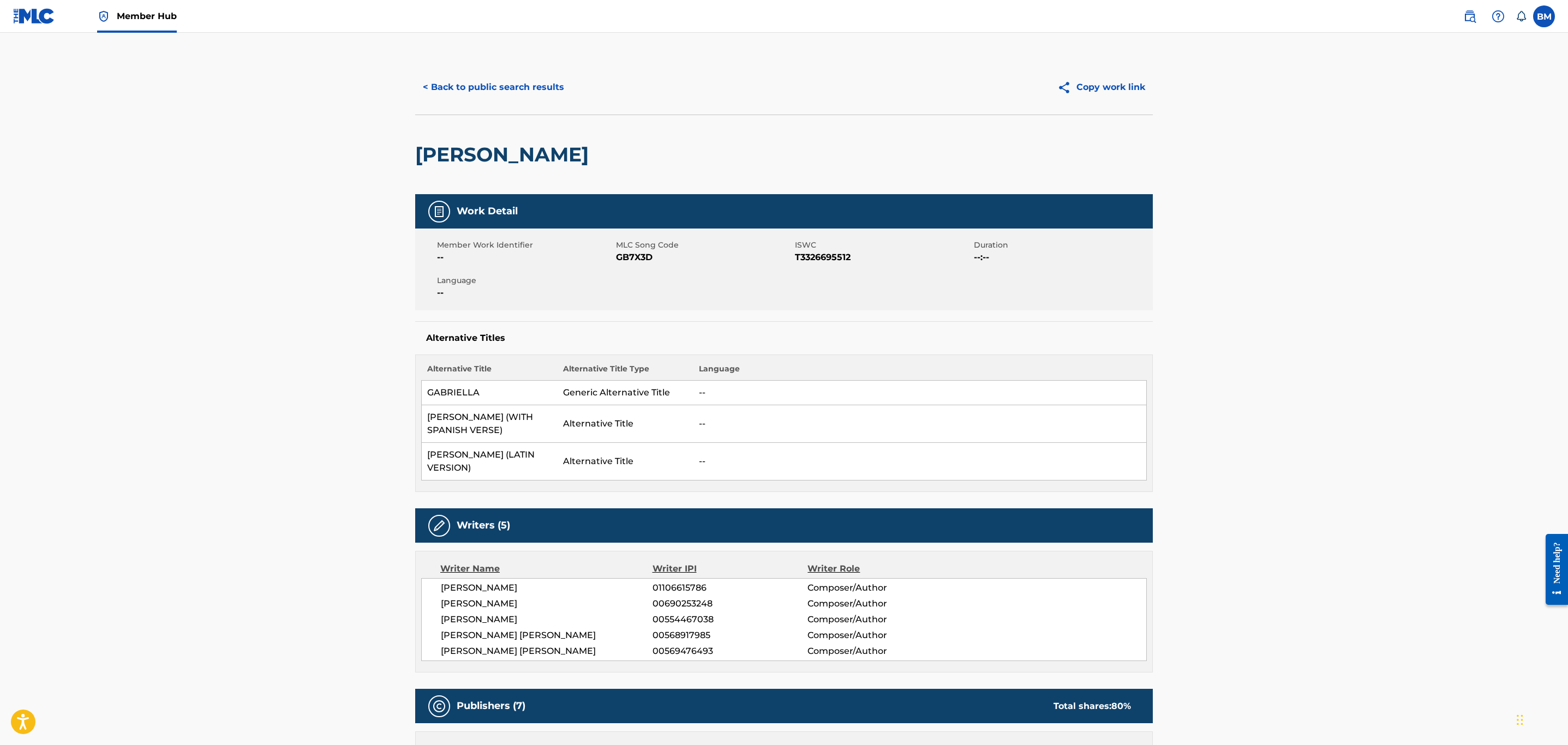
click at [645, 256] on span "GB7X3D" at bounding box center [704, 257] width 177 height 13
copy span "GB7X3D"
click at [494, 80] on button "< Back to public search results" at bounding box center [493, 87] width 156 height 27
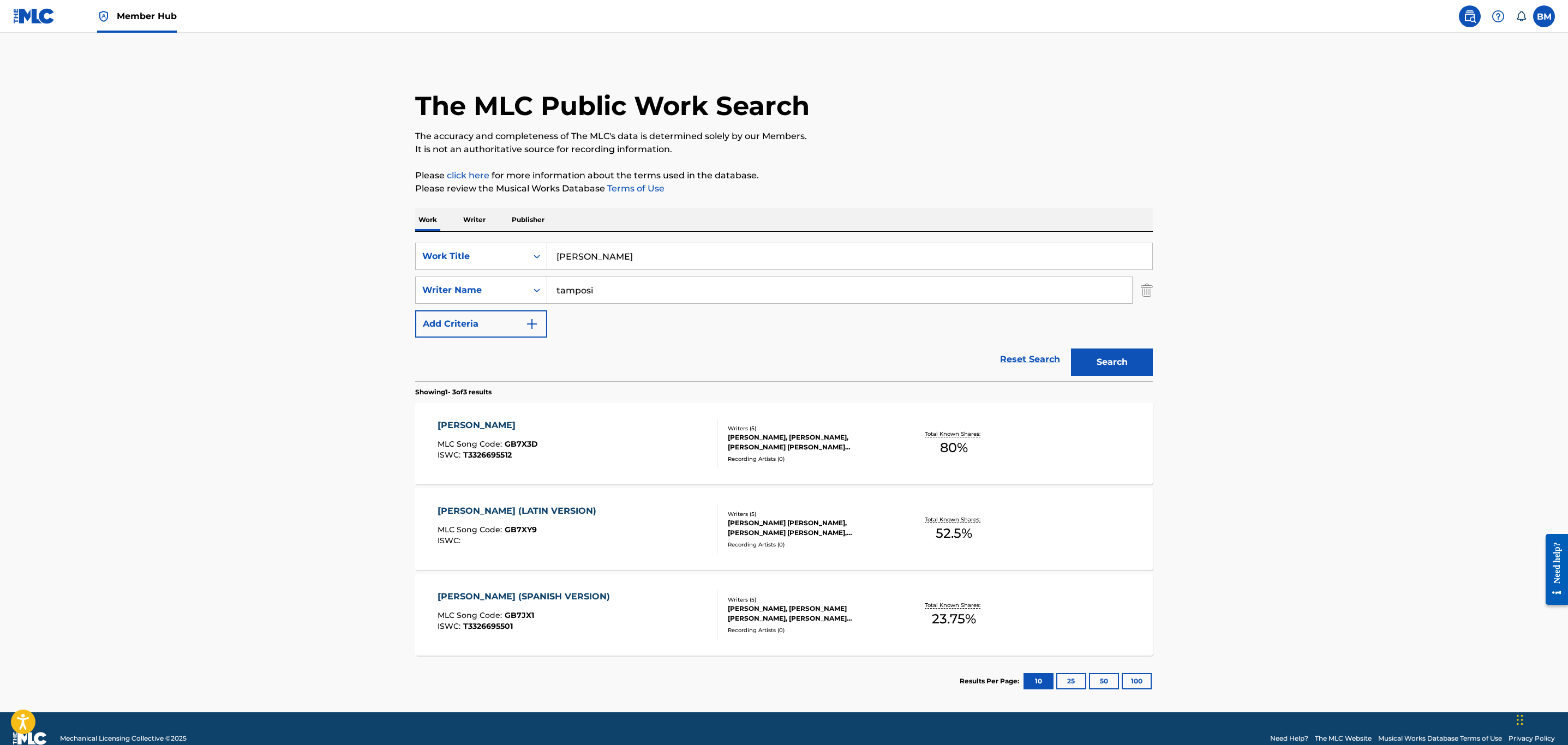
click at [549, 526] on div "MLC Song Code : GB7XY9" at bounding box center [520, 531] width 164 height 11
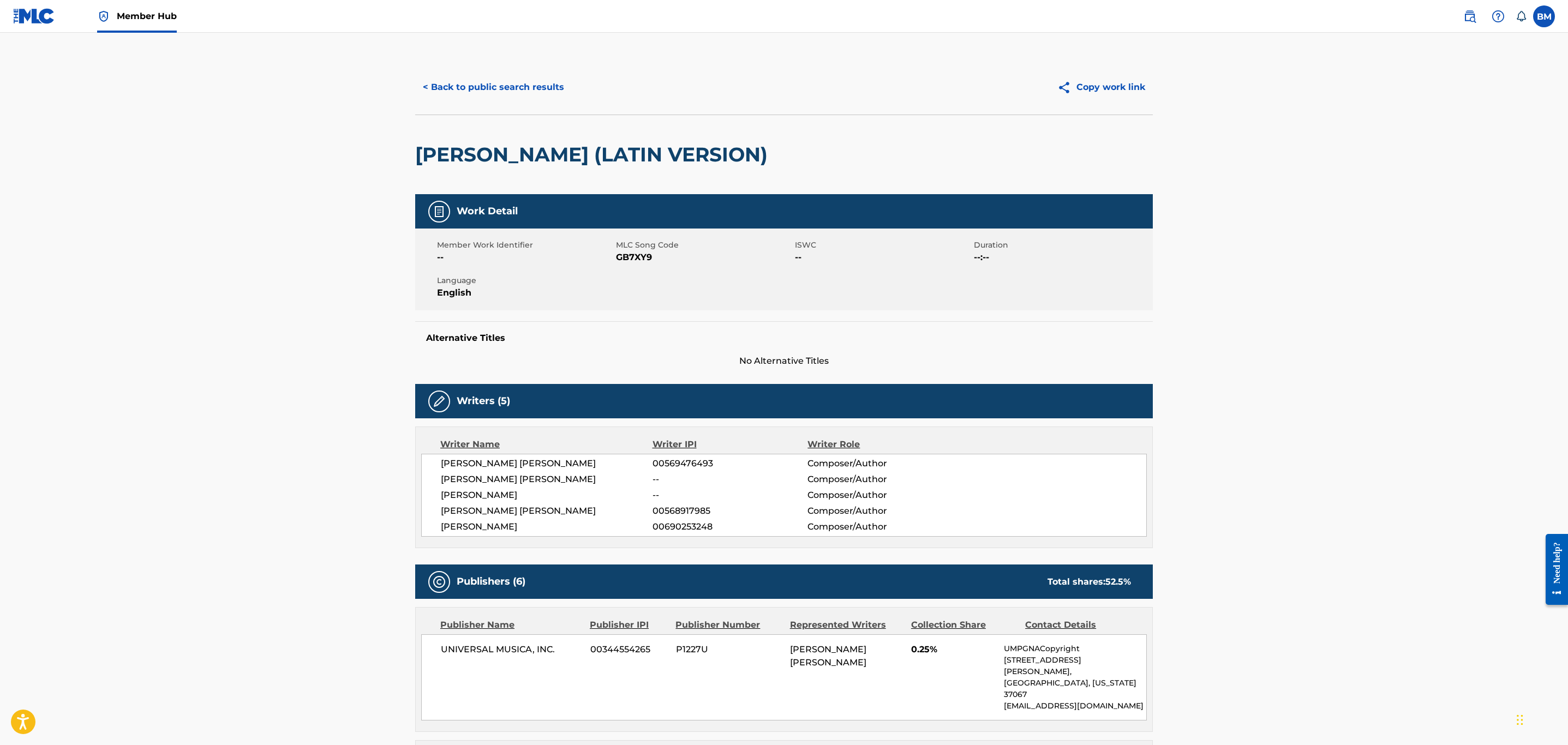
click at [627, 257] on span "GB7XY9" at bounding box center [704, 257] width 177 height 13
copy span "GB7XY9"
click at [529, 90] on button "< Back to public search results" at bounding box center [493, 87] width 156 height 27
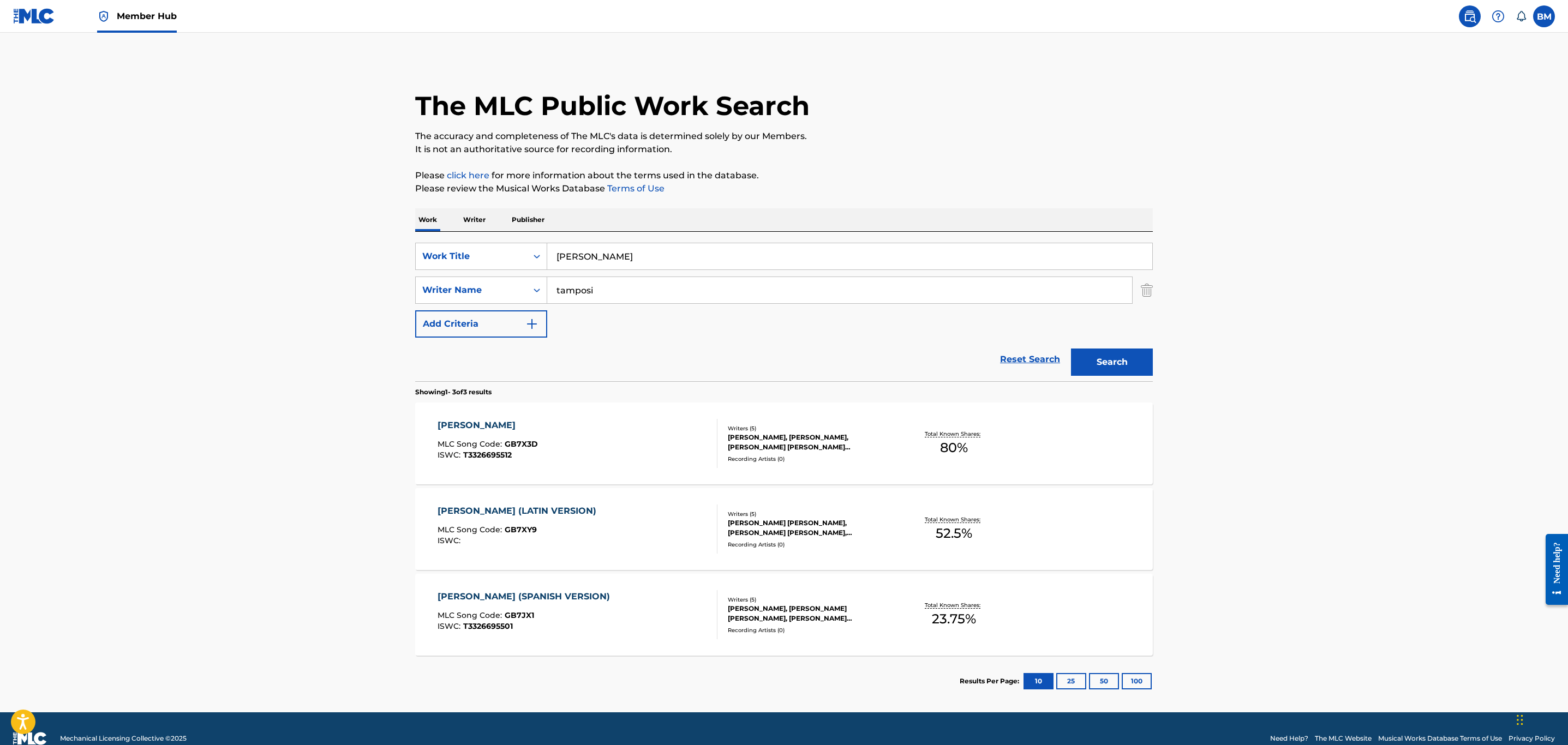
click at [649, 622] on div "[PERSON_NAME] (SPANISH VERSION) MLC Song Code : GB7JX1 ISWC : T3326695501" at bounding box center [578, 615] width 281 height 49
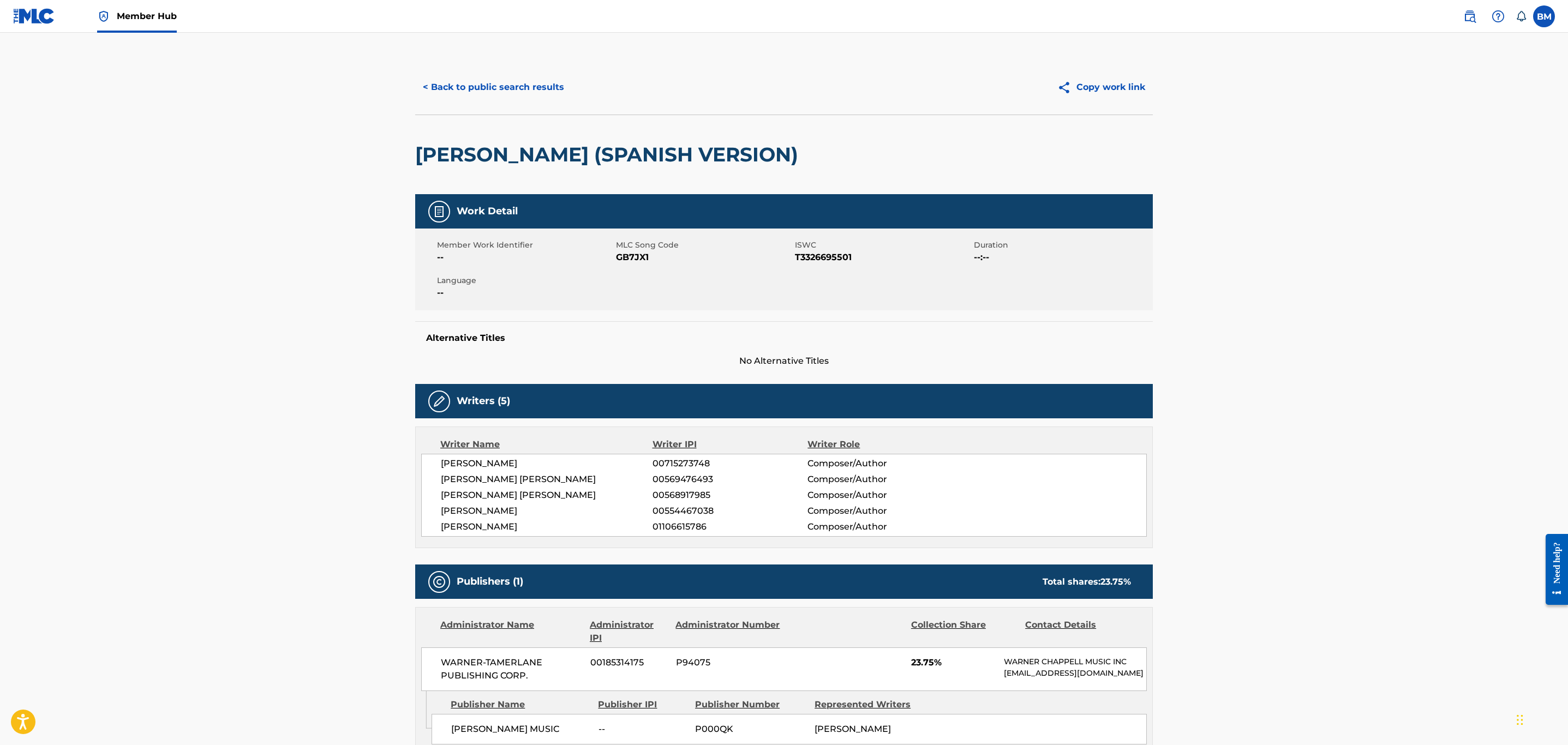
click at [624, 256] on span "GB7JX1" at bounding box center [704, 257] width 177 height 13
click at [514, 81] on button "< Back to public search results" at bounding box center [493, 87] width 156 height 27
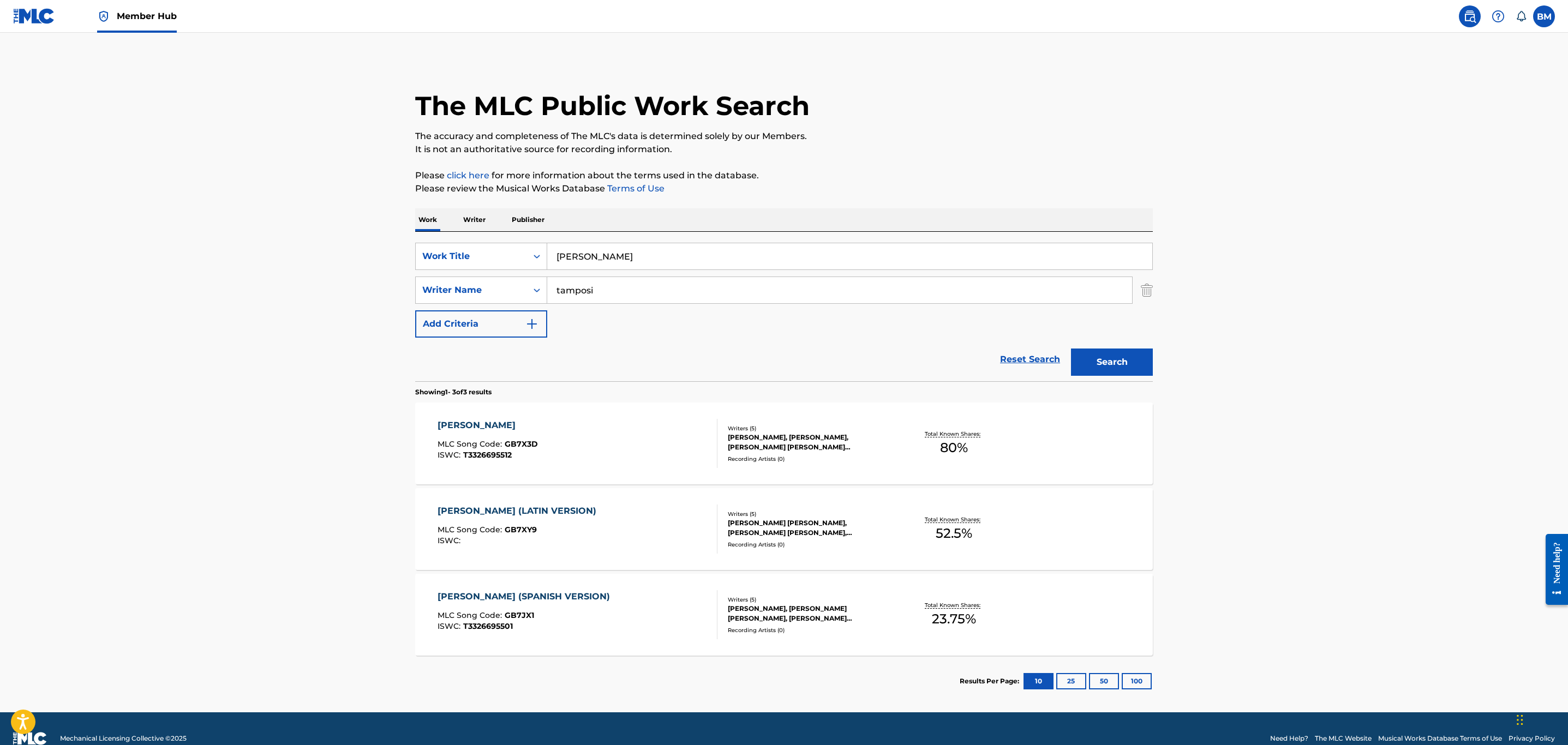
click at [639, 607] on div "[PERSON_NAME] (SPANISH VERSION) MLC Song Code : GB7JX1 ISWC : T3326695501" at bounding box center [578, 615] width 281 height 49
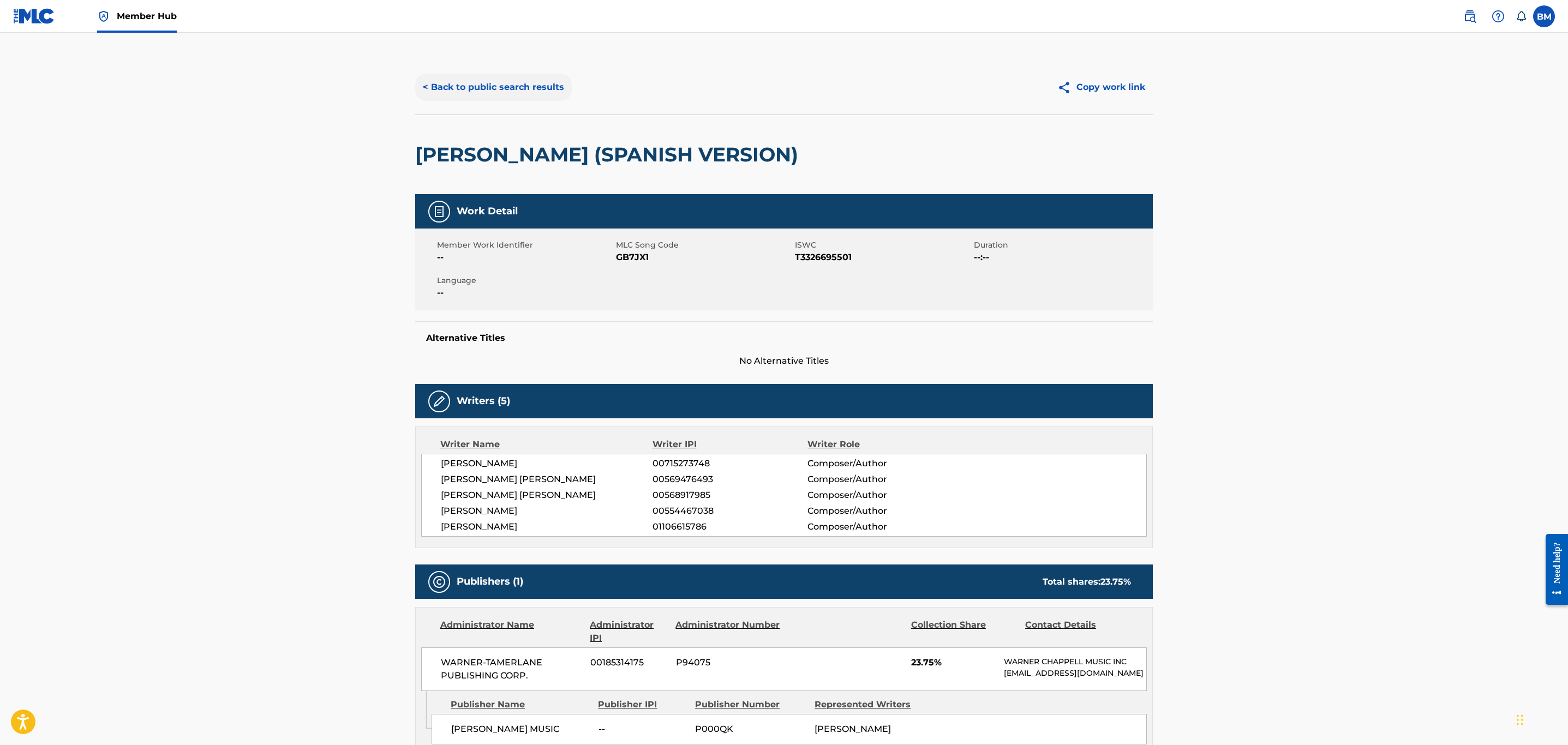
click at [497, 86] on button "< Back to public search results" at bounding box center [493, 87] width 156 height 27
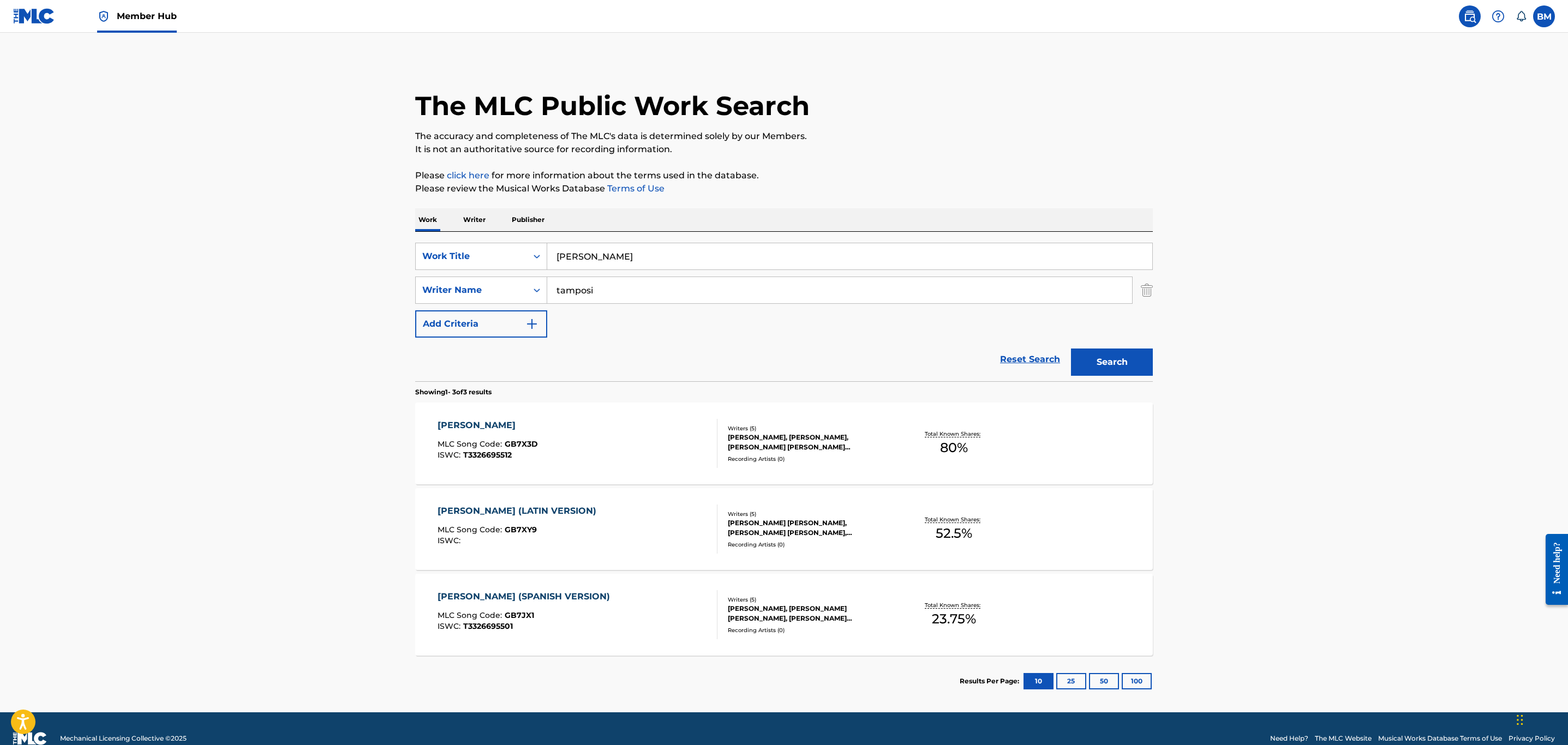
click at [614, 516] on div "[PERSON_NAME] (LATIN VERSION) MLC Song Code : GB7XY9 ISWC :" at bounding box center [578, 529] width 281 height 49
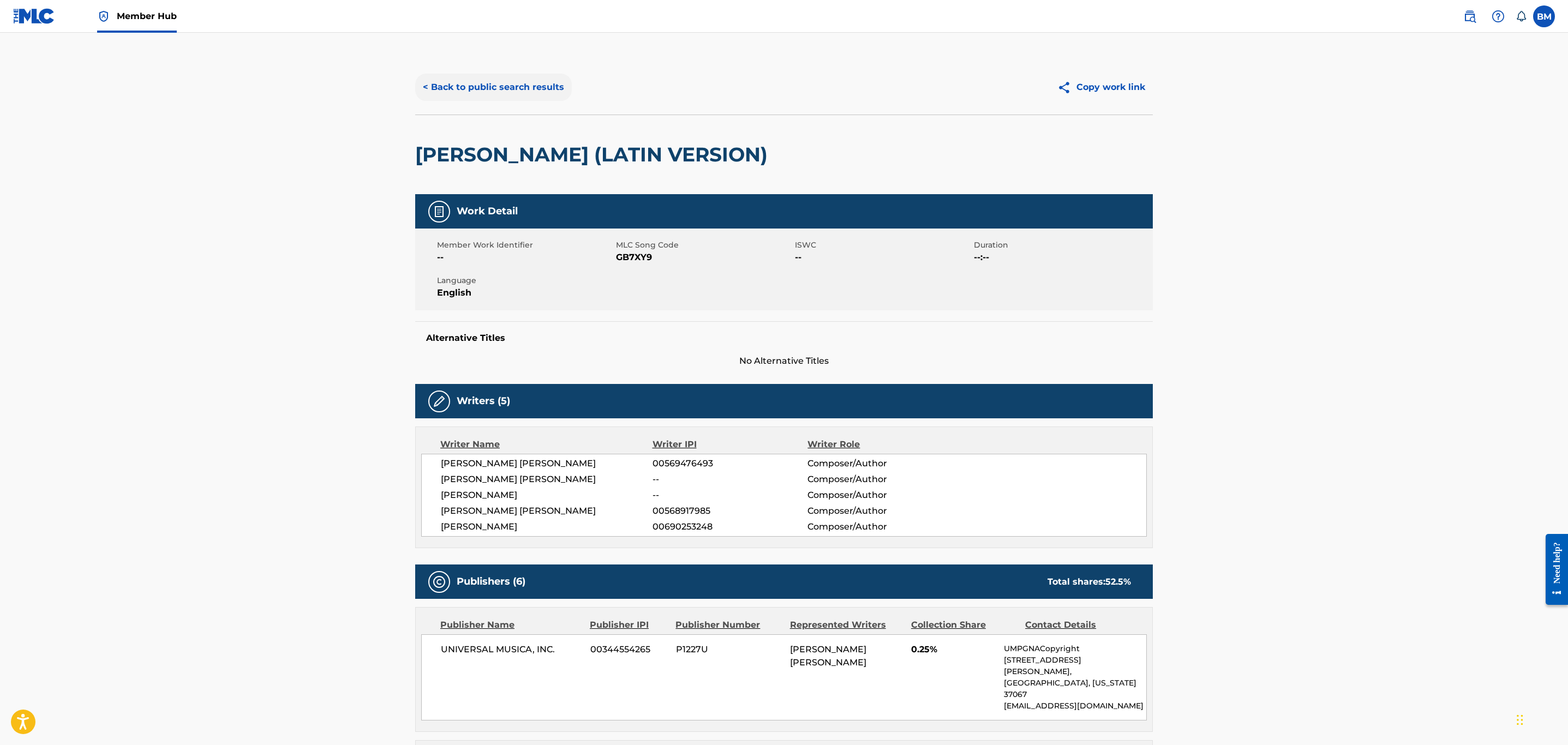
click at [502, 87] on button "< Back to public search results" at bounding box center [493, 87] width 156 height 27
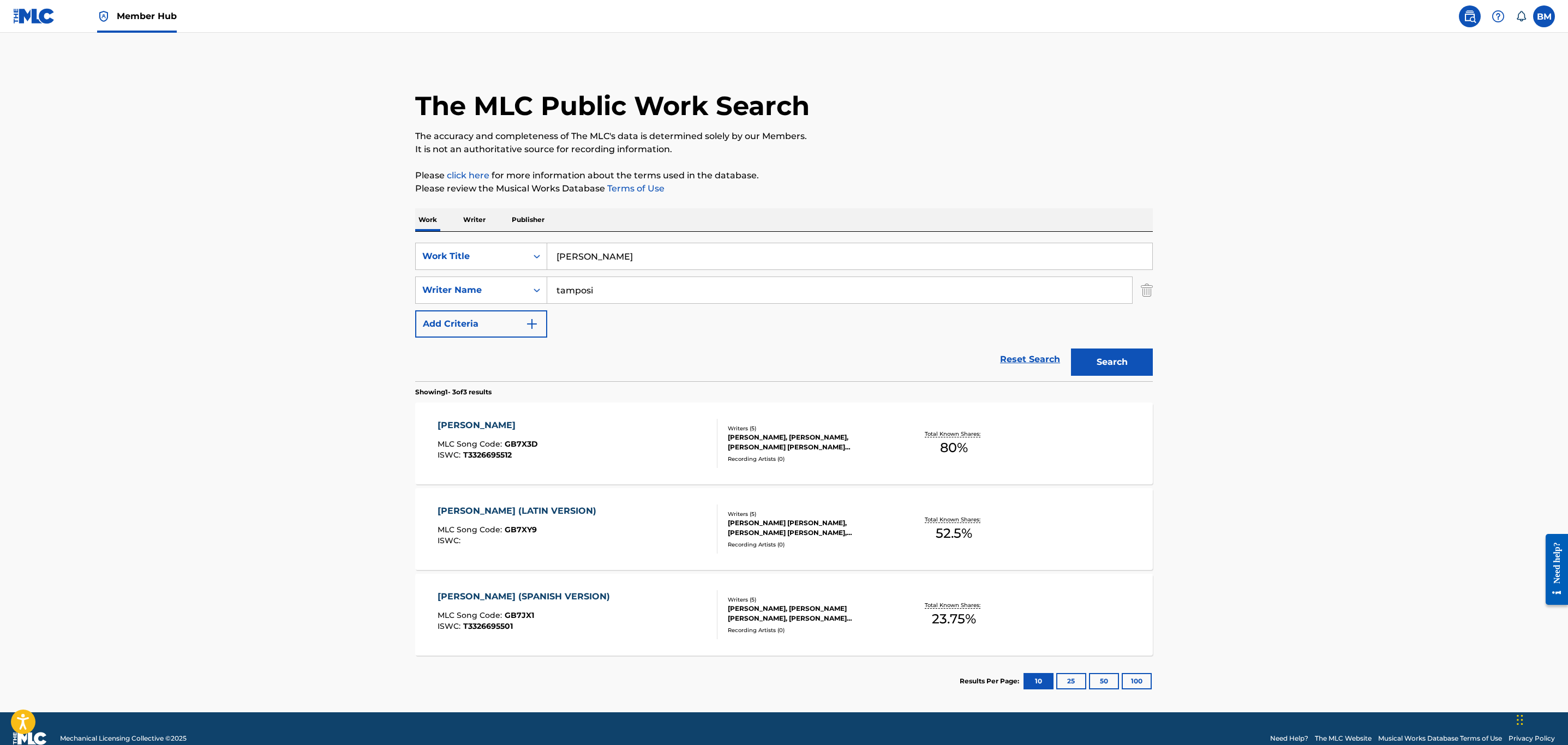
click at [645, 449] on div "[PERSON_NAME] MLC Song Code : GB7X3D ISWC : T3326695512" at bounding box center [578, 443] width 281 height 49
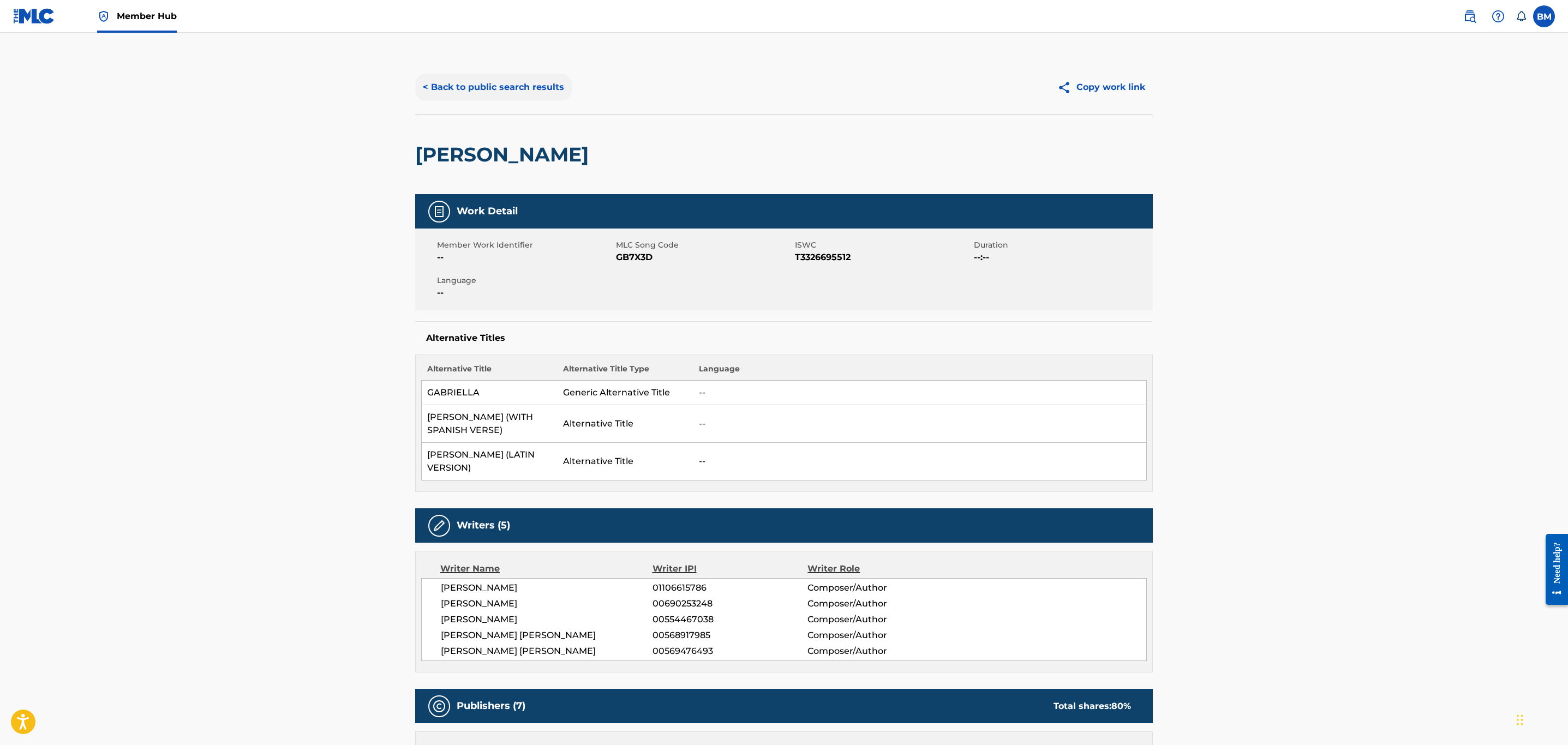
click at [501, 79] on button "< Back to public search results" at bounding box center [493, 87] width 156 height 27
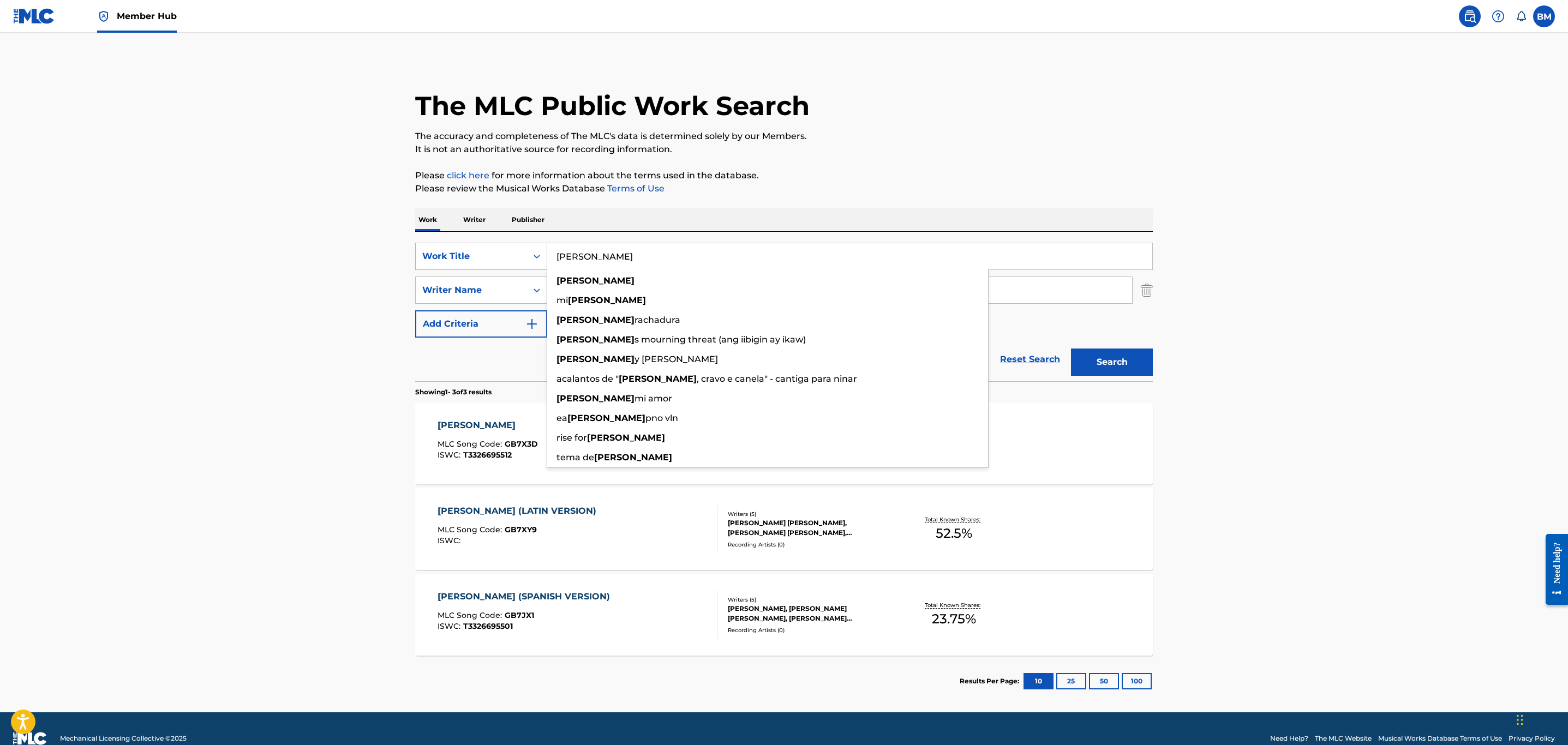
drag, startPoint x: 634, startPoint y: 247, endPoint x: 487, endPoint y: 268, distance: 148.5
click at [487, 268] on div "SearchWithCriteria5810fa9d-31fc-4acc-a325-1a436b55f737 Work Title [PERSON_NAME]…" at bounding box center [784, 256] width 738 height 27
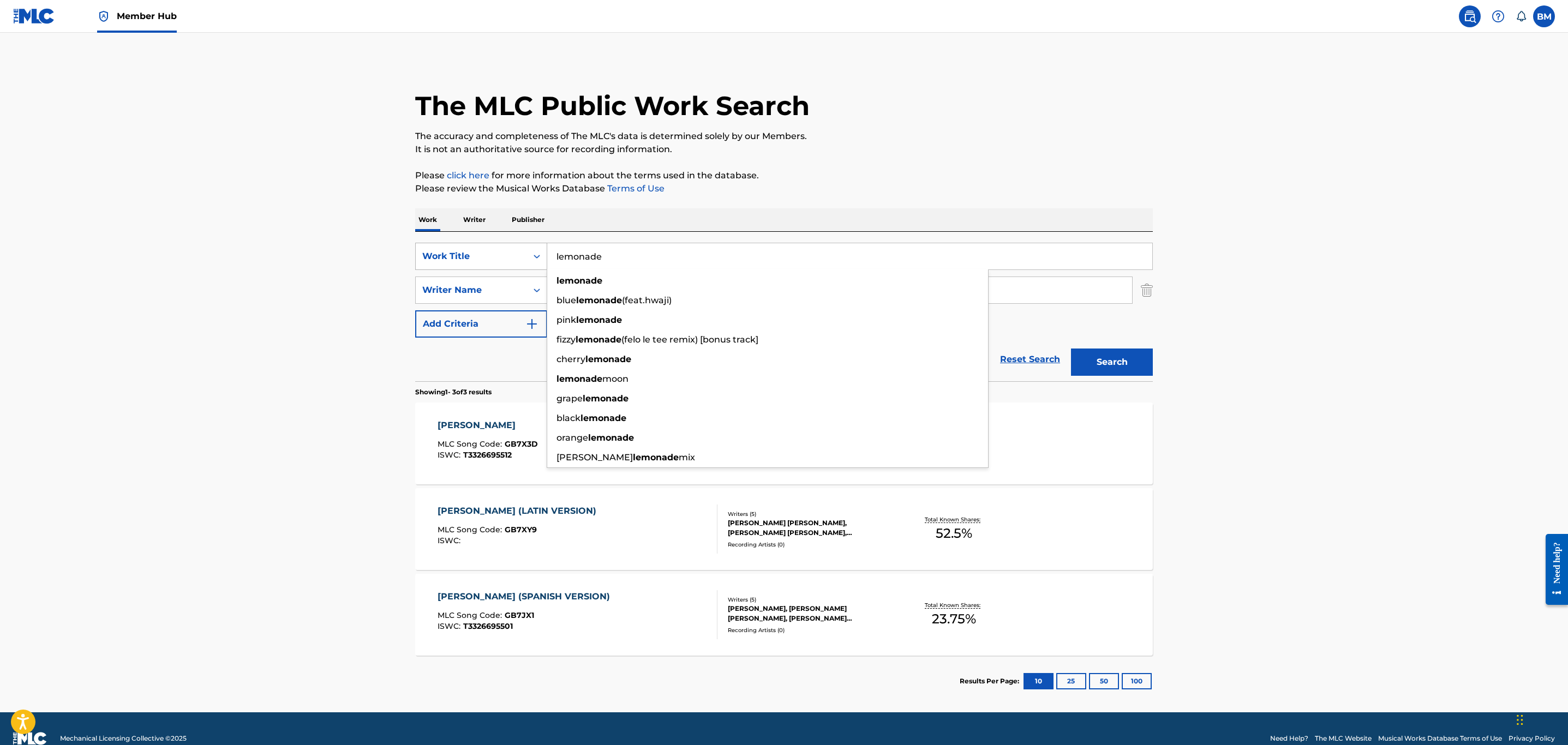
type input "lemonade"
click at [1071, 349] on button "Search" at bounding box center [1111, 362] width 82 height 27
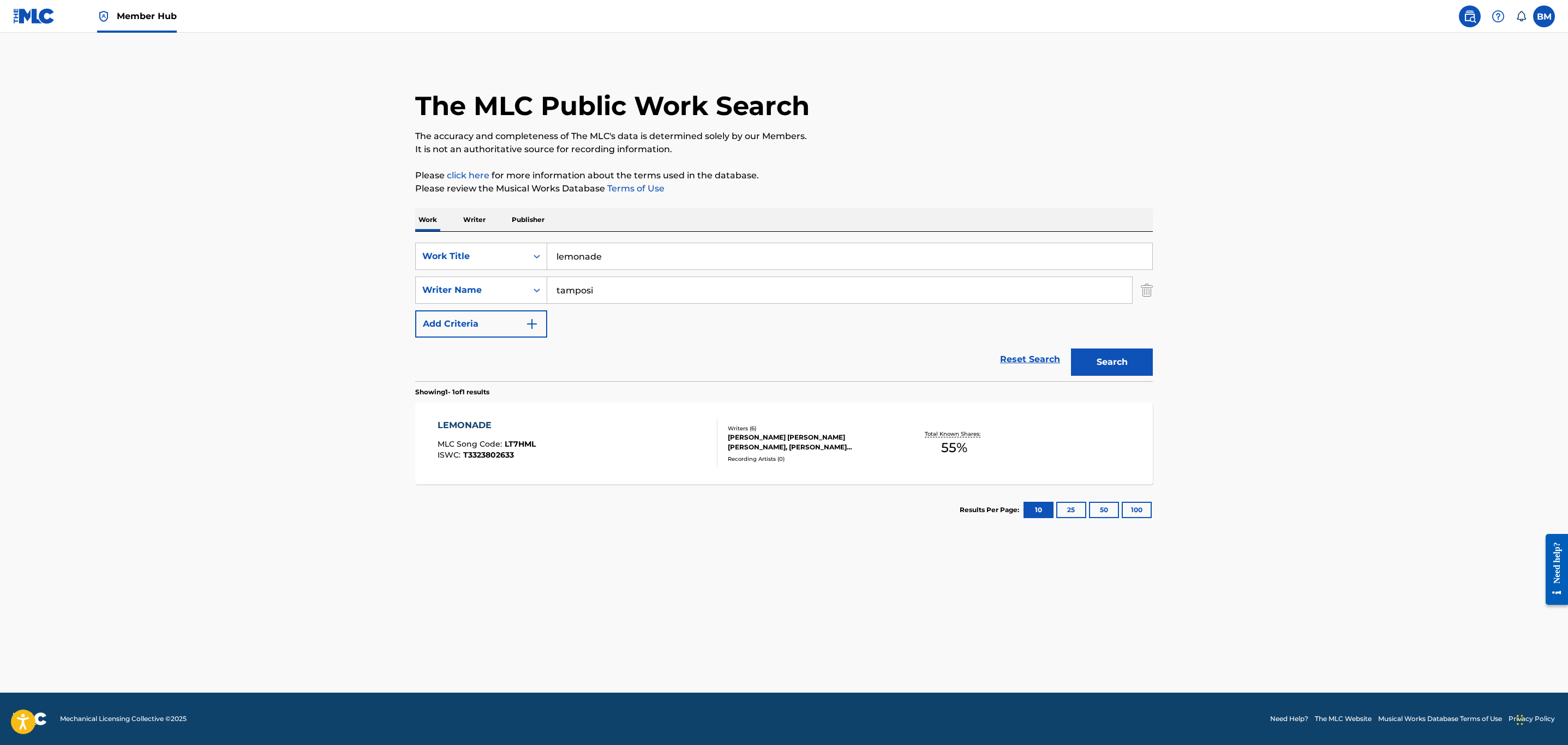
click at [595, 429] on div "LEMONADE MLC Song Code : LT7HML ISWC : T3323802633" at bounding box center [578, 443] width 281 height 49
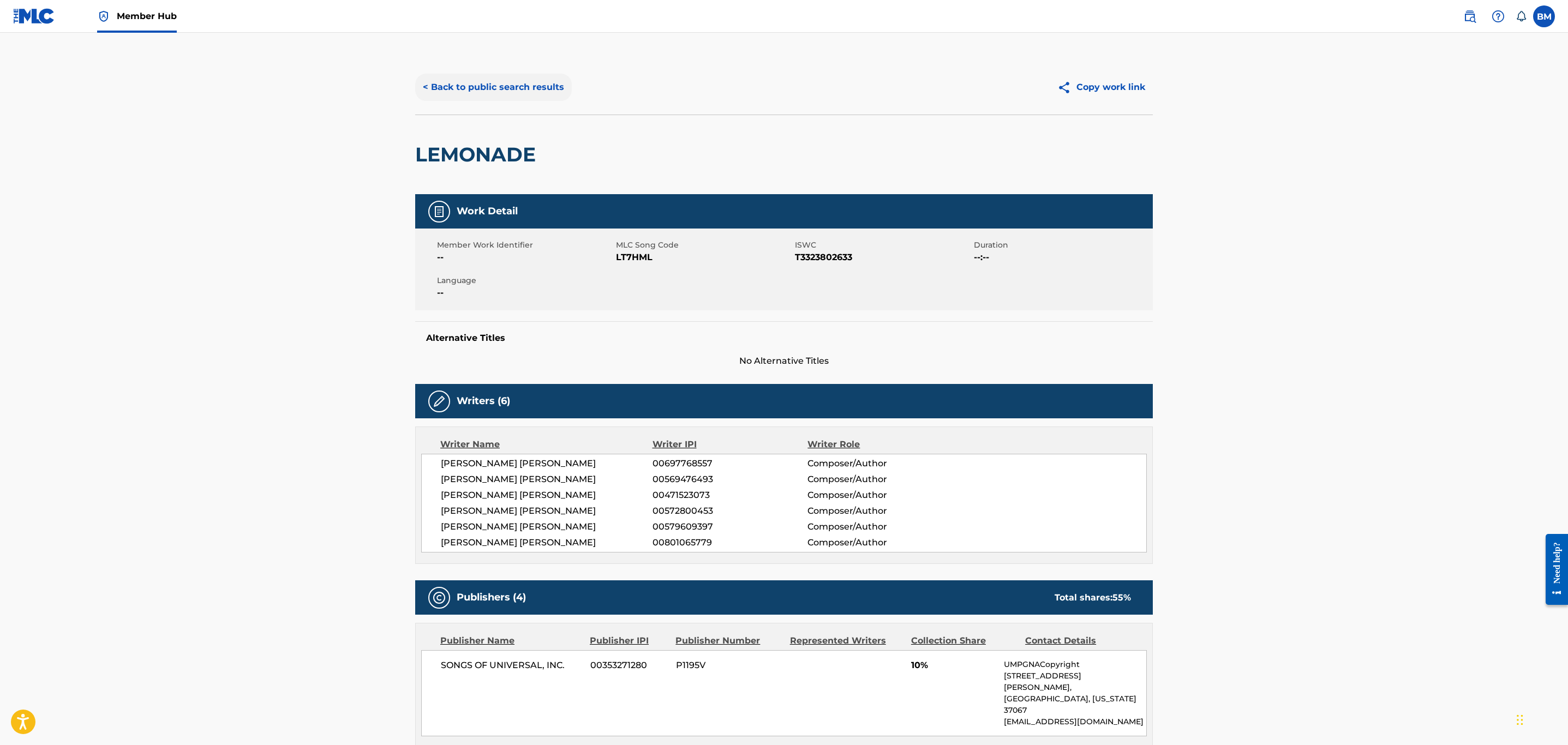
click at [457, 88] on button "< Back to public search results" at bounding box center [493, 87] width 156 height 27
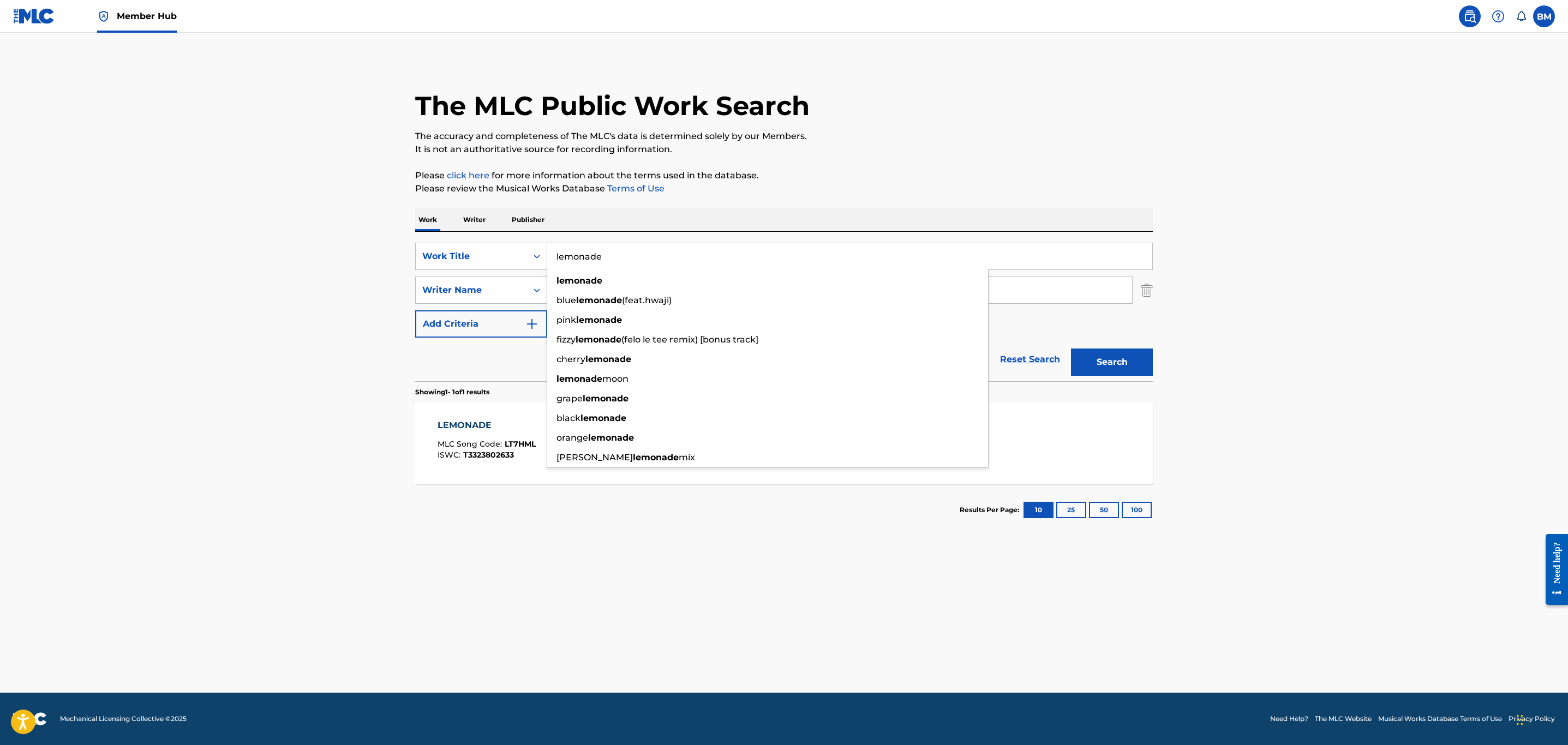
drag, startPoint x: 634, startPoint y: 259, endPoint x: 205, endPoint y: 257, distance: 429.0
click at [205, 257] on main "The MLC Public Work Search The accuracy and completeness of The MLC's data is d…" at bounding box center [784, 363] width 1568 height 660
type input "folded"
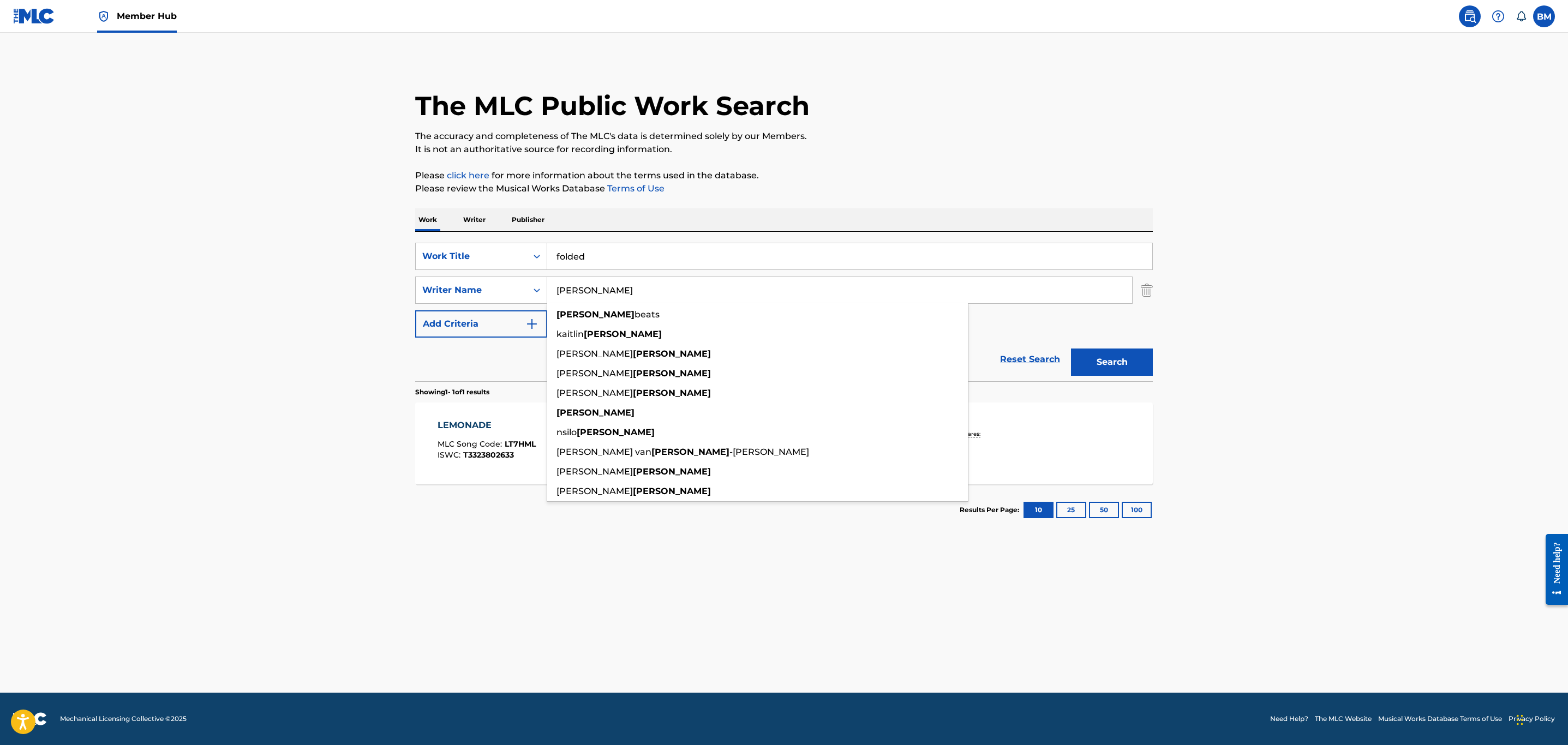
type input "[PERSON_NAME]"
click at [1071, 349] on button "Search" at bounding box center [1111, 362] width 82 height 27
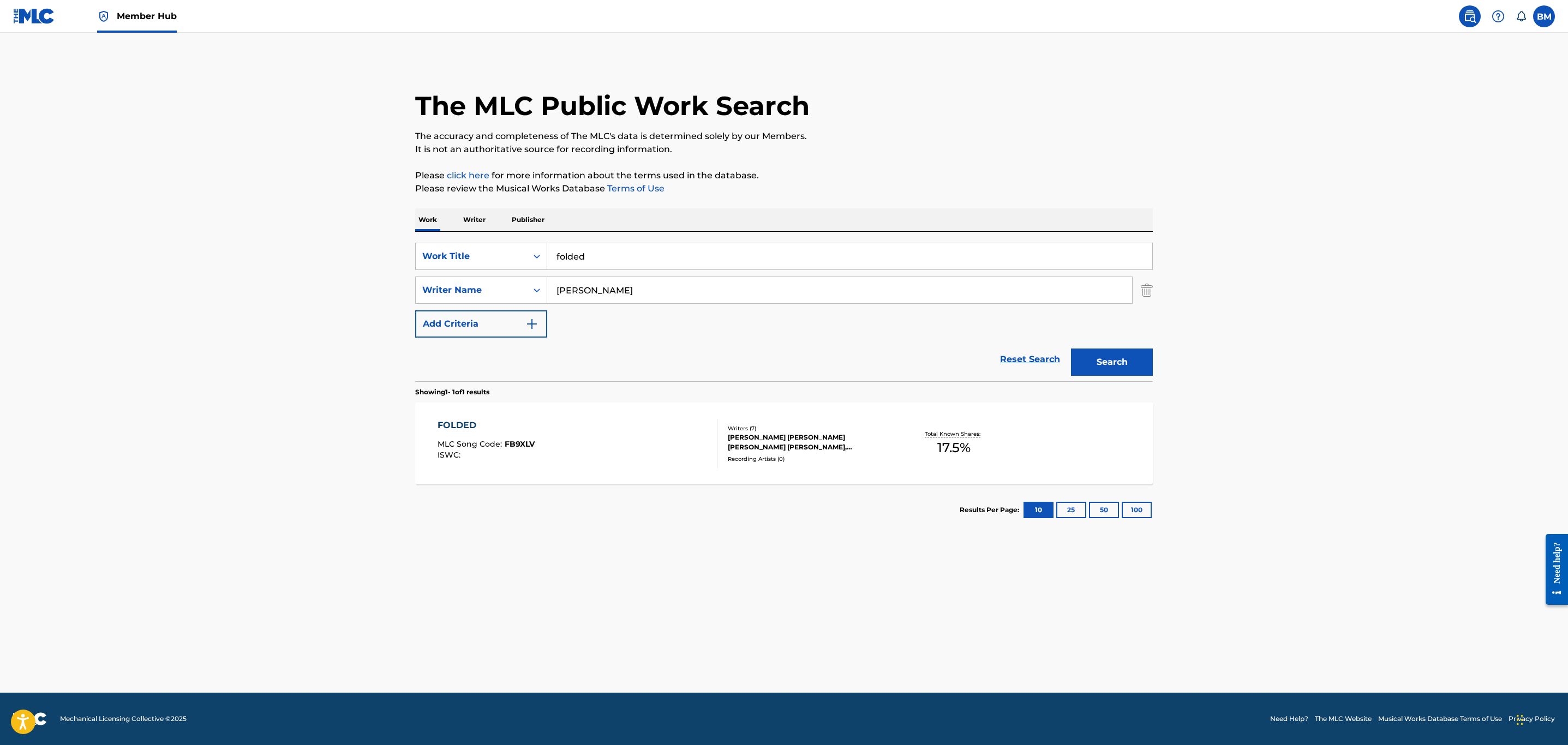
click at [673, 453] on div "FOLDED MLC Song Code : FB9XLV ISWC :" at bounding box center [578, 443] width 281 height 49
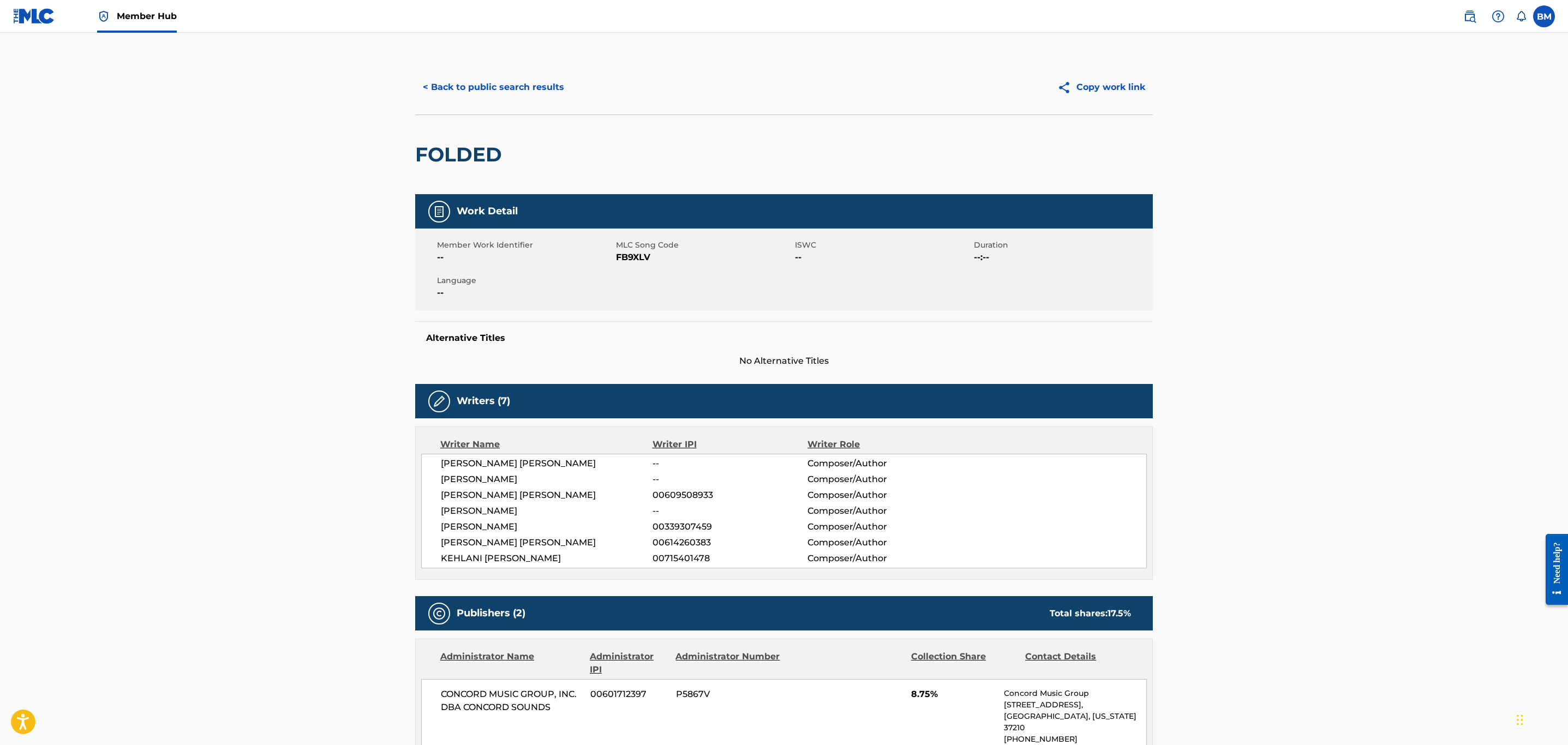
click at [627, 262] on span "FB9XLV" at bounding box center [704, 257] width 177 height 13
copy span "FB9XLV"
click at [454, 92] on button "< Back to public search results" at bounding box center [493, 87] width 156 height 27
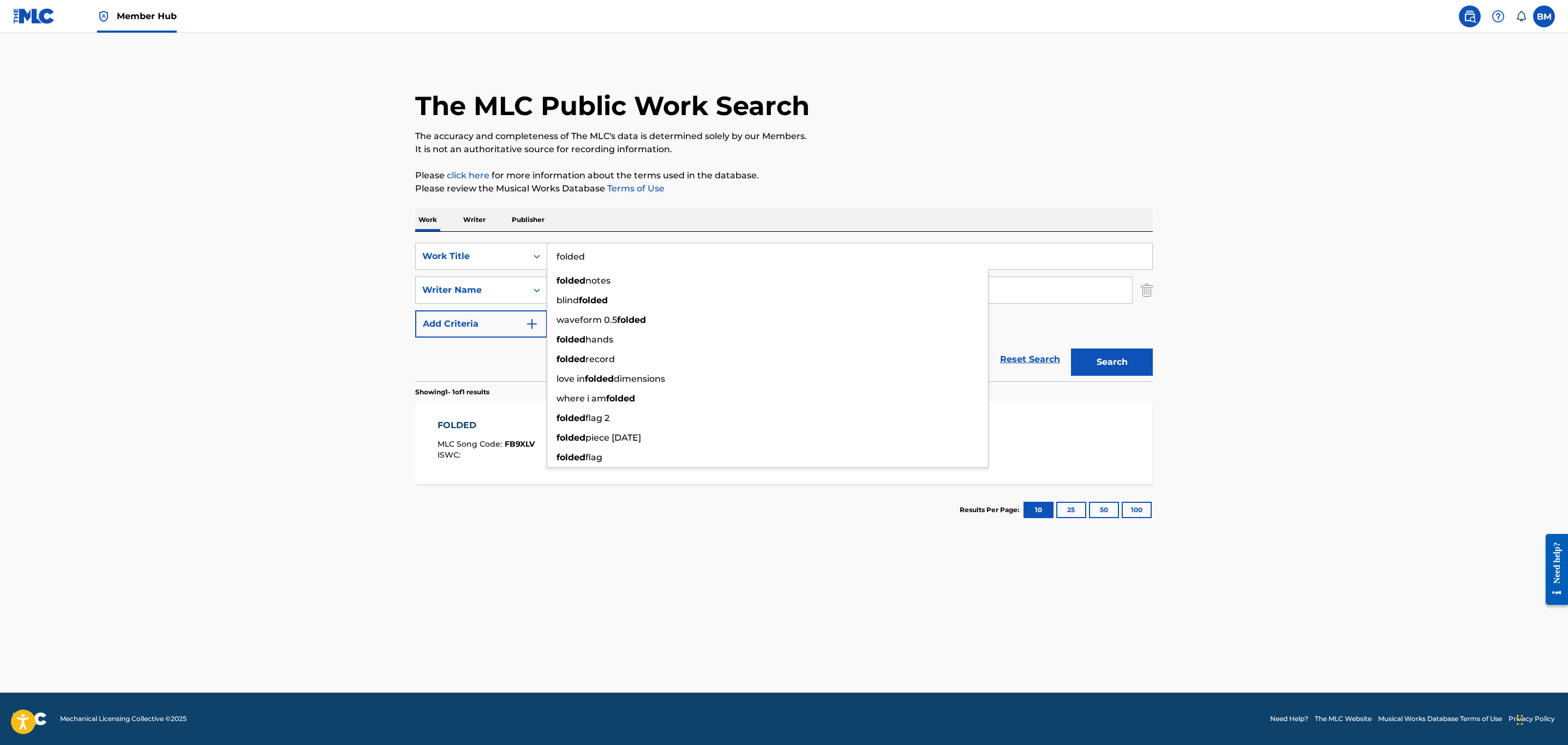
drag, startPoint x: 626, startPoint y: 254, endPoint x: 233, endPoint y: 262, distance: 393.1
click at [233, 262] on main "The MLC Public Work Search The accuracy and completeness of The MLC's data is d…" at bounding box center [784, 363] width 1568 height 660
type input "giddy up"
click at [1071, 349] on button "Search" at bounding box center [1111, 362] width 82 height 27
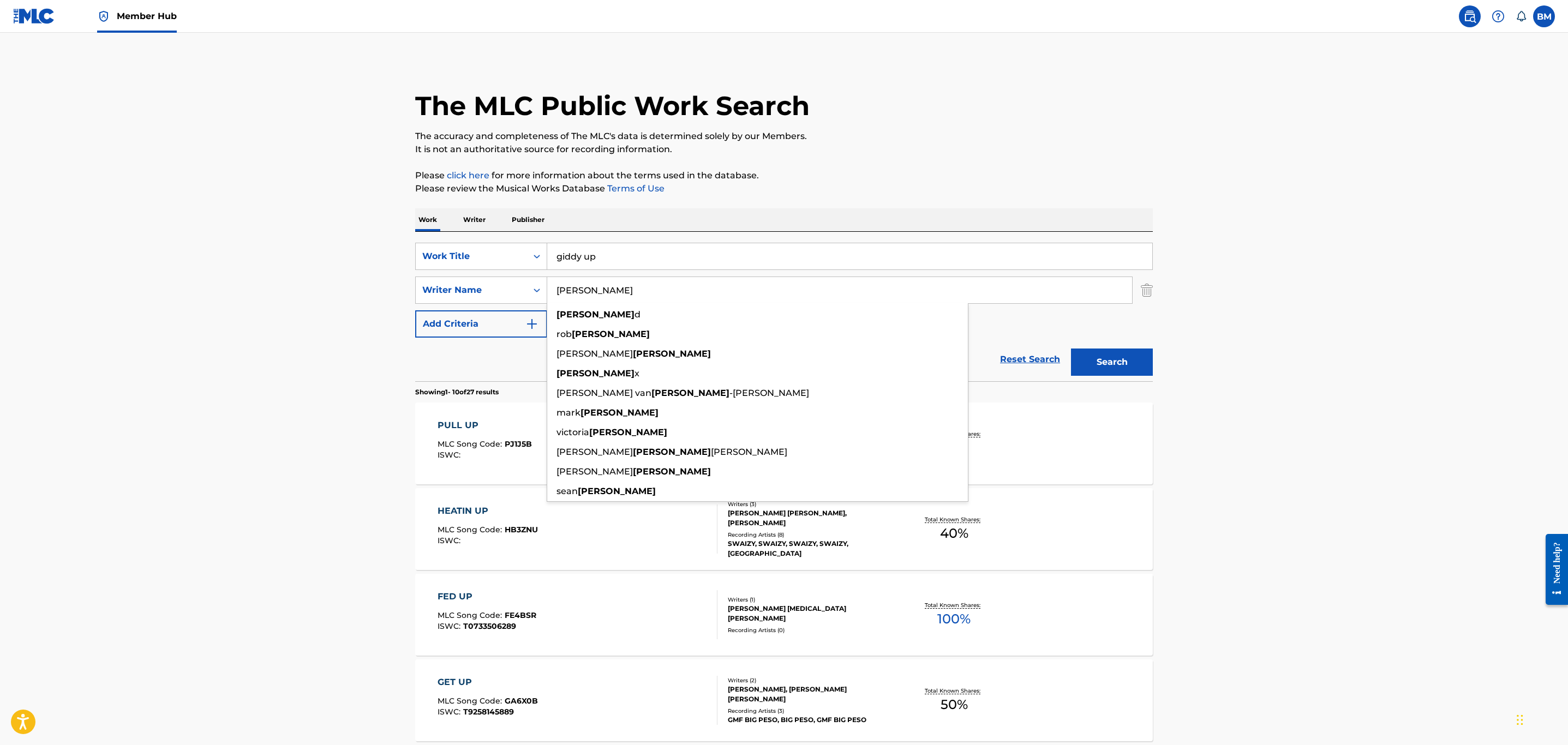
drag, startPoint x: 622, startPoint y: 292, endPoint x: 248, endPoint y: 297, distance: 374.0
click at [248, 297] on main "The MLC Public Work Search The accuracy and completeness of The MLC's data is d…" at bounding box center [784, 675] width 1568 height 1284
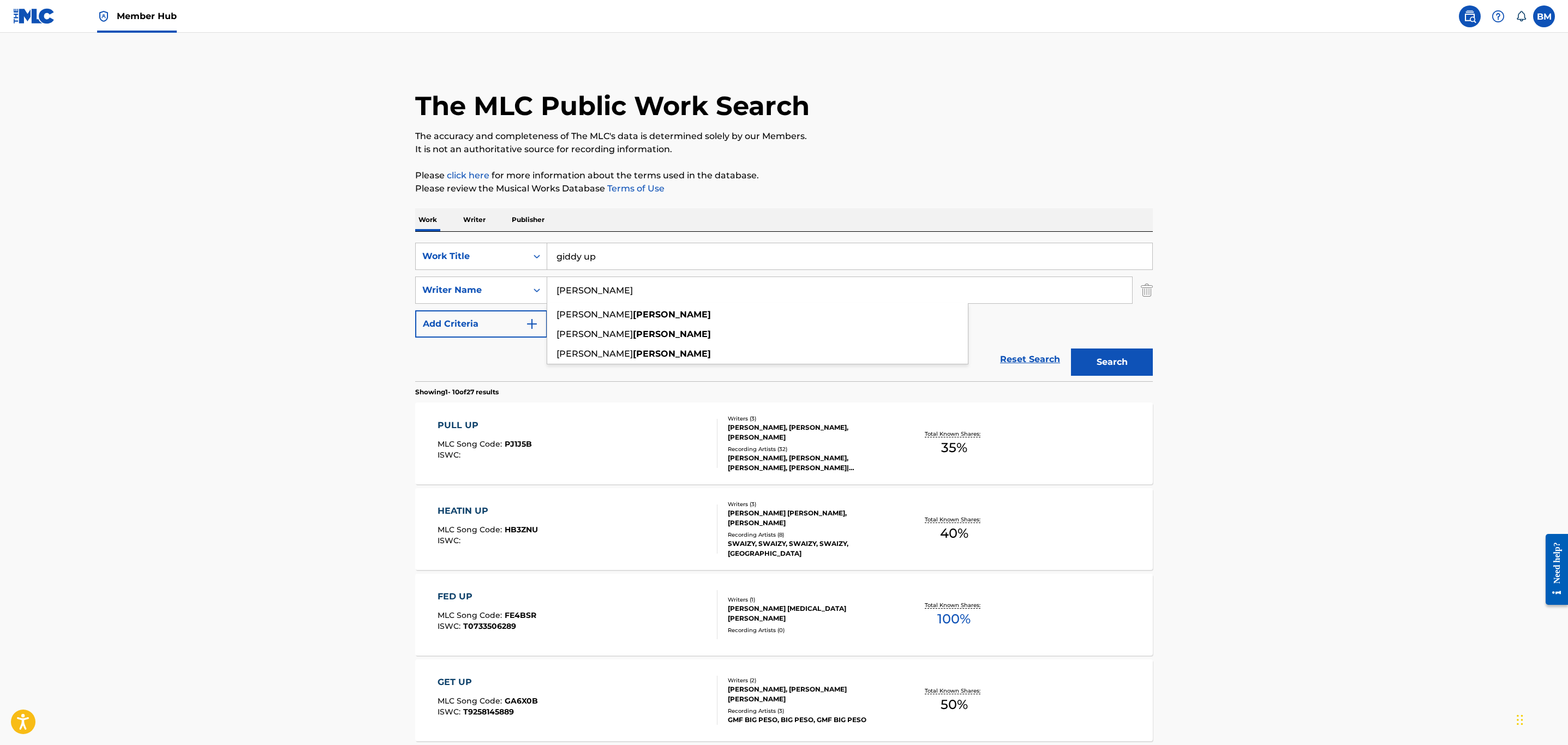
type input "[PERSON_NAME]"
click at [1071, 349] on button "Search" at bounding box center [1111, 362] width 82 height 27
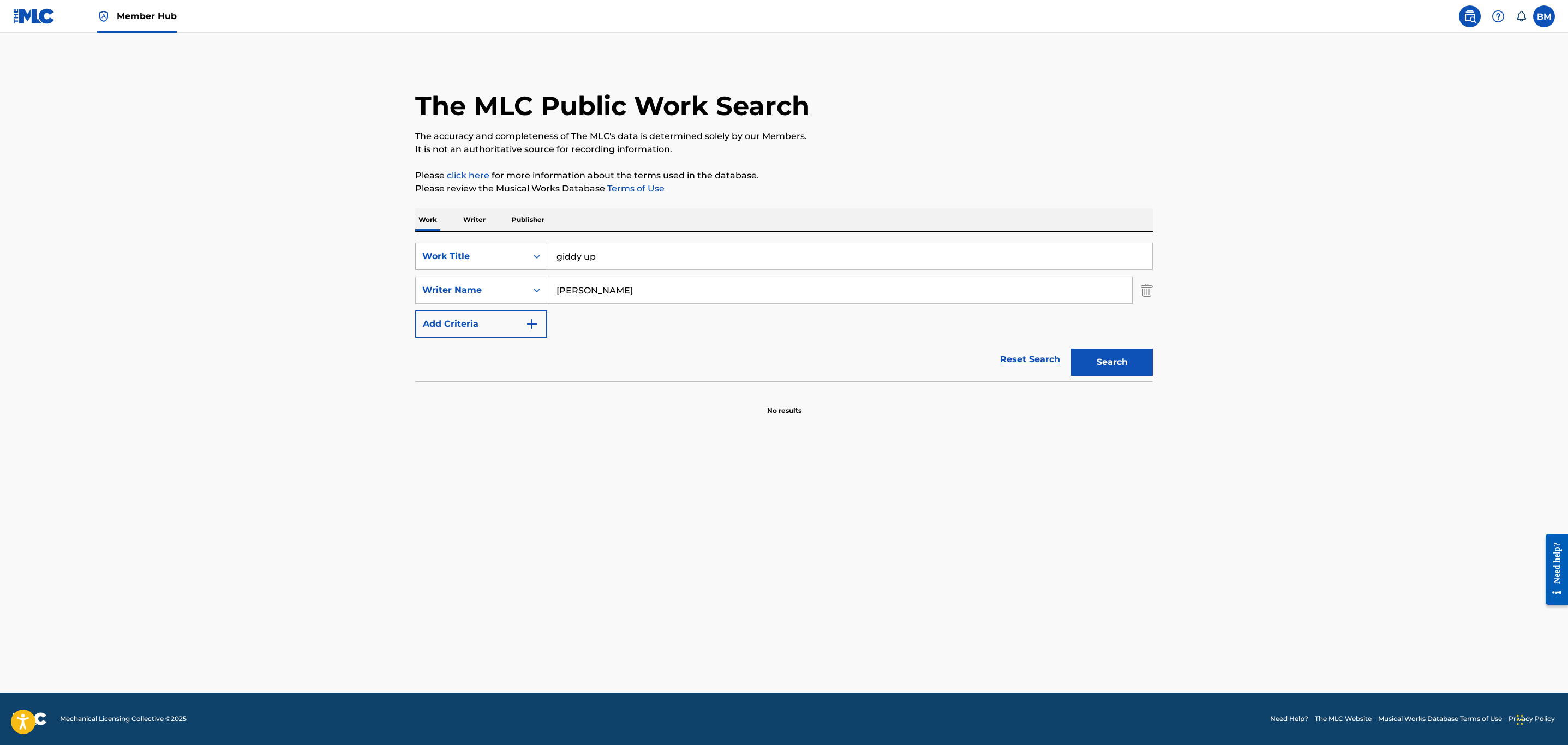
drag, startPoint x: 488, startPoint y: 262, endPoint x: 495, endPoint y: 269, distance: 9.9
click at [488, 262] on div "Work Title" at bounding box center [471, 257] width 98 height 13
click at [500, 303] on div "MLC Song Code" at bounding box center [481, 310] width 131 height 27
drag, startPoint x: 598, startPoint y: 290, endPoint x: 407, endPoint y: 306, distance: 191.7
click at [407, 306] on div "The MLC Public Work Search The accuracy and completeness of The MLC's data is d…" at bounding box center [784, 238] width 764 height 355
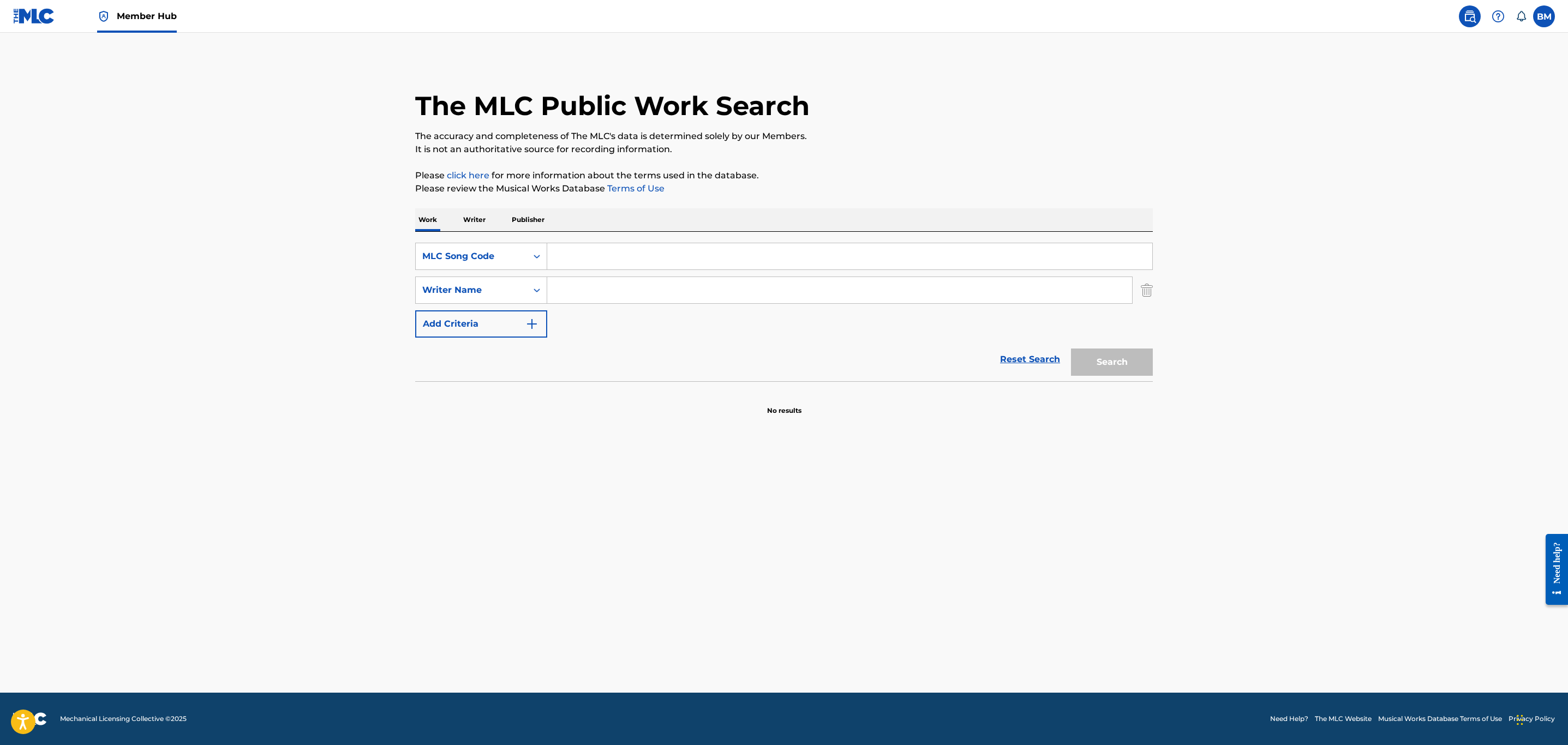
click at [671, 271] on div "SearchWithCriteria5d5343ff-8653-4de1-b842-c20370faa8b1 MLC Song Code SearchWith…" at bounding box center [784, 290] width 738 height 95
click at [651, 256] on input "Search Form" at bounding box center [850, 256] width 605 height 26
paste input "FB9XLV"
type input "FB9XLV"
click at [1071, 349] on button "Search" at bounding box center [1111, 362] width 82 height 27
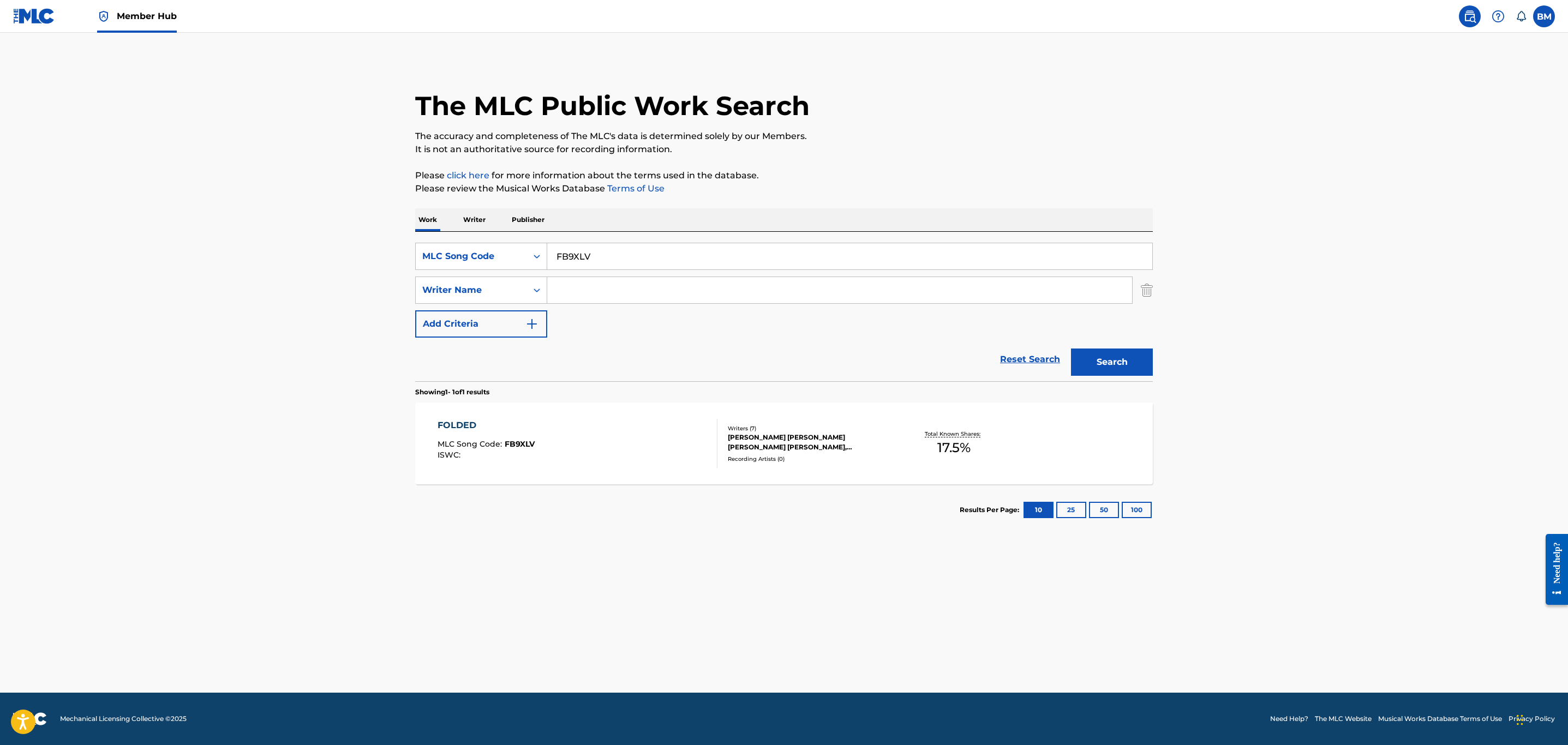
click at [693, 436] on div "FOLDED MLC Song Code : FB9XLV ISWC :" at bounding box center [578, 443] width 281 height 49
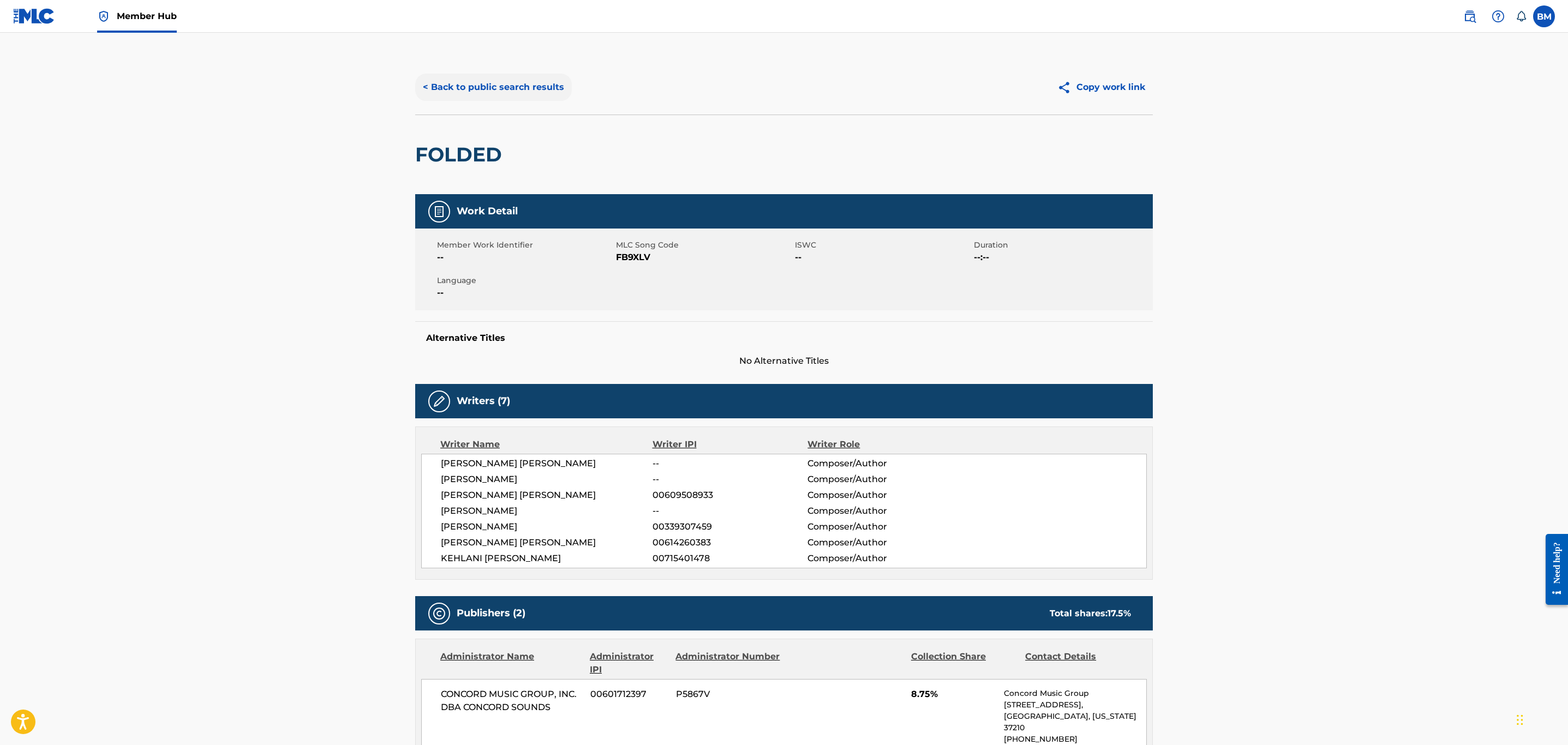
click at [494, 75] on button "< Back to public search results" at bounding box center [493, 87] width 156 height 27
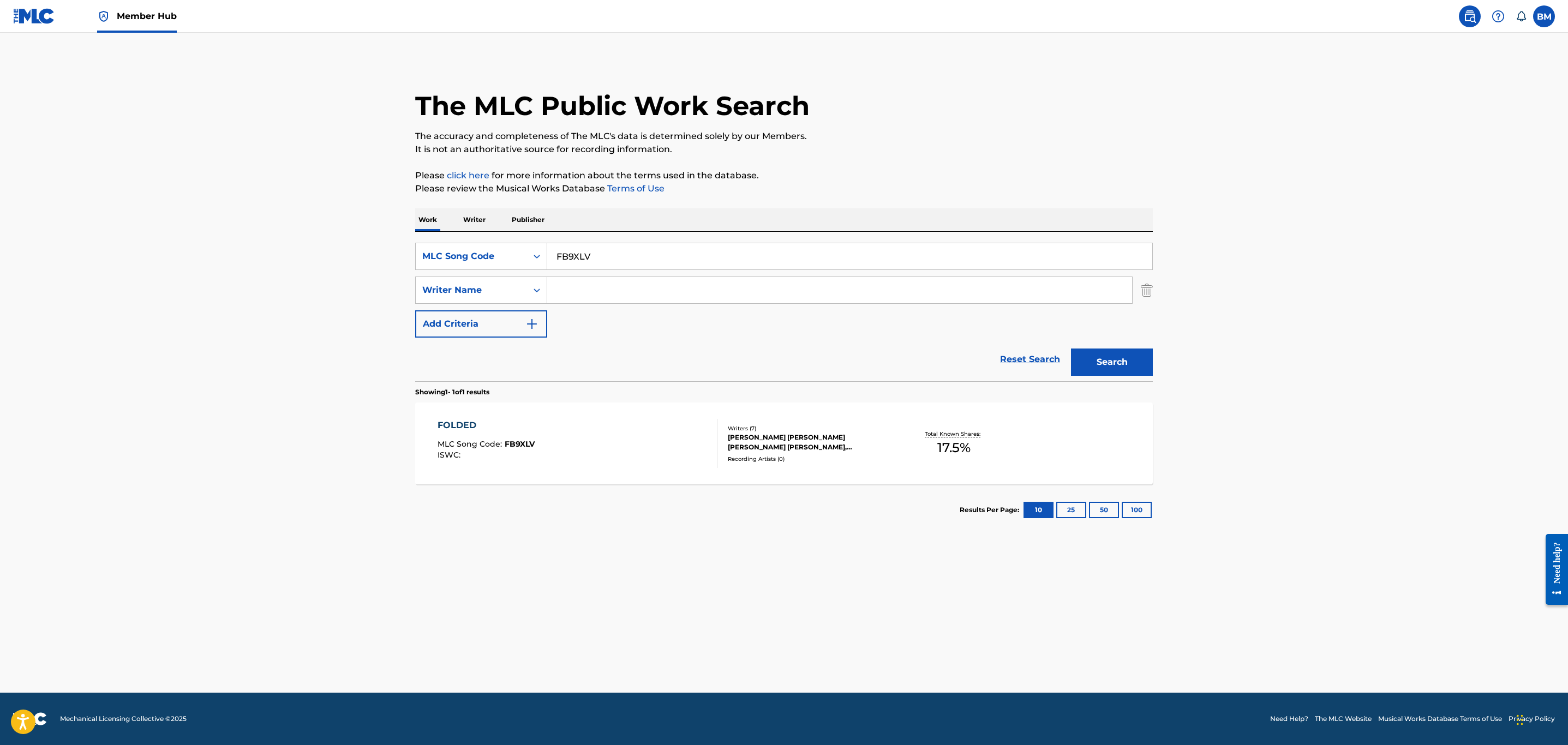
drag, startPoint x: 398, startPoint y: 248, endPoint x: 385, endPoint y: 250, distance: 13.2
click at [385, 250] on main "The MLC Public Work Search The accuracy and completeness of The MLC's data is d…" at bounding box center [784, 363] width 1568 height 660
type input "given"
click at [511, 262] on div "MLC Song Code" at bounding box center [471, 257] width 98 height 13
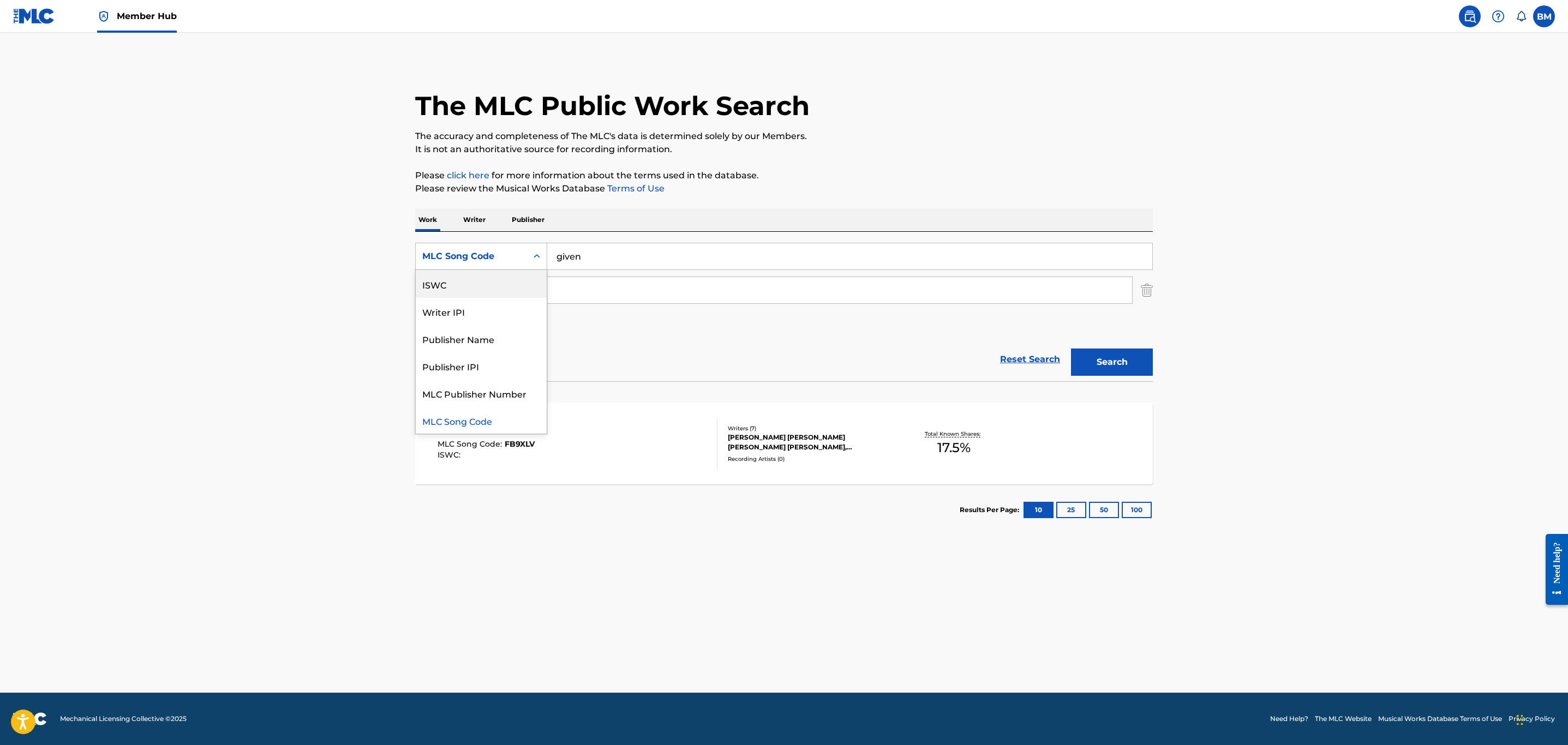
click at [499, 292] on div "ISWC" at bounding box center [481, 284] width 131 height 27
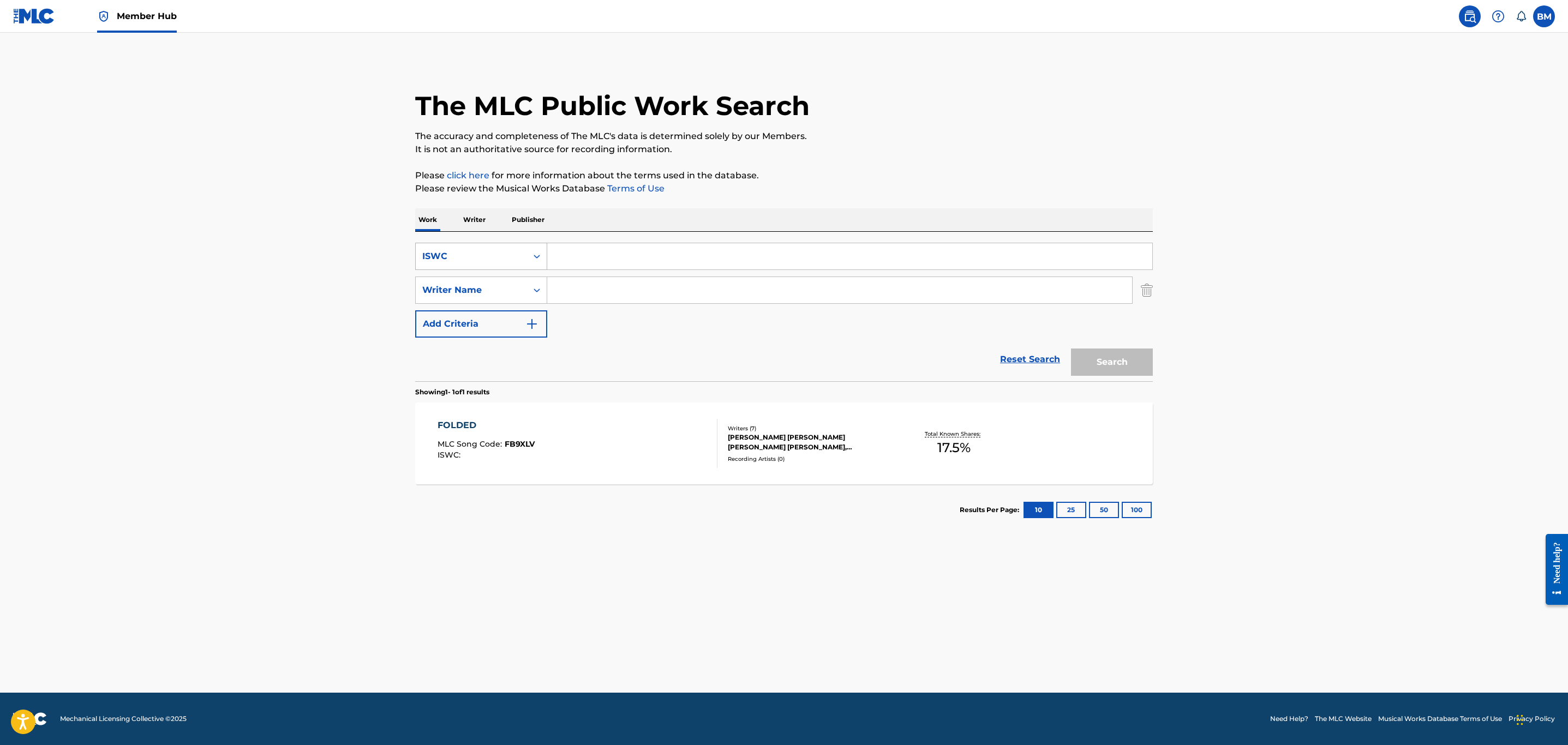
click at [506, 250] on div "ISWC" at bounding box center [471, 257] width 98 height 13
click at [504, 285] on div "Work Title" at bounding box center [481, 284] width 131 height 27
click at [572, 259] on input "Search Form" at bounding box center [850, 256] width 605 height 26
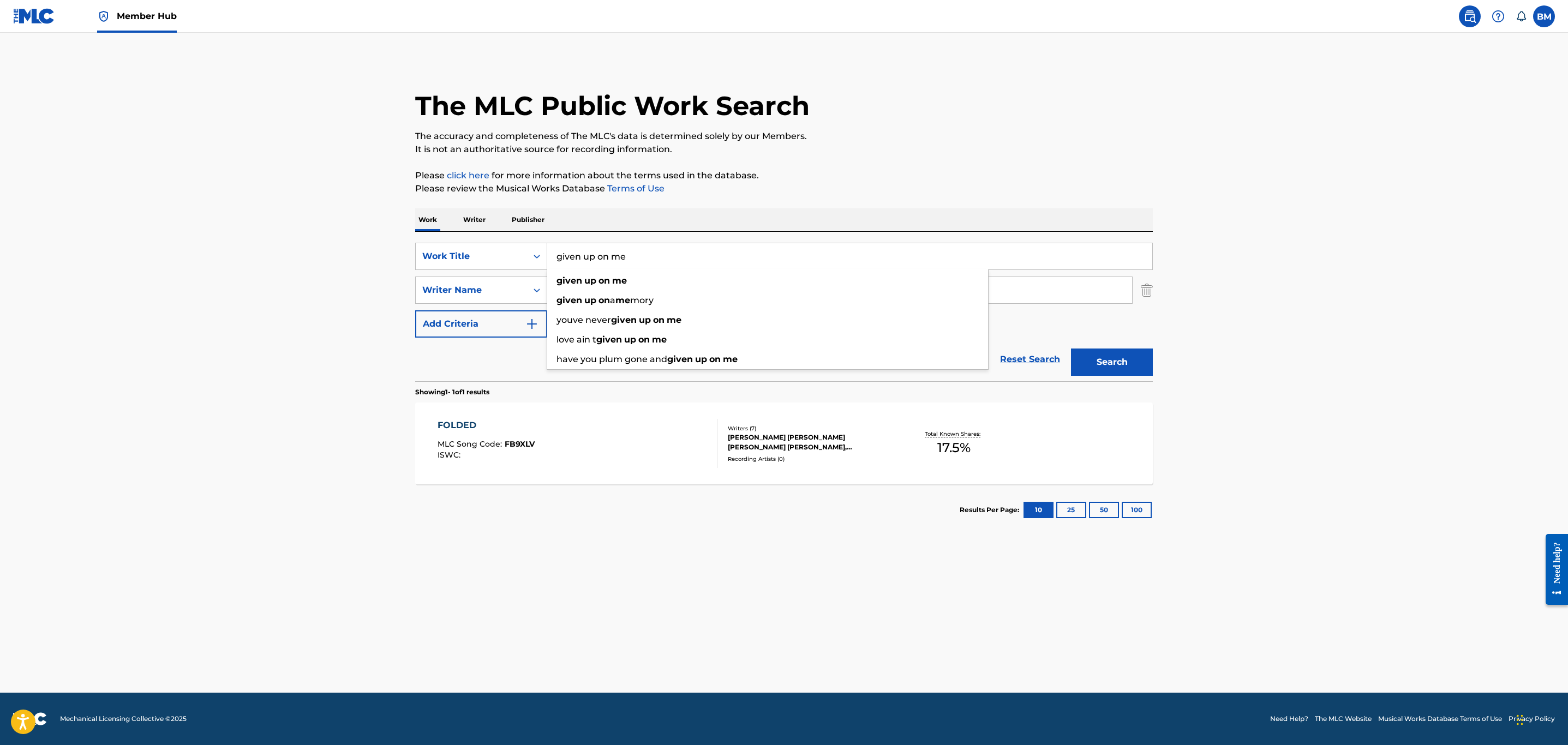
type input "given up on me"
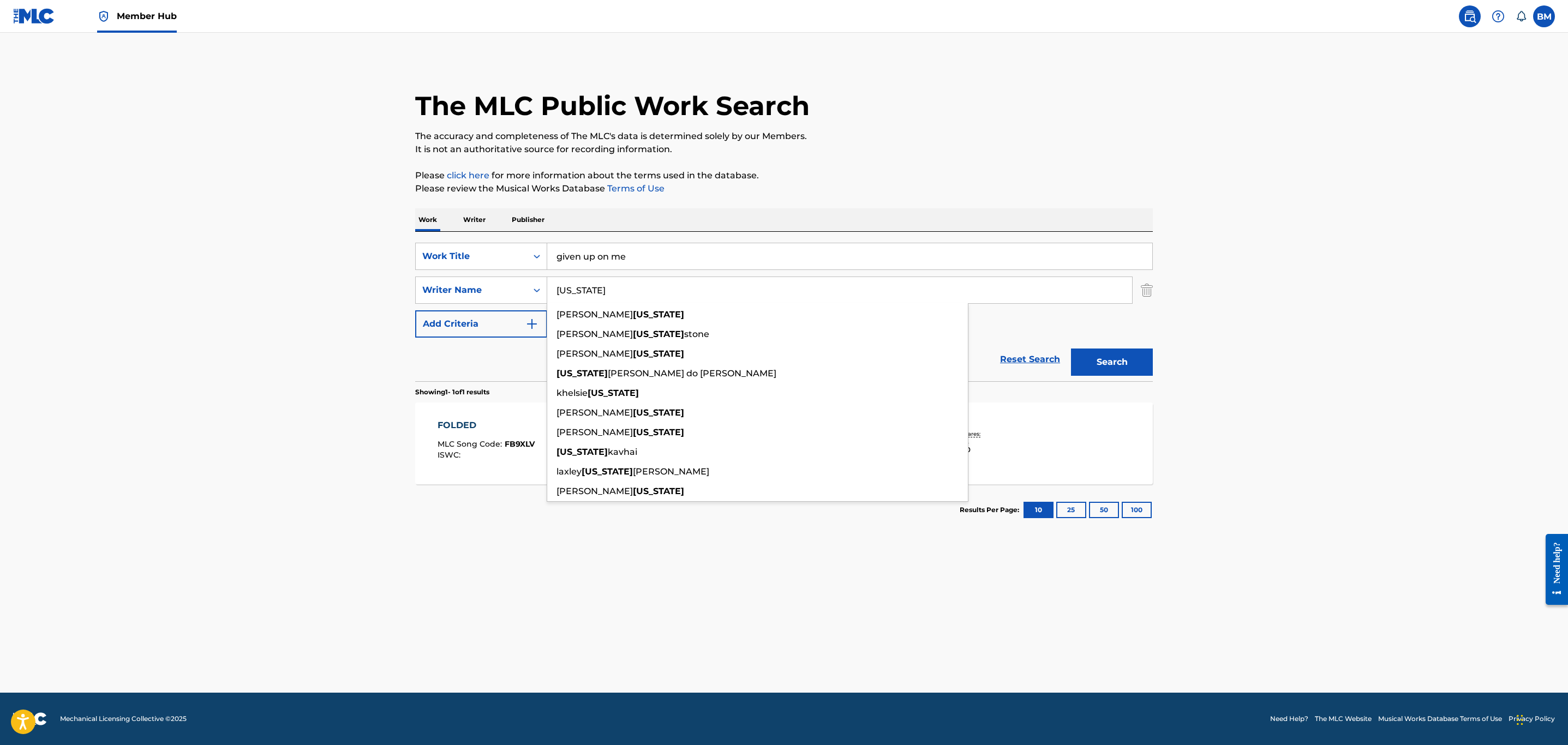
type input "[US_STATE]"
click at [1071, 349] on button "Search" at bounding box center [1111, 362] width 82 height 27
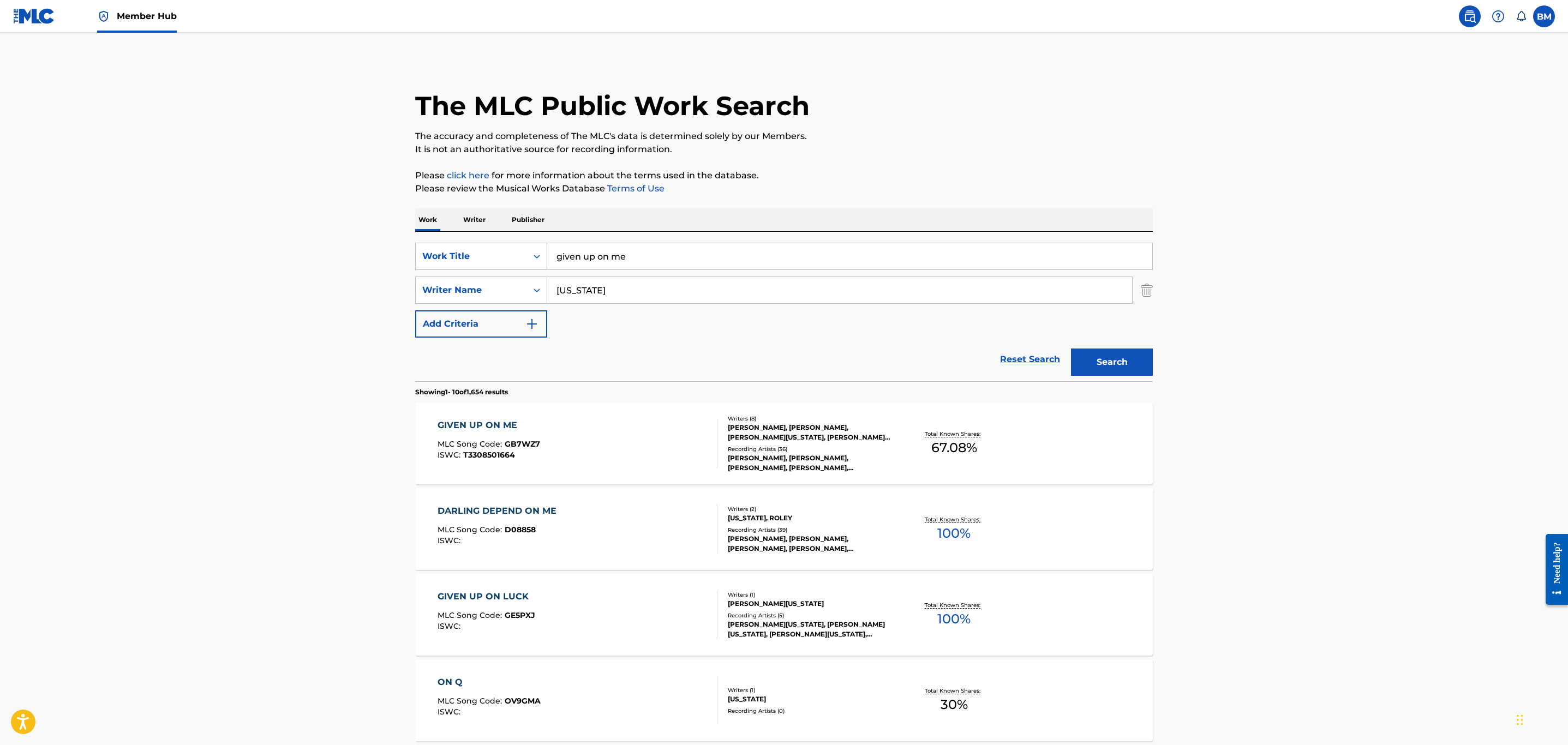
click at [651, 434] on div "GIVEN UP ON ME MLC Song Code : GB7WZ7 ISWC : T3308501664" at bounding box center [578, 443] width 281 height 49
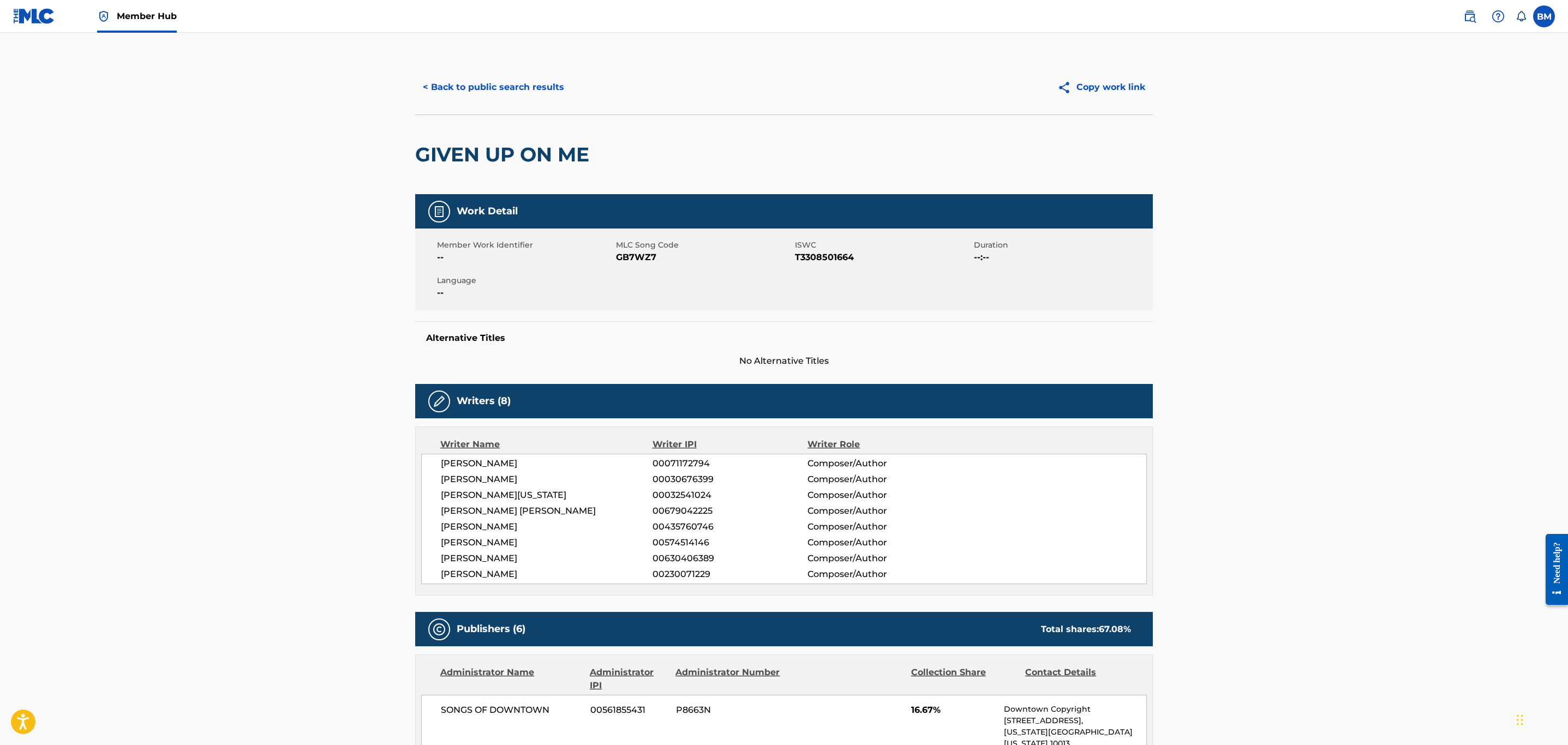
click at [622, 253] on span "GB7WZ7" at bounding box center [704, 257] width 177 height 13
copy span "GB7WZ7"
click at [511, 102] on div "< Back to public search results Copy work link" at bounding box center [784, 88] width 738 height 55
click at [511, 99] on button "< Back to public search results" at bounding box center [493, 87] width 156 height 27
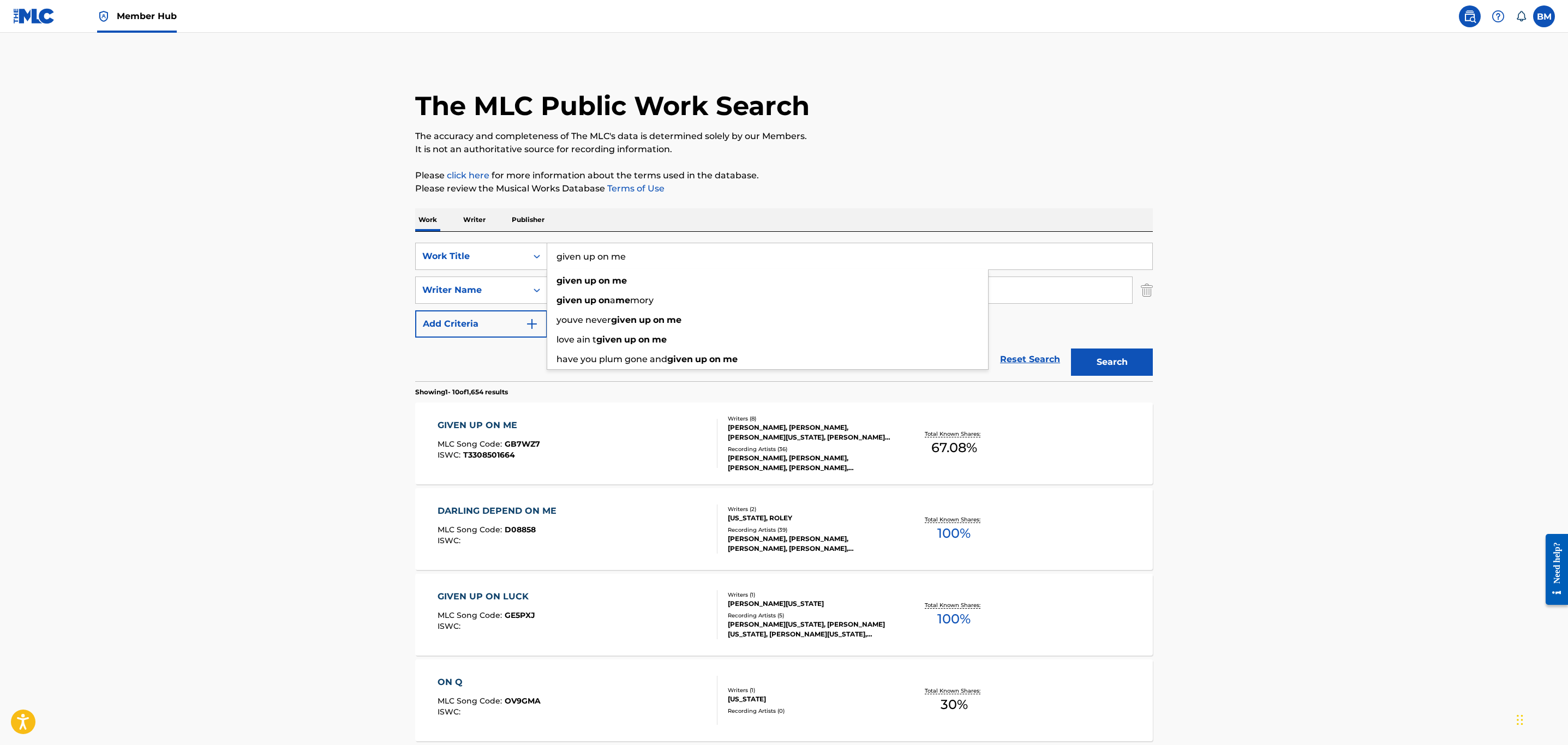
drag, startPoint x: 665, startPoint y: 269, endPoint x: 88, endPoint y: 323, distance: 579.5
click at [133, 312] on main "The MLC Public Work Search The accuracy and completeness of The MLC's data is d…" at bounding box center [784, 675] width 1568 height 1284
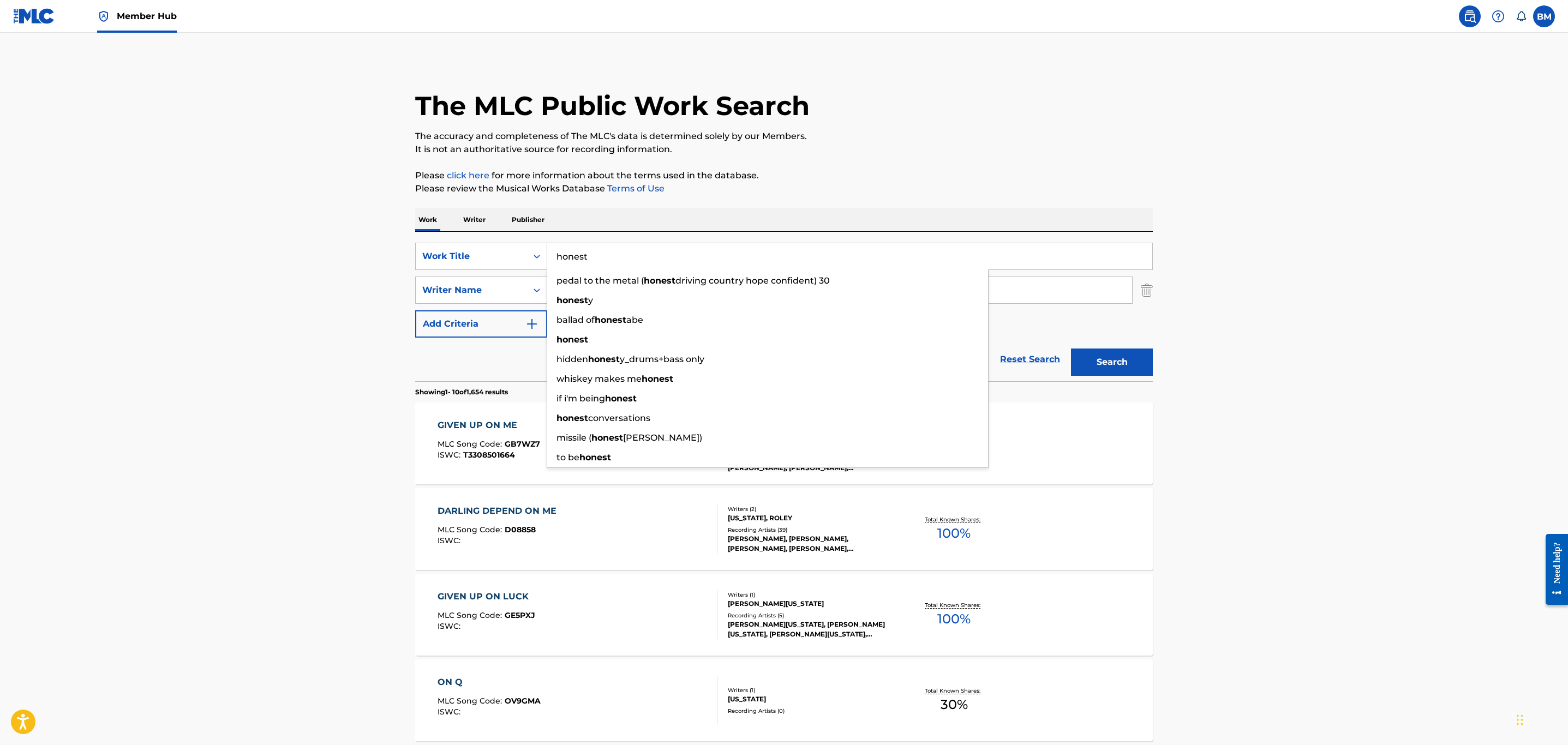
type input "honest"
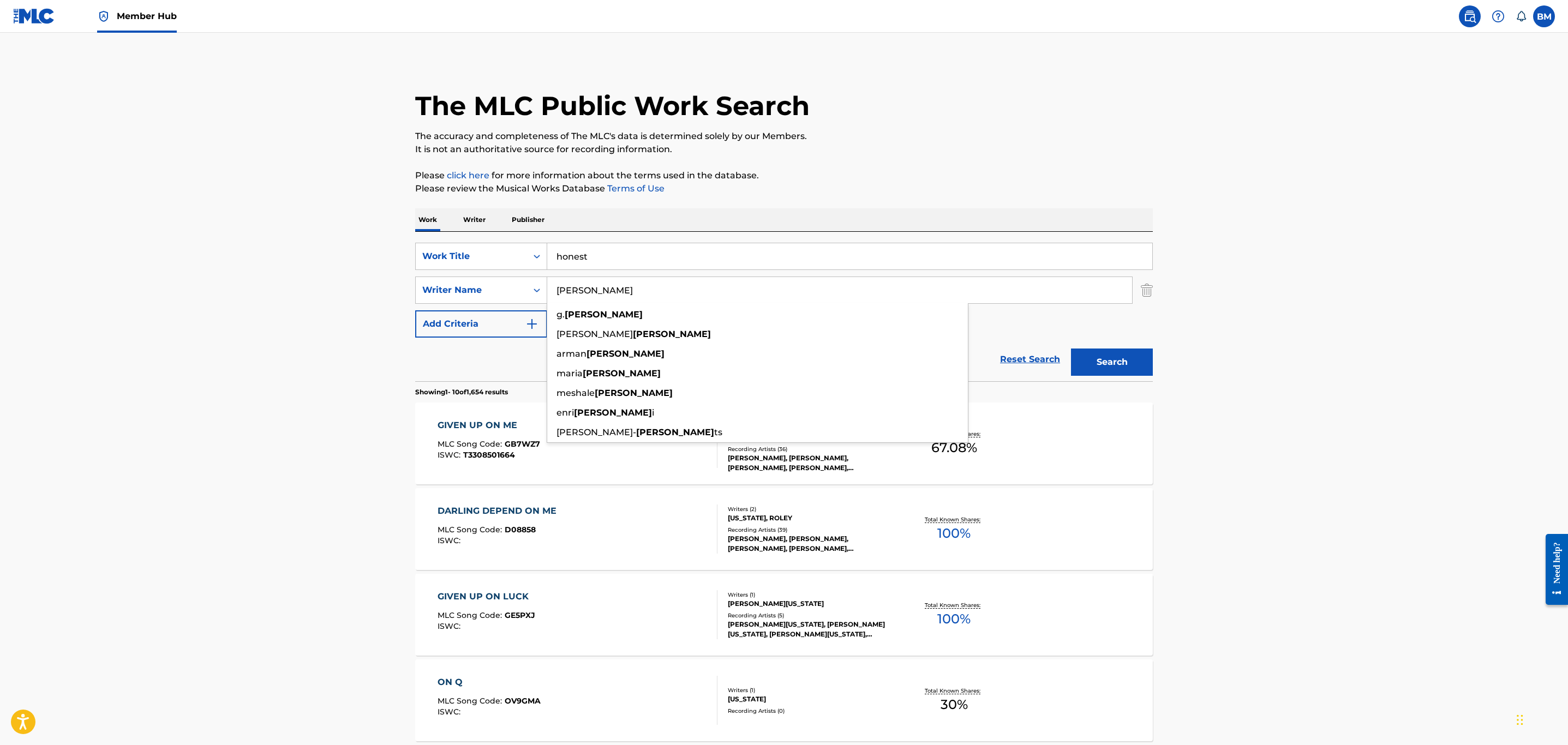
type input "[PERSON_NAME]"
click at [1071, 349] on button "Search" at bounding box center [1111, 362] width 82 height 27
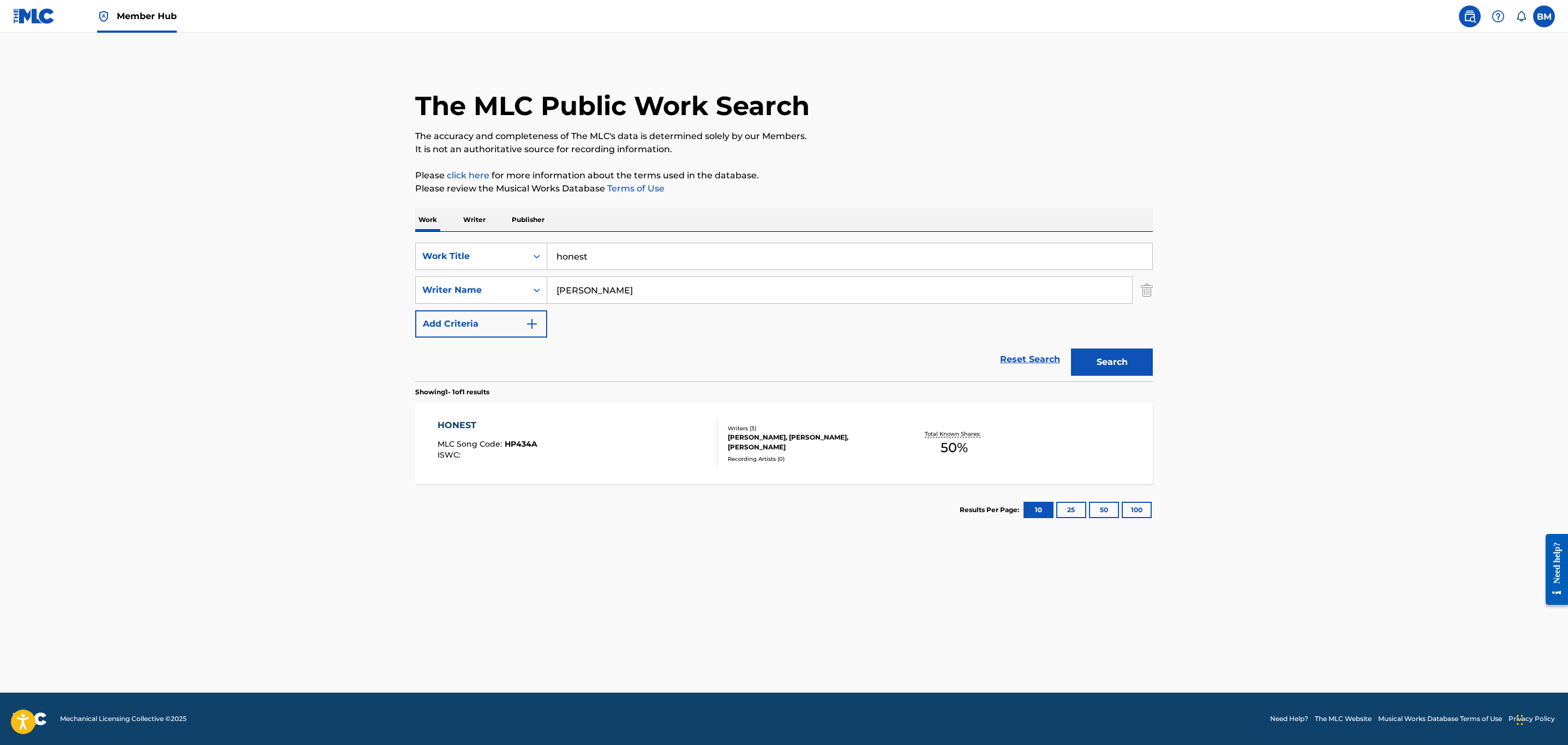
click at [603, 419] on div "HONEST MLC Song Code : HP434A ISWC :" at bounding box center [578, 443] width 281 height 49
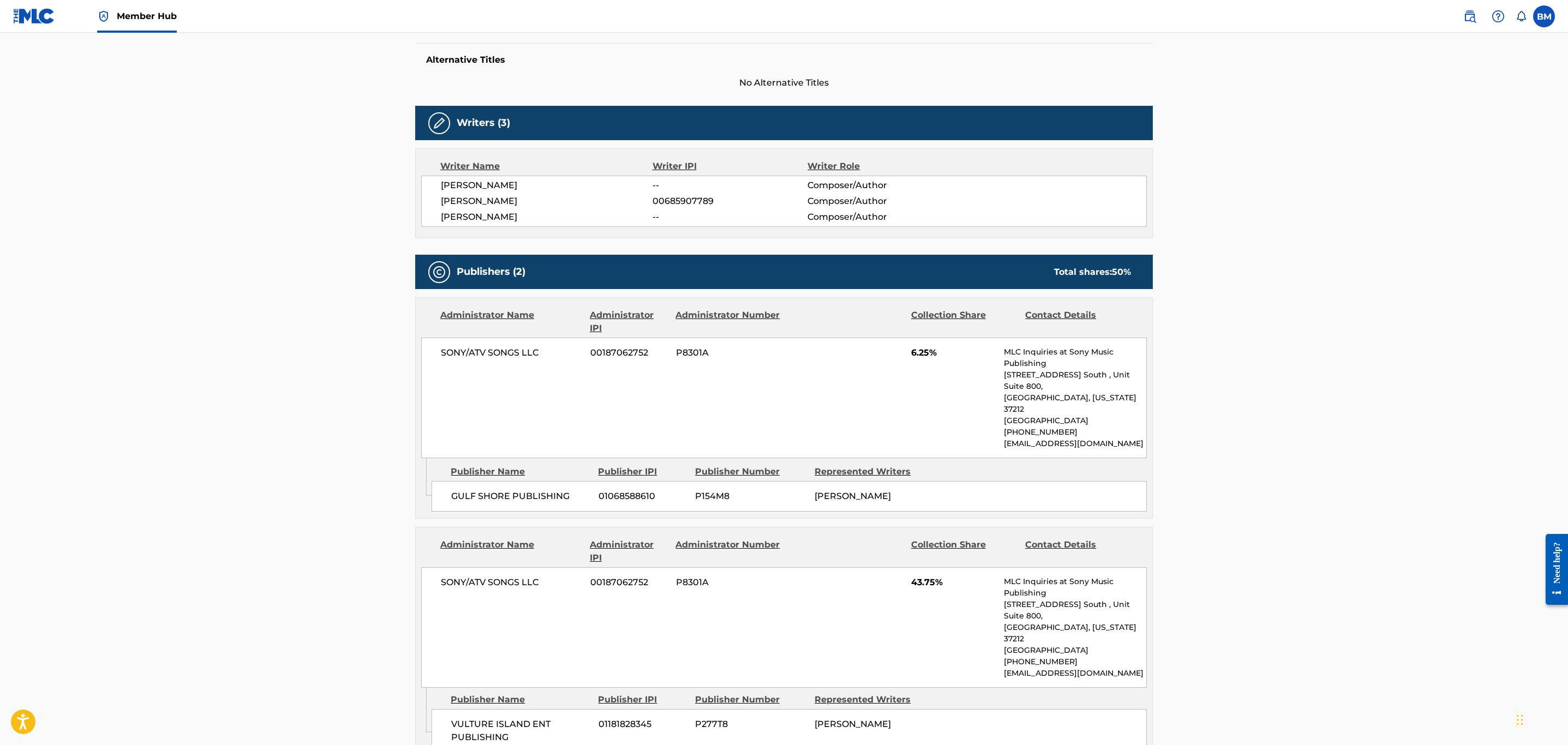
scroll to position [164, 0]
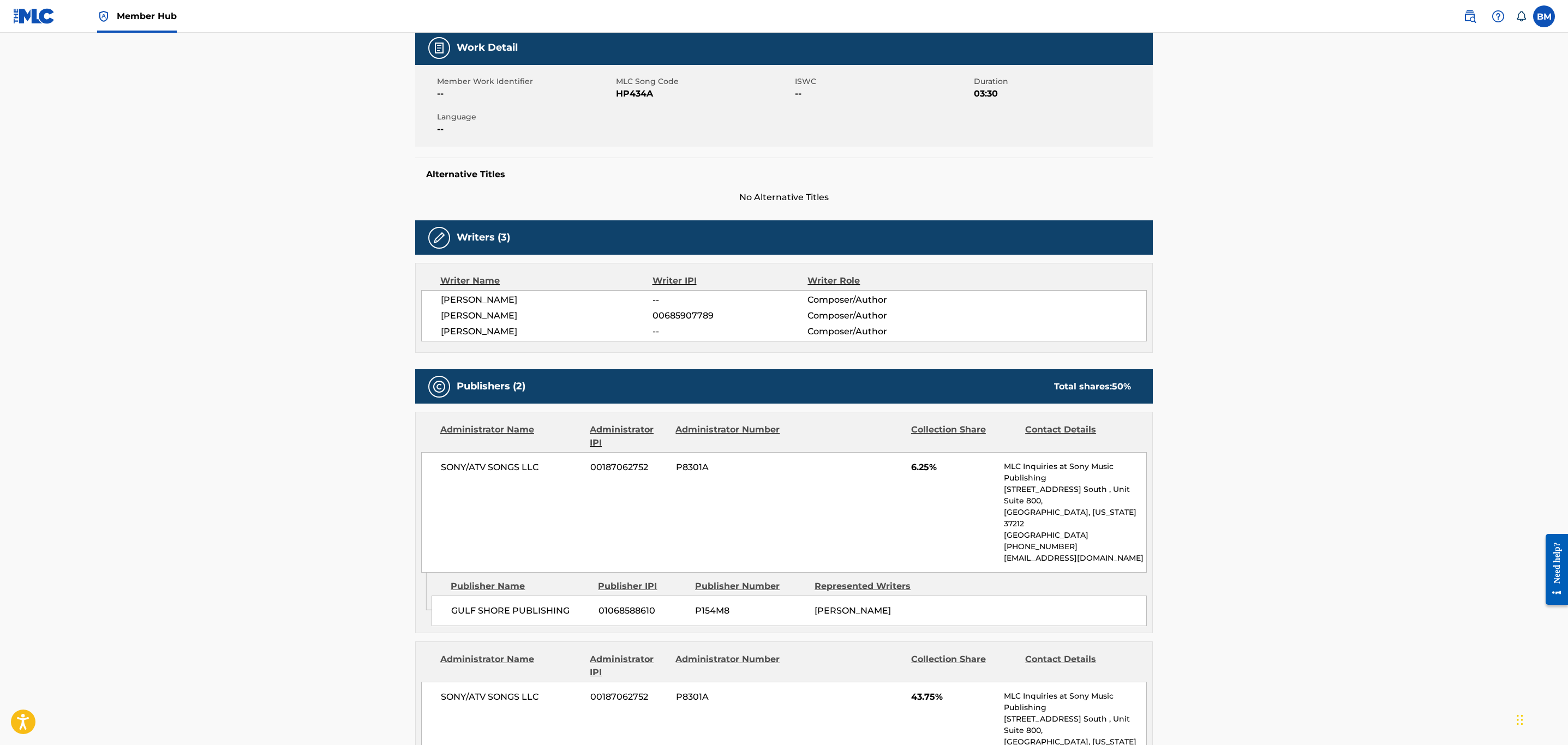
click at [629, 95] on span "HP434A" at bounding box center [704, 94] width 177 height 13
copy span "HP434A"
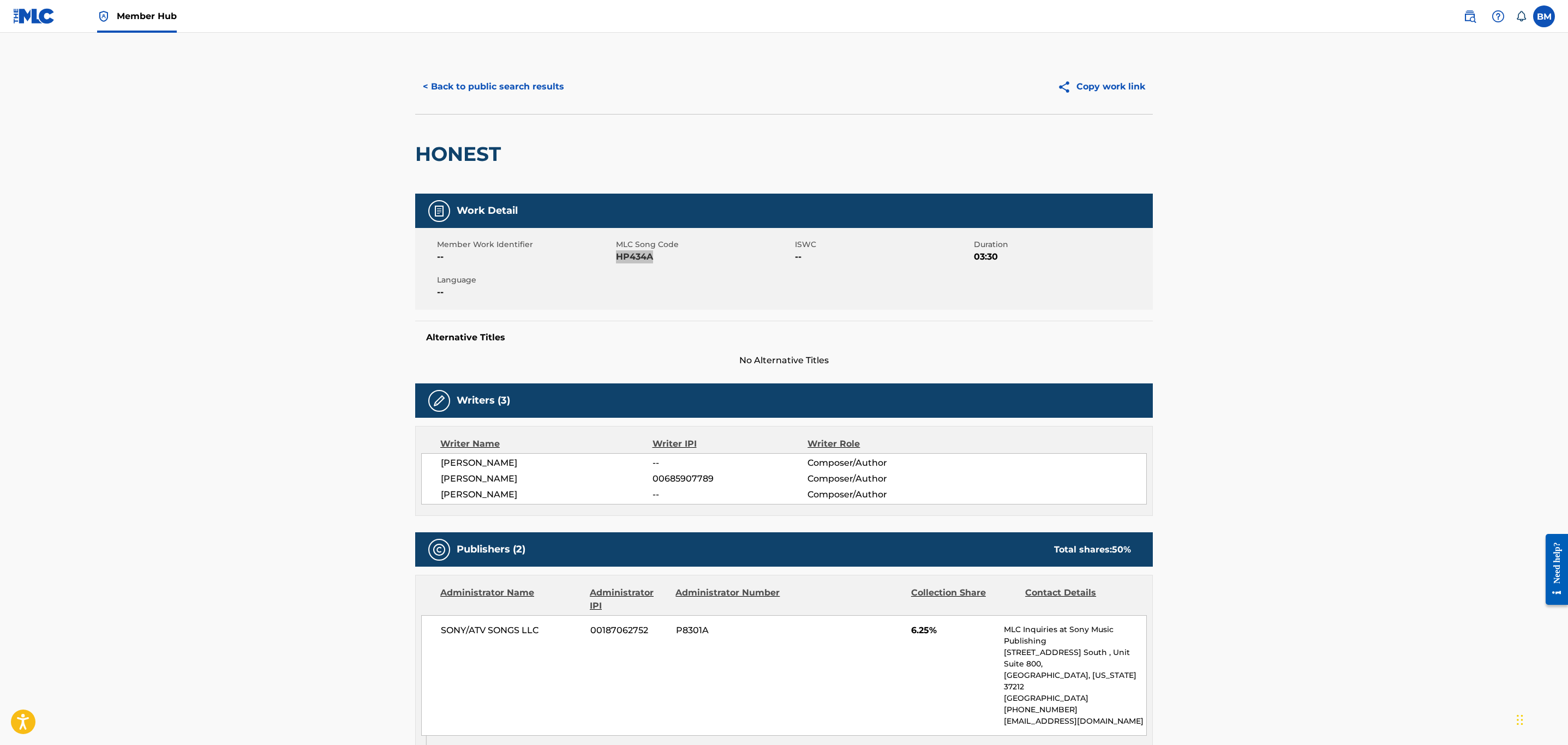
scroll to position [0, 0]
click at [488, 80] on button "< Back to public search results" at bounding box center [493, 87] width 156 height 27
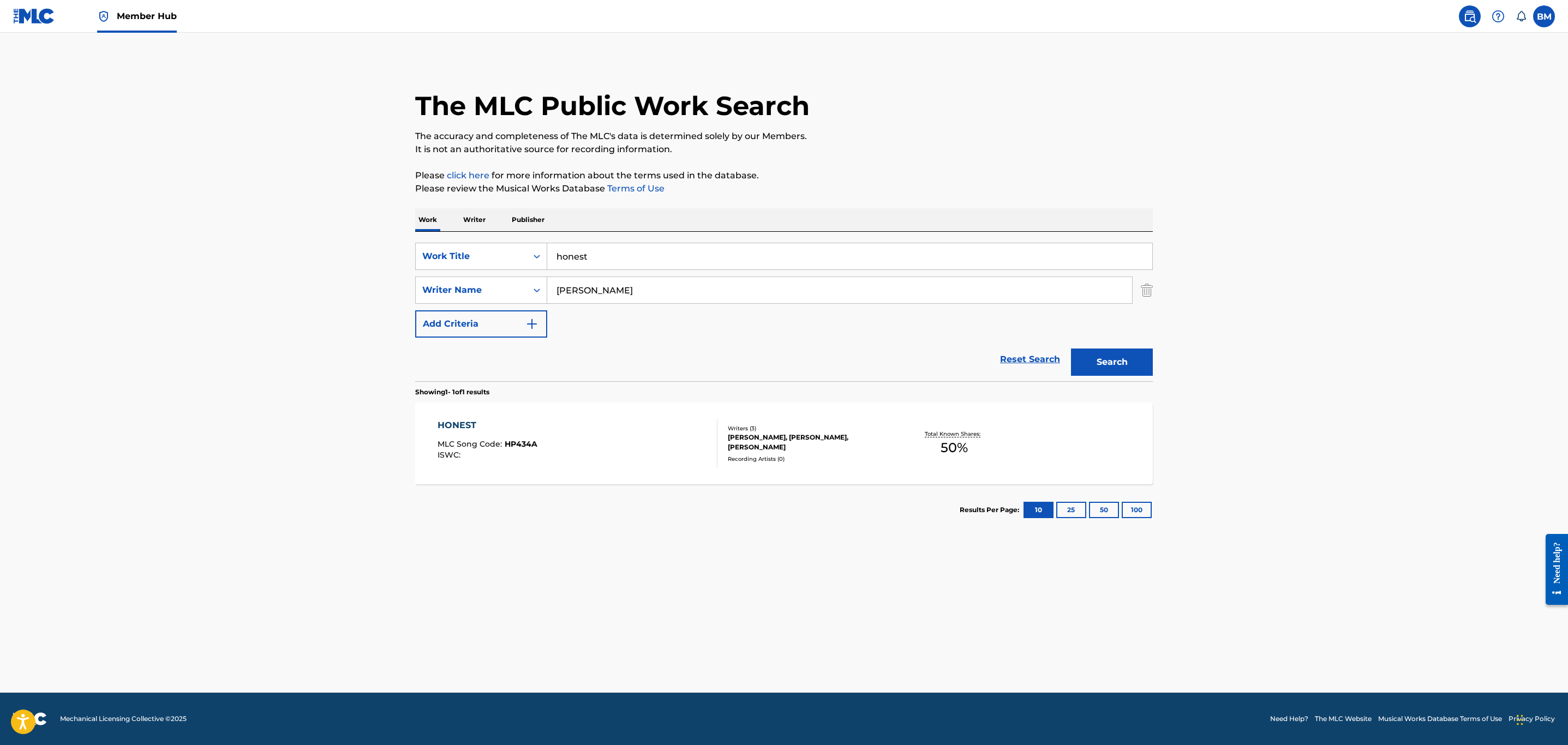
drag, startPoint x: 687, startPoint y: 250, endPoint x: 84, endPoint y: 298, distance: 604.9
click at [185, 274] on main "The MLC Public Work Search The accuracy and completeness of The MLC's data is d…" at bounding box center [784, 363] width 1568 height 660
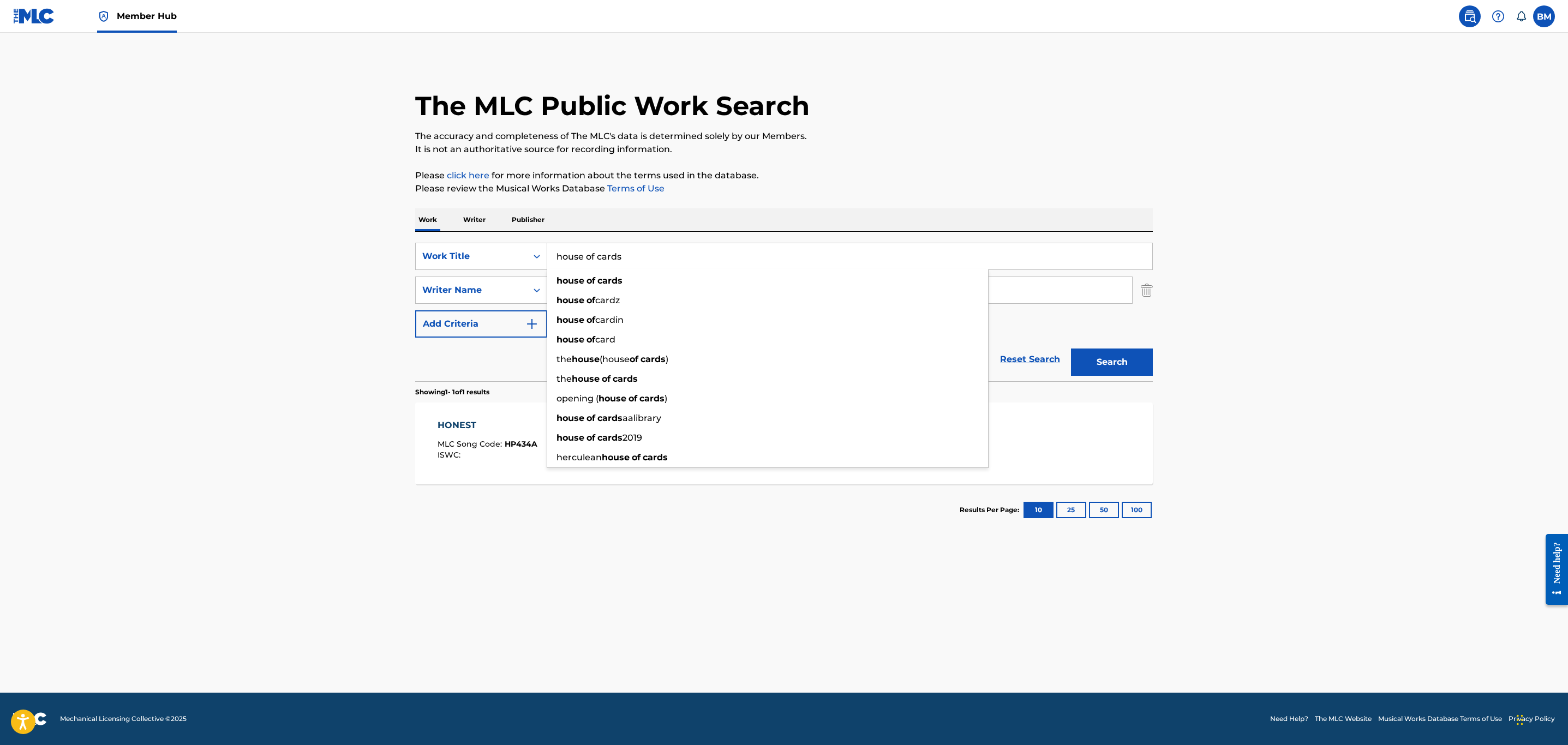
type input "house of cards"
click at [1071, 349] on button "Search" at bounding box center [1111, 362] width 82 height 27
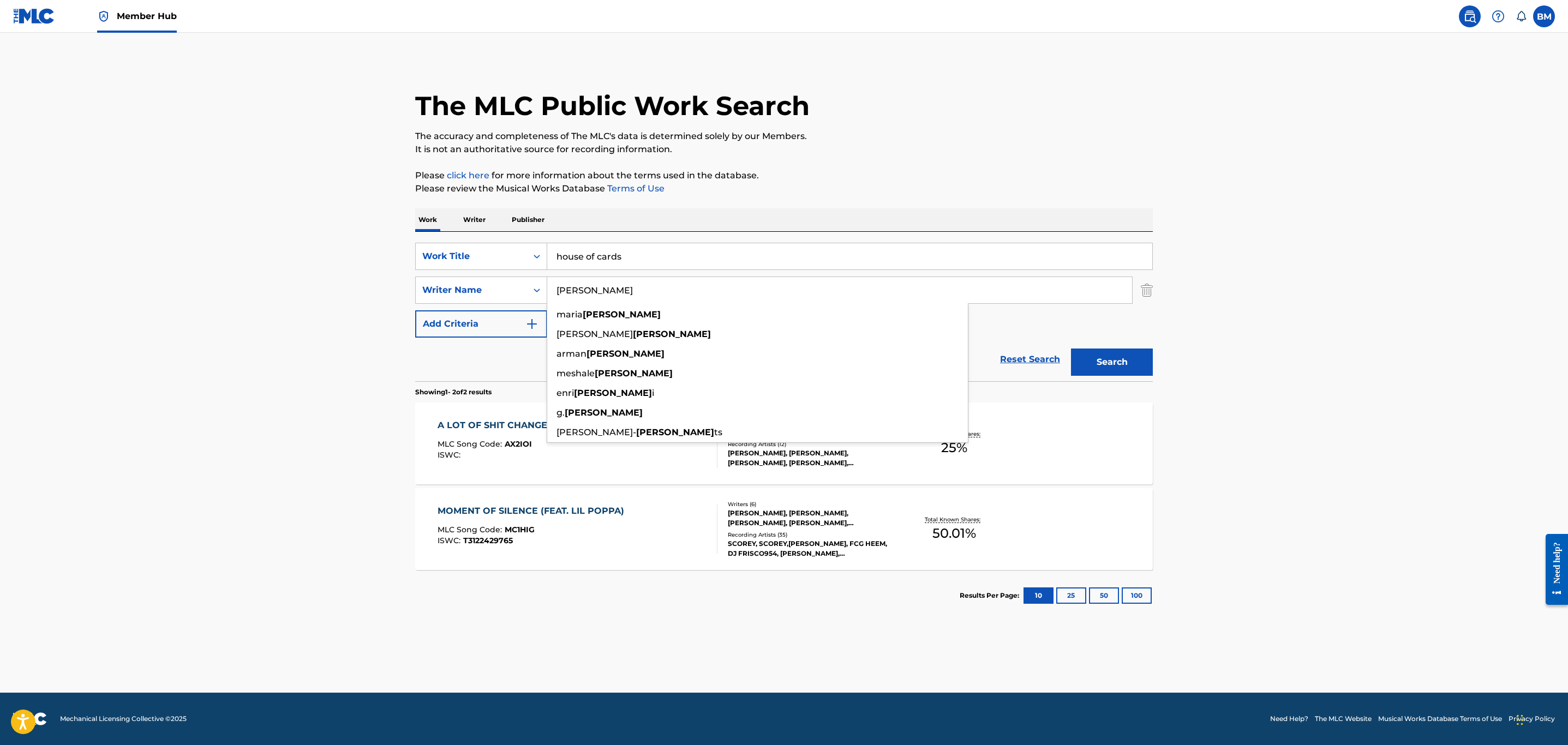
drag, startPoint x: 657, startPoint y: 282, endPoint x: 365, endPoint y: 311, distance: 293.4
click at [365, 311] on main "The MLC Public Work Search The accuracy and completeness of The MLC's data is d…" at bounding box center [784, 363] width 1568 height 660
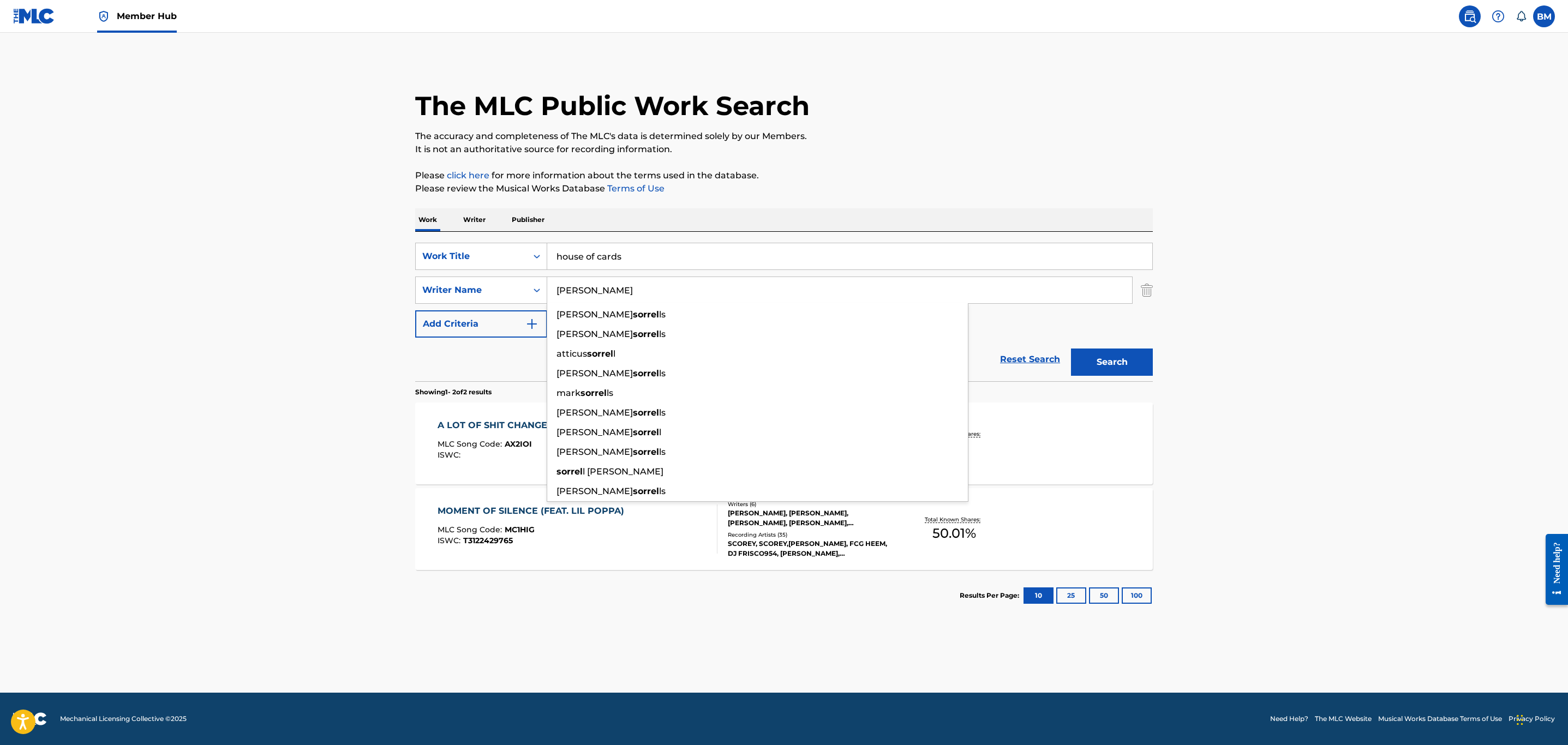
type input "[PERSON_NAME]"
click at [1071, 349] on button "Search" at bounding box center [1111, 362] width 82 height 27
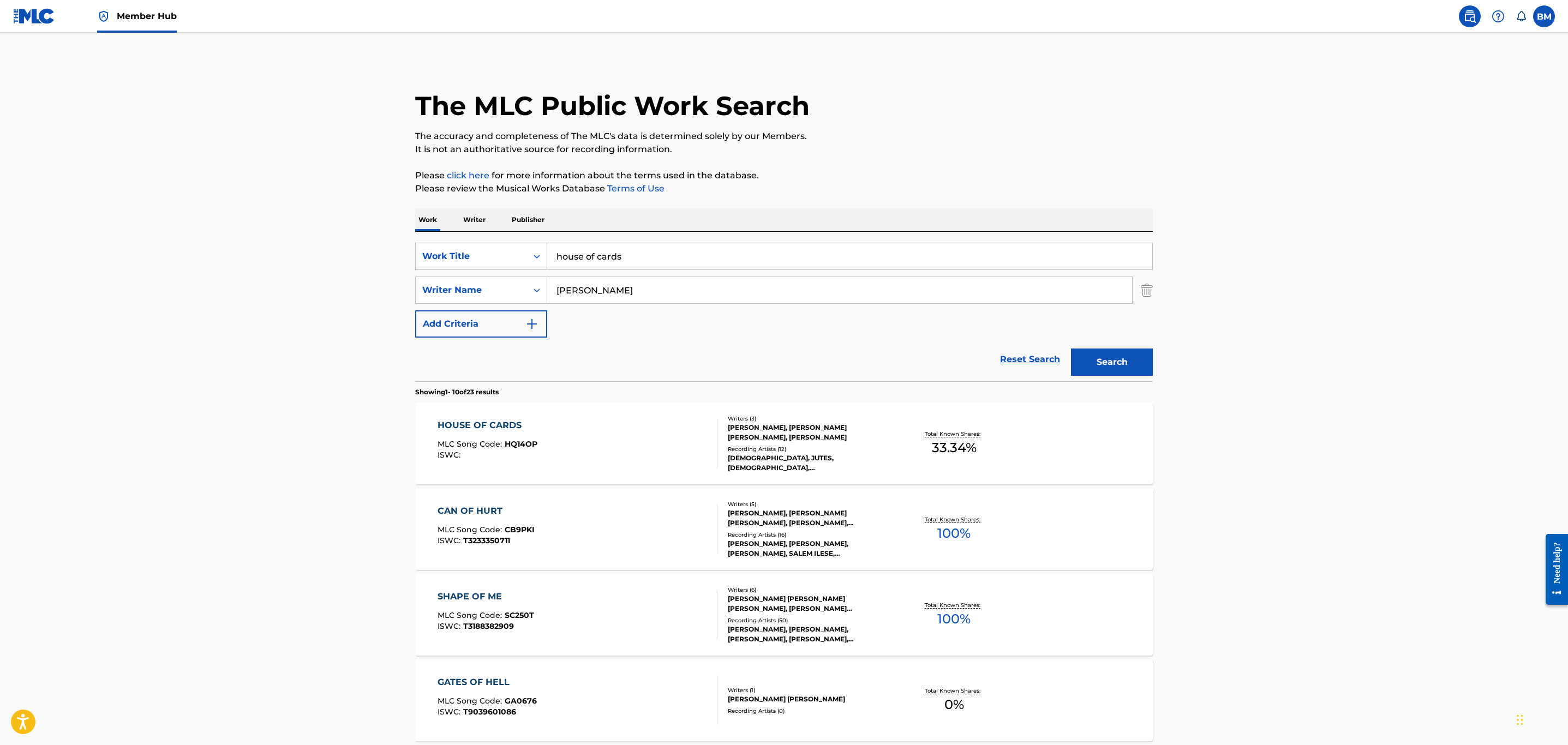
click at [632, 439] on div "HOUSE OF CARDS MLC Song Code : HQ14OP ISWC :" at bounding box center [578, 443] width 281 height 49
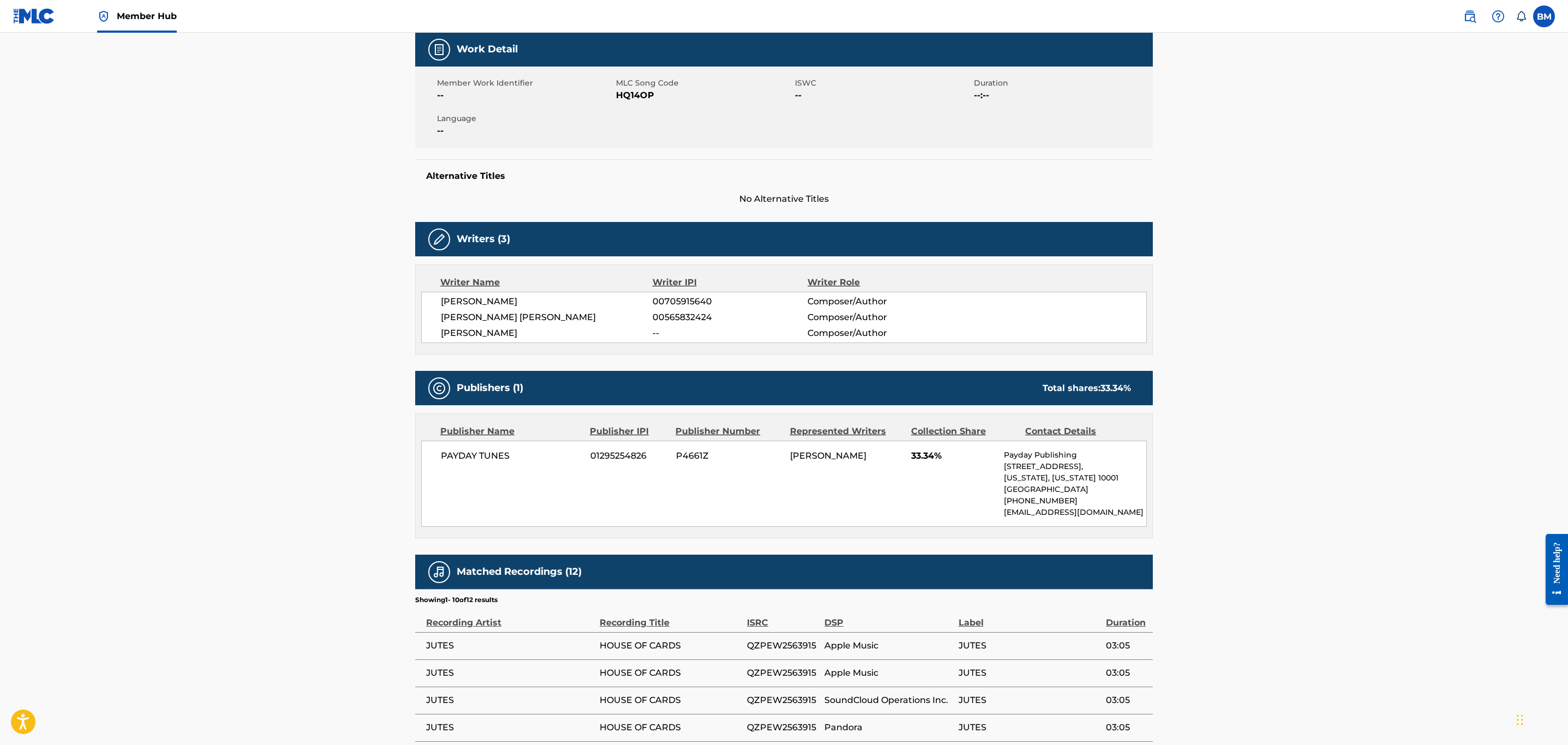
scroll to position [164, 0]
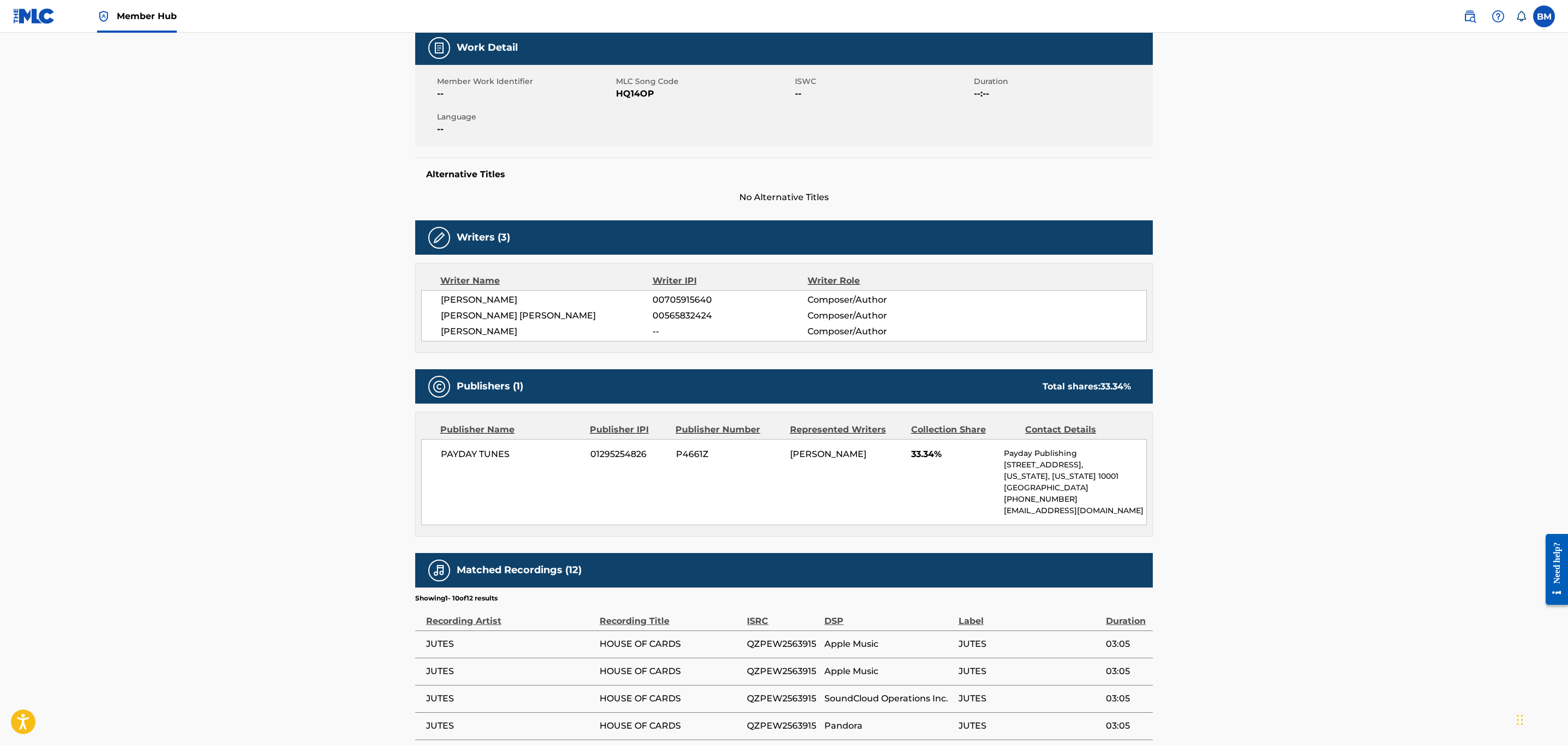
click at [632, 96] on span "HQ14OP" at bounding box center [704, 94] width 177 height 13
copy span "HQ14OP"
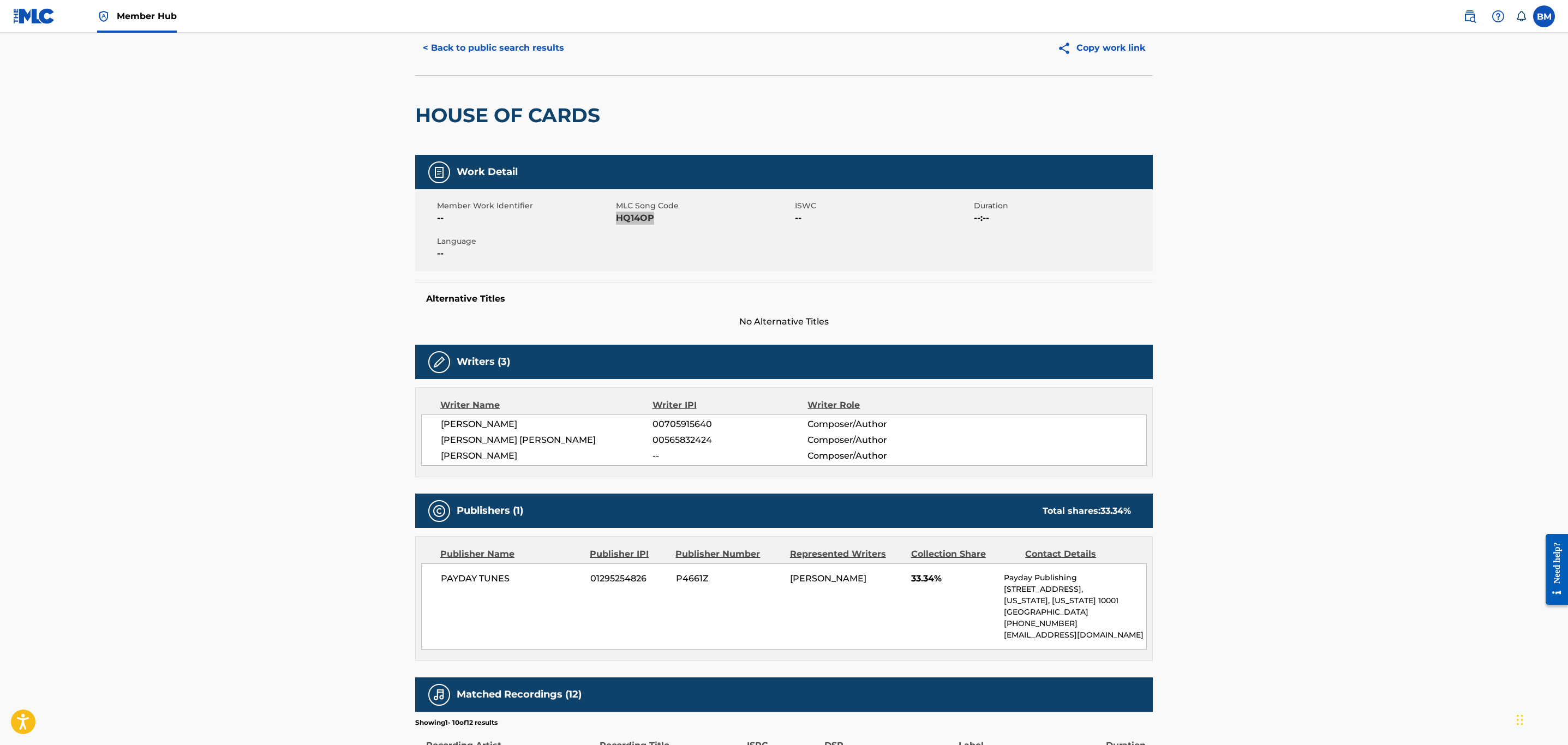
scroll to position [0, 0]
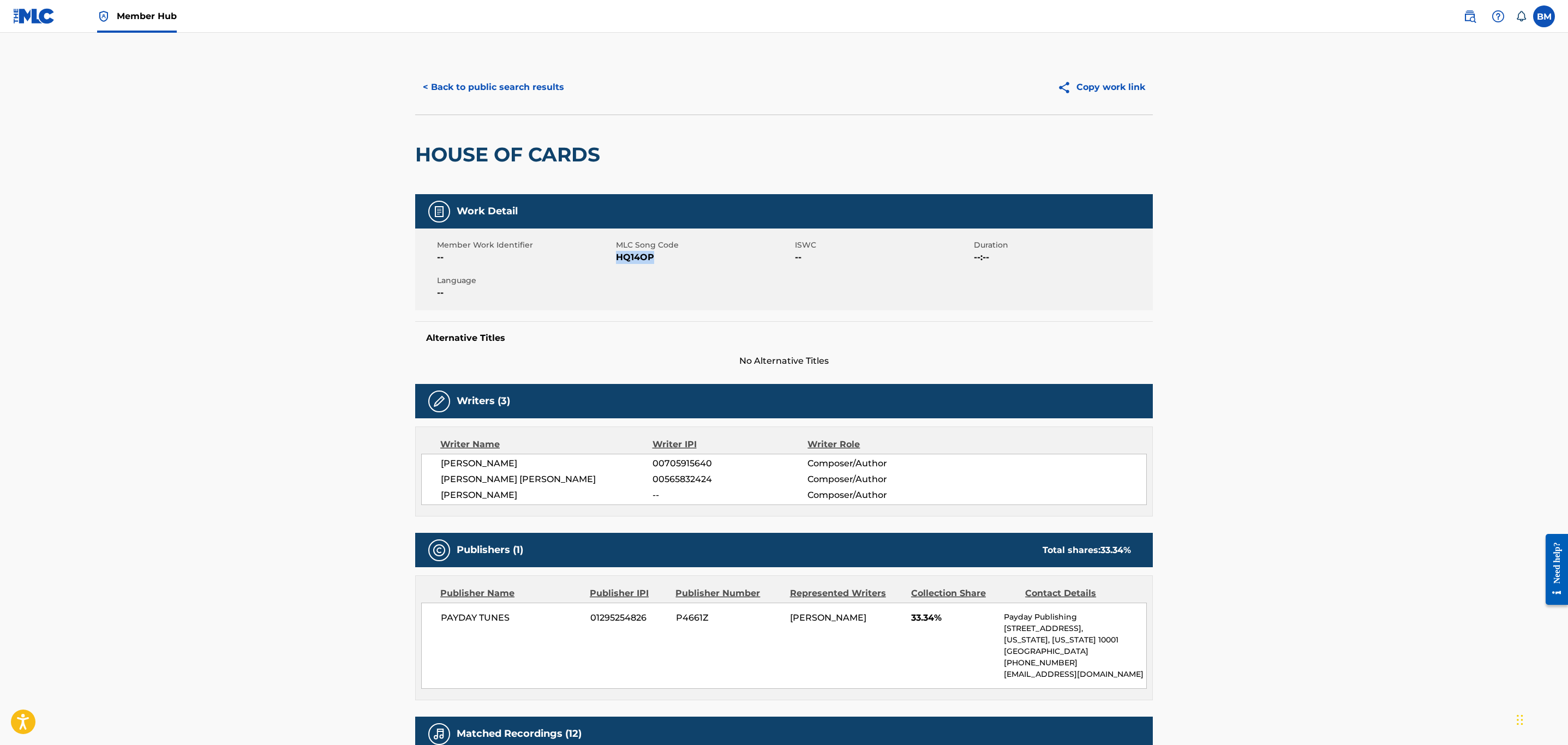
drag, startPoint x: 498, startPoint y: 105, endPoint x: 498, endPoint y: 91, distance: 14.0
click at [498, 105] on div "< Back to public search results Copy work link" at bounding box center [784, 88] width 738 height 55
click at [498, 88] on button "< Back to public search results" at bounding box center [493, 87] width 156 height 27
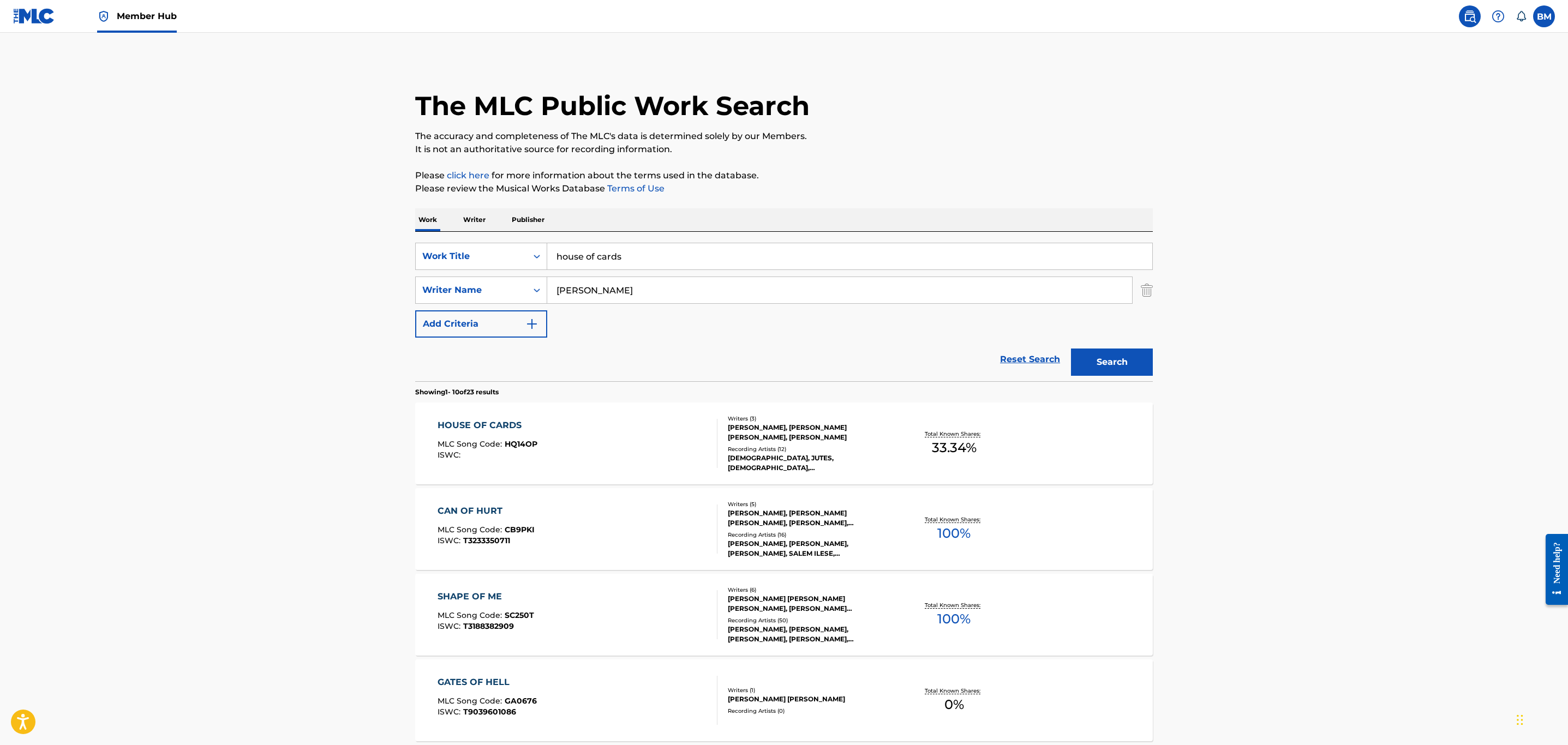
drag, startPoint x: 663, startPoint y: 251, endPoint x: 317, endPoint y: 287, distance: 347.9
click at [317, 287] on main "The MLC Public Work Search The accuracy and completeness of The MLC's data is d…" at bounding box center [784, 675] width 1568 height 1284
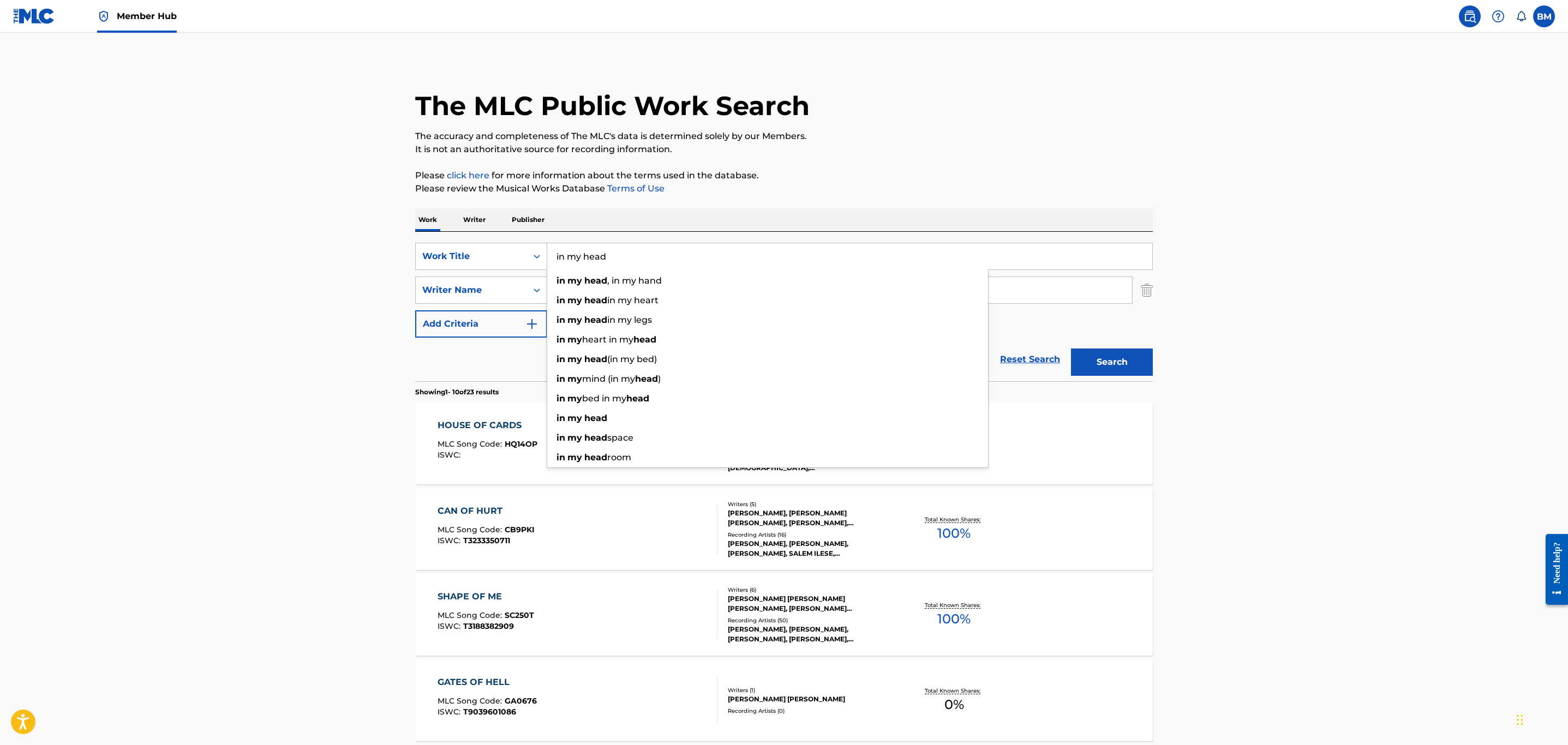
type input "in my head"
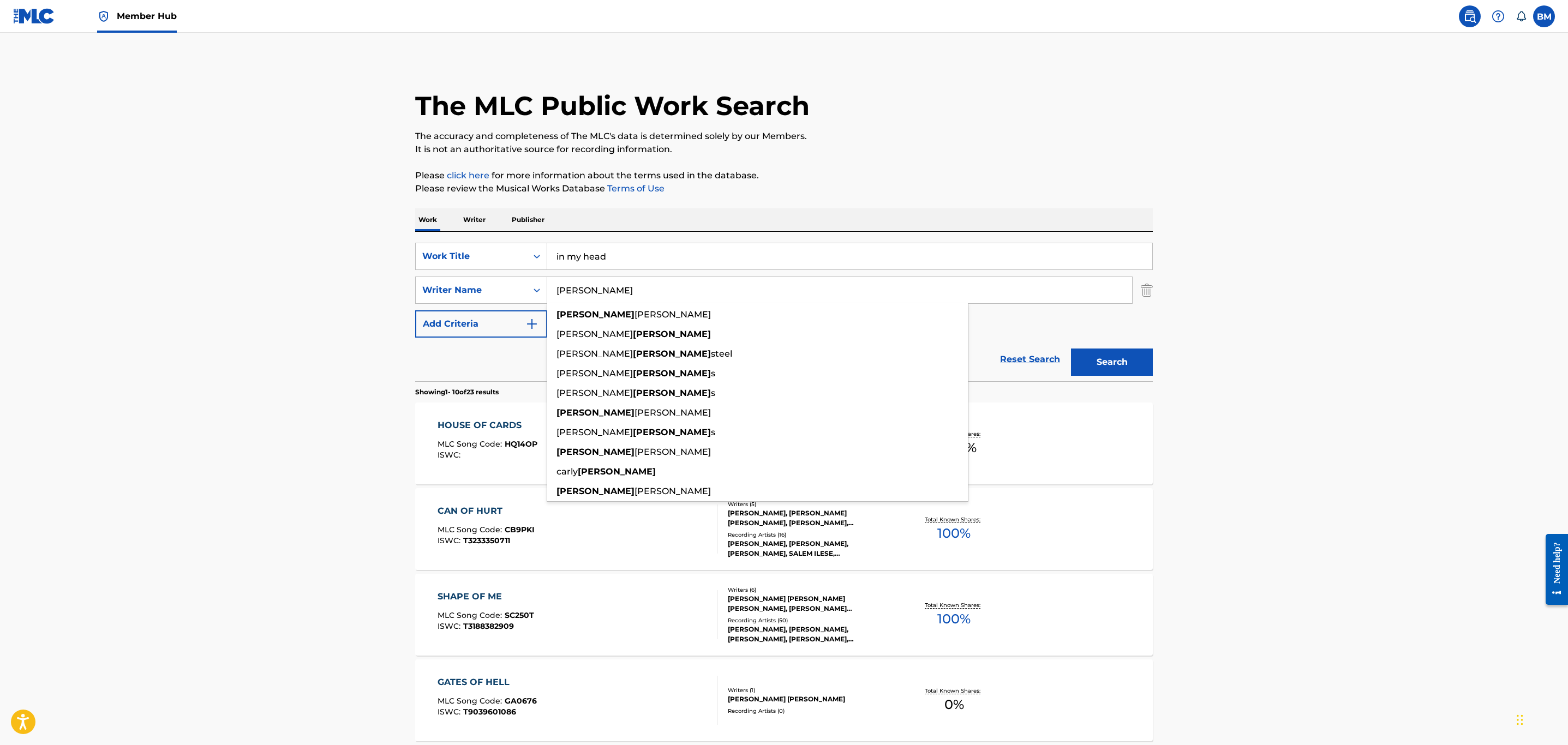
click at [1071, 349] on button "Search" at bounding box center [1111, 362] width 82 height 27
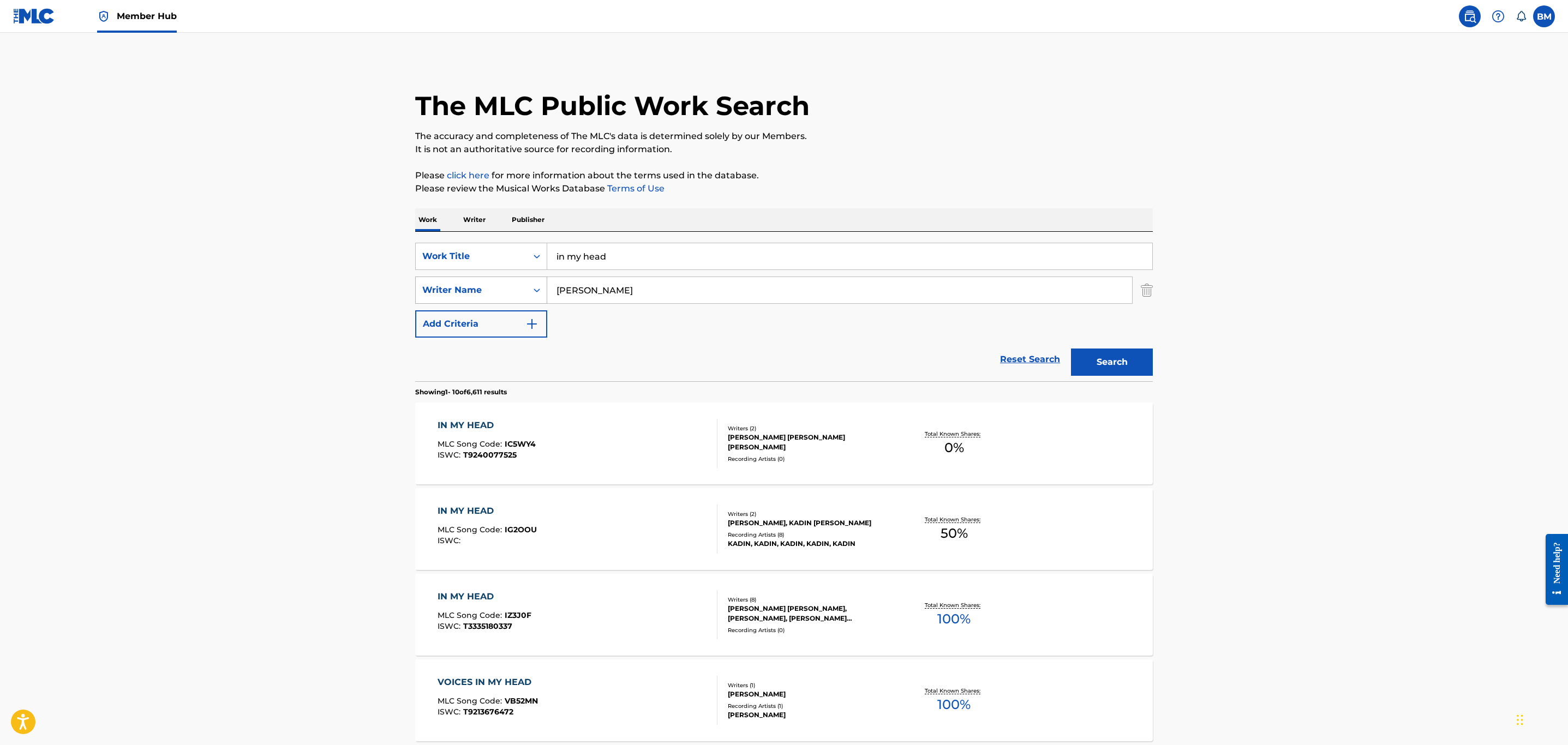
drag, startPoint x: 594, startPoint y: 292, endPoint x: 444, endPoint y: 295, distance: 150.0
click at [444, 295] on div "SearchWithCriteriaf4bdec59-e575-4796-accb-02458771052a Writer Name [PERSON_NAME]" at bounding box center [784, 290] width 738 height 27
type input "[PERSON_NAME]"
click at [1071, 349] on button "Search" at bounding box center [1111, 362] width 82 height 27
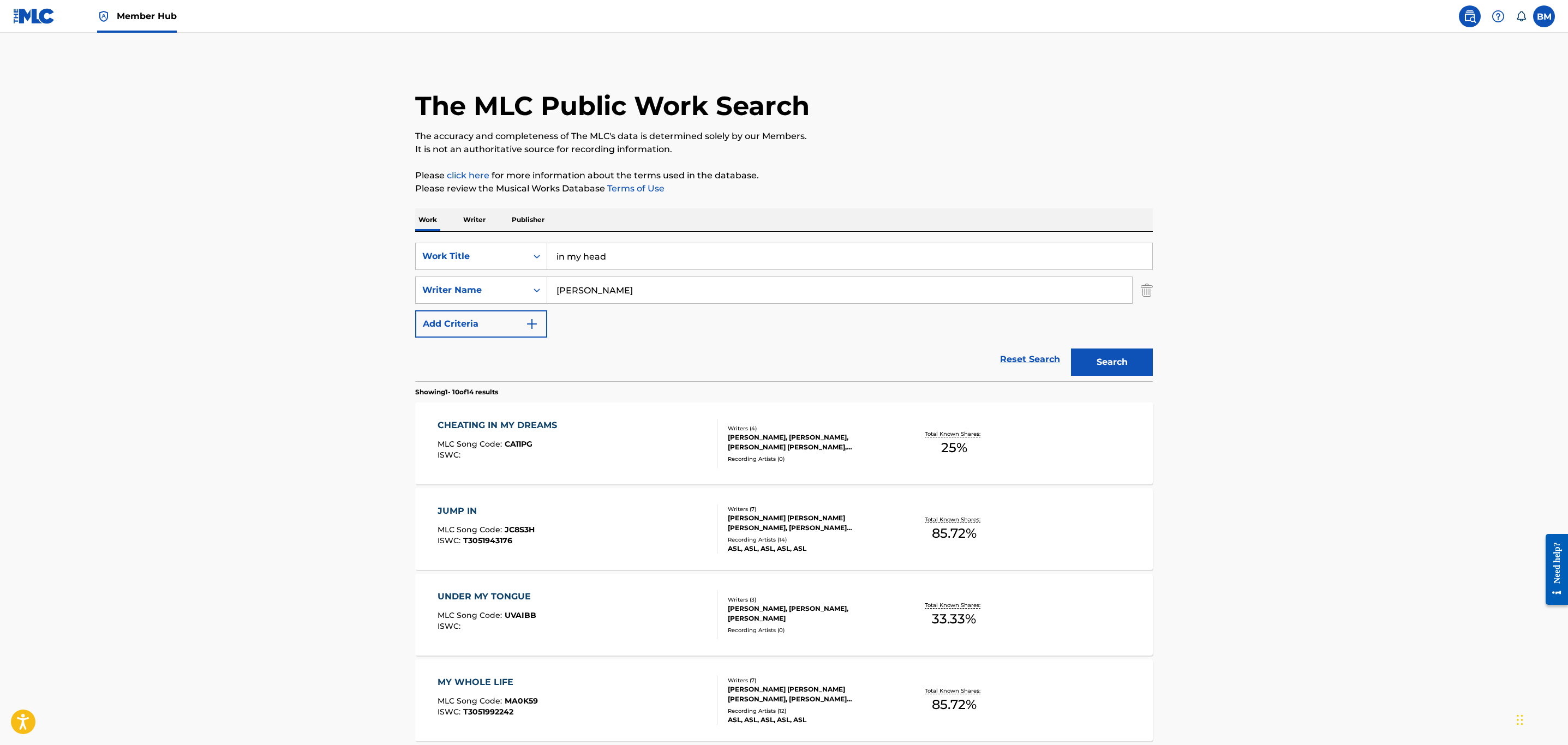
drag, startPoint x: 652, startPoint y: 252, endPoint x: 231, endPoint y: 274, distance: 421.6
click at [231, 274] on main "The MLC Public Work Search The accuracy and completeness of The MLC's data is d…" at bounding box center [784, 675] width 1568 height 1284
type input "million dollar run"
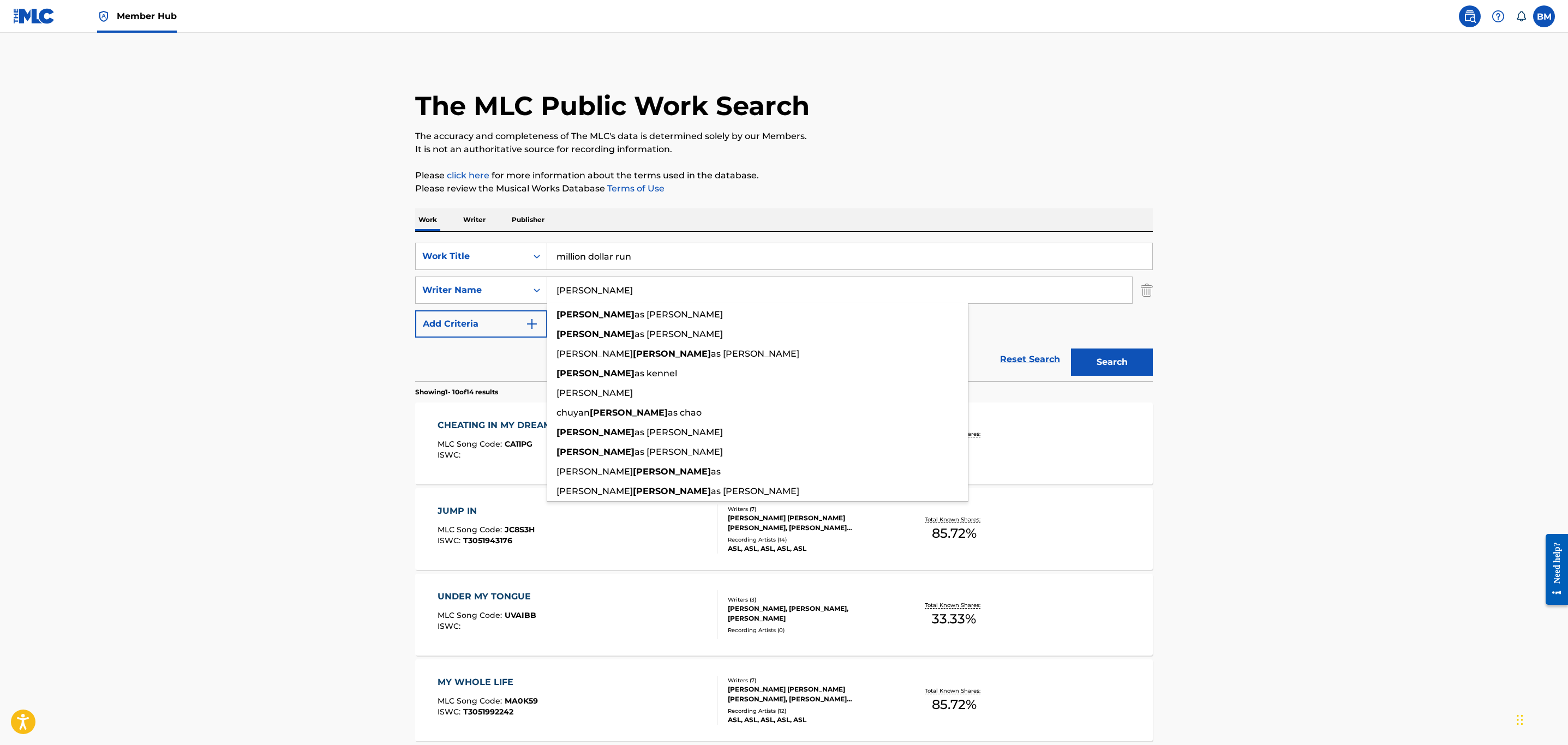
click at [1071, 349] on button "Search" at bounding box center [1111, 362] width 82 height 27
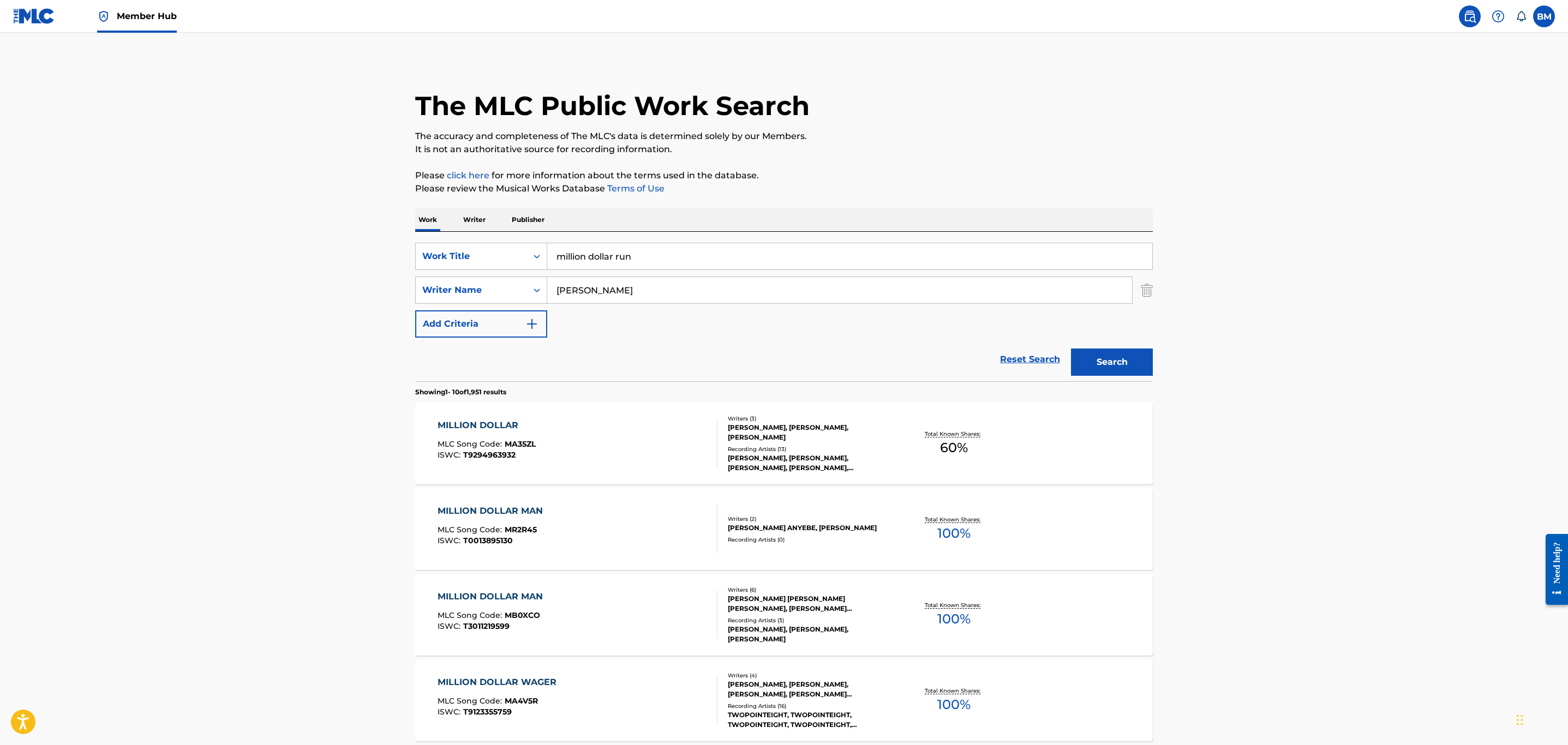
drag, startPoint x: 632, startPoint y: 285, endPoint x: 225, endPoint y: 287, distance: 407.0
click at [225, 287] on main "The MLC Public Work Search The accuracy and completeness of The MLC's data is d…" at bounding box center [784, 675] width 1568 height 1284
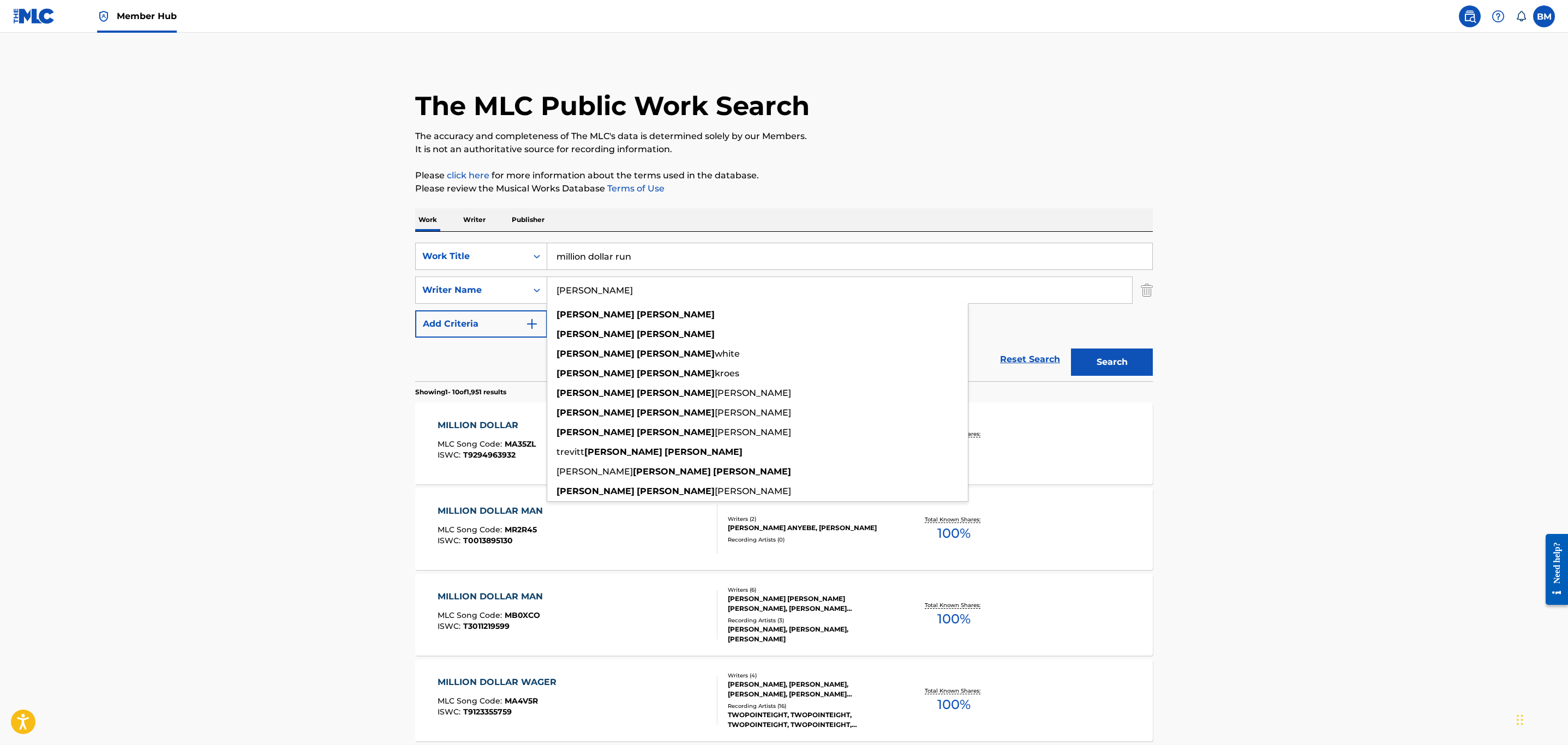
type input "[PERSON_NAME]"
click at [1071, 349] on button "Search" at bounding box center [1111, 362] width 82 height 27
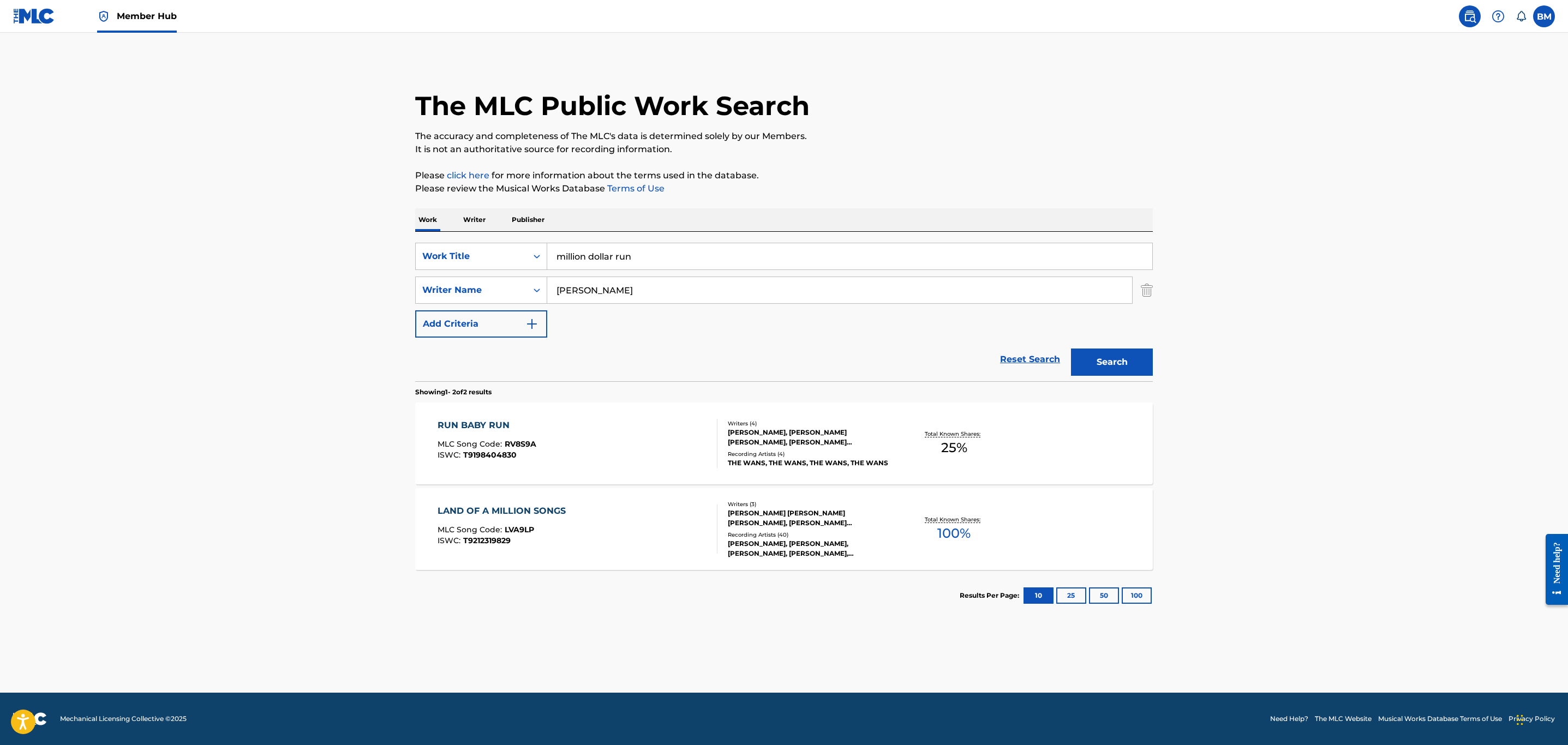
drag, startPoint x: 644, startPoint y: 264, endPoint x: 355, endPoint y: 259, distance: 289.0
click at [355, 259] on main "The MLC Public Work Search The accuracy and completeness of The MLC's data is d…" at bounding box center [784, 363] width 1568 height 660
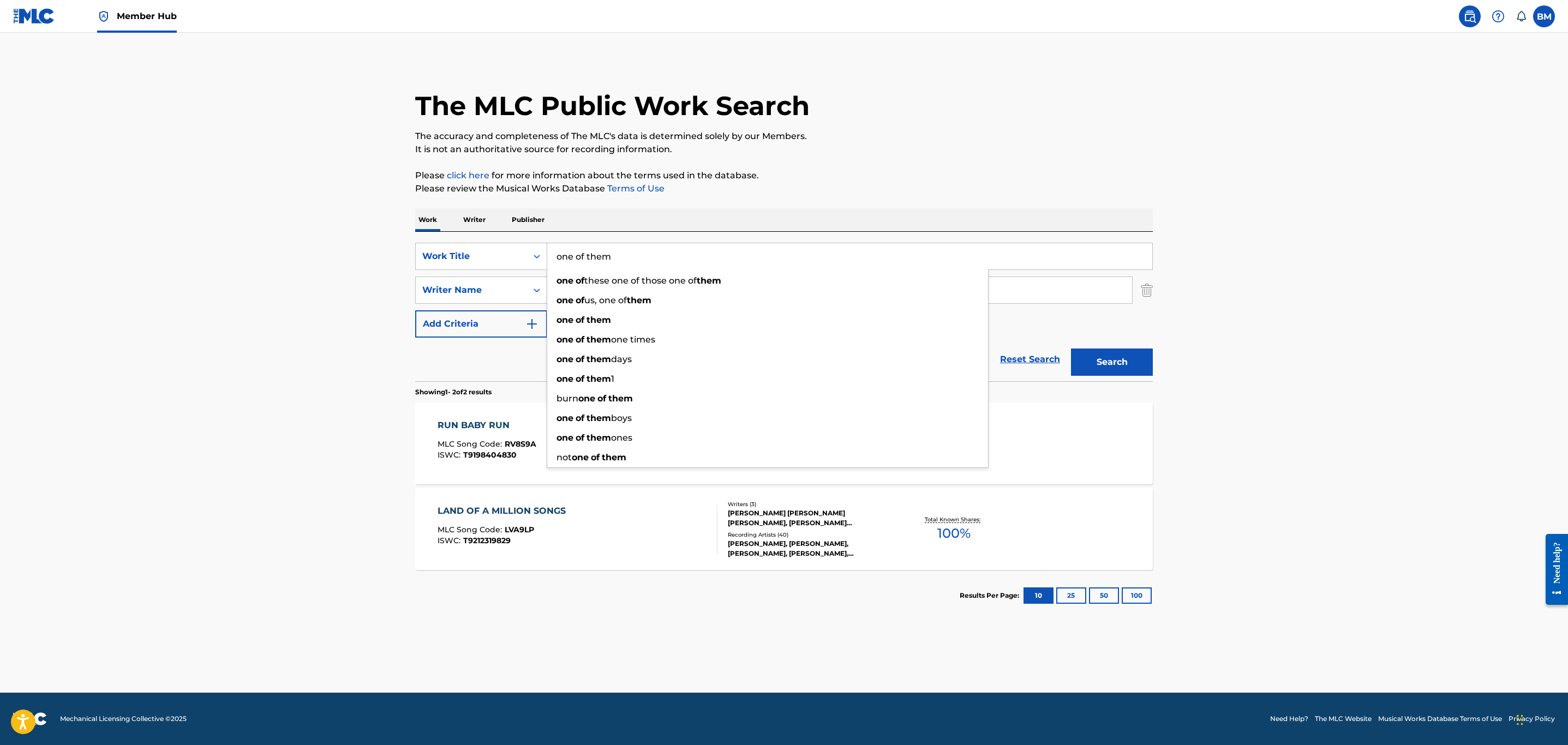
type input "one of them"
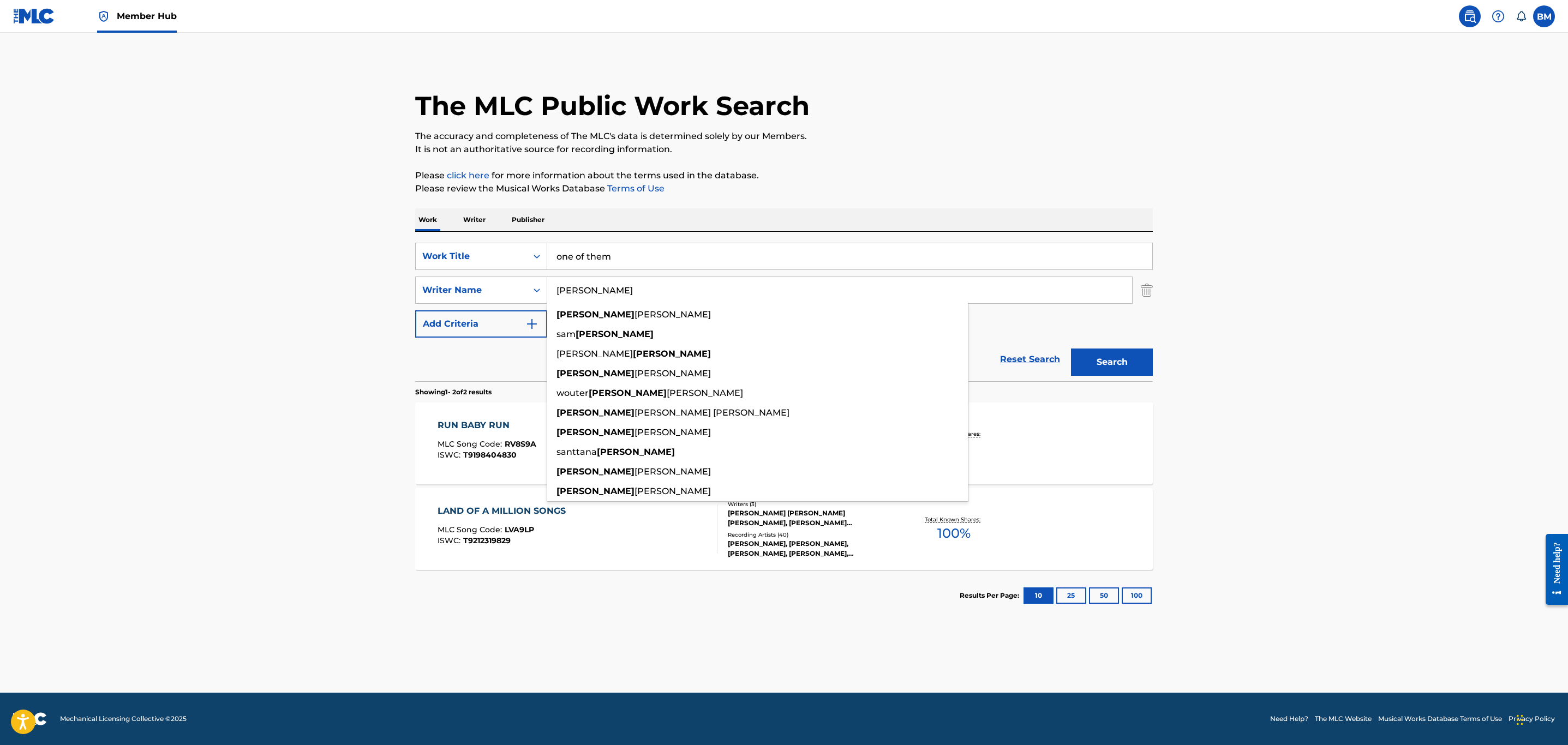
type input "[PERSON_NAME]"
click at [1071, 349] on button "Search" at bounding box center [1111, 362] width 82 height 27
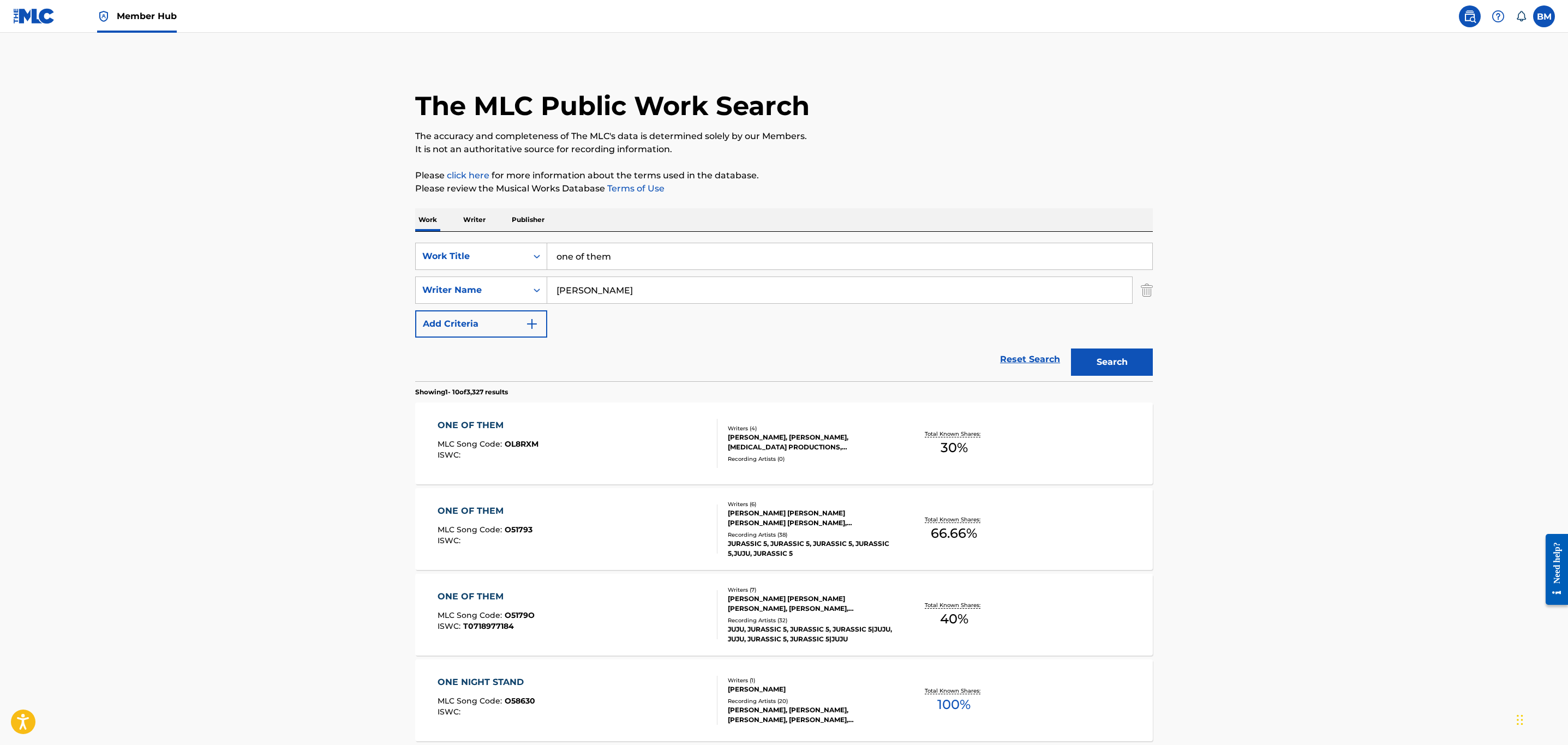
click at [645, 436] on div "ONE OF THEM MLC Song Code : OL8RXM ISWC :" at bounding box center [578, 443] width 281 height 49
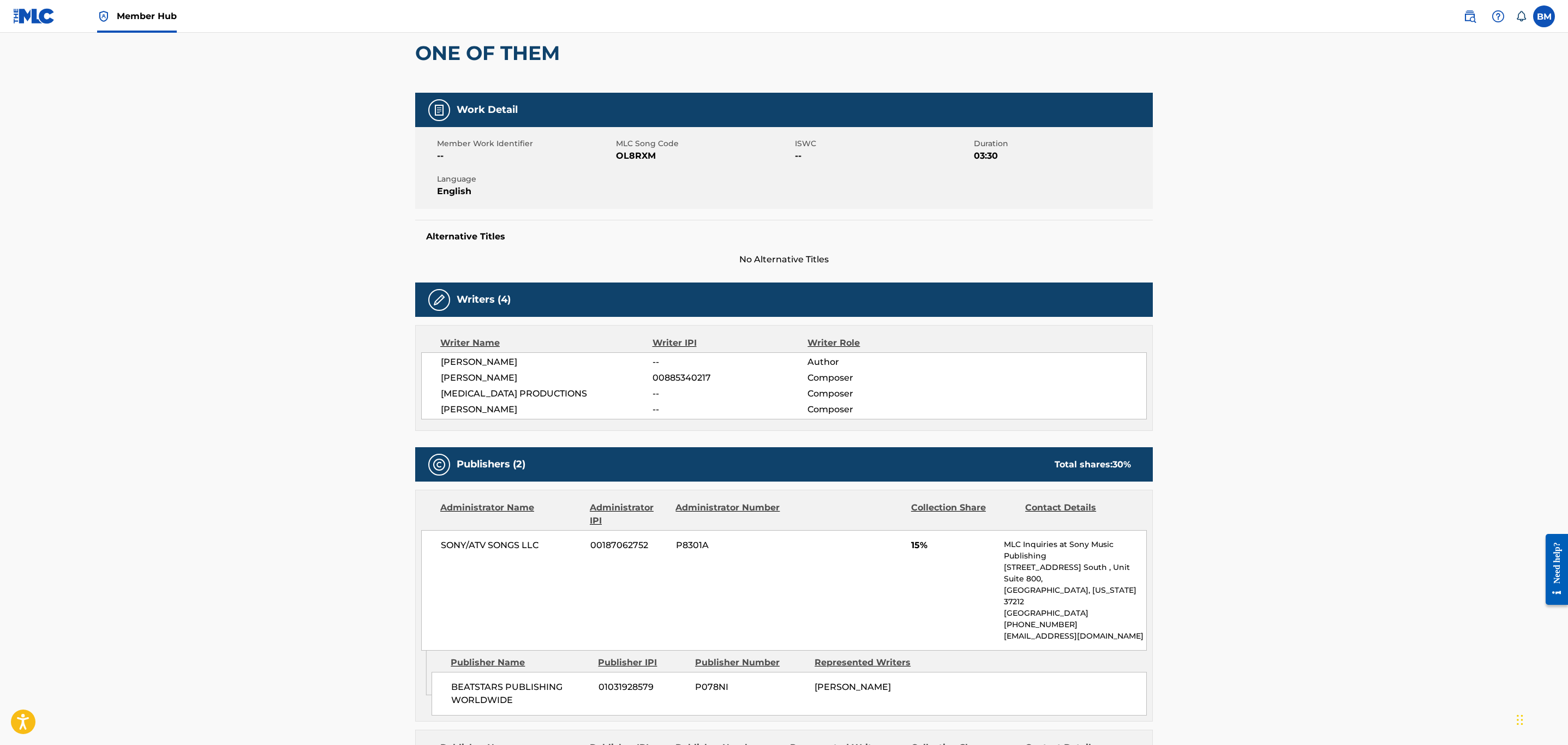
scroll to position [100, 0]
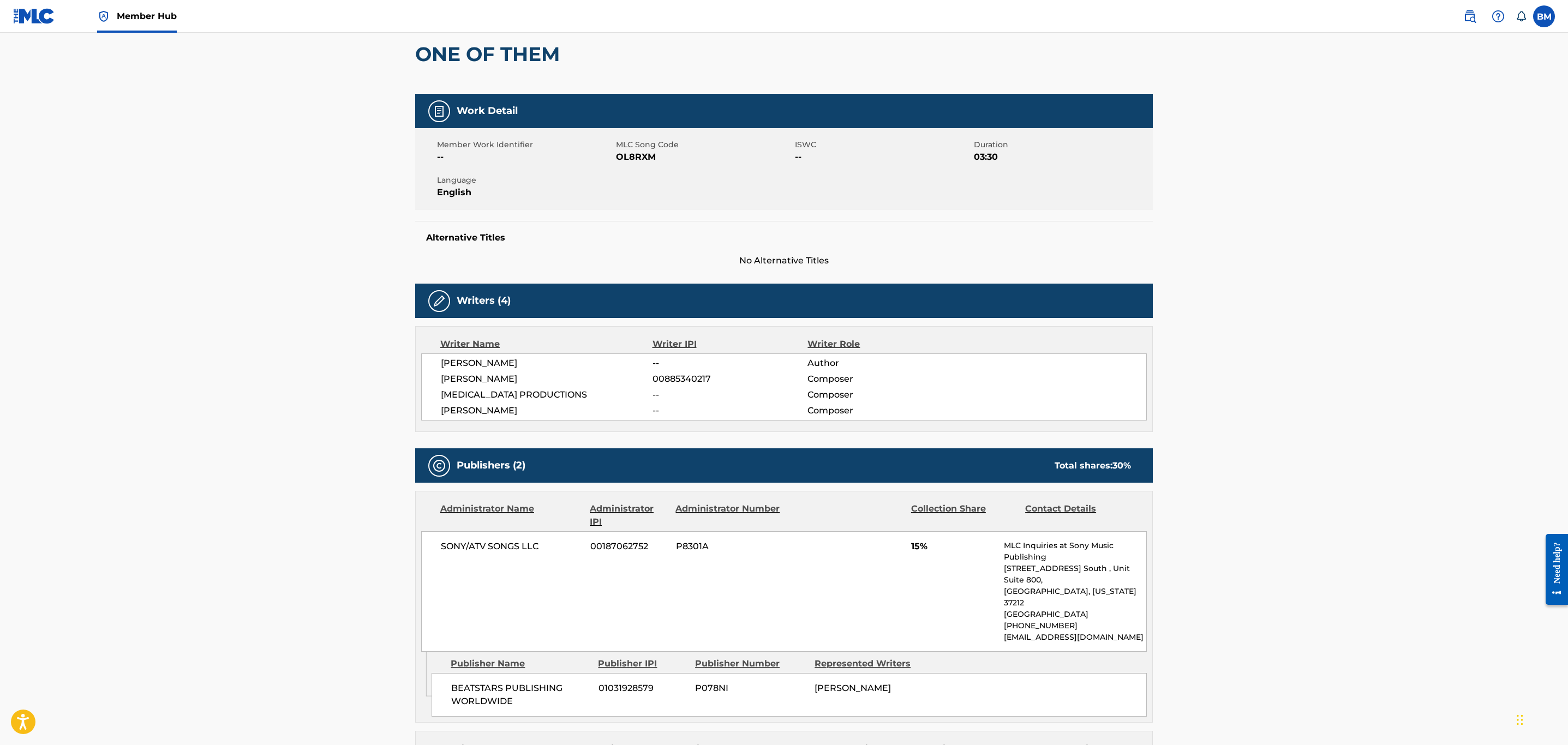
click at [632, 161] on span "OL8RXM" at bounding box center [704, 157] width 177 height 13
copy span "OL8RXM"
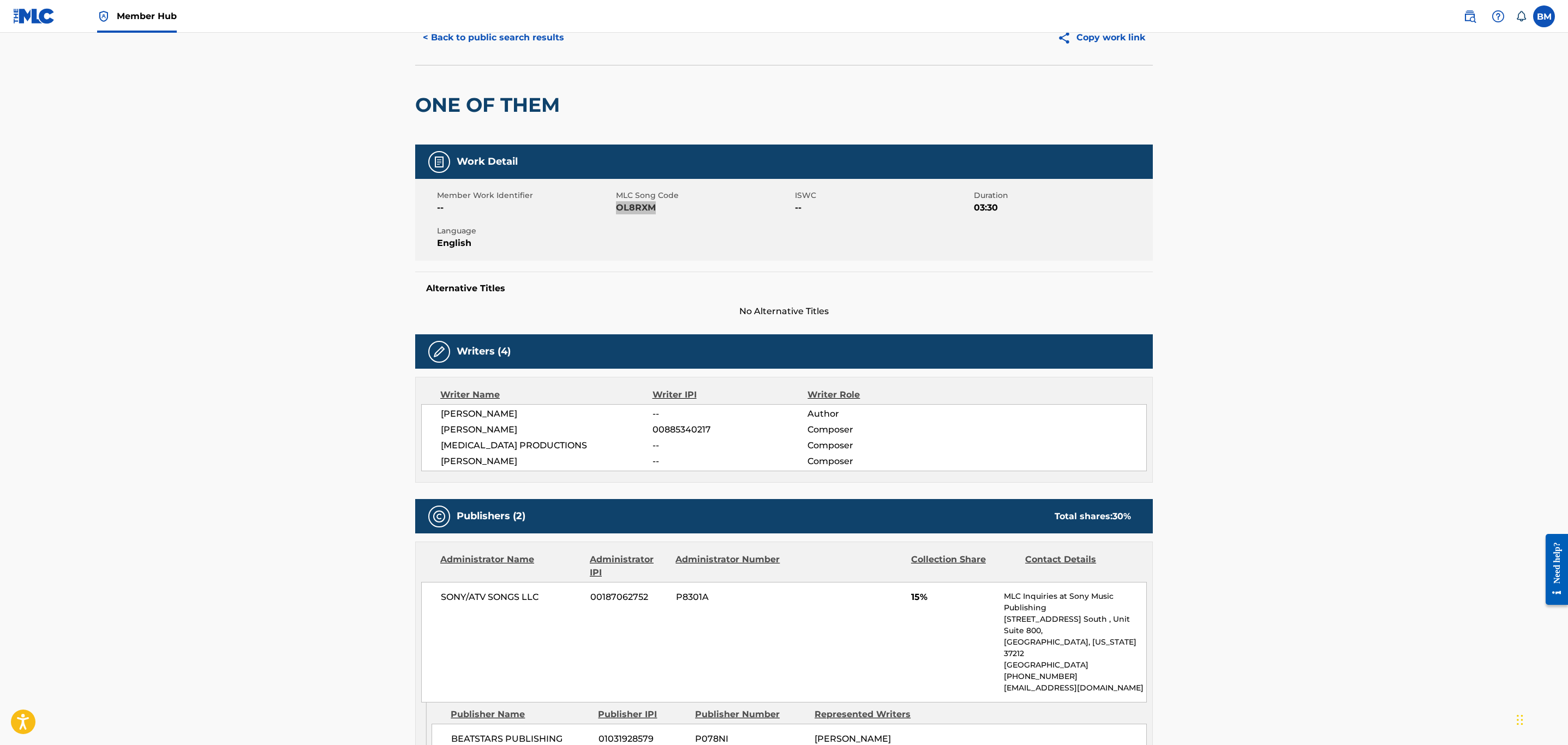
scroll to position [0, 0]
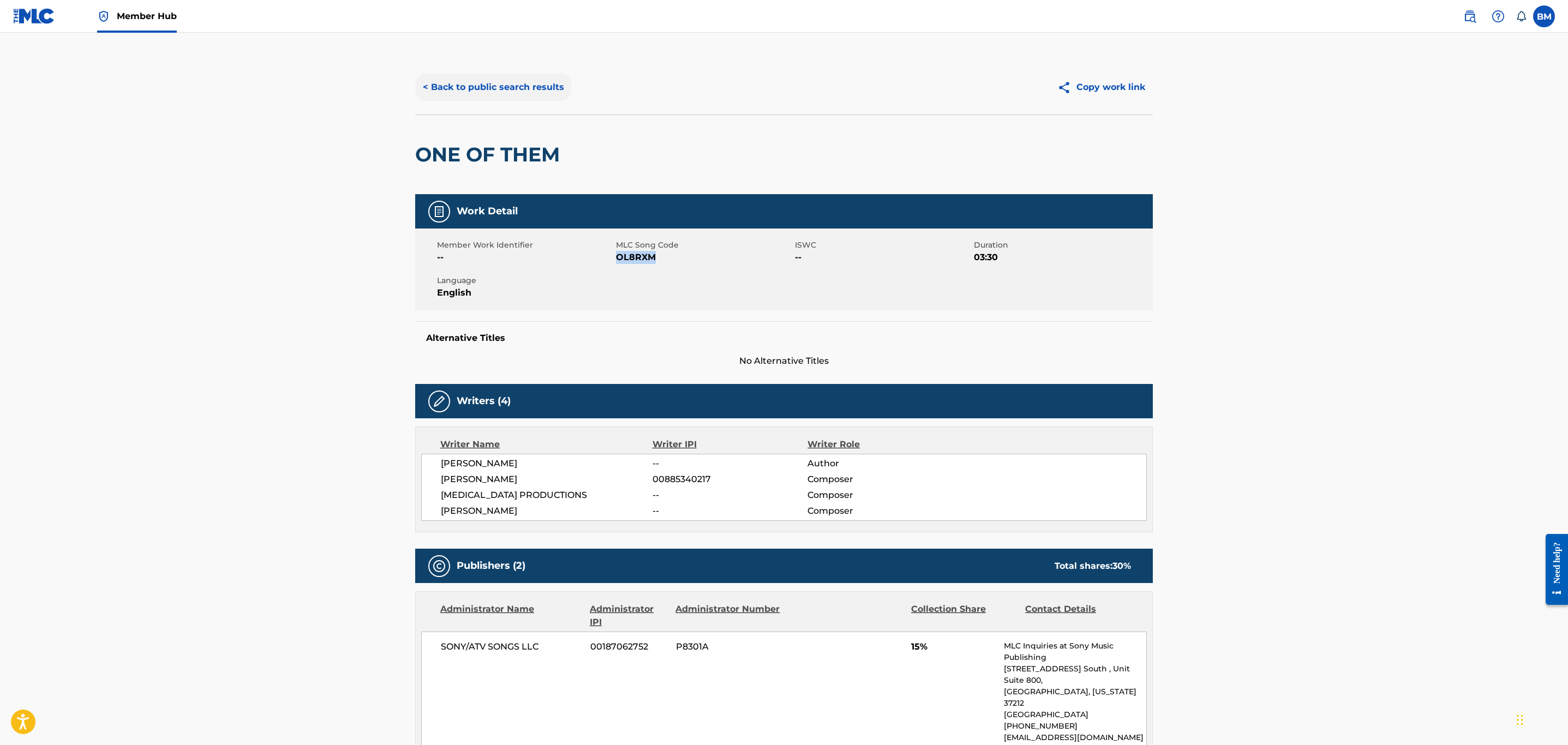
click at [492, 94] on button "< Back to public search results" at bounding box center [493, 87] width 156 height 27
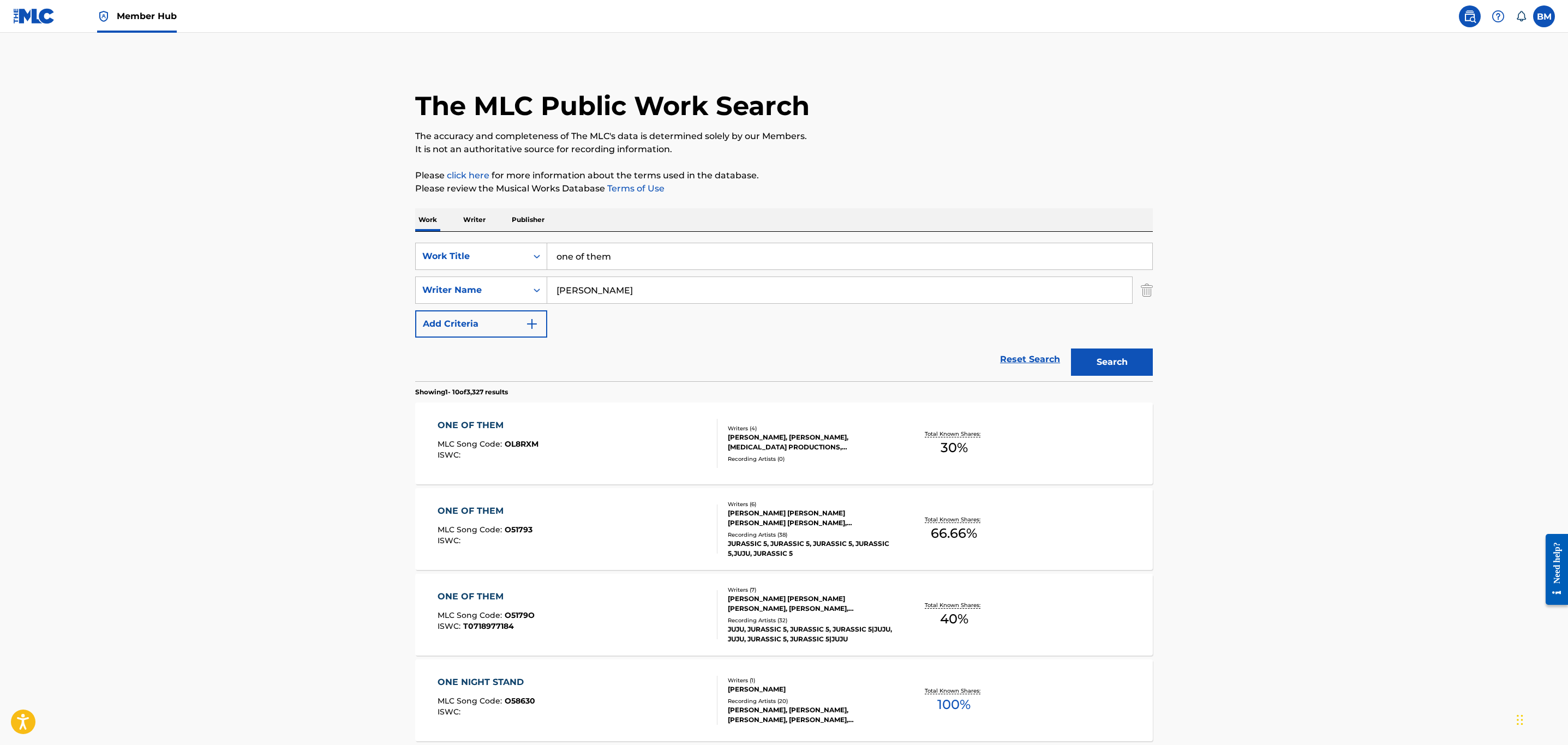
drag, startPoint x: 632, startPoint y: 283, endPoint x: 281, endPoint y: 289, distance: 351.1
click at [281, 289] on main "The MLC Public Work Search The accuracy and completeness of The MLC's data is d…" at bounding box center [784, 675] width 1568 height 1284
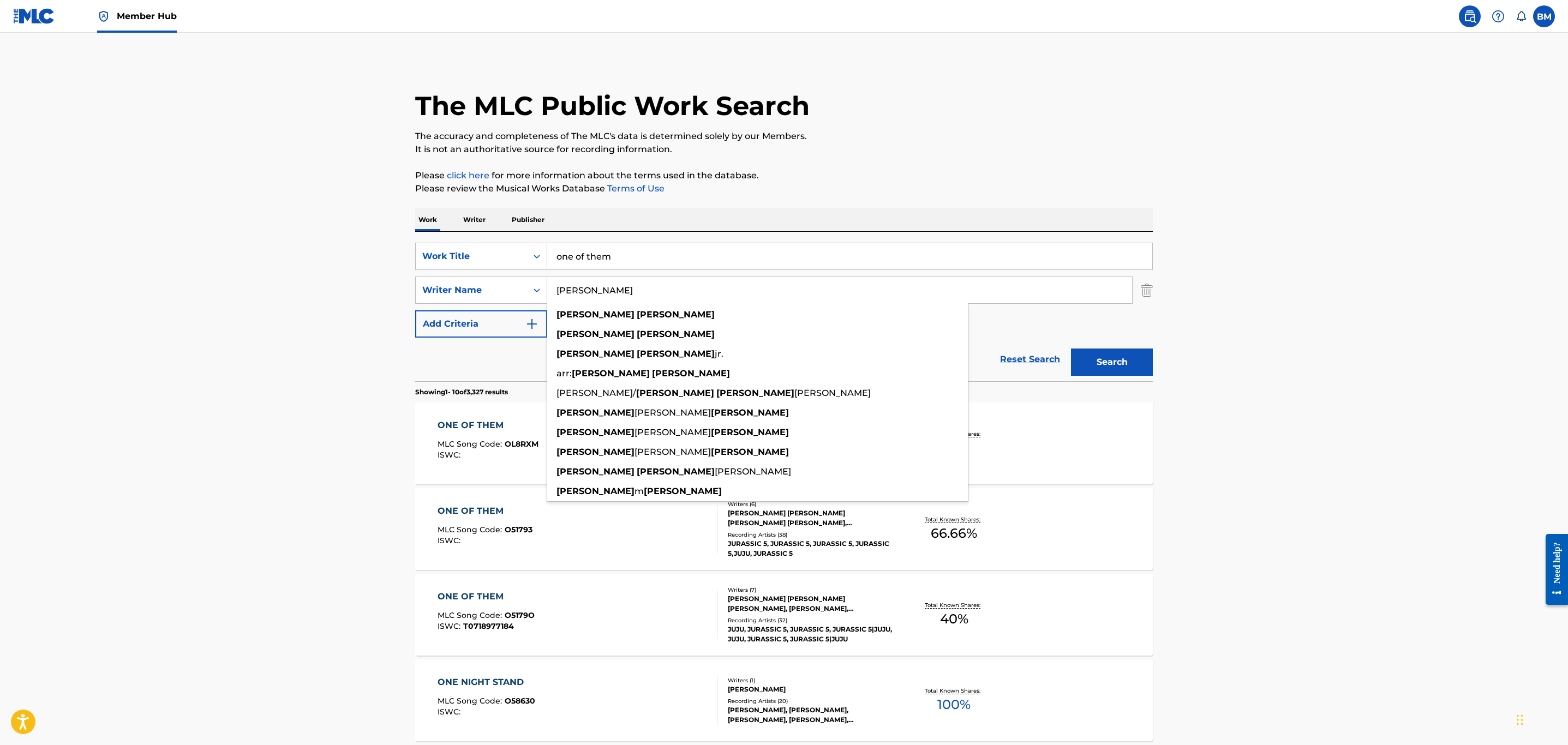
type input "[PERSON_NAME]"
click at [1071, 349] on button "Search" at bounding box center [1111, 362] width 82 height 27
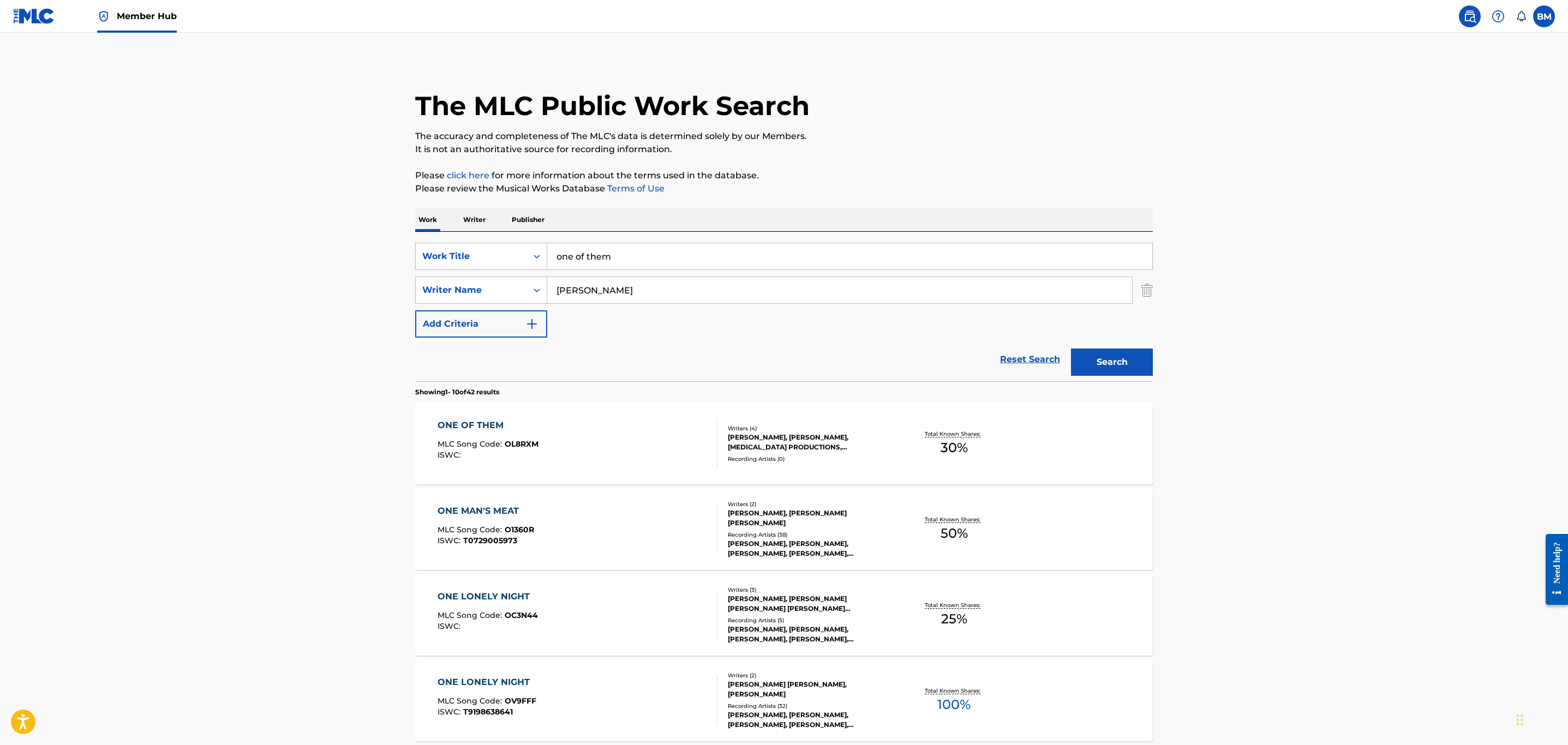
drag, startPoint x: 666, startPoint y: 269, endPoint x: 387, endPoint y: 249, distance: 279.7
click at [387, 249] on main "The MLC Public Work Search The accuracy and completeness of The MLC's data is d…" at bounding box center [784, 675] width 1568 height 1284
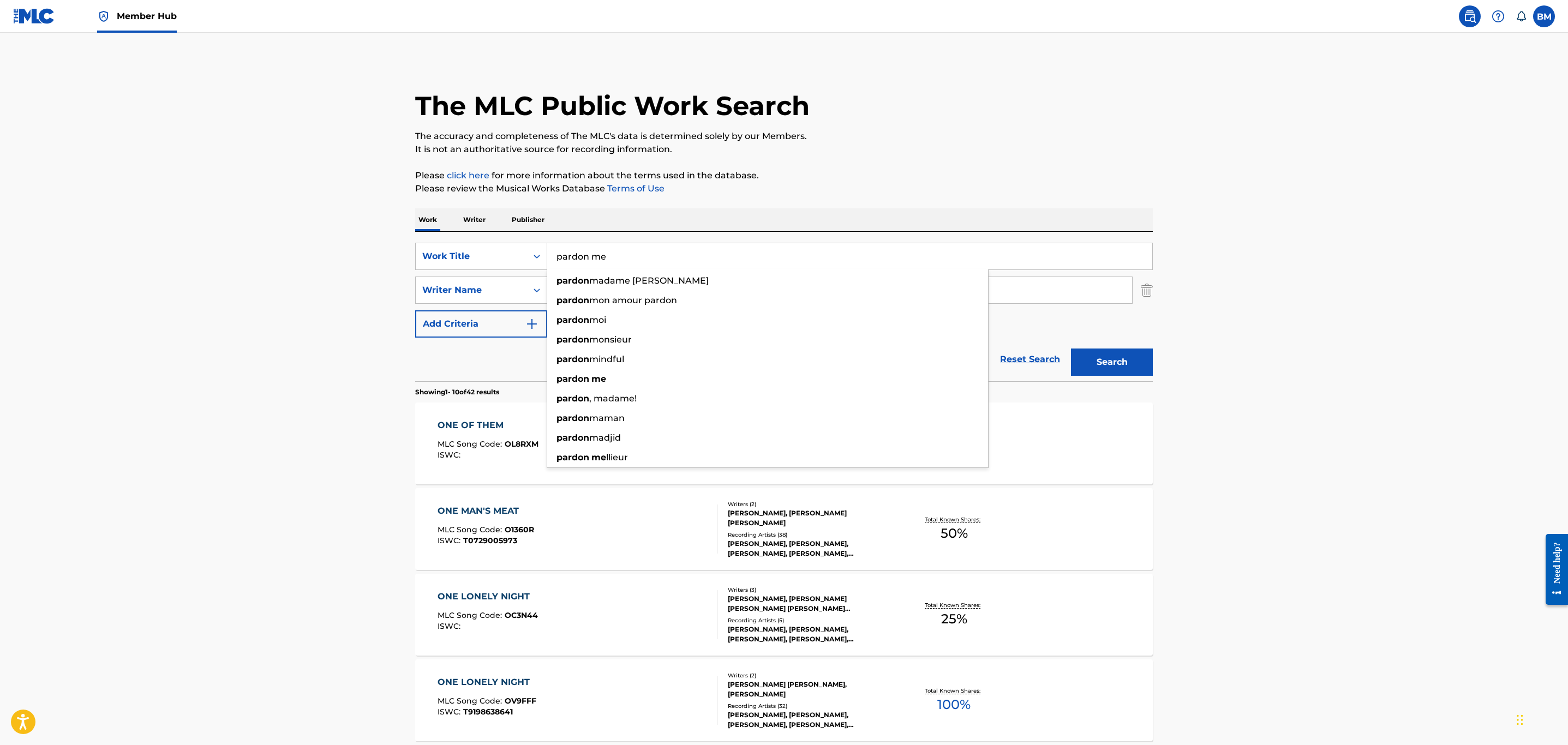
type input "pardon me"
type input "virginie"
click at [1071, 349] on button "Search" at bounding box center [1111, 362] width 82 height 27
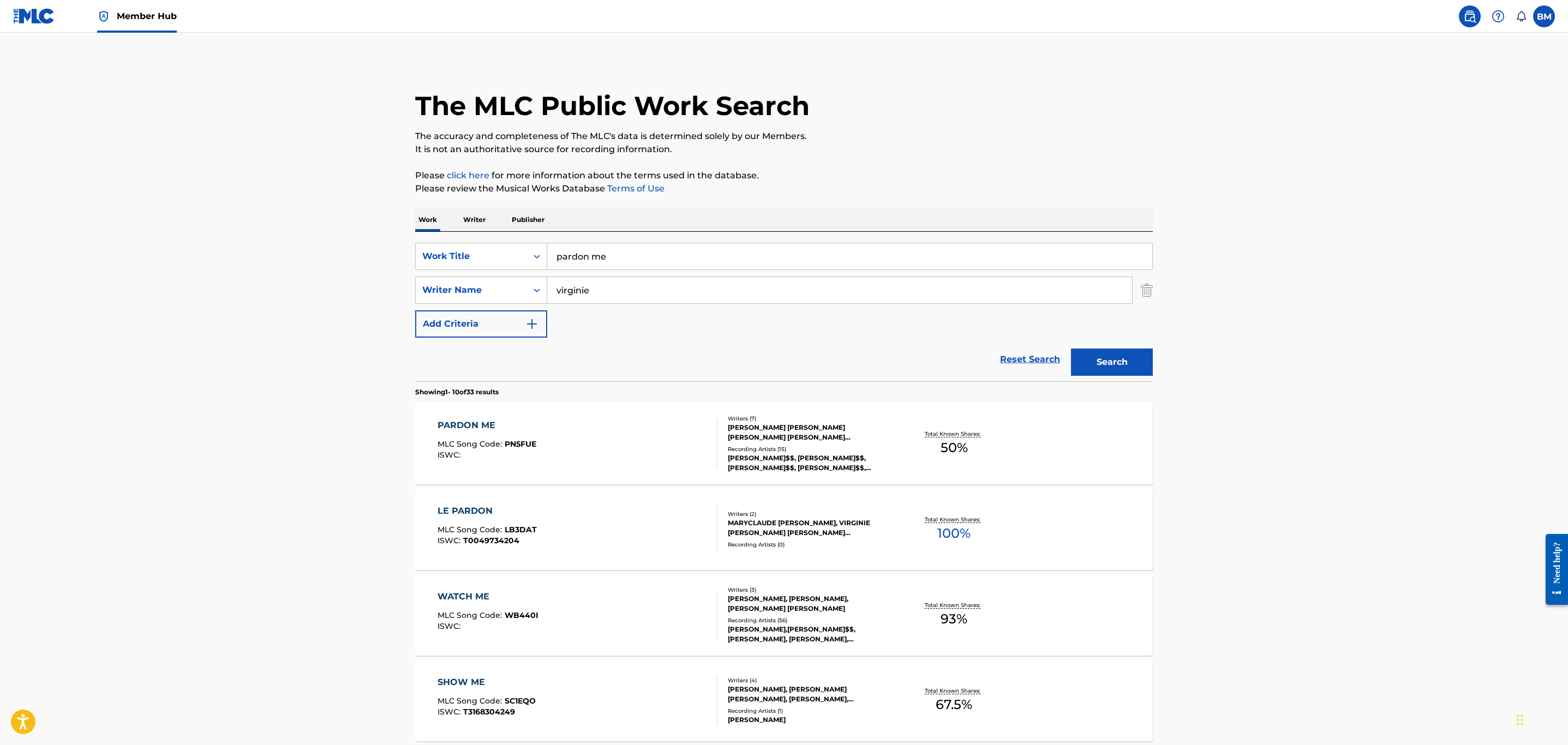
click at [642, 462] on div "PARDON ME MLC Song Code : PN5FUE ISWC :" at bounding box center [578, 443] width 281 height 49
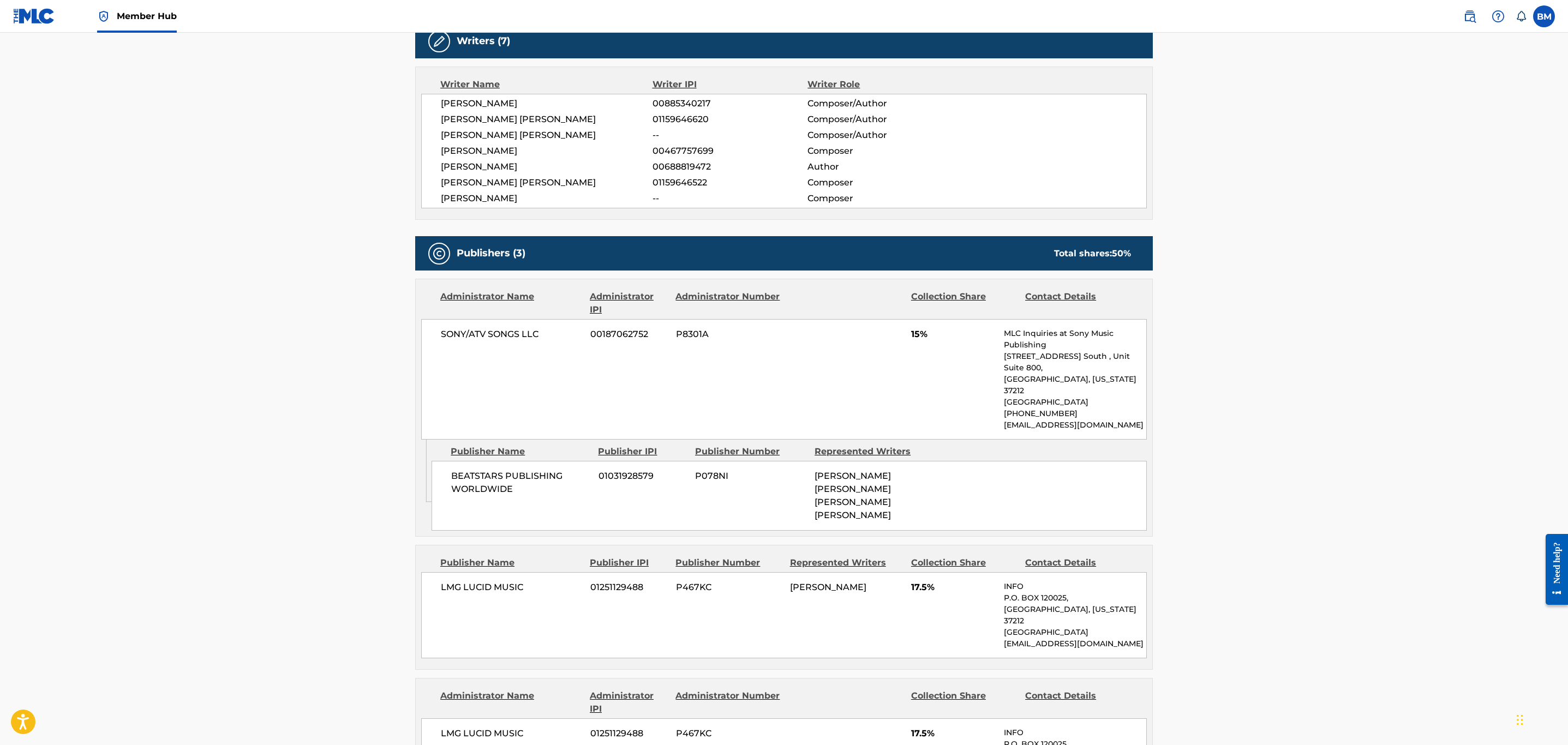
scroll to position [82, 0]
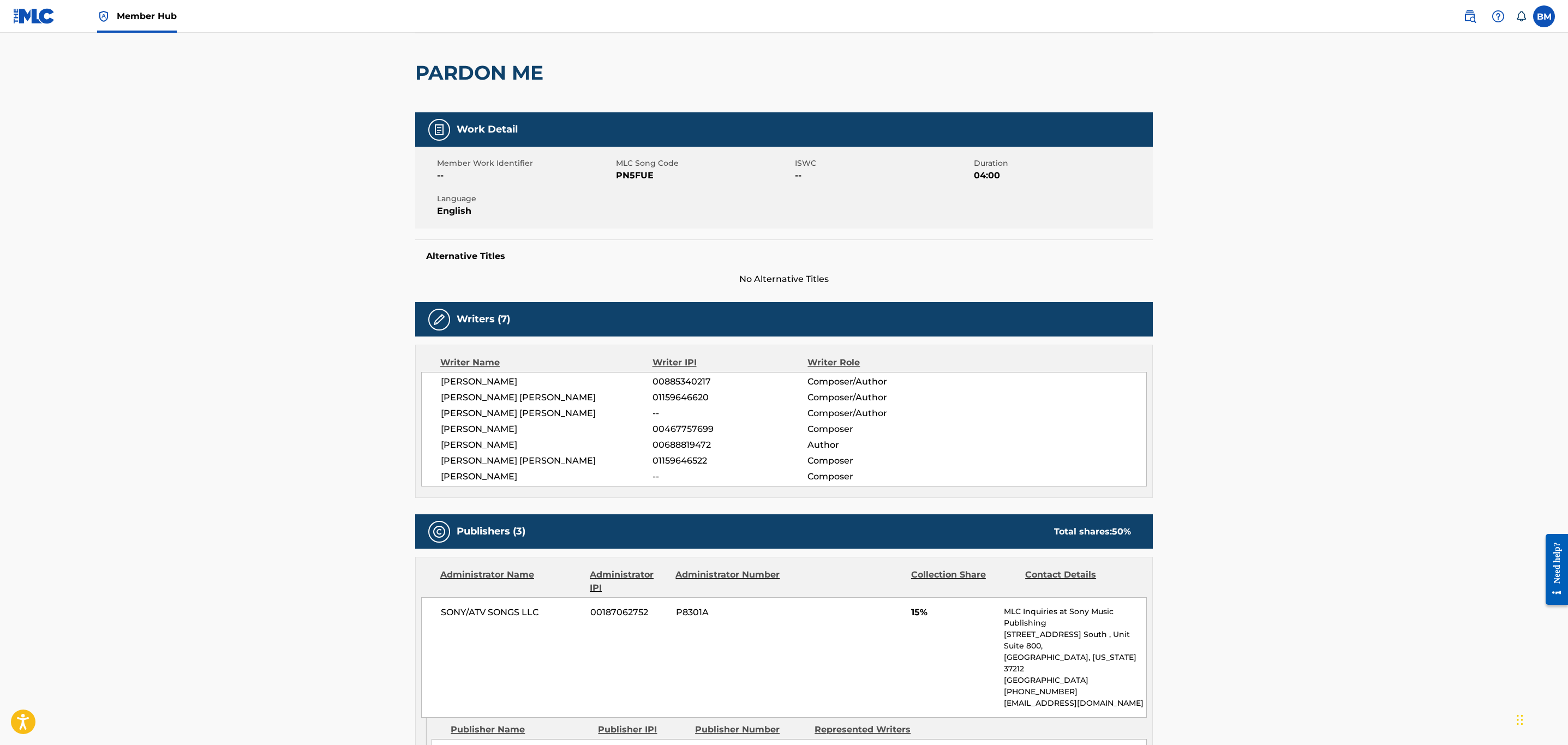
click at [640, 177] on span "PN5FUE" at bounding box center [704, 176] width 177 height 13
copy span "PN5FUE"
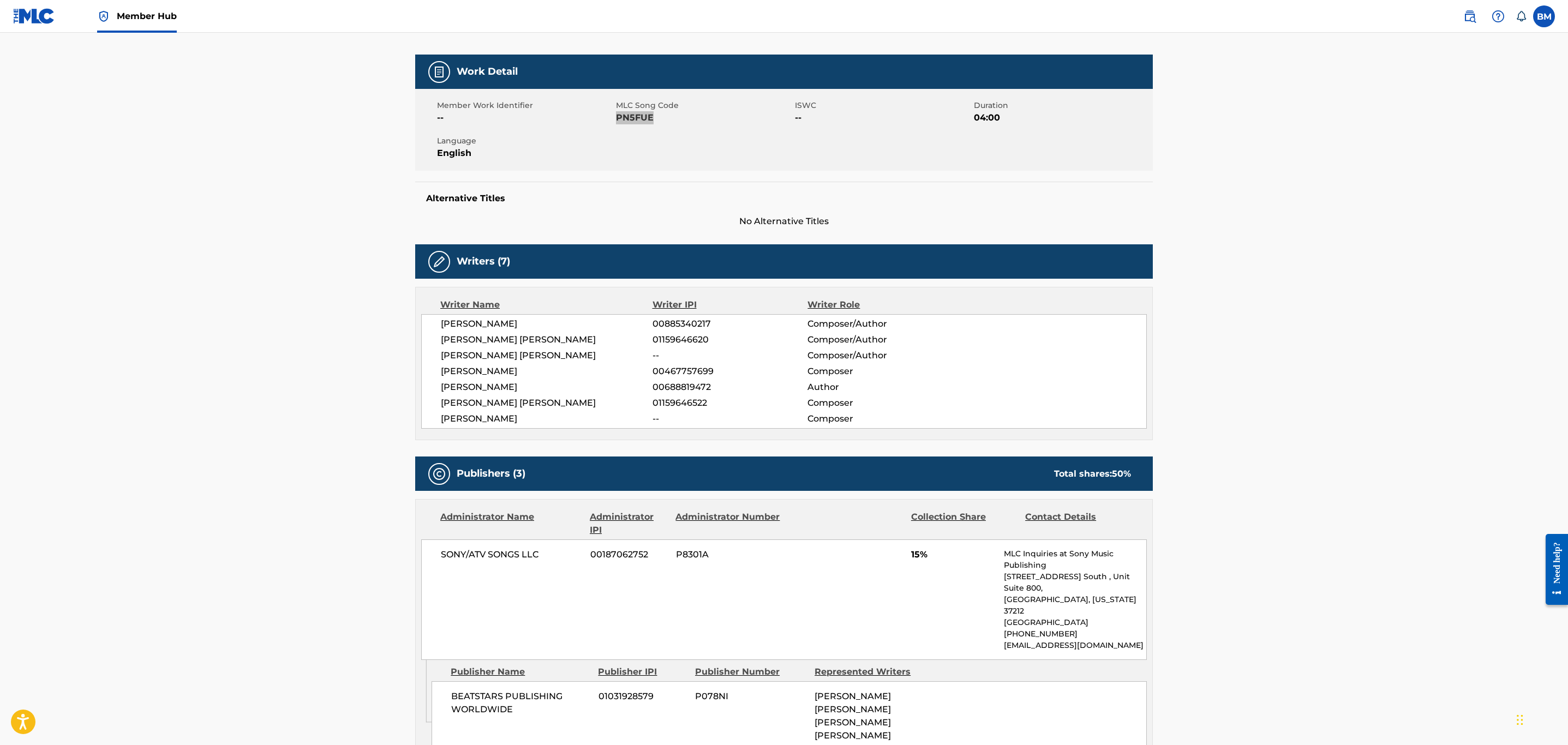
scroll to position [0, 0]
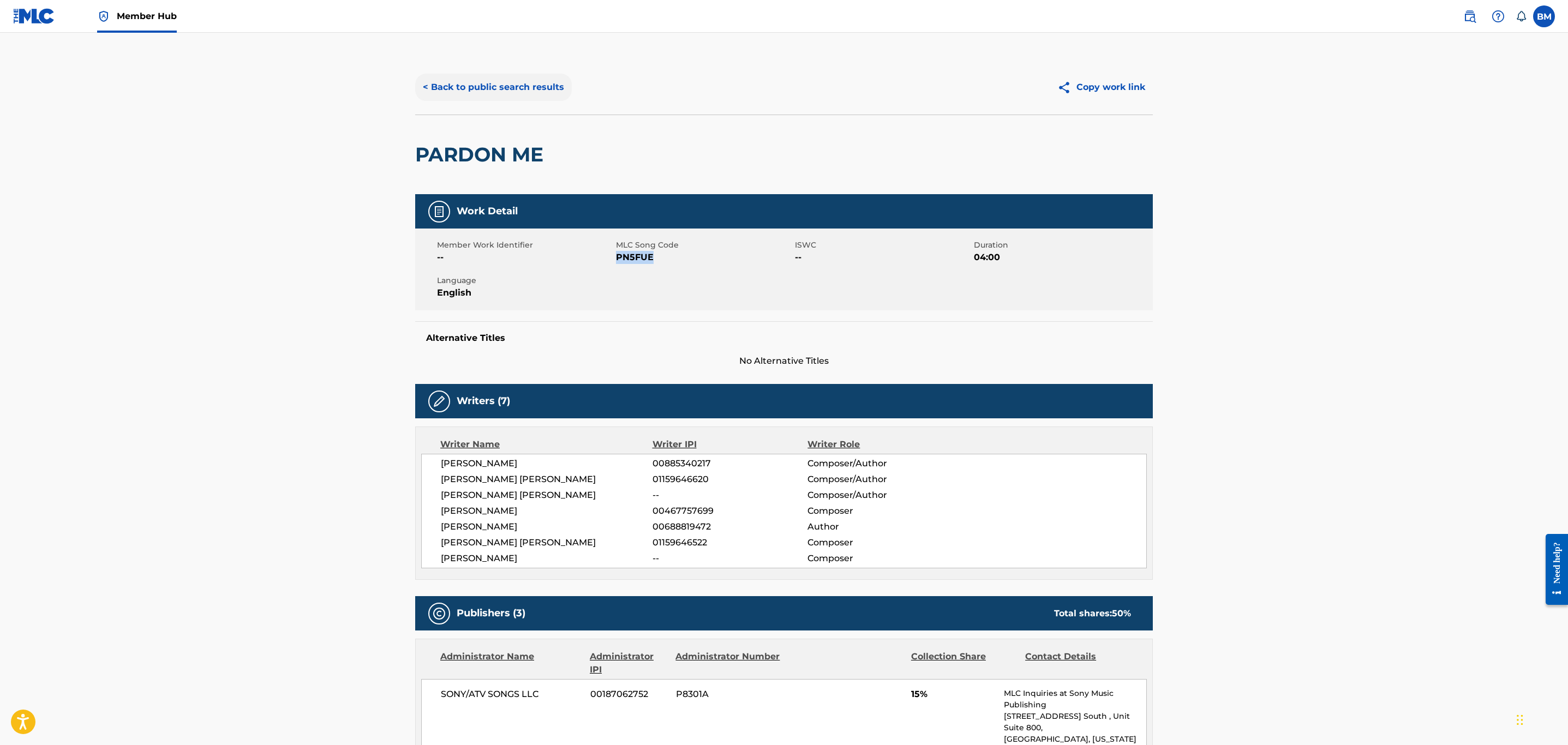
click at [525, 82] on button "< Back to public search results" at bounding box center [493, 87] width 156 height 27
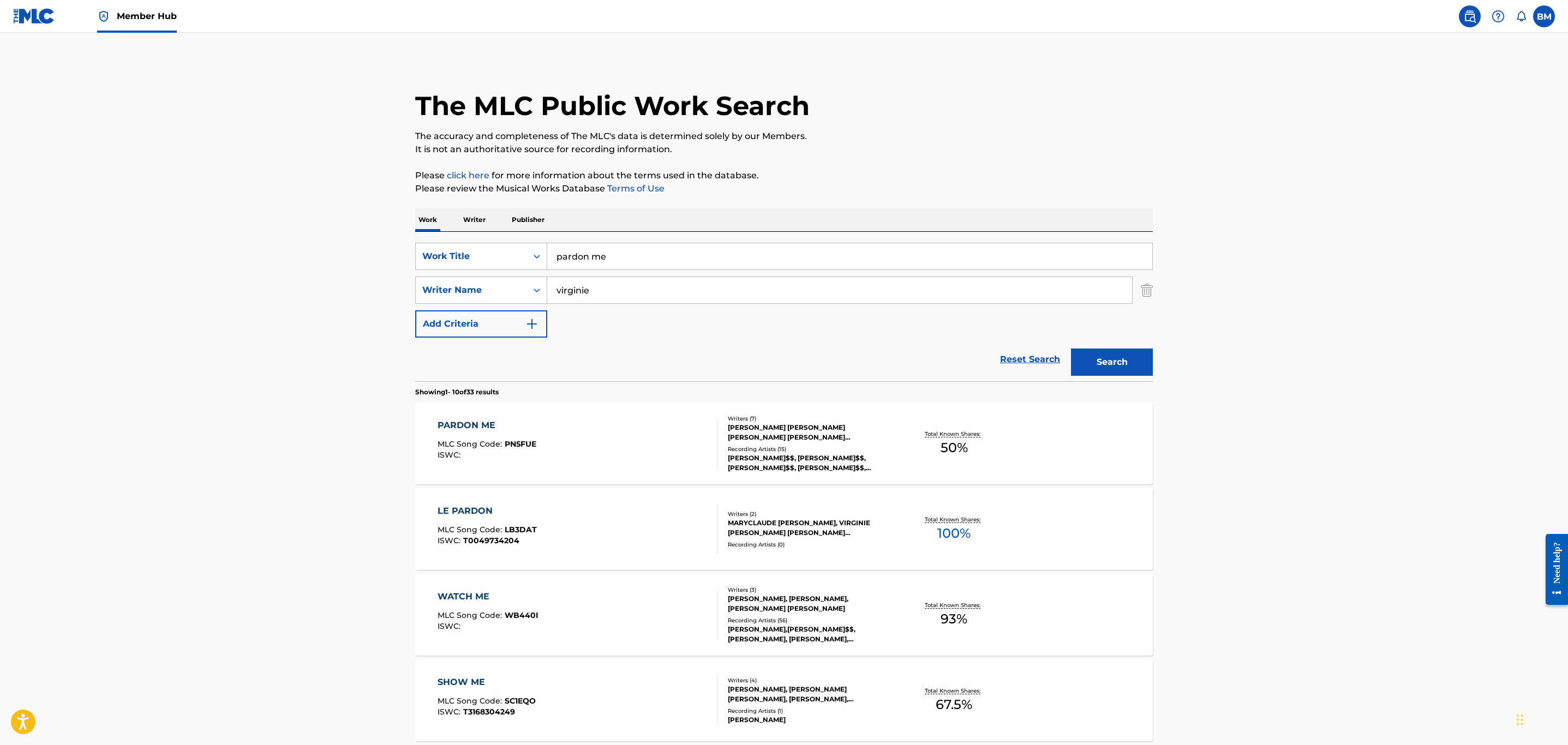
drag, startPoint x: 623, startPoint y: 257, endPoint x: 247, endPoint y: 269, distance: 376.2
click at [247, 269] on main "The MLC Public Work Search The accuracy and completeness of The MLC's data is d…" at bounding box center [784, 675] width 1568 height 1284
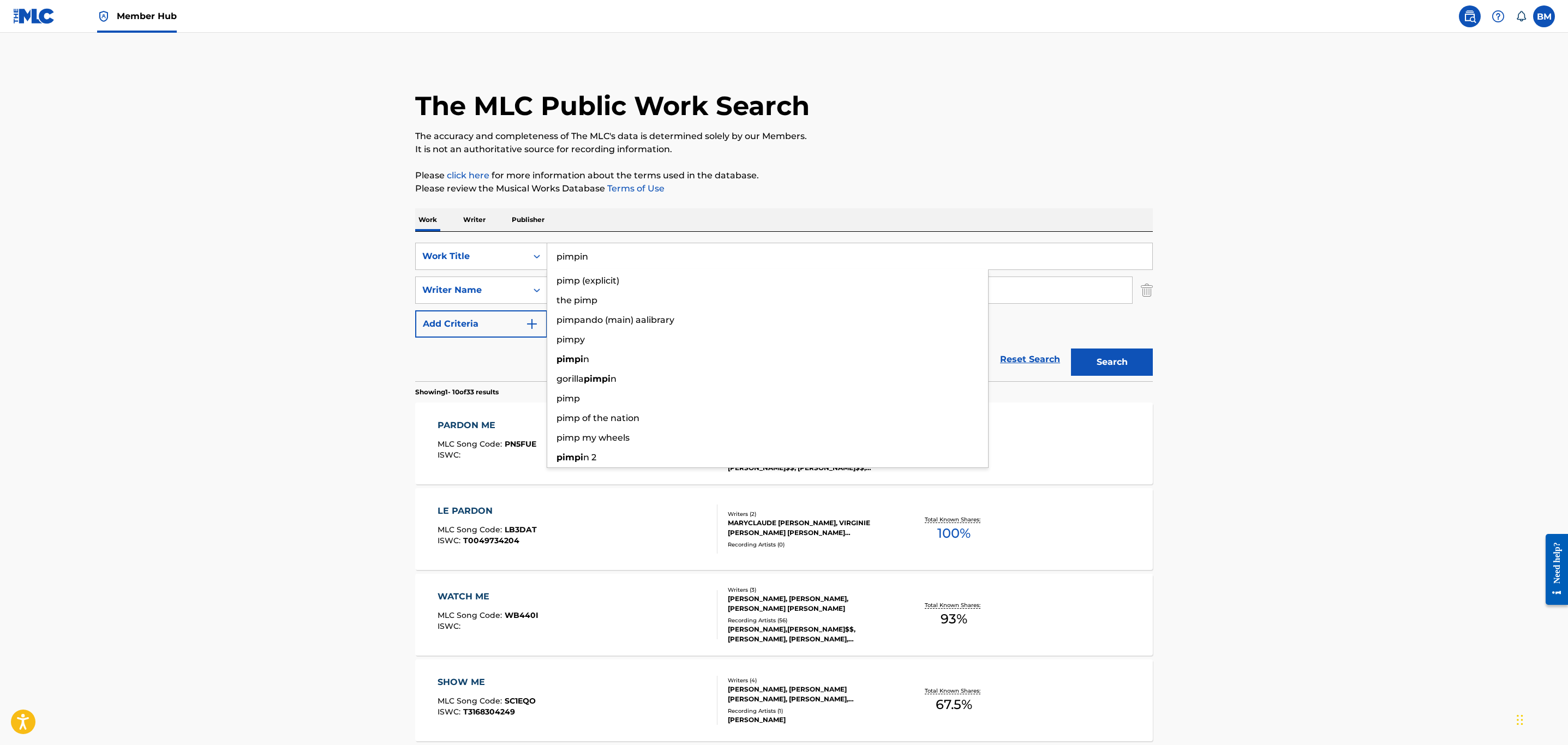
type input "pimpin"
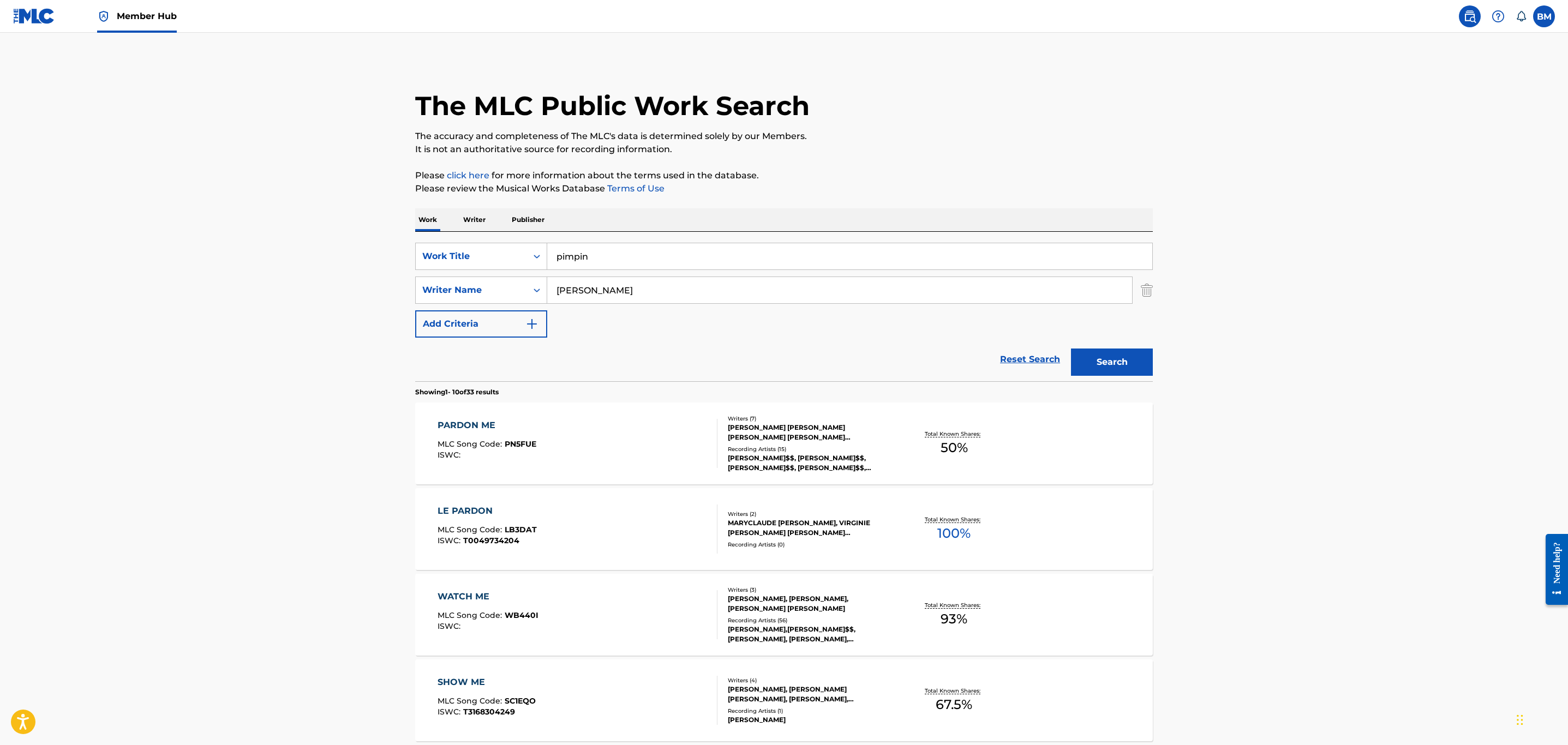
type input "[PERSON_NAME]"
click at [1071, 349] on button "Search" at bounding box center [1111, 362] width 82 height 27
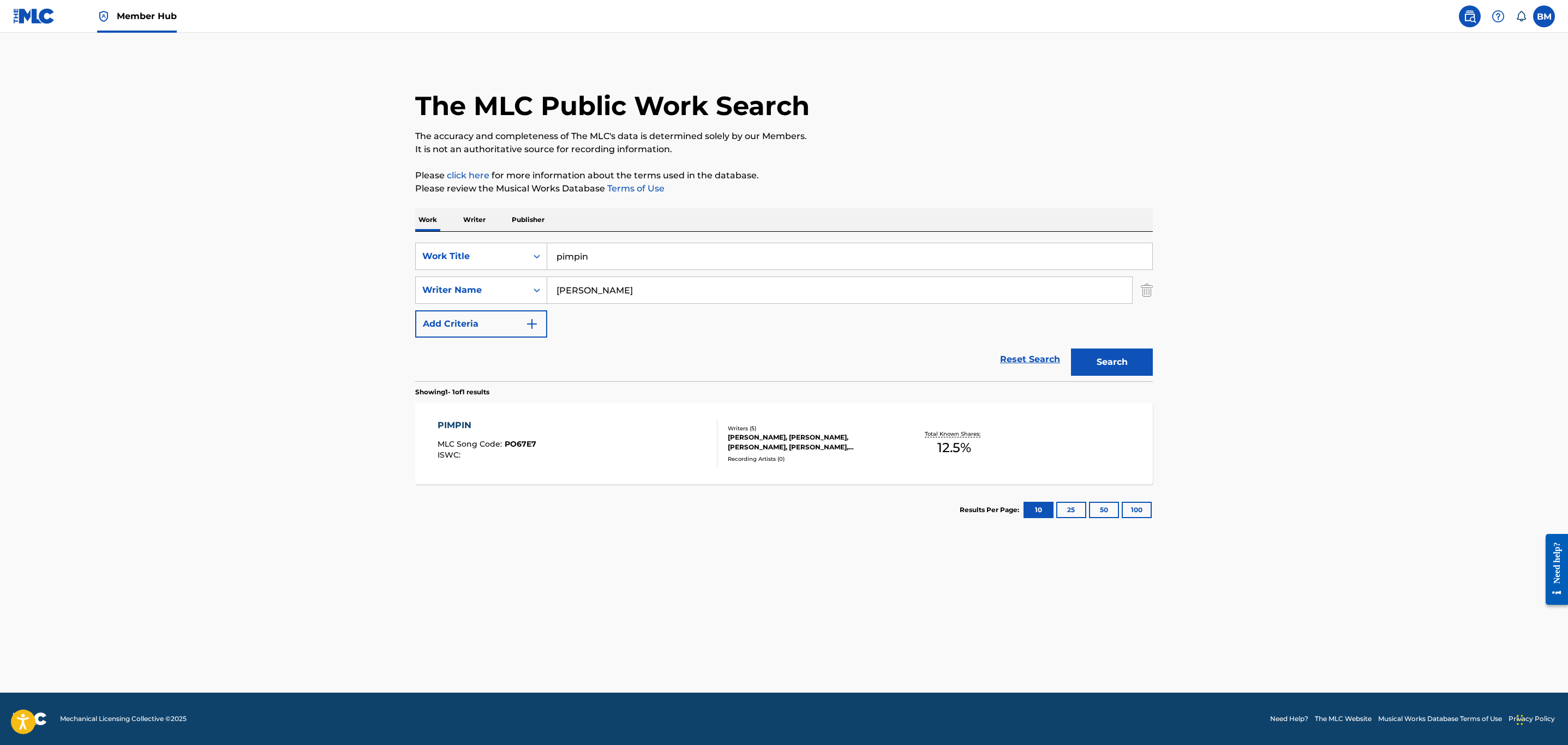
click at [628, 455] on div "PIMPIN MLC Song Code : PO67E7 ISWC :" at bounding box center [578, 443] width 281 height 49
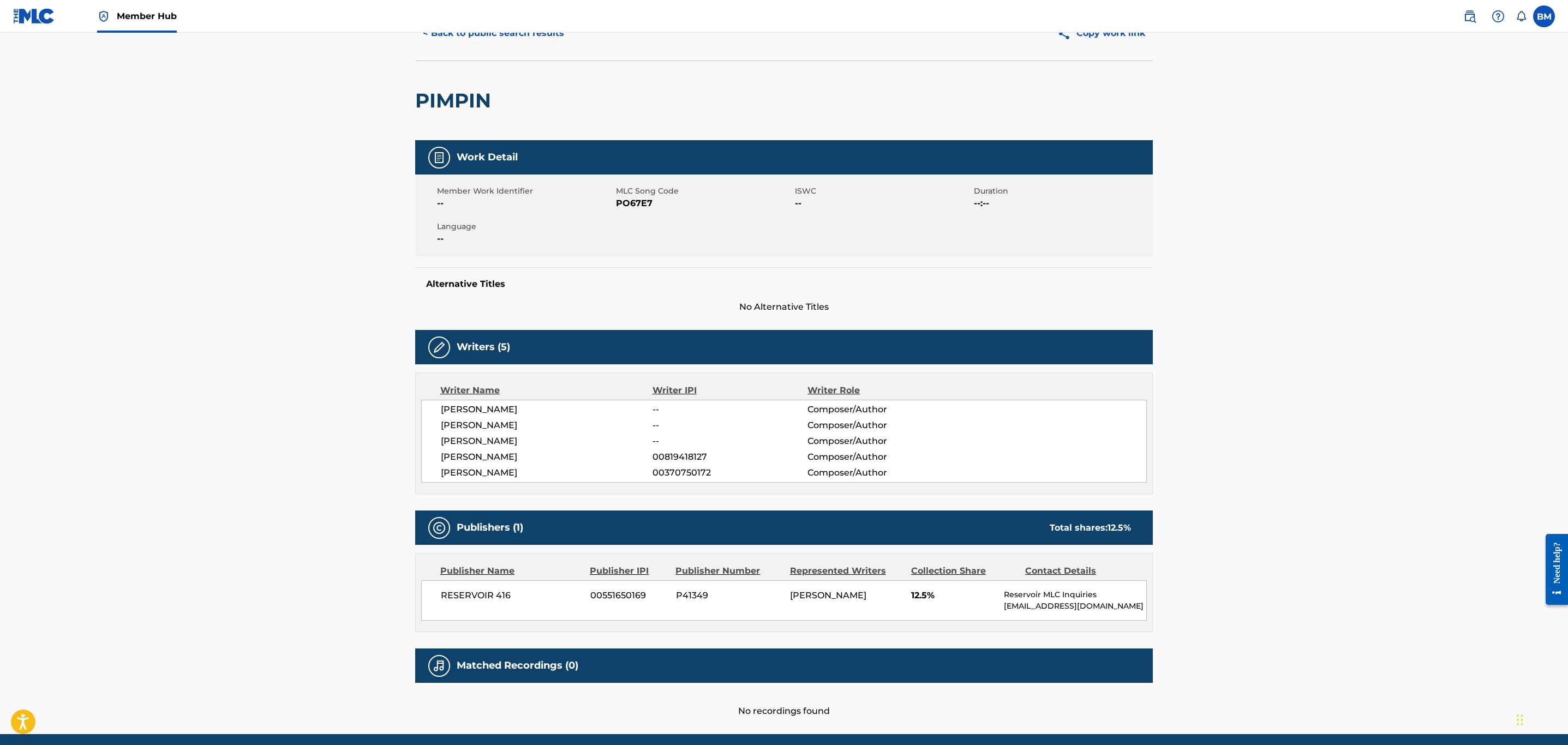
scroll to position [97, 0]
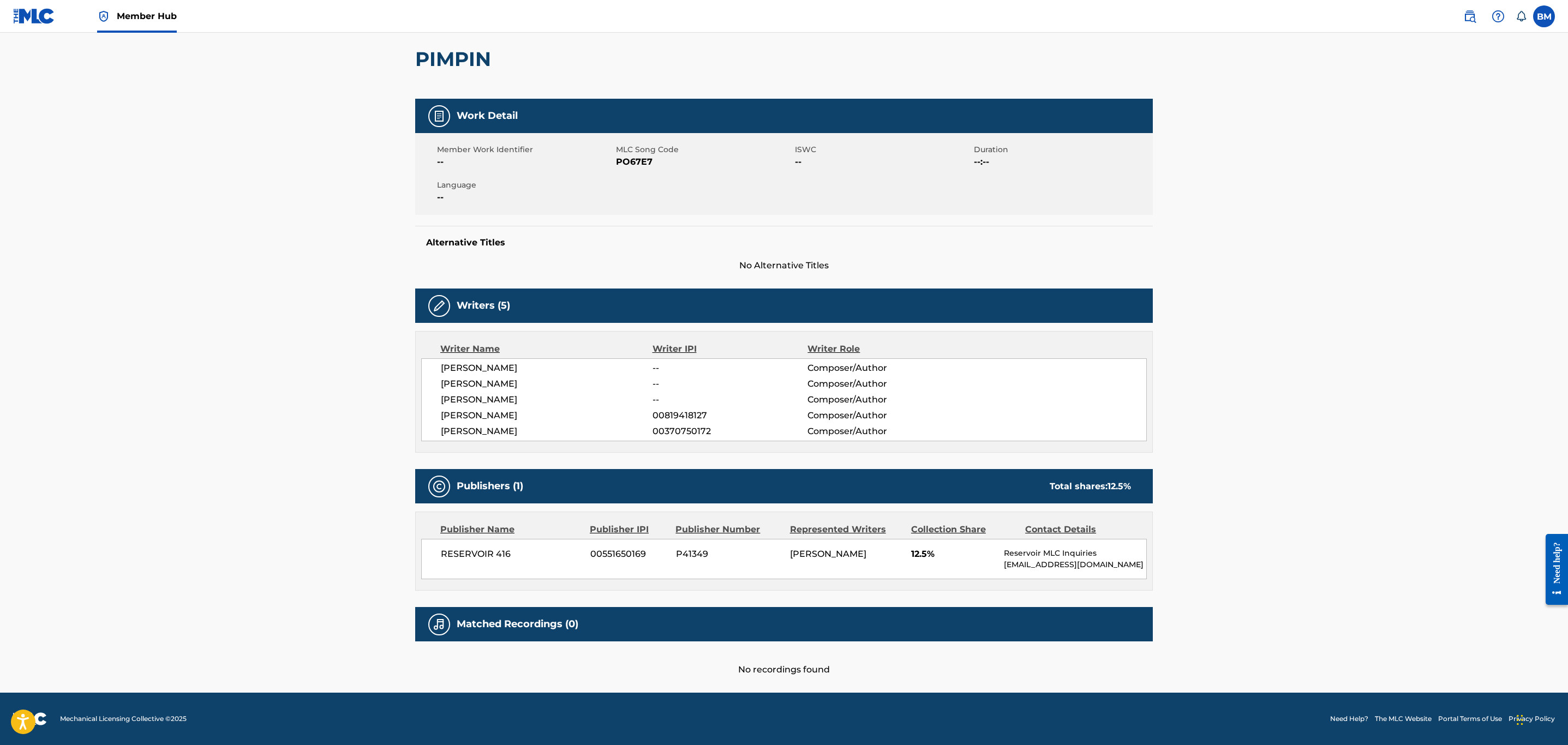
click at [632, 164] on span "PO67E7" at bounding box center [704, 162] width 177 height 13
copy span "PO67E7"
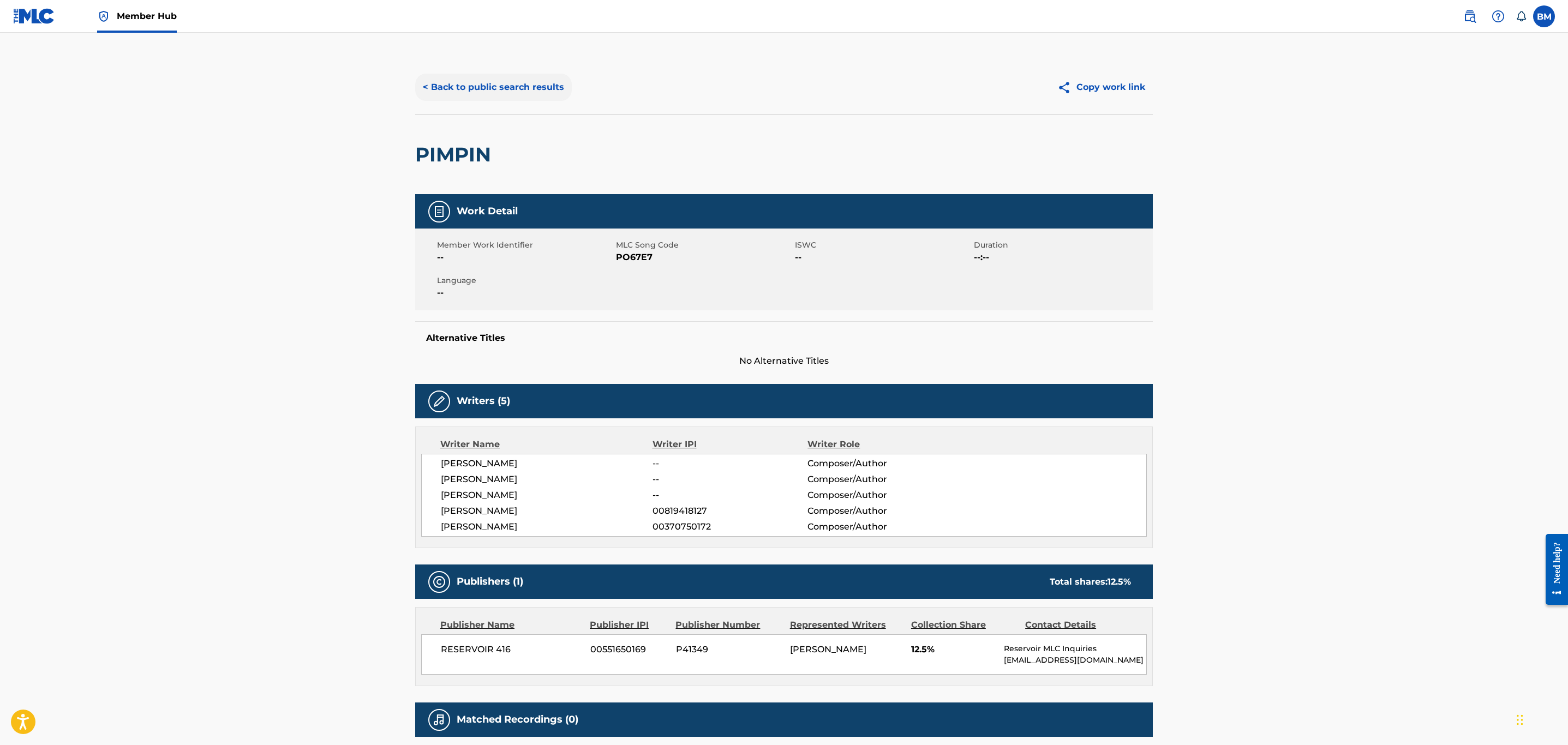
drag, startPoint x: 495, startPoint y: 102, endPoint x: 489, endPoint y: 84, distance: 19.0
click at [495, 102] on div "< Back to public search results Copy work link" at bounding box center [784, 88] width 738 height 55
click at [489, 84] on button "< Back to public search results" at bounding box center [493, 87] width 156 height 27
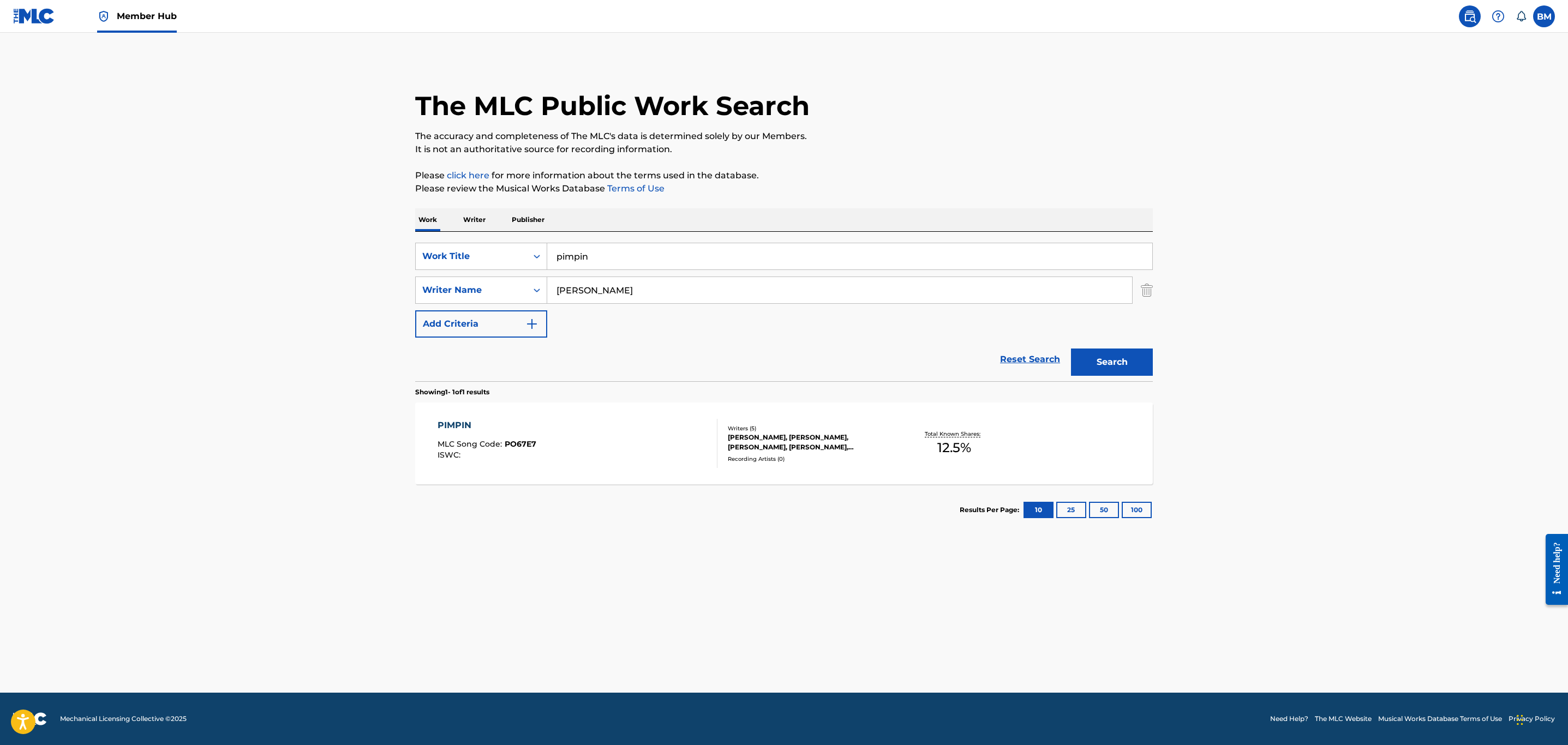
drag, startPoint x: 701, startPoint y: 257, endPoint x: 285, endPoint y: 257, distance: 416.0
click at [285, 257] on main "The MLC Public Work Search The accuracy and completeness of The MLC's data is d…" at bounding box center [784, 363] width 1568 height 660
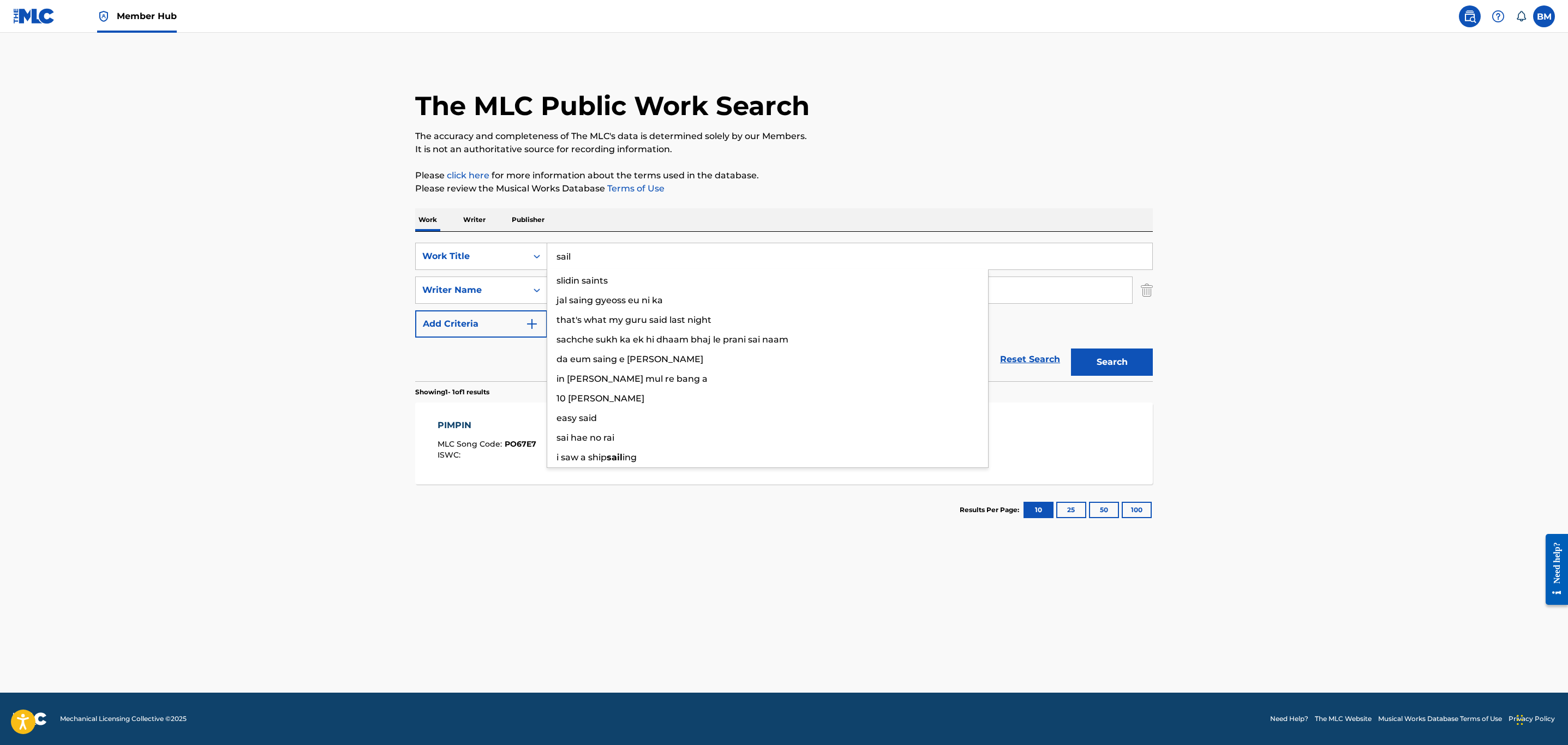
type input "sail"
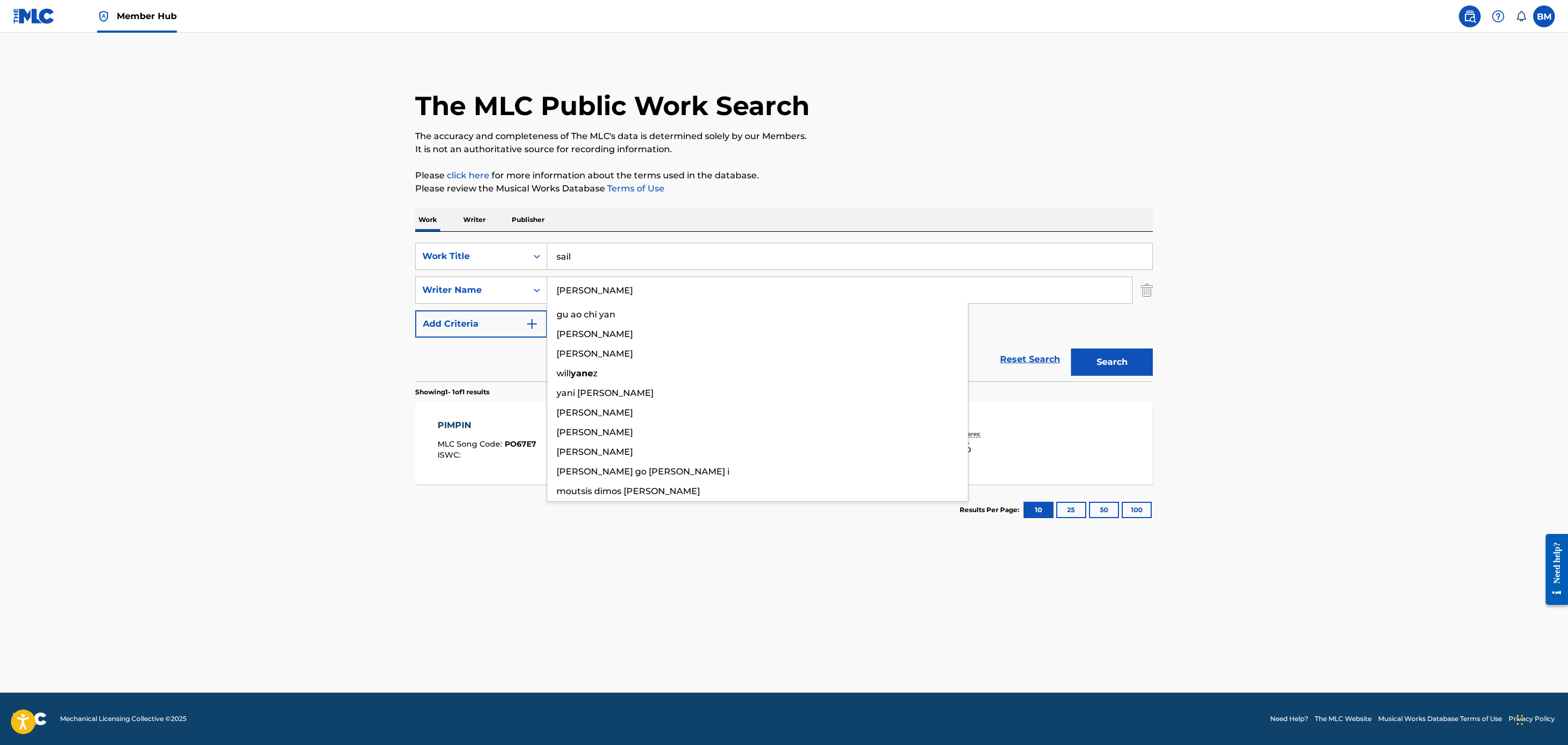
type input "[PERSON_NAME]"
click at [1071, 349] on button "Search" at bounding box center [1111, 362] width 82 height 27
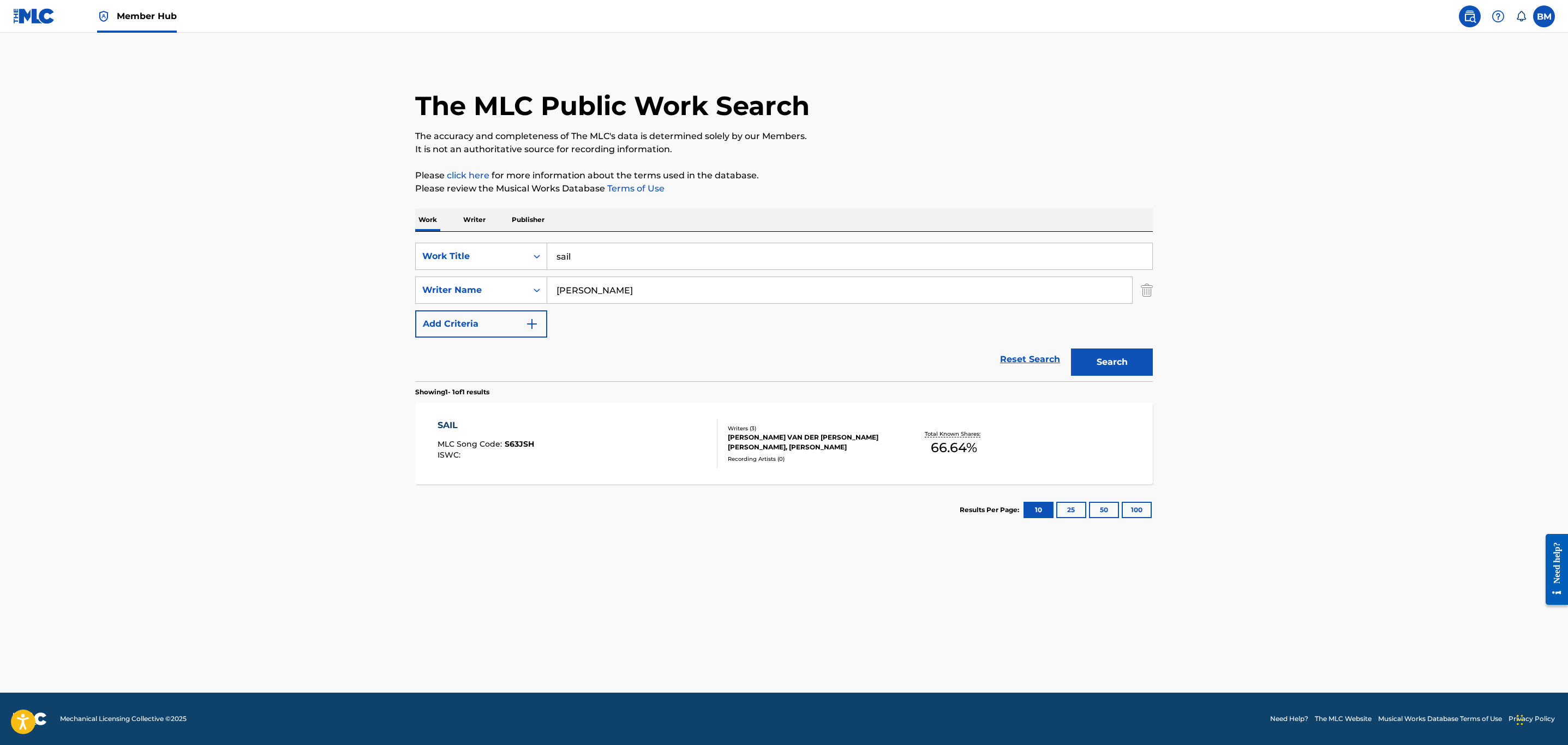
click at [675, 447] on div "SAIL MLC Song Code : S63JSH ISWC :" at bounding box center [578, 443] width 281 height 49
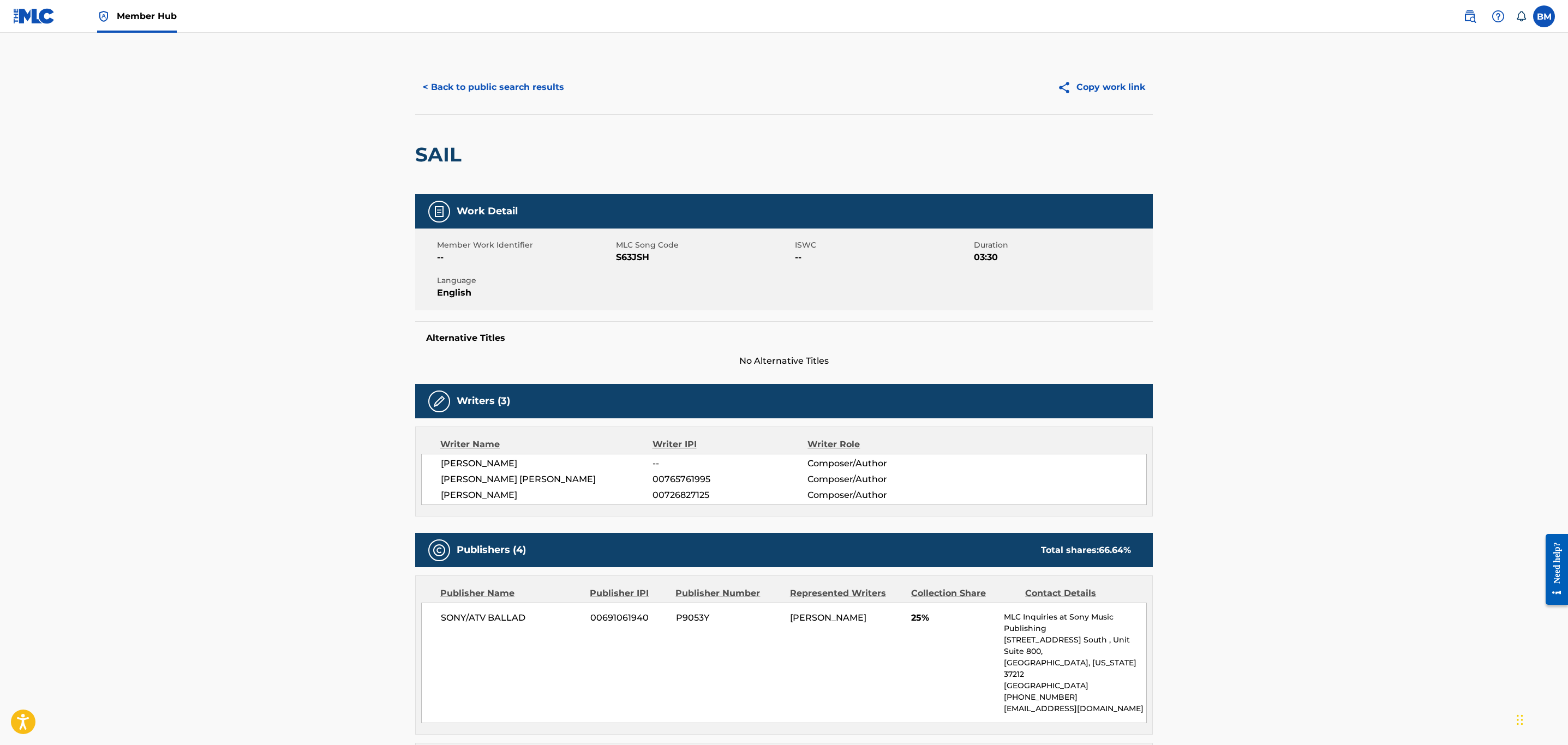
click at [630, 259] on span "S63JSH" at bounding box center [704, 257] width 177 height 13
click at [529, 88] on button "< Back to public search results" at bounding box center [493, 87] width 156 height 27
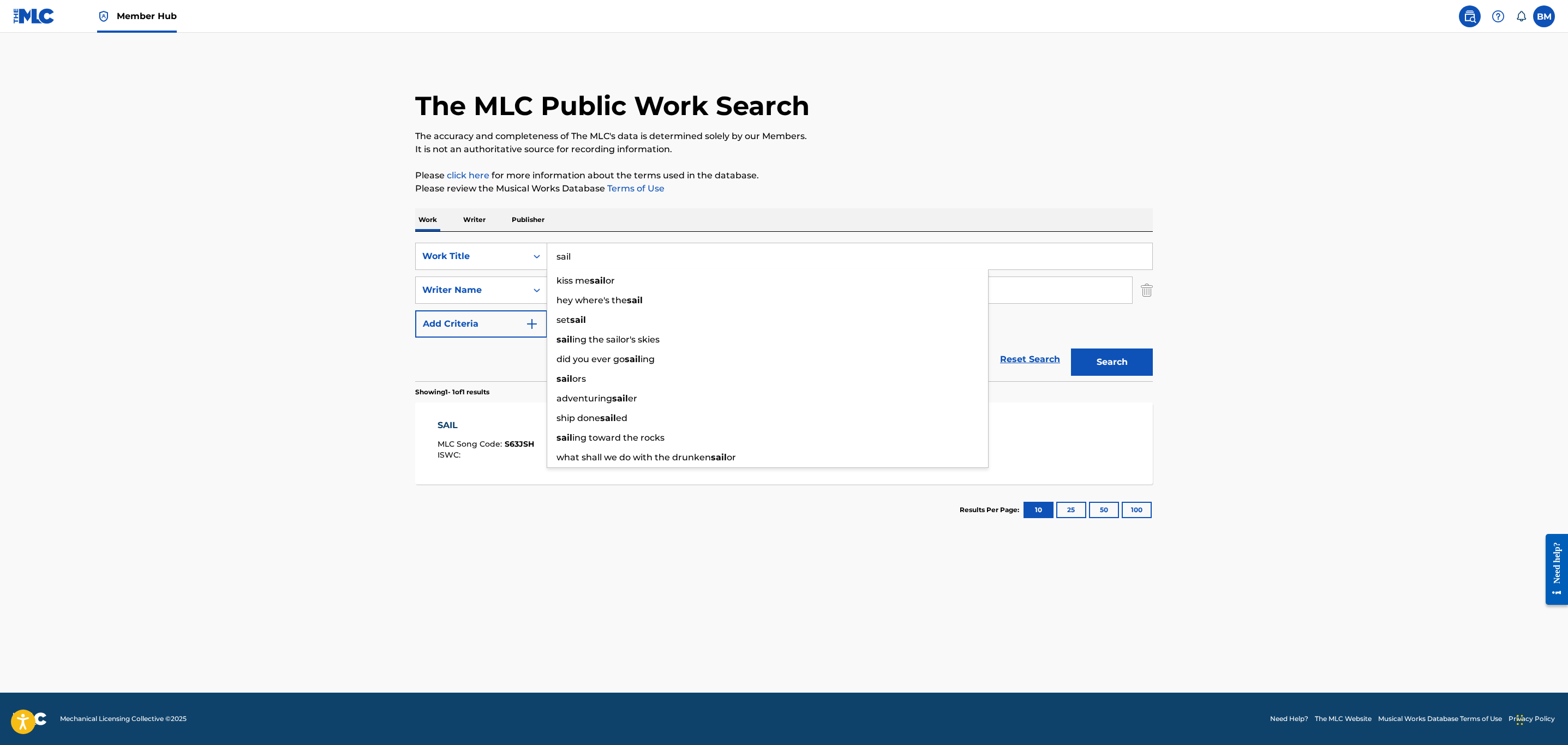
drag, startPoint x: 621, startPoint y: 245, endPoint x: 253, endPoint y: 254, distance: 368.1
click at [253, 254] on main "The MLC Public Work Search The accuracy and completeness of The MLC's data is d…" at bounding box center [784, 363] width 1568 height 660
type input "shout"
type input "guetta"
click at [1071, 349] on button "Search" at bounding box center [1111, 362] width 82 height 27
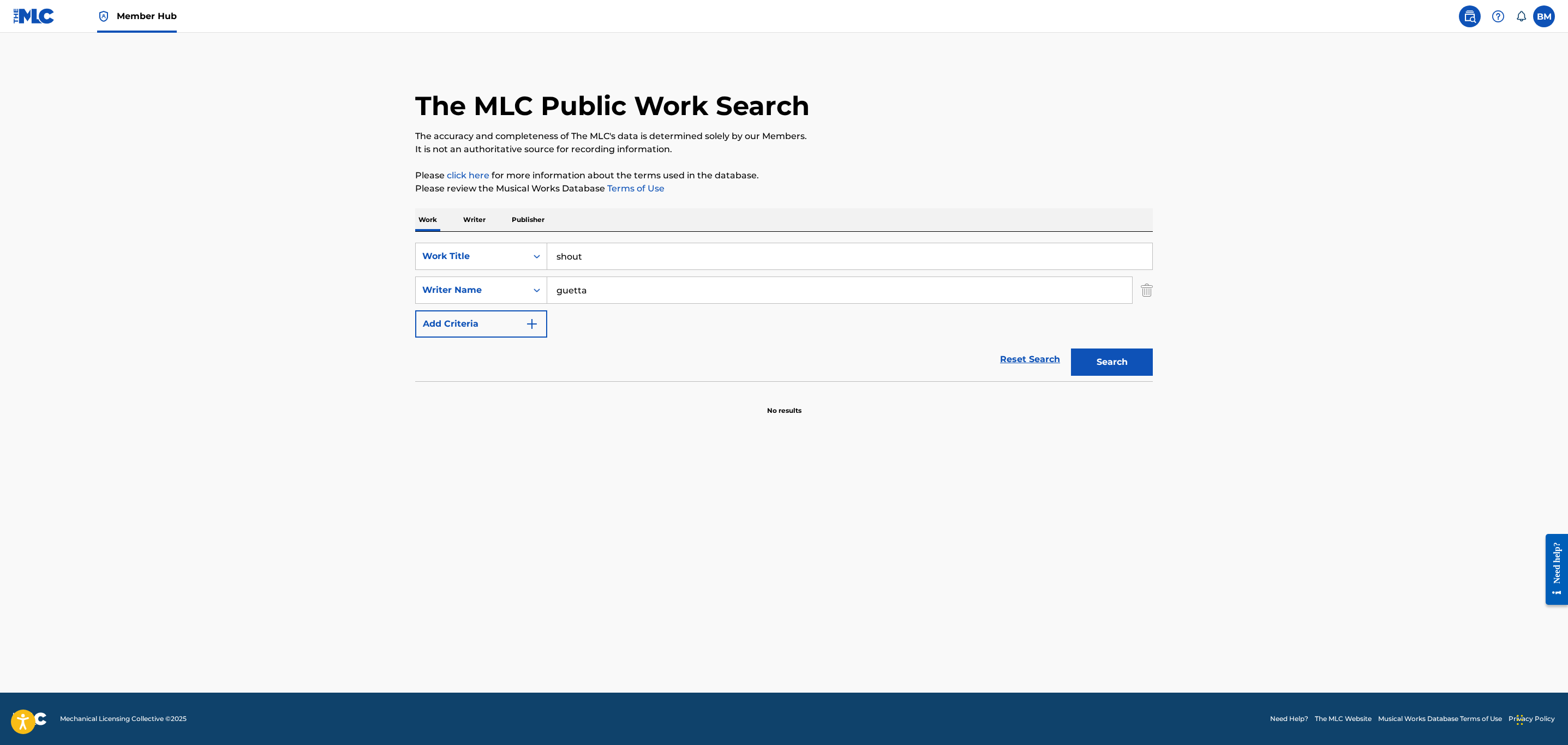
drag, startPoint x: 606, startPoint y: 252, endPoint x: 285, endPoint y: 246, distance: 321.1
click at [285, 246] on main "The MLC Public Work Search The accuracy and completeness of The MLC's data is d…" at bounding box center [784, 363] width 1568 height 660
type input "sippin country"
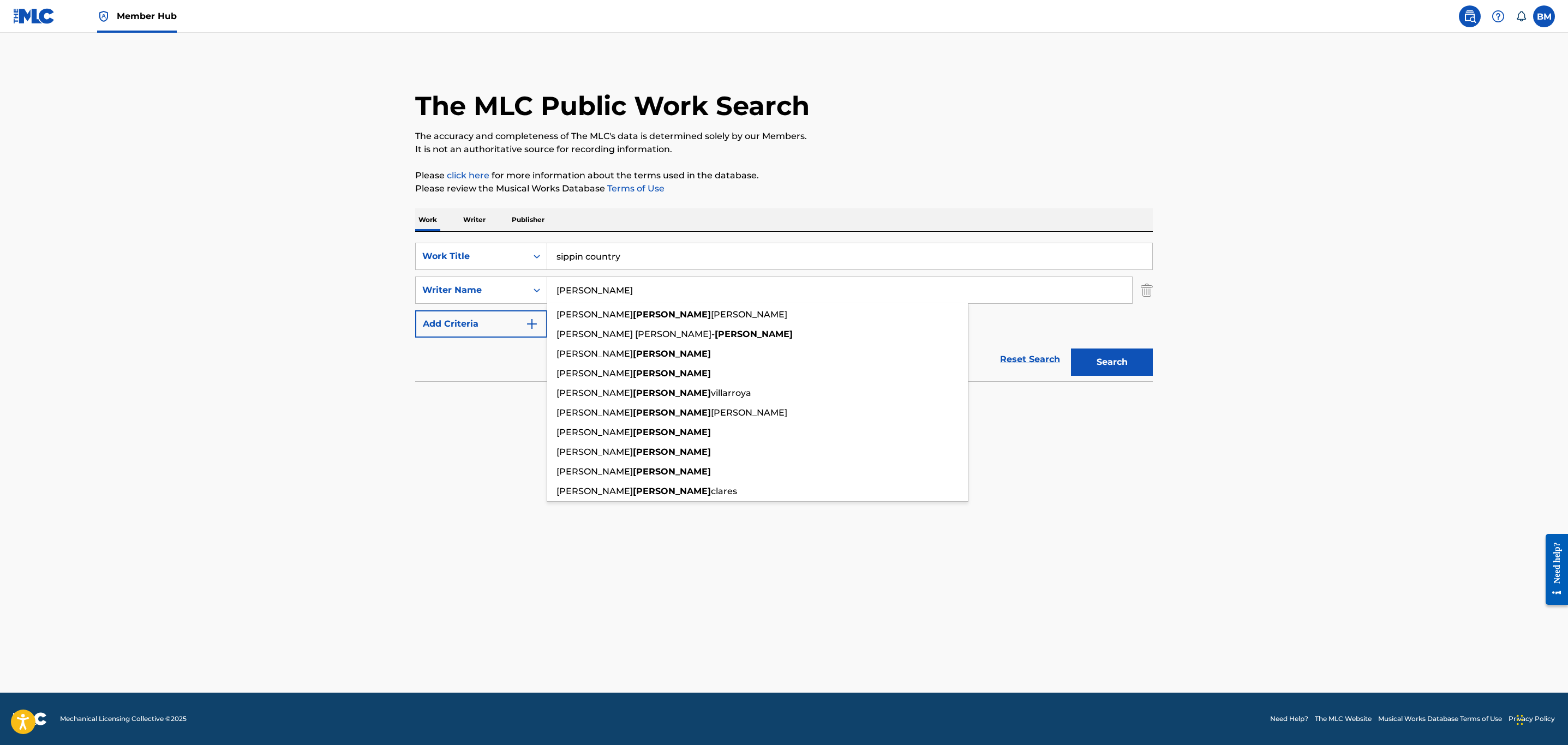
type input "[PERSON_NAME]"
click at [1071, 349] on button "Search" at bounding box center [1111, 362] width 82 height 27
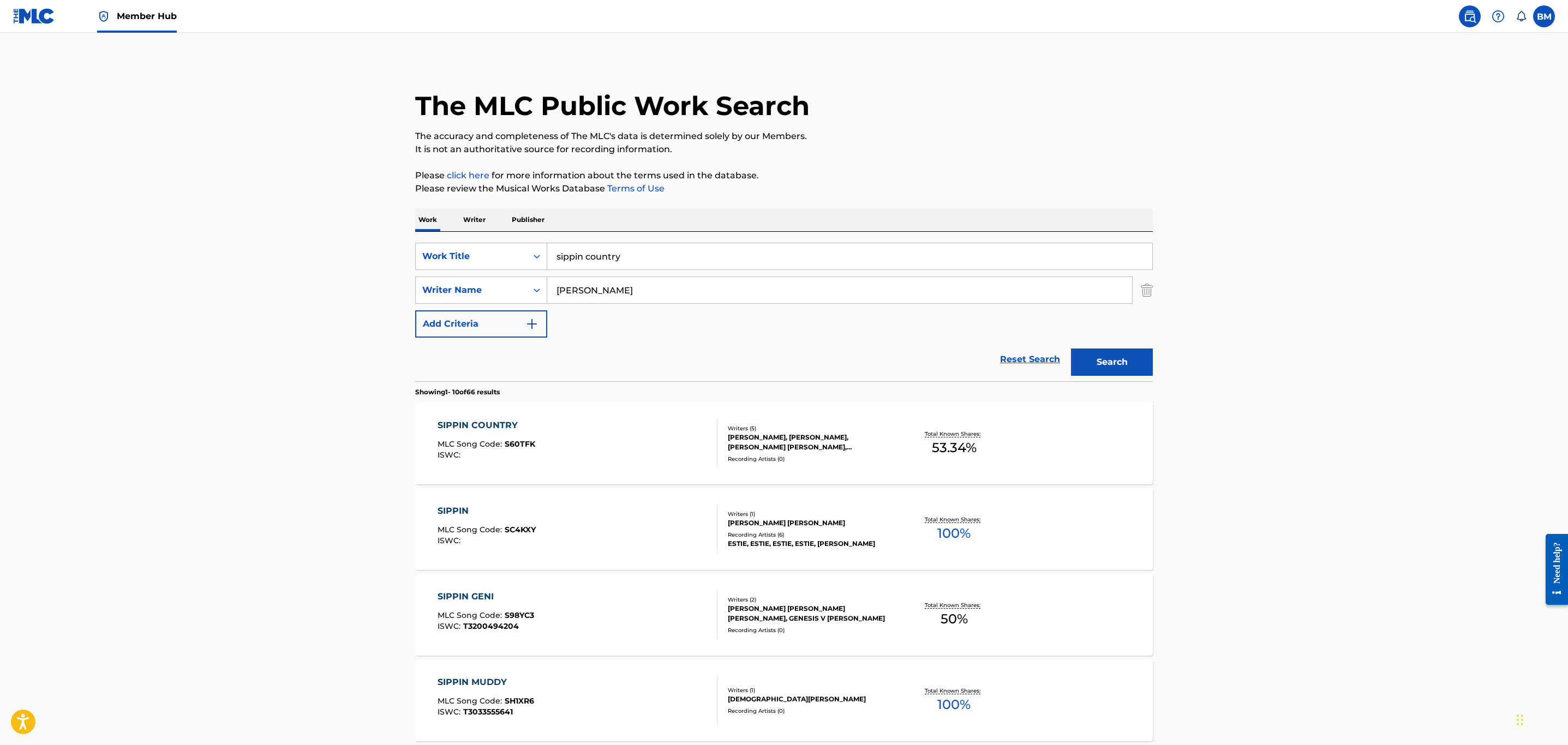
click at [601, 430] on div "SIPPIN COUNTRY MLC Song Code : S60TFK ISWC :" at bounding box center [578, 443] width 281 height 49
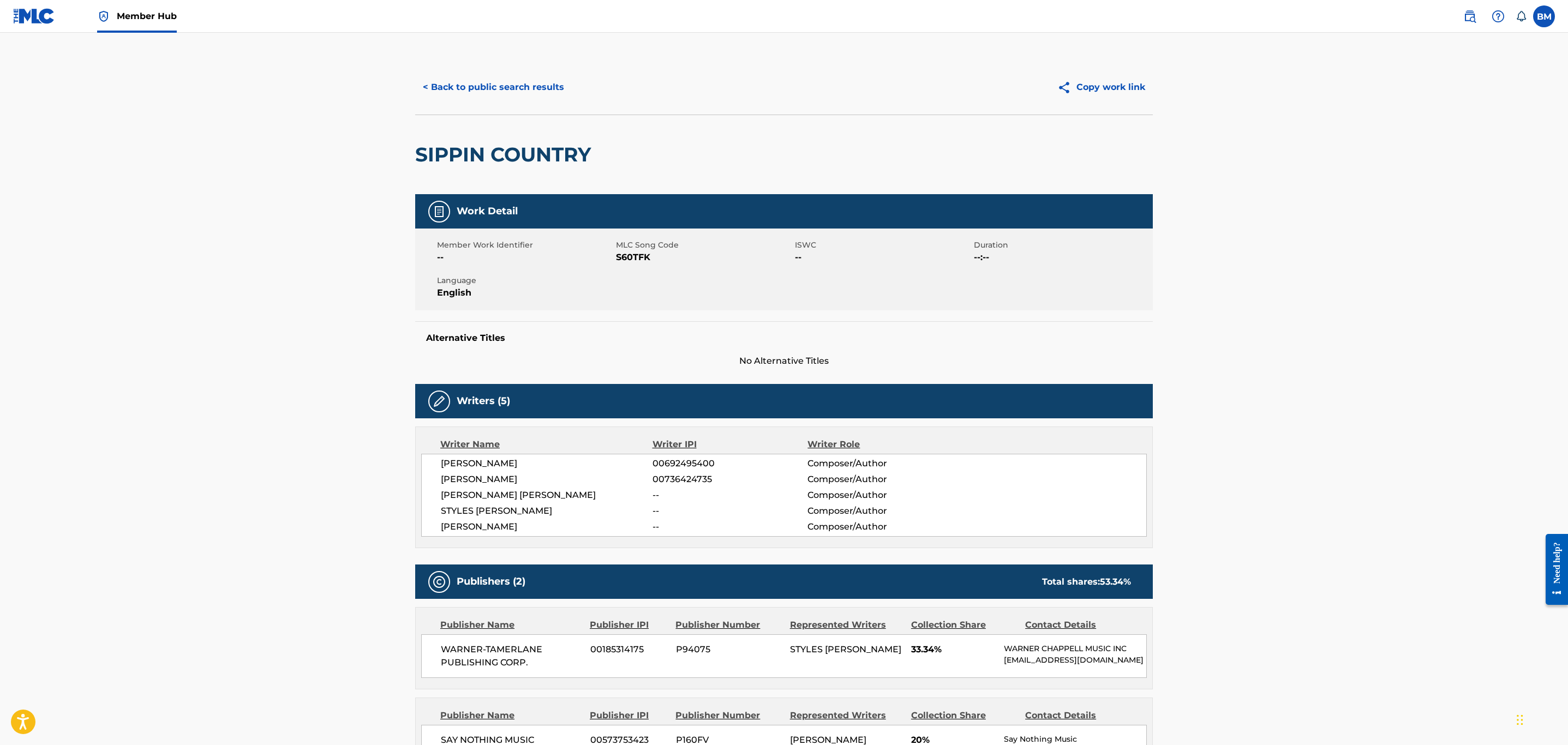
click at [637, 261] on span "S60TFK" at bounding box center [704, 257] width 177 height 13
click at [511, 77] on button "< Back to public search results" at bounding box center [493, 87] width 156 height 27
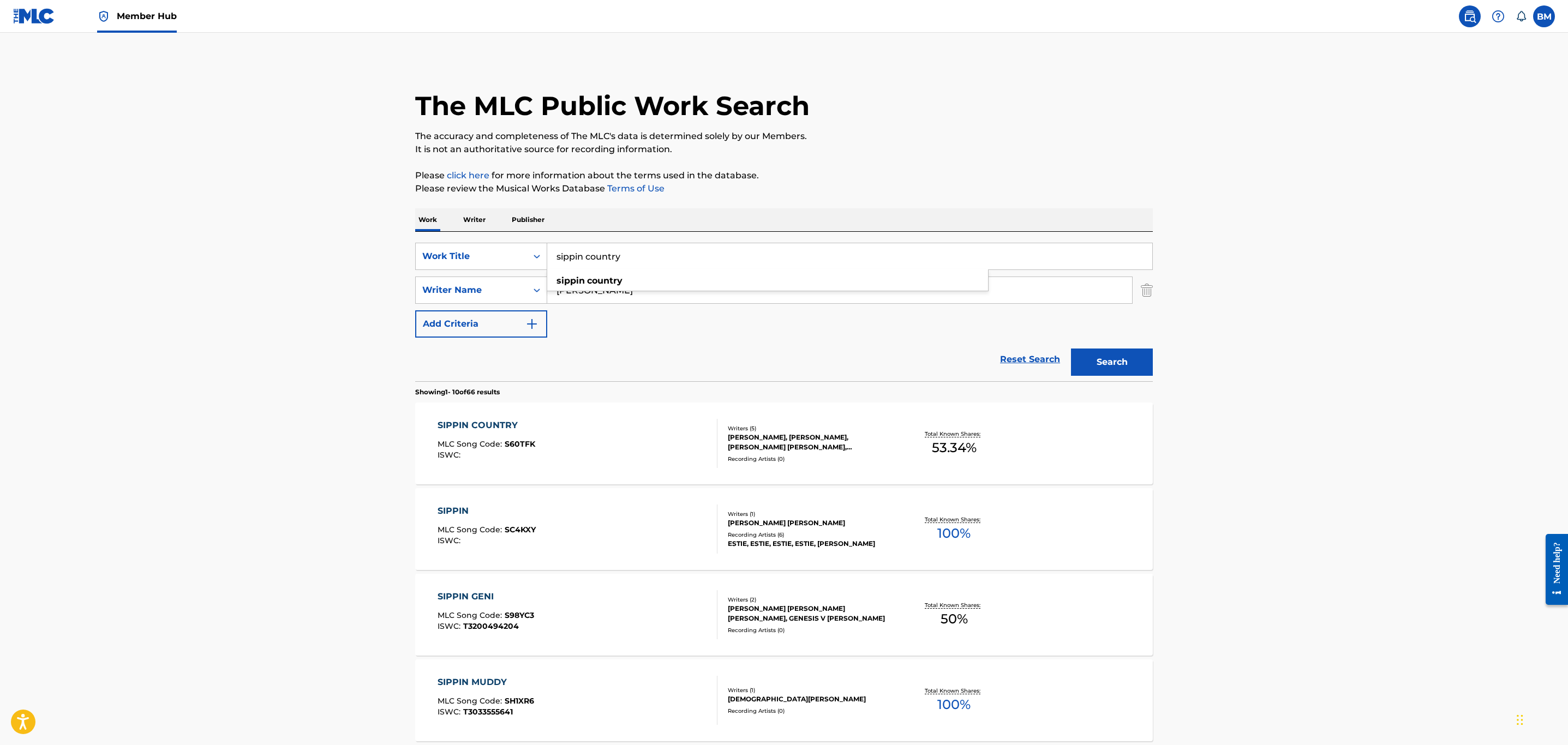
drag, startPoint x: 647, startPoint y: 250, endPoint x: 334, endPoint y: 250, distance: 313.0
click at [334, 250] on main "The MLC Public Work Search The accuracy and completeness of The MLC's data is d…" at bounding box center [784, 675] width 1568 height 1284
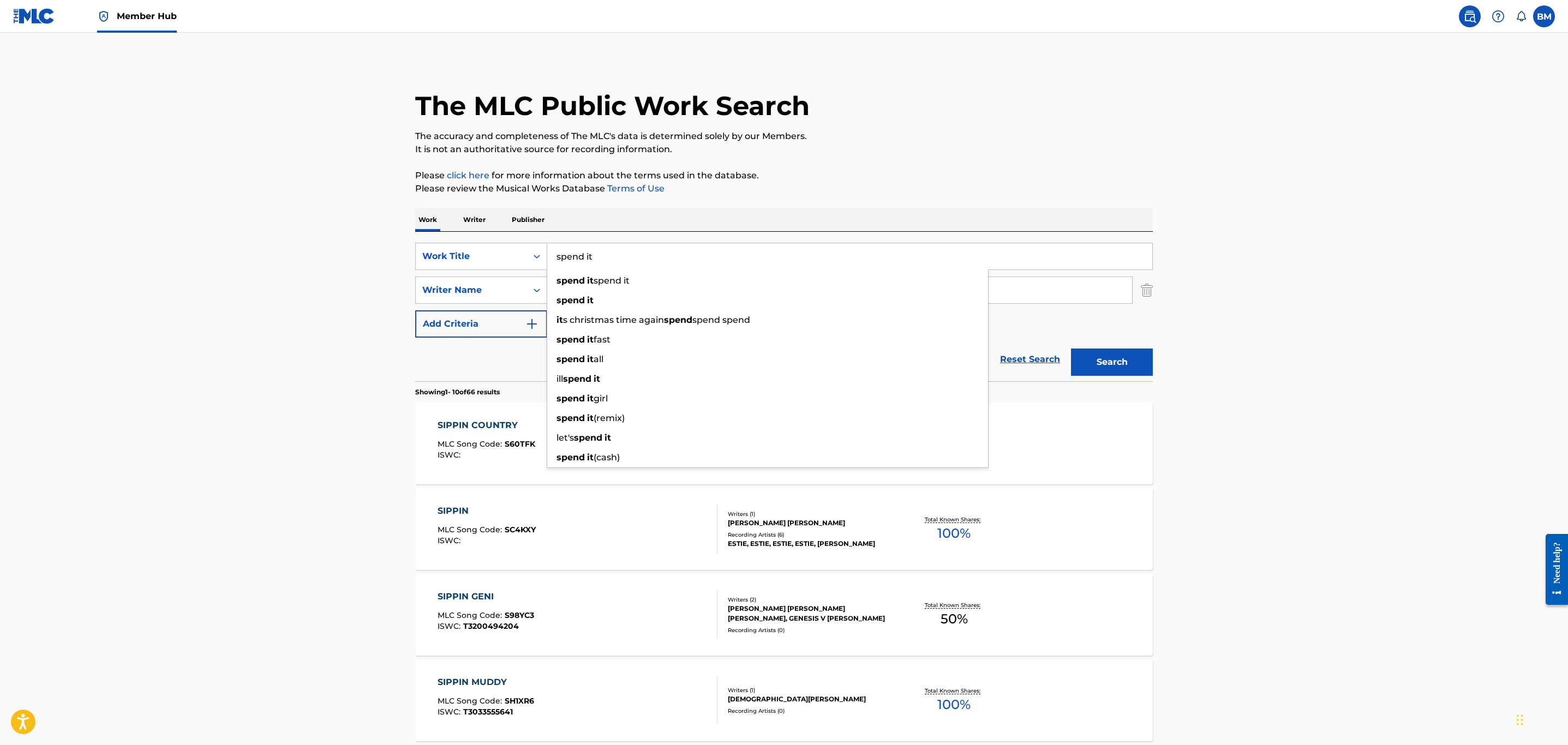
type input "spend it"
type input "[PERSON_NAME]"
click at [1071, 349] on button "Search" at bounding box center [1111, 362] width 82 height 27
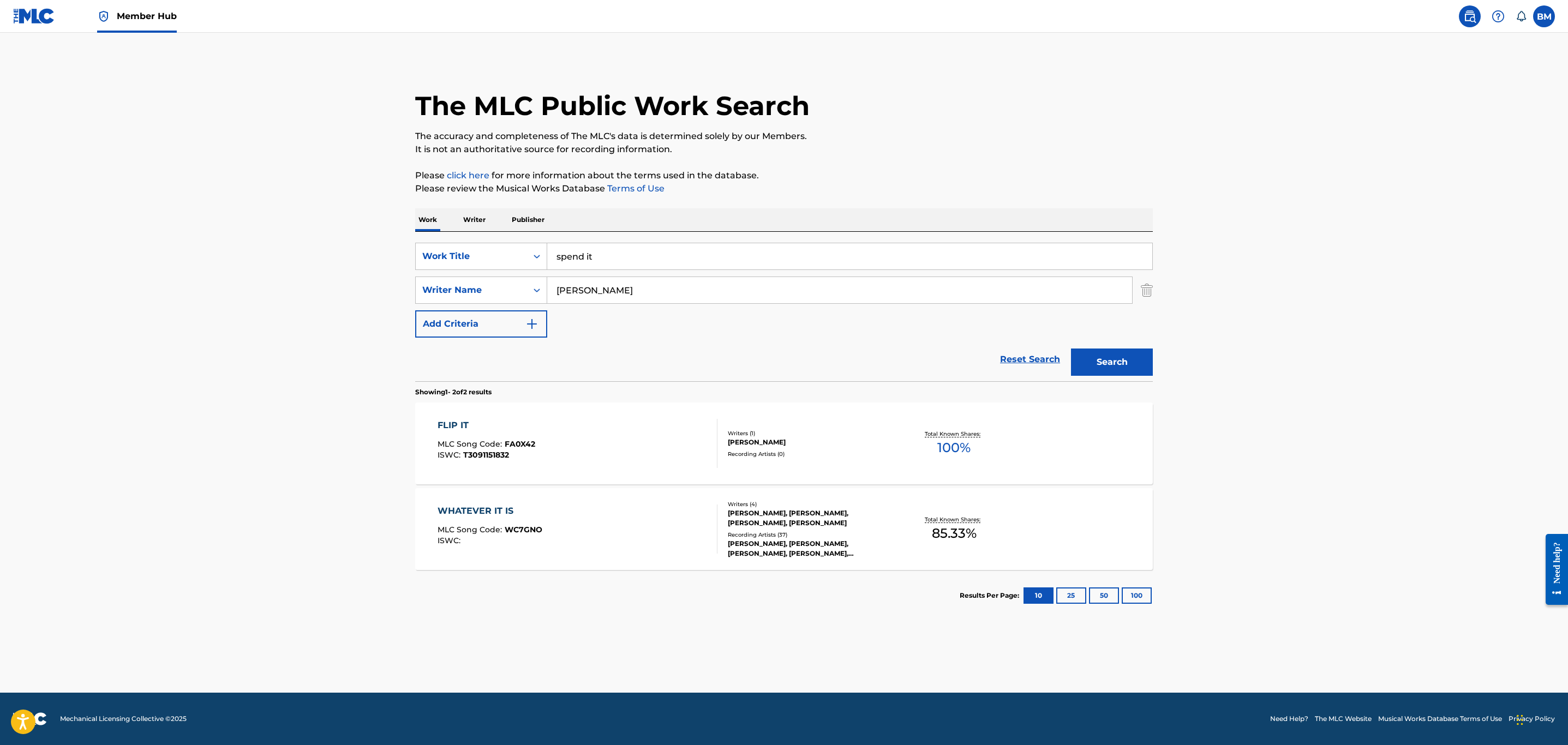
drag, startPoint x: 671, startPoint y: 254, endPoint x: 200, endPoint y: 253, distance: 471.0
click at [200, 253] on main "The MLC Public Work Search The accuracy and completeness of The MLC's data is d…" at bounding box center [784, 363] width 1568 height 660
type input "t"
type input "louvre"
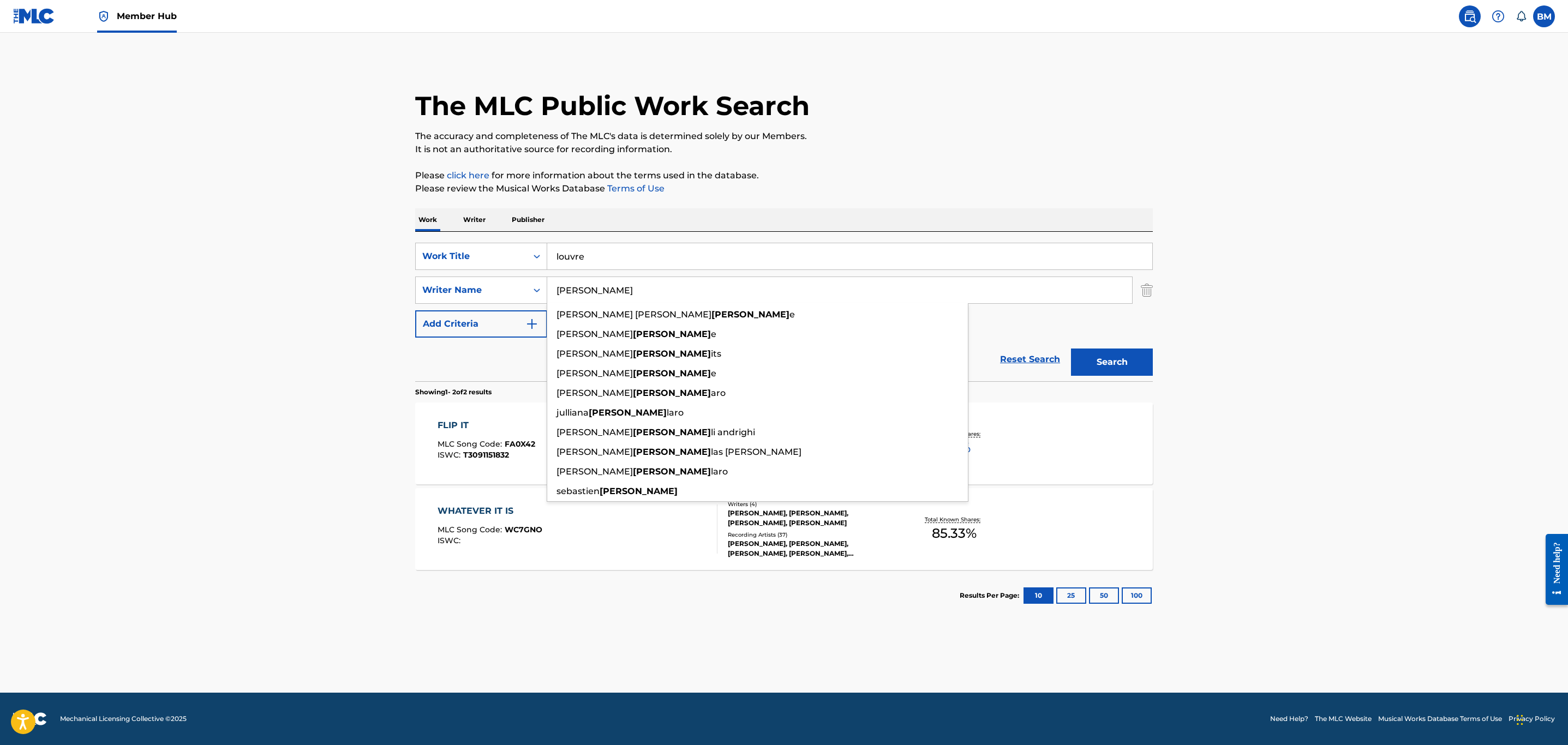
type input "[PERSON_NAME]"
click at [1071, 349] on button "Search" at bounding box center [1111, 362] width 82 height 27
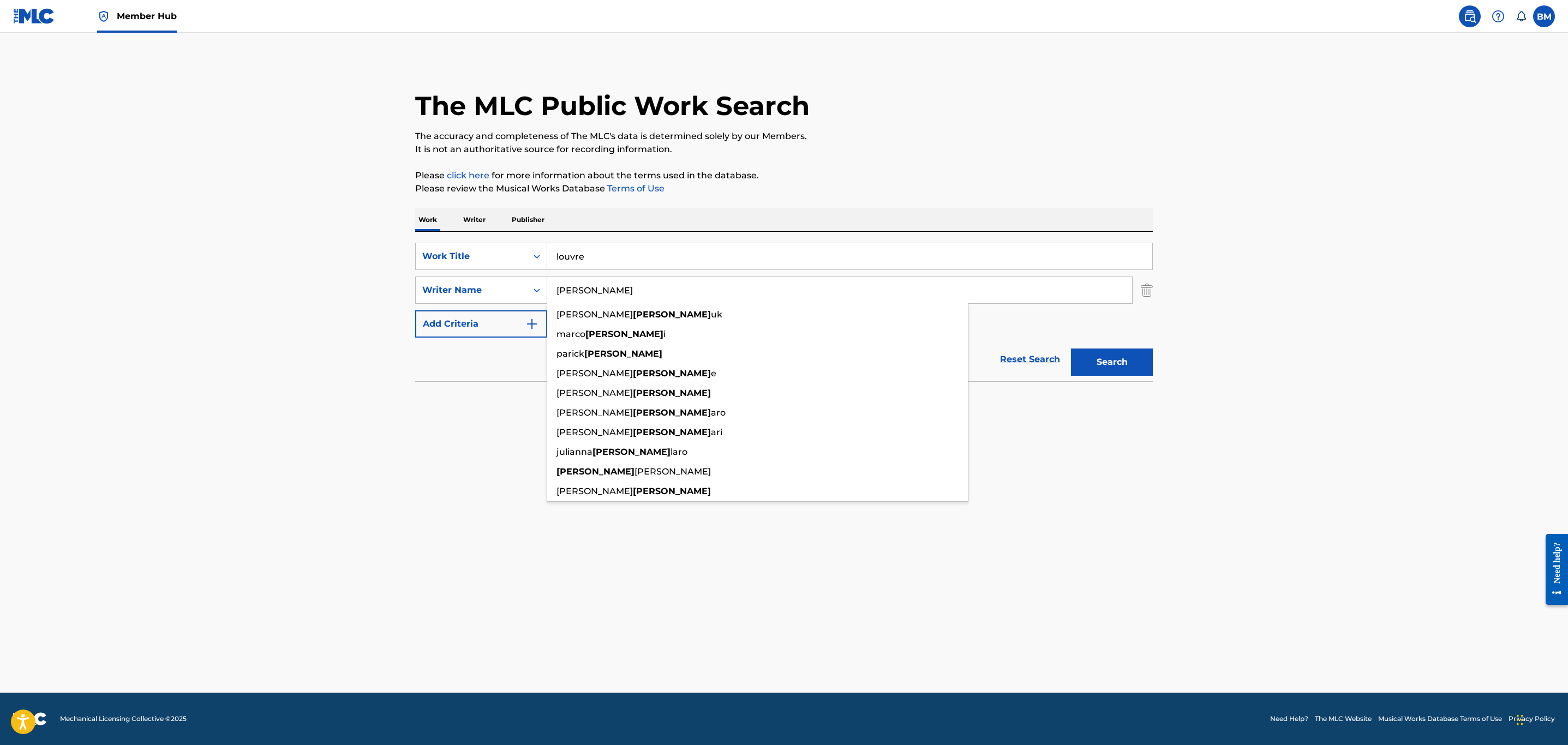
drag, startPoint x: 615, startPoint y: 293, endPoint x: 376, endPoint y: 293, distance: 239.0
click at [376, 293] on main "The MLC Public Work Search The accuracy and completeness of The MLC's data is d…" at bounding box center [784, 363] width 1568 height 660
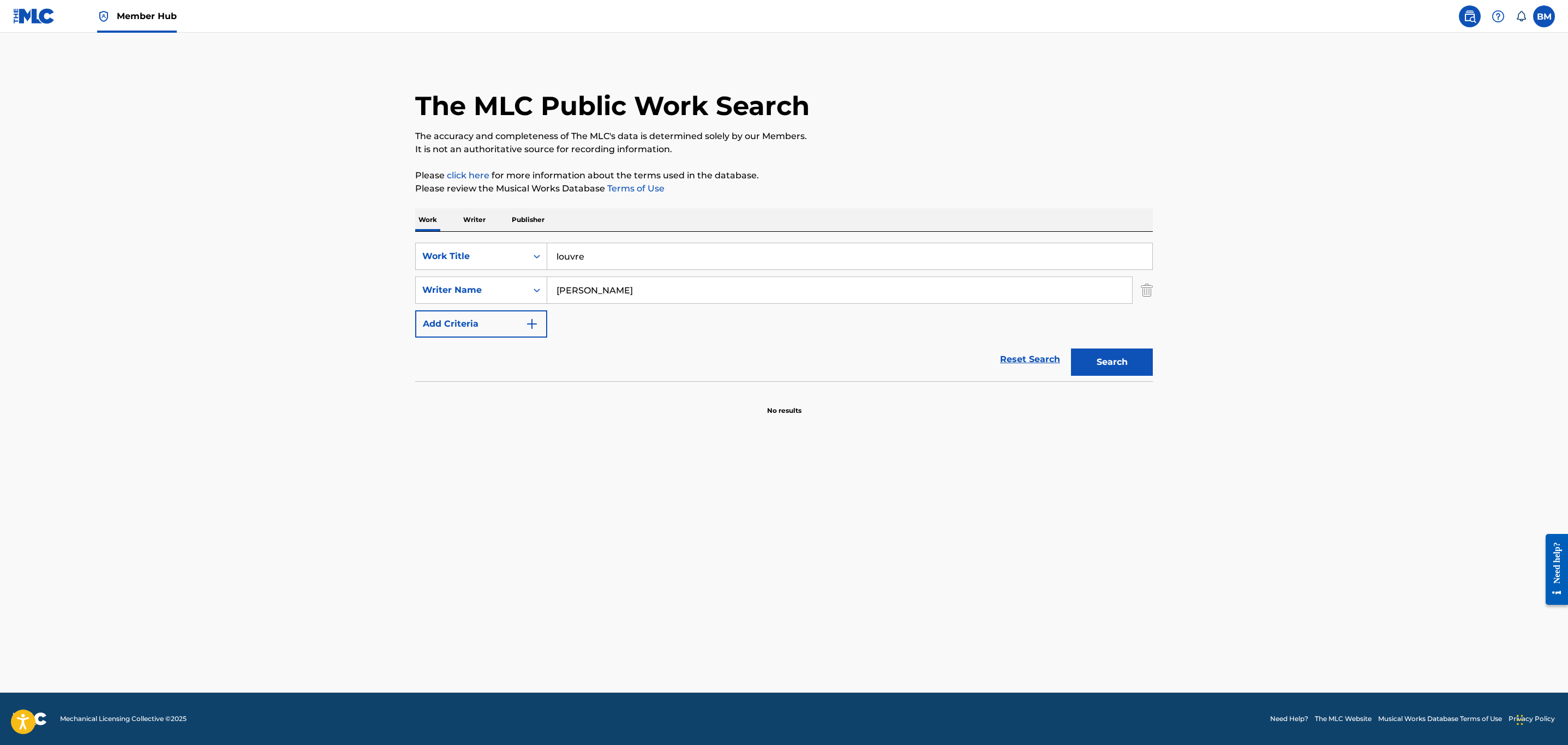
click at [561, 261] on input "louvre" at bounding box center [850, 256] width 605 height 26
click at [1071, 349] on button "Search" at bounding box center [1111, 362] width 82 height 27
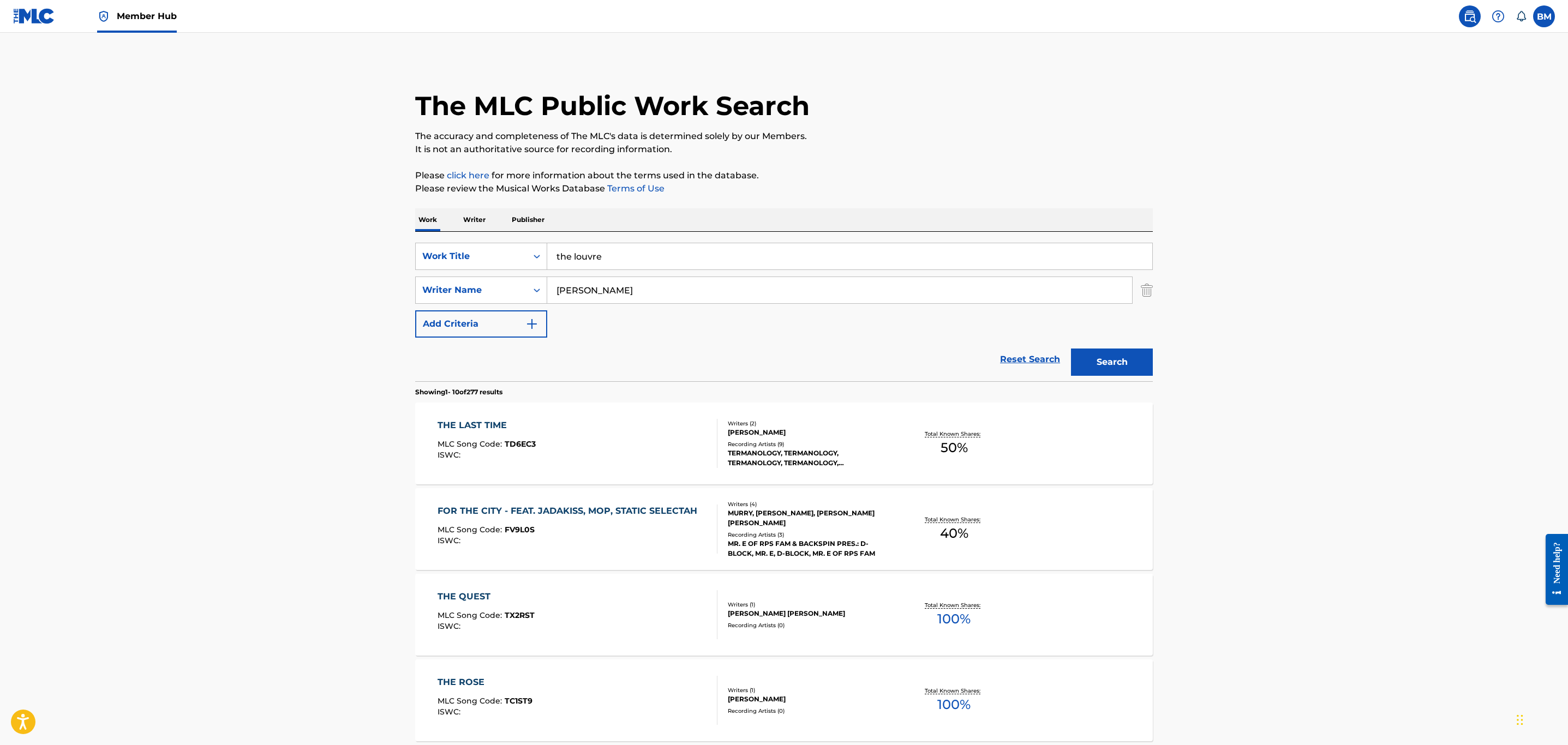
drag, startPoint x: 622, startPoint y: 264, endPoint x: 311, endPoint y: 254, distance: 311.2
click at [311, 254] on main "The MLC Public Work Search The accuracy and completeness of The MLC's data is d…" at bounding box center [784, 675] width 1568 height 1284
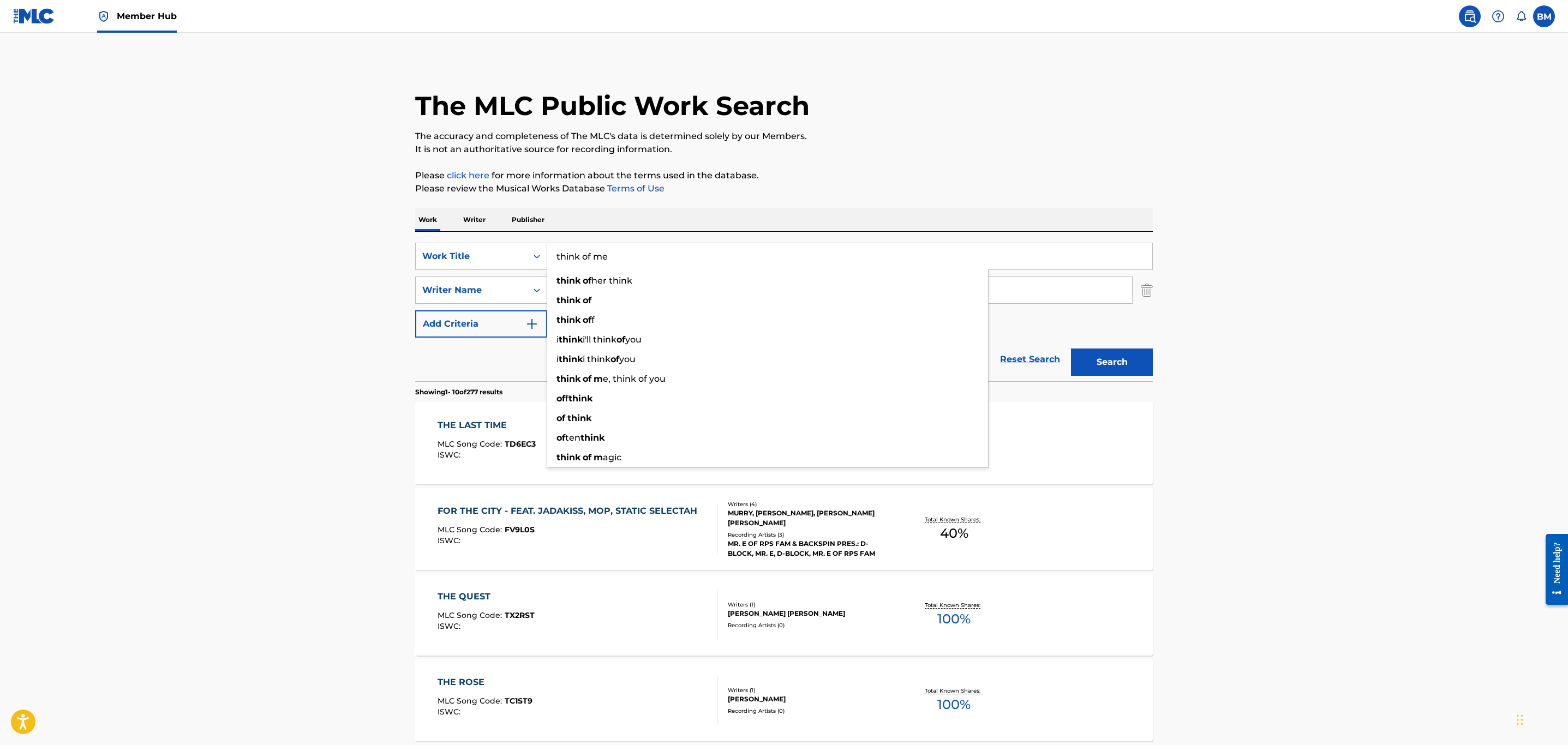
type input "think of me"
type input "guetta"
click at [1071, 349] on button "Search" at bounding box center [1111, 362] width 82 height 27
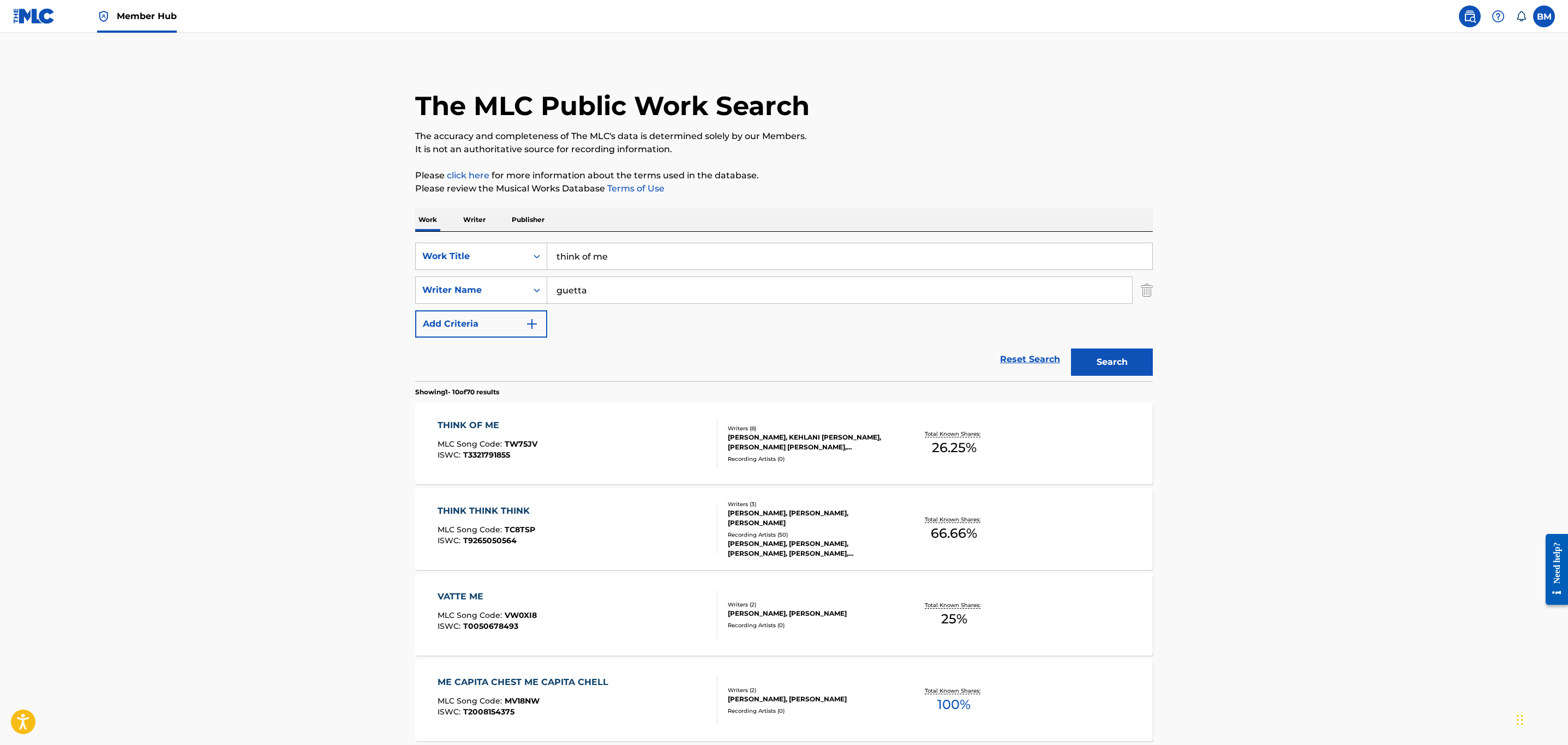
click at [660, 446] on div "THINK OF ME MLC Song Code : TW75JV ISWC : T3321791855" at bounding box center [578, 443] width 281 height 49
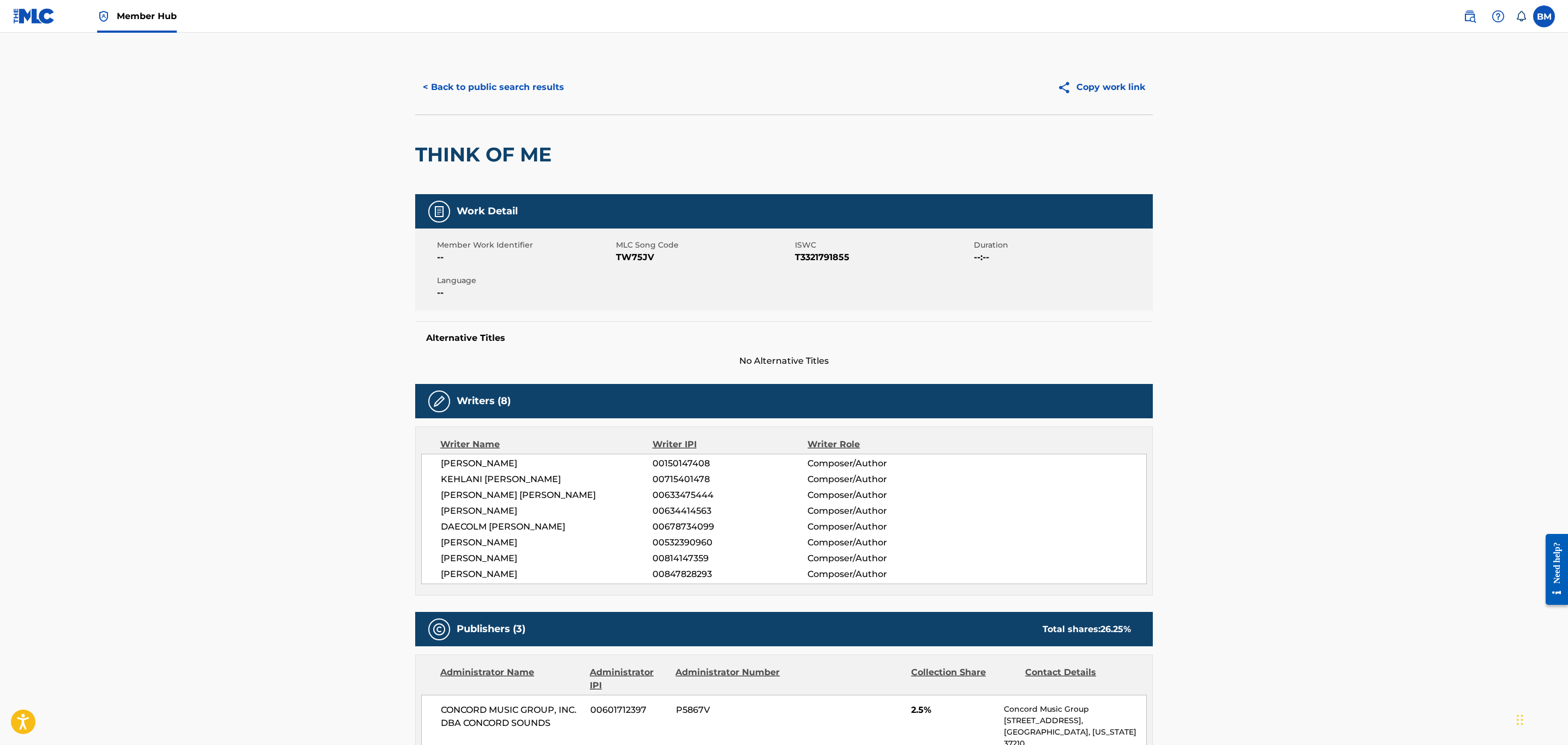
click at [640, 251] on span "TW75JV" at bounding box center [704, 257] width 177 height 13
click at [508, 69] on div "< Back to public search results Copy work link" at bounding box center [784, 88] width 738 height 55
click at [505, 83] on button "< Back to public search results" at bounding box center [493, 87] width 156 height 27
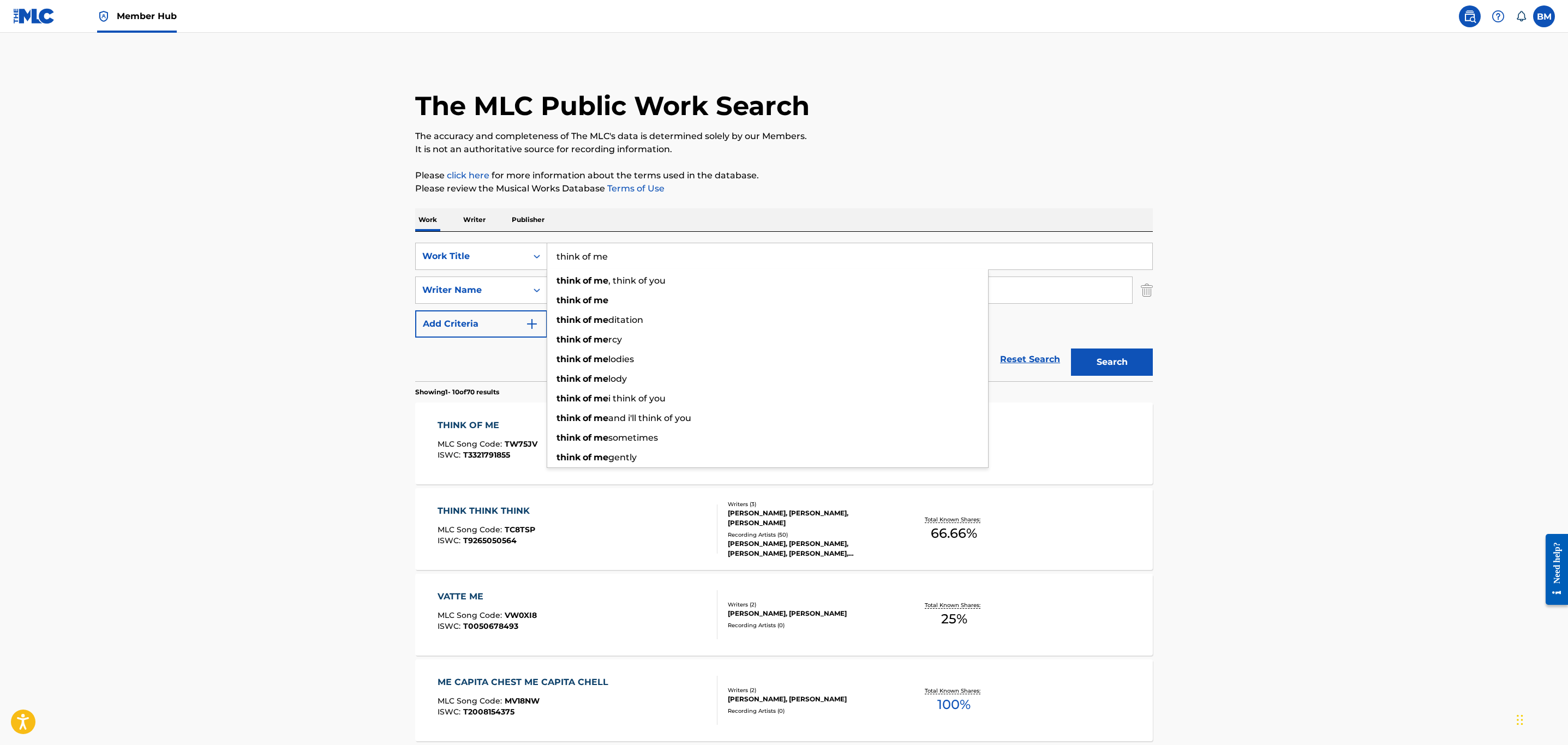
drag, startPoint x: 659, startPoint y: 264, endPoint x: 236, endPoint y: 283, distance: 423.4
click at [236, 283] on main "The MLC Public Work Search The accuracy and completeness of The MLC's data is d…" at bounding box center [784, 675] width 1568 height 1284
type input "unsung heroes"
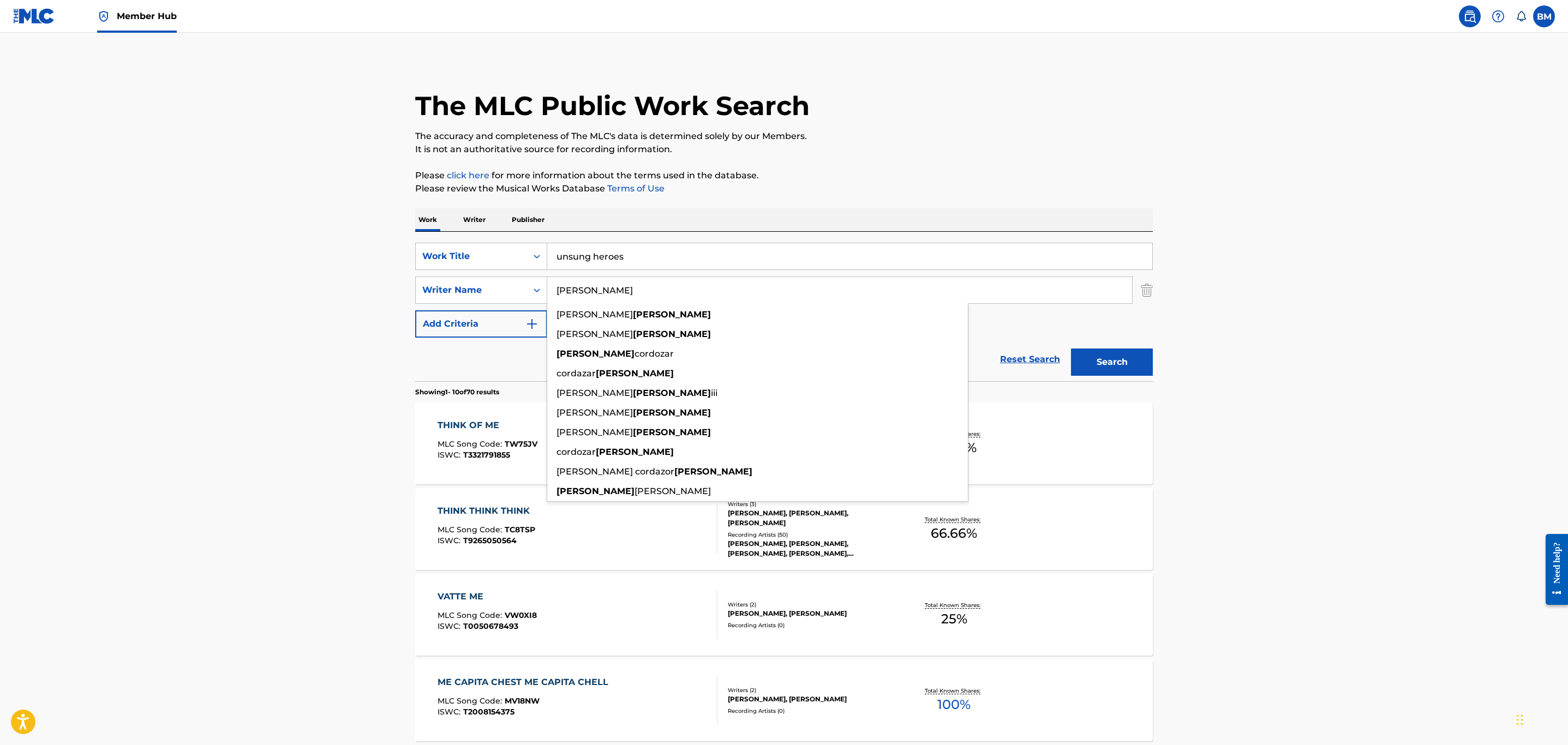
type input "[PERSON_NAME]"
click at [1071, 349] on button "Search" at bounding box center [1111, 362] width 82 height 27
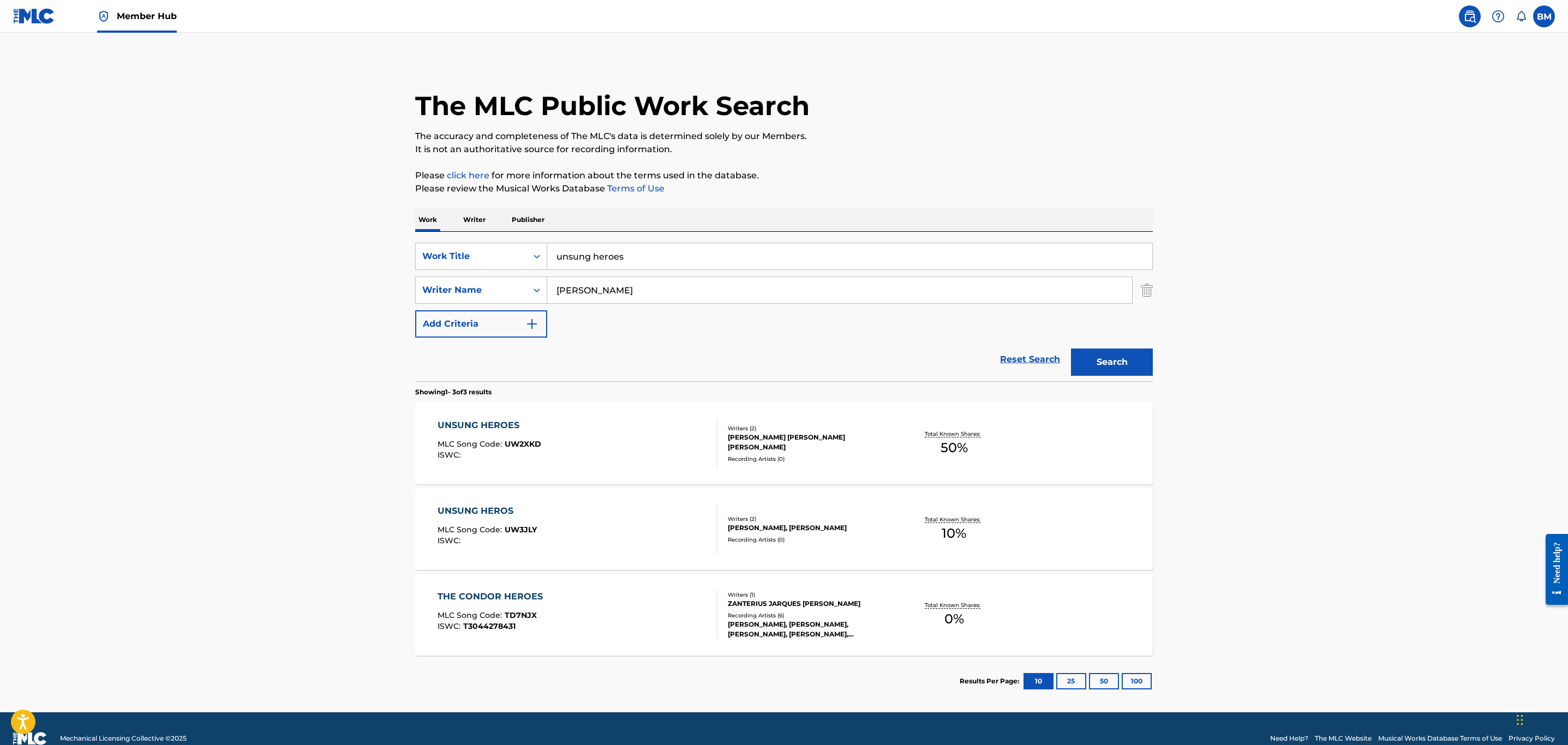
click at [666, 434] on div "UNSUNG HEROES MLC Song Code : UW2XKD ISWC :" at bounding box center [578, 443] width 281 height 49
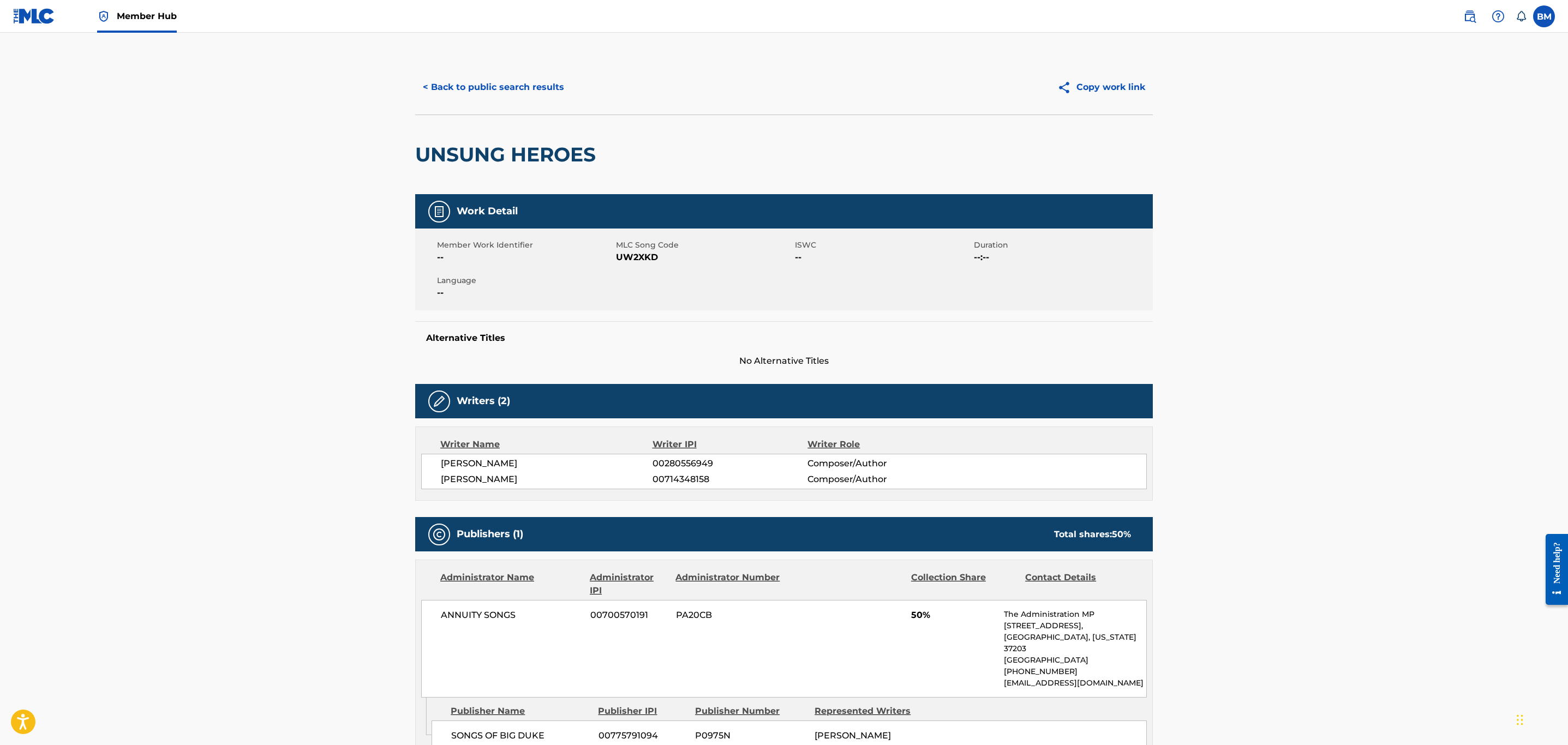
click at [643, 253] on span "UW2XKD" at bounding box center [704, 257] width 177 height 13
click at [498, 82] on button "< Back to public search results" at bounding box center [493, 87] width 156 height 27
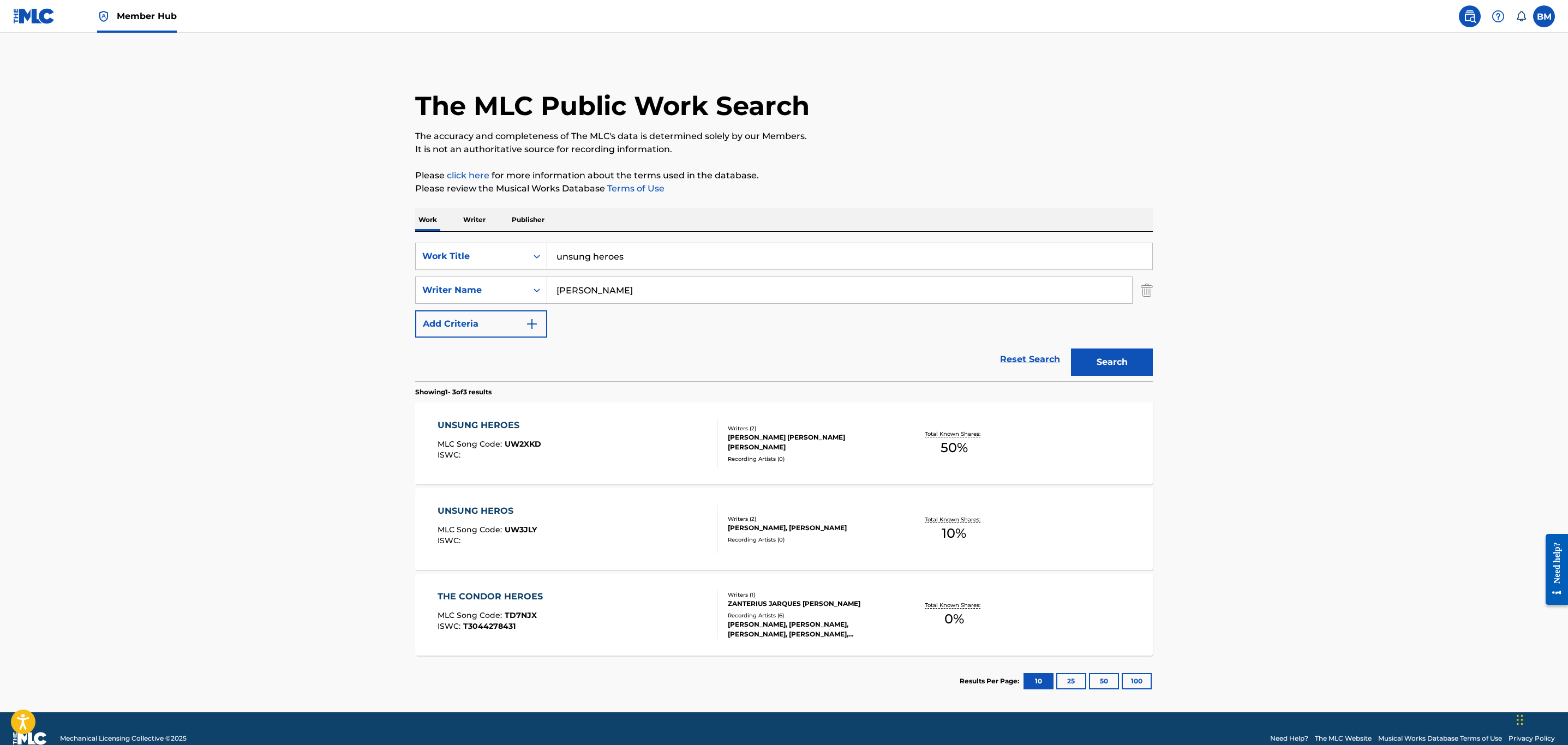
click at [596, 534] on div "UNSUNG HEROS MLC Song Code : UW3JLY ISWC :" at bounding box center [578, 529] width 281 height 49
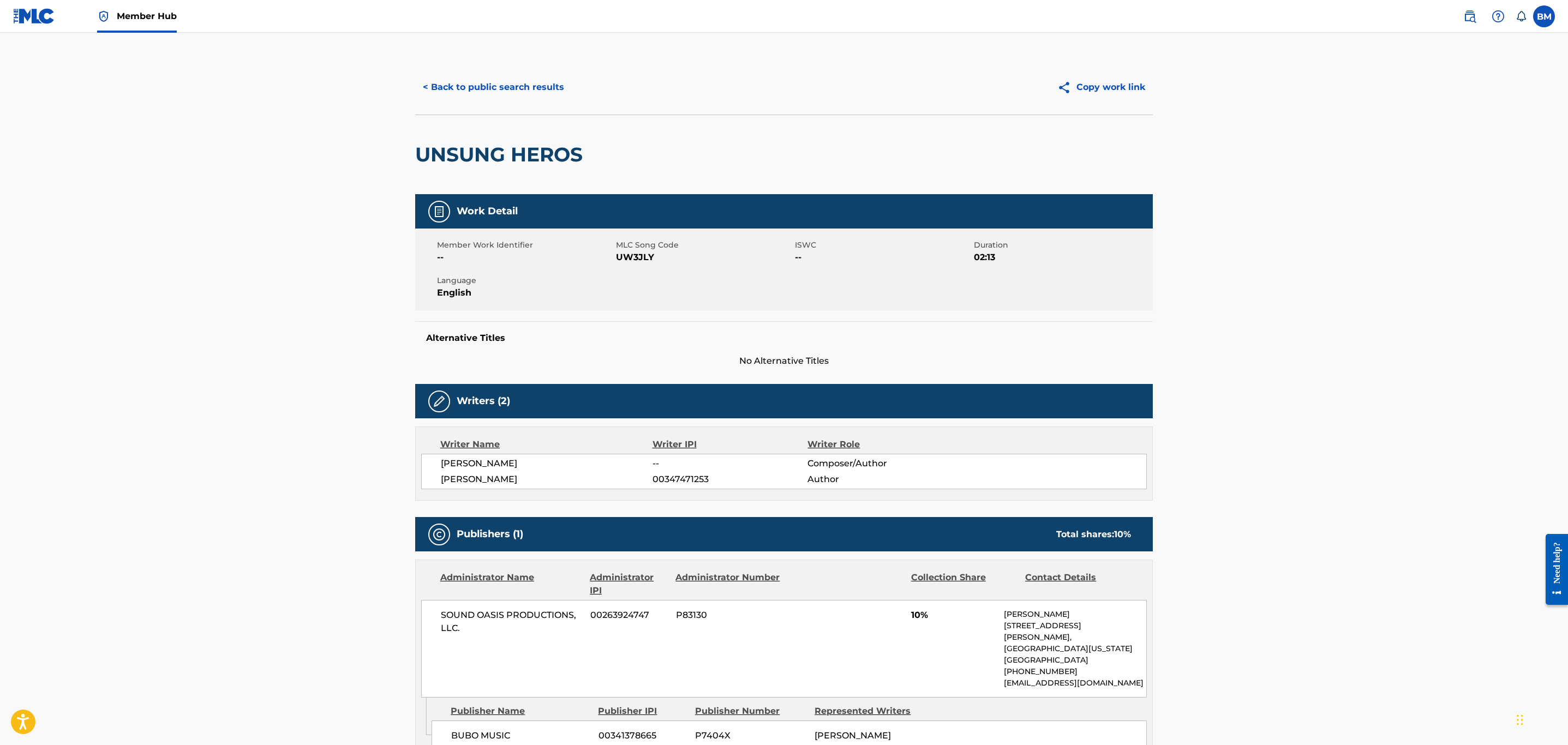
click at [635, 248] on span "MLC Song Code" at bounding box center [704, 245] width 177 height 12
click at [635, 257] on span "UW3JLY" at bounding box center [704, 257] width 177 height 13
drag, startPoint x: 450, startPoint y: 107, endPoint x: 450, endPoint y: 99, distance: 8.0
click at [450, 107] on div "< Back to public search results Copy work link" at bounding box center [784, 88] width 738 height 55
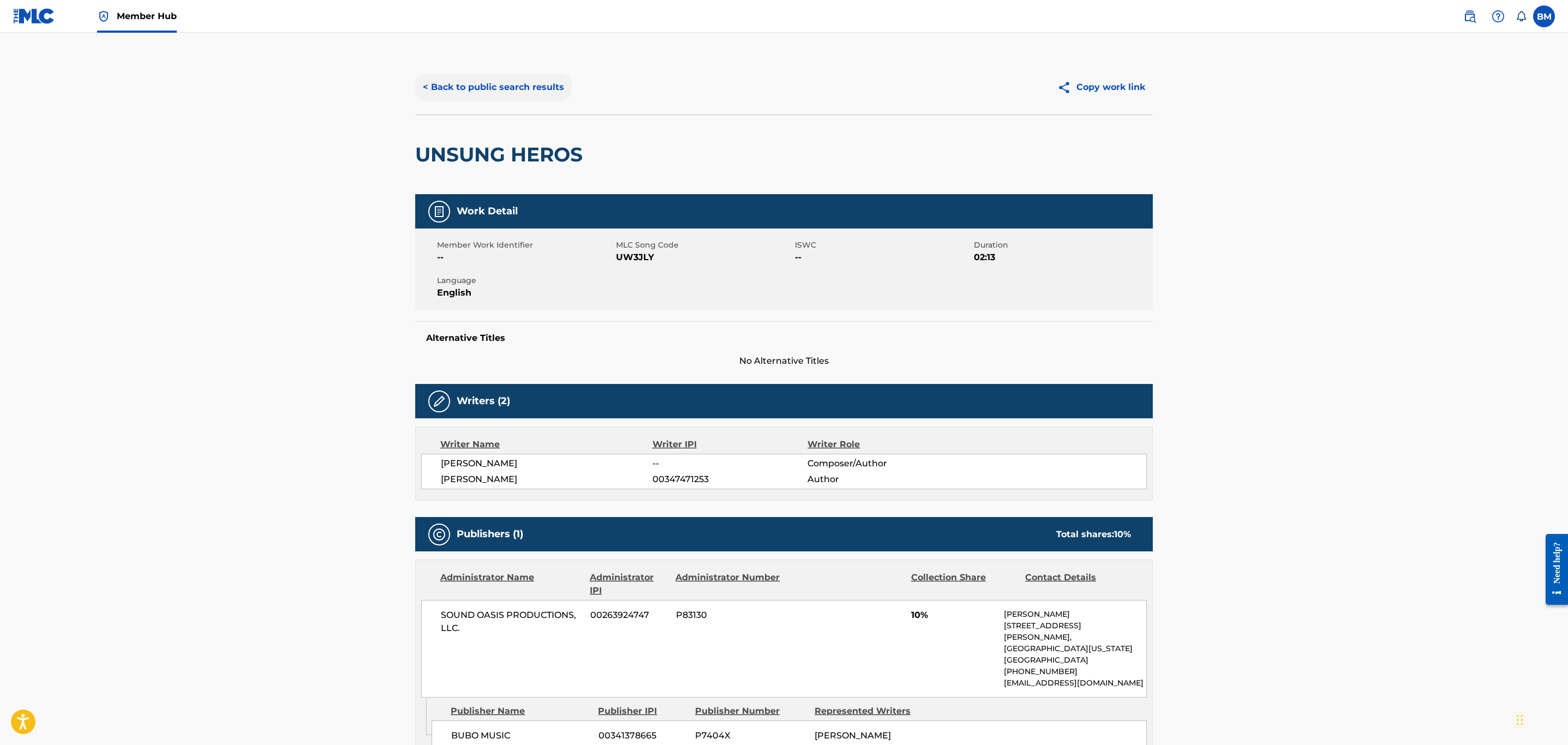
click at [450, 99] on button "< Back to public search results" at bounding box center [493, 87] width 156 height 27
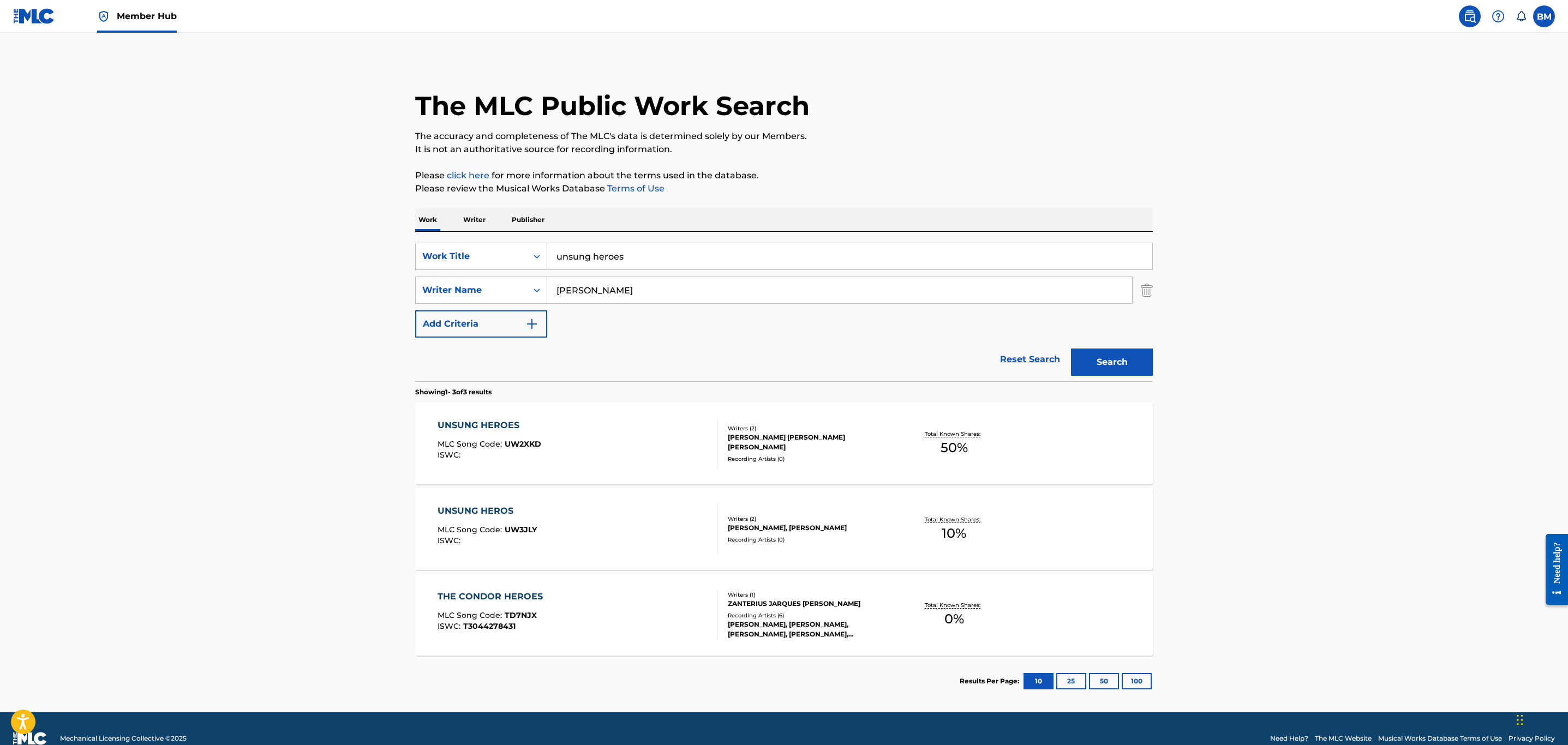
click at [565, 452] on div "UNSUNG HEROES MLC Song Code : UW2XKD ISWC :" at bounding box center [578, 443] width 281 height 49
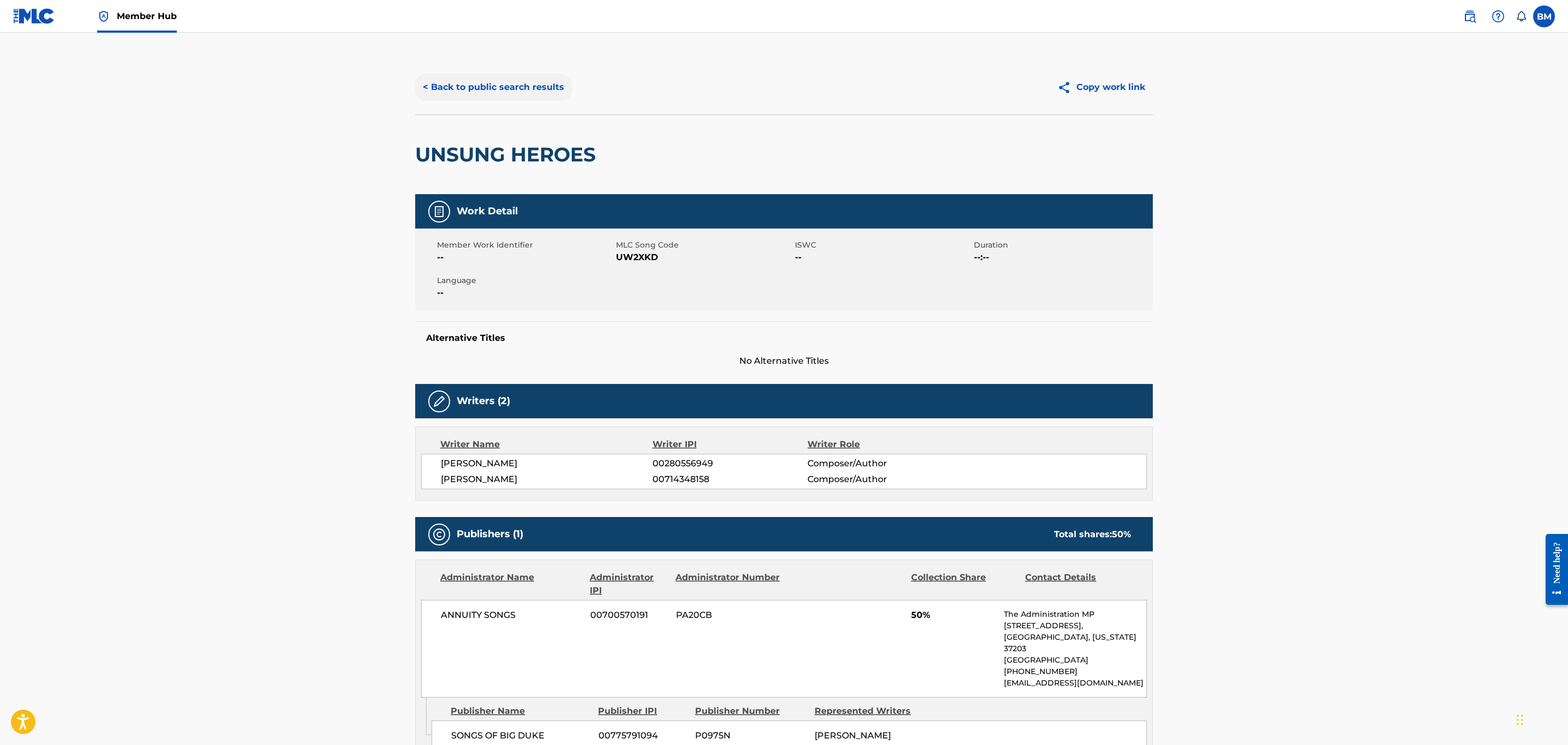
click at [481, 81] on button "< Back to public search results" at bounding box center [493, 87] width 156 height 27
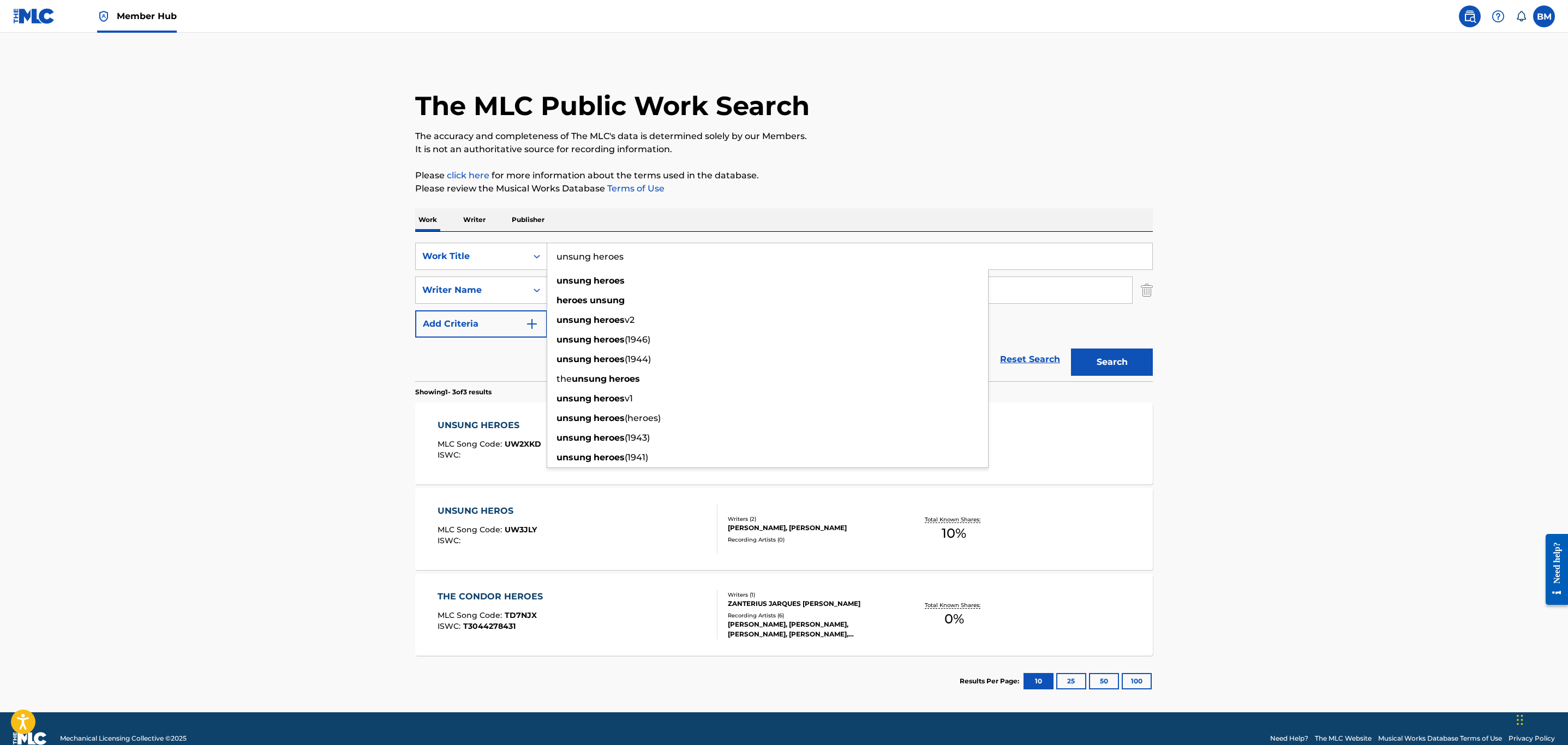
drag, startPoint x: 632, startPoint y: 250, endPoint x: 299, endPoint y: 257, distance: 333.1
click at [299, 257] on main "The MLC Public Work Search The accuracy and completeness of The MLC's data is d…" at bounding box center [784, 372] width 1568 height 680
type input "what are friends for"
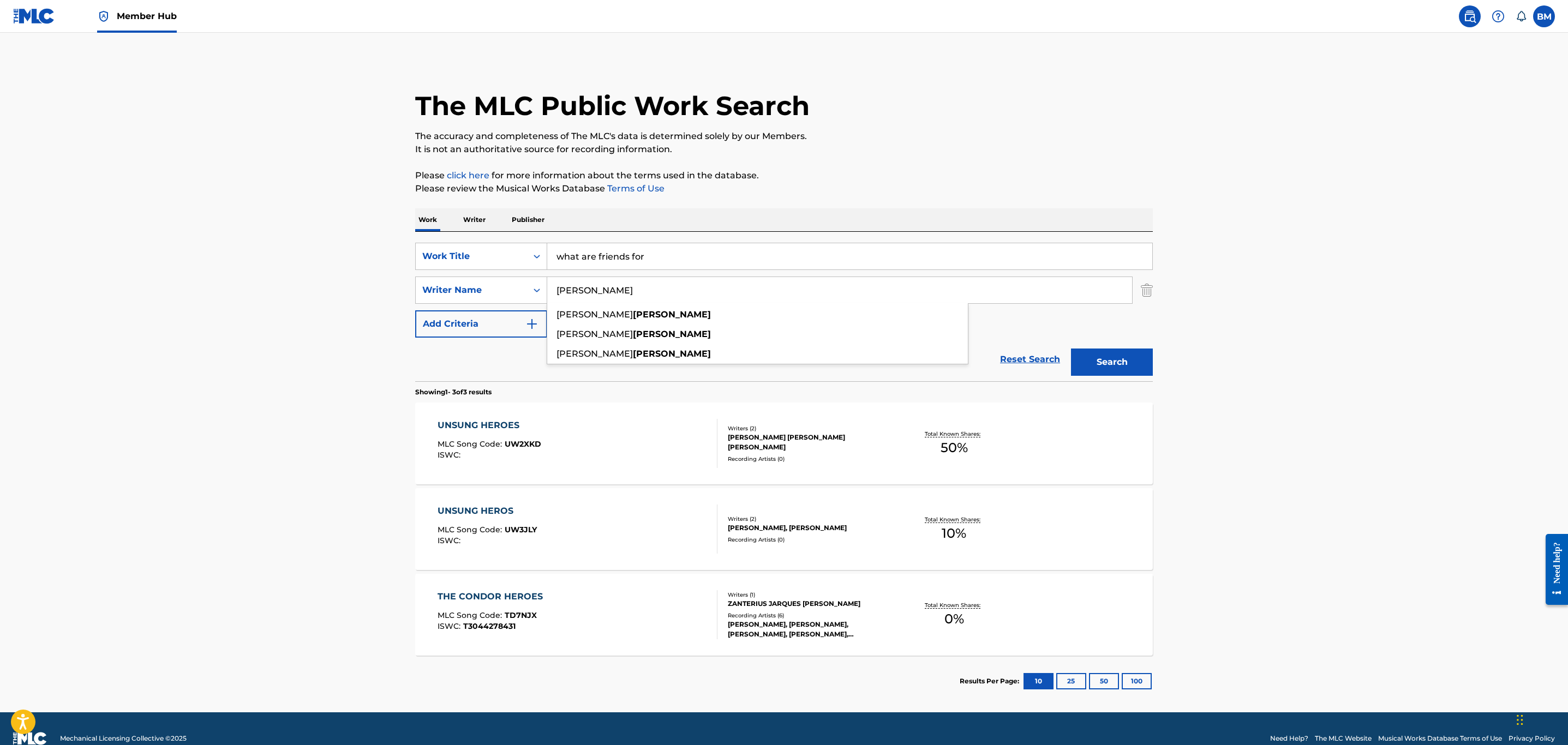
click at [1071, 349] on button "Search" at bounding box center [1111, 362] width 82 height 27
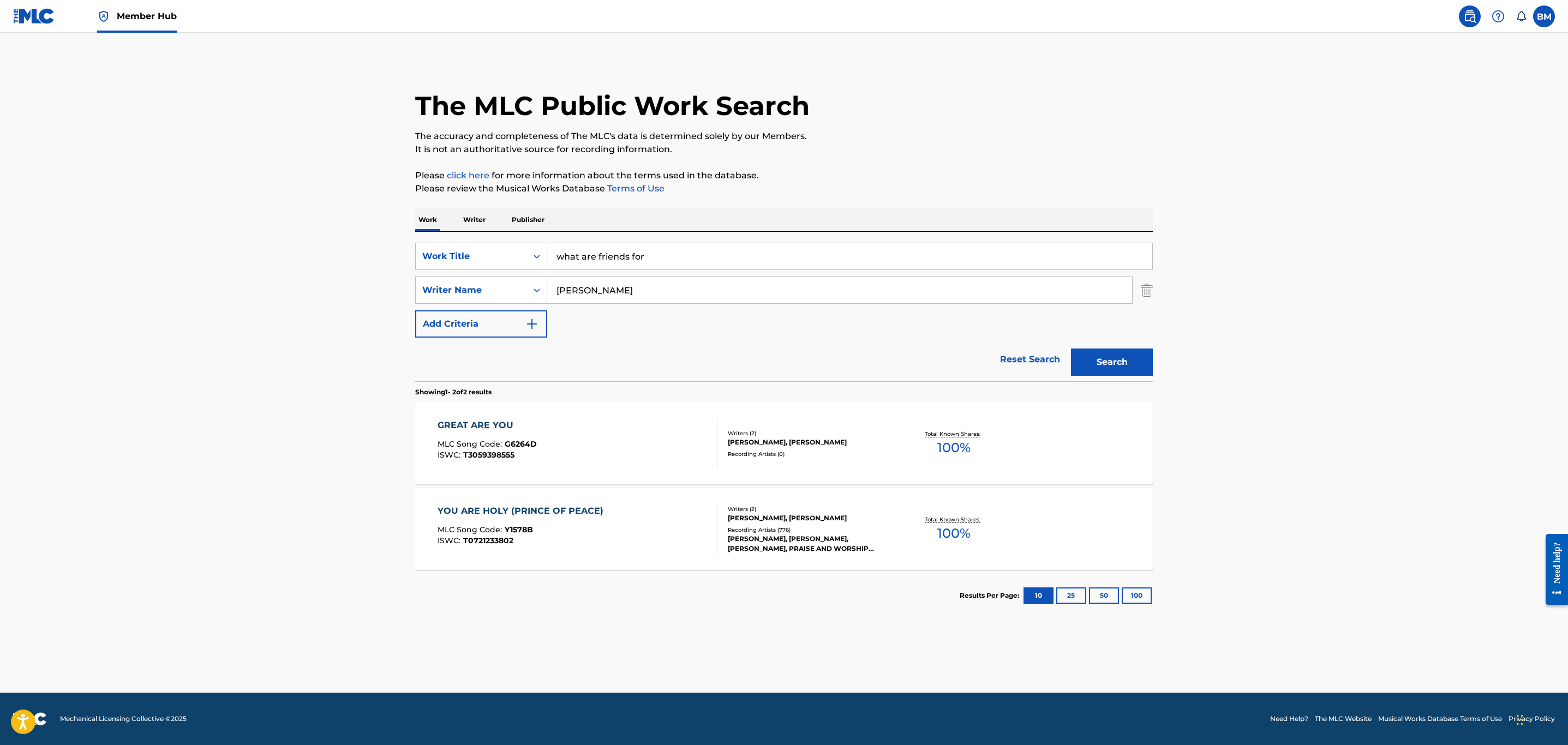
drag, startPoint x: 655, startPoint y: 290, endPoint x: 279, endPoint y: 300, distance: 376.1
click at [279, 300] on main "The MLC Public Work Search The accuracy and completeness of The MLC's data is d…" at bounding box center [784, 363] width 1568 height 660
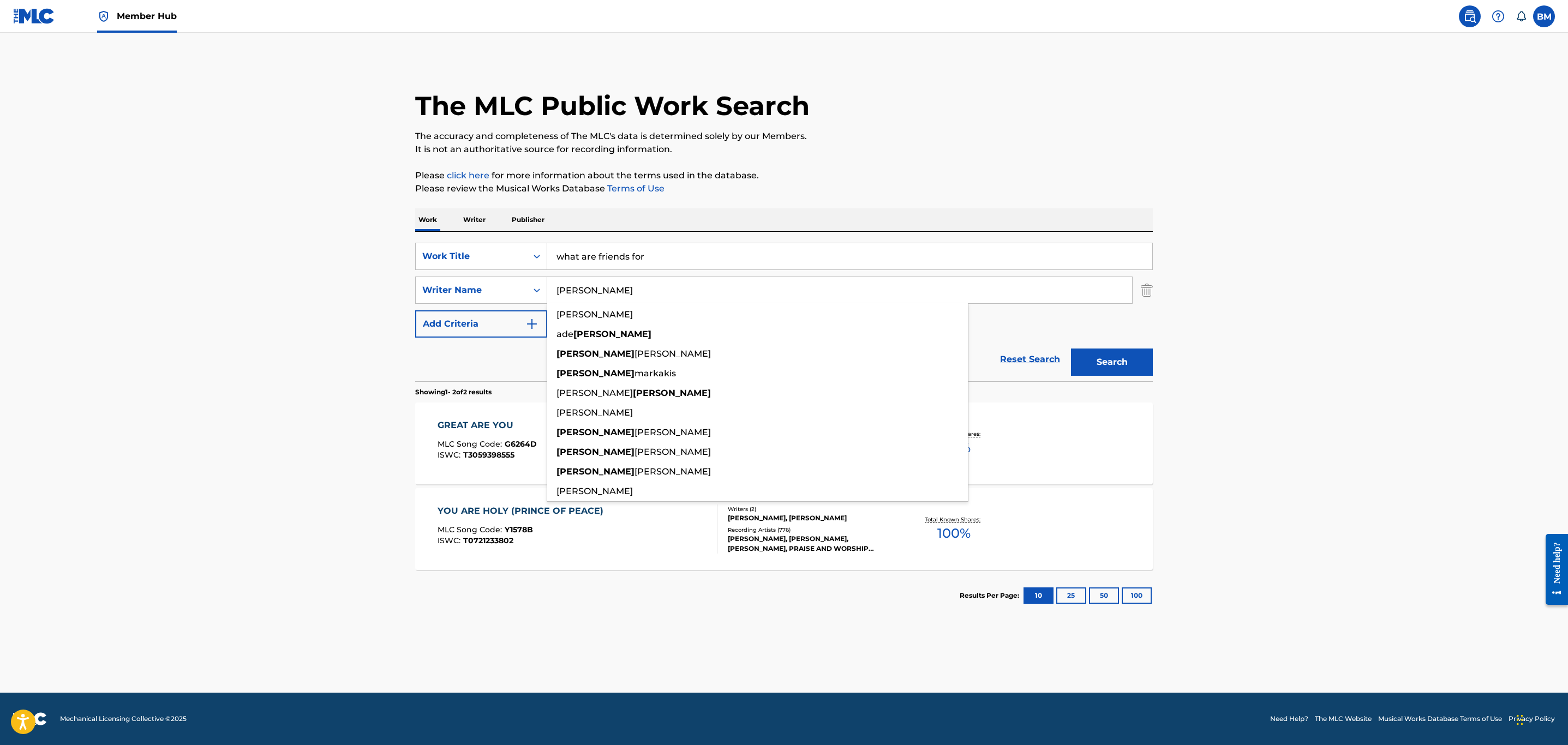
type input "[PERSON_NAME]"
click at [1071, 349] on button "Search" at bounding box center [1111, 362] width 82 height 27
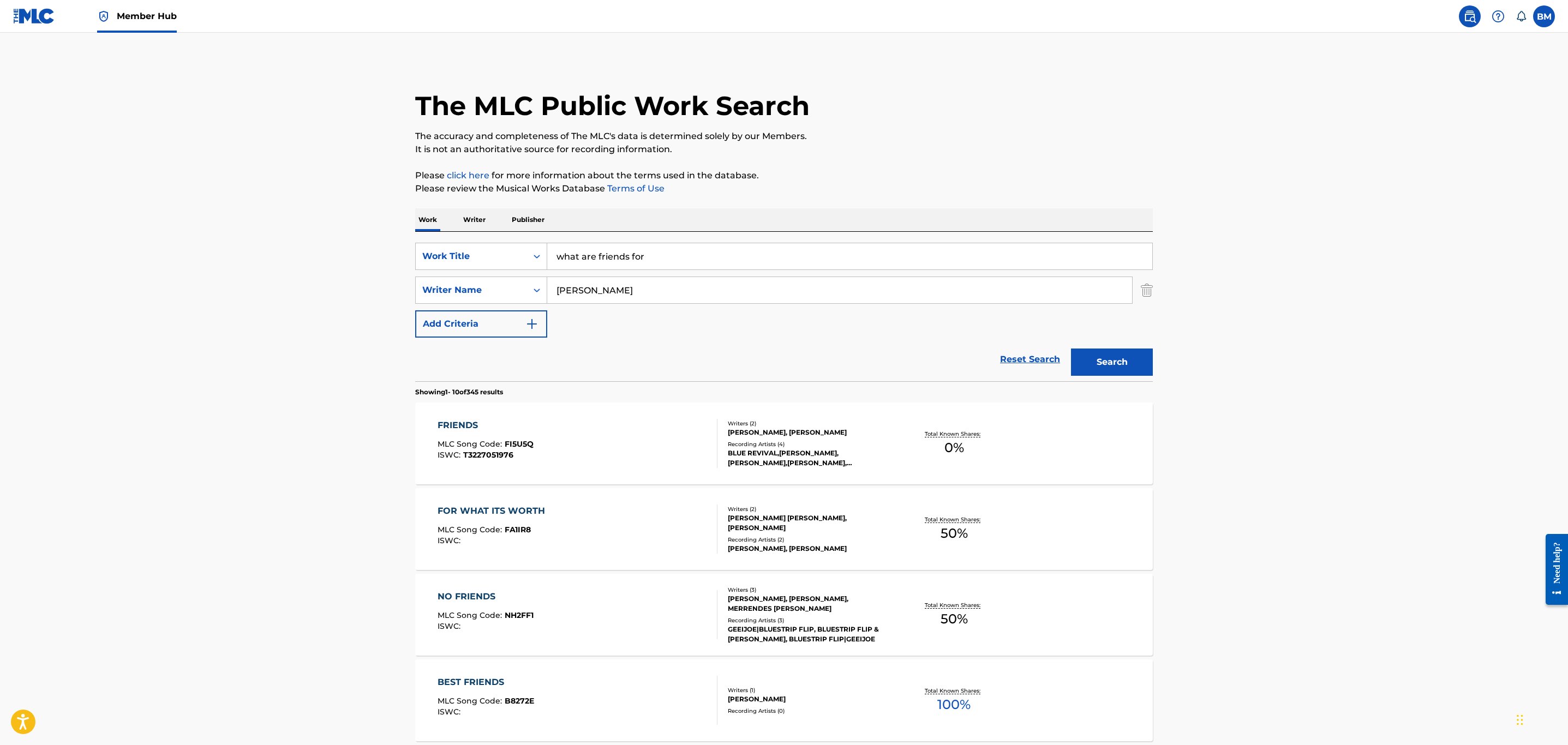
drag, startPoint x: 670, startPoint y: 259, endPoint x: 197, endPoint y: 262, distance: 473.0
click at [197, 262] on main "The MLC Public Work Search The accuracy and completeness of The MLC's data is d…" at bounding box center [784, 675] width 1568 height 1284
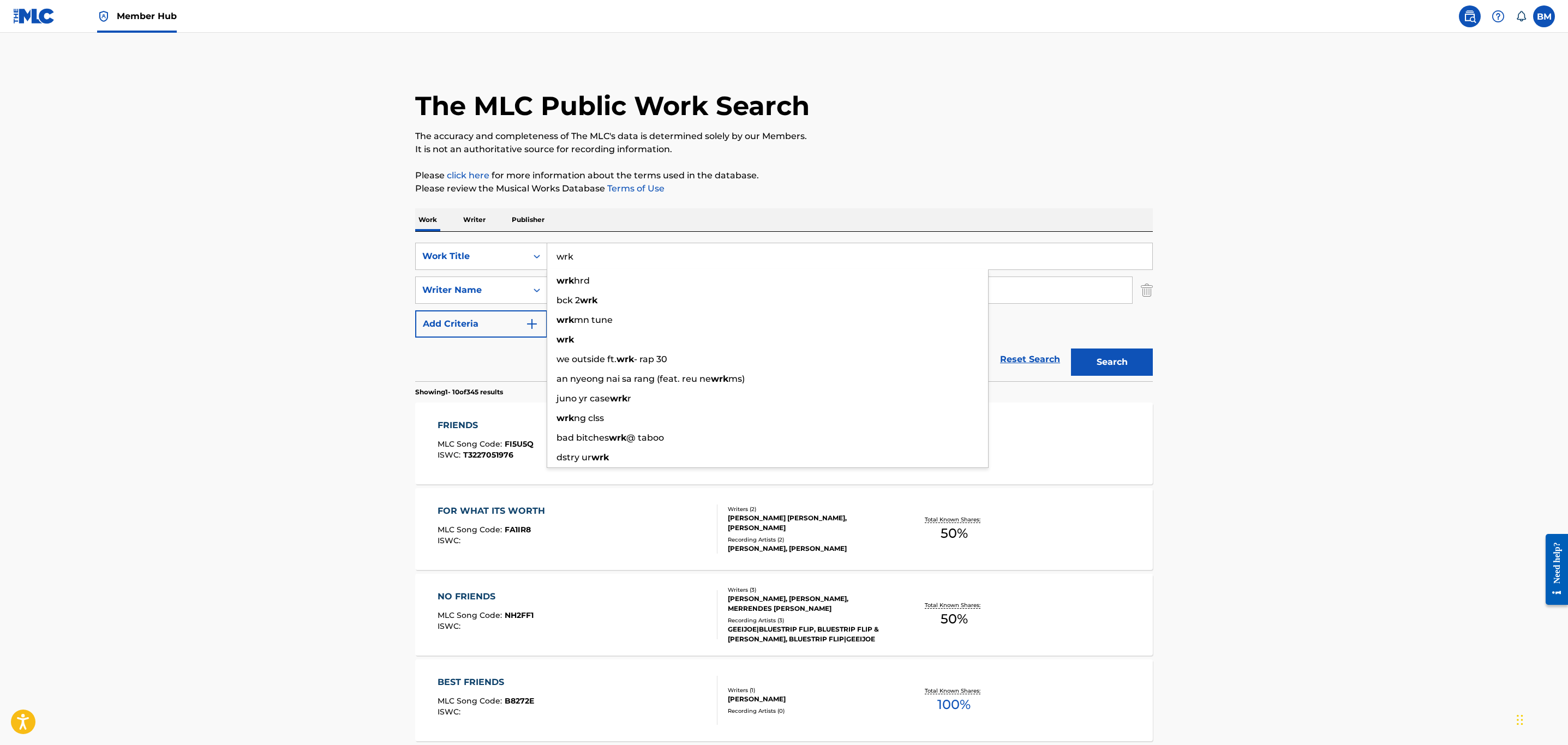
type input "wrk"
type input "route"
click at [1071, 349] on button "Search" at bounding box center [1111, 362] width 82 height 27
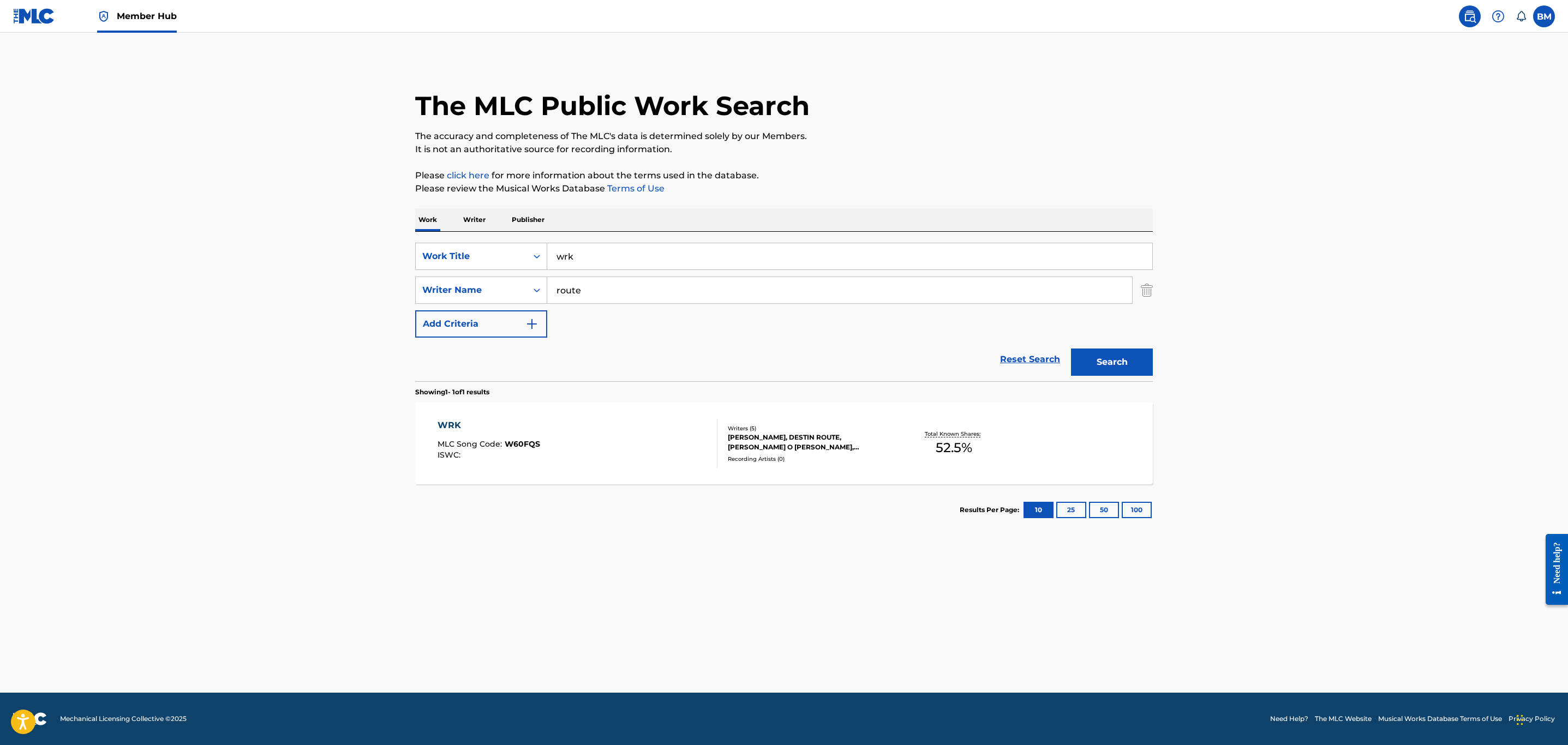
click at [609, 450] on div "WRK MLC Song Code : W60FQS ISWC :" at bounding box center [578, 443] width 281 height 49
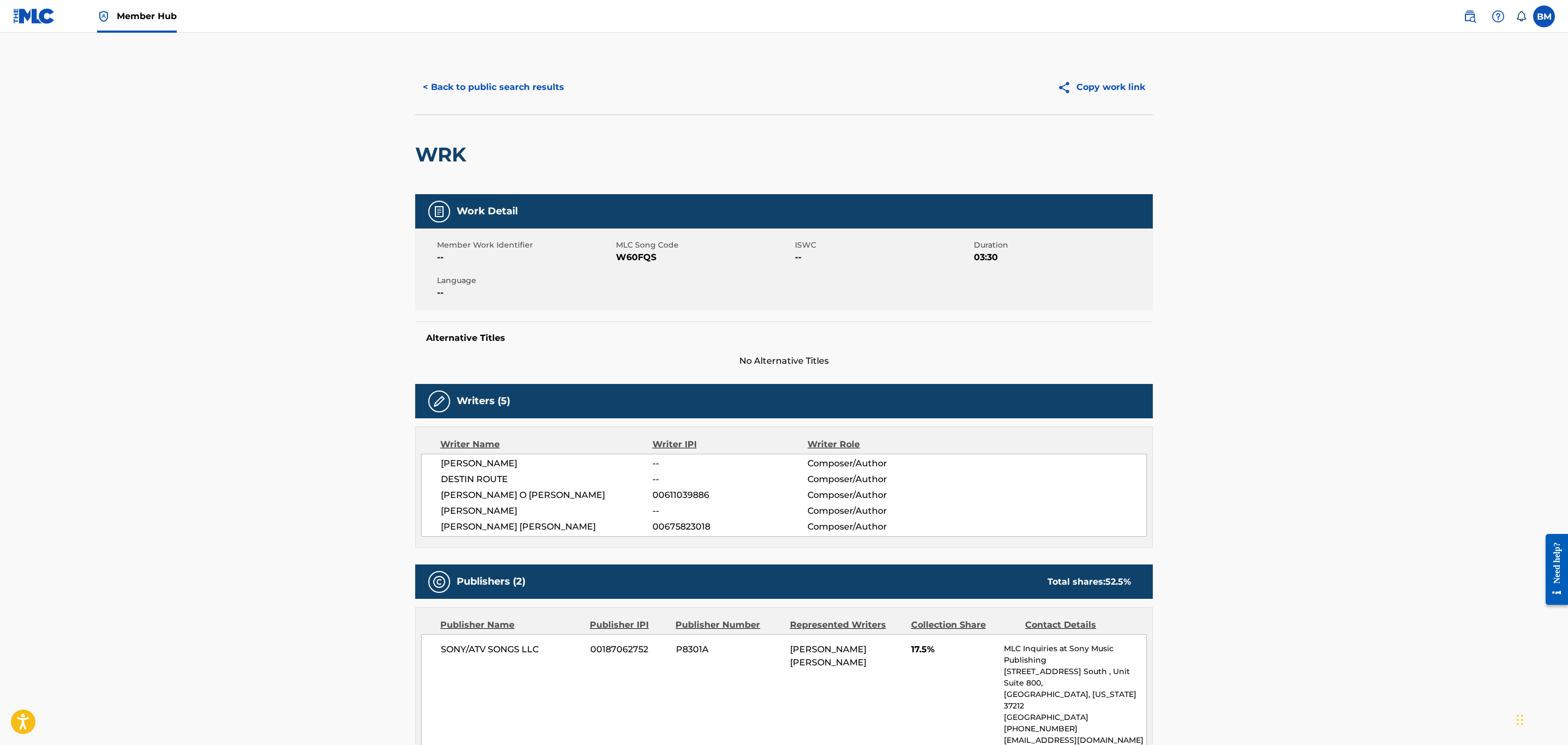
click at [635, 257] on span "W60FQS" at bounding box center [704, 257] width 177 height 13
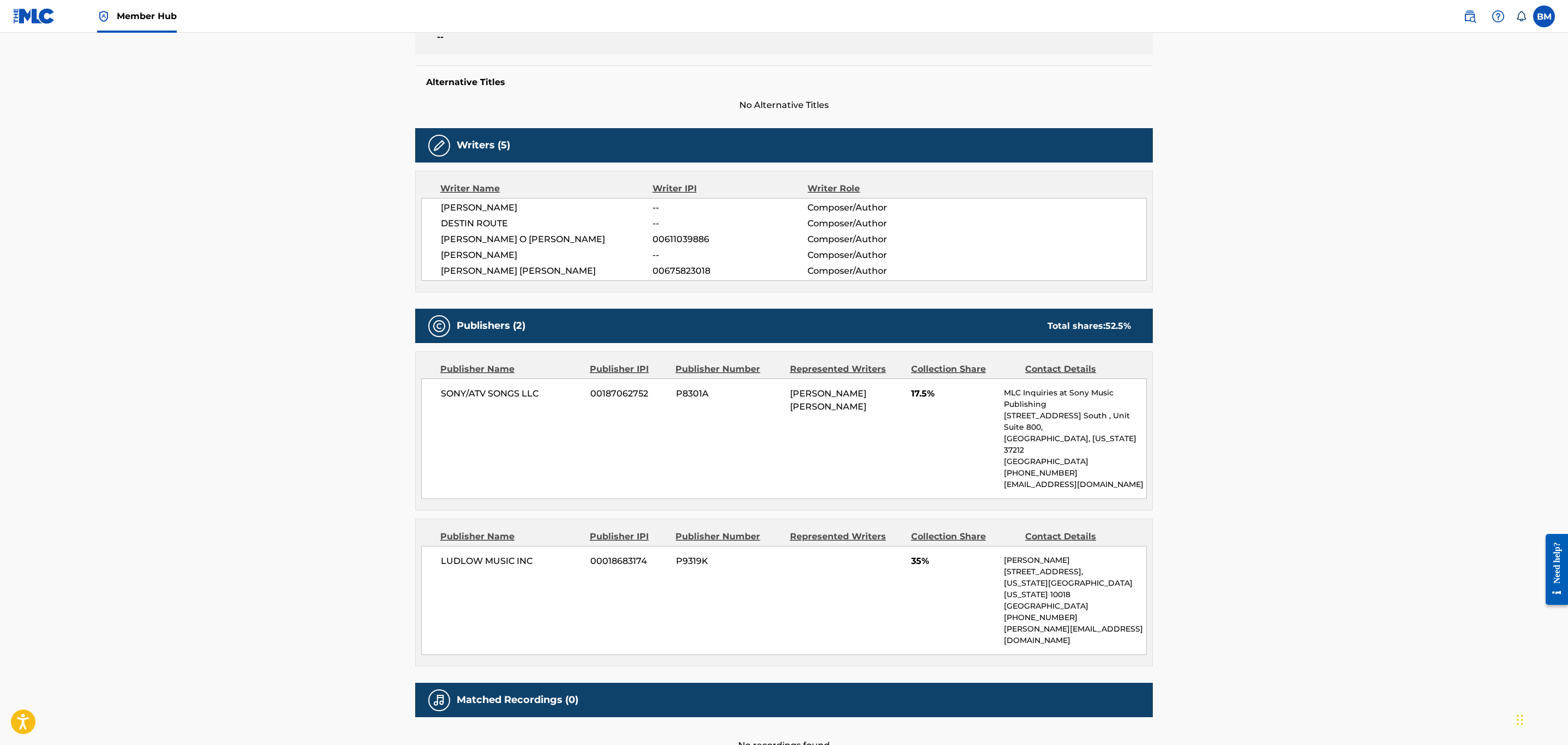
scroll to position [289, 0]
